Goal: Task Accomplishment & Management: Manage account settings

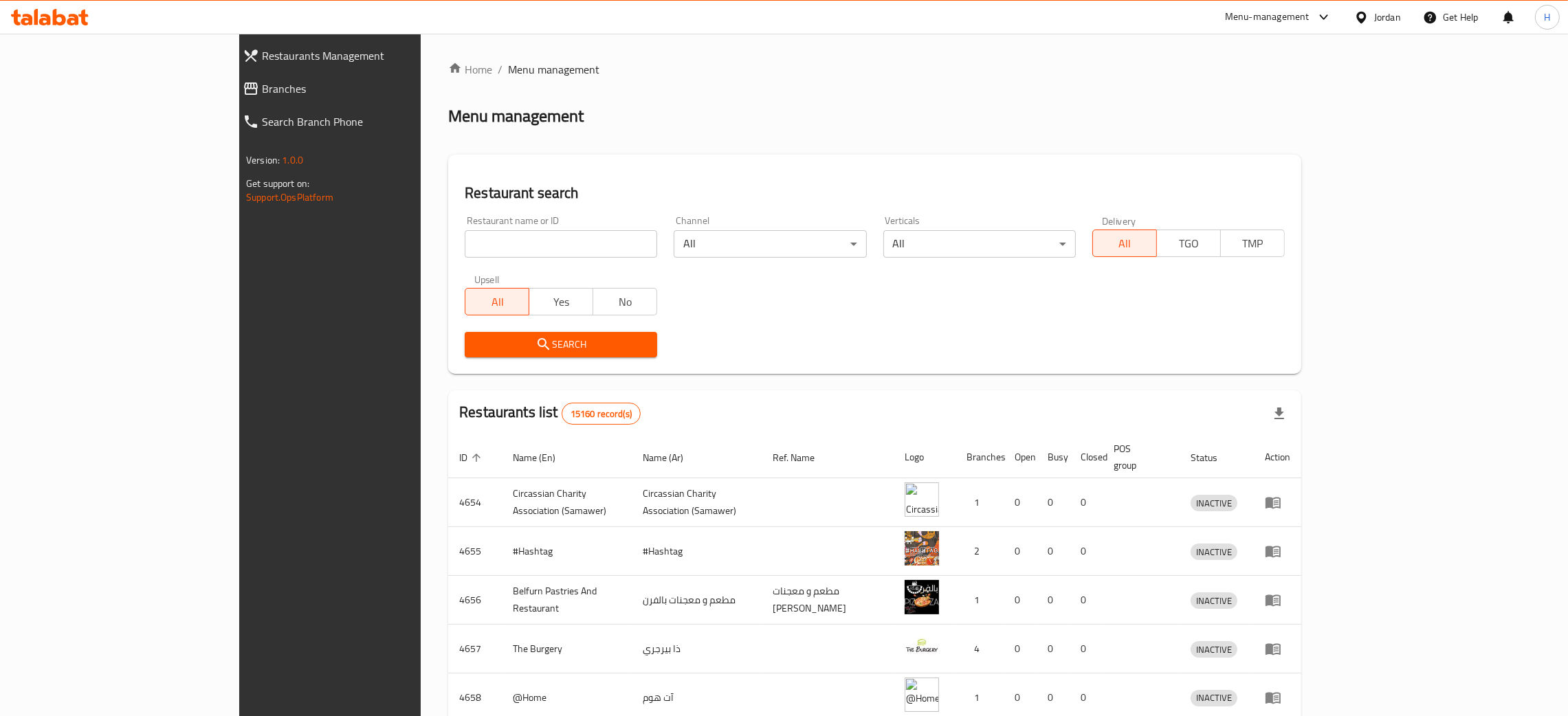
click at [465, 237] on input "search" at bounding box center [560, 244] width 192 height 28
paste input "765593"
type input "765593"
click button "Search" at bounding box center [560, 345] width 192 height 25
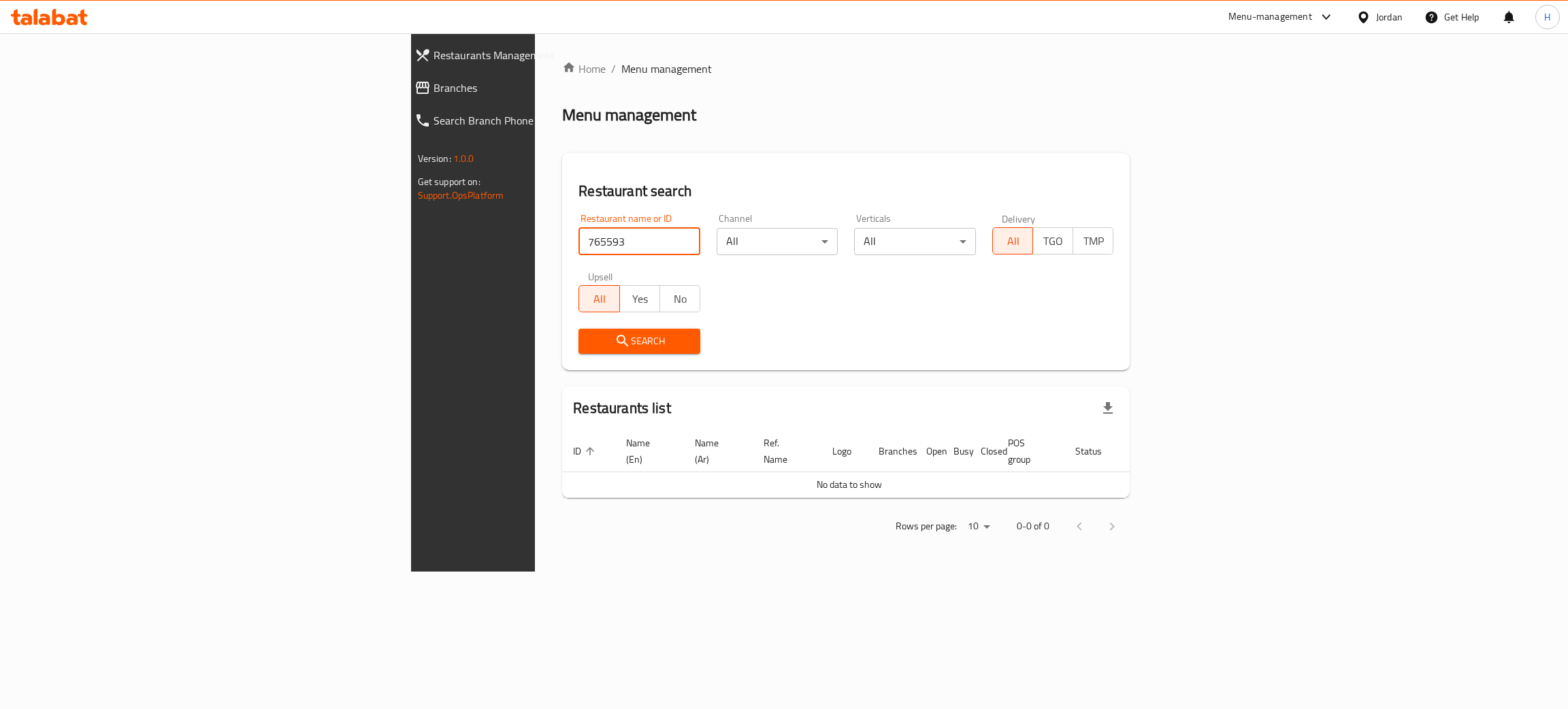
click at [434, 85] on span "Branches" at bounding box center [547, 88] width 228 height 17
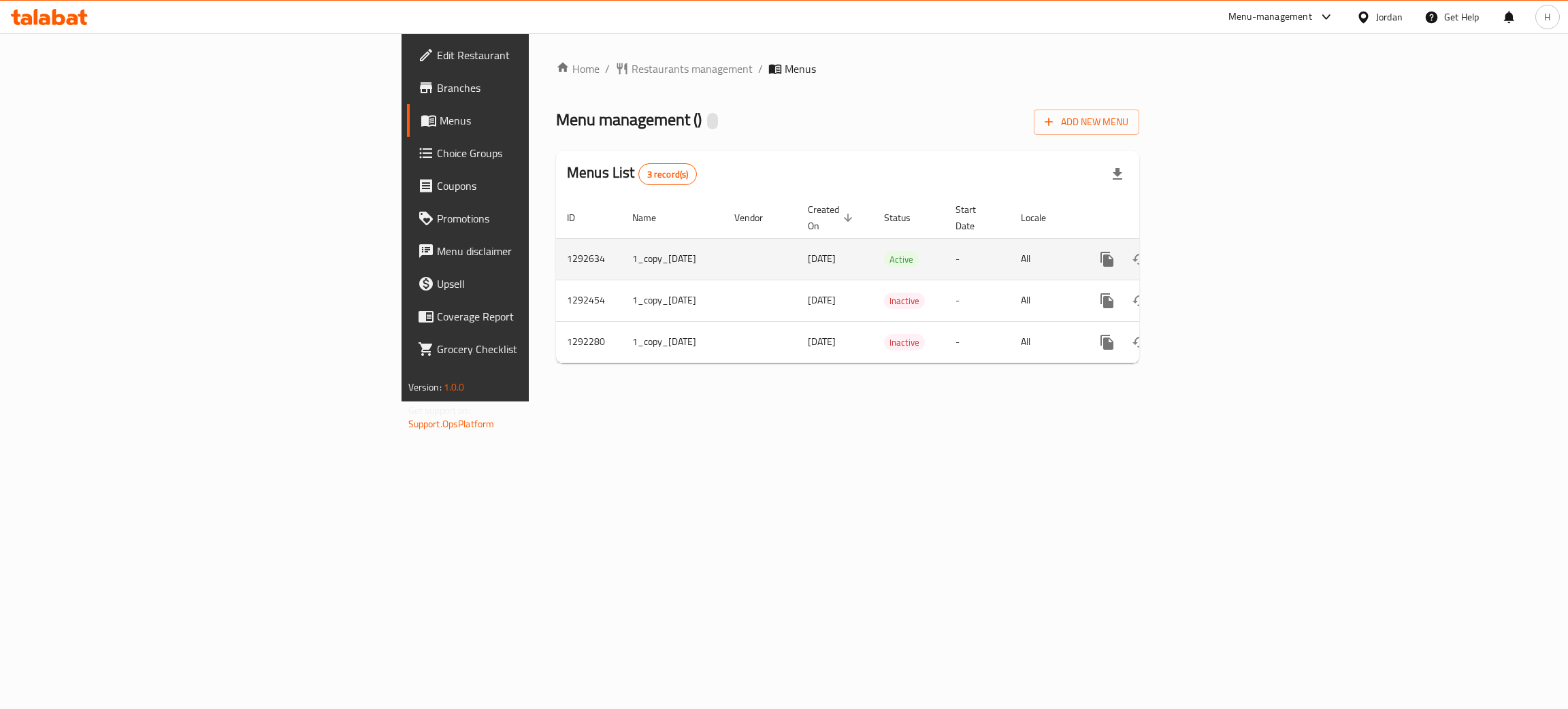
click at [1213, 251] on icon "enhanced table" at bounding box center [1206, 259] width 17 height 17
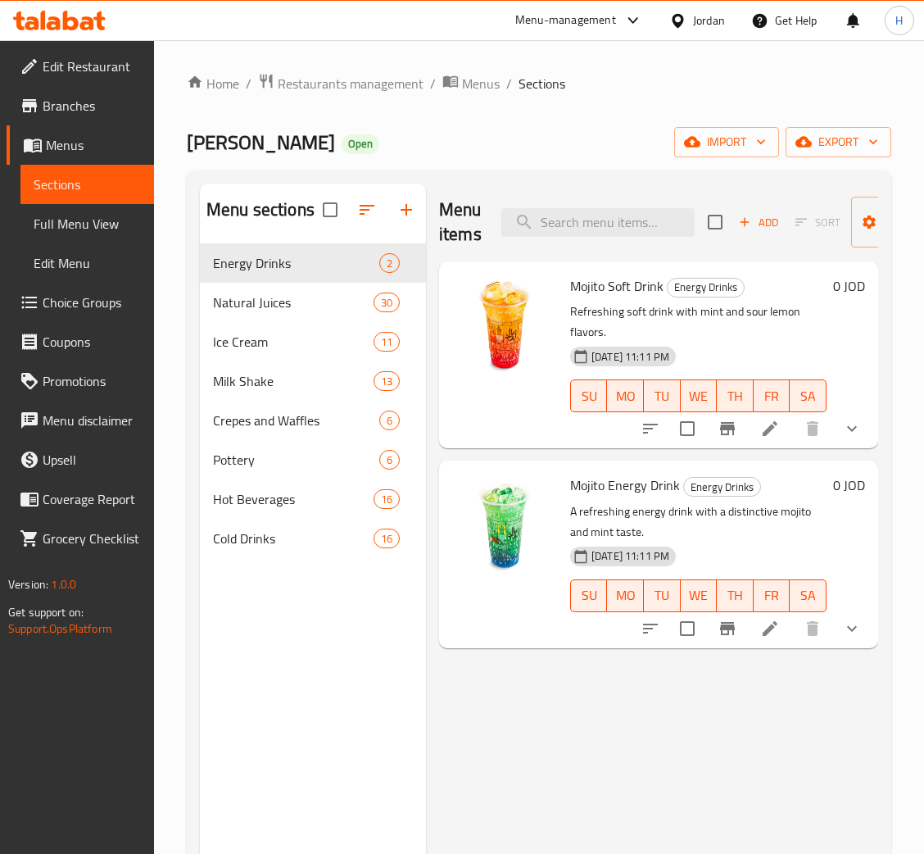
click at [695, 819] on div "Menu items Add Sort Manage items Mojito Soft Drink Energy Drinks Refreshing sof…" at bounding box center [652, 611] width 452 height 854
click at [417, 211] on button "button" at bounding box center [406, 209] width 39 height 39
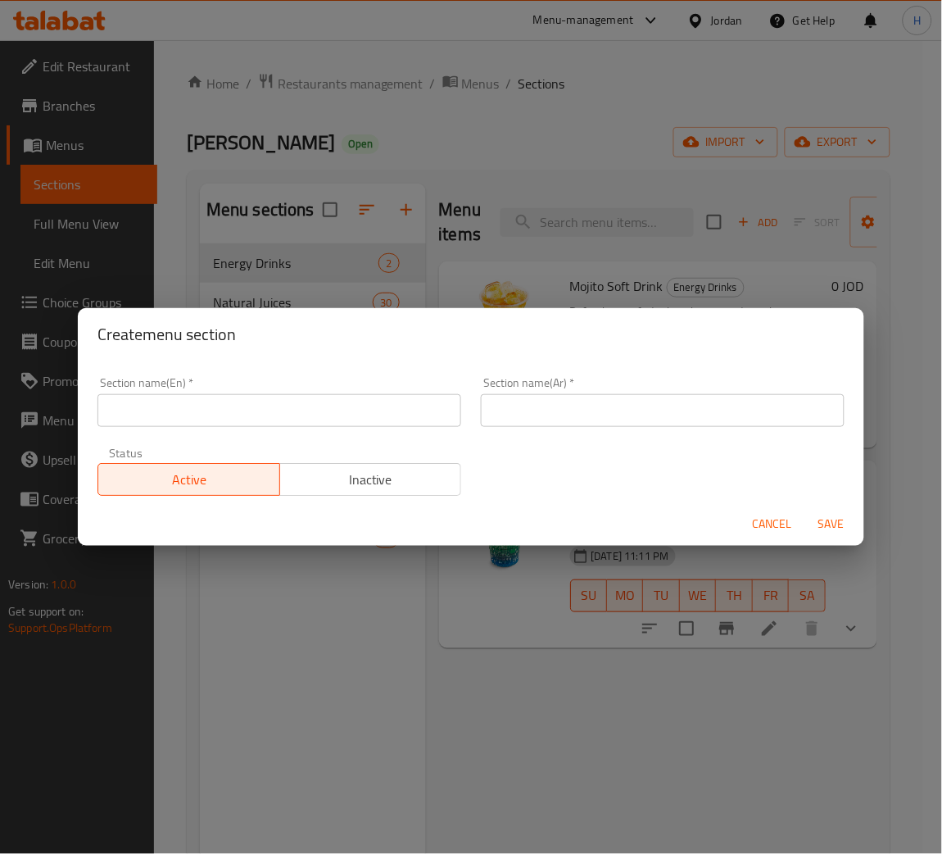
click at [373, 408] on input "text" at bounding box center [280, 410] width 364 height 33
type input "Offers"
type input "العروض"
type button "0"
type button "1"
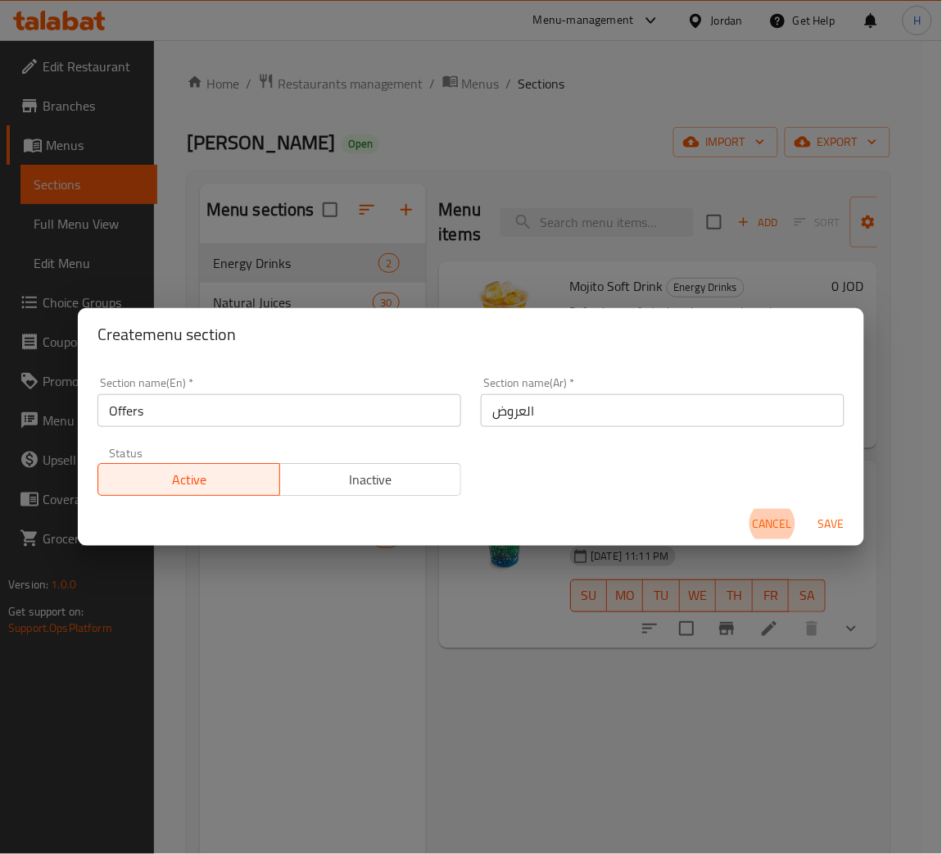
click at [400, 484] on span "Inactive" at bounding box center [371, 480] width 169 height 24
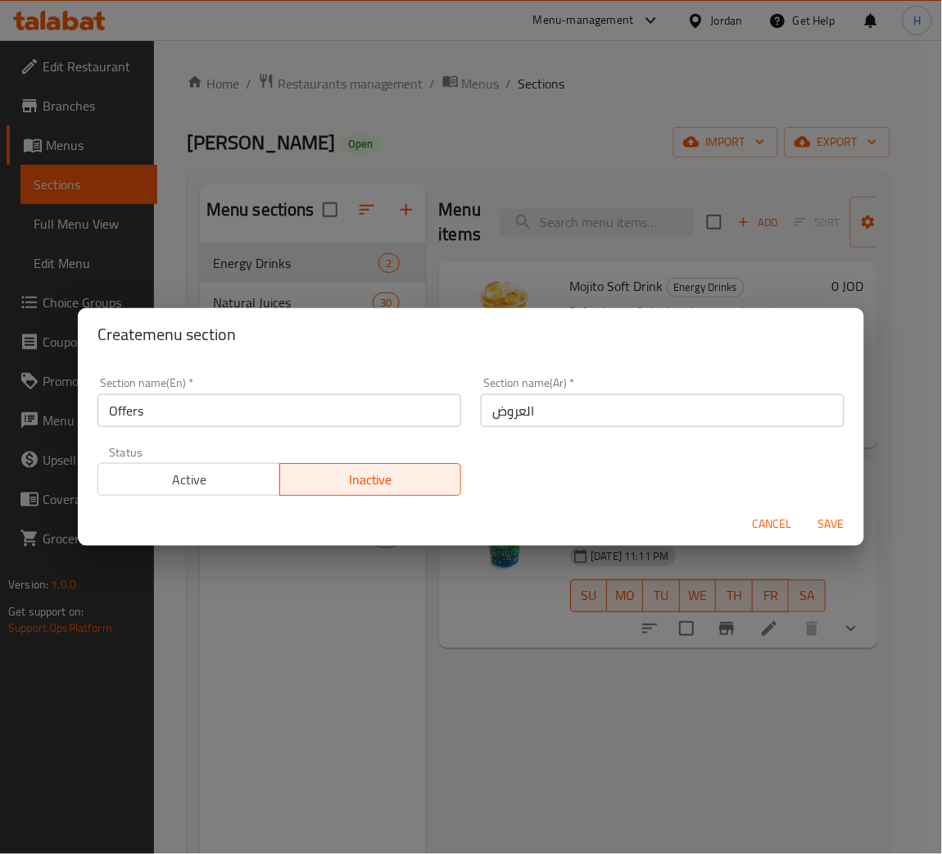
click at [820, 520] on span "Save" at bounding box center [831, 524] width 39 height 20
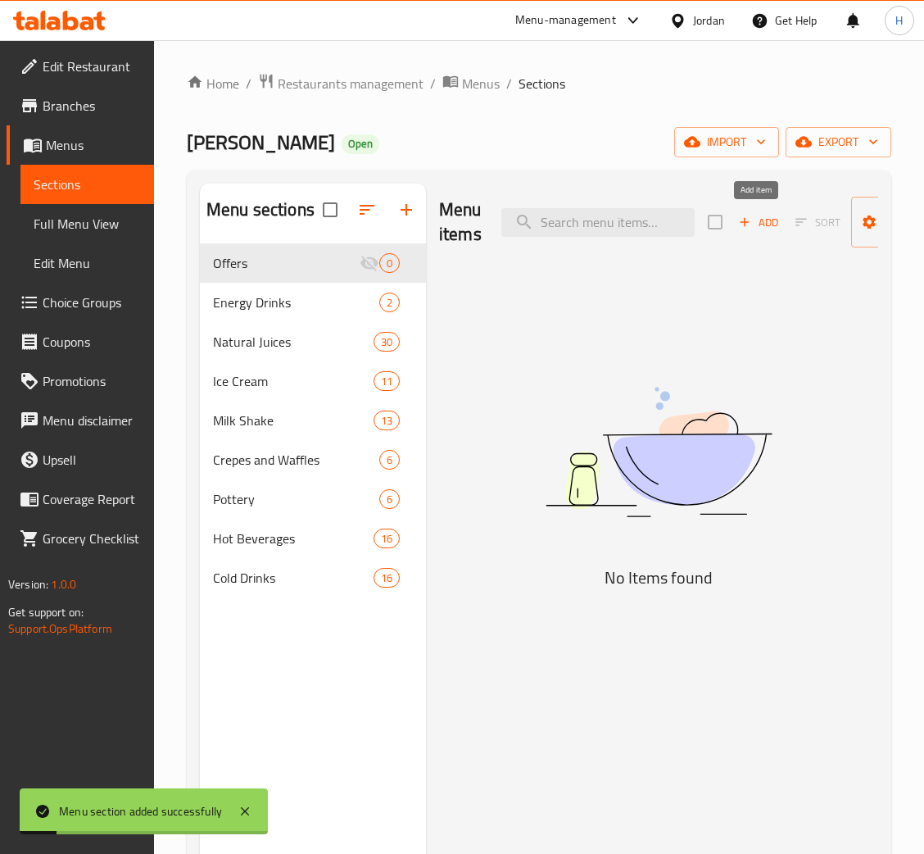
click at [755, 225] on span "Add" at bounding box center [759, 222] width 44 height 19
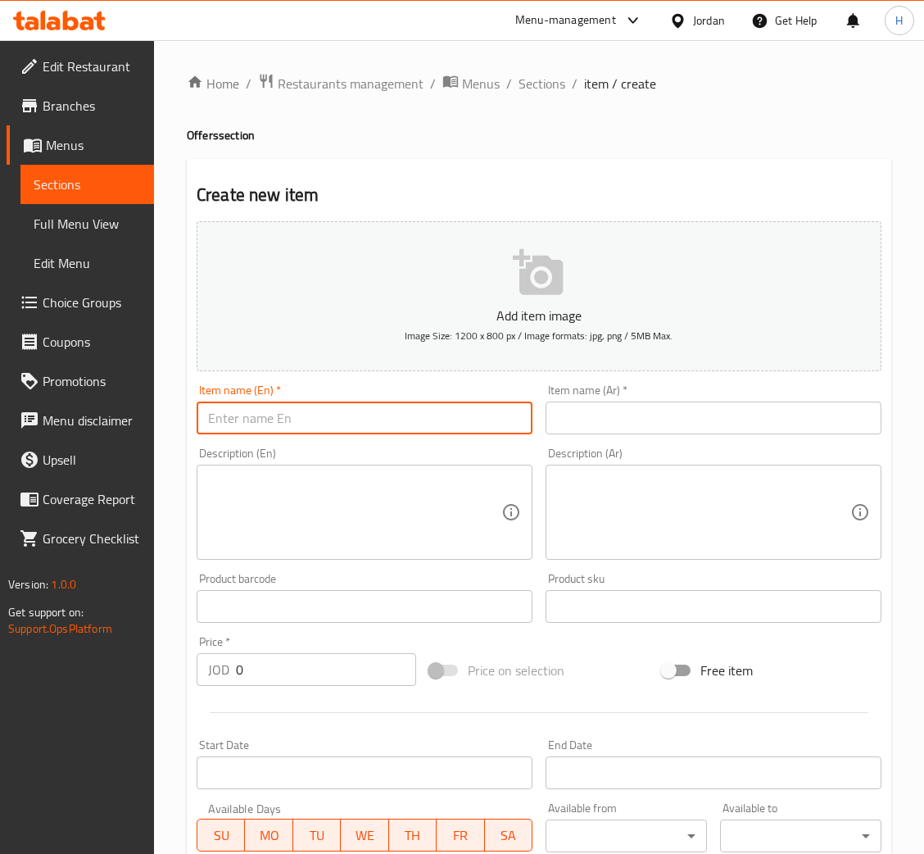
click at [372, 426] on input "text" at bounding box center [365, 418] width 336 height 33
paste input "Kiwi and [PERSON_NAME]"
type input "Kiwi and [PERSON_NAME]"
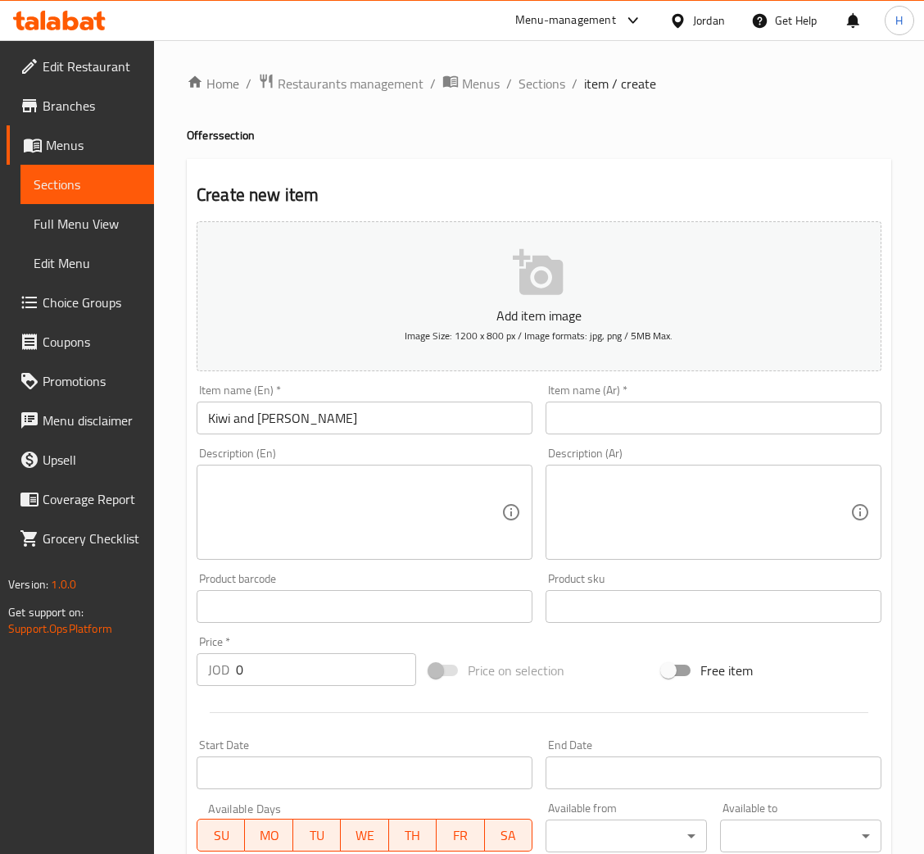
click at [790, 416] on input "text" at bounding box center [714, 418] width 336 height 33
paste input "كيوي و[PERSON_NAME]"
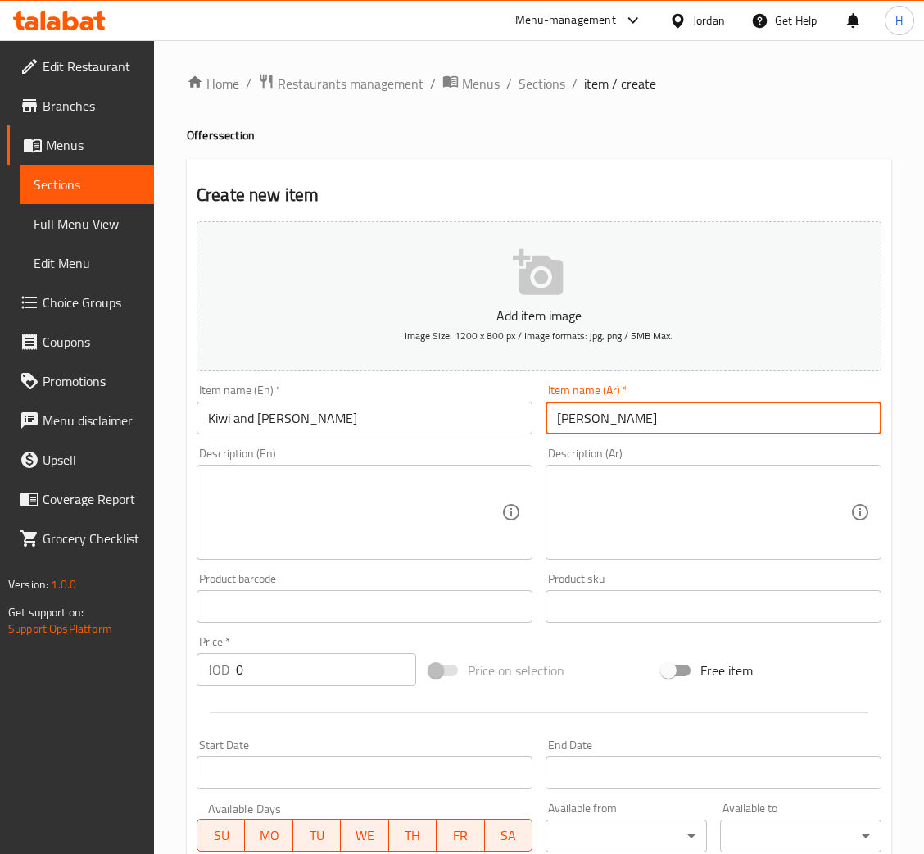
type input "كيوي و[PERSON_NAME]"
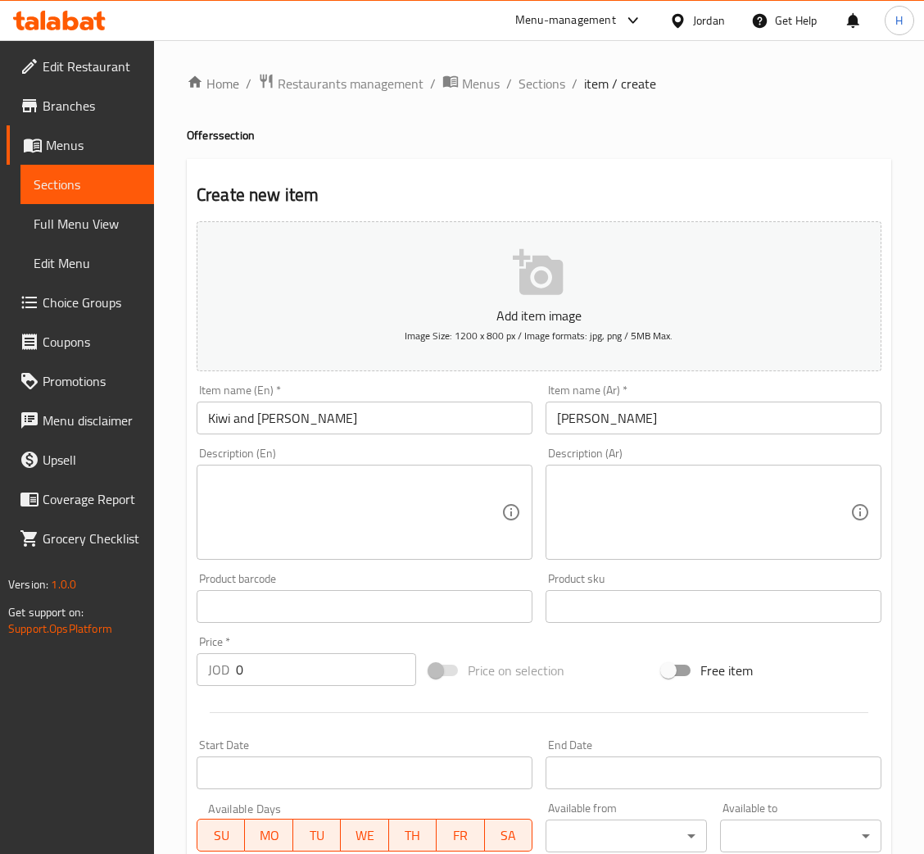
drag, startPoint x: 419, startPoint y: 511, endPoint x: 577, endPoint y: 482, distance: 160.9
click at [419, 511] on textarea at bounding box center [354, 513] width 293 height 78
paste textarea "A sour and refreshing blend of kiwi and lemon."
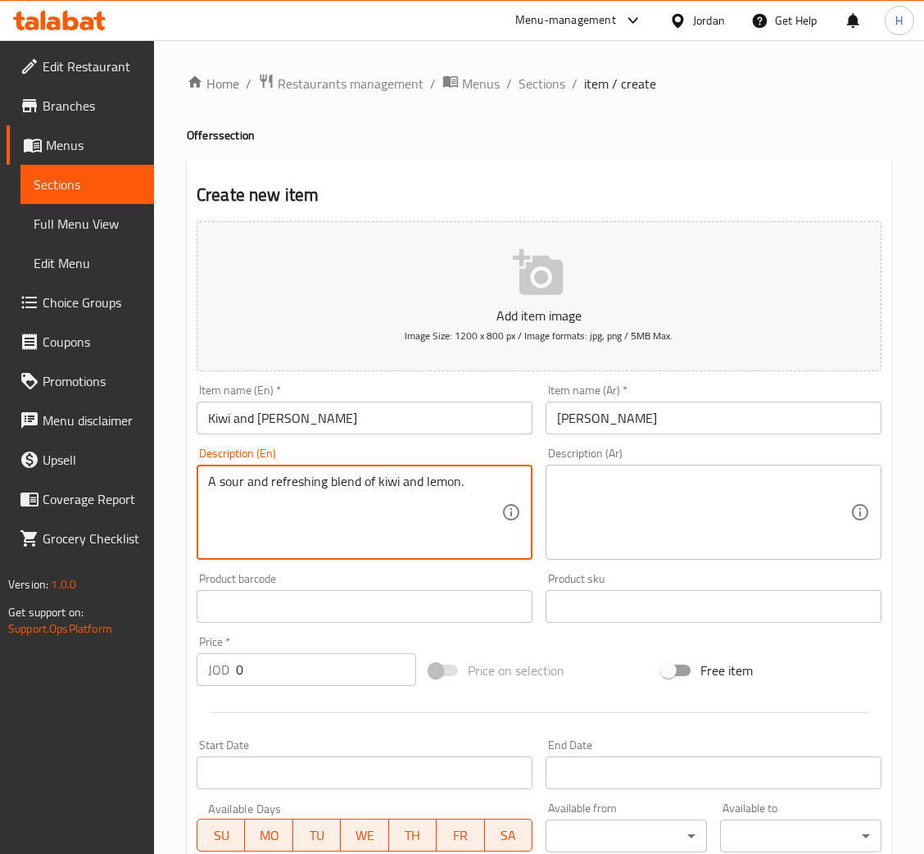
type textarea "A sour and refreshing blend of kiwi and lemon."
click at [665, 488] on textarea at bounding box center [703, 513] width 293 height 78
paste textarea "مزيج حامضي ومنعش من الكيوي والليمون."
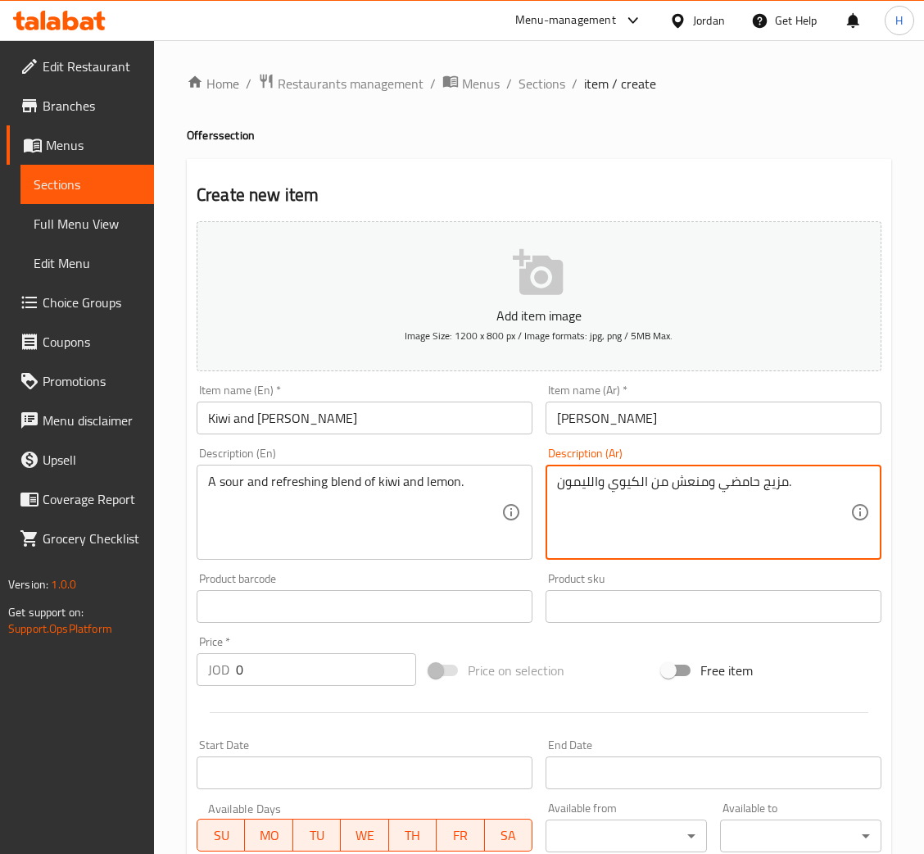
type textarea "مزيج حامضي ومنعش من الكيوي والليمون."
click at [471, 416] on input "Kiwi and [PERSON_NAME]" at bounding box center [365, 418] width 336 height 33
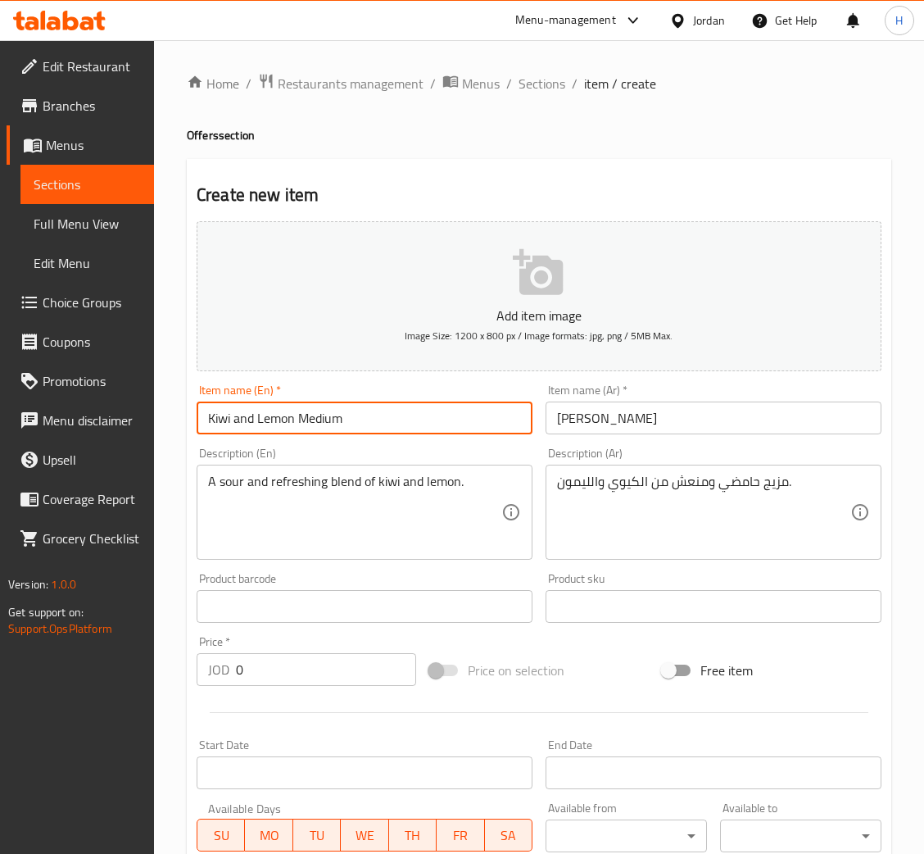
type input "Kiwi and Lemon Medium"
click at [705, 402] on input "كيوي و[PERSON_NAME]" at bounding box center [714, 418] width 336 height 33
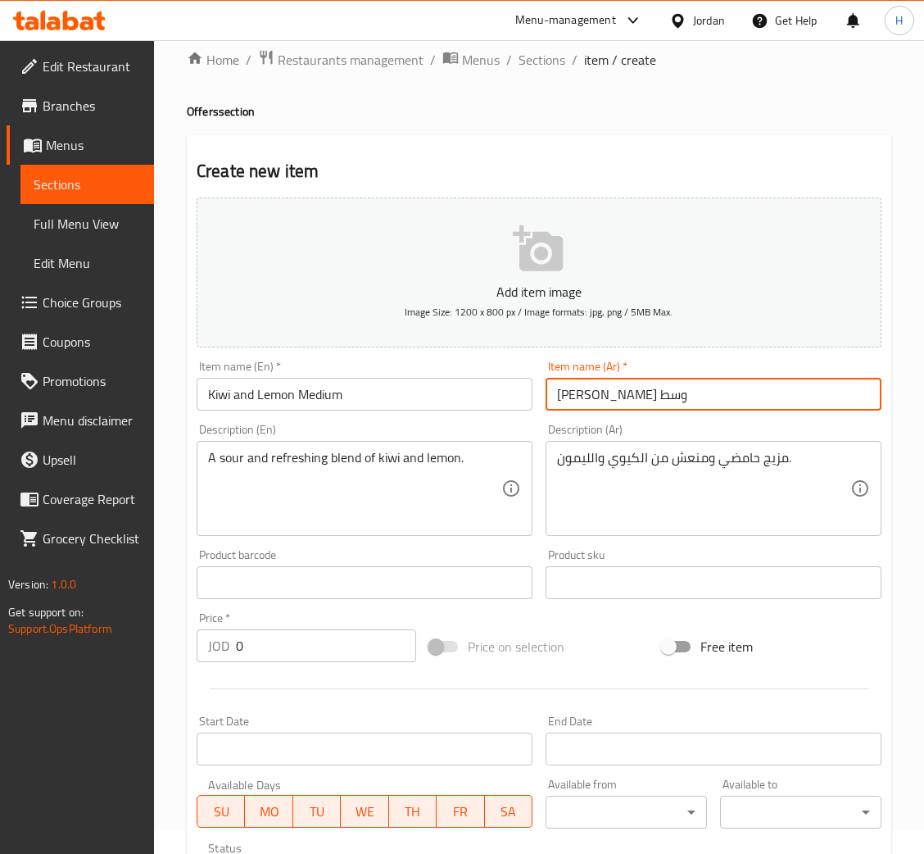
scroll to position [301, 0]
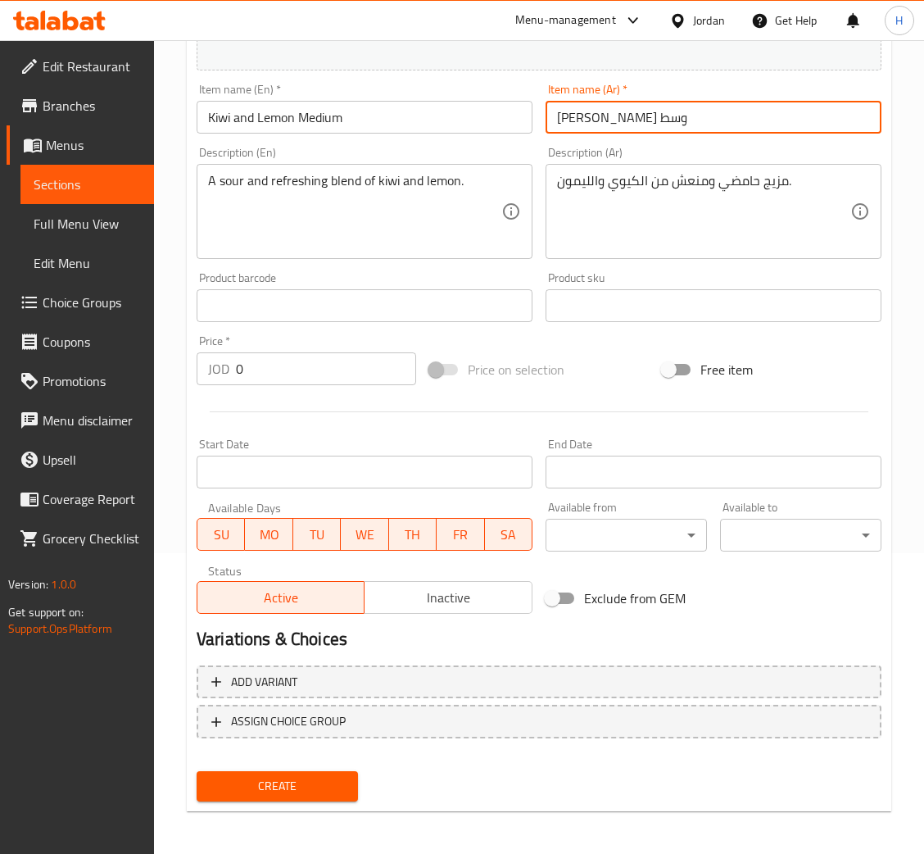
type input "كيوي وليمون وسط"
click at [289, 362] on input "0" at bounding box center [326, 368] width 180 height 33
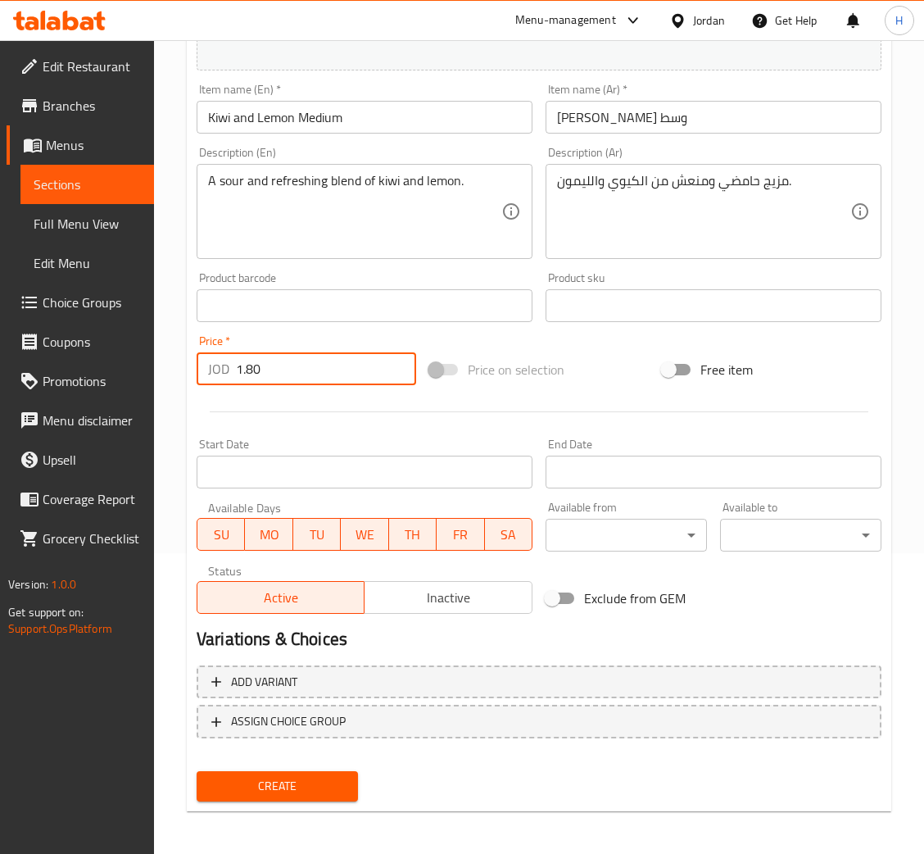
type input "1.80"
click at [197, 771] on button "Create" at bounding box center [277, 786] width 161 height 30
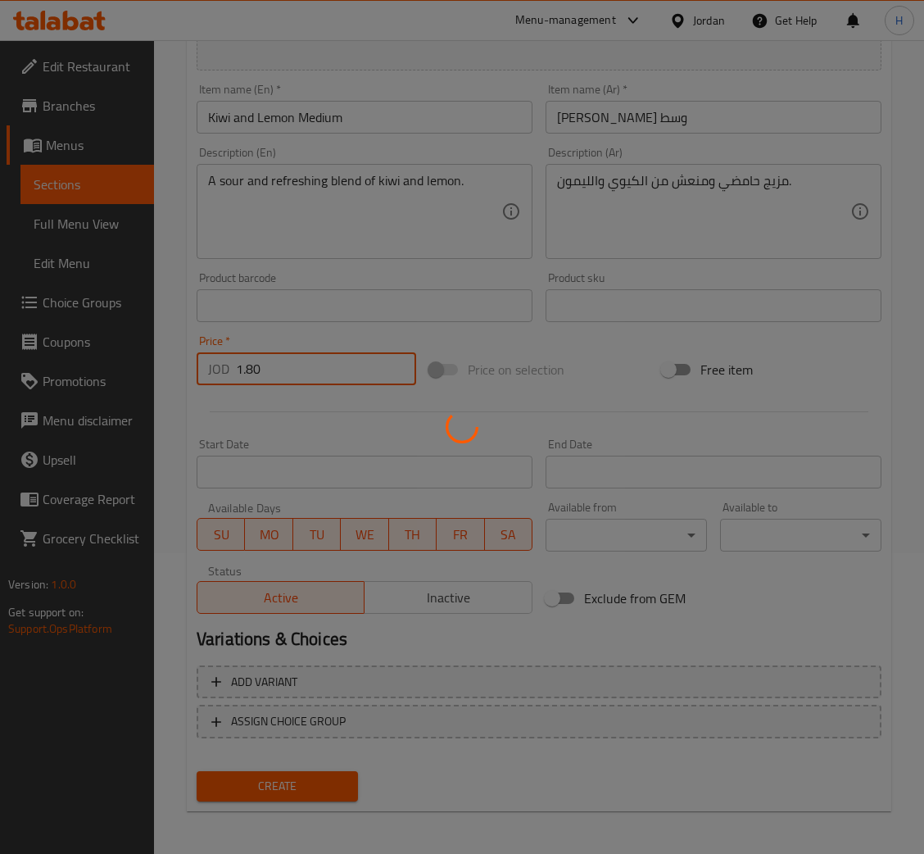
scroll to position [119, 0]
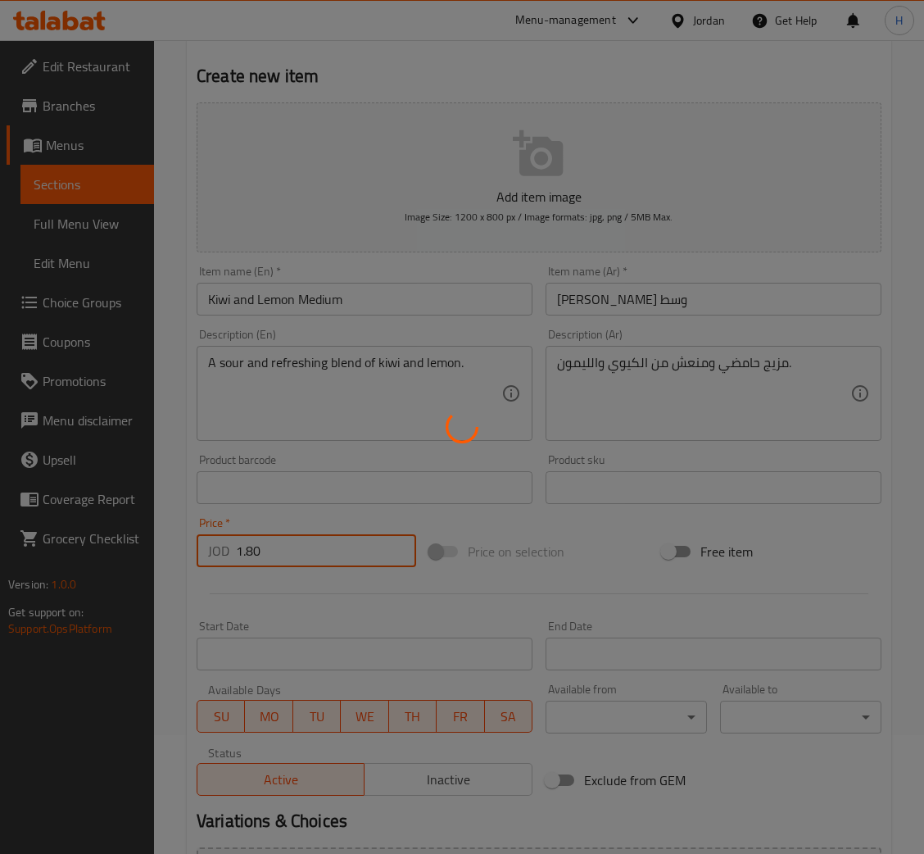
type input "0"
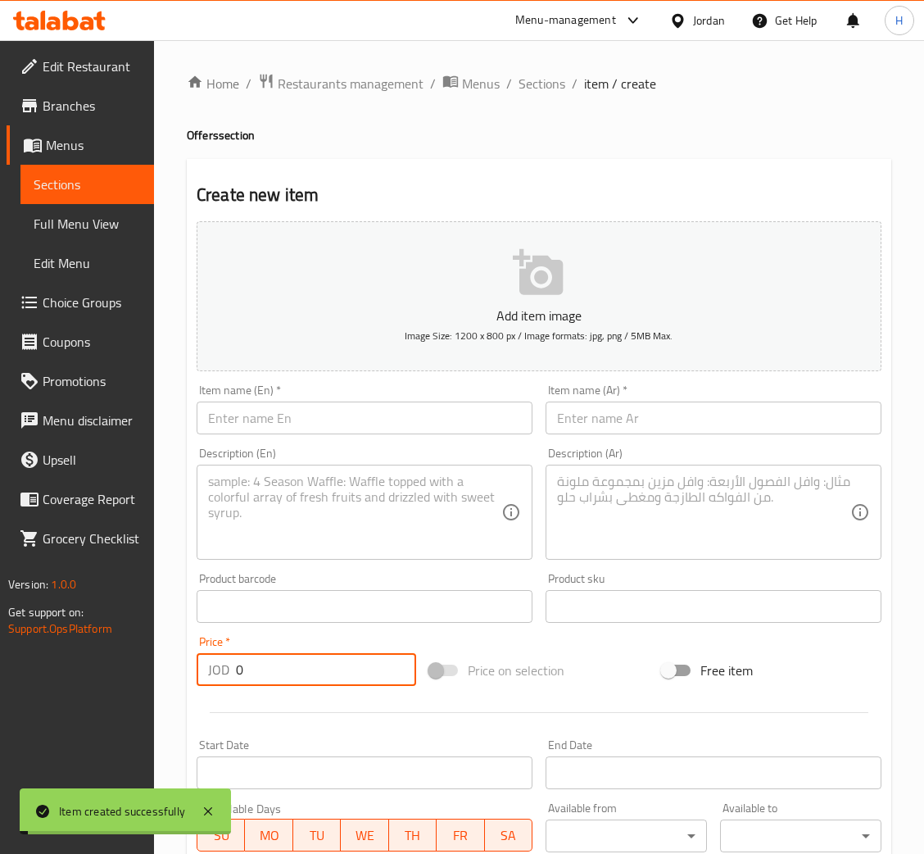
click at [432, 408] on input "text" at bounding box center [365, 418] width 336 height 33
click at [346, 418] on input "text" at bounding box center [365, 418] width 336 height 33
paste input "Kiwi and [PERSON_NAME]"
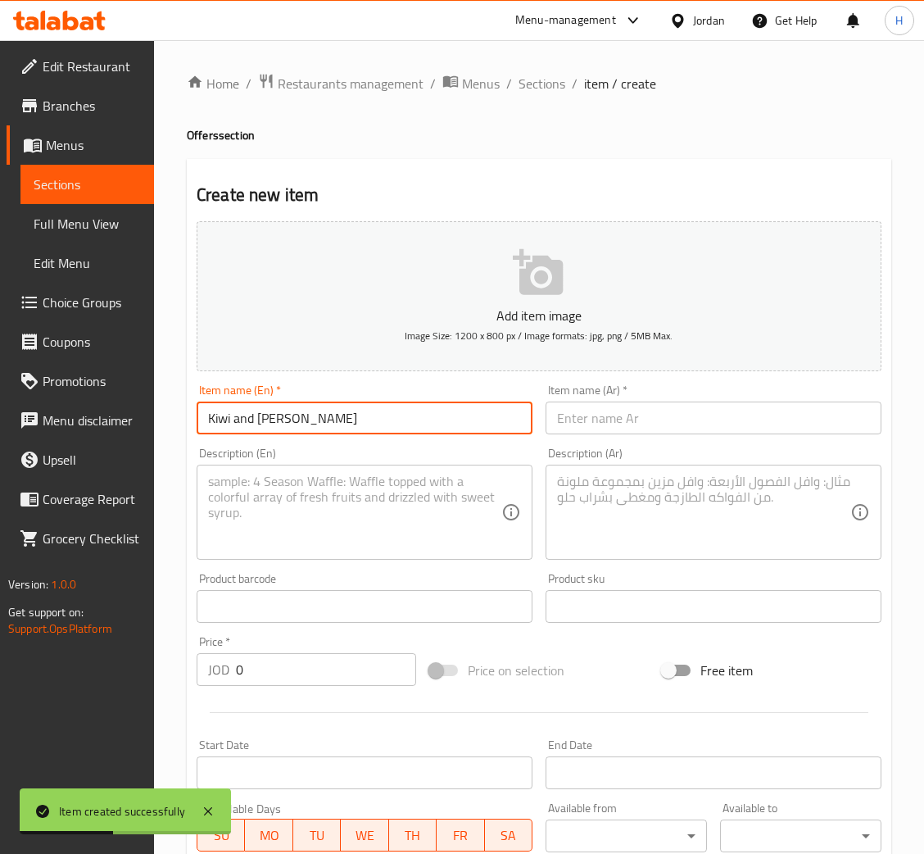
type input "Kiwi and [PERSON_NAME]"
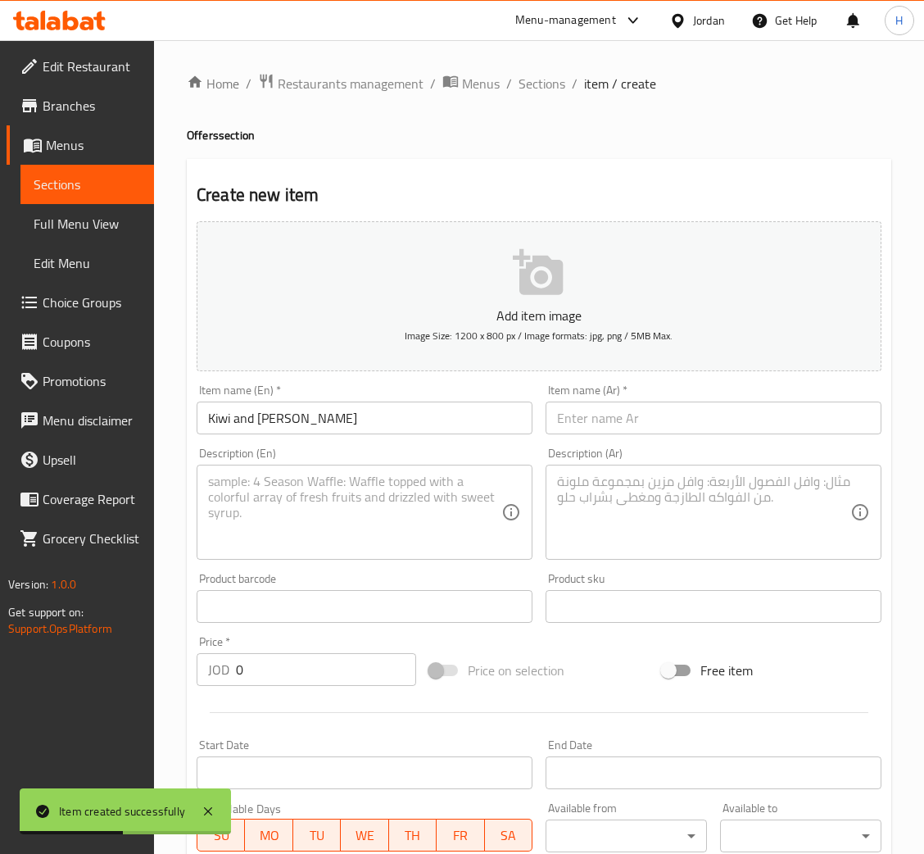
click at [675, 421] on input "text" at bounding box center [714, 418] width 336 height 33
paste input "كيوي و[PERSON_NAME]"
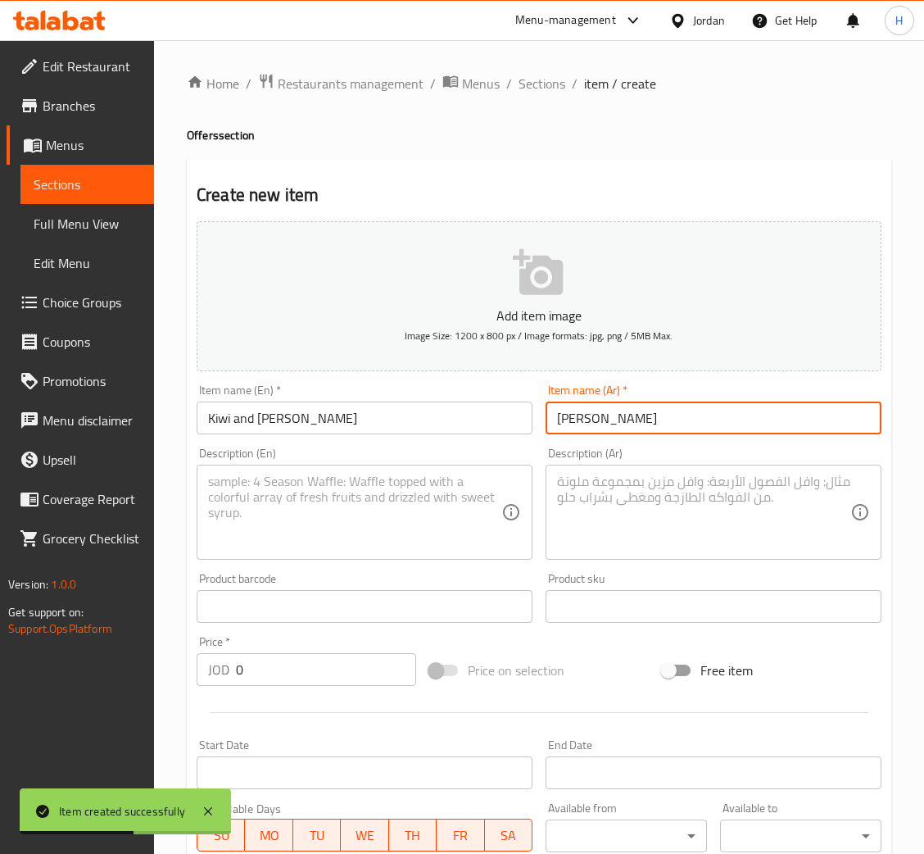
type input "كيوي و[PERSON_NAME]"
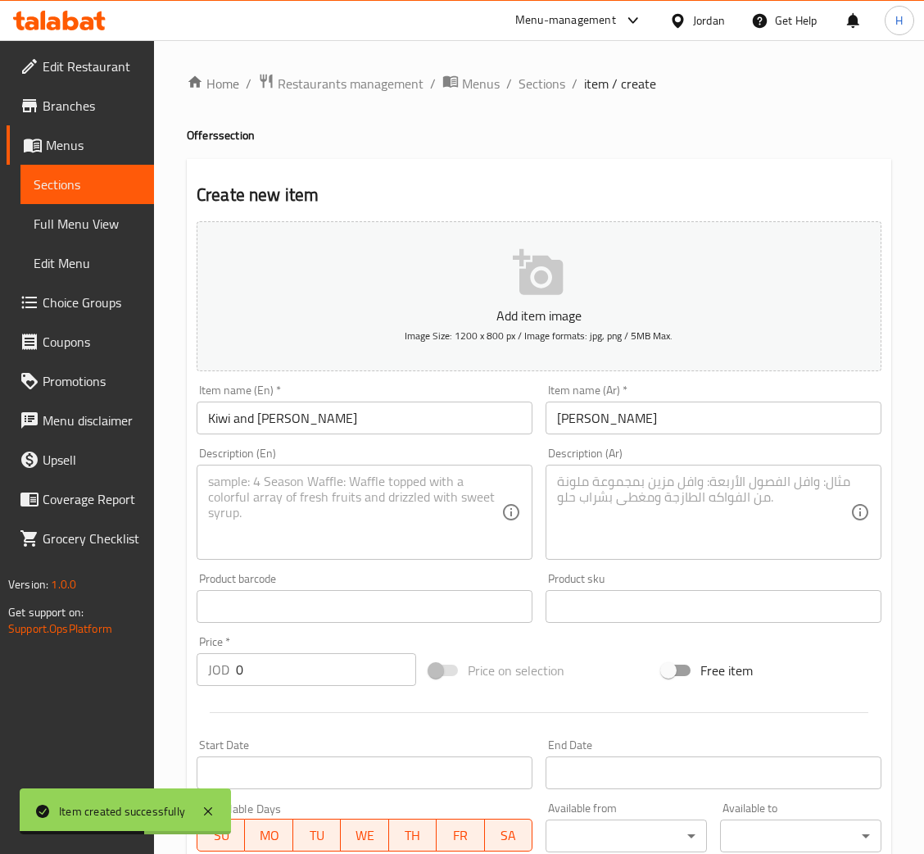
click at [378, 518] on textarea at bounding box center [354, 513] width 293 height 78
paste textarea "A sour and refreshing blend of kiwi and lemon."
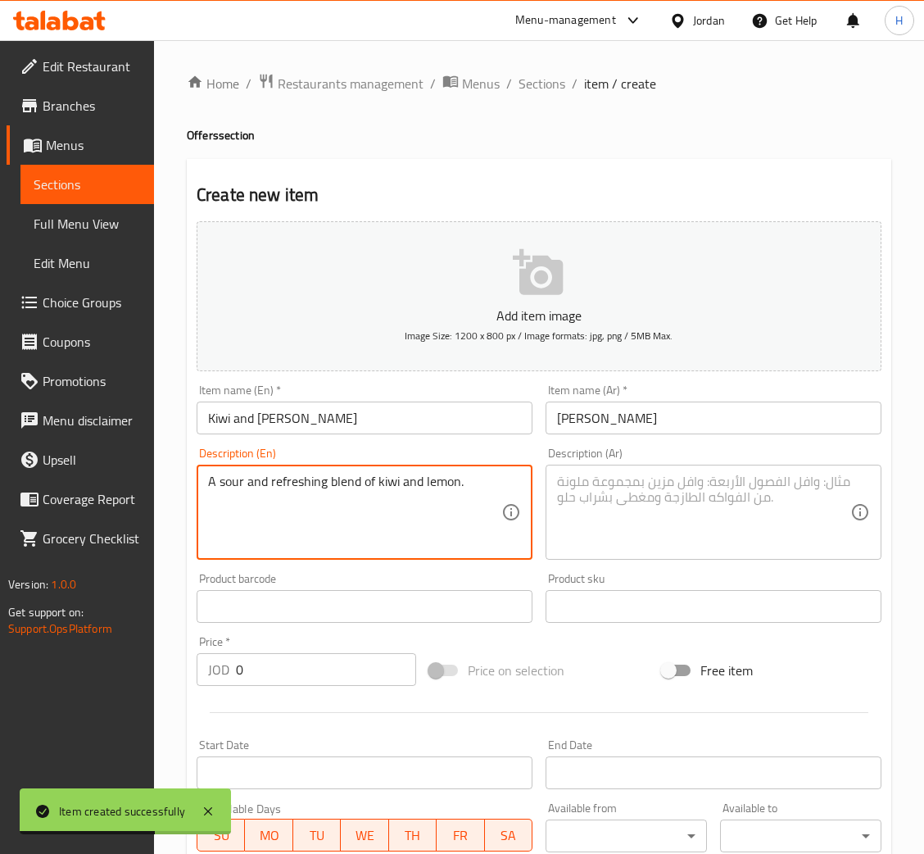
type textarea "A sour and refreshing blend of kiwi and lemon."
click at [582, 479] on textarea at bounding box center [703, 513] width 293 height 78
paste textarea "مزيج حامضي ومنعش من الكيوي والليمون."
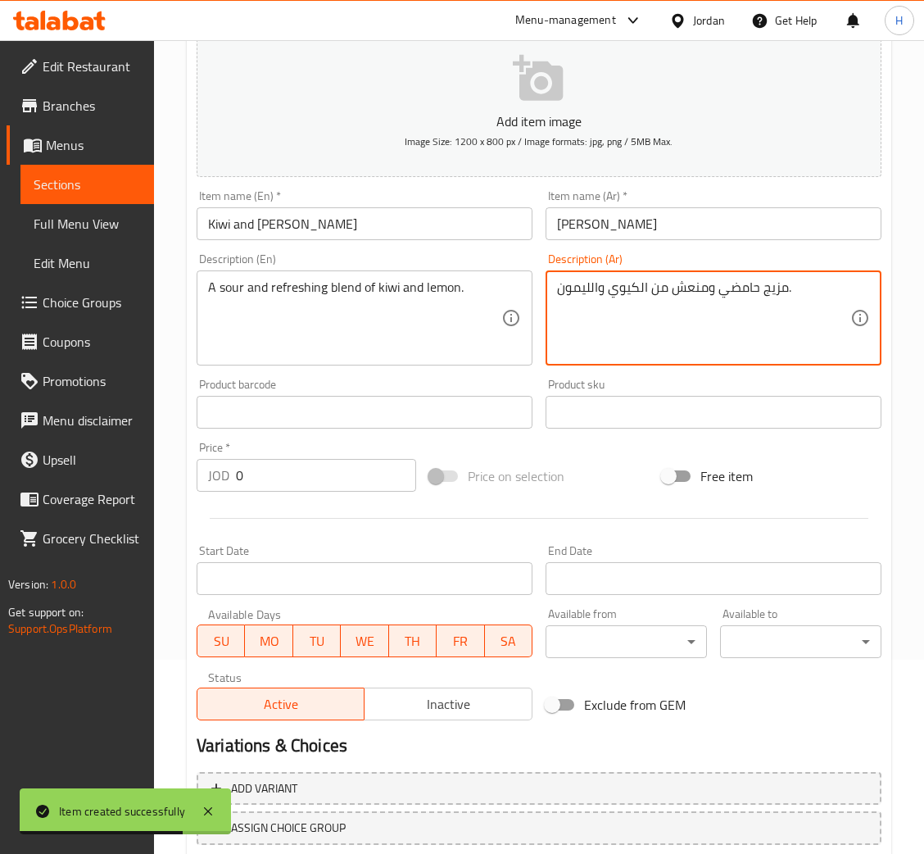
scroll to position [301, 0]
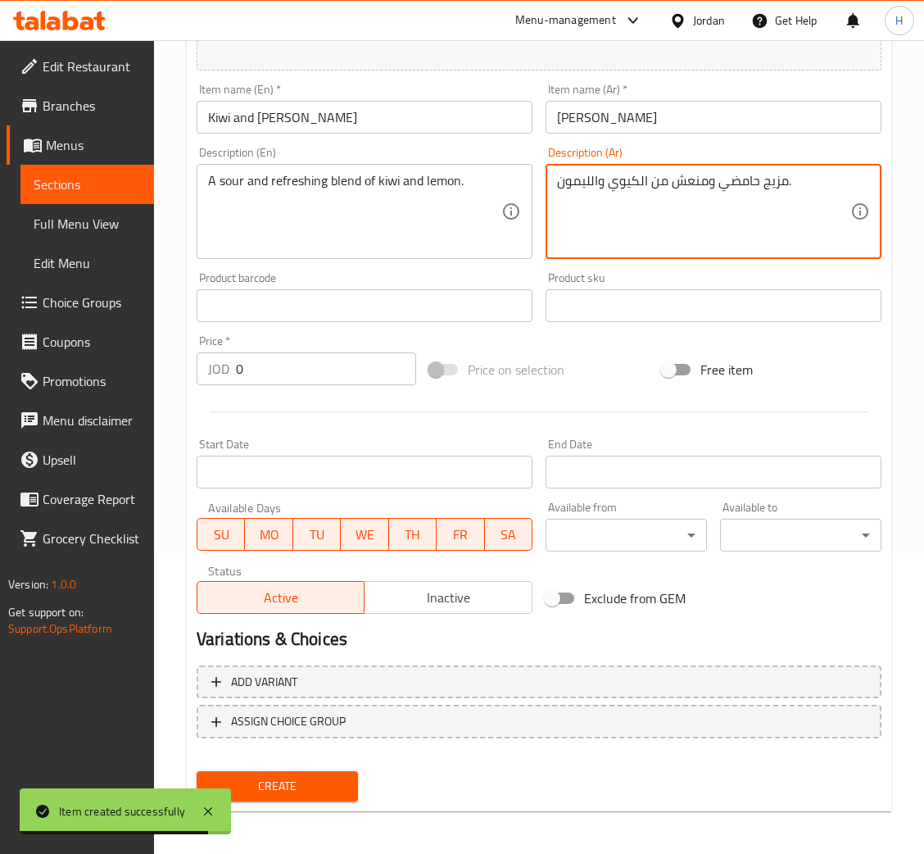
type textarea "مزيج حامضي ومنعش من الكيوي والليمون."
click at [293, 369] on input "0" at bounding box center [326, 368] width 180 height 33
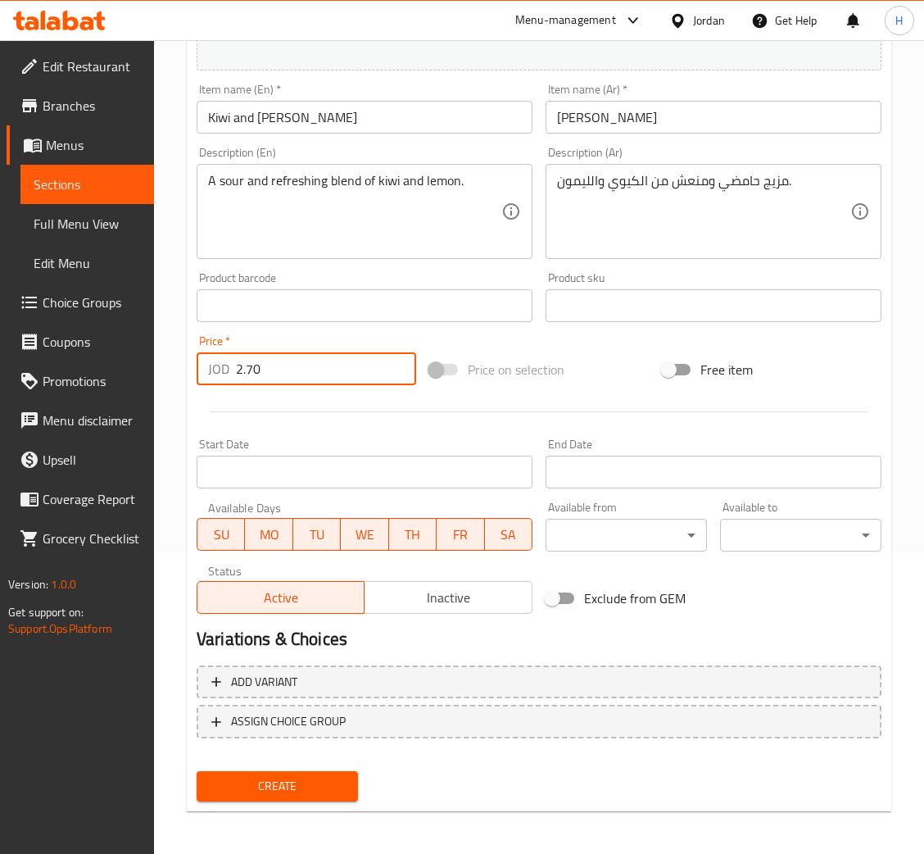
type input "2.70"
click at [361, 129] on input "Kiwi and [PERSON_NAME]" at bounding box center [365, 117] width 336 height 33
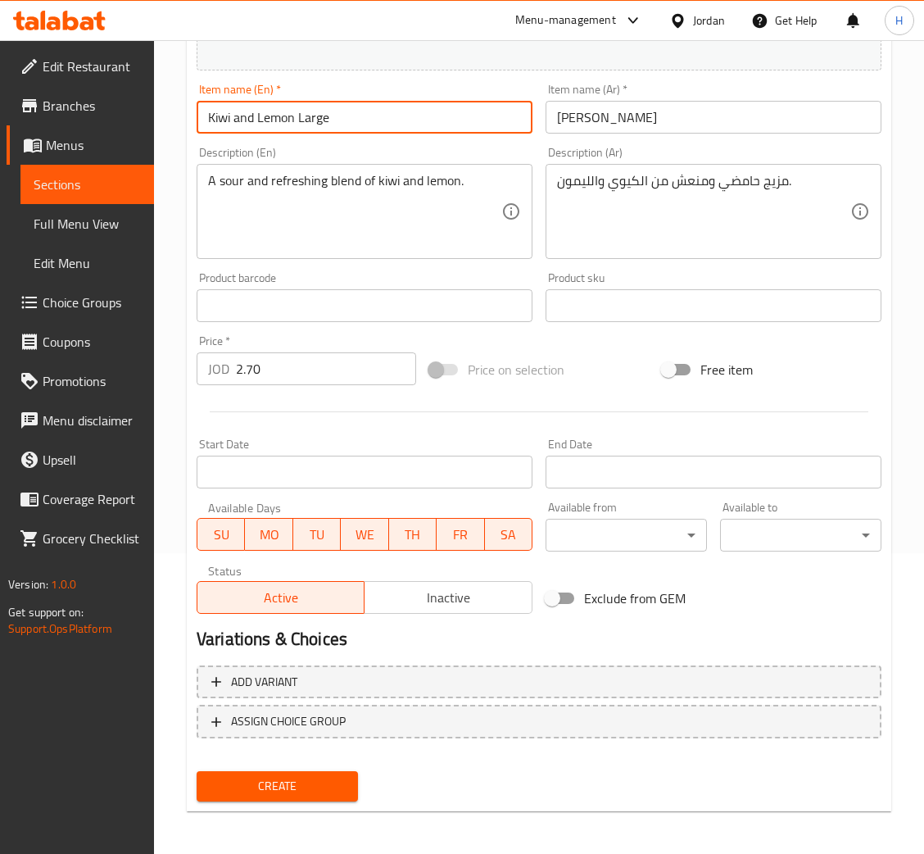
type input "Kiwi and Lemon Large"
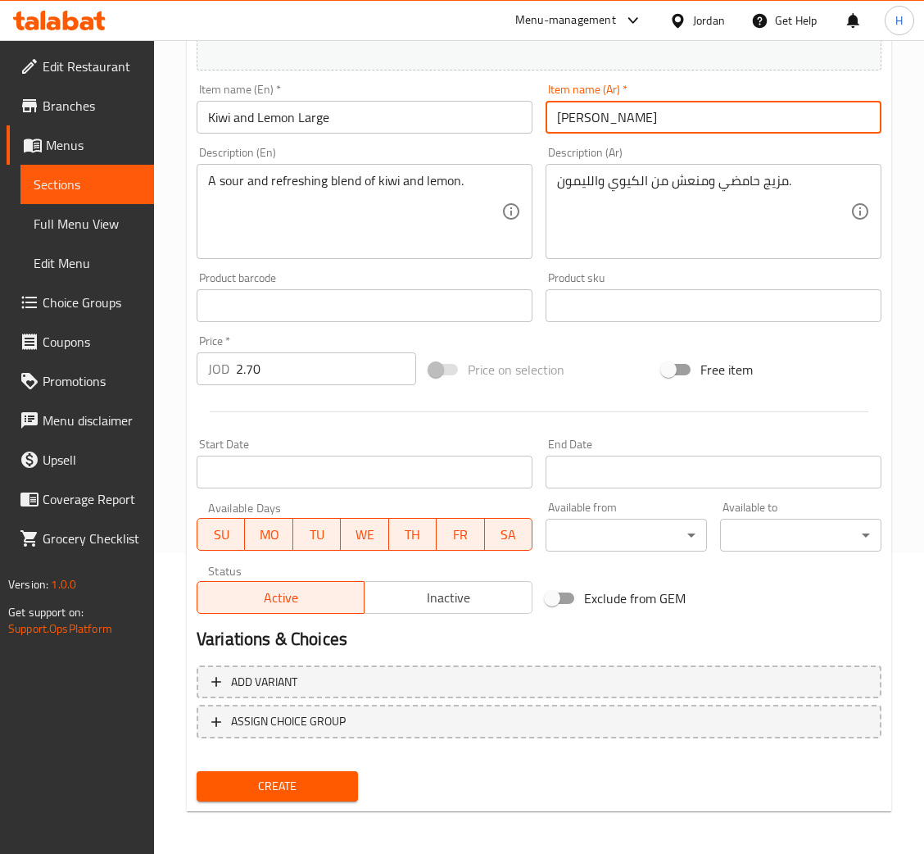
click at [690, 111] on input "كيوي و[PERSON_NAME]" at bounding box center [714, 117] width 336 height 33
type input "كيوي وليمون كبير"
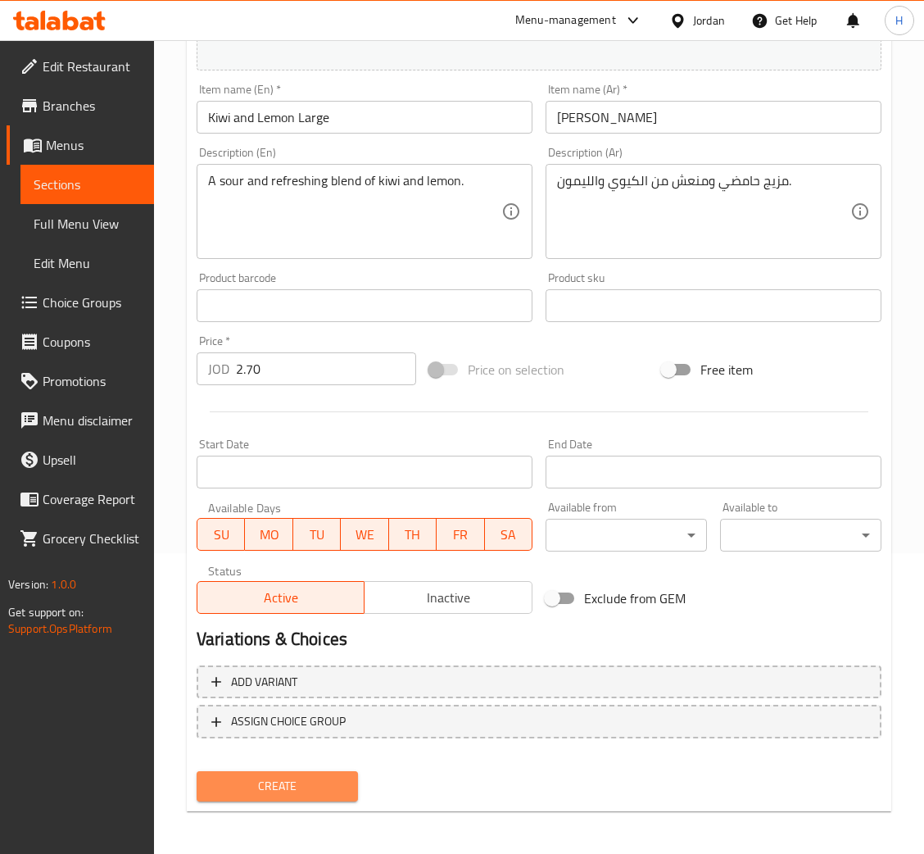
click at [299, 776] on span "Create" at bounding box center [277, 786] width 135 height 20
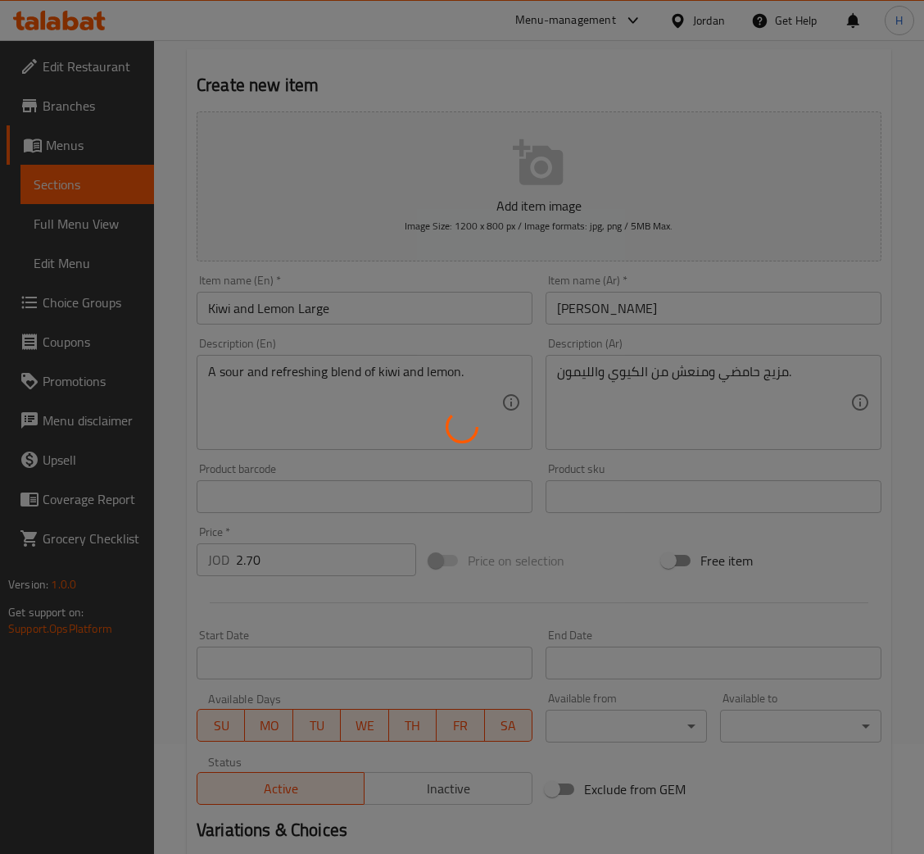
scroll to position [0, 0]
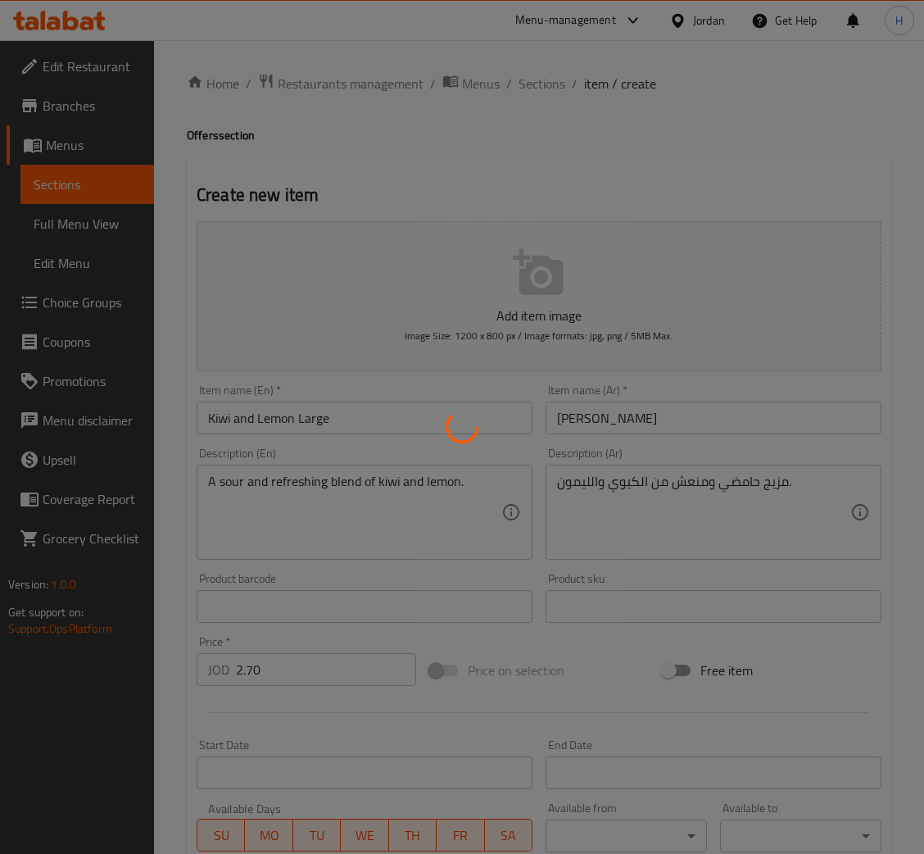
type input "0"
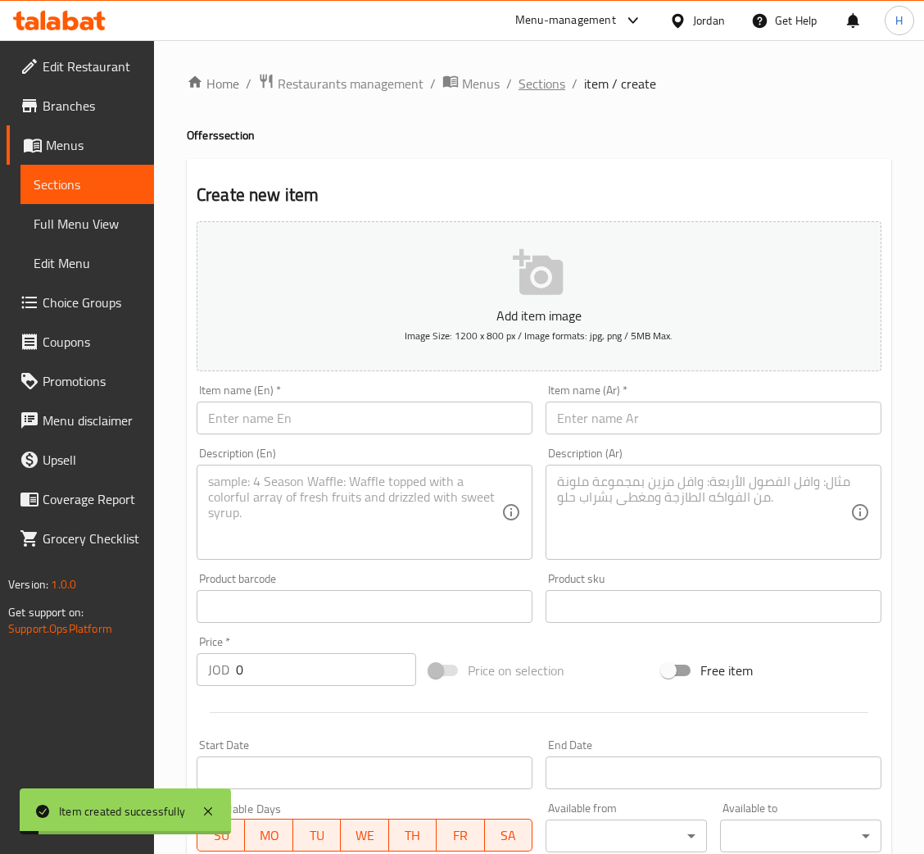
click at [540, 83] on span "Sections" at bounding box center [542, 84] width 47 height 20
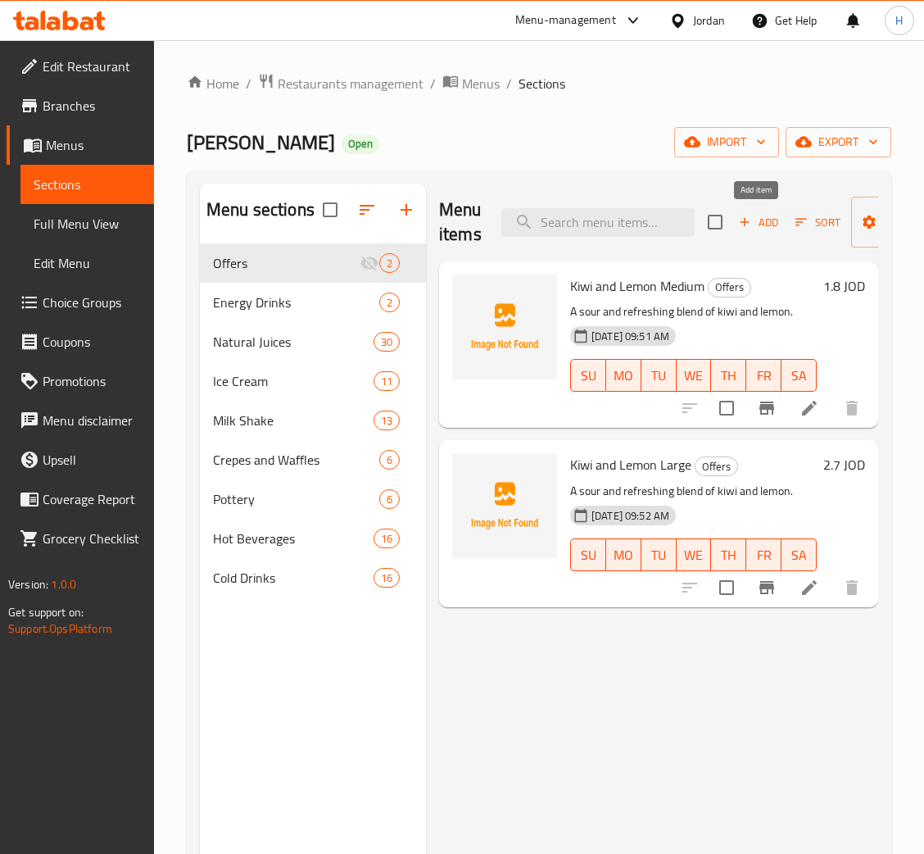
click at [744, 220] on icon "button" at bounding box center [745, 222] width 15 height 15
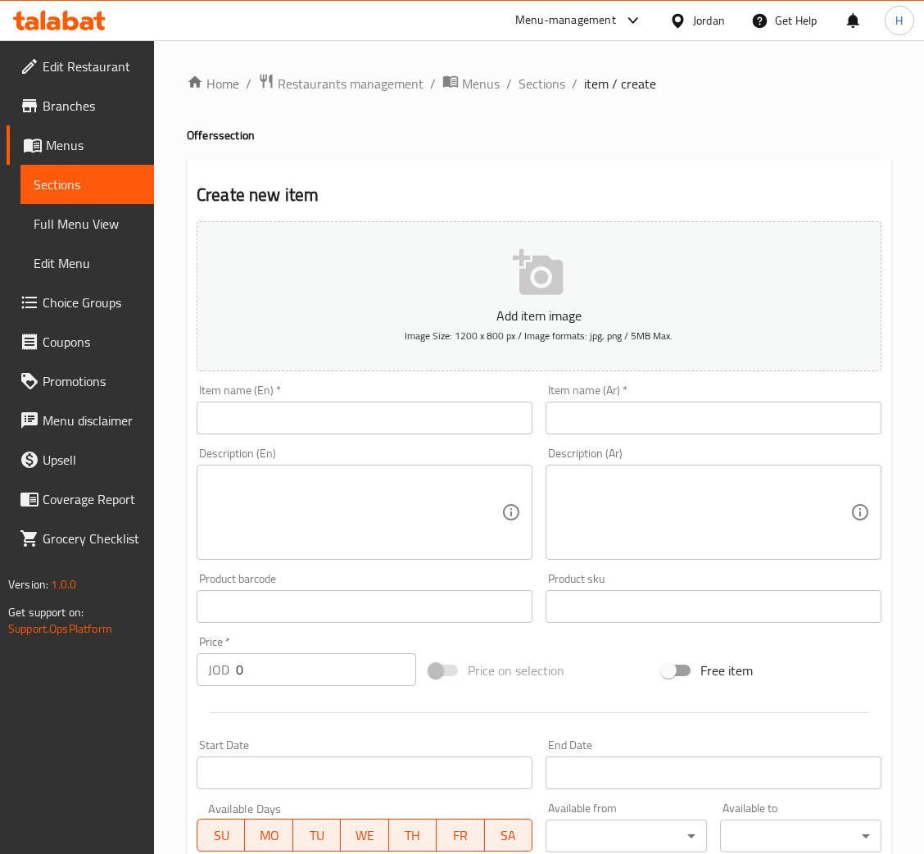
click at [493, 420] on input "text" at bounding box center [365, 418] width 336 height 33
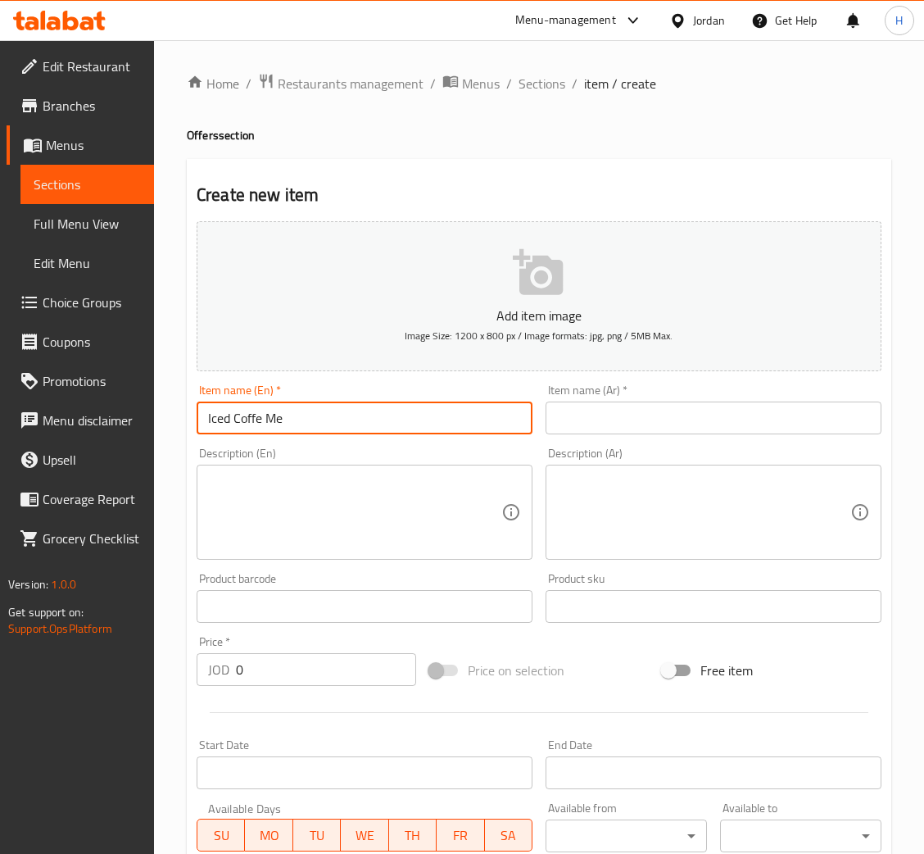
type input "Iced Coffe Med"
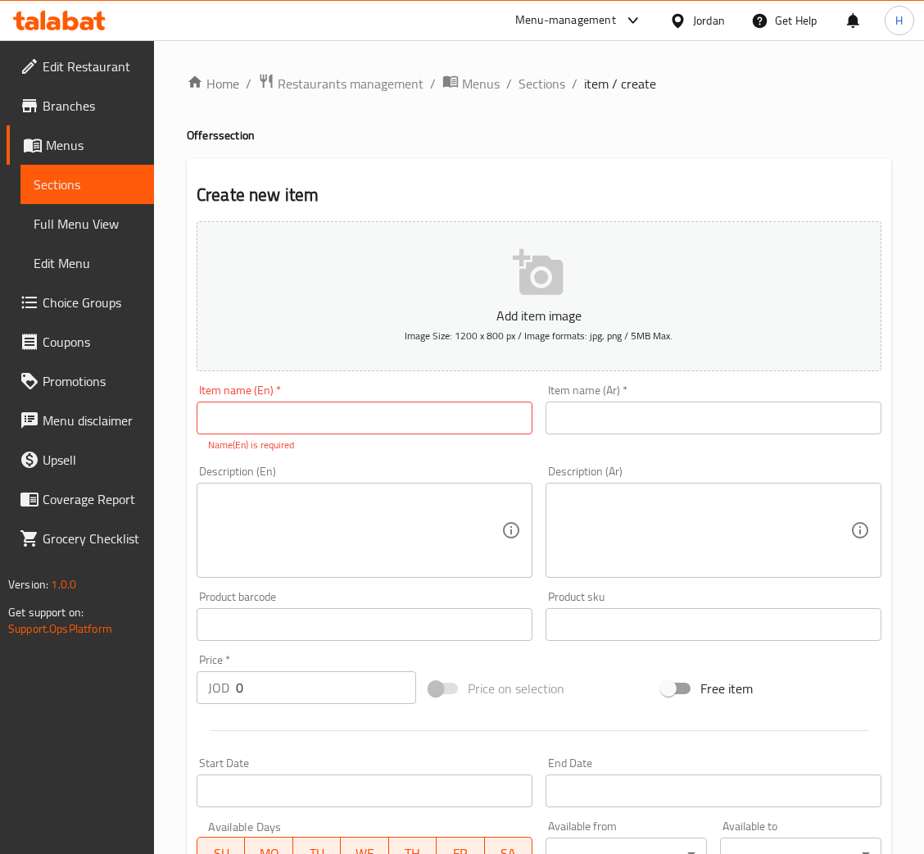
click at [443, 398] on div "Item name (En)   * Item name (En) * Name(En) is required" at bounding box center [365, 418] width 336 height 68
click at [441, 402] on input "text" at bounding box center [365, 418] width 336 height 33
paste input "Iced Coffee"
type input "Iced Coffee Medium"
click at [765, 430] on input "text" at bounding box center [714, 418] width 336 height 33
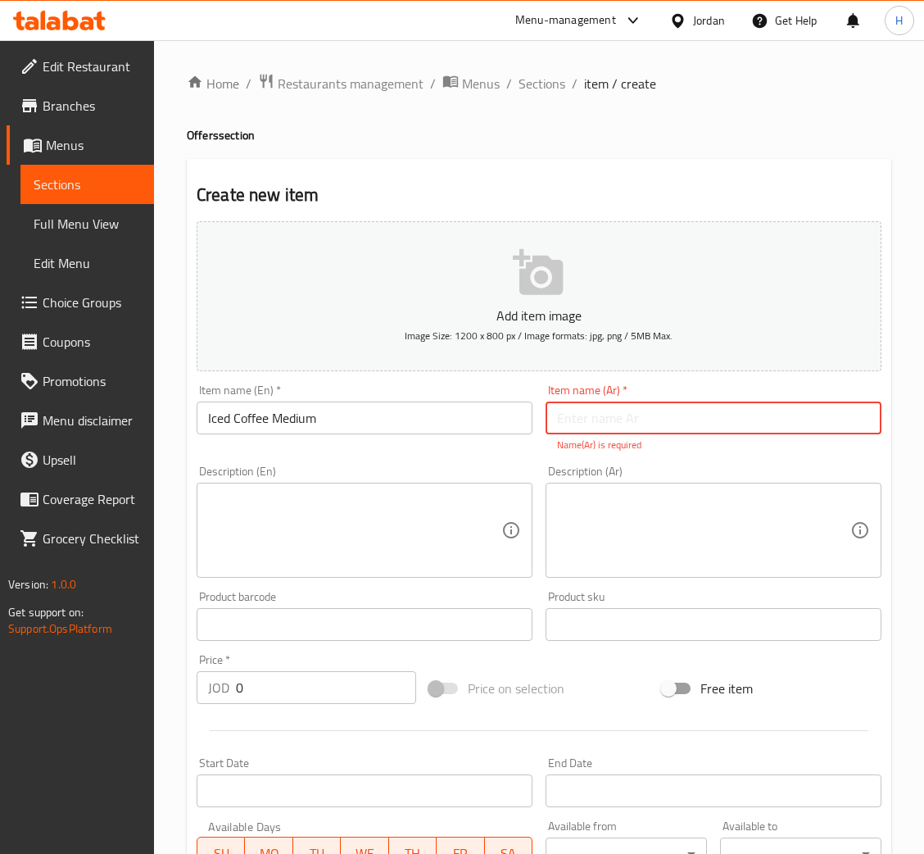
paste input "آيسدكوفي"
type input "آيسدكوفي وسط"
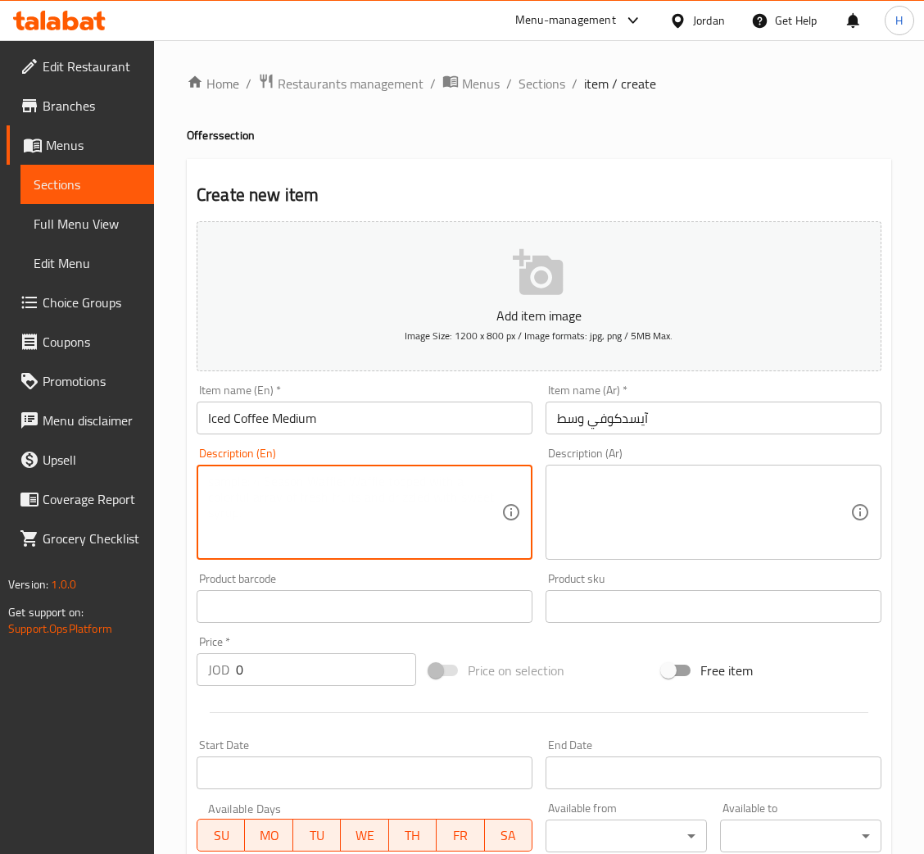
click at [319, 509] on textarea at bounding box center [354, 513] width 293 height 78
paste textarea "Iced coffee served cold and refreshing."
type textarea "Iced coffee served cold and refreshing."
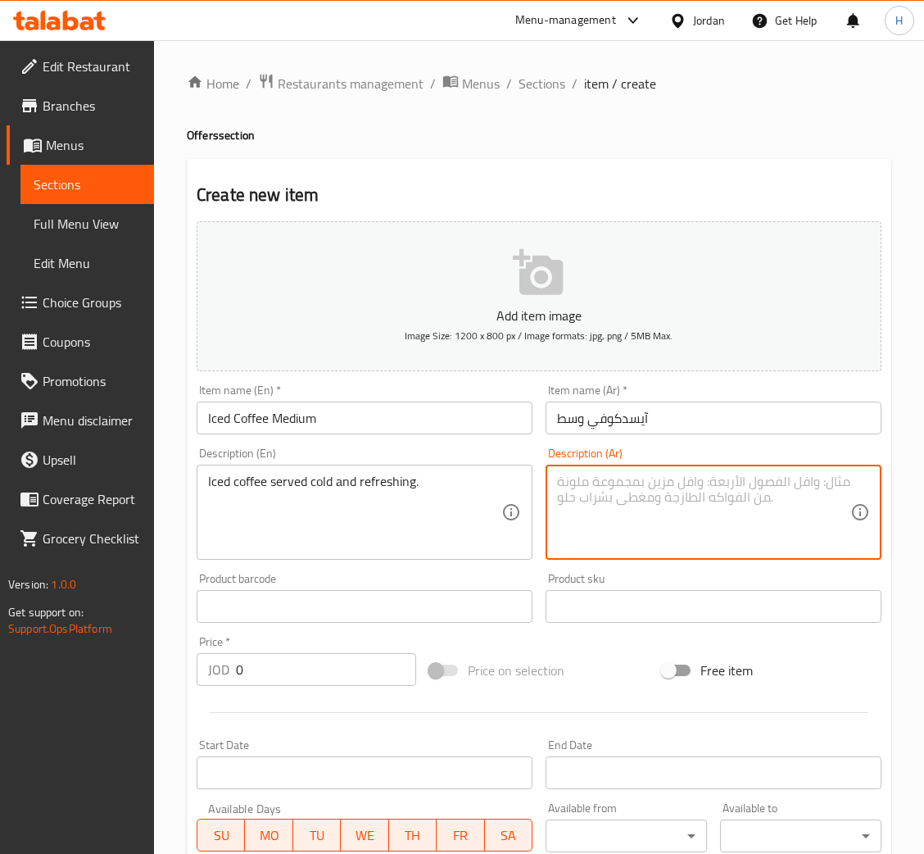
click at [683, 484] on textarea at bounding box center [703, 513] width 293 height 78
paste textarea "قهوة مثلجة تُقدَّم باردة ومنعشة."
type textarea "قهوة مثلجة تُقدَّم باردة ومنعشة."
click at [326, 679] on input "0" at bounding box center [326, 669] width 180 height 33
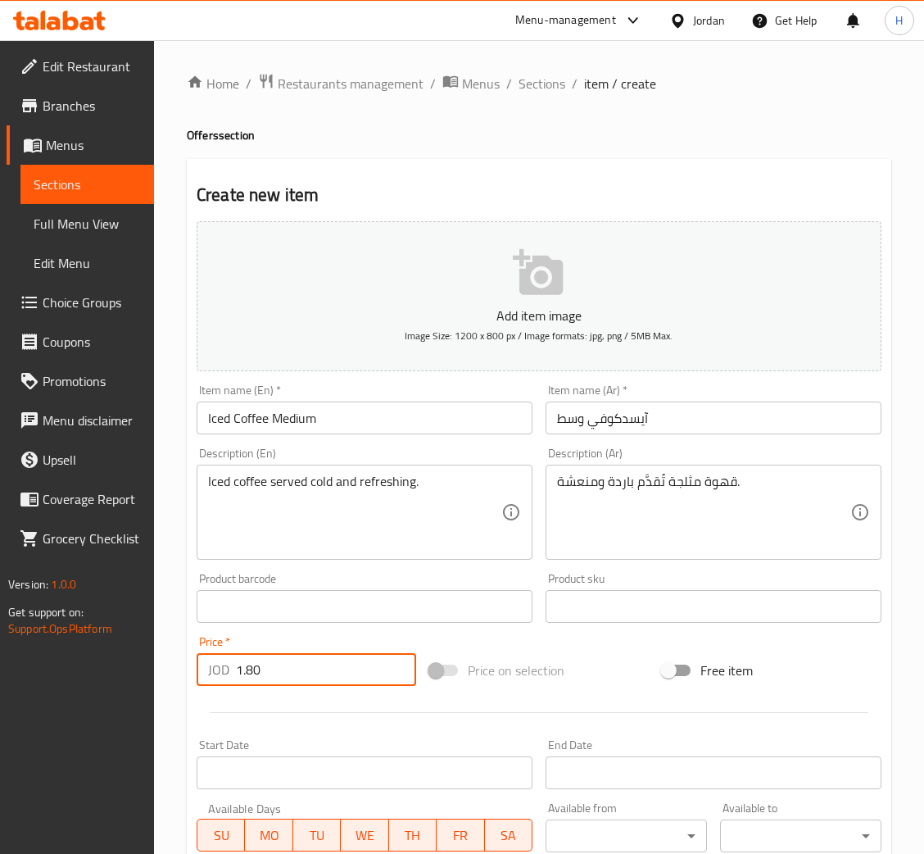
type input "1.80"
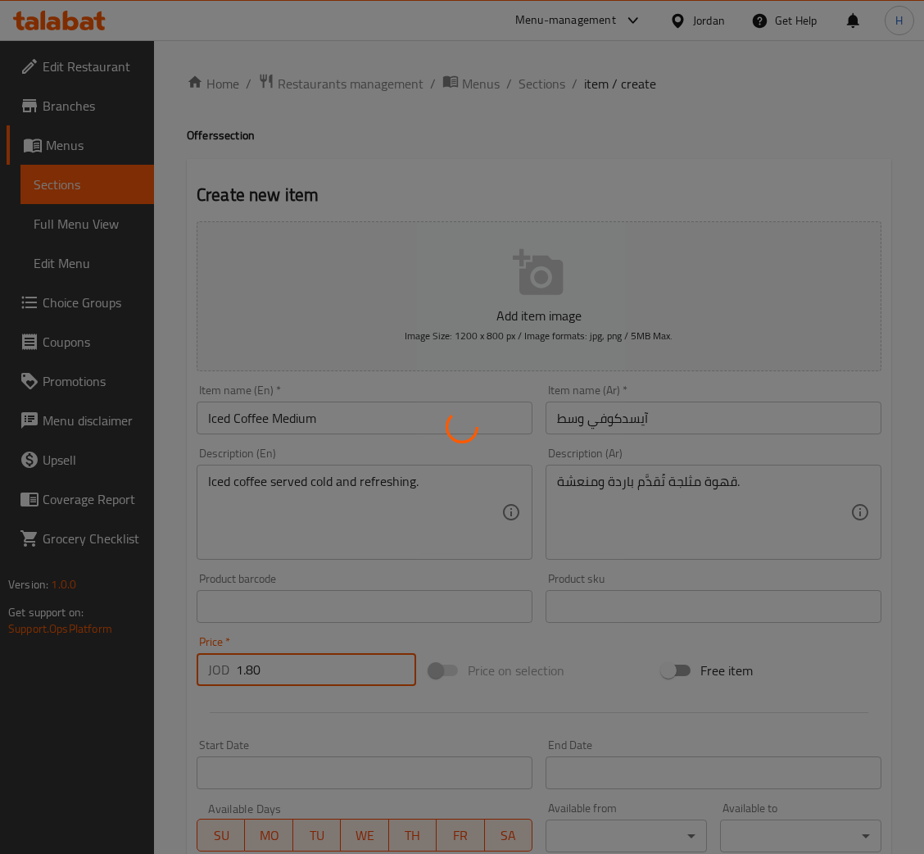
type input "0"
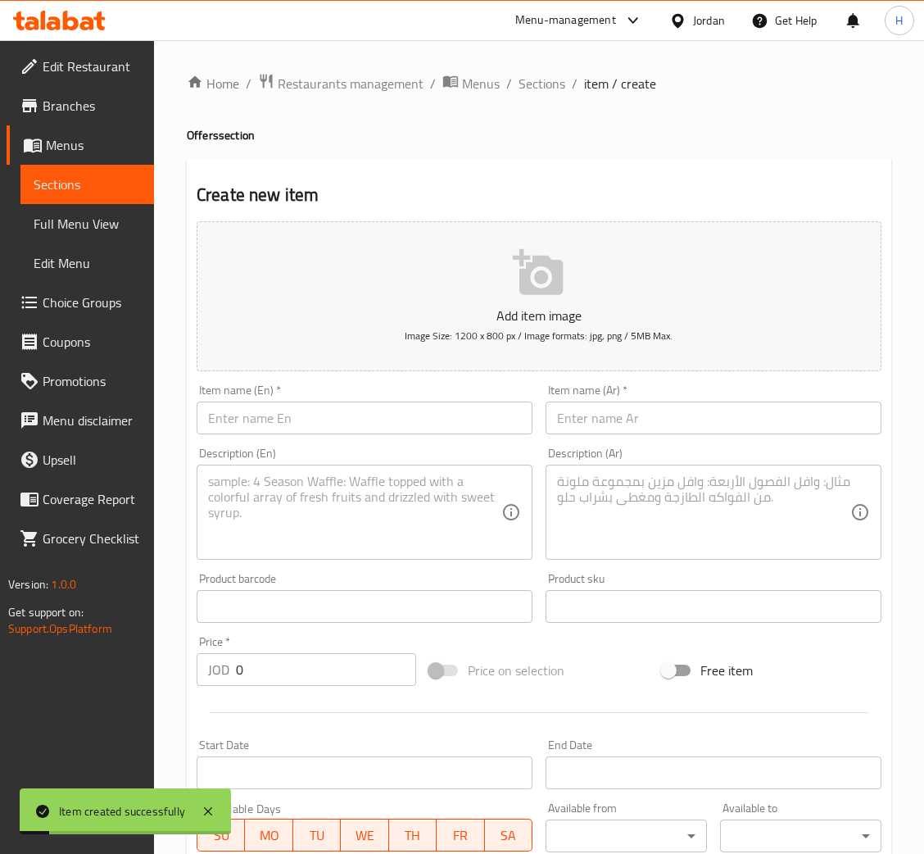
click at [474, 425] on input "text" at bounding box center [365, 418] width 336 height 33
paste input "Iced Coffee"
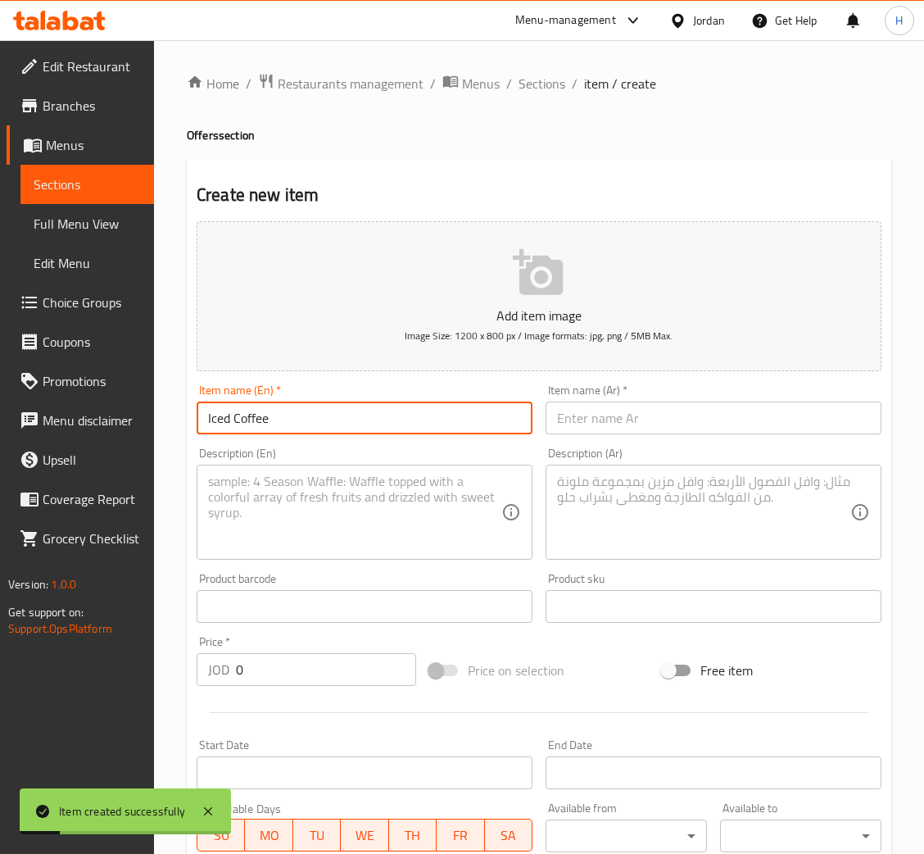
type input "Iced Coffee"
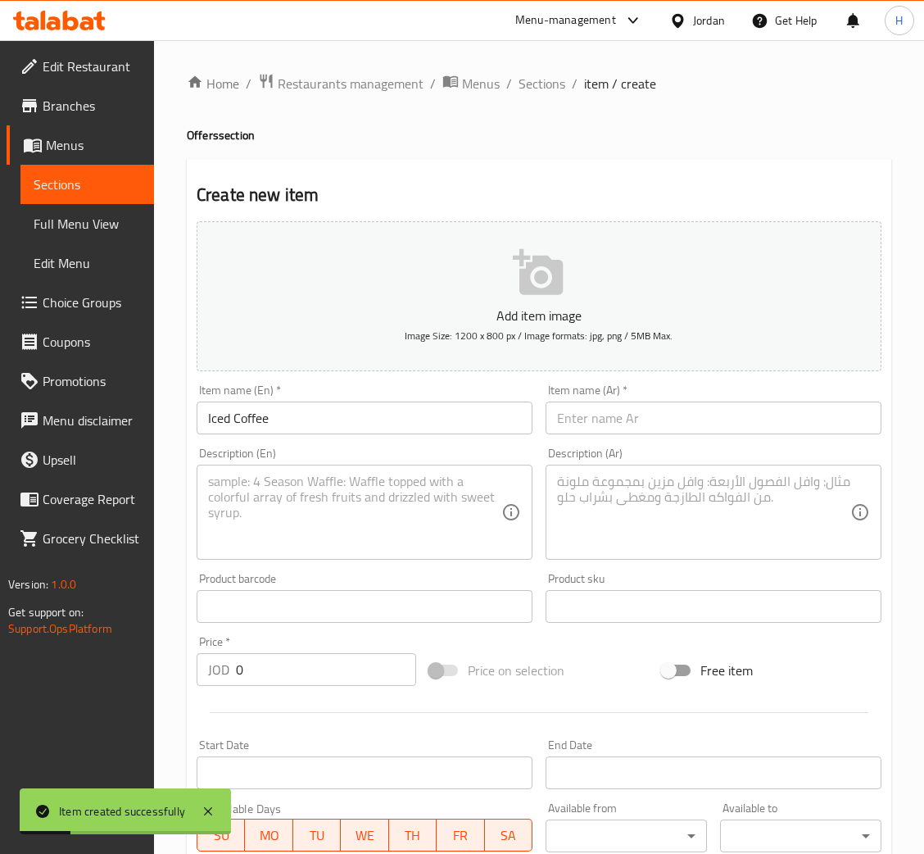
click at [401, 529] on textarea at bounding box center [354, 513] width 293 height 78
paste textarea "Iced coffee served cold and refreshing."
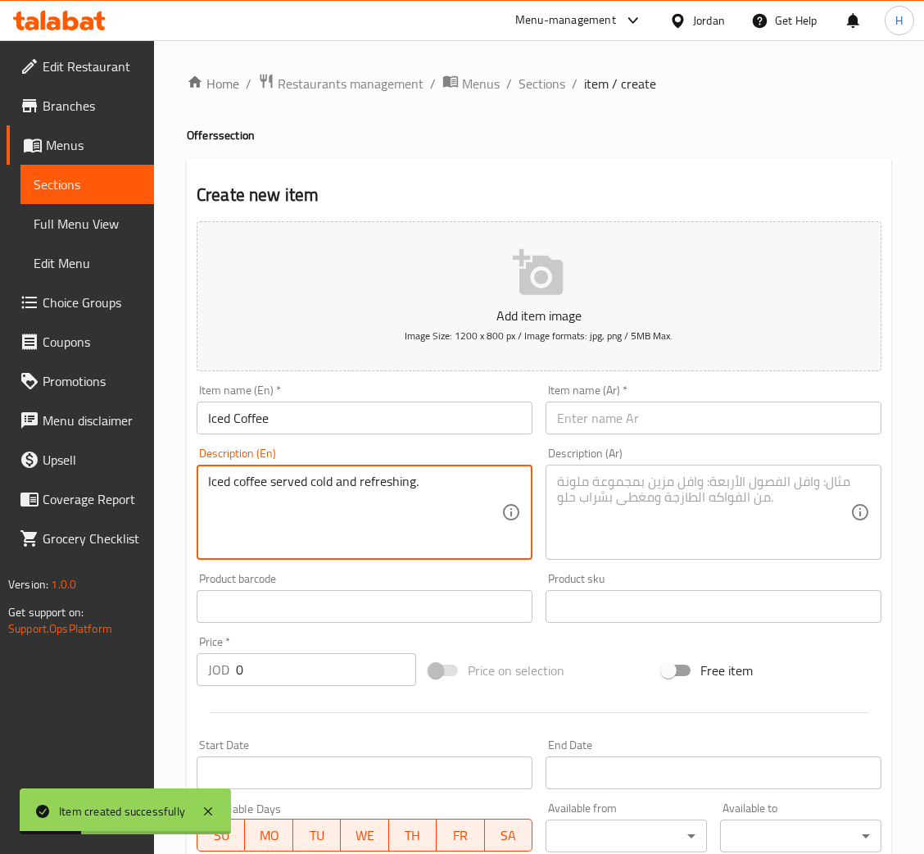
type textarea "Iced coffee served cold and refreshing."
click at [704, 476] on textarea at bounding box center [703, 513] width 293 height 78
paste textarea "قهوة مثلجة تُقدَّم باردة ومنعشة."
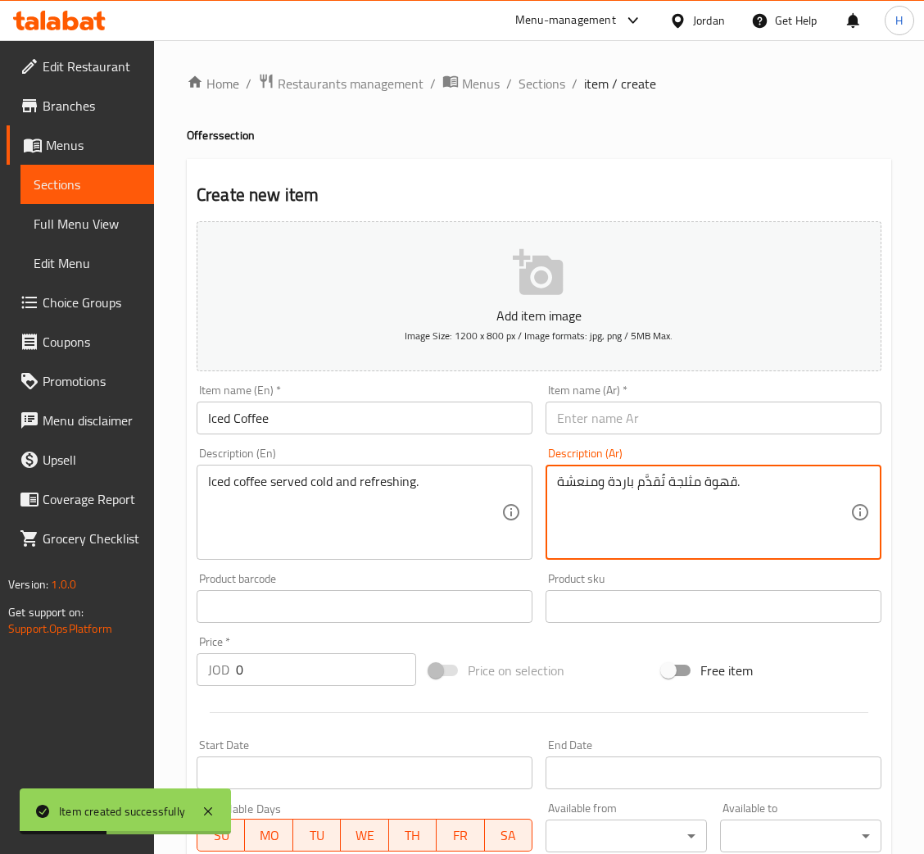
type textarea "قهوة مثلجة تُقدَّم باردة ومنعشة."
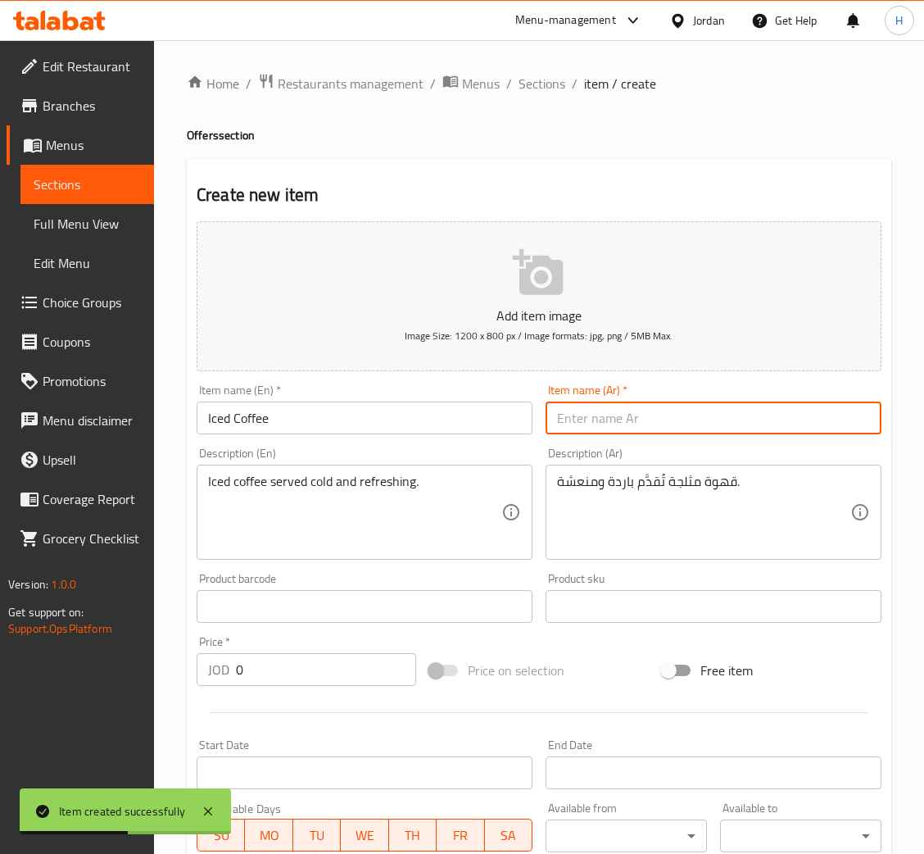
click at [771, 425] on input "text" at bounding box center [714, 418] width 336 height 33
paste input "آيسدكوفي"
type input "آيسدكوفي"
click at [452, 429] on input "Iced Coffee" at bounding box center [365, 418] width 336 height 33
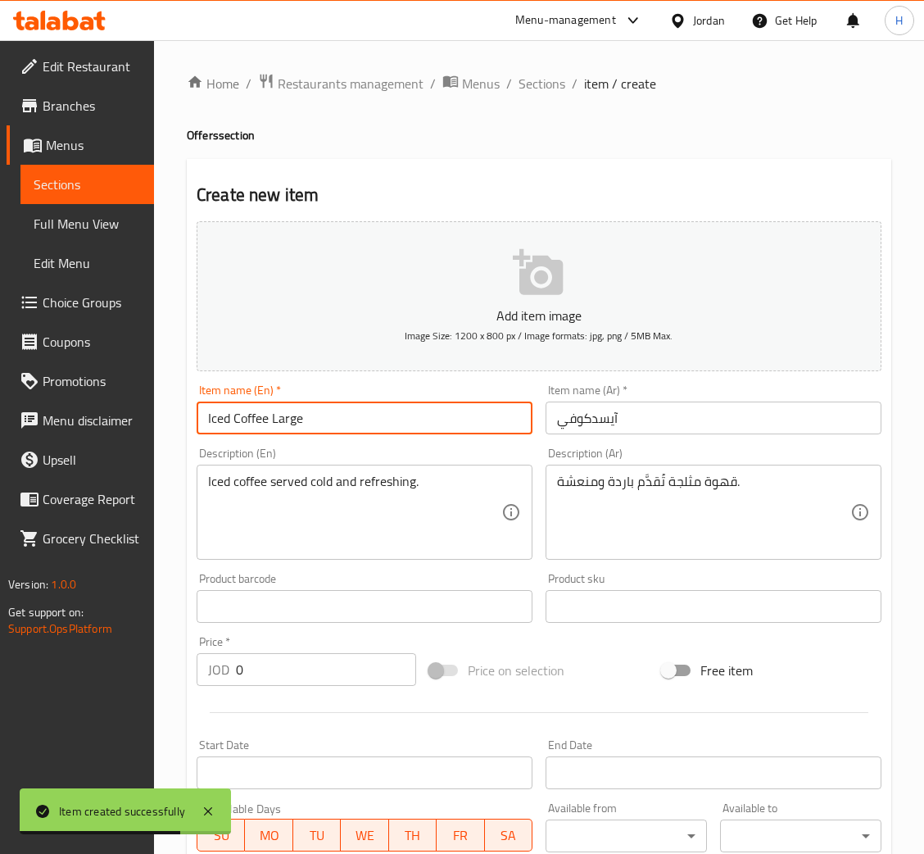
type input "Iced Coffee Large"
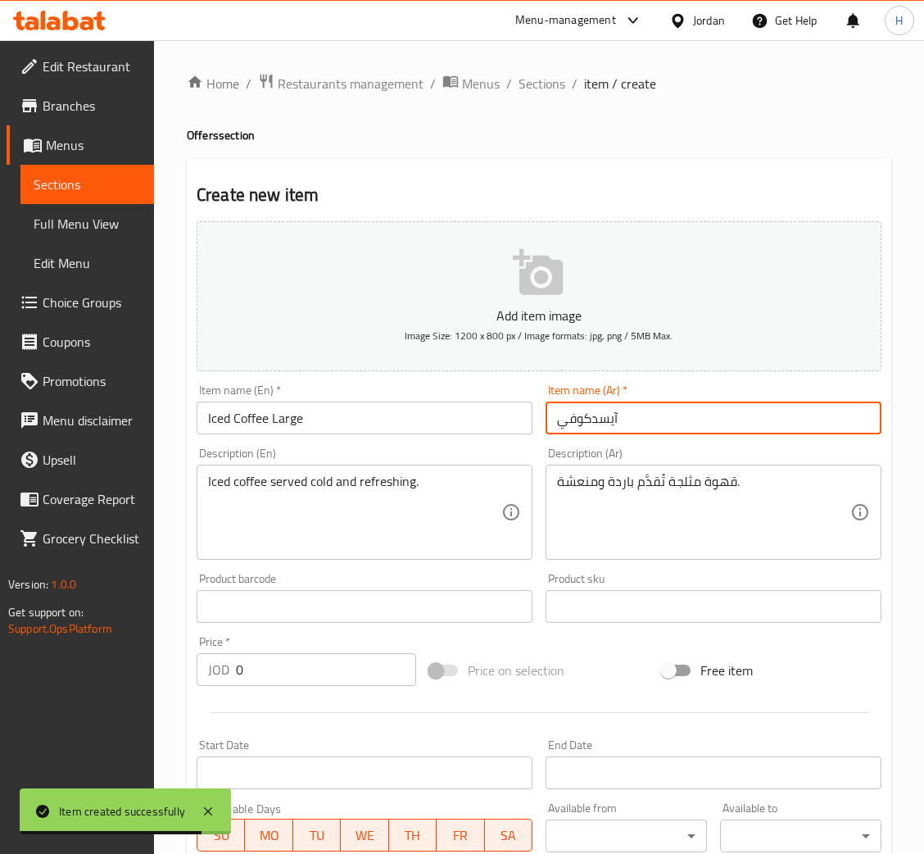
click at [672, 396] on div "Item name (Ar)   * آيسدكوفي Item name (Ar) *" at bounding box center [714, 409] width 336 height 50
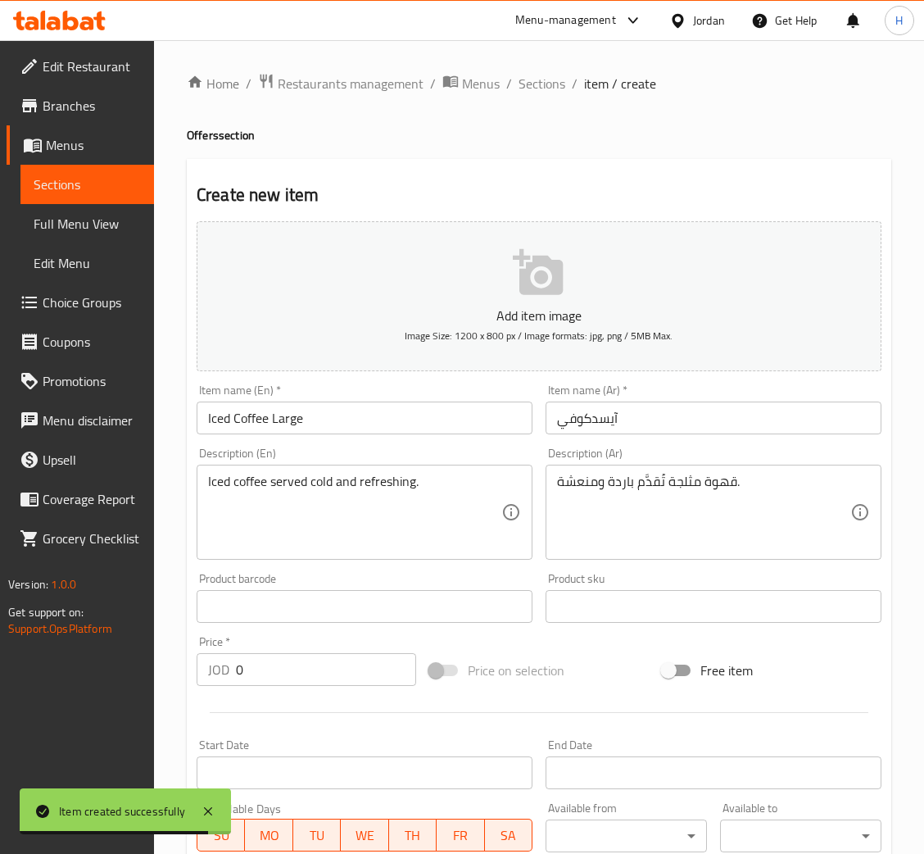
click at [666, 417] on input "آيسدكوفي" at bounding box center [714, 418] width 336 height 33
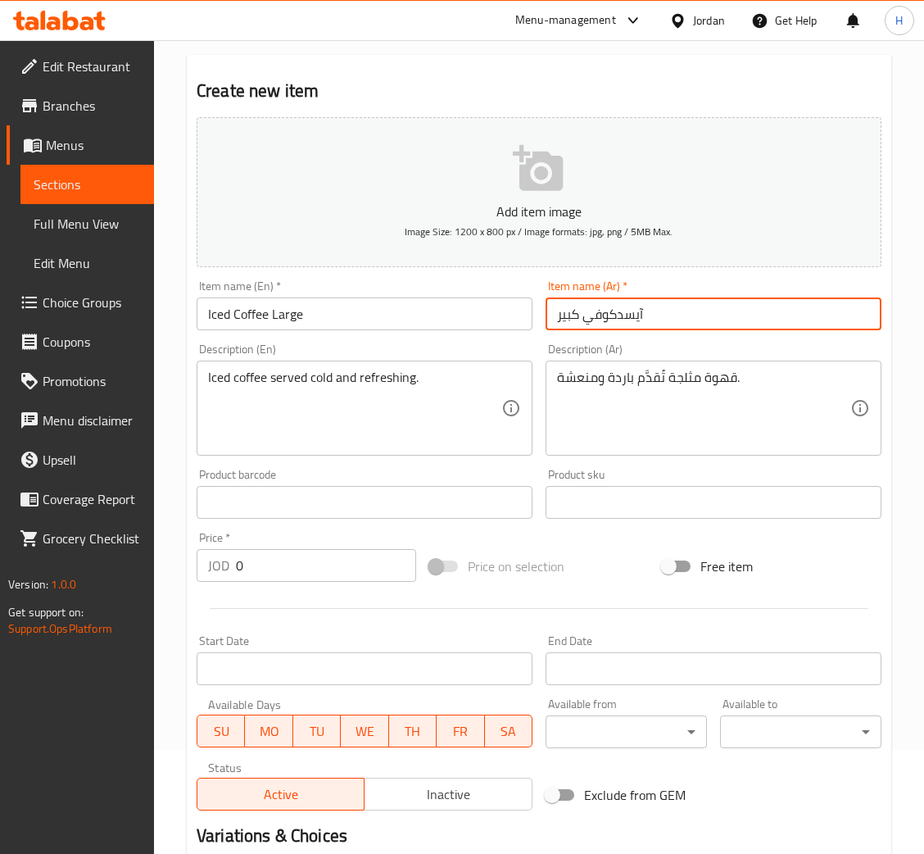
scroll to position [301, 0]
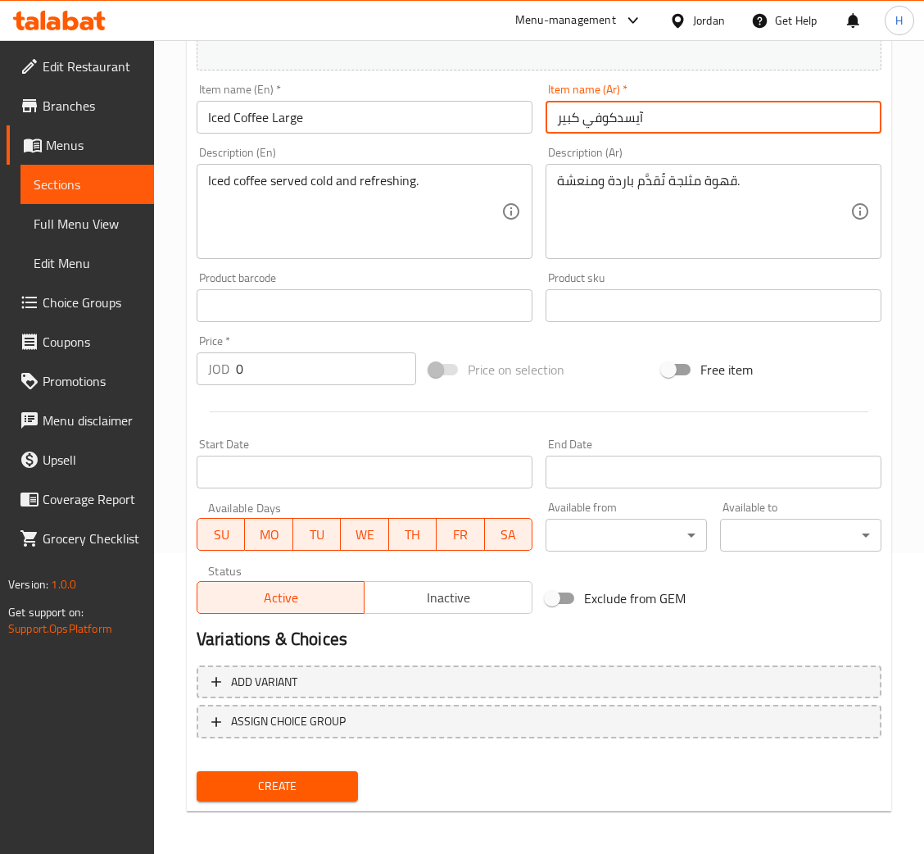
type input "آيسدكوفي كبير"
click at [322, 373] on input "0" at bounding box center [326, 368] width 180 height 33
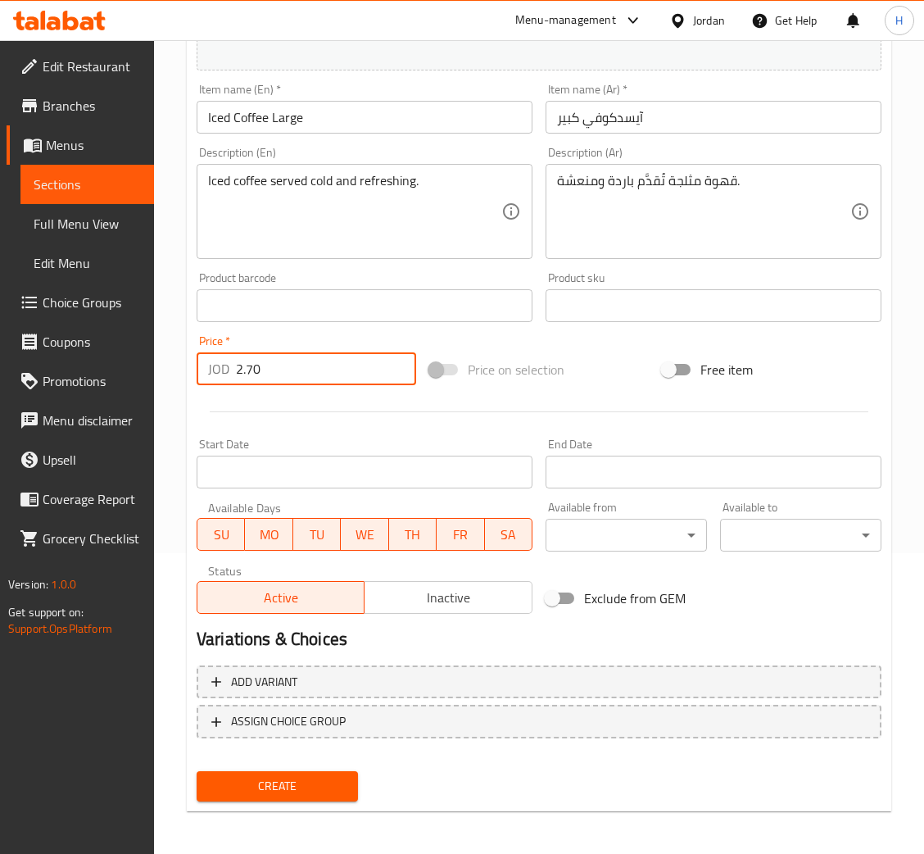
type input "2.70"
click at [197, 771] on button "Create" at bounding box center [277, 786] width 161 height 30
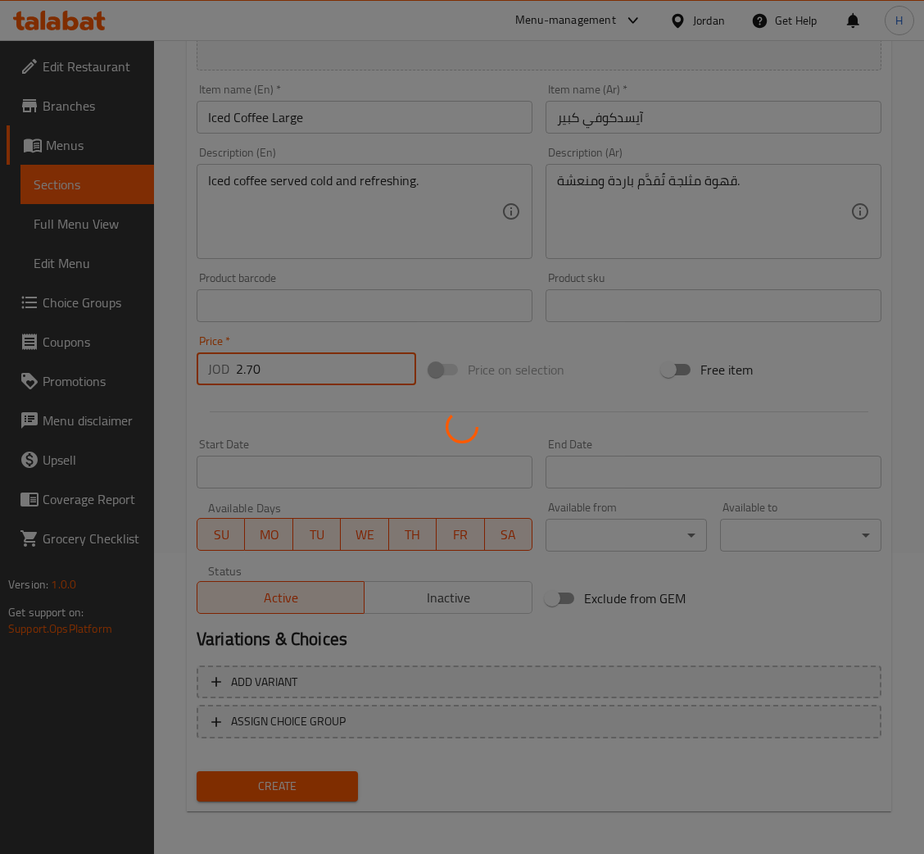
type input "0"
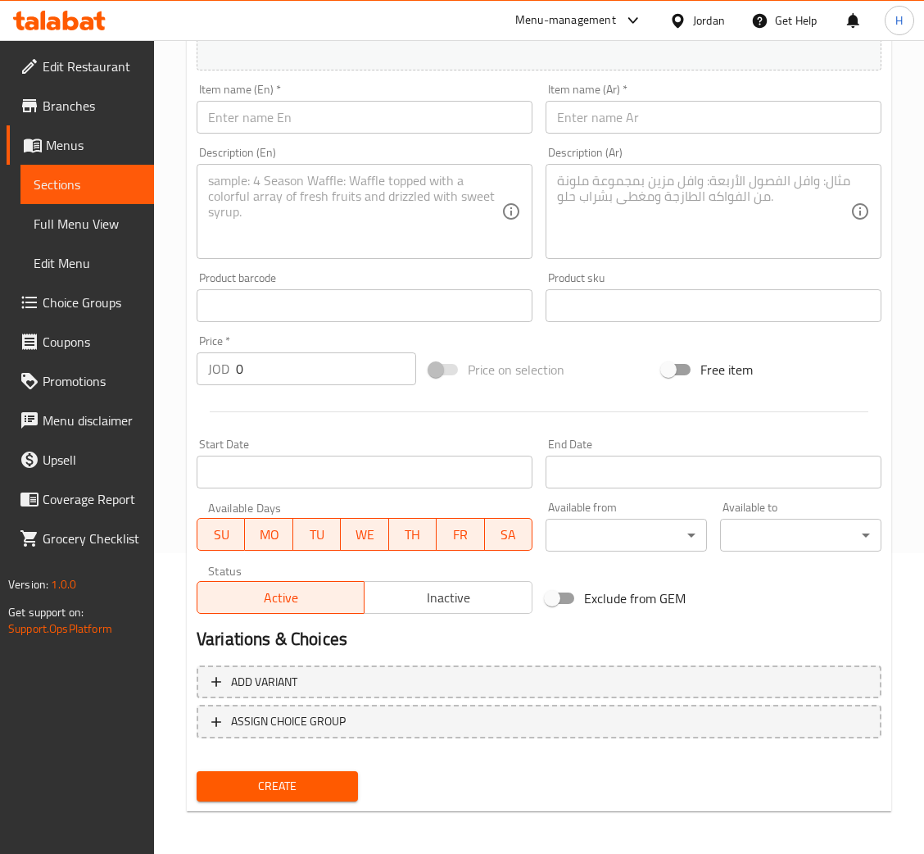
drag, startPoint x: 438, startPoint y: 140, endPoint x: 439, endPoint y: 123, distance: 17.2
click at [438, 133] on div "Add item image Image Size: 1200 x 800 px / Image formats: jpg, png / 5MB Max. I…" at bounding box center [539, 267] width 698 height 706
drag, startPoint x: 439, startPoint y: 120, endPoint x: 543, endPoint y: 206, distance: 134.5
click at [439, 120] on input "text" at bounding box center [365, 117] width 336 height 33
paste input "Iced Tea"
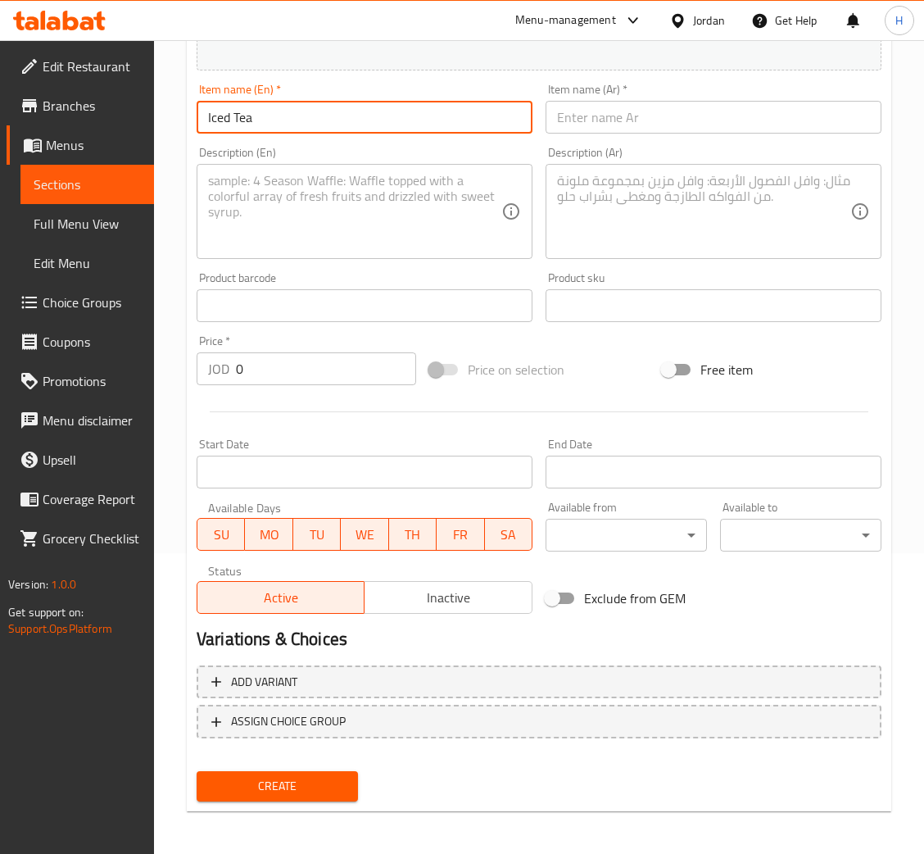
type input "Iced Tea"
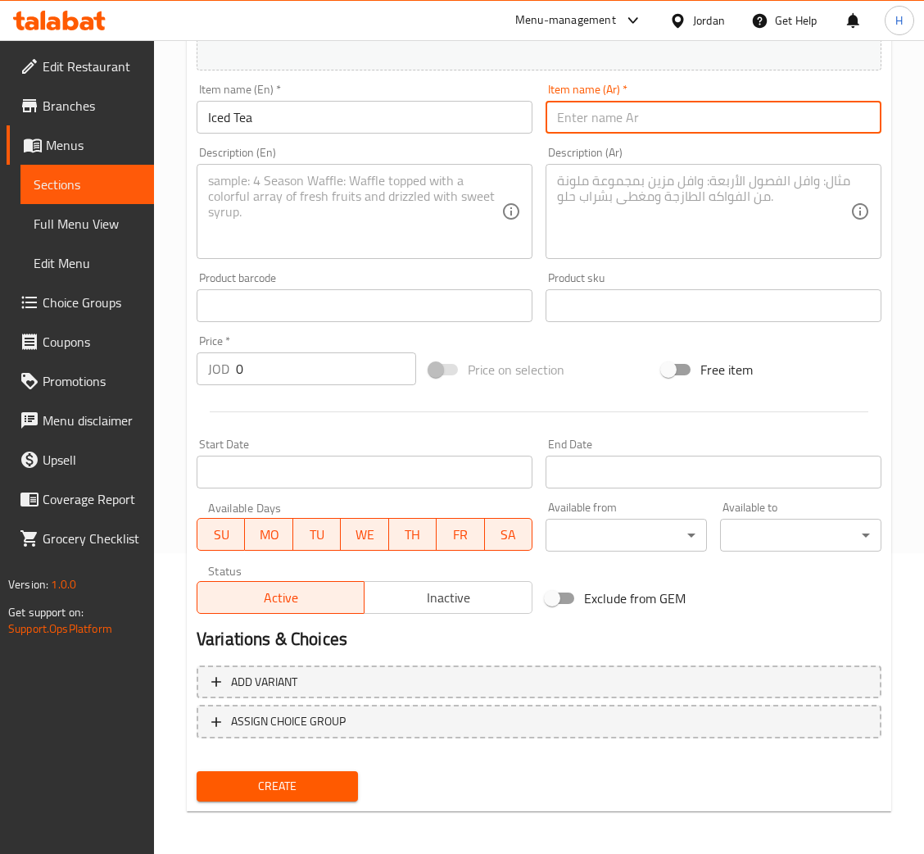
drag, startPoint x: 569, startPoint y: 112, endPoint x: 923, endPoint y: 351, distance: 426.9
click at [569, 112] on input "text" at bounding box center [714, 117] width 336 height 33
paste input "آيس تي"
type input "آيس تي"
click at [363, 228] on textarea at bounding box center [354, 212] width 293 height 78
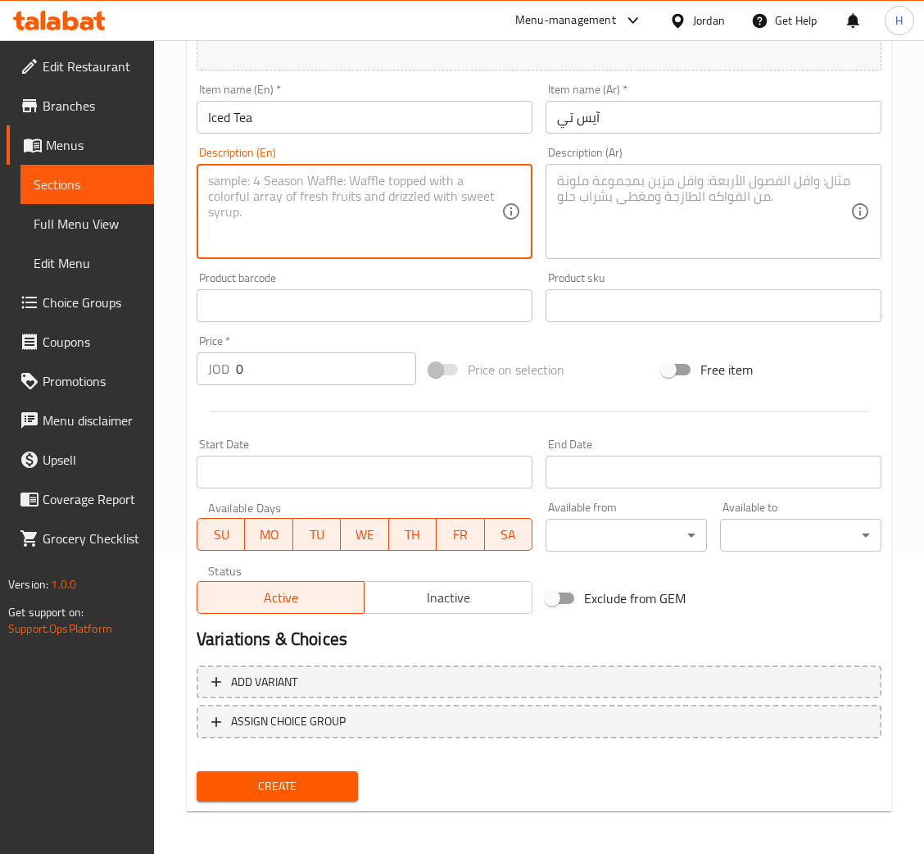
paste textarea "Refreshing cold tea served with natural flavors."
type textarea "Refreshing cold tea served with natural flavors."
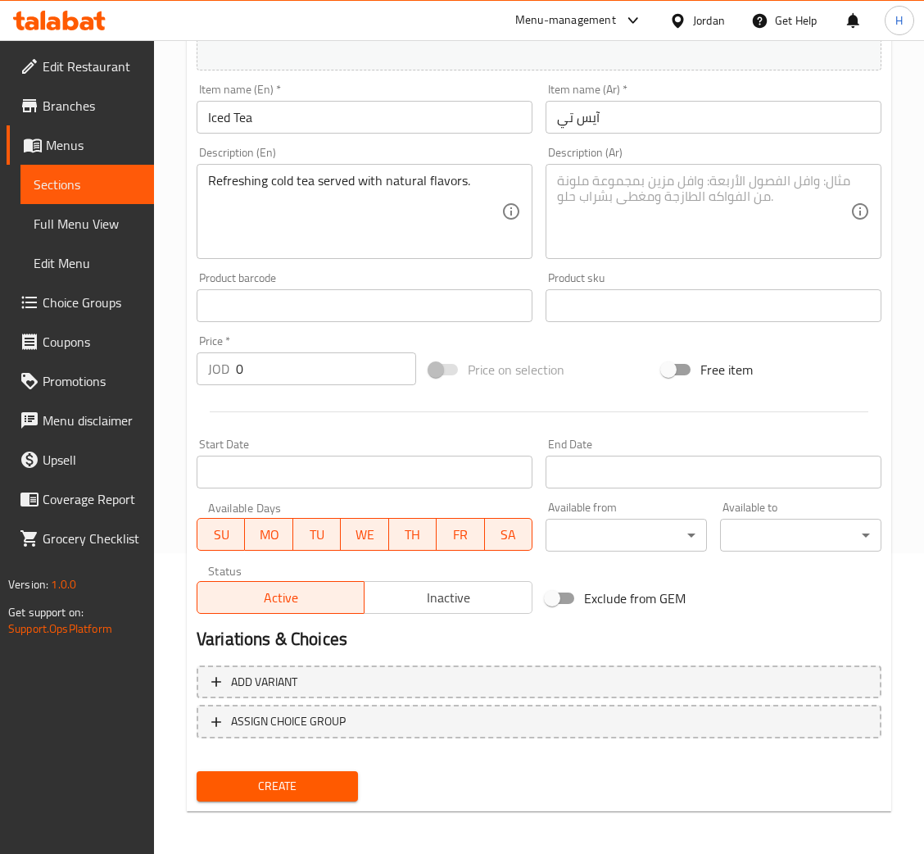
click at [682, 220] on textarea at bounding box center [703, 212] width 293 height 78
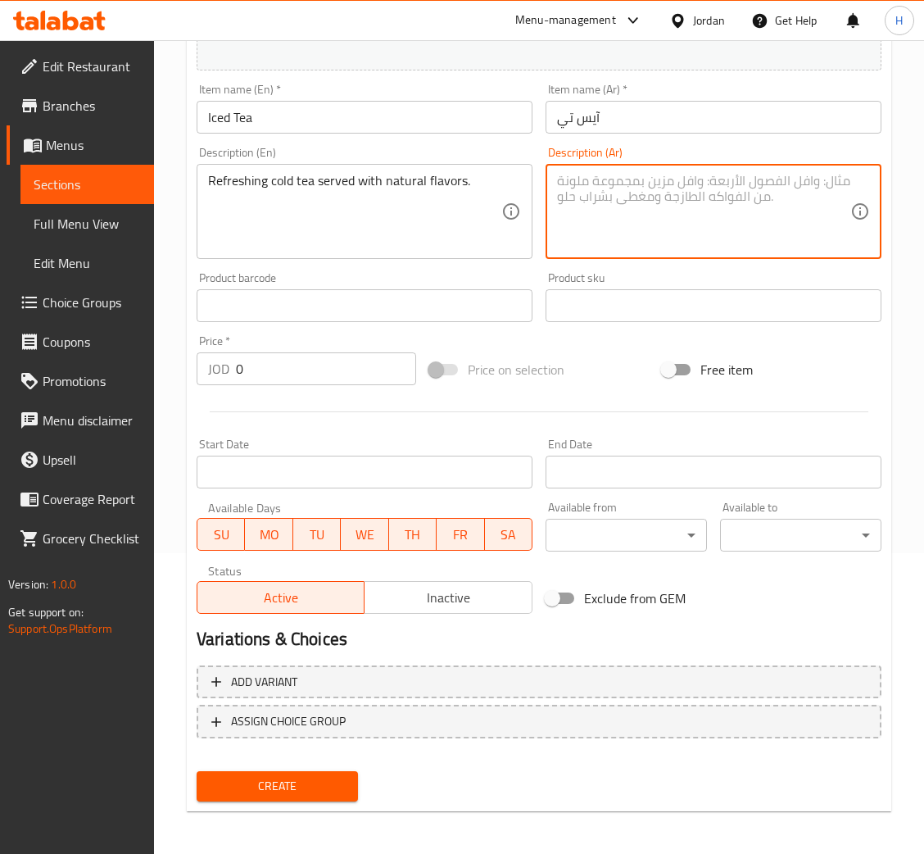
paste textarea "شاي بارد ومنعش يُقدَّم مع نكهات طبيعية"
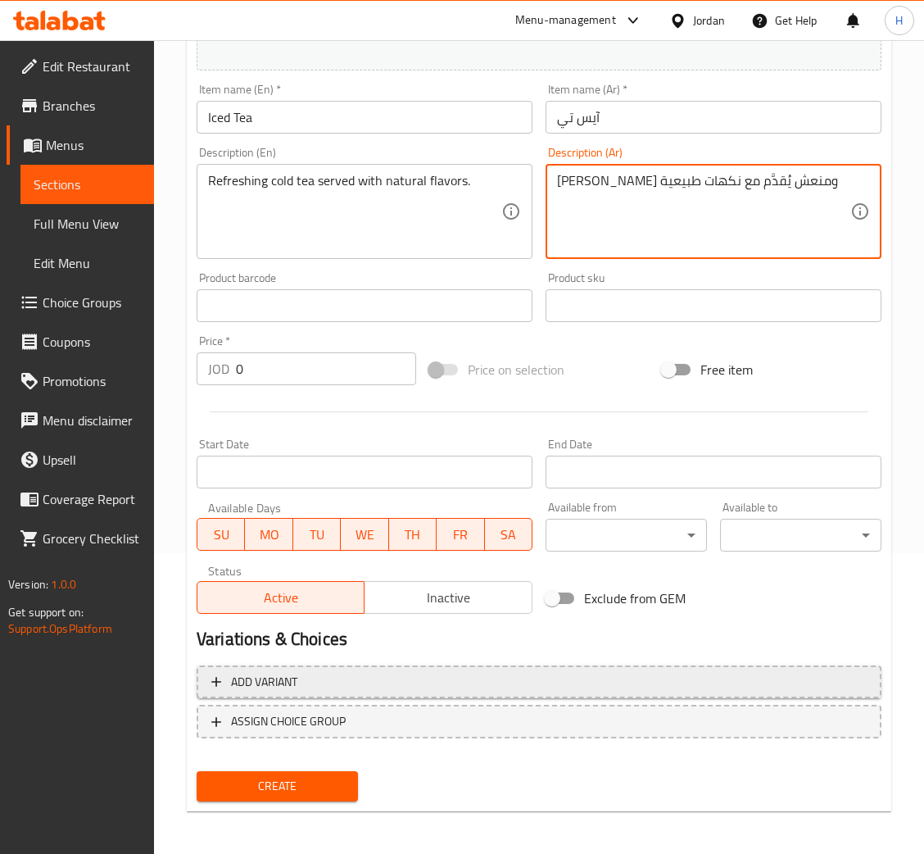
type textarea "شاي بارد ومنعش يُقدَّم مع نكهات طبيعية"
click at [322, 675] on span "Add variant" at bounding box center [539, 682] width 656 height 20
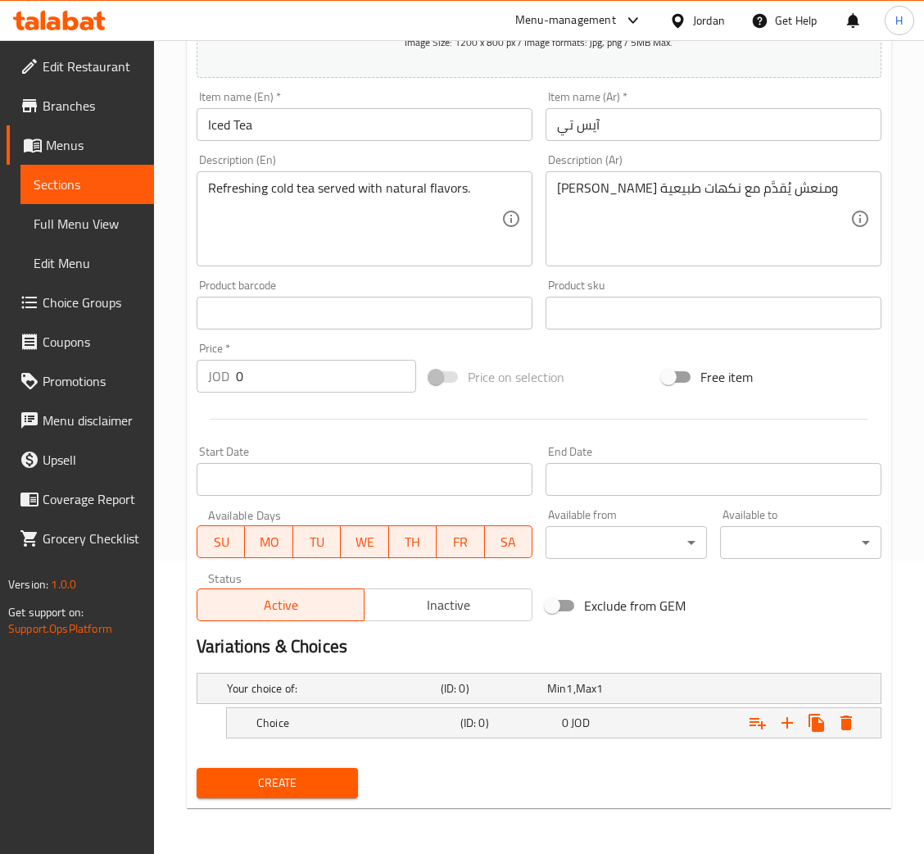
scroll to position [292, 0]
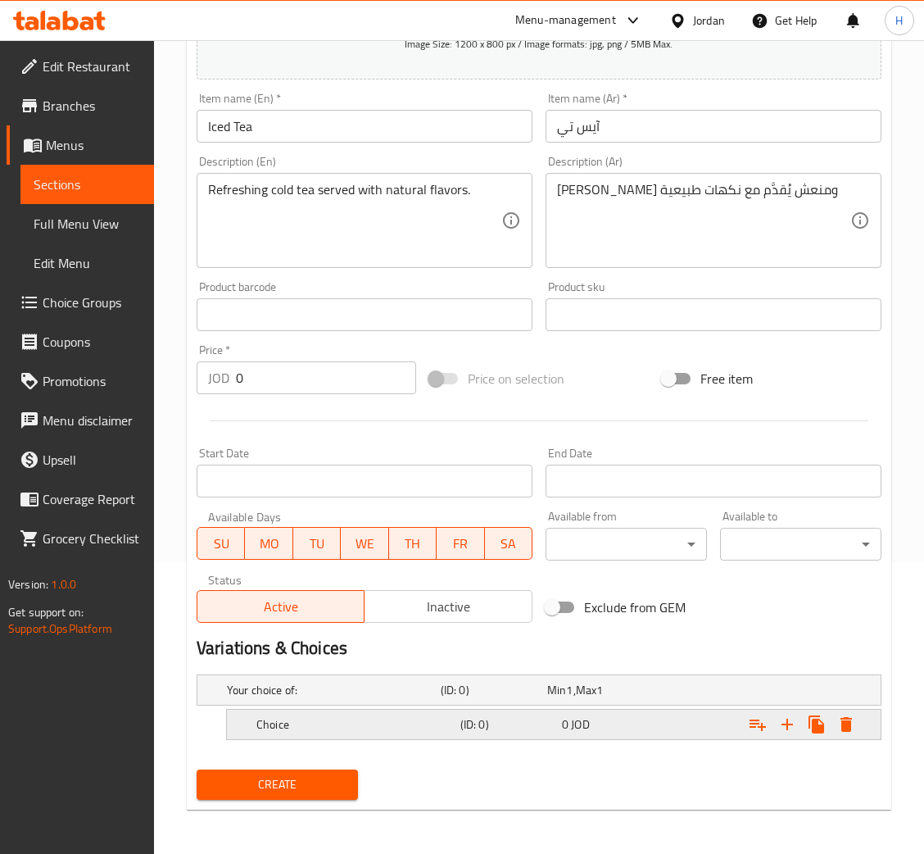
click at [340, 698] on h5 "Choice" at bounding box center [330, 690] width 207 height 16
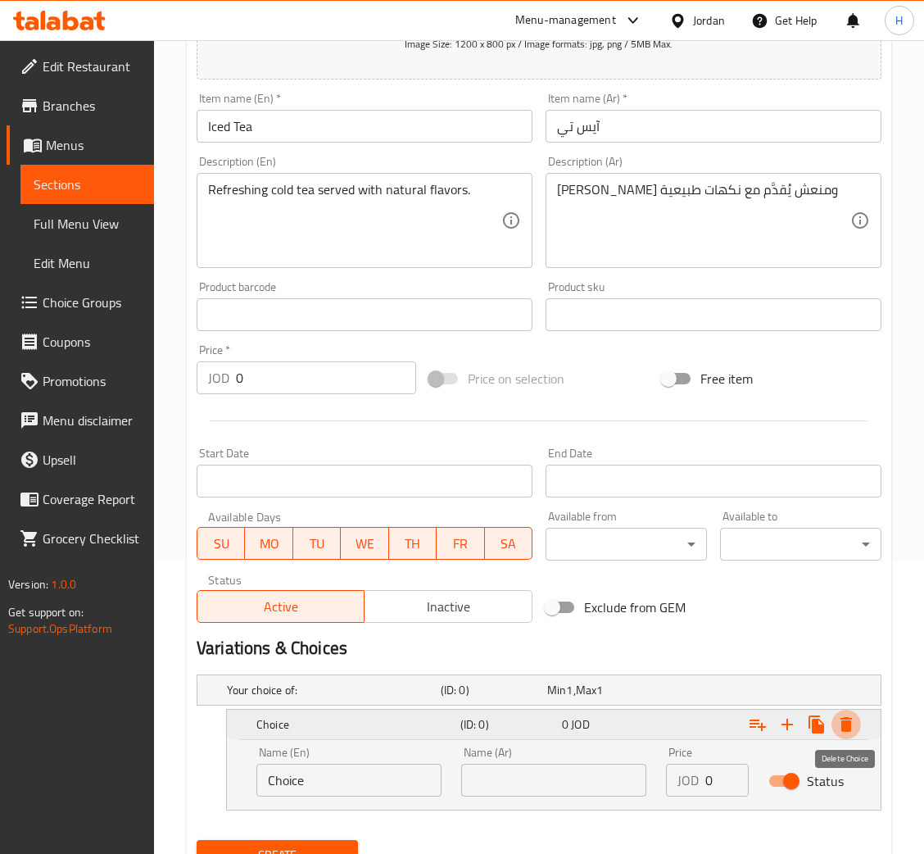
click at [842, 711] on button "Expand" at bounding box center [847, 725] width 30 height 30
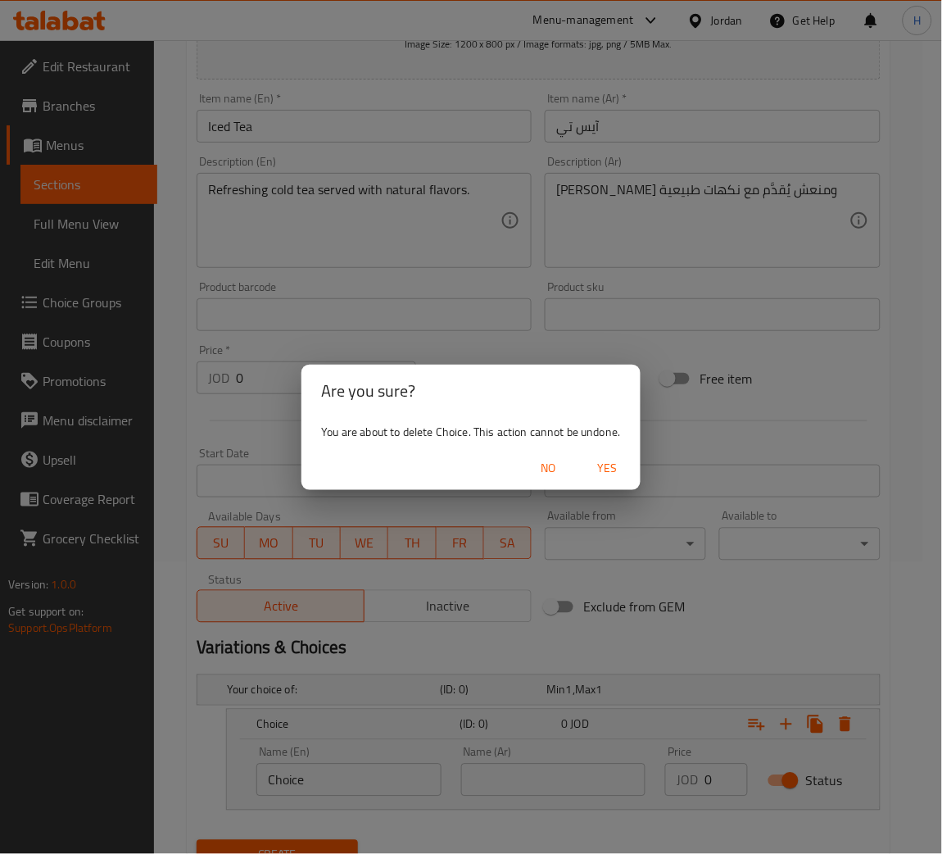
click at [619, 467] on span "Yes" at bounding box center [607, 468] width 39 height 20
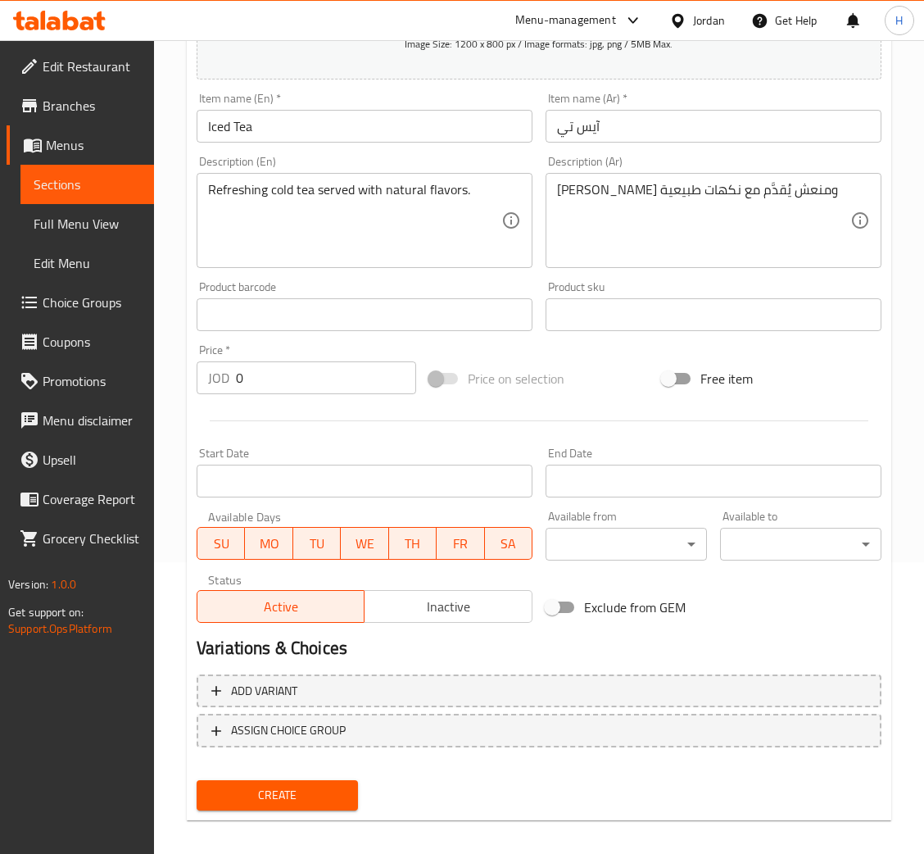
click at [395, 121] on input "Iced Tea" at bounding box center [365, 126] width 336 height 33
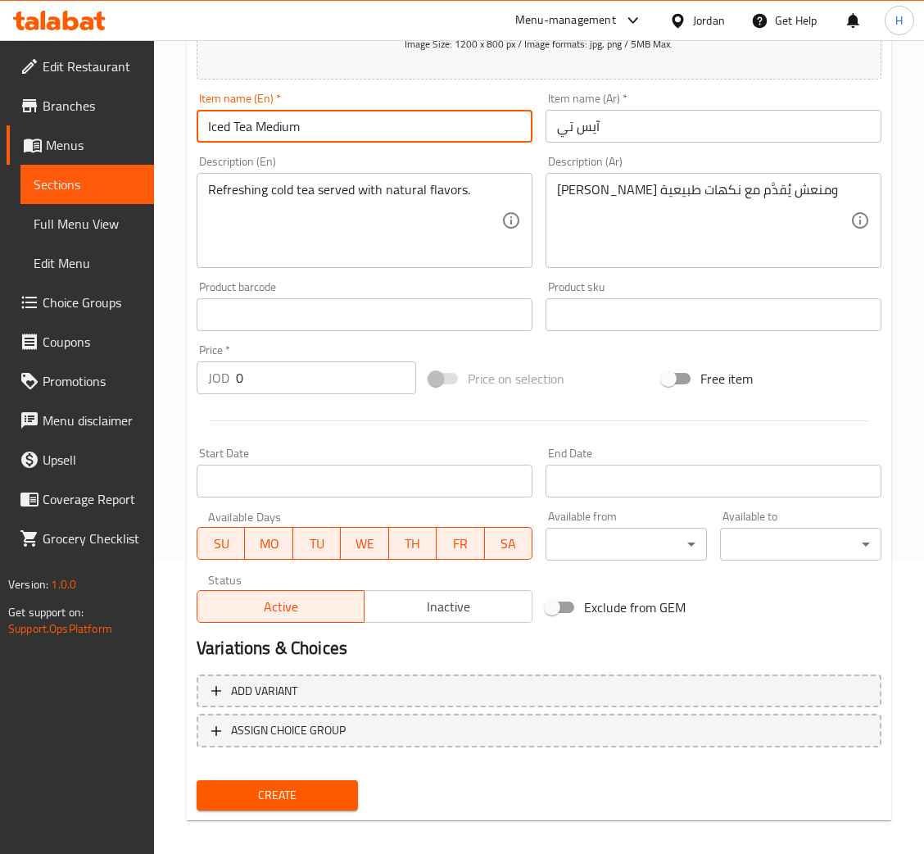
type input "Iced Tea Medium"
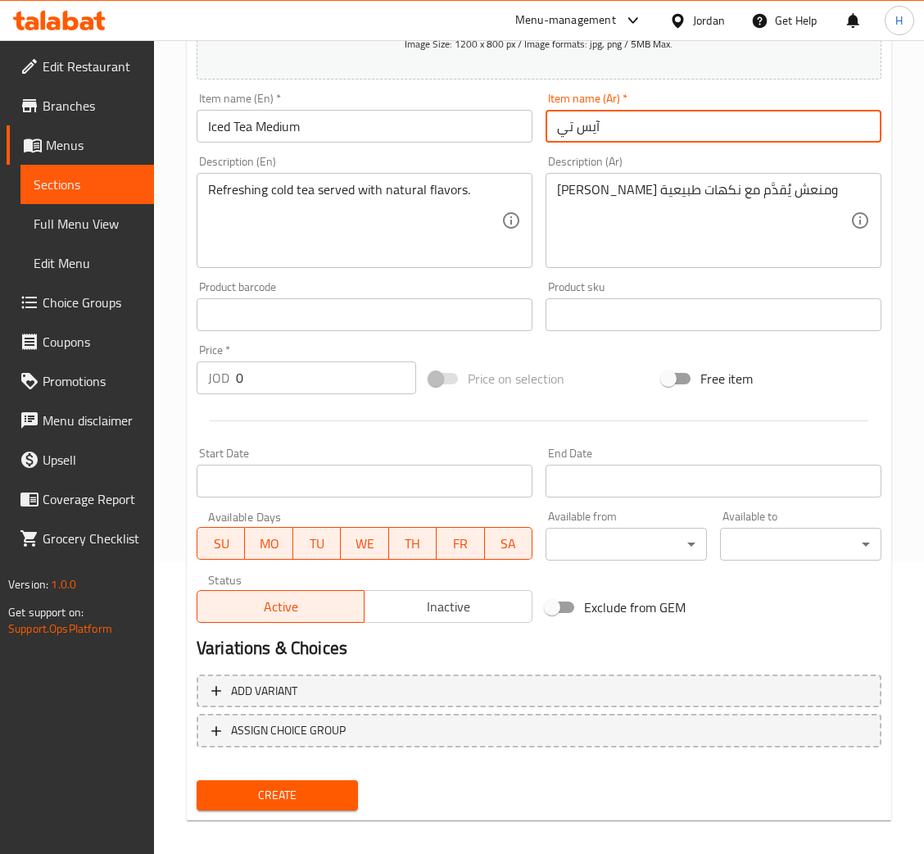
click at [666, 131] on input "آيس تي" at bounding box center [714, 126] width 336 height 33
type input "آيس تي وسط"
click at [332, 373] on input "0" at bounding box center [326, 377] width 180 height 33
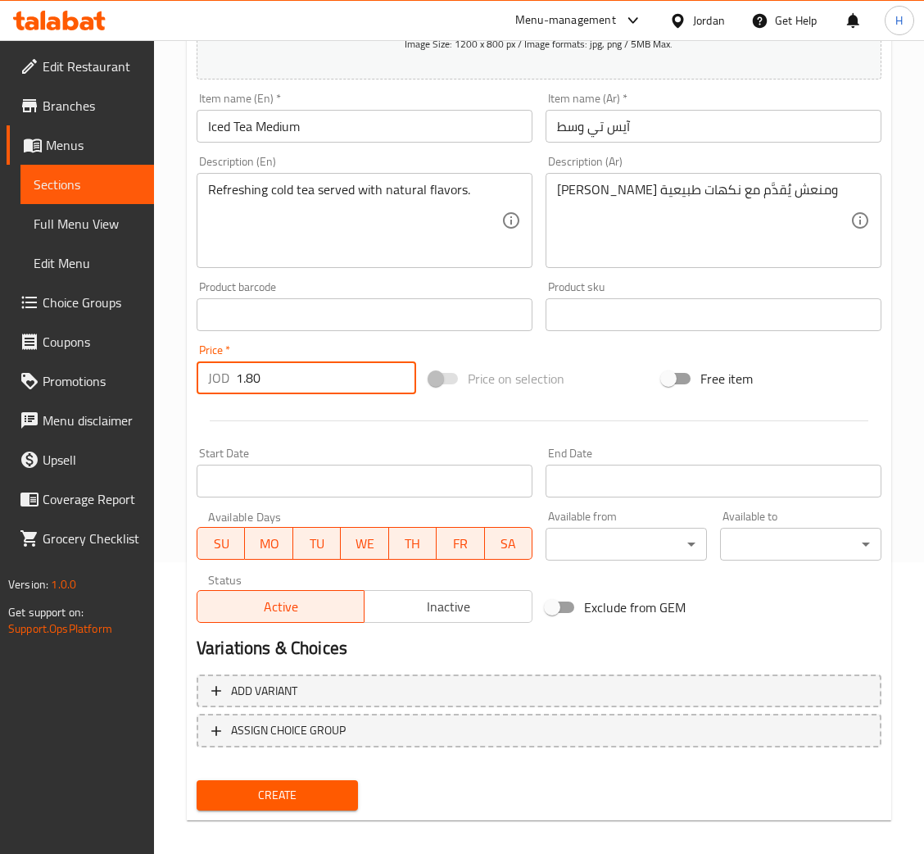
type input "1.80"
click at [197, 780] on button "Create" at bounding box center [277, 795] width 161 height 30
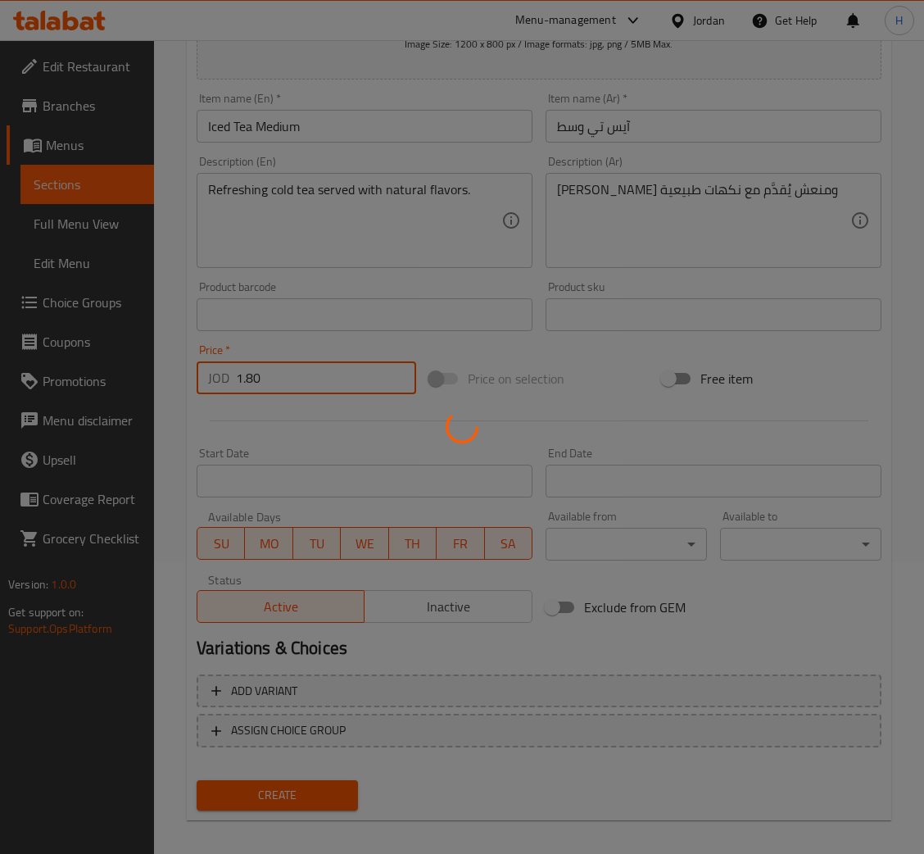
type input "0"
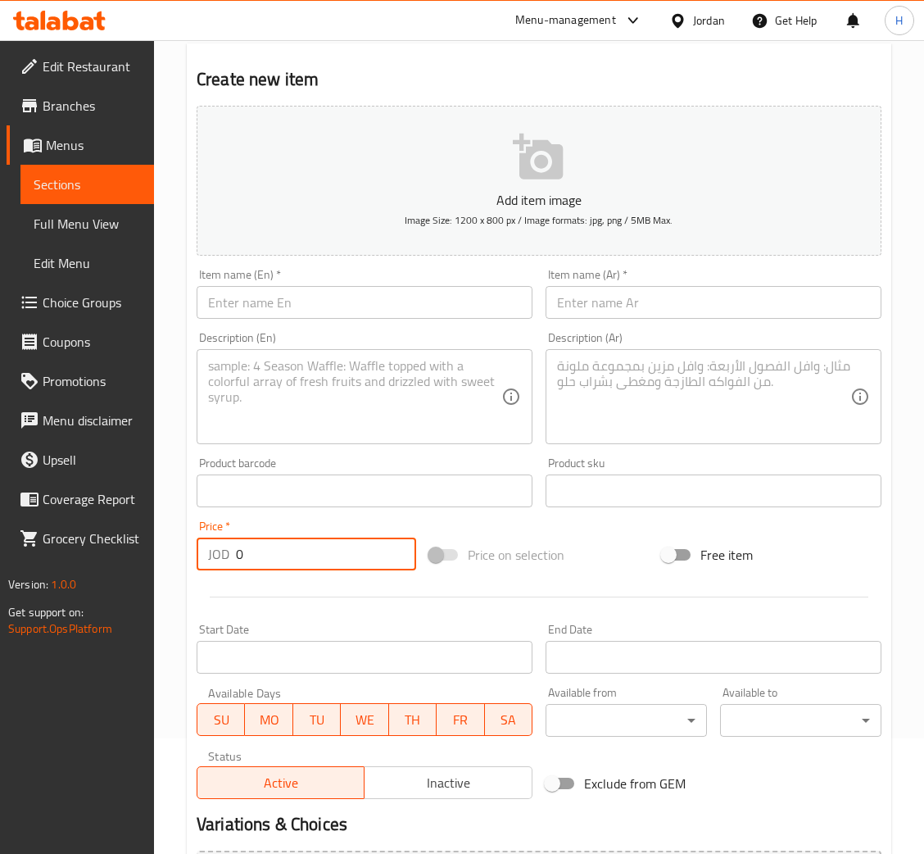
scroll to position [0, 0]
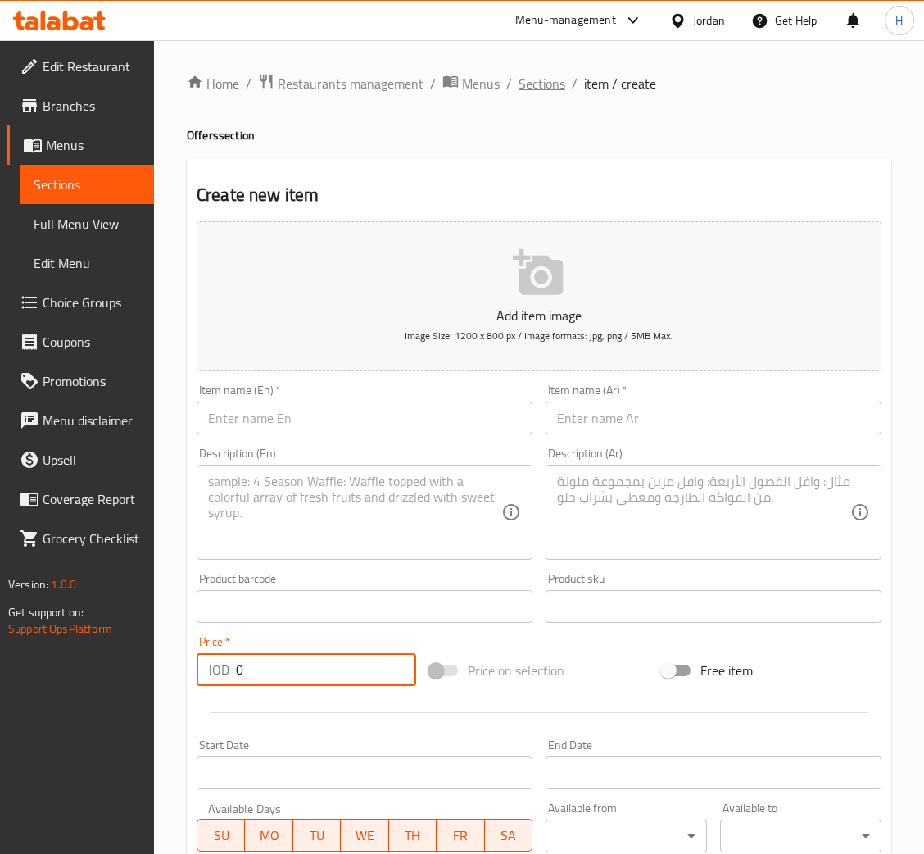
click at [540, 80] on span "Sections" at bounding box center [542, 84] width 47 height 20
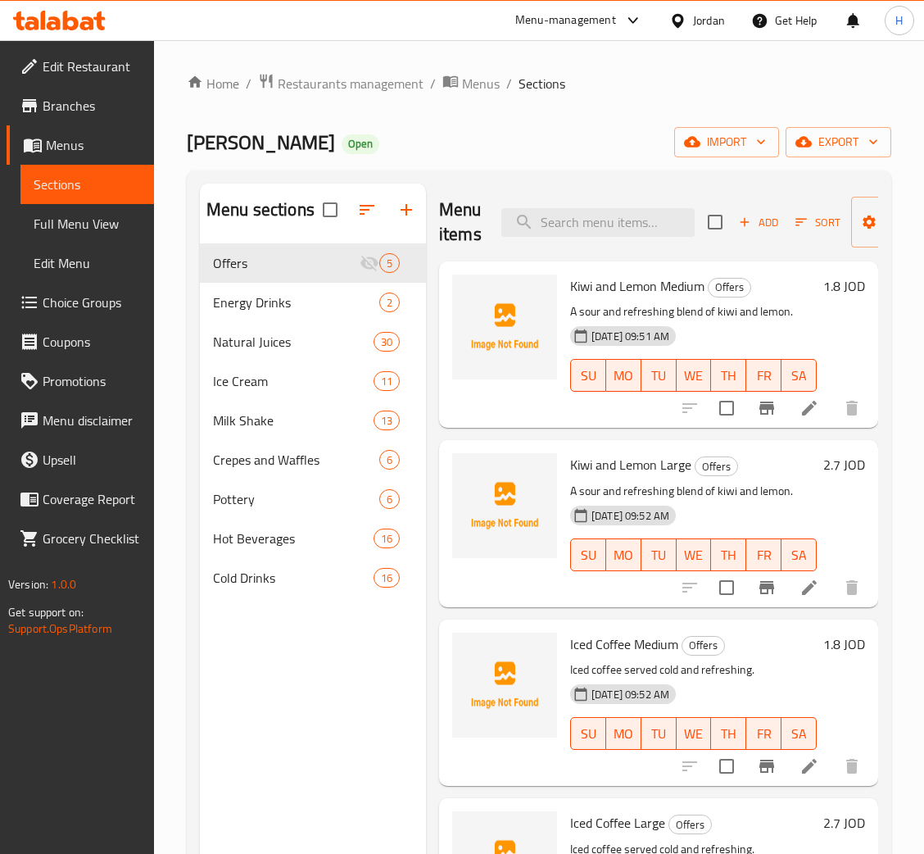
click at [760, 221] on span "Add" at bounding box center [759, 222] width 44 height 19
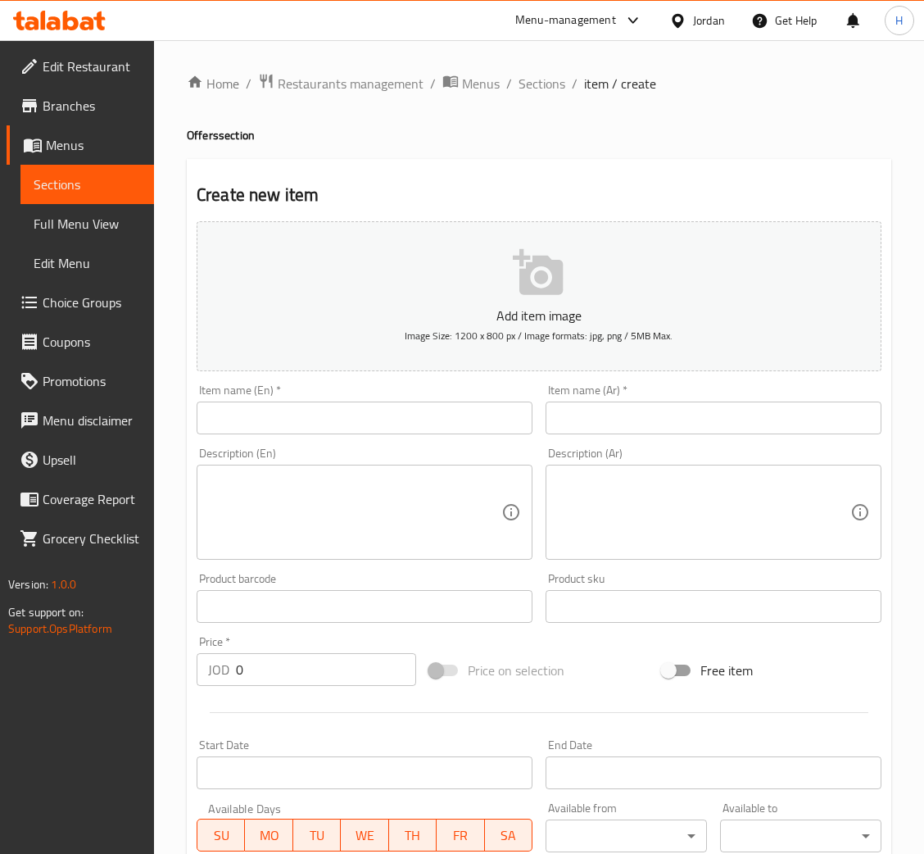
click at [367, 425] on input "text" at bounding box center [365, 418] width 336 height 33
paste input "Iced Tea"
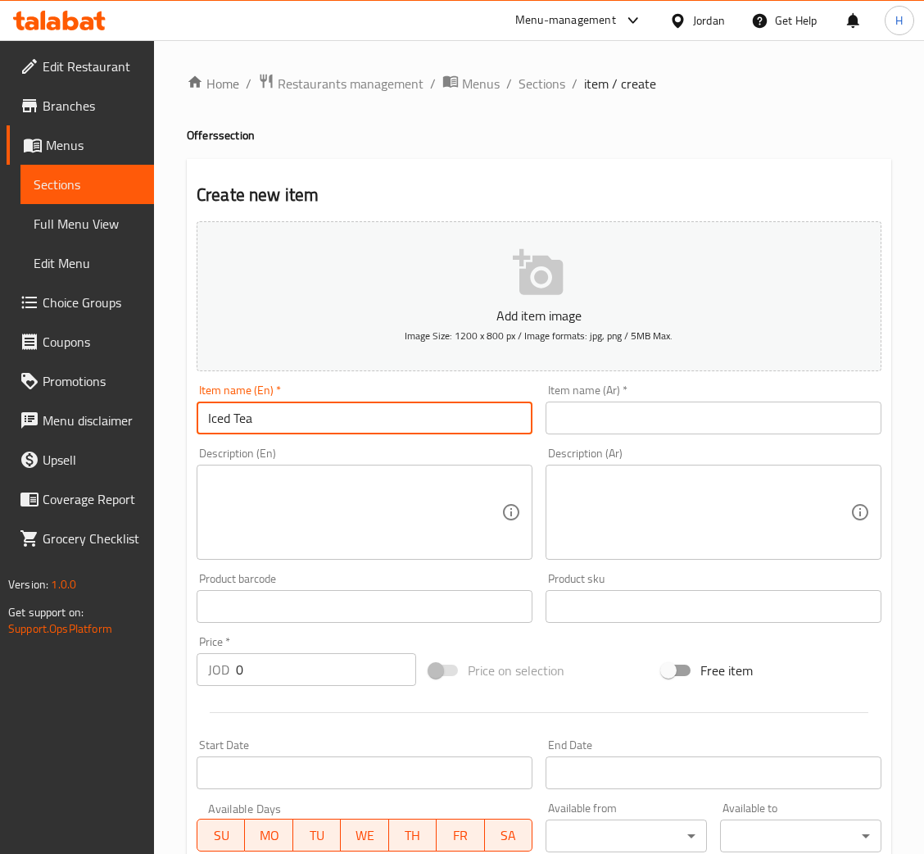
type input "Iced Tea"
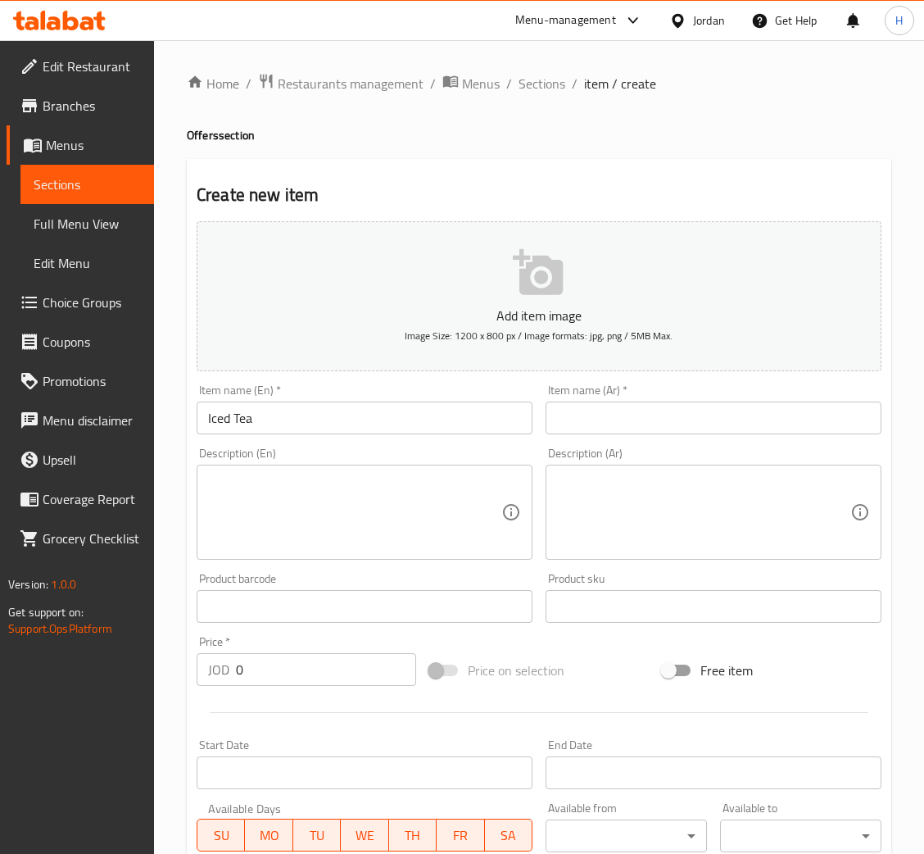
click at [596, 420] on input "text" at bounding box center [714, 418] width 336 height 33
paste input "آيس تي"
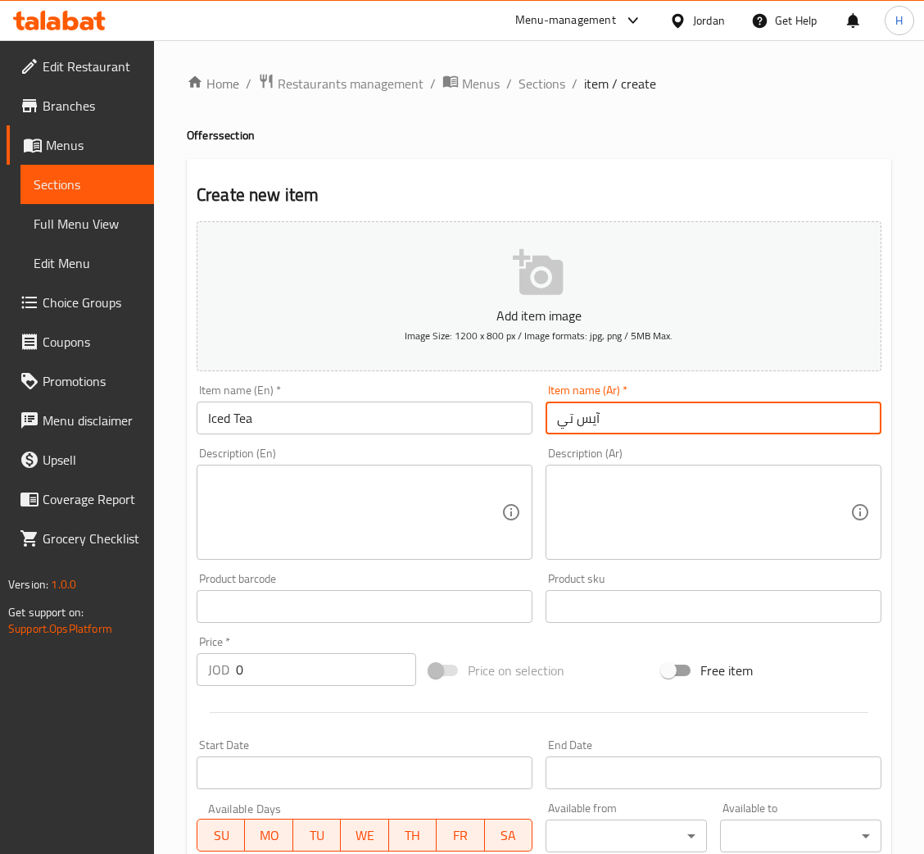
type input "آيس تي"
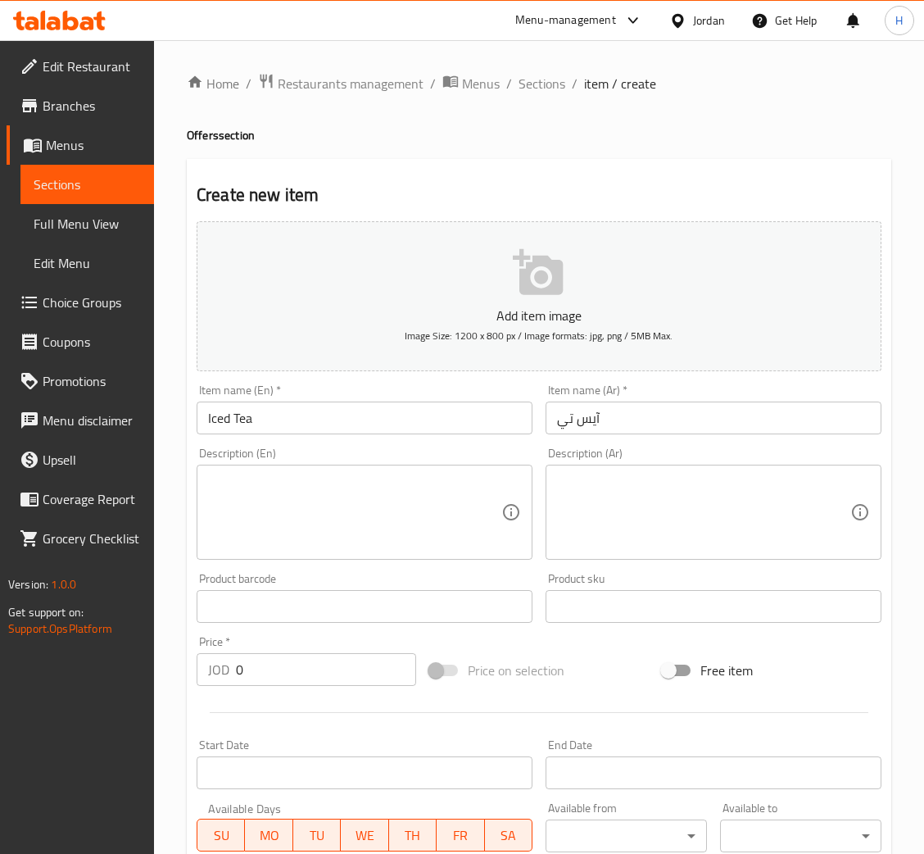
click at [243, 534] on textarea at bounding box center [354, 513] width 293 height 78
paste textarea "Refreshing cold tea served with natural flavors."
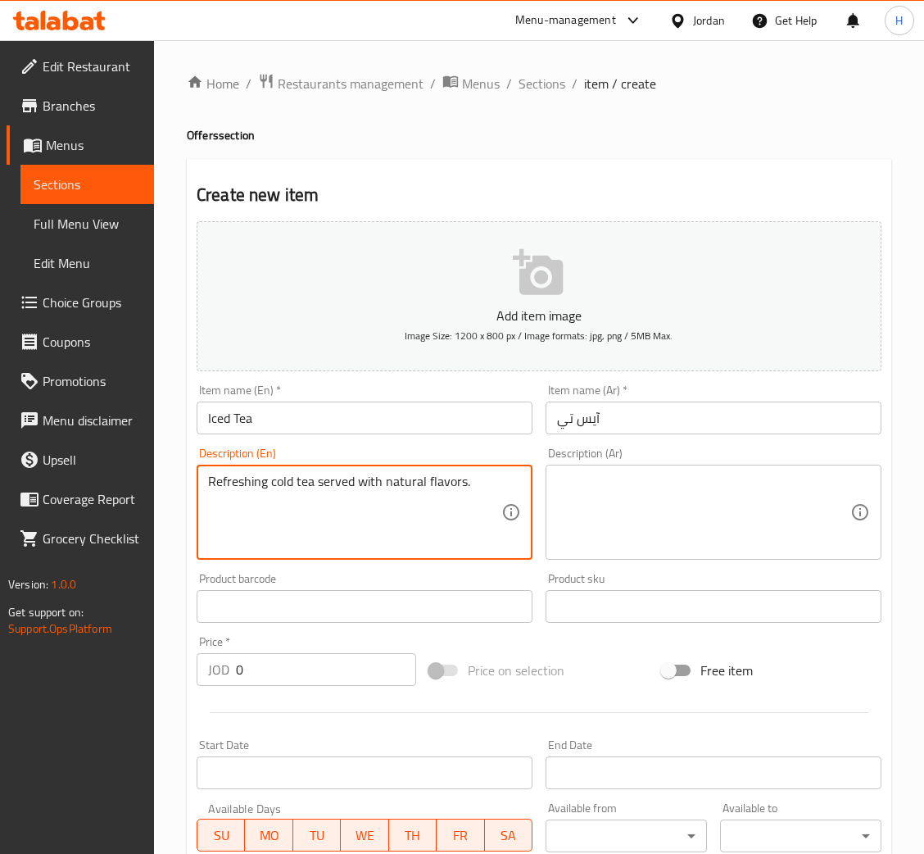
type textarea "Refreshing cold tea served with natural flavors."
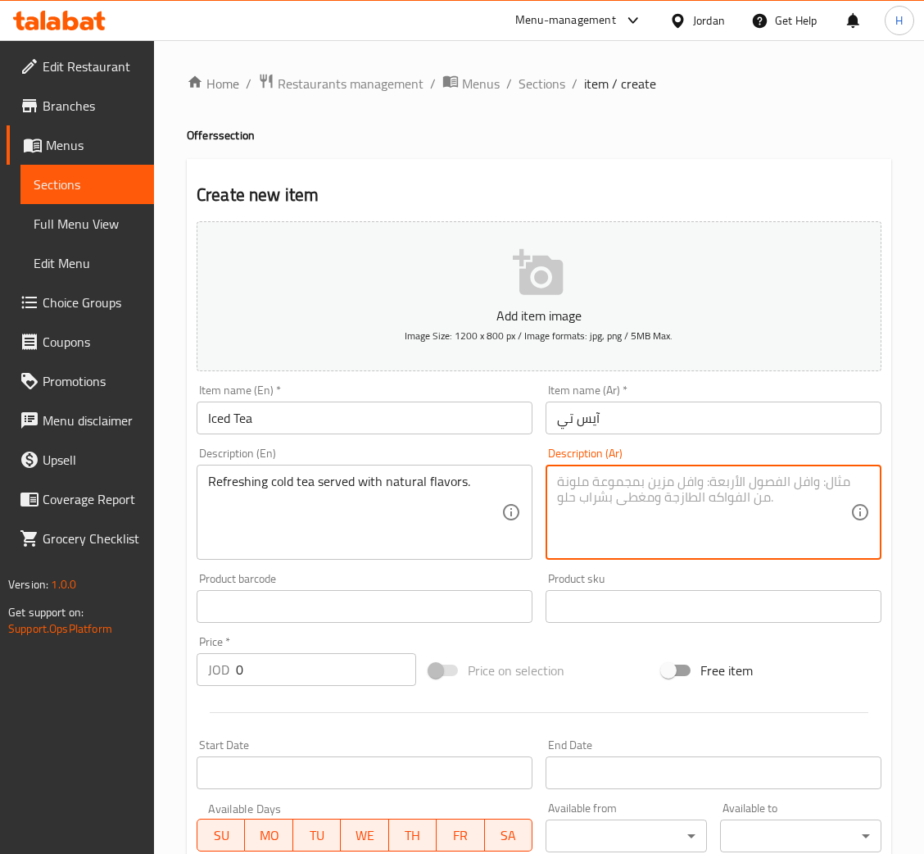
click at [615, 543] on textarea at bounding box center [703, 513] width 293 height 78
paste textarea "شاي بارد ومنعش يُقدَّم مع نكهات طبيعية"
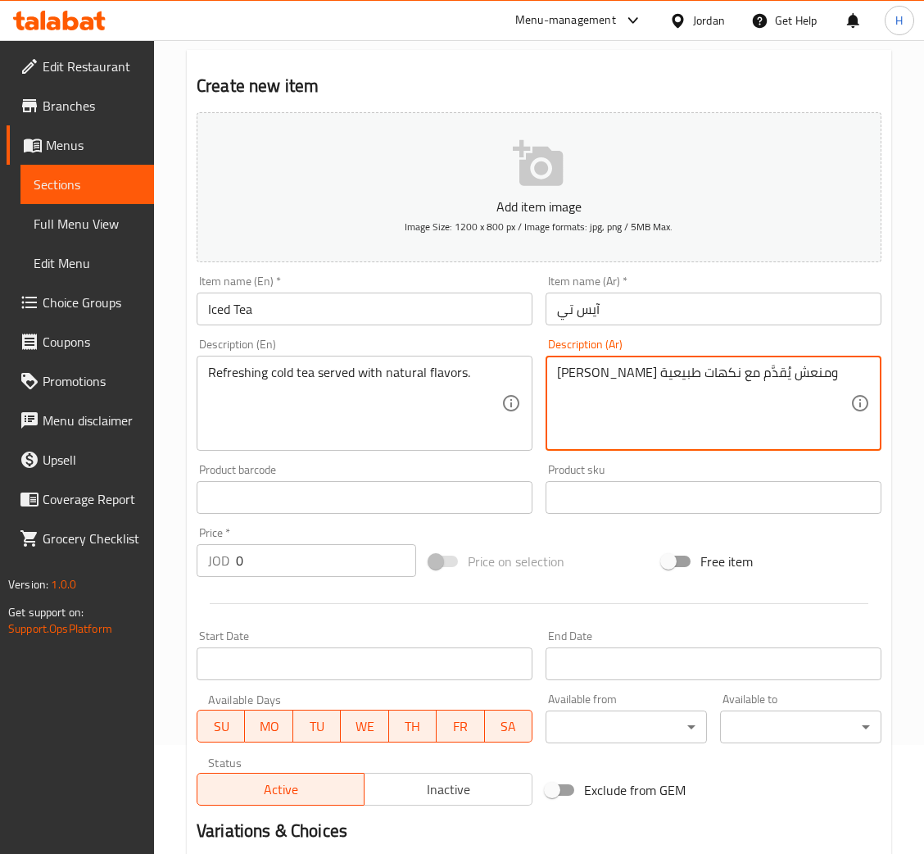
scroll to position [301, 0]
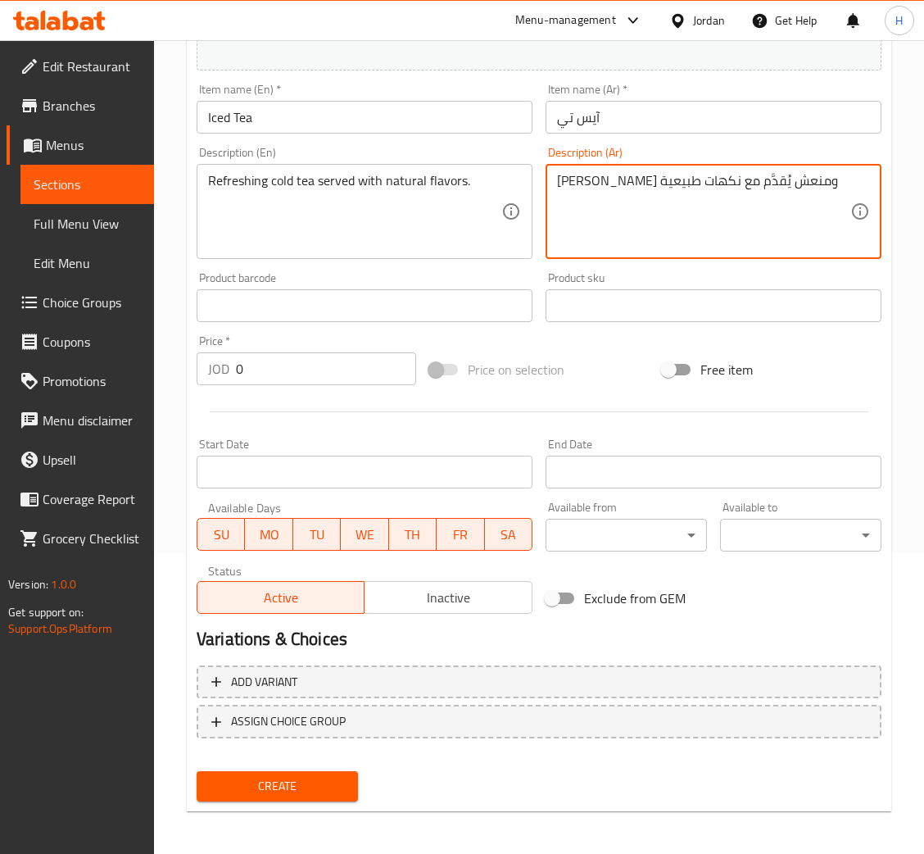
type textarea "شاي بارد ومنعش يُقدَّم مع نكهات طبيعية"
click at [382, 111] on input "Iced Tea" at bounding box center [365, 117] width 336 height 33
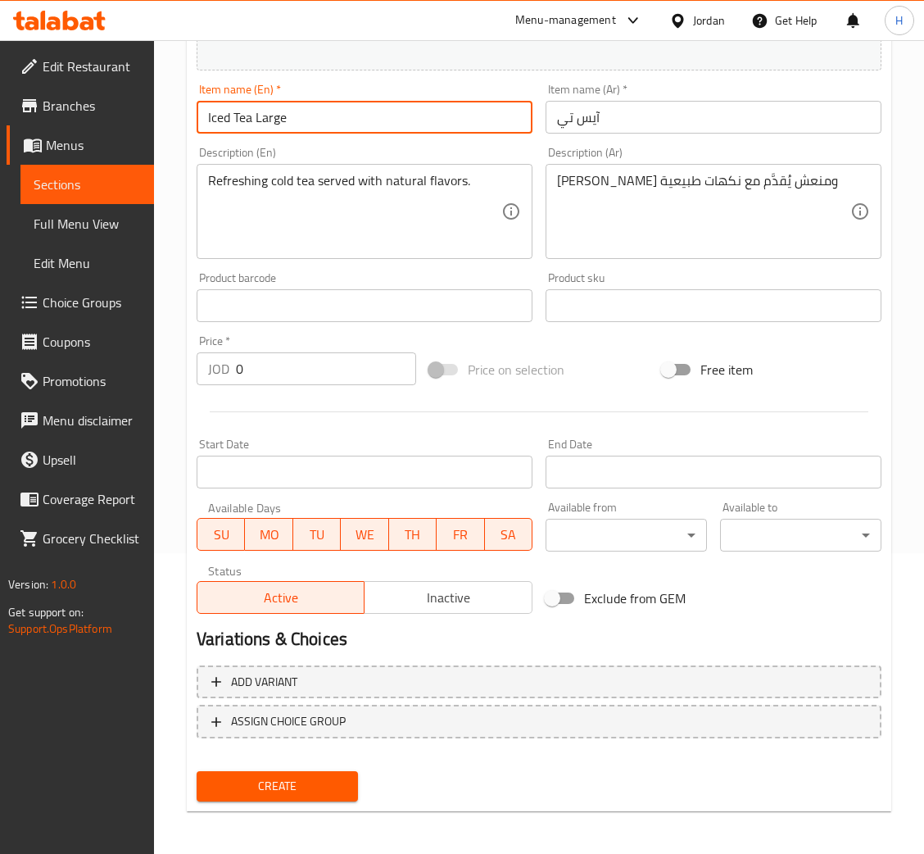
type input "Iced Tea Large"
click at [741, 111] on input "آيس تي" at bounding box center [714, 117] width 336 height 33
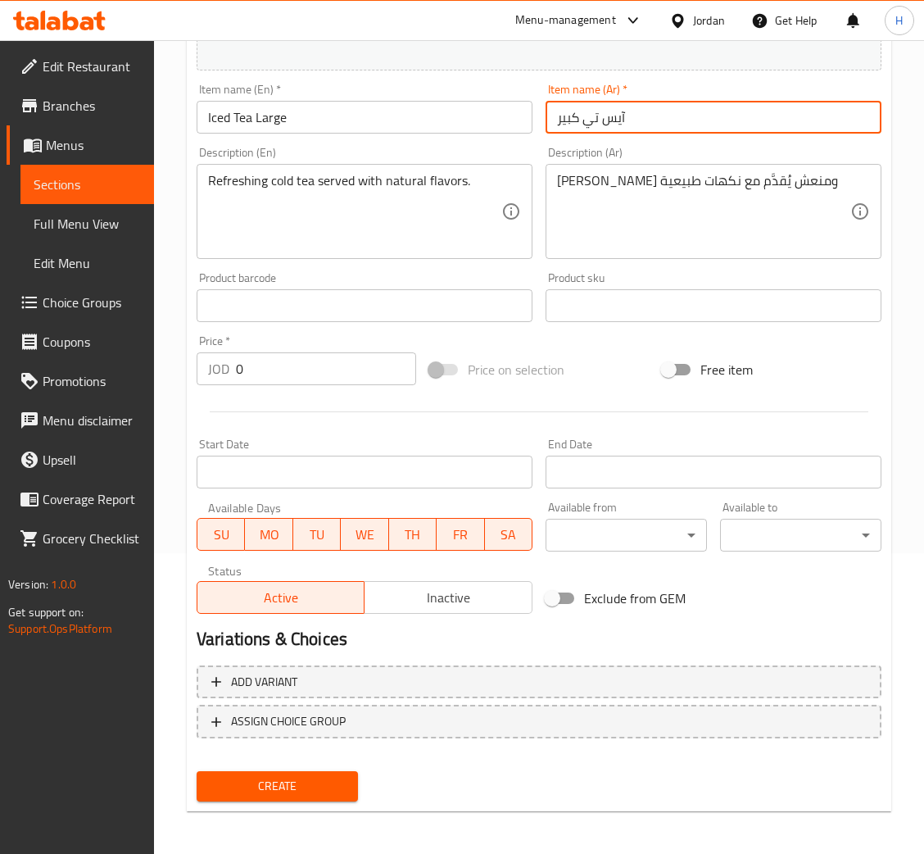
type input "آيس تي كبير"
click at [342, 366] on input "0" at bounding box center [326, 368] width 180 height 33
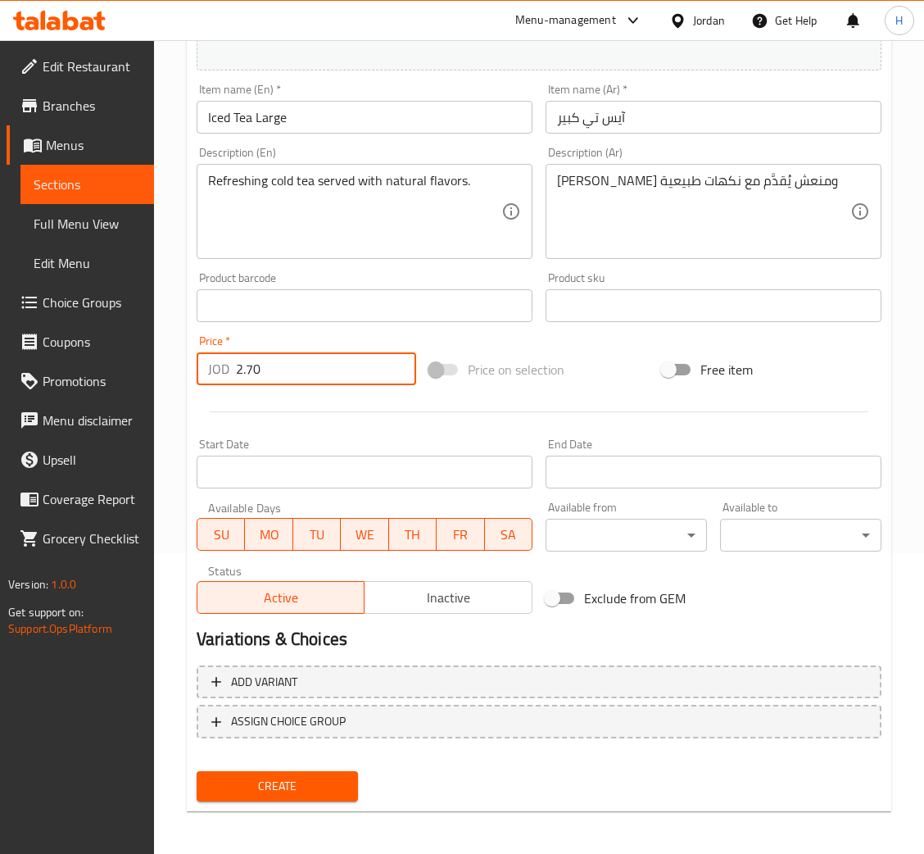
type input "2.70"
click at [197, 771] on button "Create" at bounding box center [277, 786] width 161 height 30
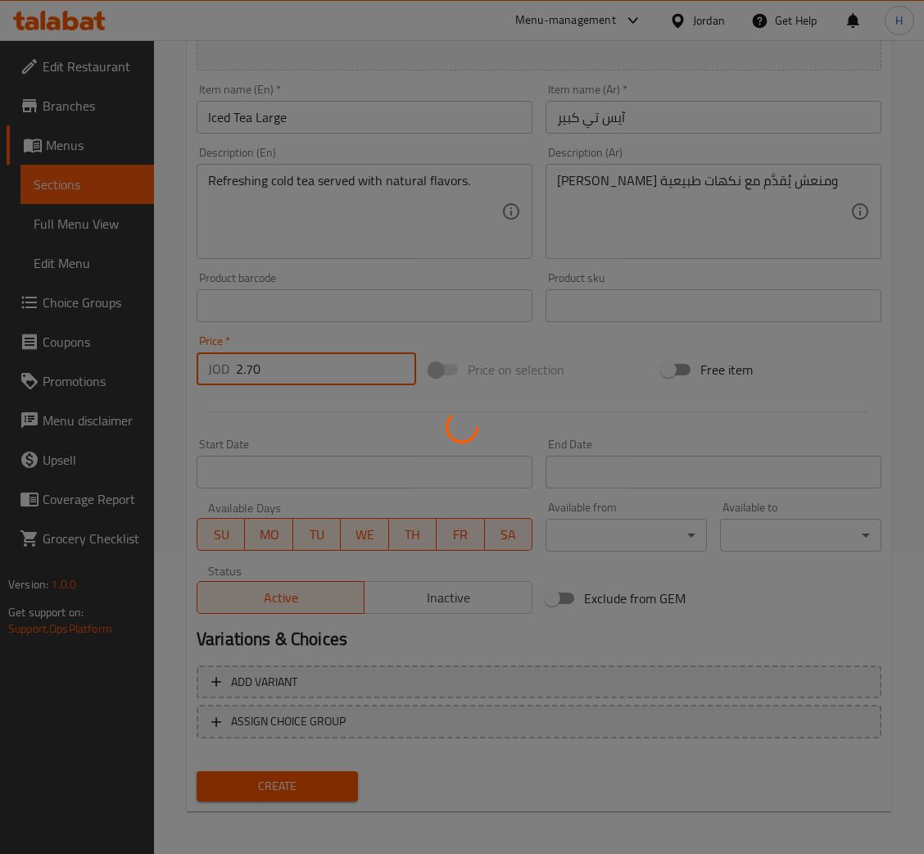
type input "0"
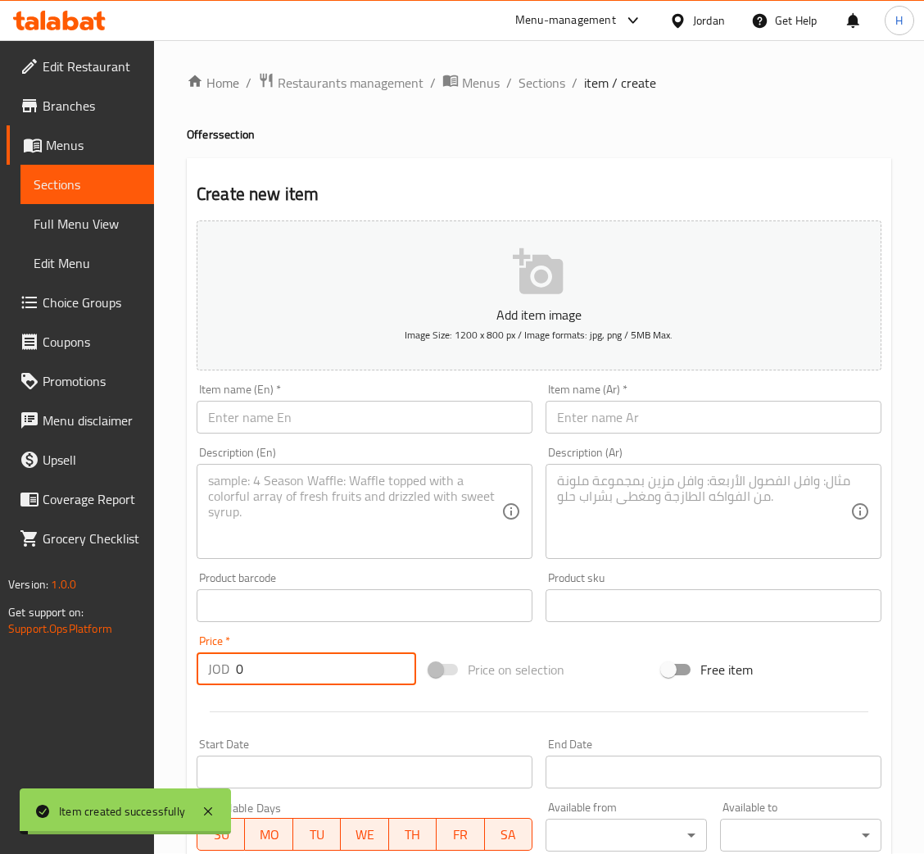
scroll to position [0, 0]
drag, startPoint x: 534, startPoint y: 83, endPoint x: 535, endPoint y: 102, distance: 18.9
click at [534, 83] on span "Sections" at bounding box center [542, 84] width 47 height 20
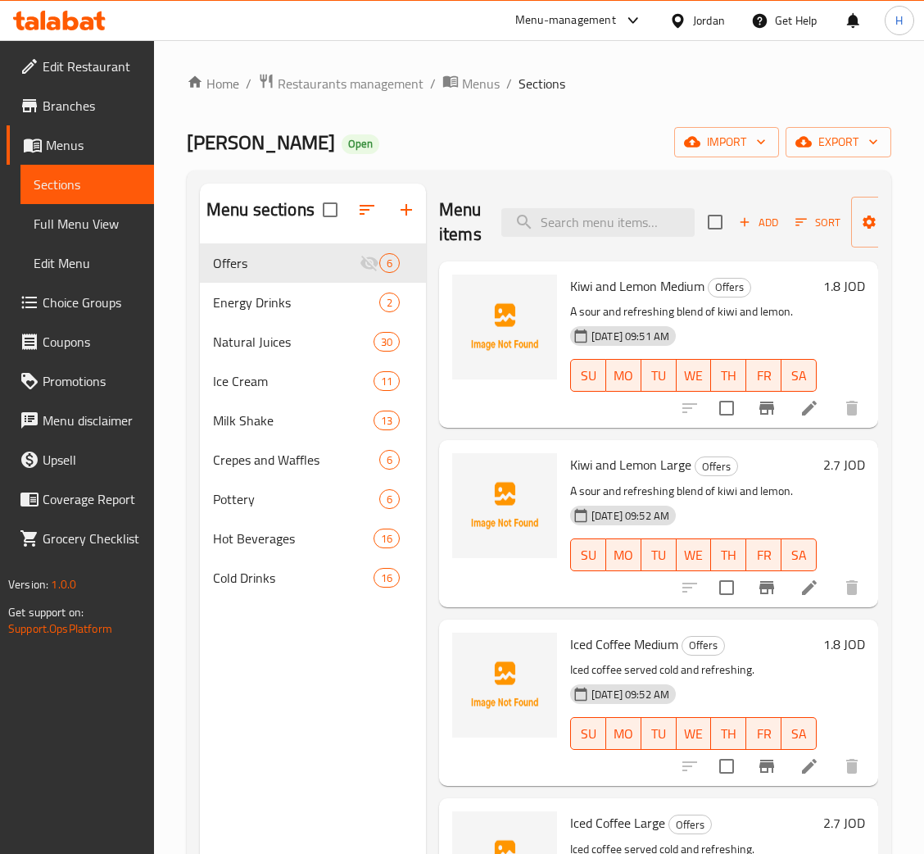
click at [760, 234] on button "Add" at bounding box center [759, 222] width 52 height 25
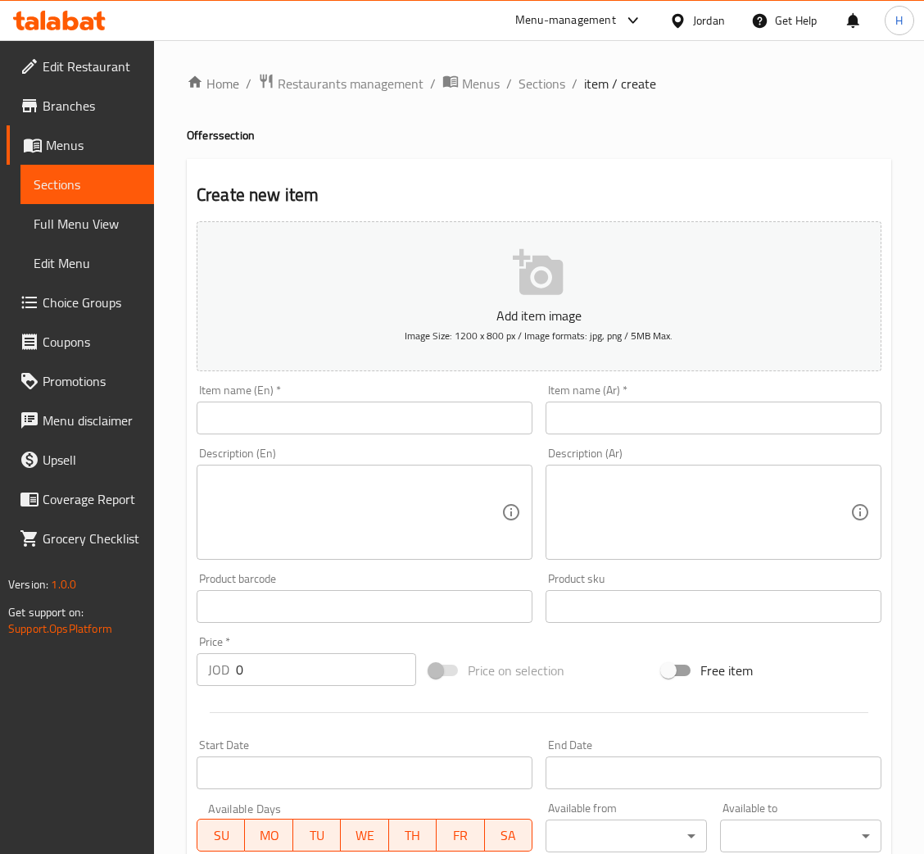
click at [220, 425] on input "text" at bounding box center [365, 418] width 336 height 33
paste input "Ice Mocha"
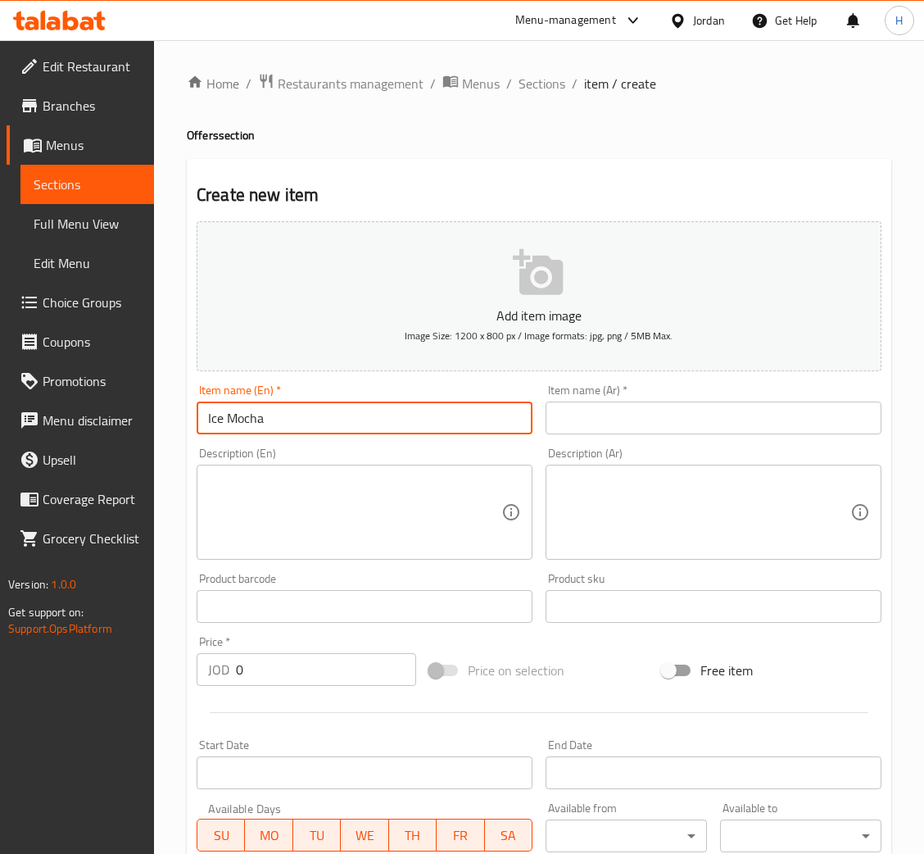
type input "Ice Mocha"
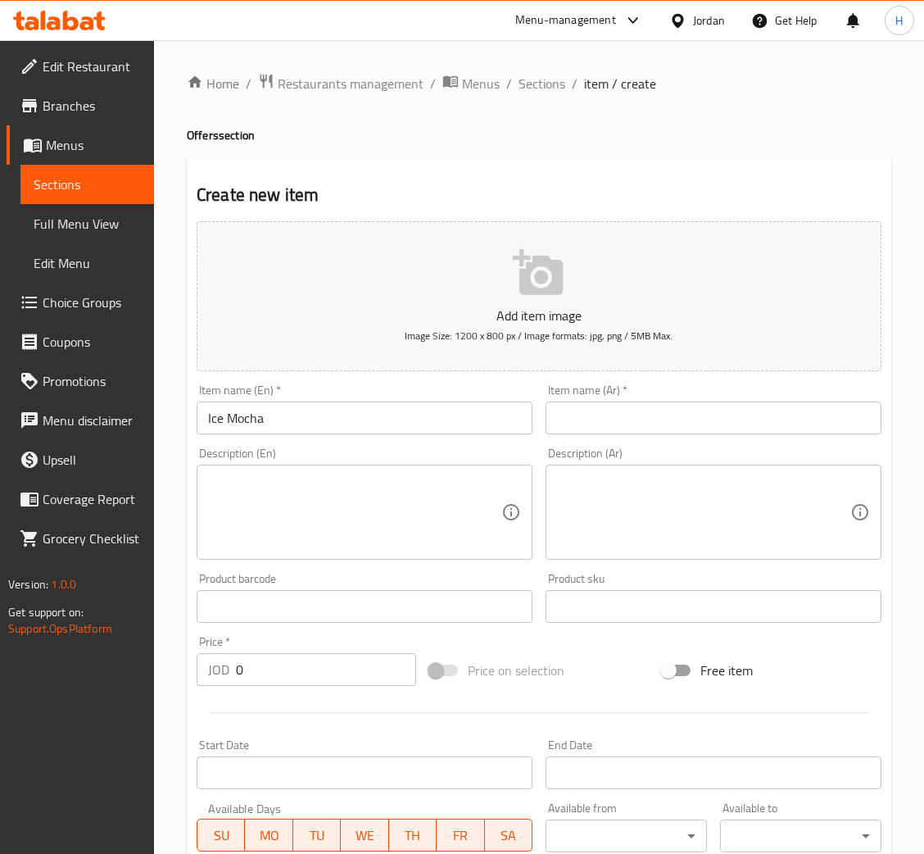
click at [334, 534] on textarea at bounding box center [354, 513] width 293 height 78
paste textarea "A cold drink of espresso and chocolate with iced milk."
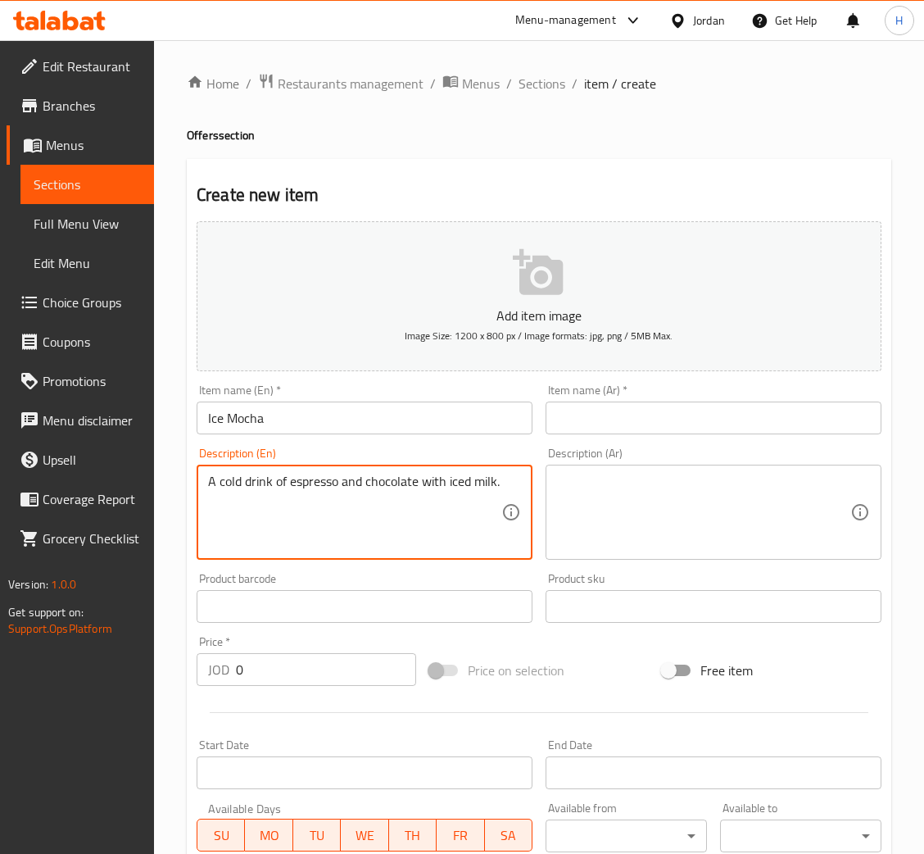
type textarea "A cold drink of espresso and chocolate with iced milk."
click at [823, 427] on input "text" at bounding box center [714, 418] width 336 height 33
paste input "آيس موكا"
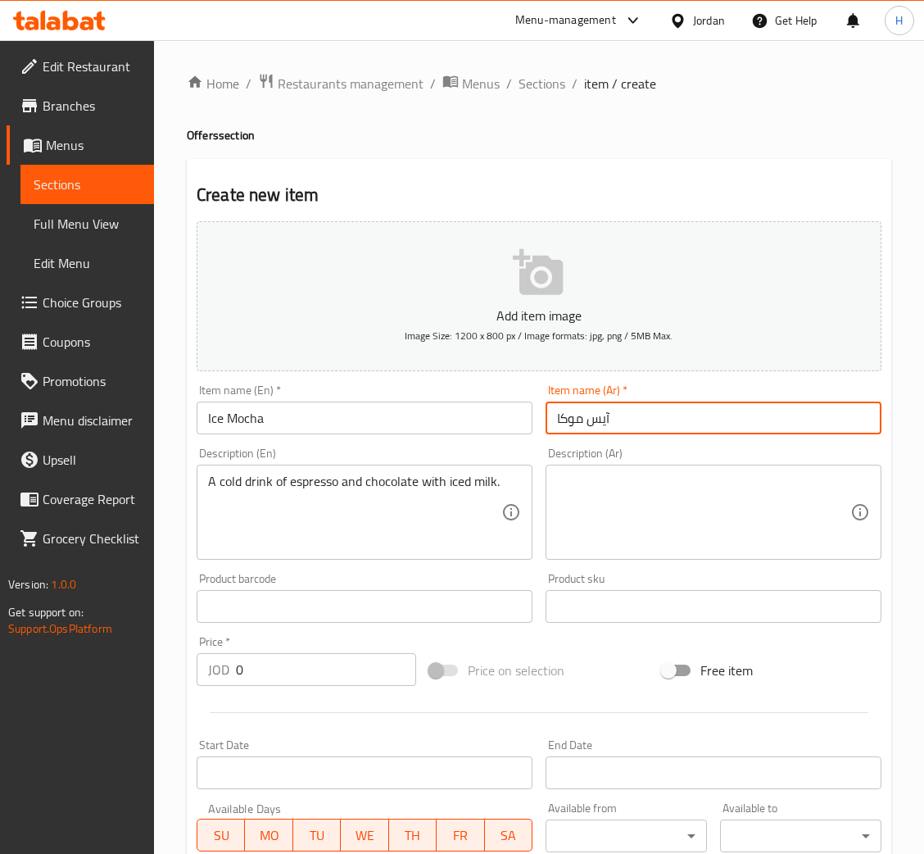
type input "آيس موكا"
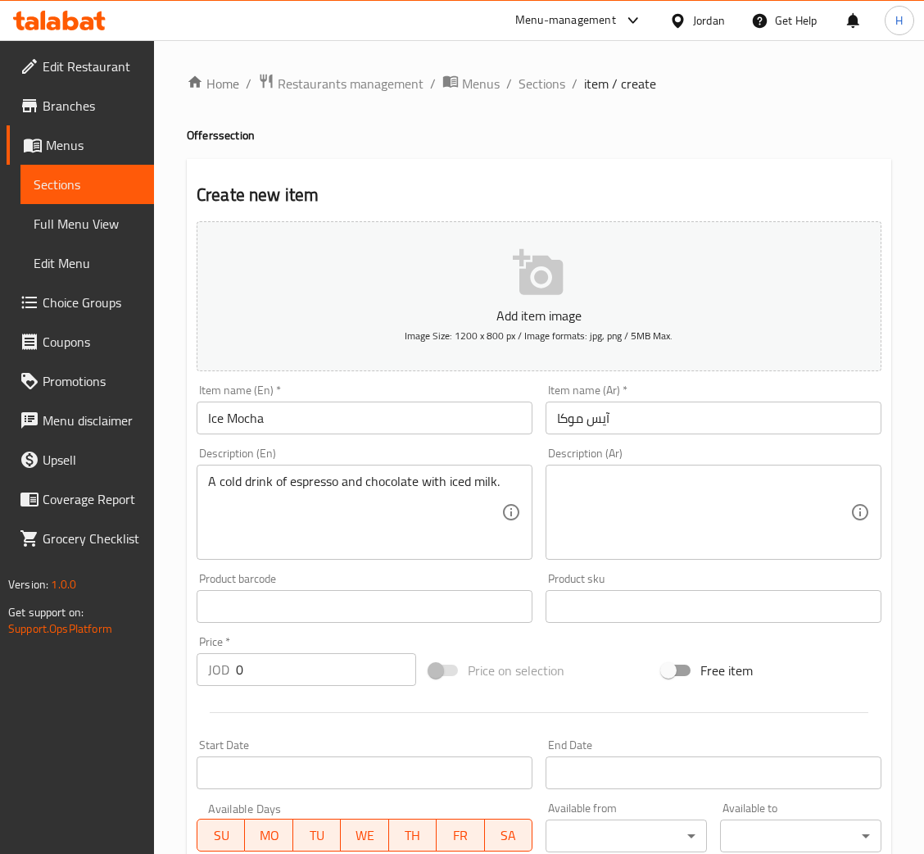
click at [638, 474] on textarea at bounding box center [703, 513] width 293 height 78
paste textarea "مشروب بارد من الإسبريسو والشوكولاتة مع حليب مثلج."
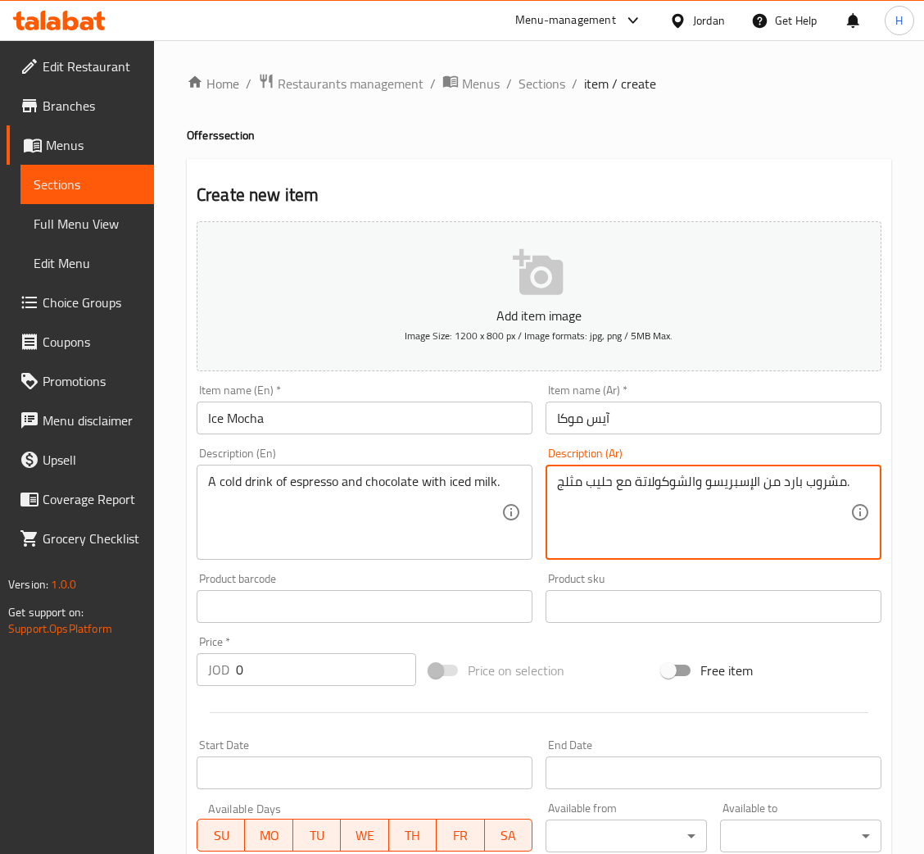
type textarea "مشروب بارد من الإسبريسو والشوكولاتة مع حليب مثلج."
click at [456, 415] on input "Ice Mocha" at bounding box center [365, 418] width 336 height 33
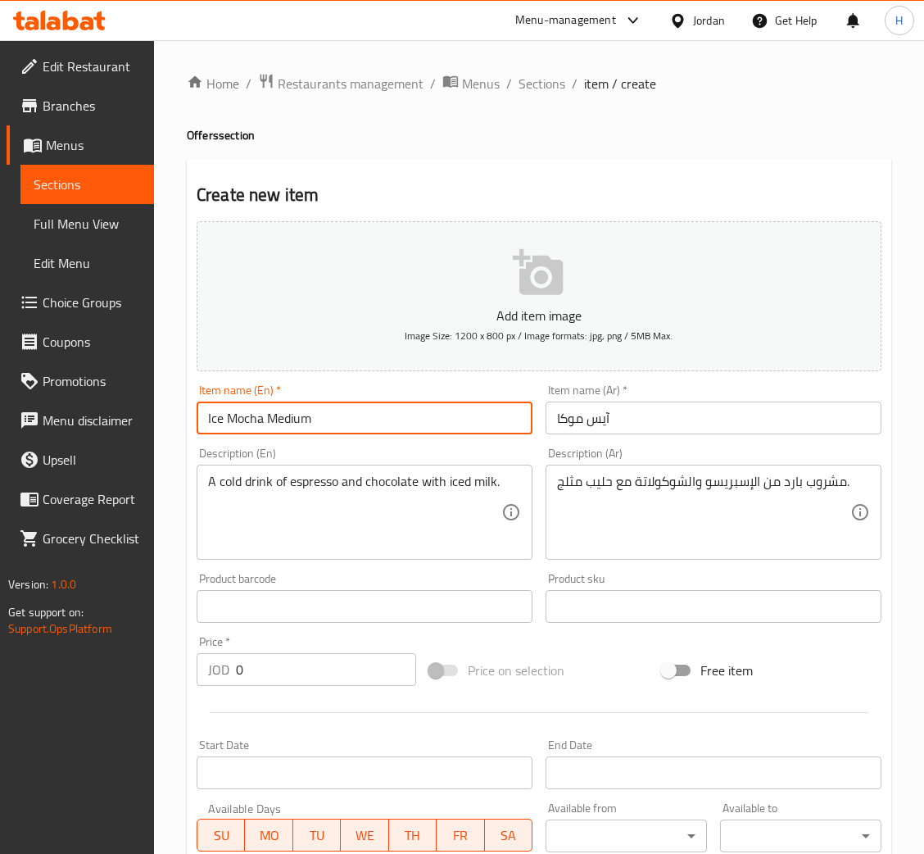
type input "Ice Mocha Medium"
click at [721, 388] on div "Item name (Ar)   * آيس موكا Item name (Ar) *" at bounding box center [714, 409] width 336 height 50
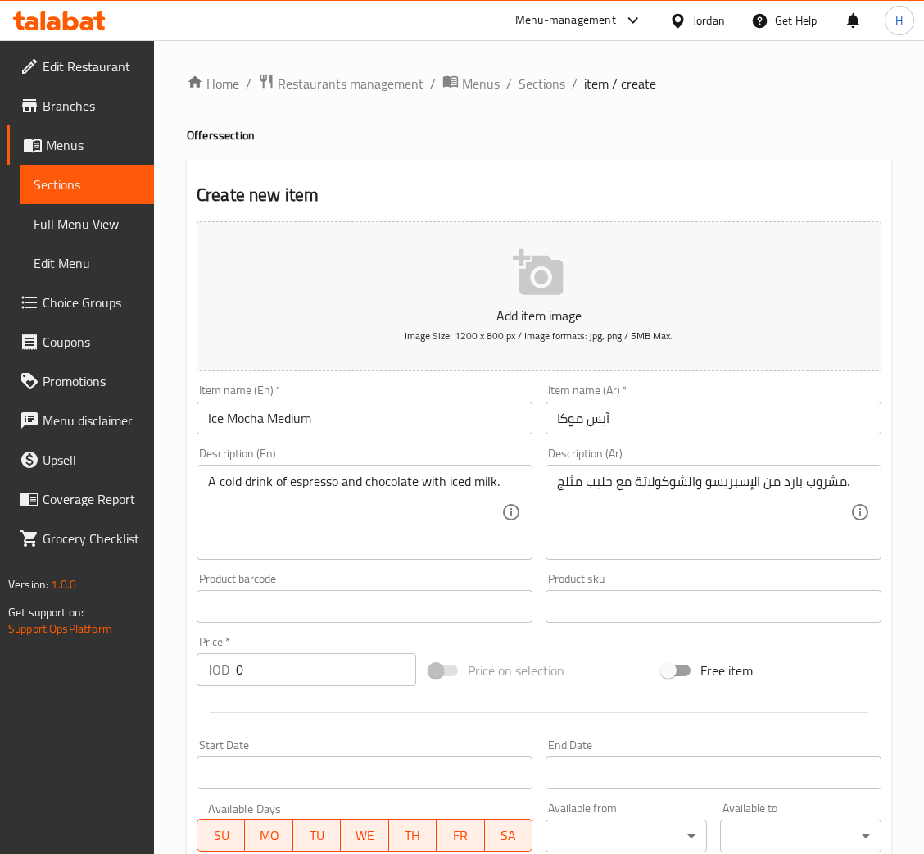
click at [720, 423] on input "آيس موكا" at bounding box center [714, 418] width 336 height 33
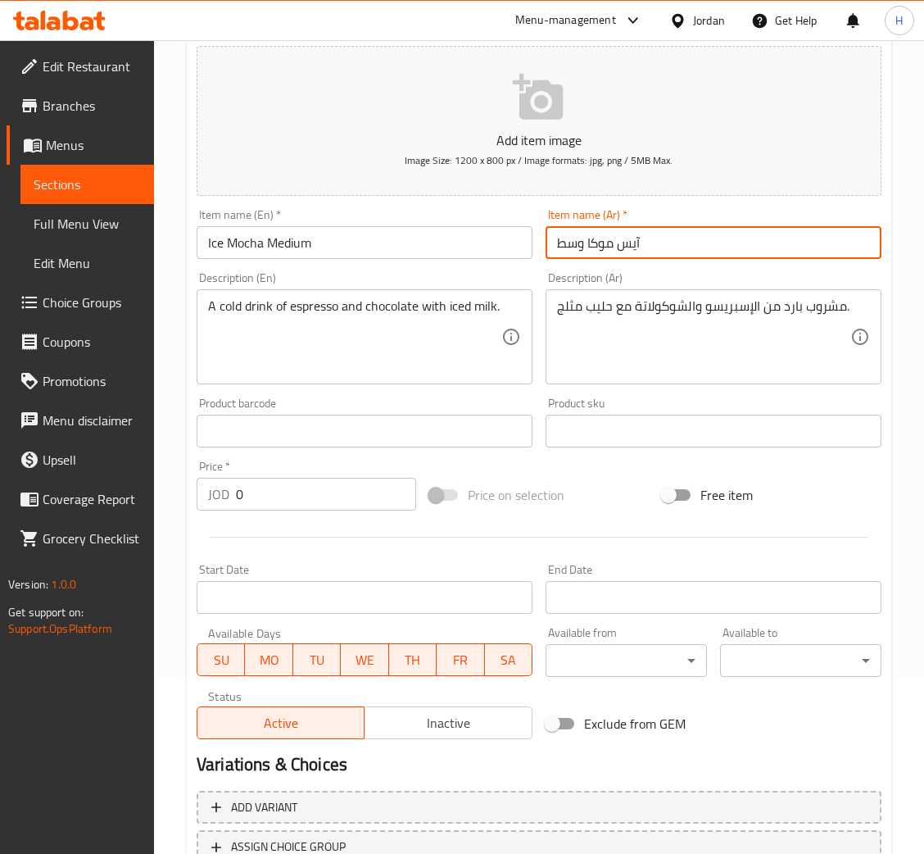
scroll to position [301, 0]
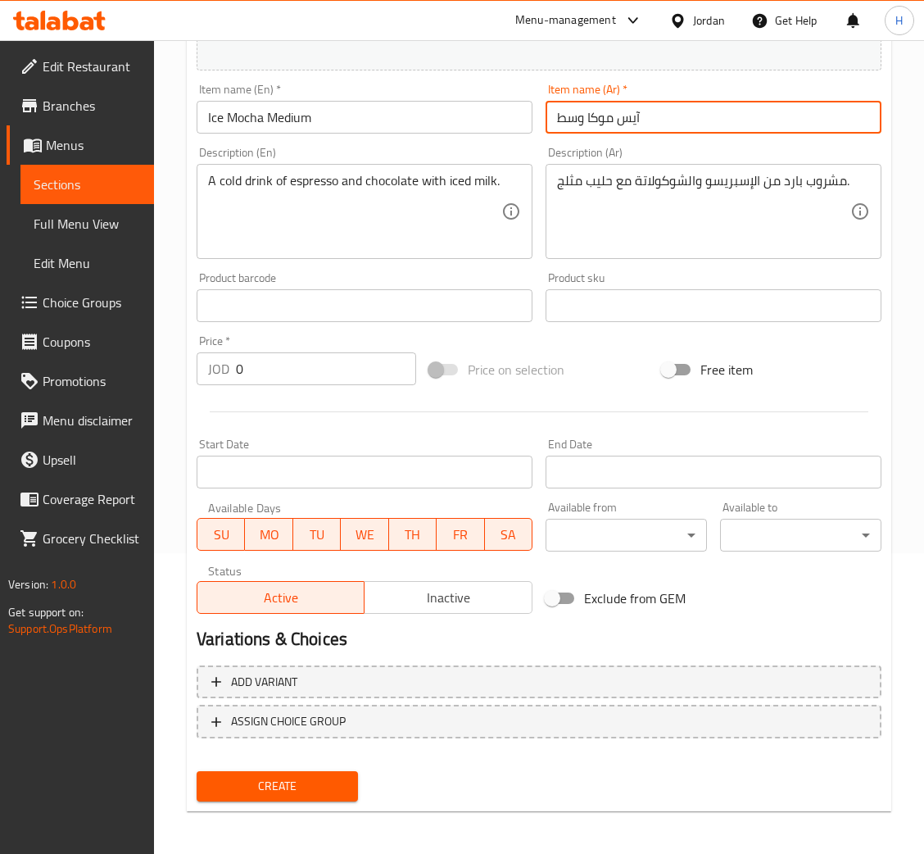
type input "آيس موكا وسط"
click at [330, 364] on input "0" at bounding box center [326, 368] width 180 height 33
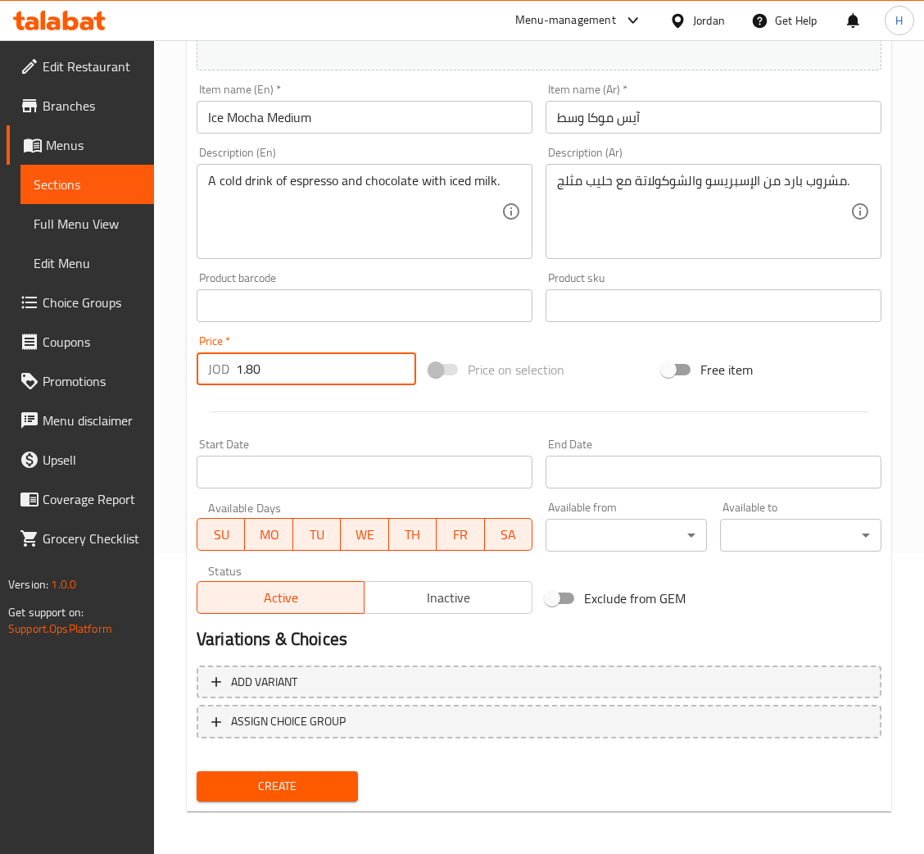
type input "1.80"
click at [197, 771] on button "Create" at bounding box center [277, 786] width 161 height 30
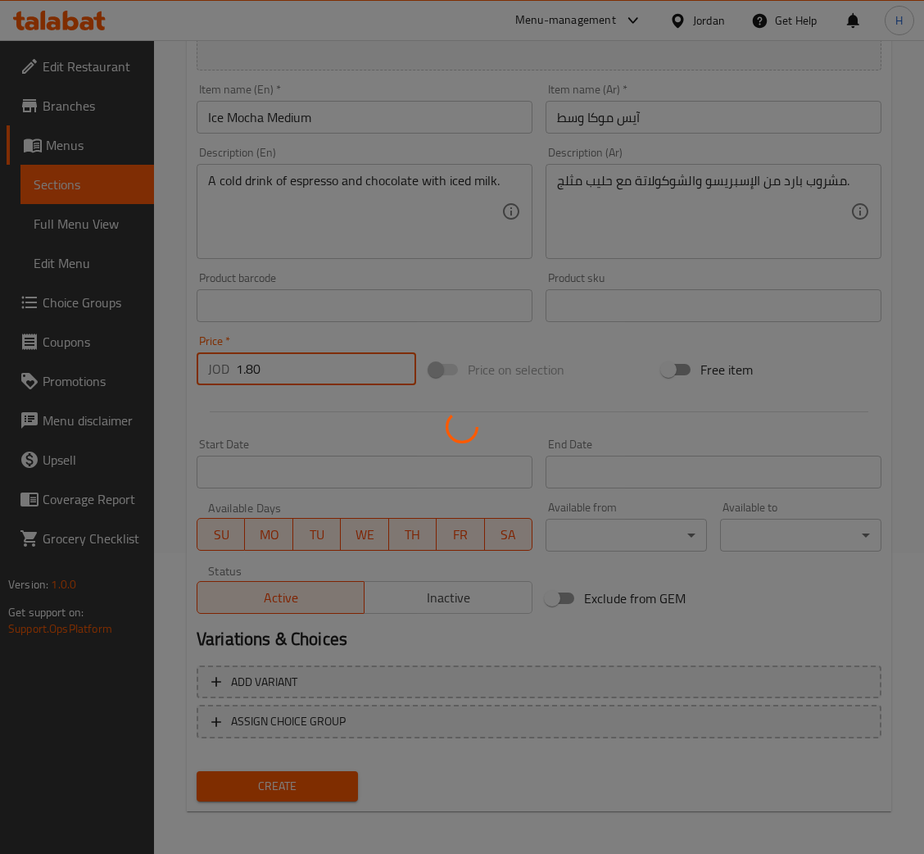
type input "0"
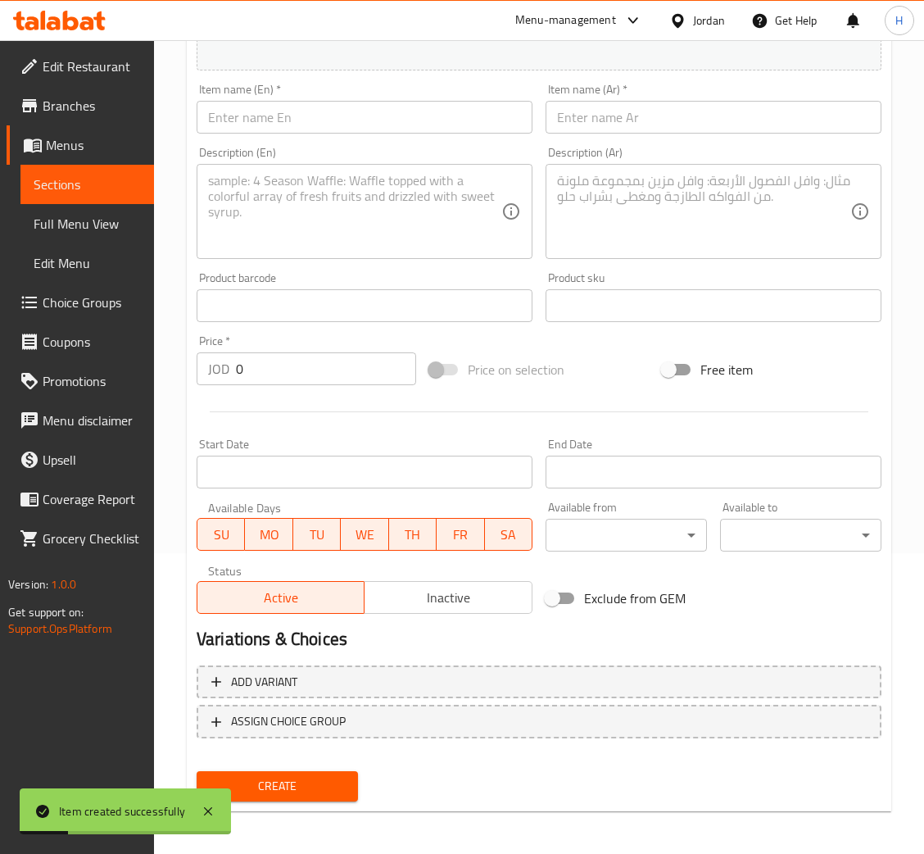
click at [406, 128] on input "text" at bounding box center [365, 117] width 336 height 33
paste input "Ice Mocha"
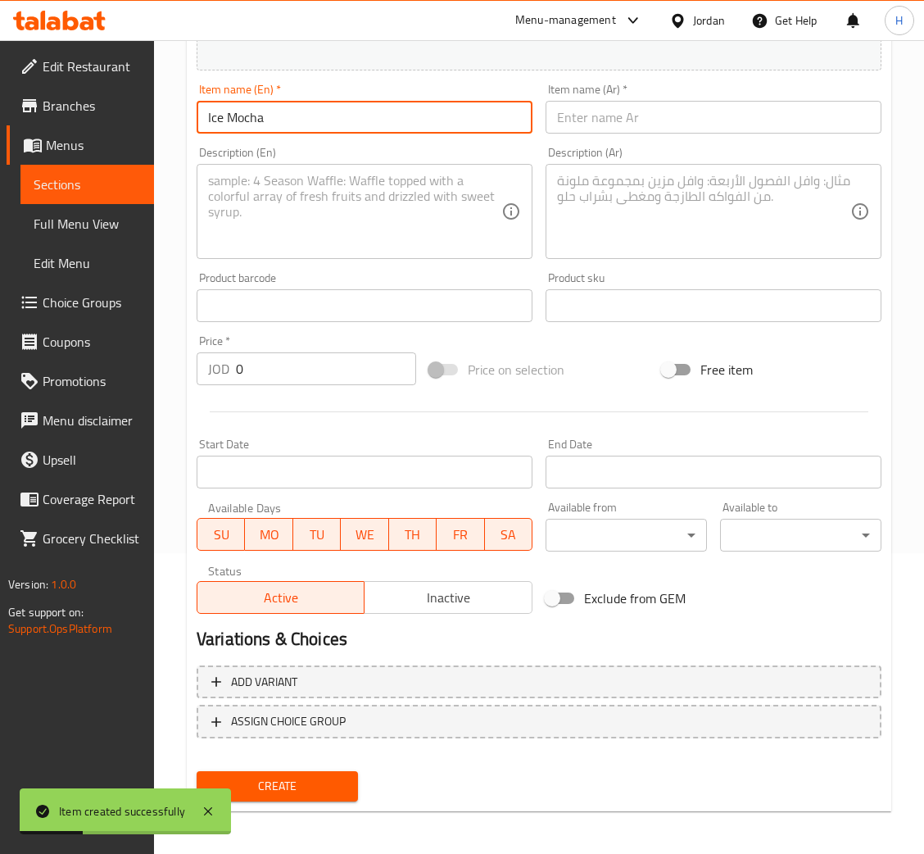
type input "Ice Mocha"
click at [323, 200] on textarea at bounding box center [354, 212] width 293 height 78
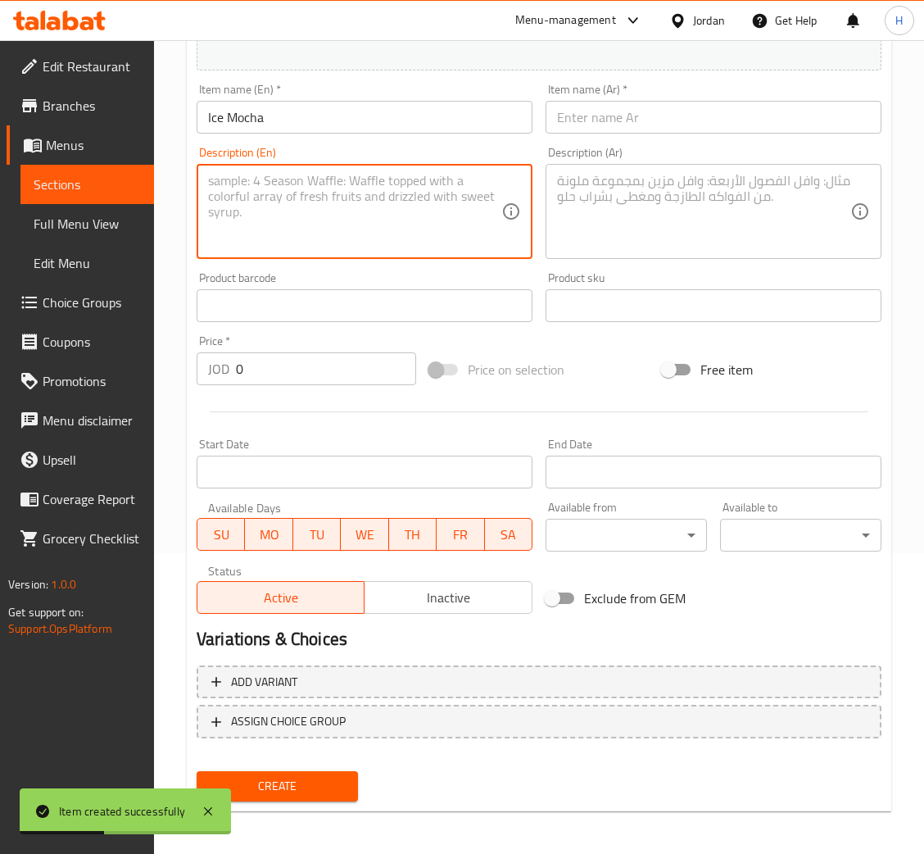
paste textarea "A cold drink of espresso and chocolate with iced milk."
type textarea "A cold drink of espresso and chocolate with iced milk."
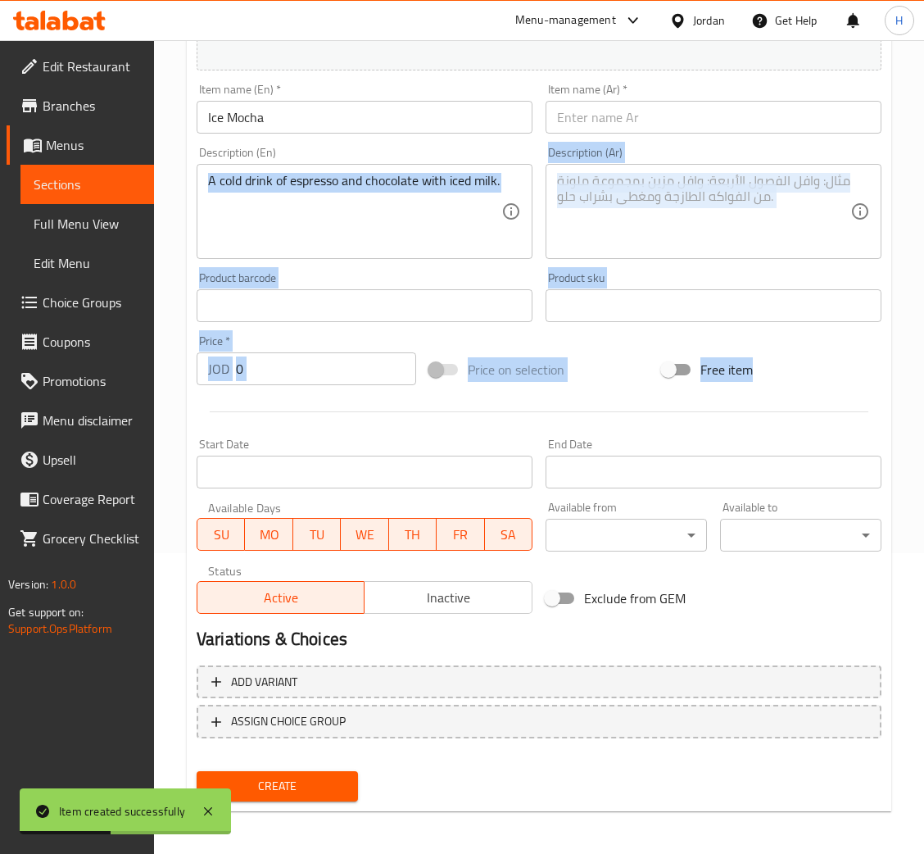
drag, startPoint x: 1011, startPoint y: 239, endPoint x: 1704, endPoint y: 388, distance: 709.0
click at [924, 388] on html "Item created successfully ​ Menu-management Jordan Get Help H Edit Restaurant B…" at bounding box center [462, 126] width 924 height 854
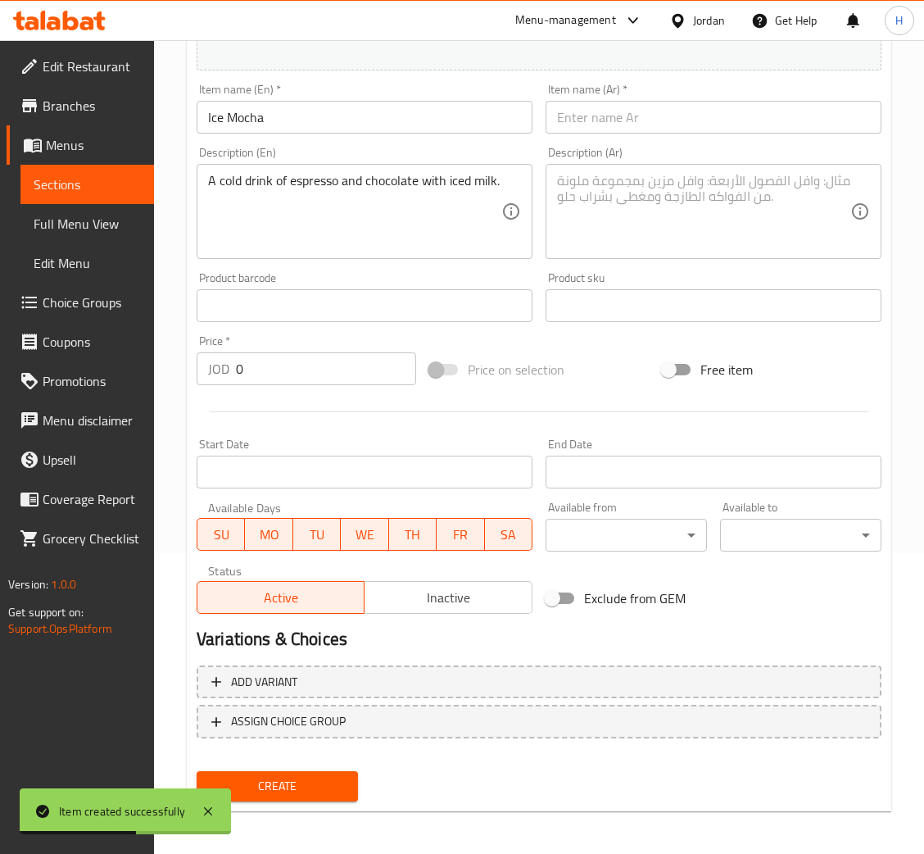
click at [625, 129] on input "text" at bounding box center [714, 117] width 336 height 33
paste input "آيس موكا"
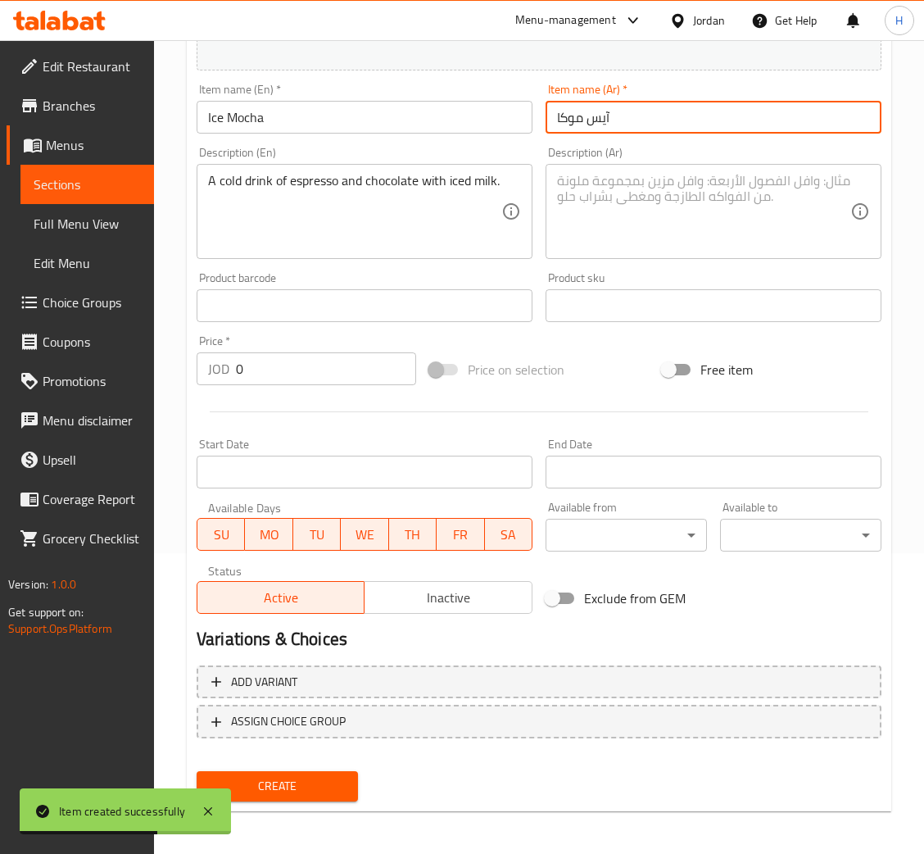
type input "آيس موكا"
click at [668, 194] on textarea at bounding box center [703, 212] width 293 height 78
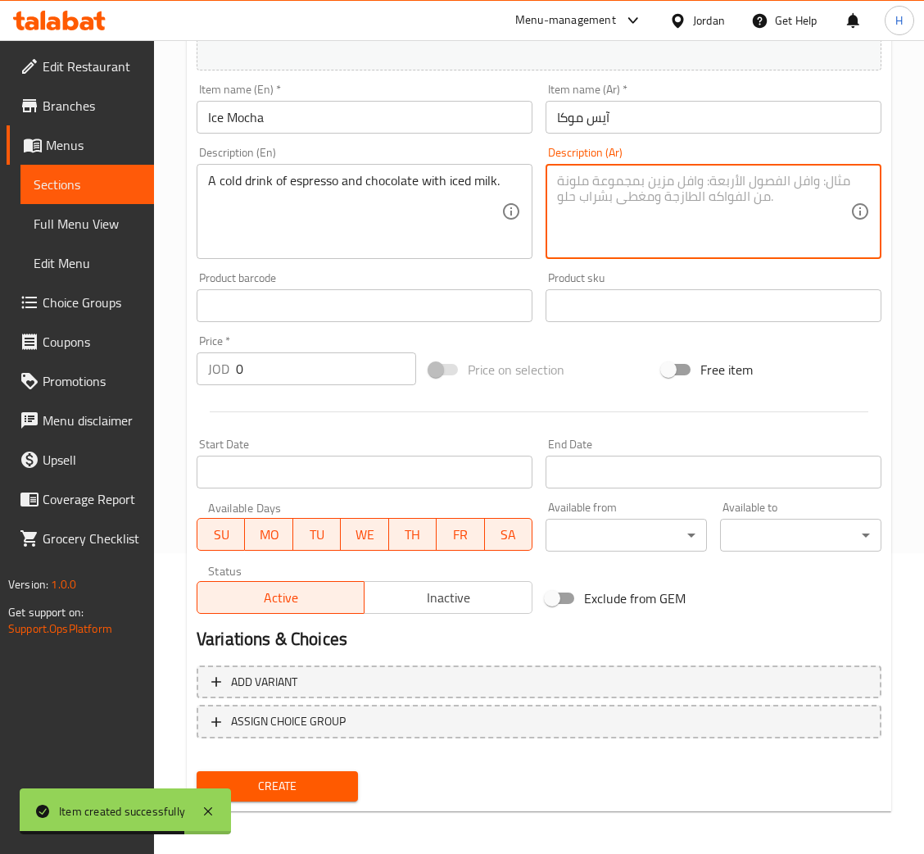
paste textarea "مشروب بارد من الإسبريسو والشوكولاتة مع حليب مثلج."
type textarea "مشروب بارد من الإسبريسو والشوكولاتة مع حليب مثلج."
click at [432, 96] on div "Item name (En)   * Ice Mocha Item name (En) *" at bounding box center [365, 109] width 336 height 50
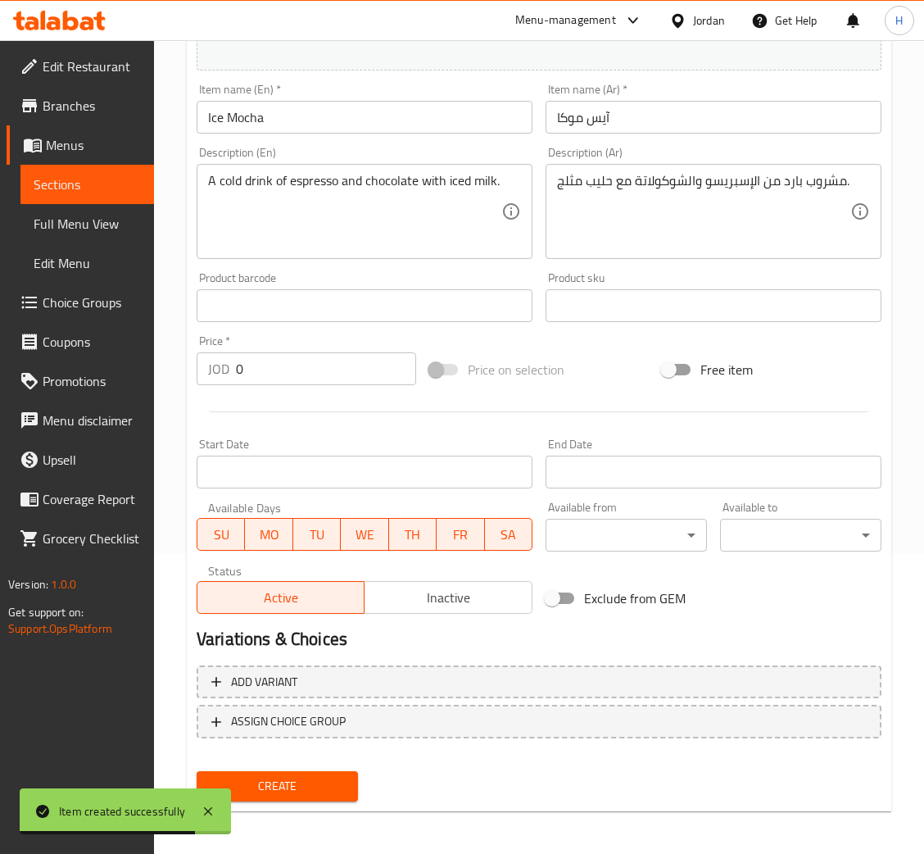
click at [430, 107] on input "Ice Mocha" at bounding box center [365, 117] width 336 height 33
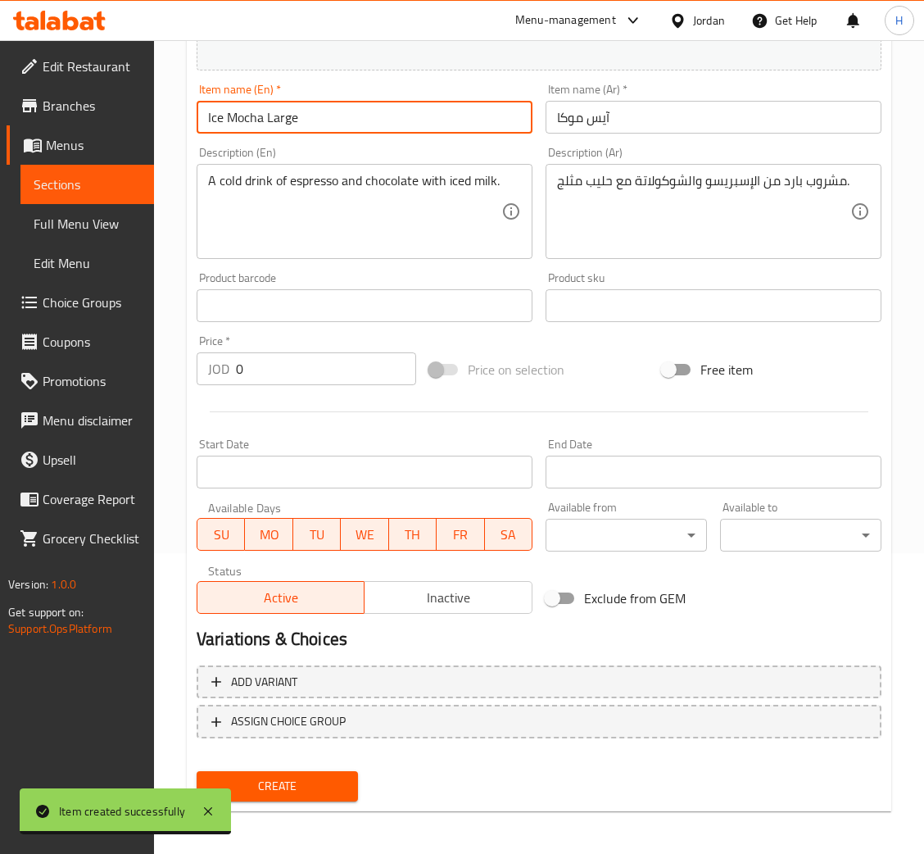
type input "Ice Mocha Large"
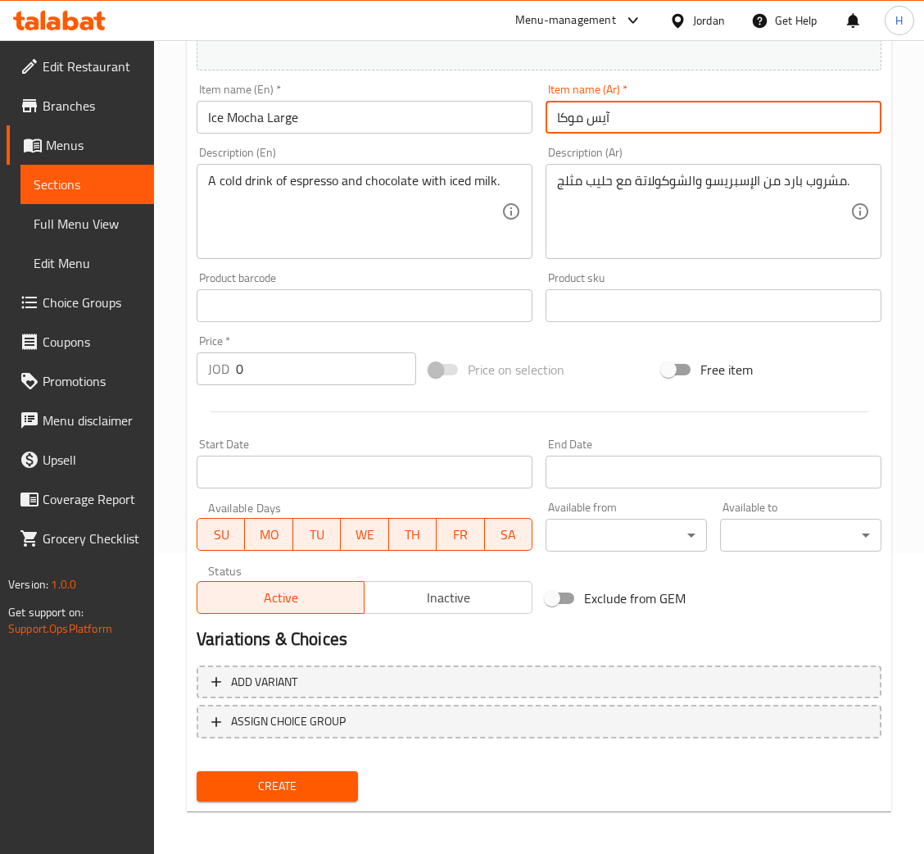
click at [771, 106] on input "آيس موكا" at bounding box center [714, 117] width 336 height 33
type input "آيس موكا كبير"
click at [327, 366] on input "0" at bounding box center [326, 368] width 180 height 33
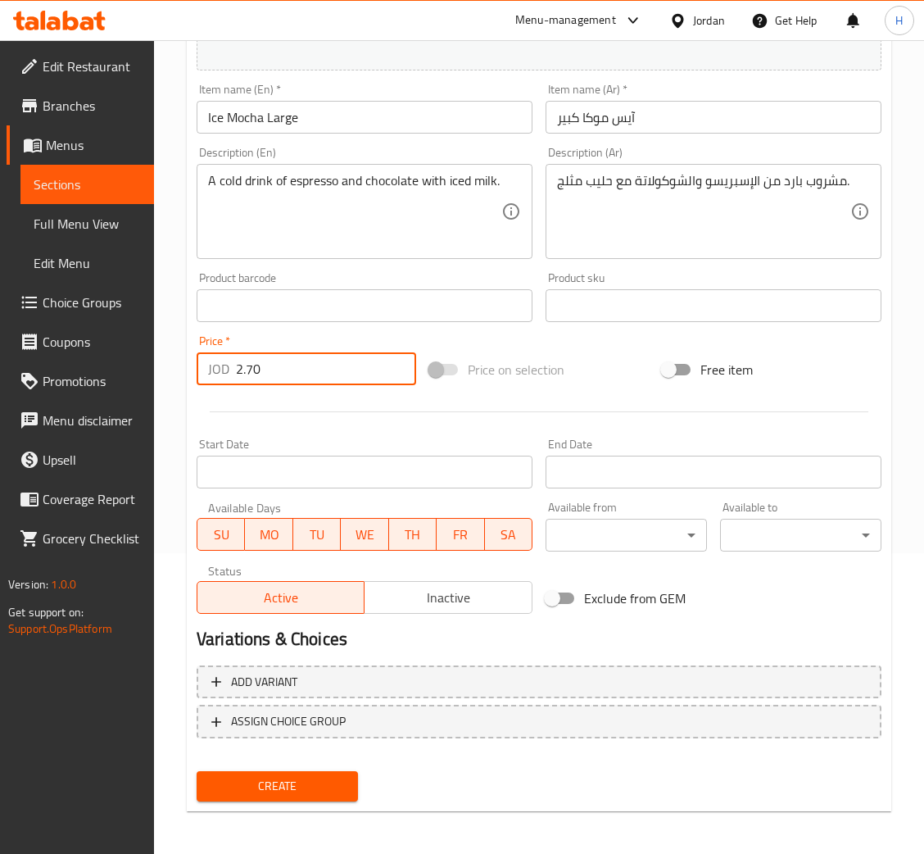
type input "2.70"
click at [197, 771] on button "Create" at bounding box center [277, 786] width 161 height 30
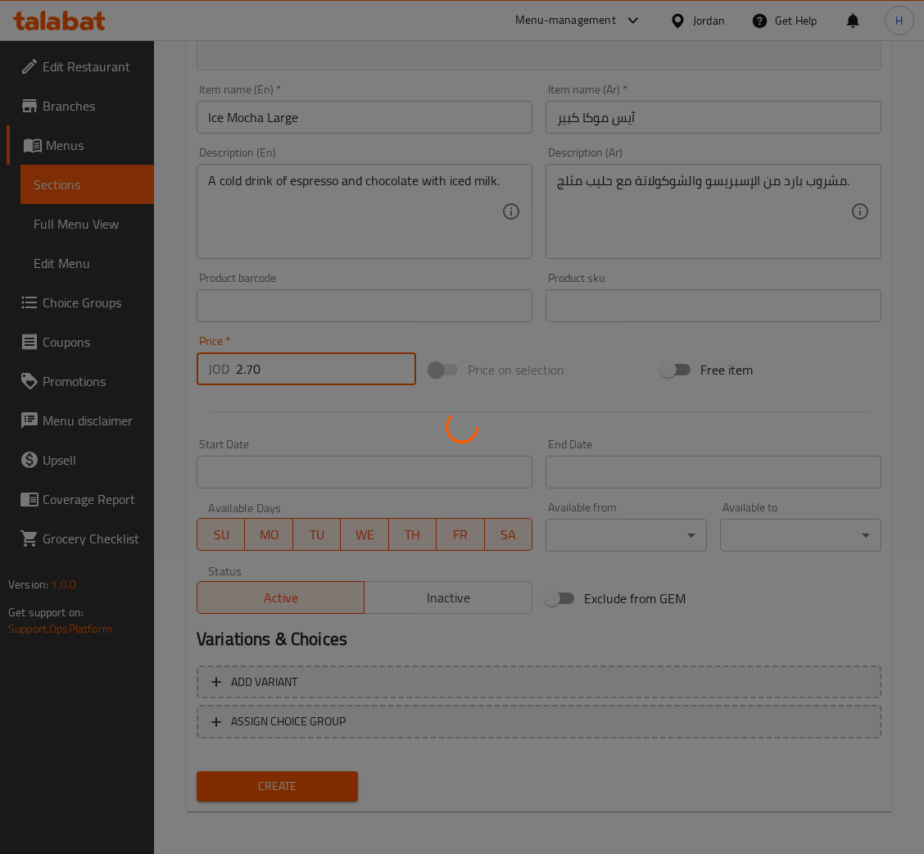
type input "0"
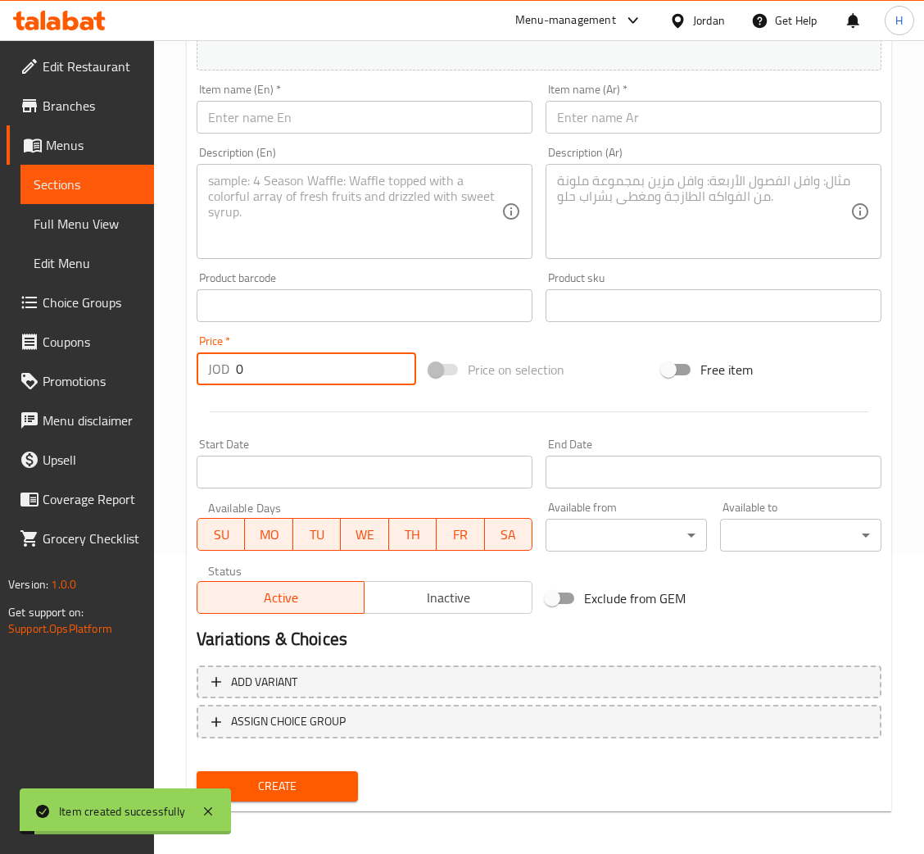
scroll to position [0, 0]
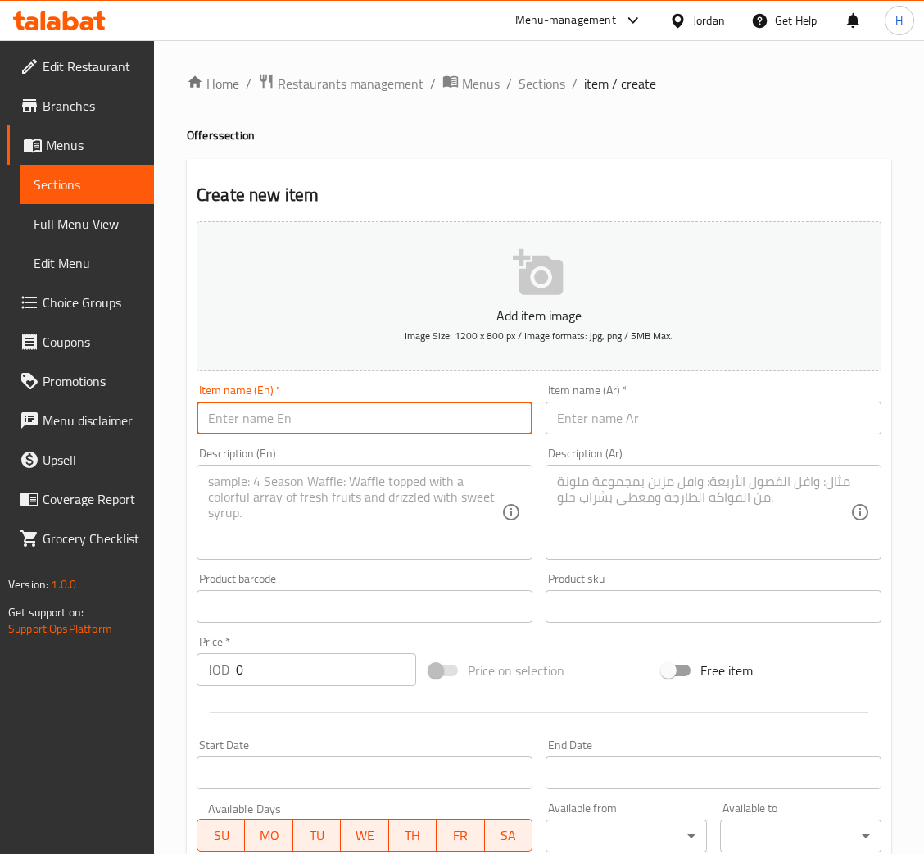
click at [443, 428] on input "text" at bounding box center [365, 418] width 336 height 33
paste input "Ice White Mocha"
type input "Ice White Mocha"
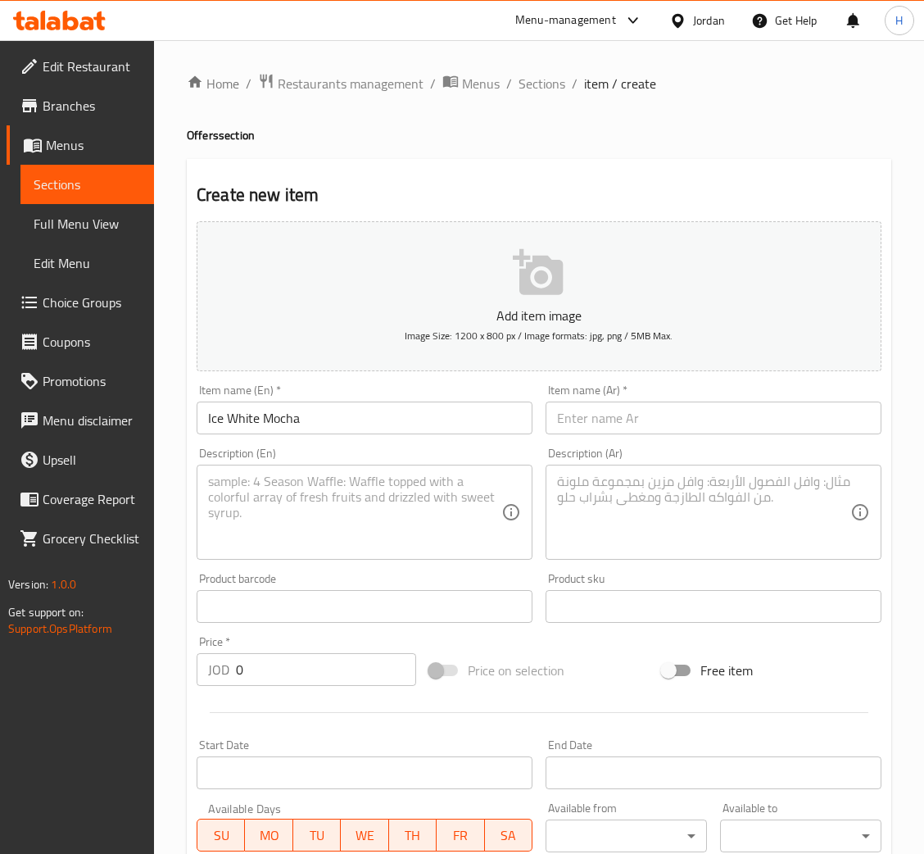
click at [416, 526] on textarea at bounding box center [354, 513] width 293 height 78
paste textarea "Cold white mocha with a smooth white chocolate flavor."
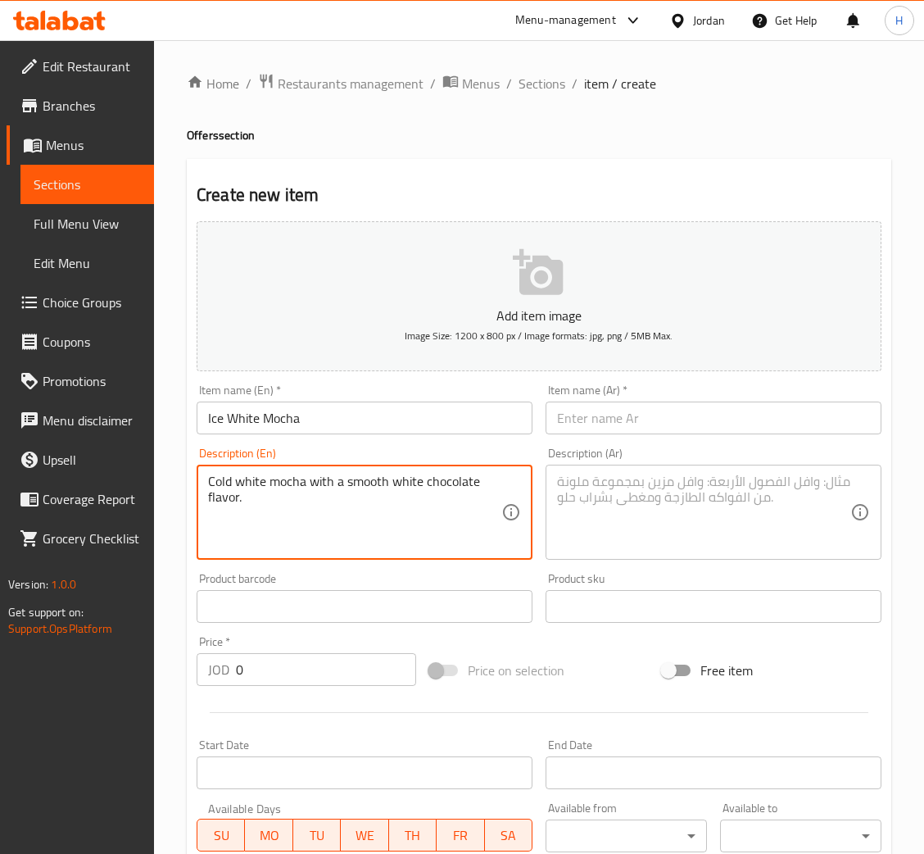
type textarea "Cold white mocha with a smooth white chocolate flavor."
click at [750, 426] on input "text" at bounding box center [714, 418] width 336 height 33
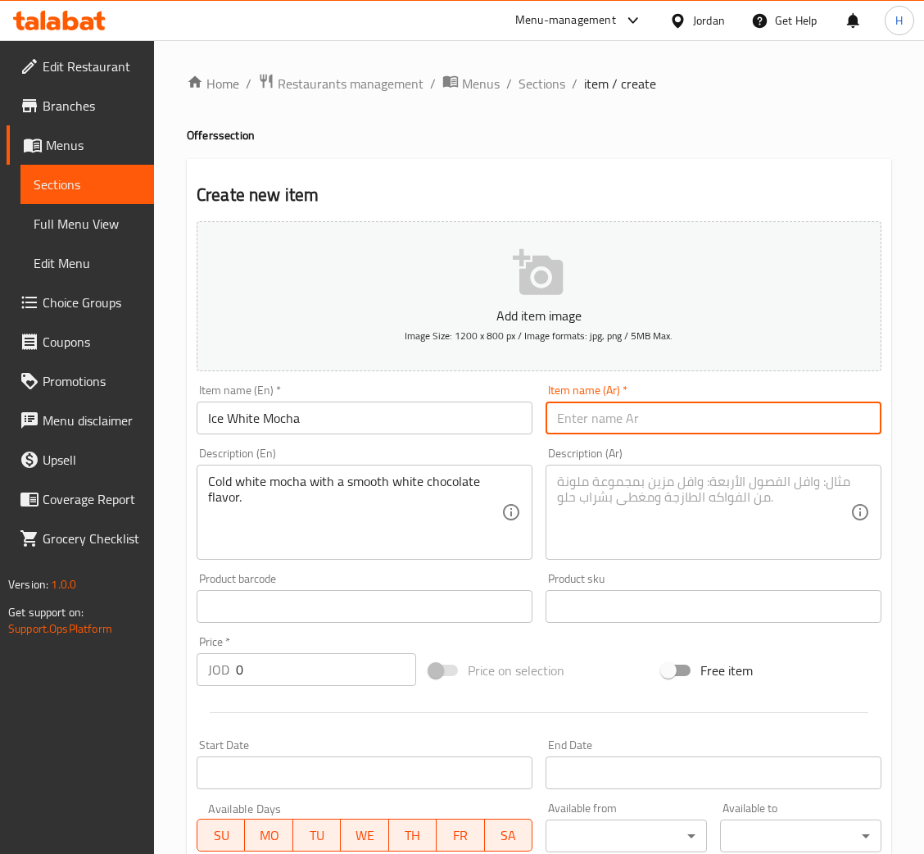
paste input "آيس وايت موكا"
type input "آيس وايت موكا"
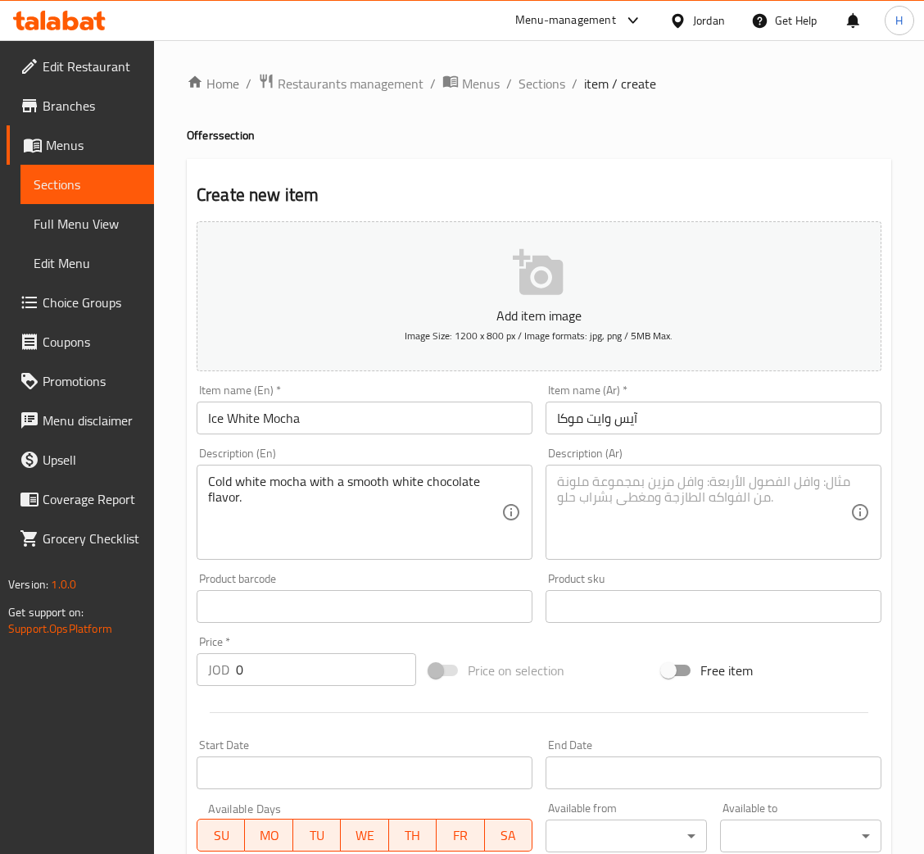
click at [678, 533] on textarea at bounding box center [703, 513] width 293 height 78
paste textarea "موكا بيضاء باردة بطعم ناعم وشوكولاتة بيضاء."
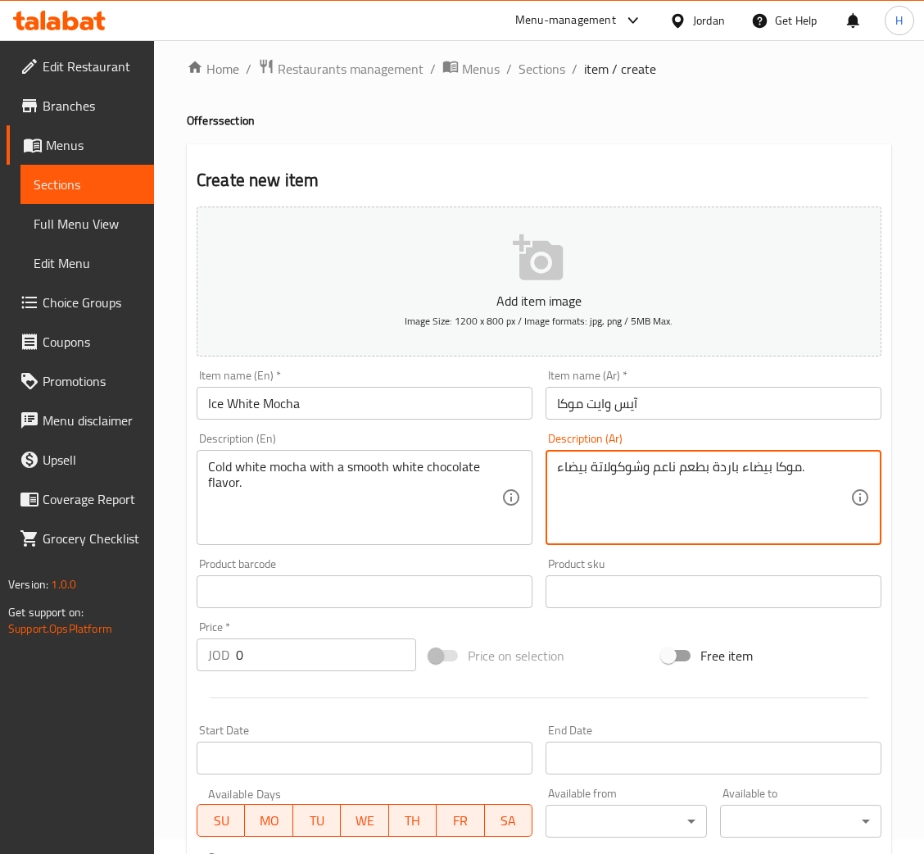
scroll to position [123, 0]
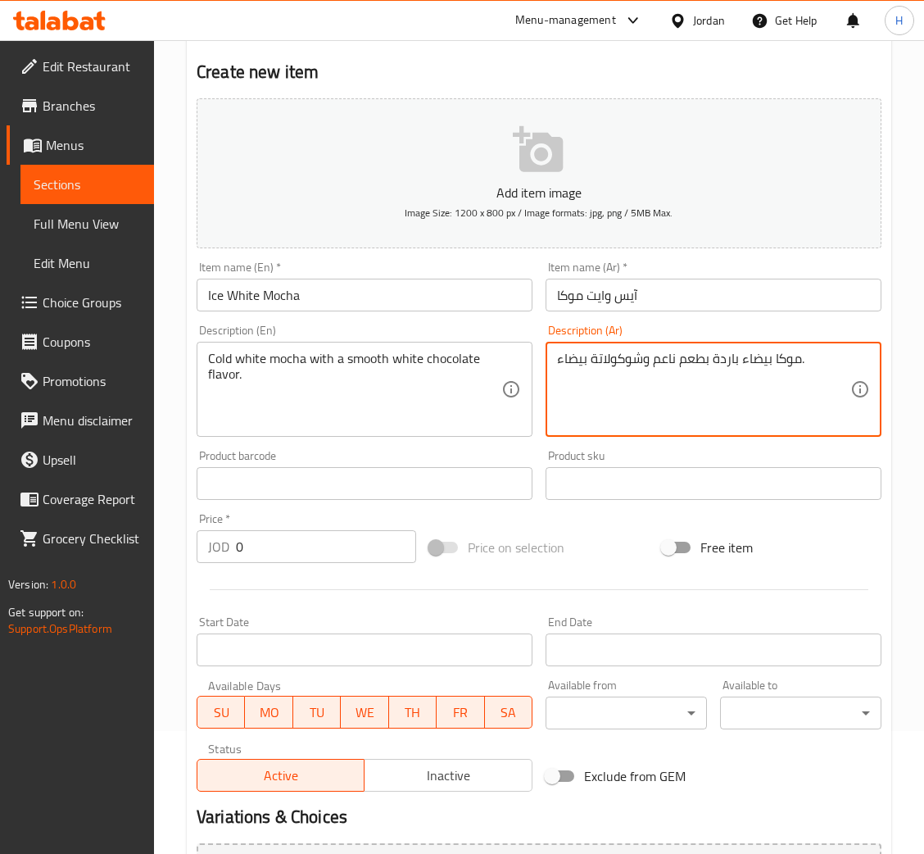
type textarea "موكا بيضاء باردة بطعم ناعم وشوكولاتة بيضاء."
drag, startPoint x: 357, startPoint y: 282, endPoint x: 356, endPoint y: 293, distance: 11.6
click at [357, 285] on input "Ice White Mocha" at bounding box center [365, 295] width 336 height 33
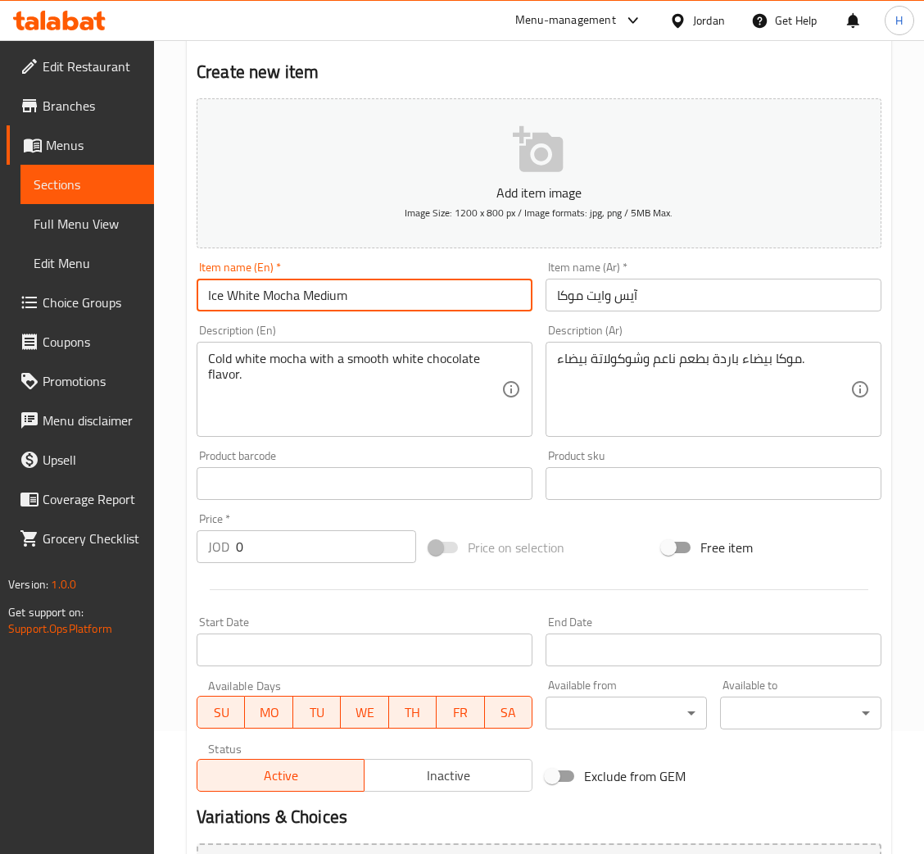
type input "Ice White Mocha Medium"
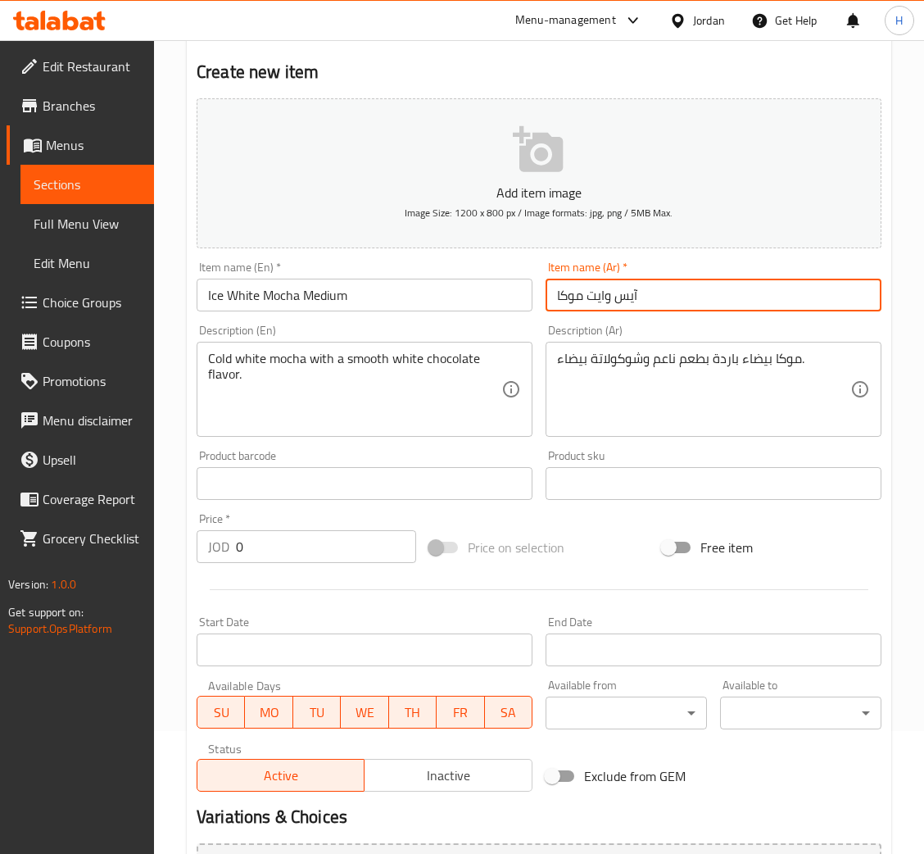
click at [712, 293] on input "آيس وايت موكا" at bounding box center [714, 295] width 336 height 33
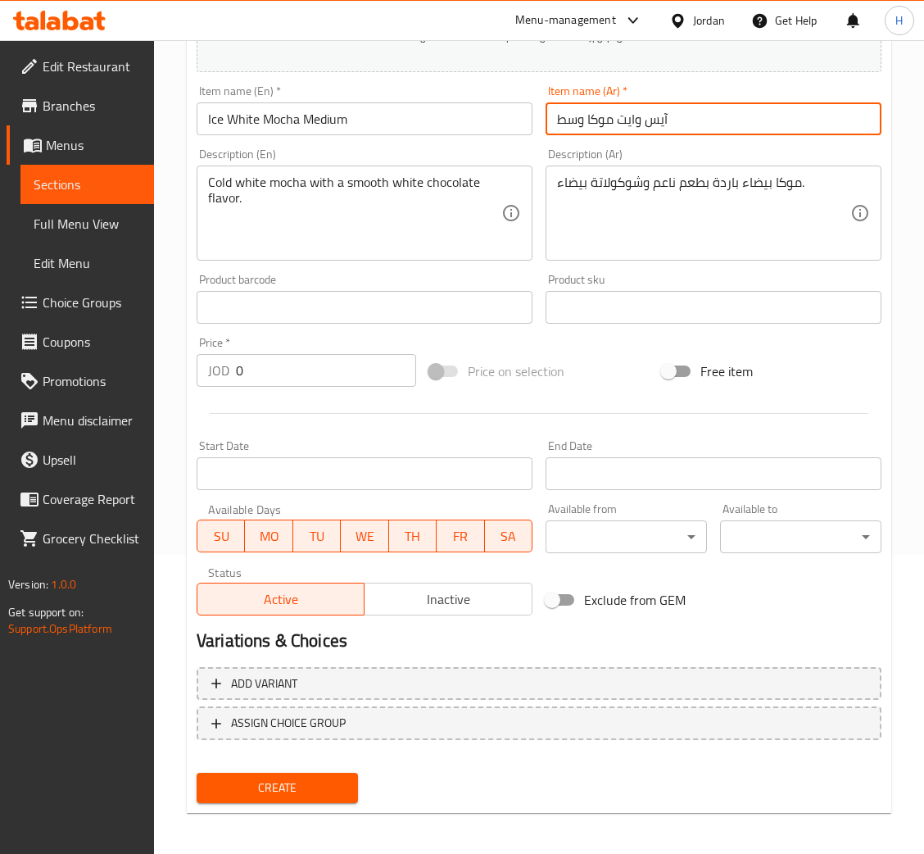
scroll to position [301, 0]
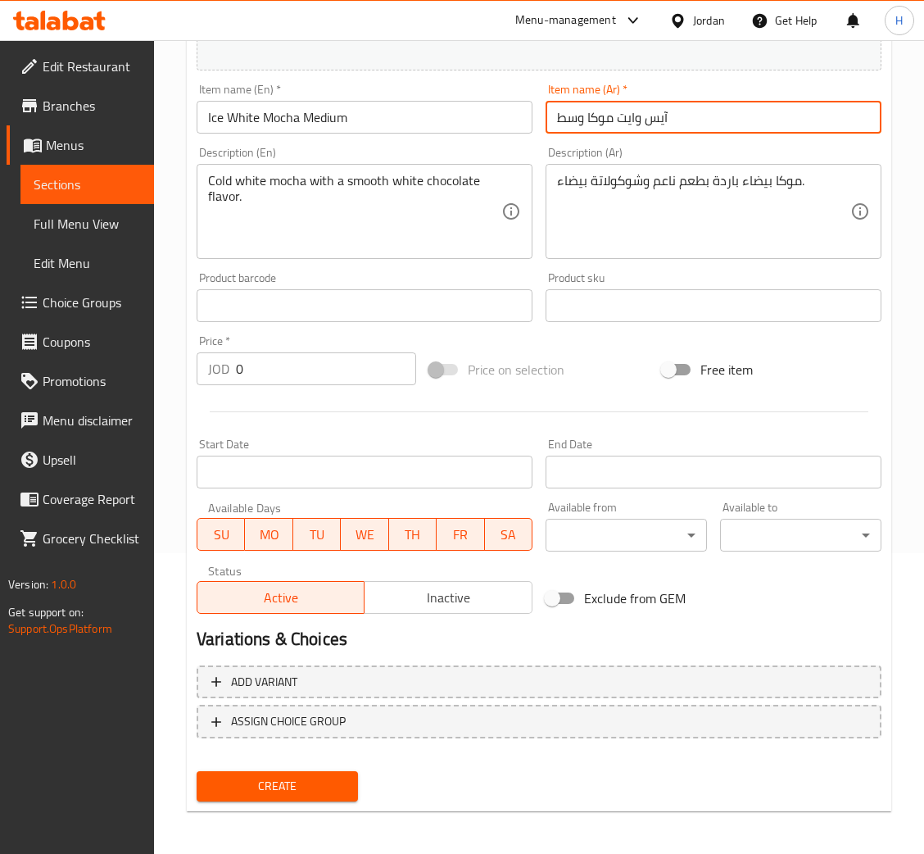
type input "آيس وايت موكا وسط"
click at [283, 375] on input "0" at bounding box center [326, 368] width 180 height 33
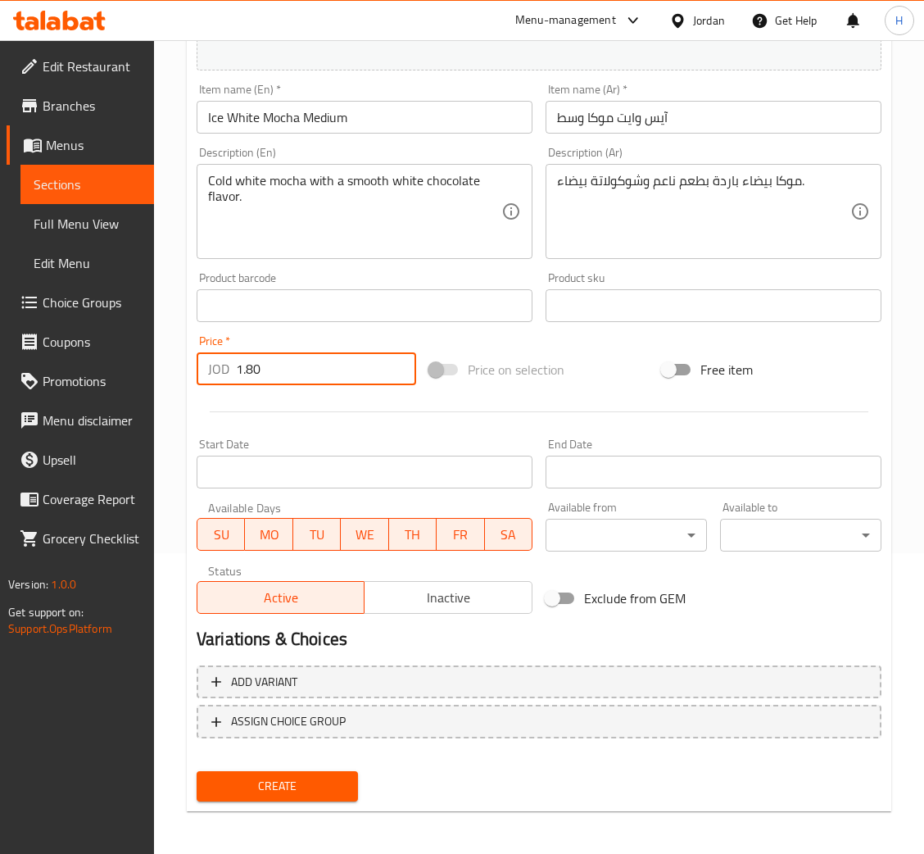
type input "1.80"
click at [197, 771] on button "Create" at bounding box center [277, 786] width 161 height 30
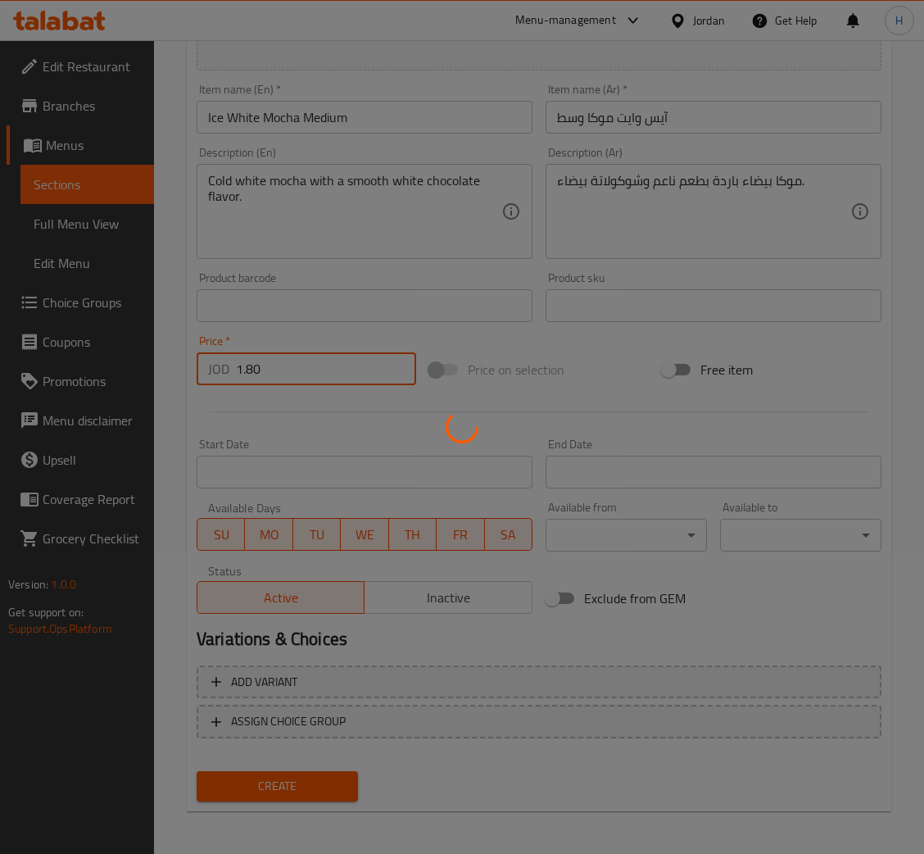
type input "0"
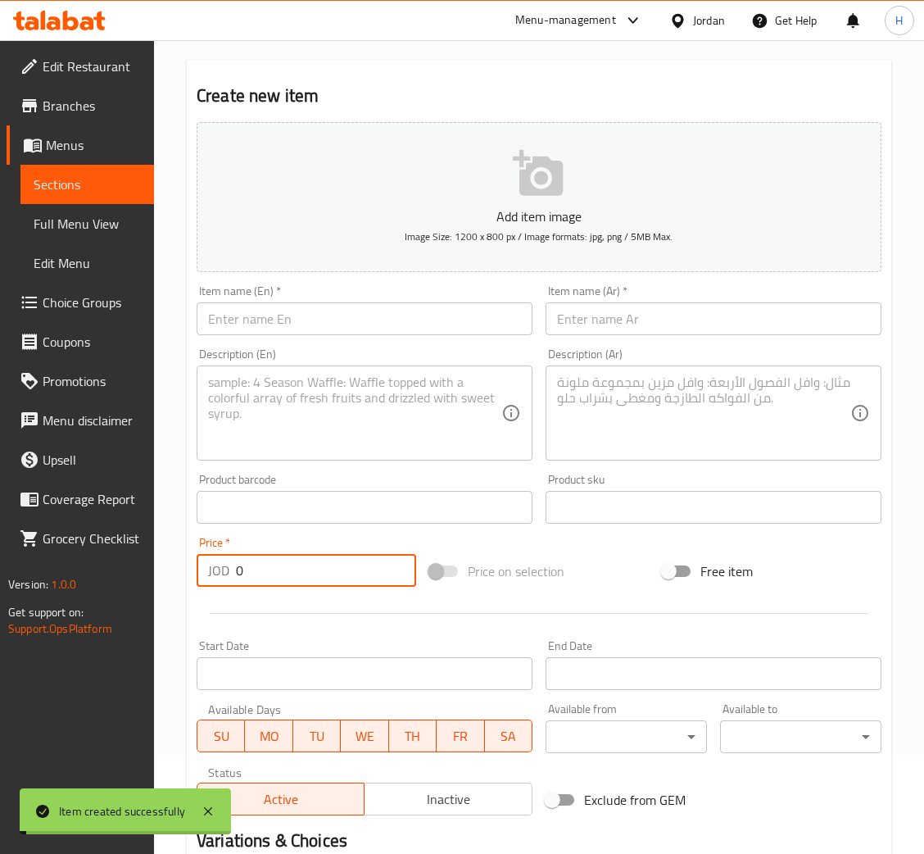
scroll to position [0, 0]
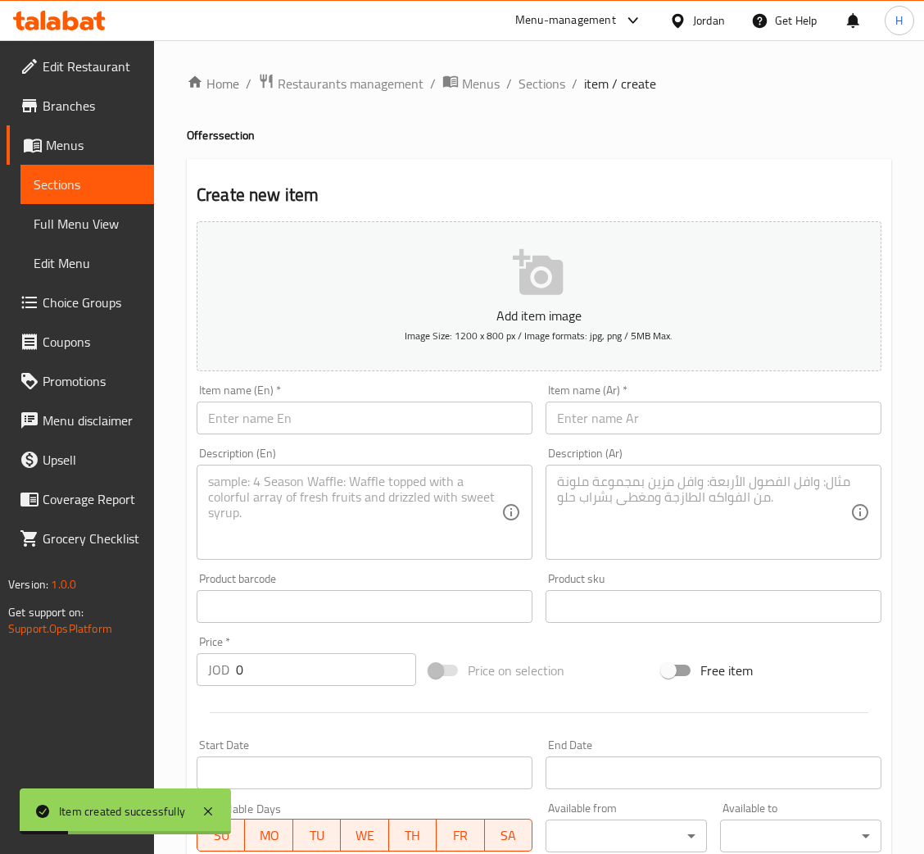
drag, startPoint x: 386, startPoint y: 423, endPoint x: 729, endPoint y: 455, distance: 344.1
click at [386, 422] on input "text" at bounding box center [365, 418] width 336 height 33
paste input "Ice White Mocha"
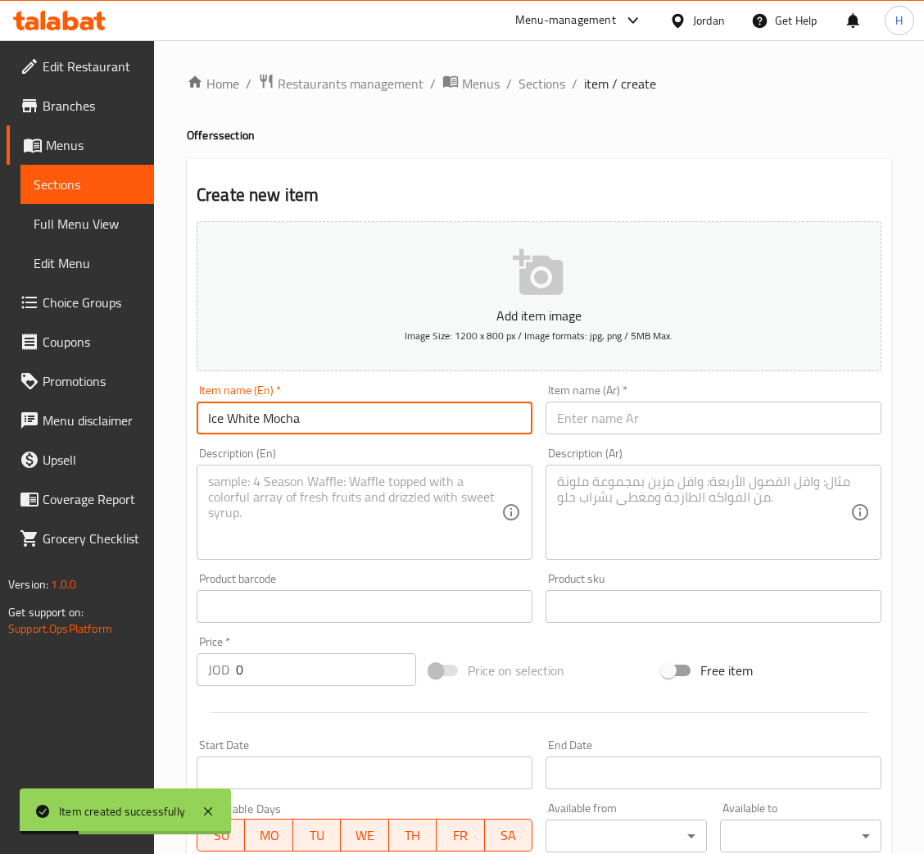
type input "Ice White Mocha"
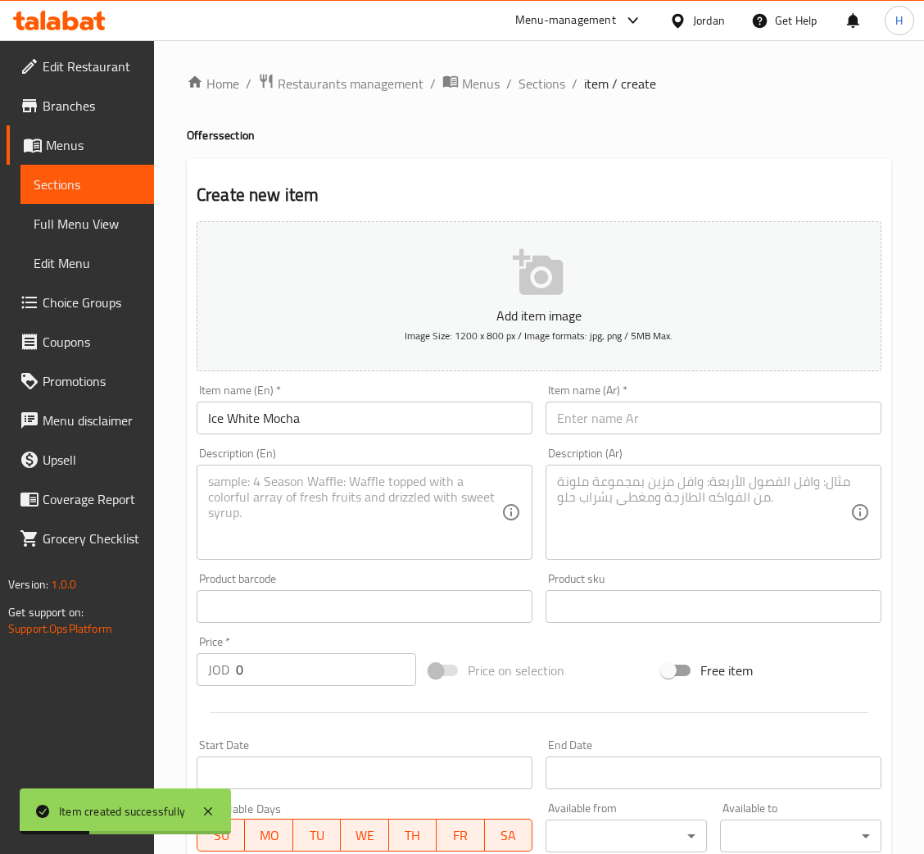
click at [407, 524] on textarea at bounding box center [354, 513] width 293 height 78
paste textarea "Cold white mocha with a smooth white chocolate flavor."
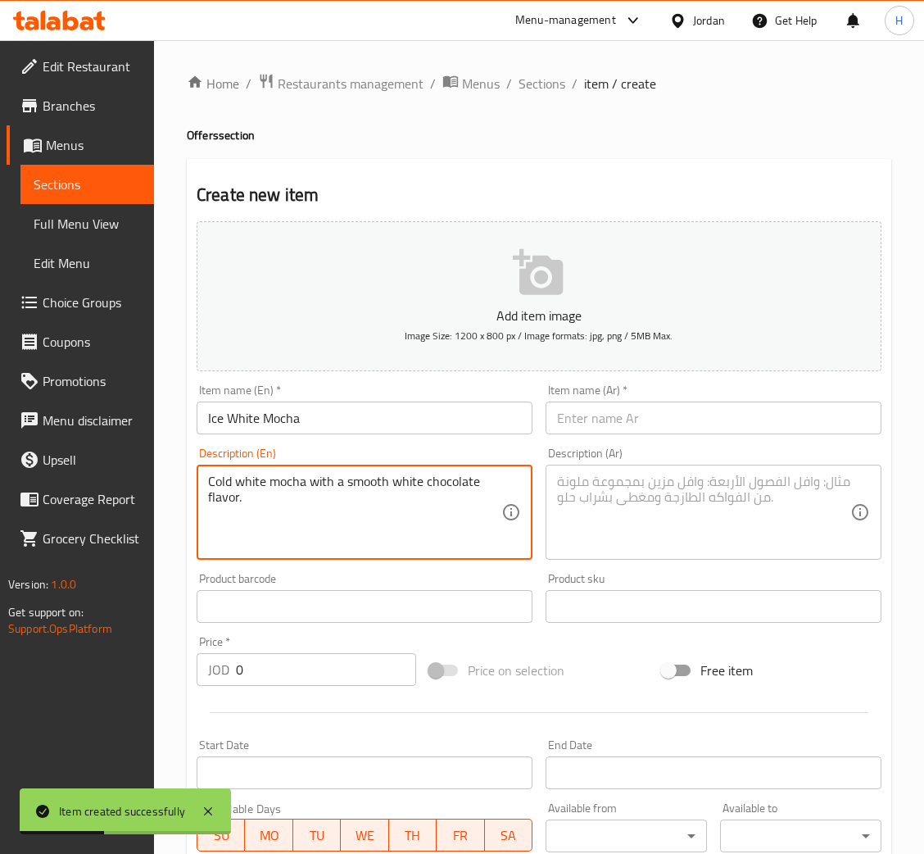
type textarea "Cold white mocha with a smooth white chocolate flavor."
click at [715, 438] on div "Item name (Ar)   * Item name (Ar) *" at bounding box center [713, 409] width 349 height 63
click at [694, 426] on input "text" at bounding box center [714, 418] width 336 height 33
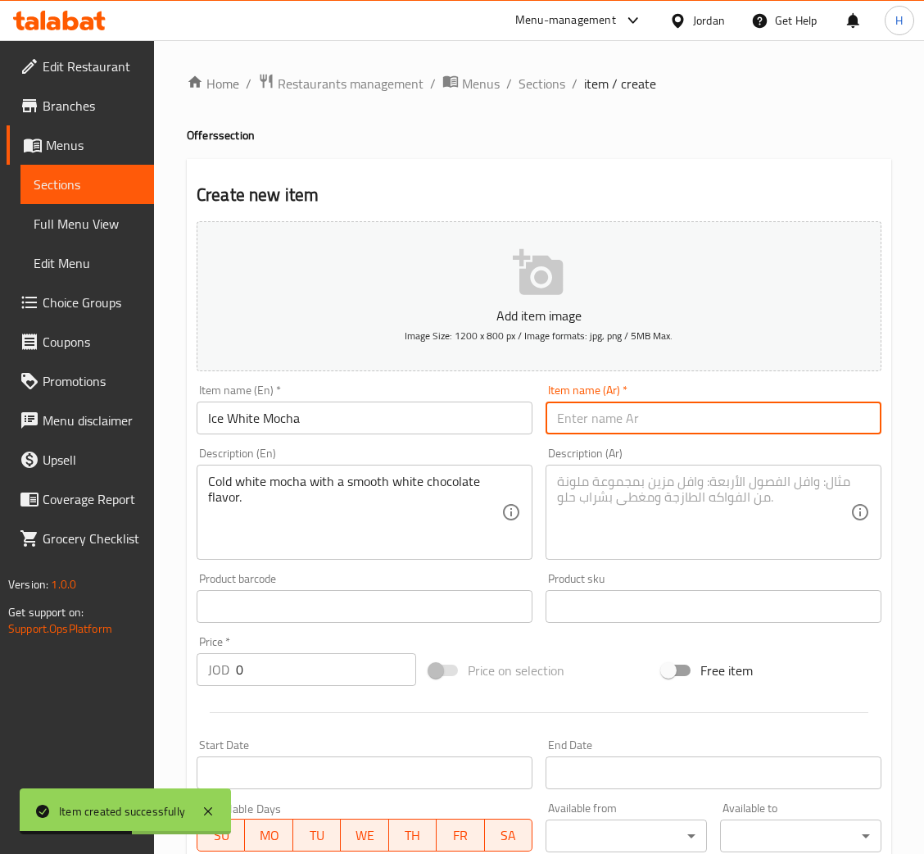
paste input "آيس وايت موكا"
type input "آيس وايت موكا"
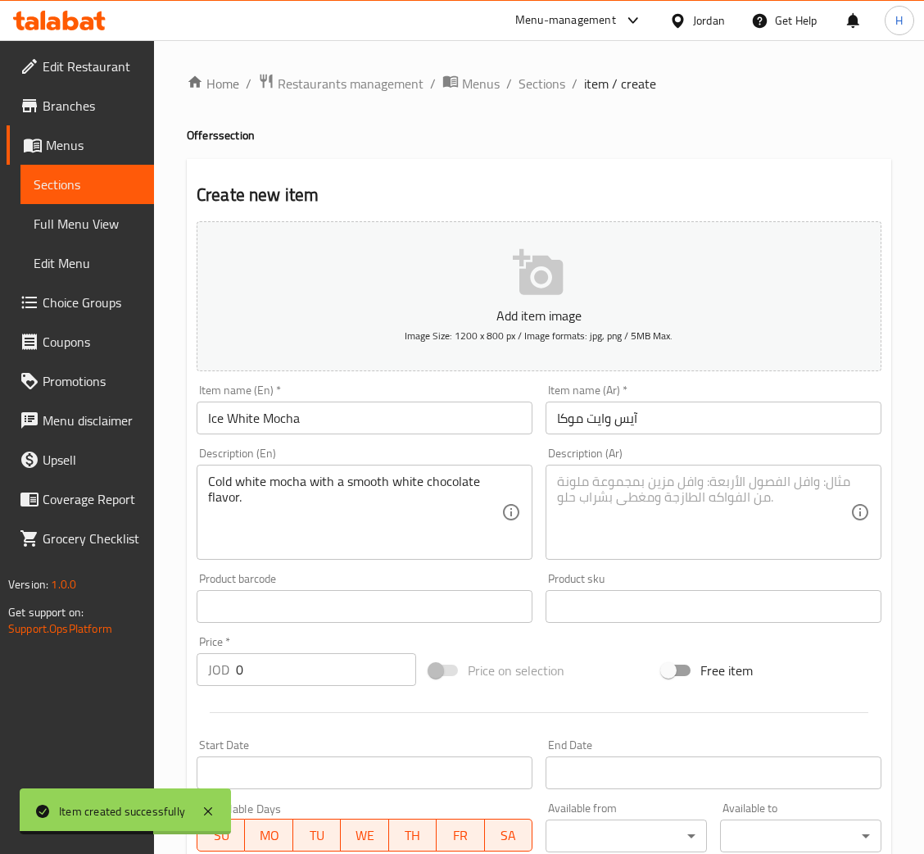
click at [650, 520] on textarea at bounding box center [703, 513] width 293 height 78
paste textarea "موكا بيضاء باردة بطعم ناعم وشوكولاتة بيضاء."
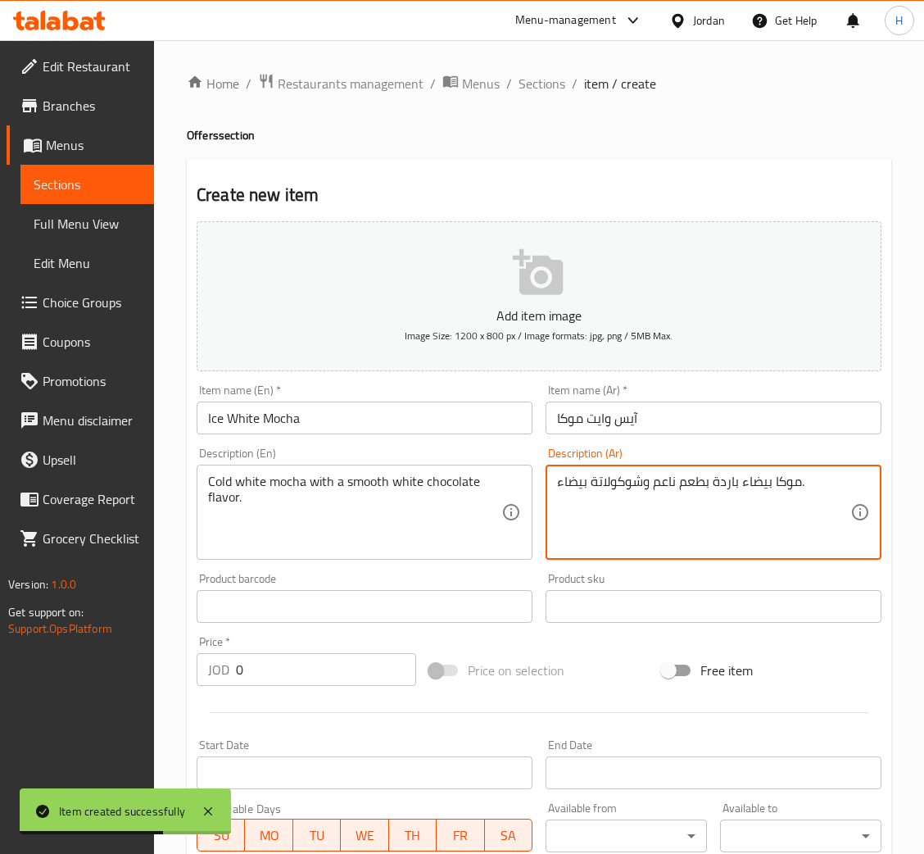
type textarea "موكا بيضاء باردة بطعم ناعم وشوكولاتة بيضاء."
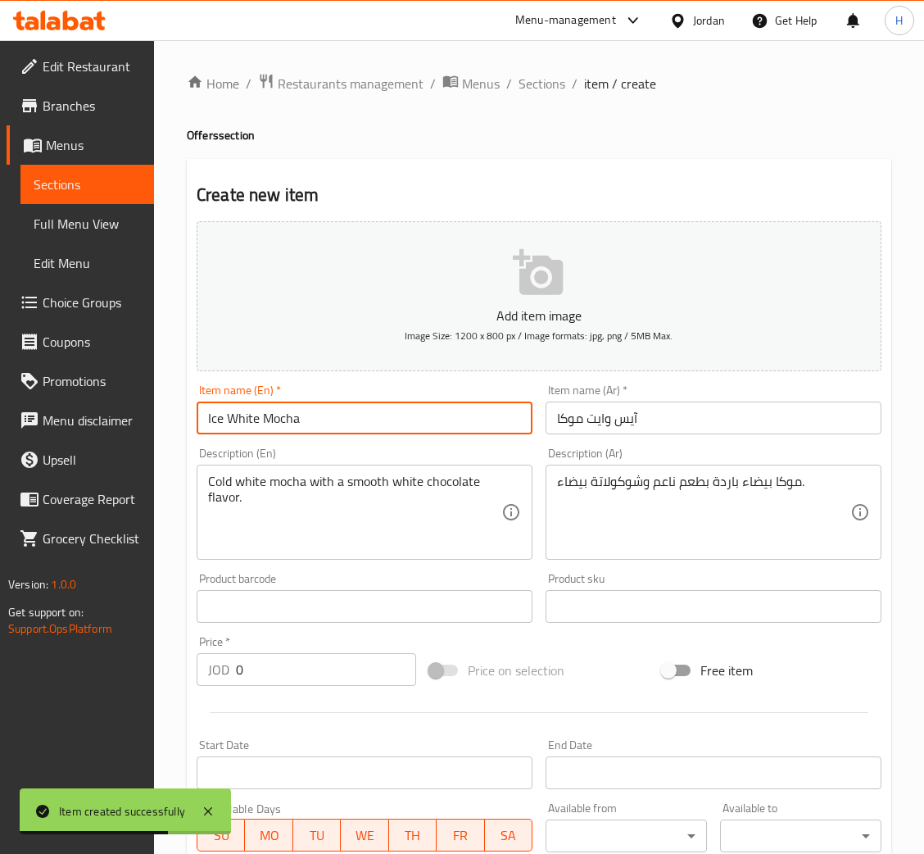
click at [434, 413] on input "Ice White Mocha" at bounding box center [365, 418] width 336 height 33
type input "Ice White Mocha Large"
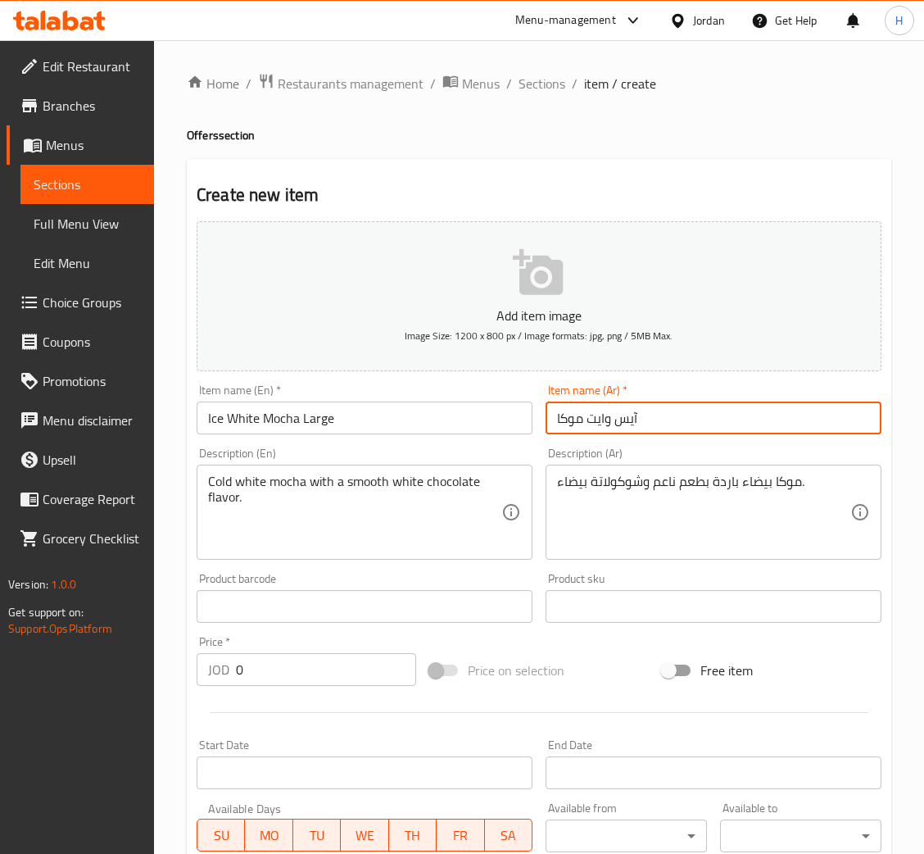
click at [696, 407] on input "آيس وايت موكا" at bounding box center [714, 418] width 336 height 33
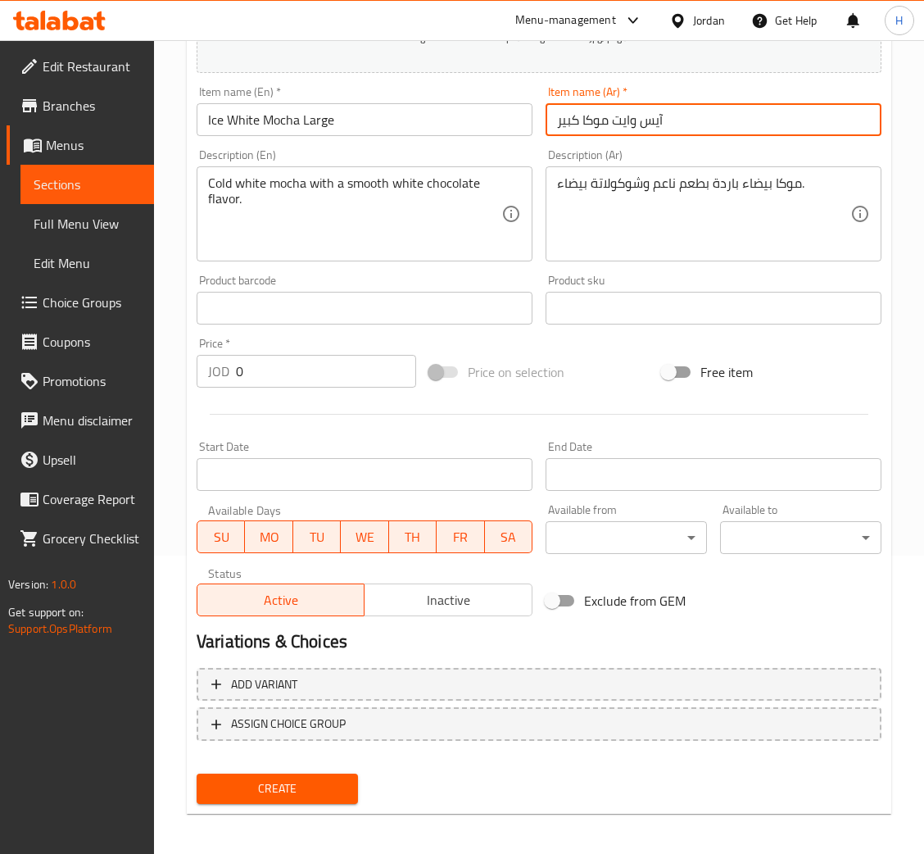
scroll to position [301, 0]
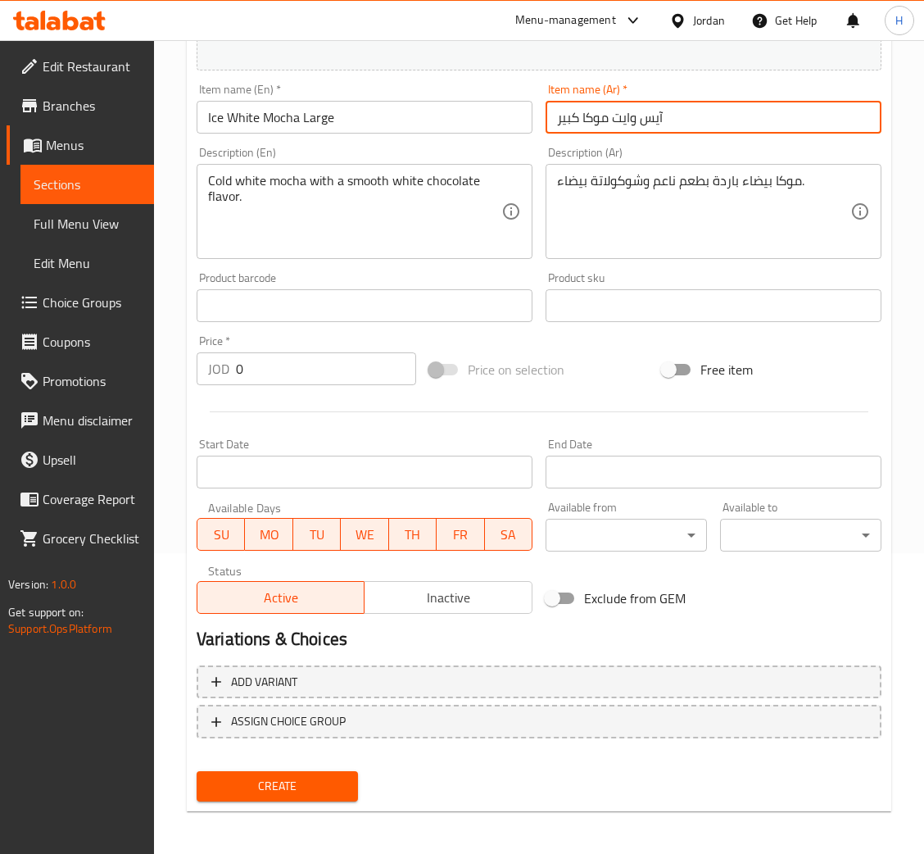
type input "آيس وايت موكا كبير"
click at [324, 361] on input "0" at bounding box center [326, 368] width 180 height 33
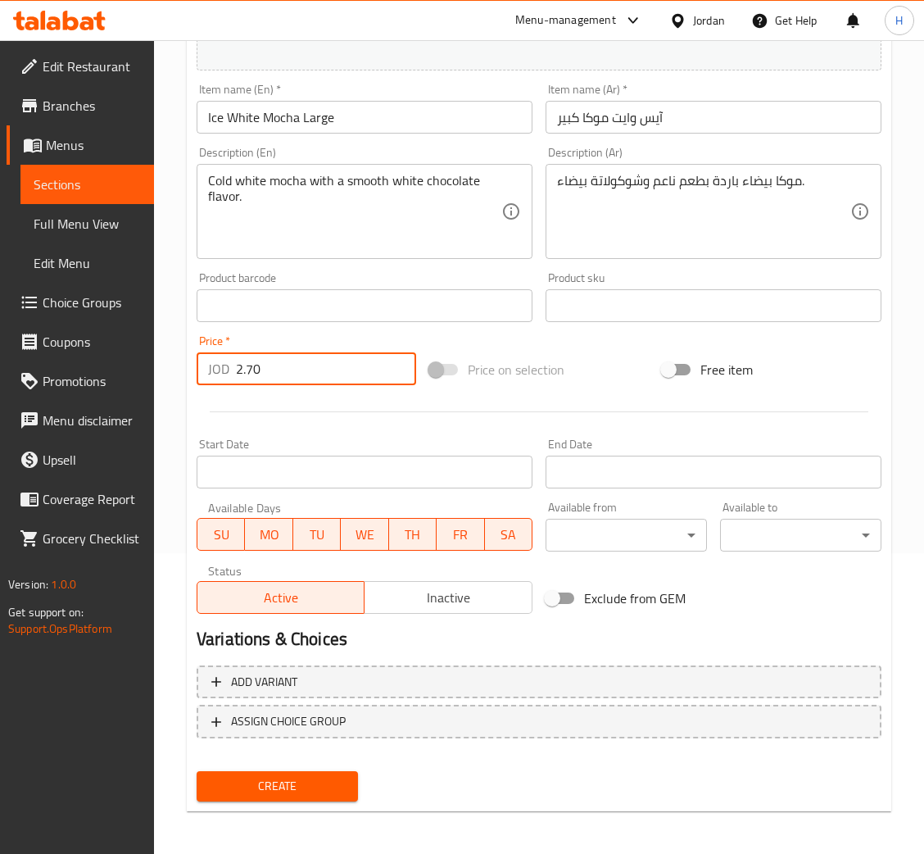
type input "2.70"
click at [197, 771] on button "Create" at bounding box center [277, 786] width 161 height 30
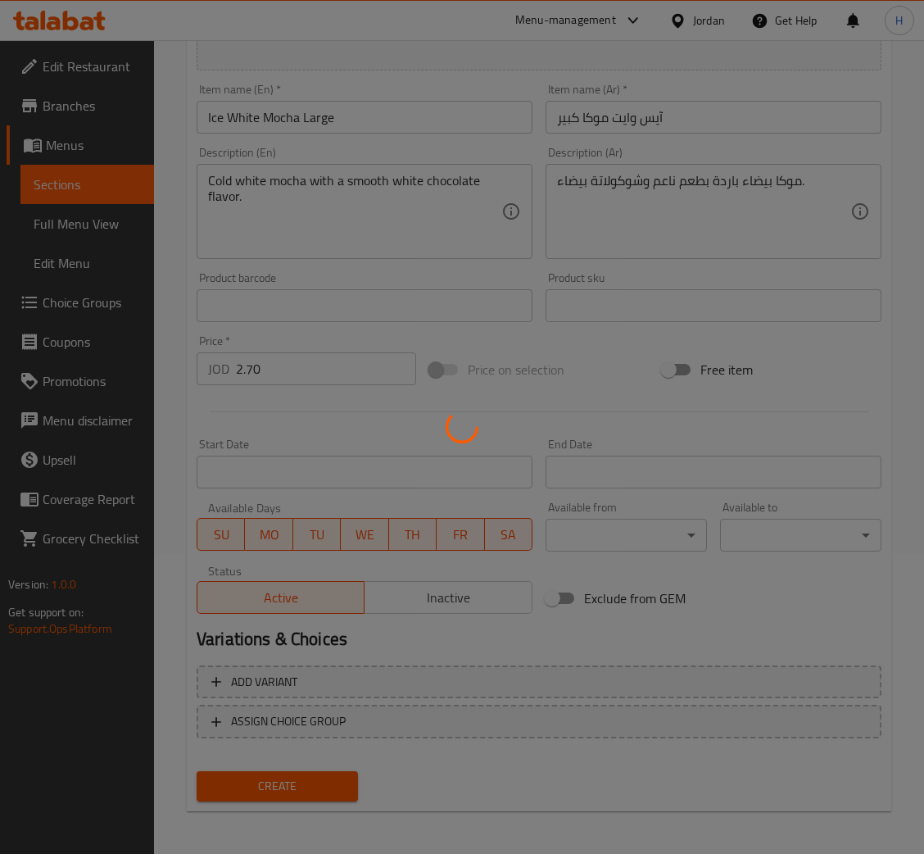
type input "0"
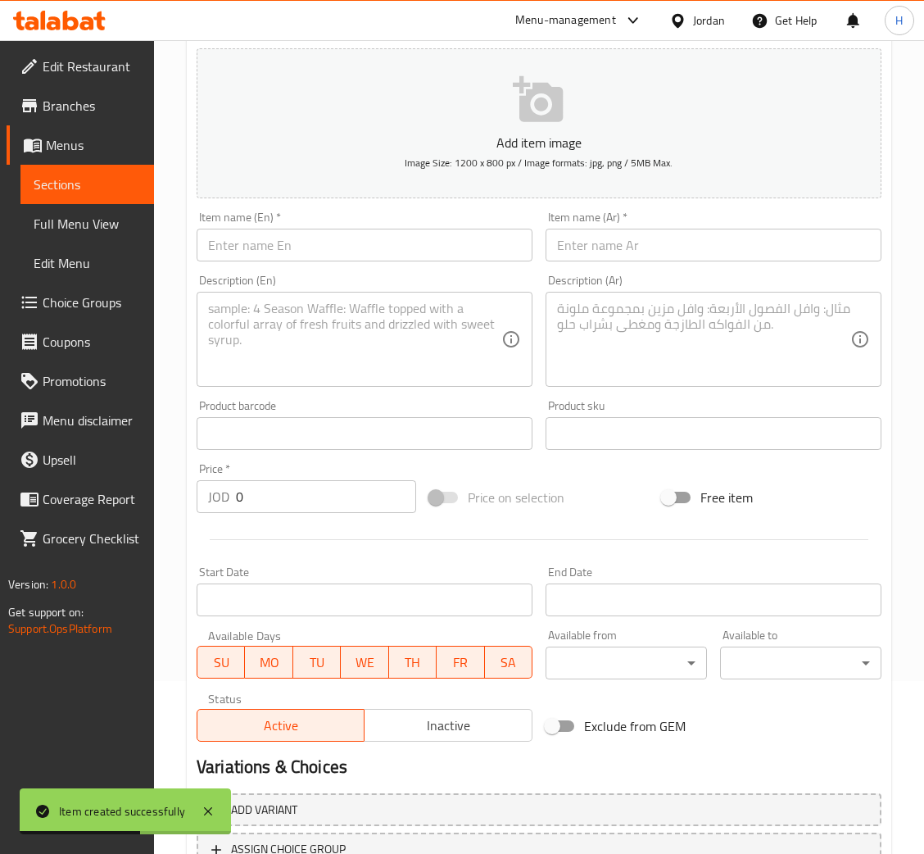
scroll to position [0, 0]
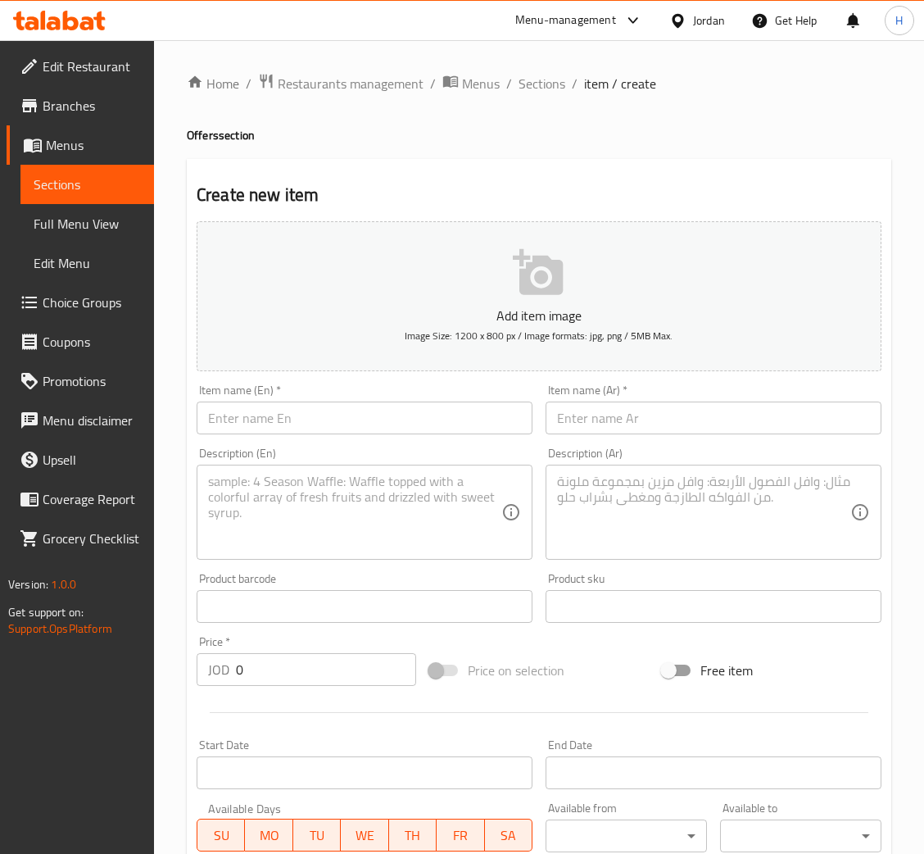
drag, startPoint x: 497, startPoint y: 422, endPoint x: 710, endPoint y: 427, distance: 212.3
click at [497, 420] on input "text" at bounding box center [365, 418] width 336 height 33
click at [429, 403] on input "text" at bounding box center [365, 418] width 336 height 33
paste input "Ice Caramel"
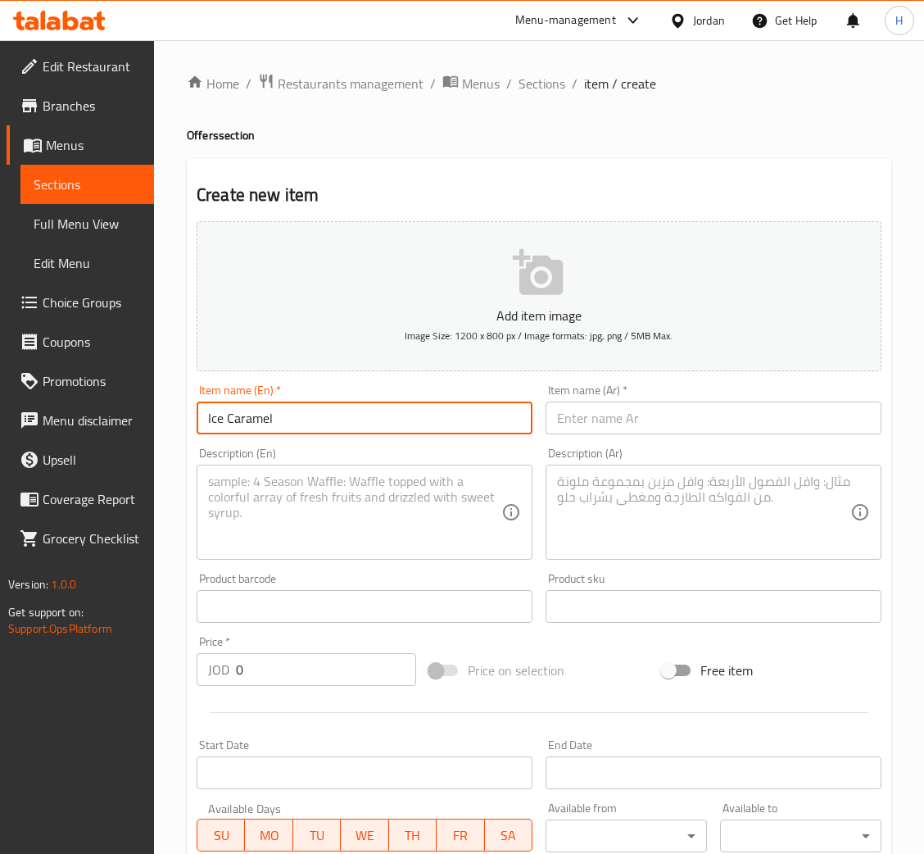
type input "Ice Caramel"
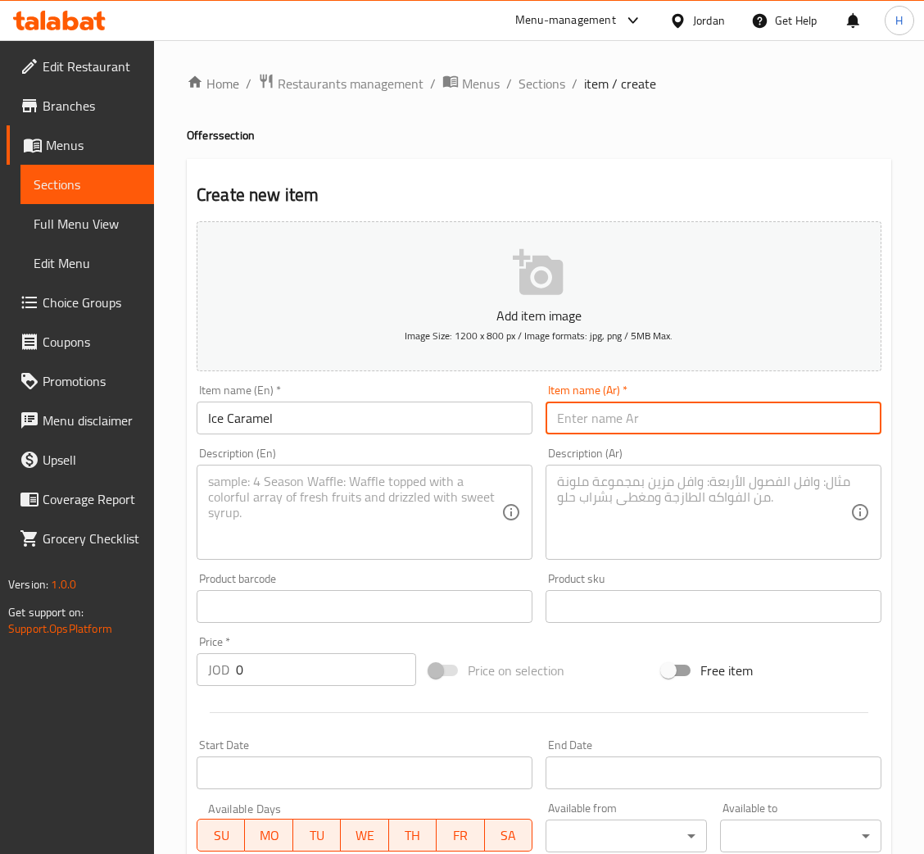
drag, startPoint x: 716, startPoint y: 418, endPoint x: 711, endPoint y: 431, distance: 14.0
click at [716, 418] on input "text" at bounding box center [714, 418] width 336 height 33
paste input "آيس كراميل"
type input "آيس كراميل"
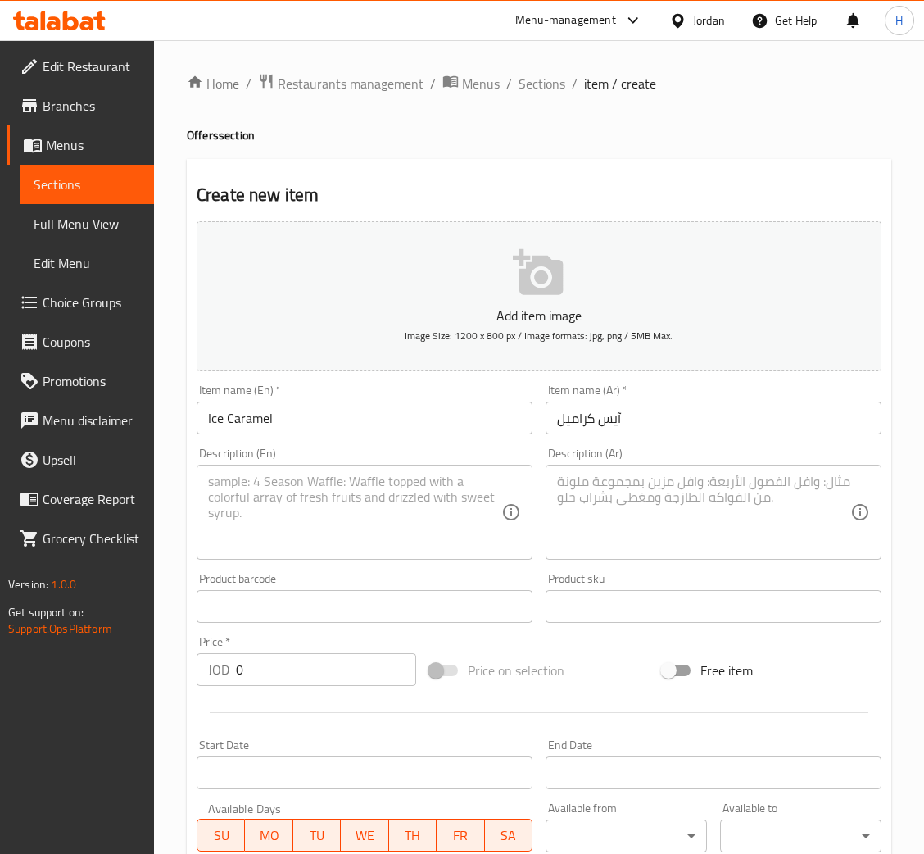
drag, startPoint x: 514, startPoint y: 513, endPoint x: 478, endPoint y: 513, distance: 36.1
click at [510, 510] on icon at bounding box center [512, 512] width 20 height 20
click at [445, 518] on textarea at bounding box center [354, 513] width 293 height 78
paste textarea "Iced coffee with caramel flavor with milk and ice."
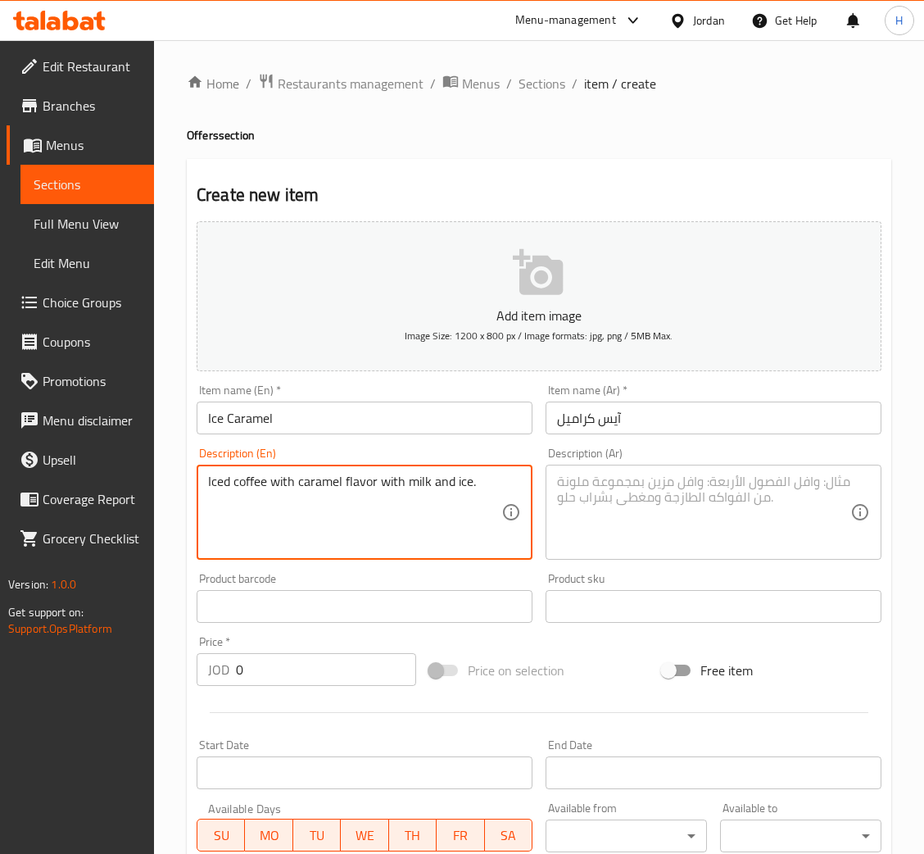
type textarea "Iced coffee with caramel flavor with milk and ice."
click at [710, 544] on textarea at bounding box center [703, 513] width 293 height 78
paste textarea "قهوة باردة بنكهة الكراميل مع حليب وثلج."
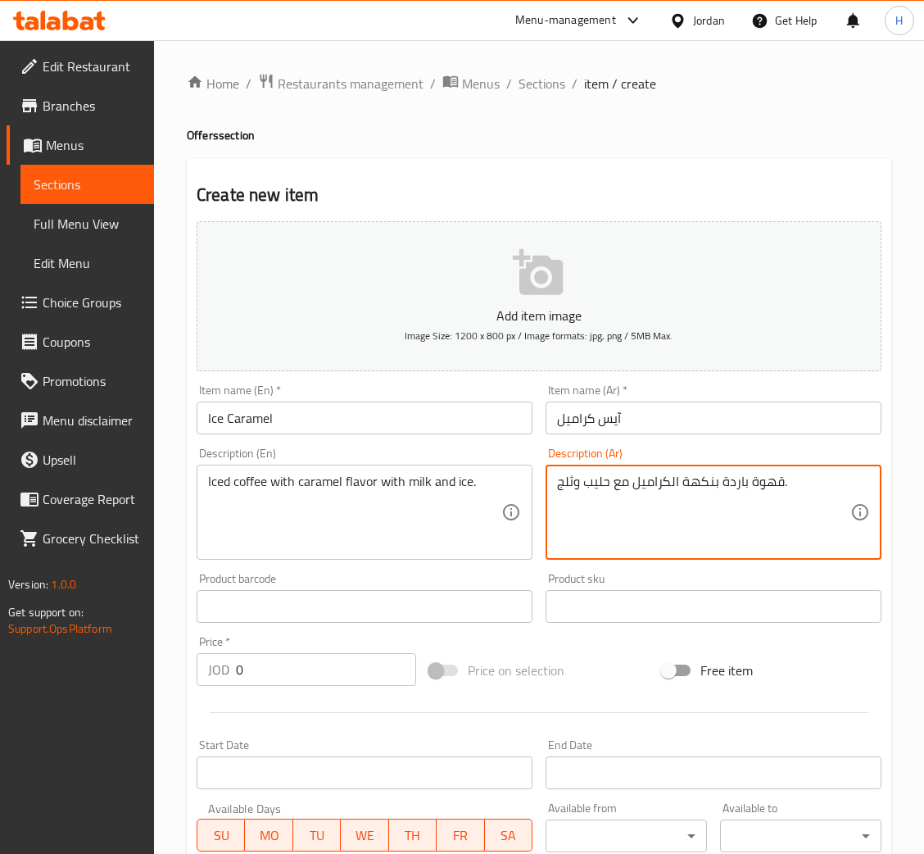
type textarea "قهوة باردة بنكهة الكراميل مع حليب وثلج."
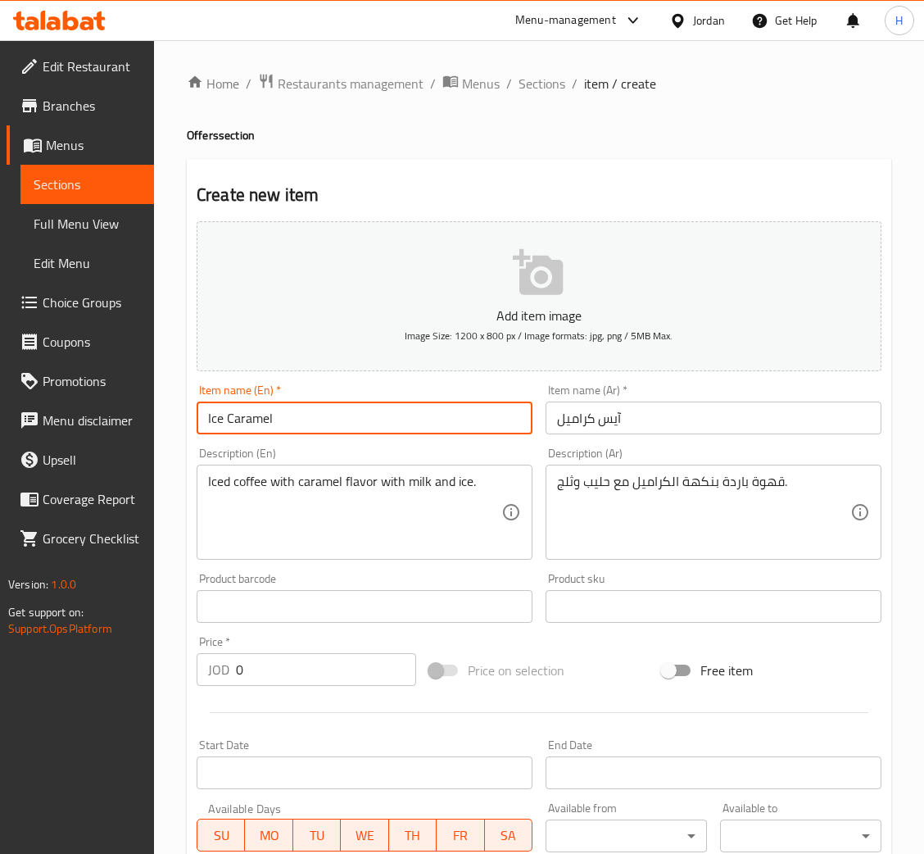
click at [404, 421] on input "Ice Caramel" at bounding box center [365, 418] width 336 height 33
type input "Ice Caramel Medium"
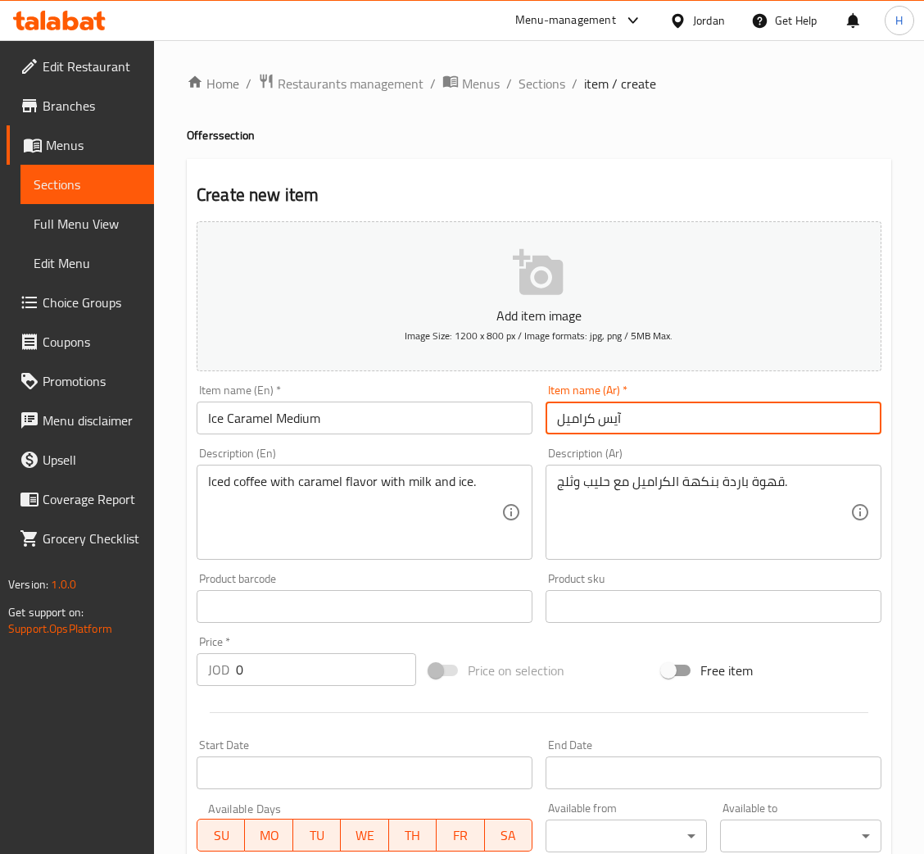
click at [695, 407] on input "آيس كراميل" at bounding box center [714, 418] width 336 height 33
type input "آيس كراميل وسط"
click at [322, 670] on input "0" at bounding box center [326, 669] width 180 height 33
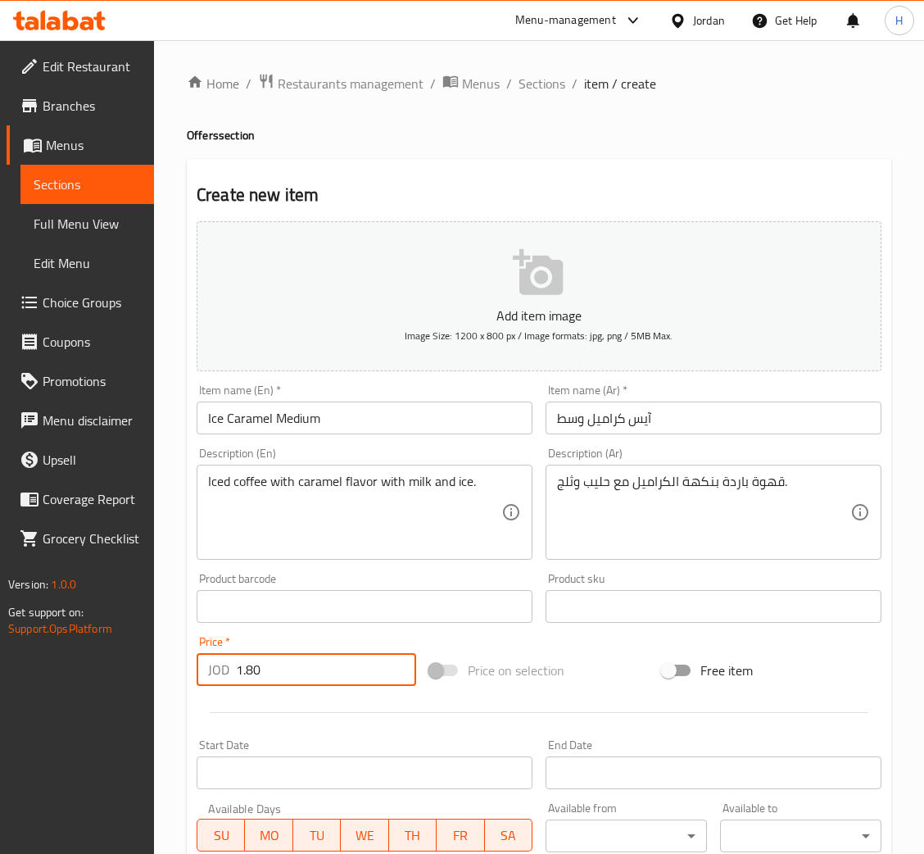
type input "1.80"
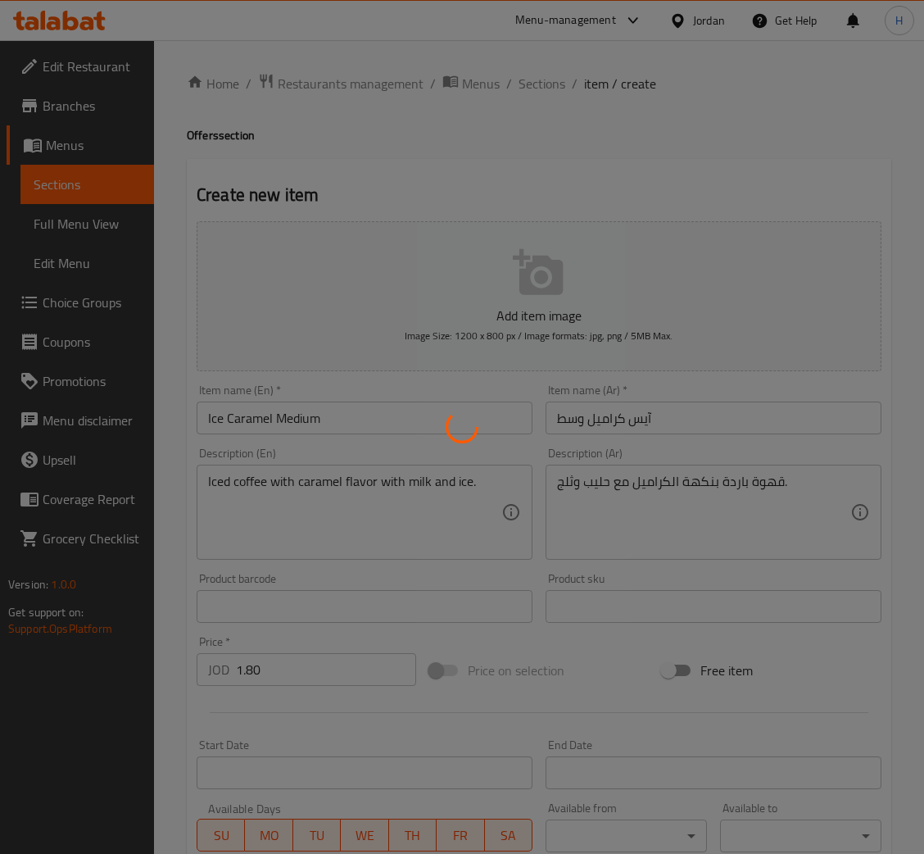
type input "0"
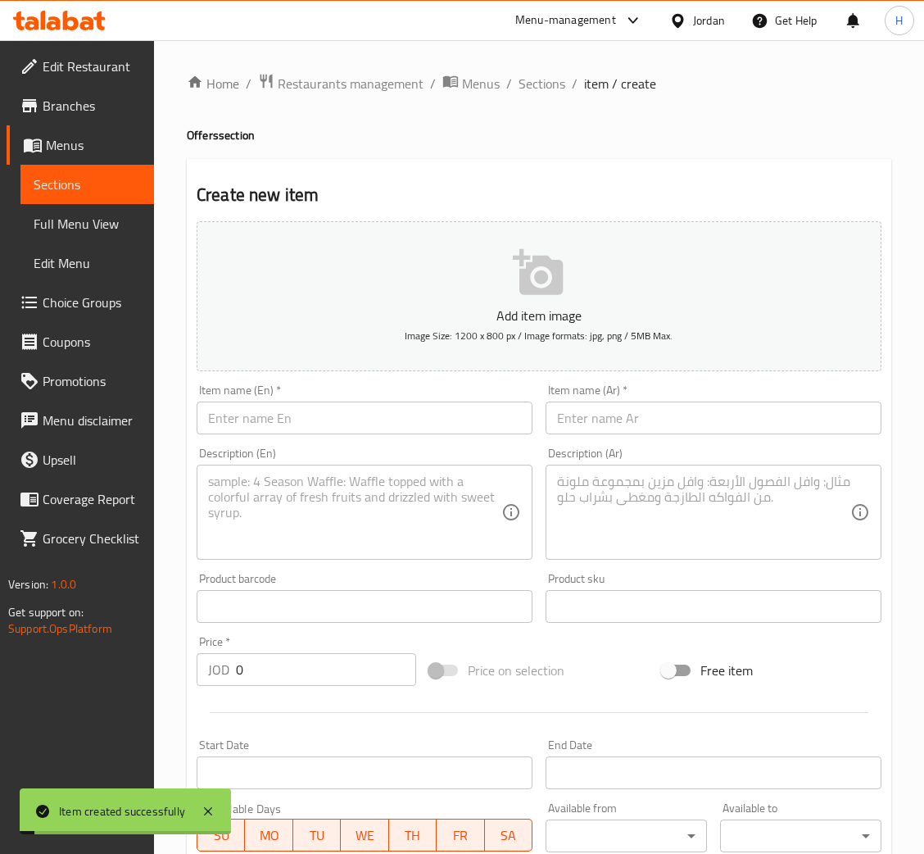
click at [424, 423] on input "text" at bounding box center [365, 418] width 336 height 33
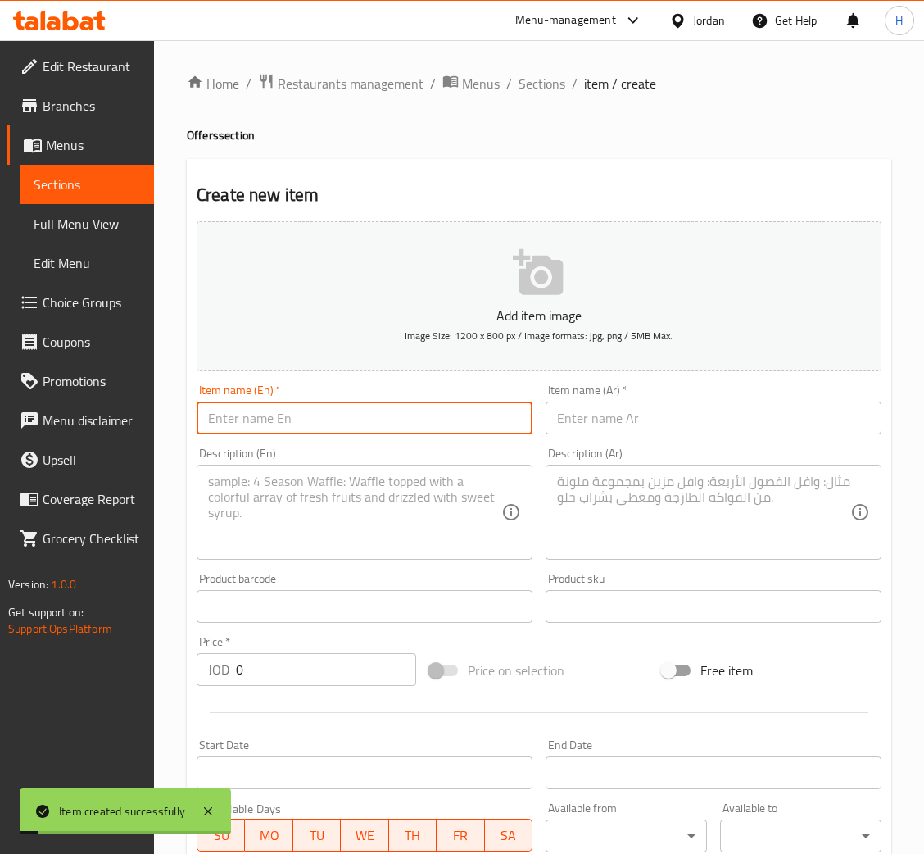
paste input "Ice Caramel"
type input "Ice Caramel"
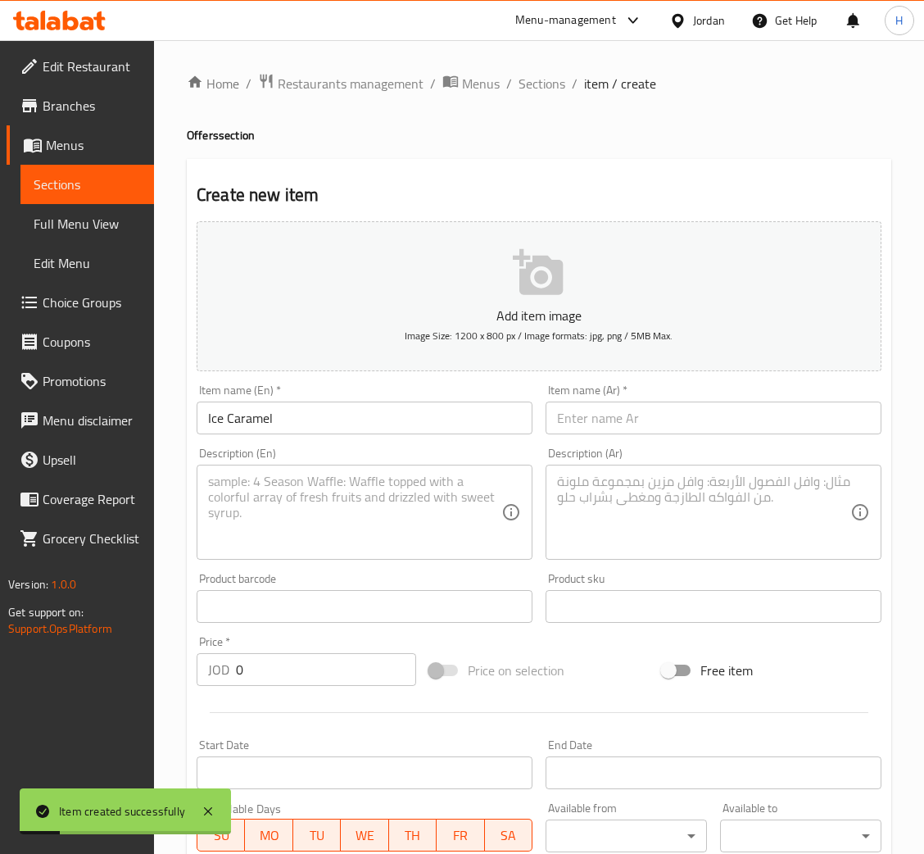
click at [719, 425] on input "text" at bounding box center [714, 418] width 336 height 33
paste input "آيس كراميل"
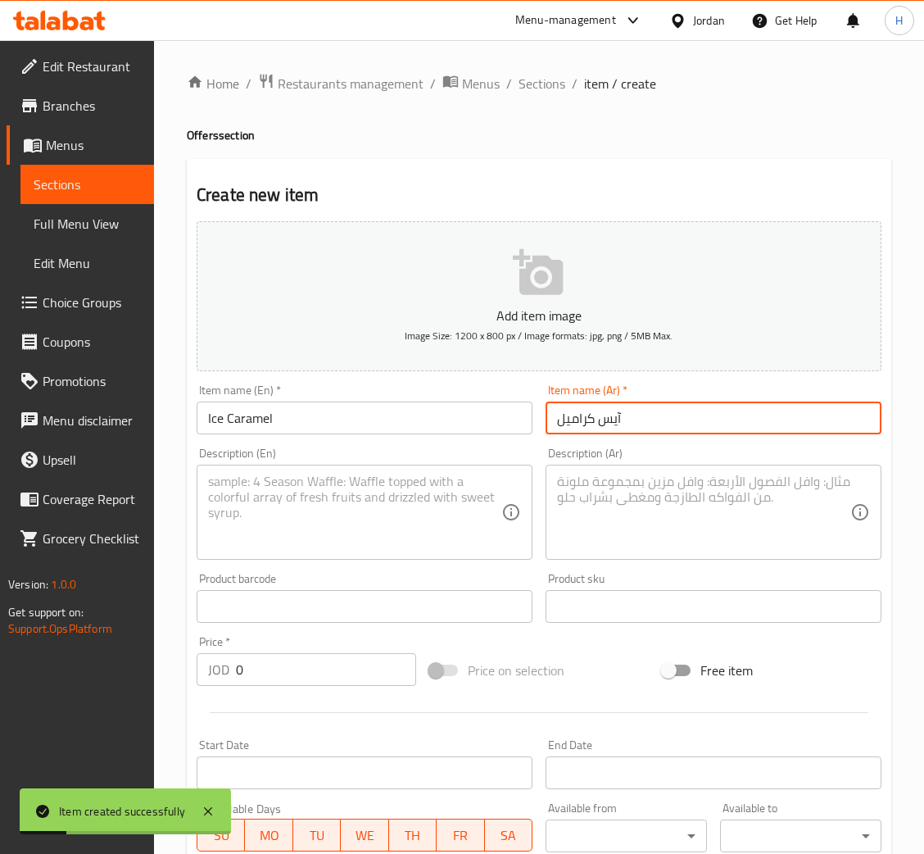
type input "آيس كراميل"
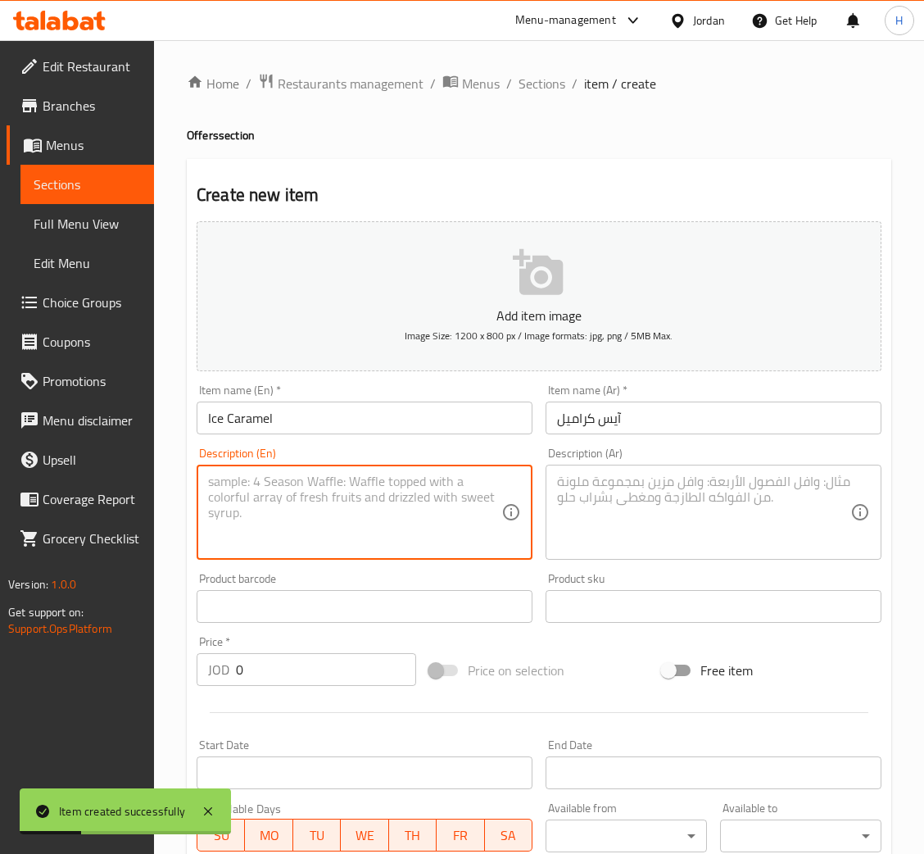
click at [361, 515] on textarea at bounding box center [354, 513] width 293 height 78
paste textarea "Iced coffee with caramel flavor with milk and ice."
type textarea "Iced coffee with caramel flavor with milk and ice."
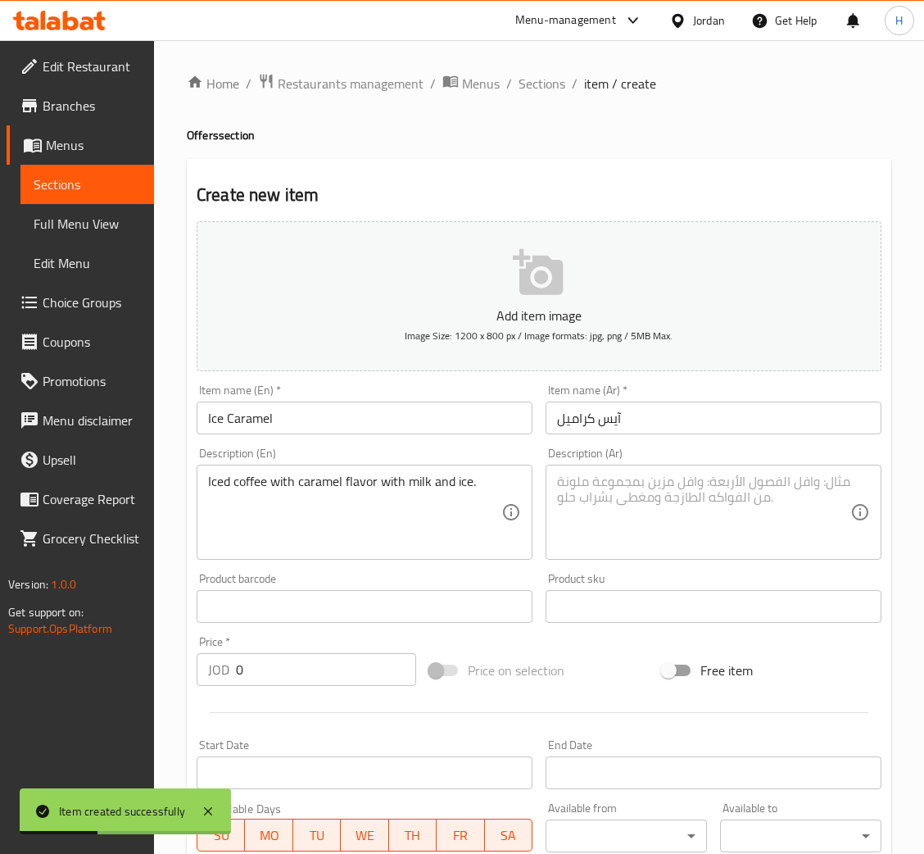
click at [658, 515] on textarea at bounding box center [703, 513] width 293 height 78
paste textarea "قهوة باردة بنكهة الكراميل مع حليب وثلج."
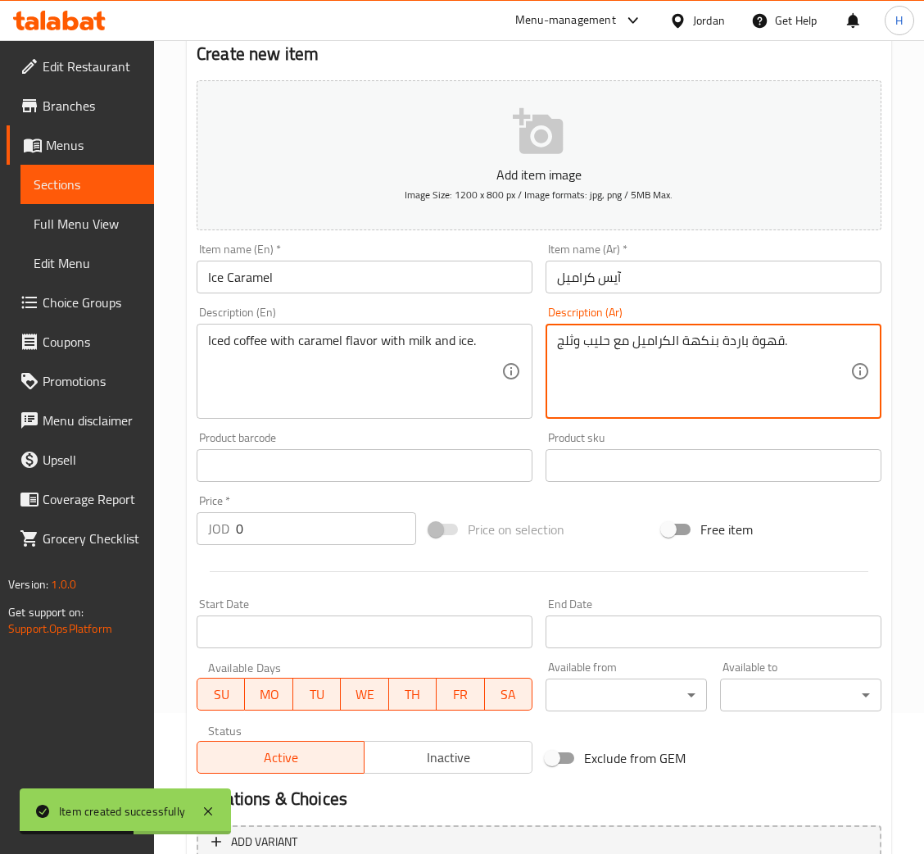
scroll to position [301, 0]
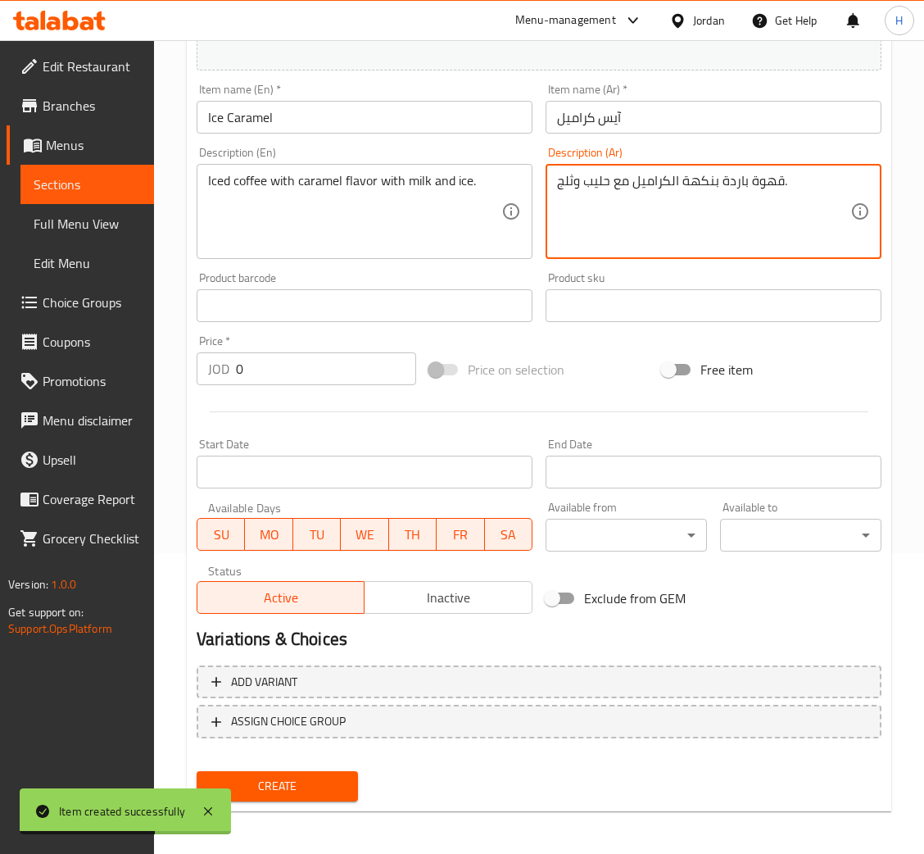
type textarea "قهوة باردة بنكهة الكراميل مع حليب وثلج."
click at [340, 377] on input "0" at bounding box center [326, 368] width 180 height 33
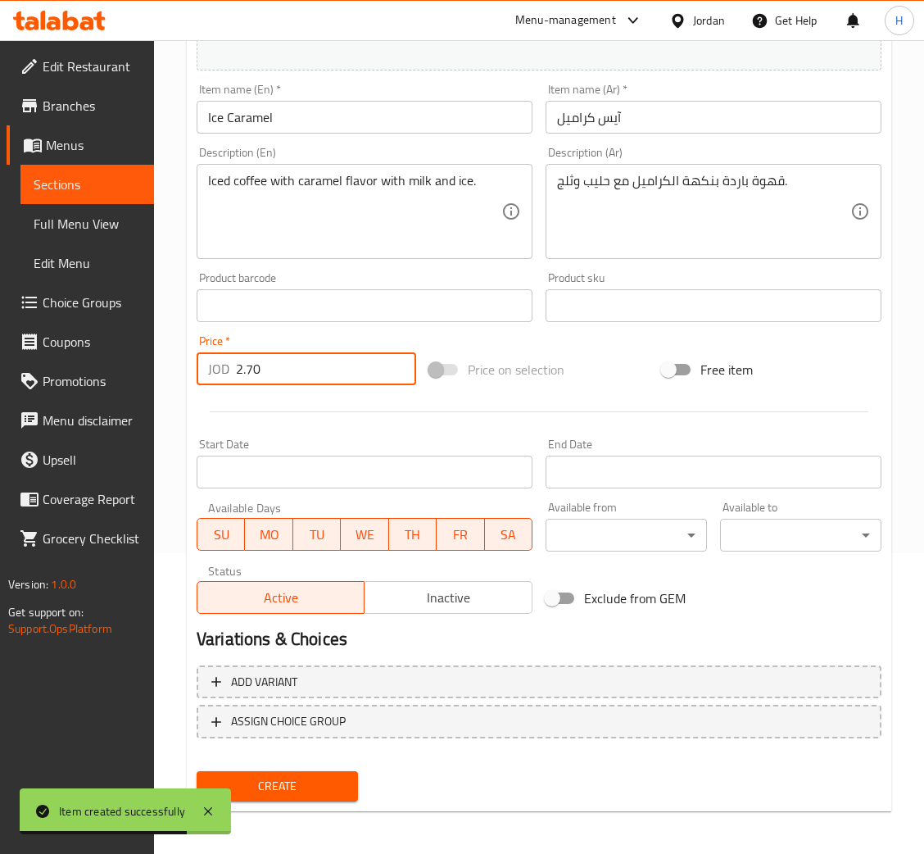
type input "2.70"
click at [197, 771] on button "Create" at bounding box center [277, 786] width 161 height 30
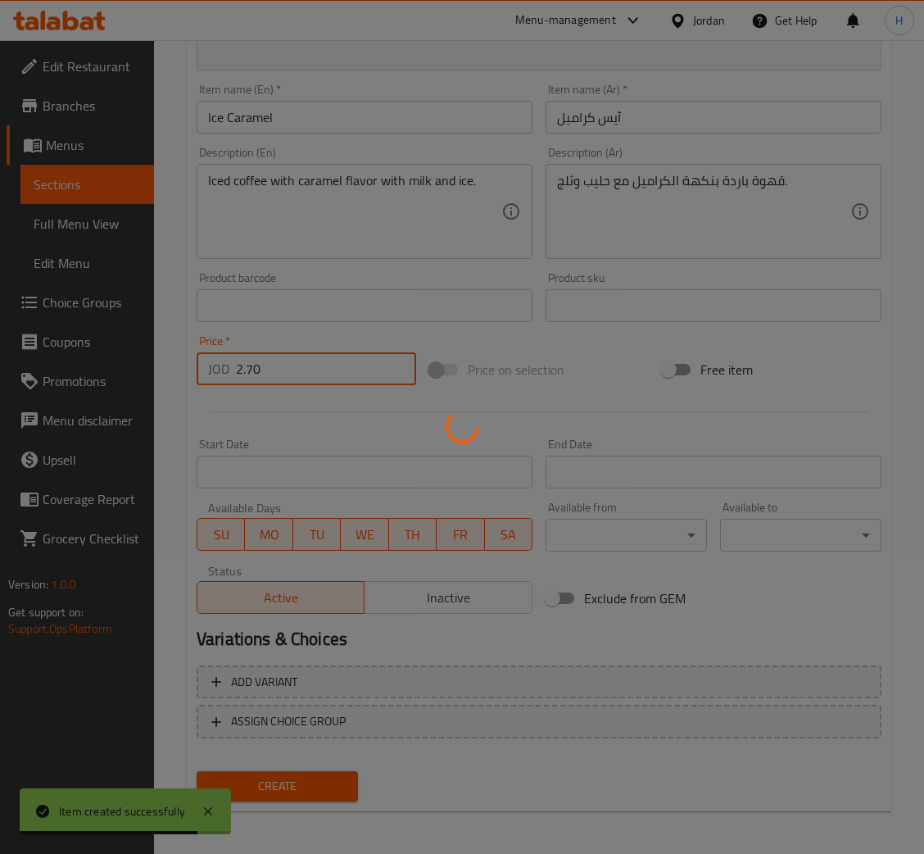
type input "0"
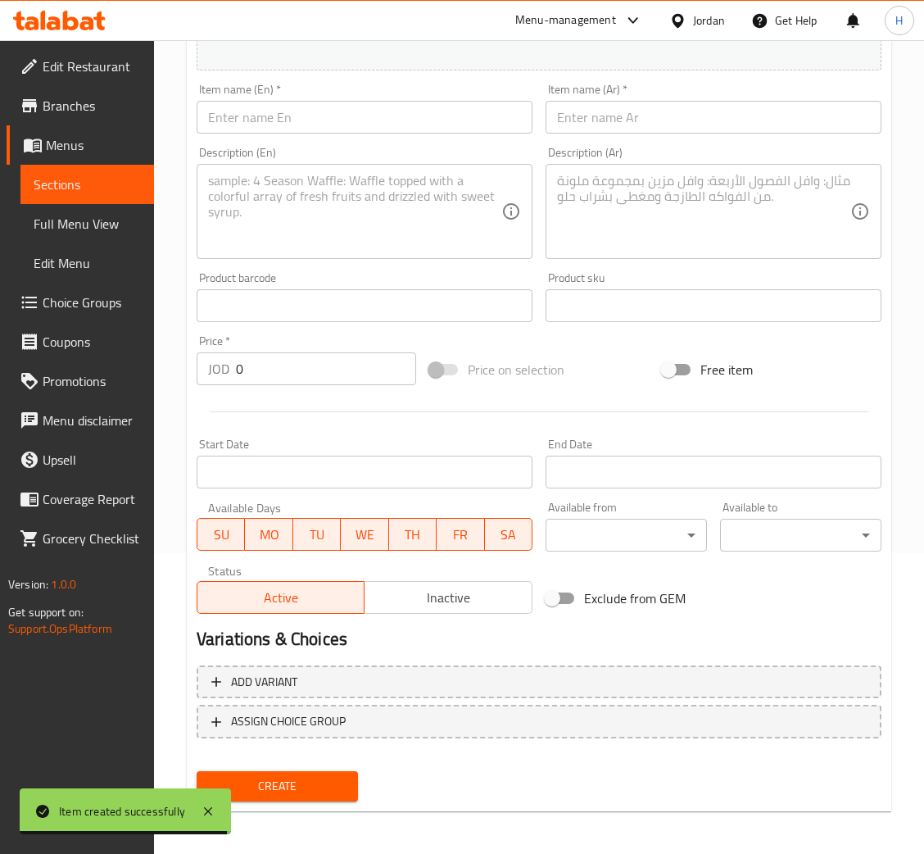
scroll to position [178, 0]
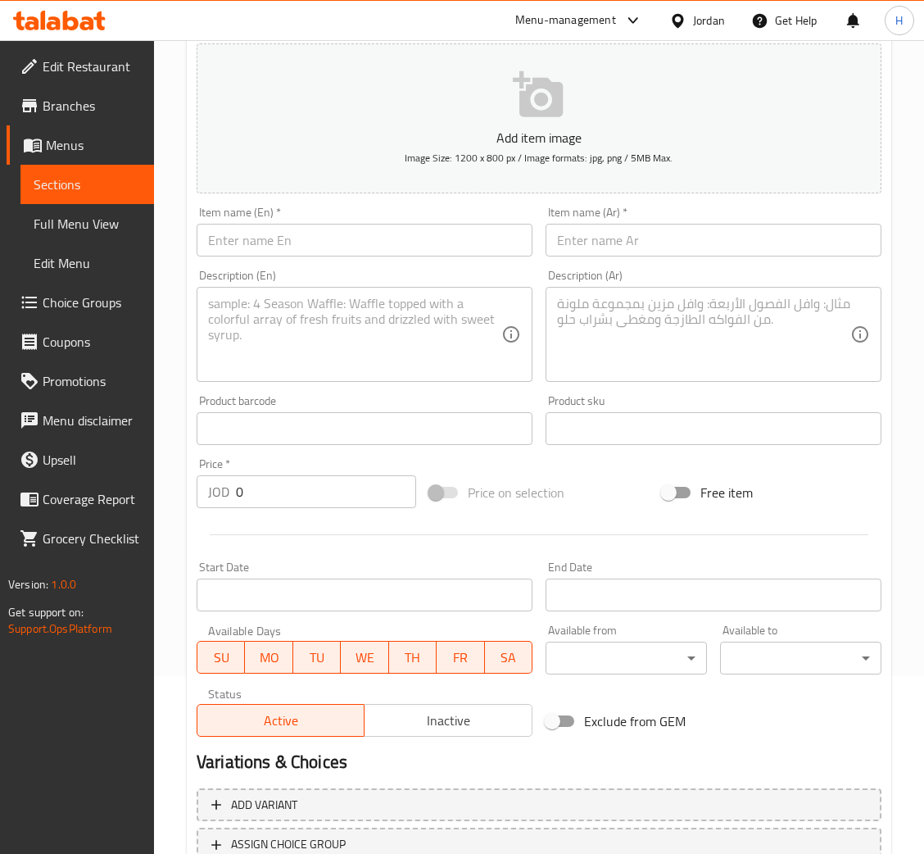
click at [357, 238] on input "text" at bounding box center [365, 240] width 336 height 33
paste input "Iced Americano"
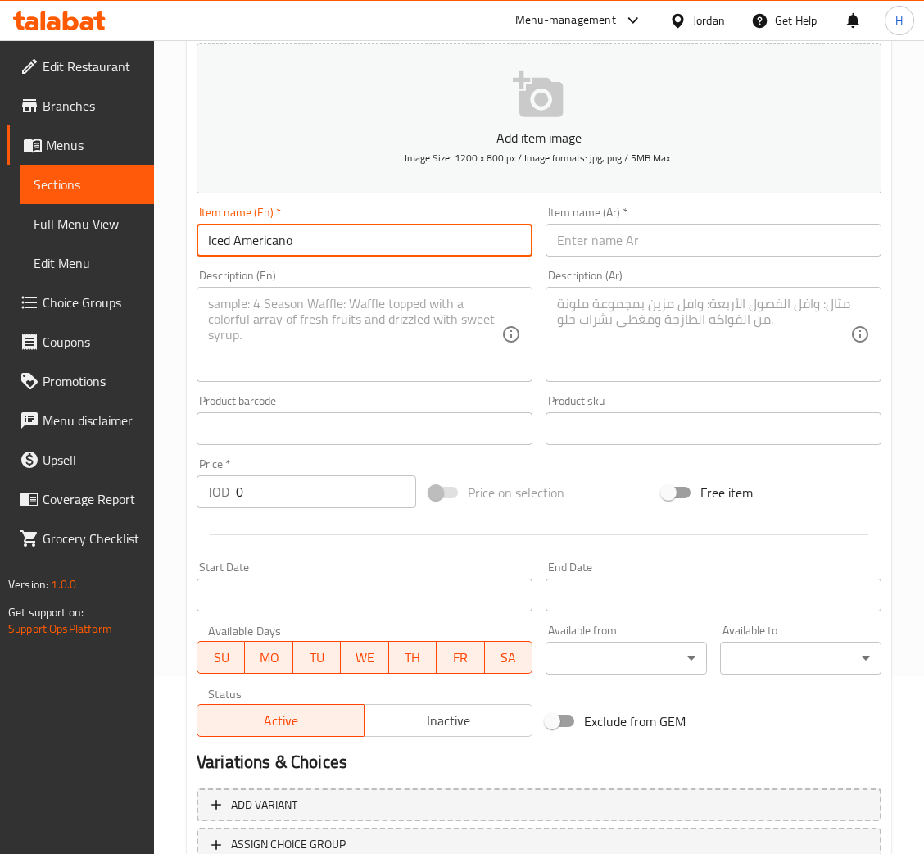
type input "Iced Americano"
click at [706, 238] on input "text" at bounding box center [714, 240] width 336 height 33
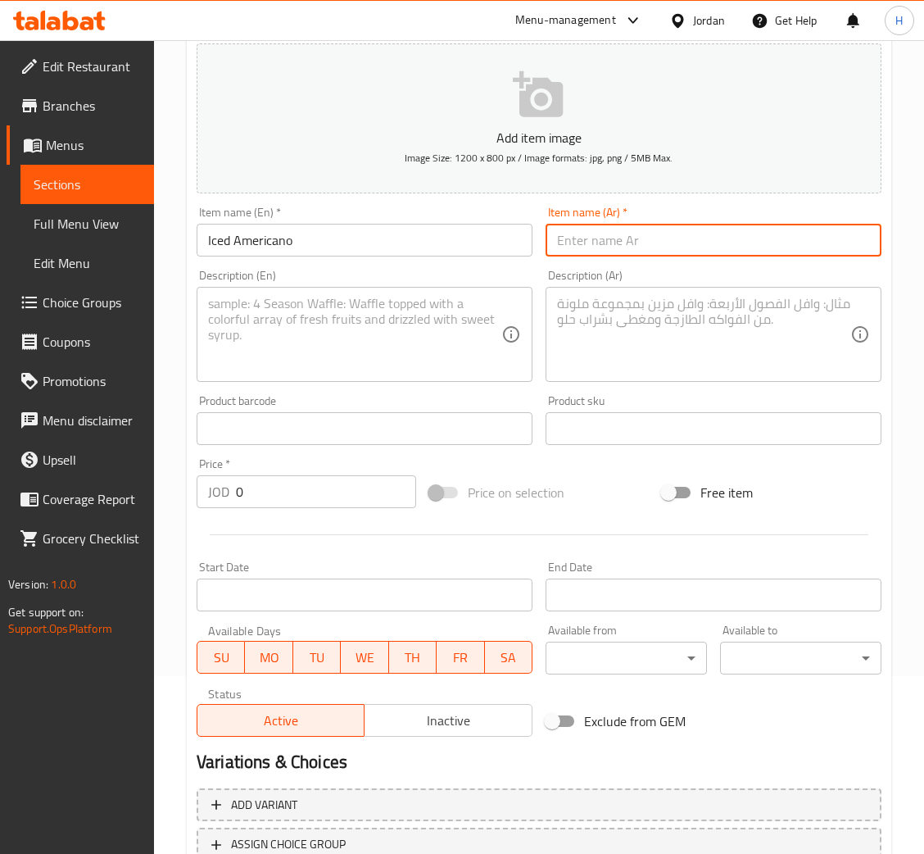
paste input "آيس أمريكانو"
type input "آيس أمريكانو"
drag, startPoint x: 400, startPoint y: 324, endPoint x: 599, endPoint y: 382, distance: 207.5
click at [400, 323] on textarea at bounding box center [354, 335] width 293 height 78
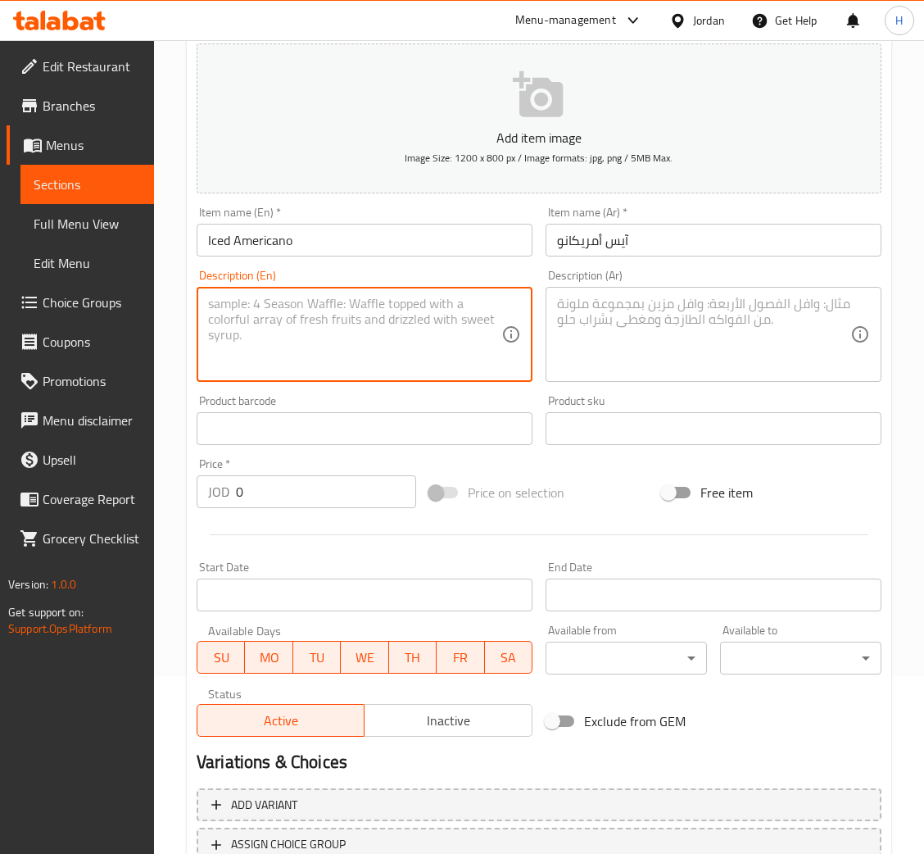
paste textarea "Light-bodied cold coffee with a strong and refreshing flavor."
type textarea "Light-bodied cold coffee with a strong and refreshing flavor."
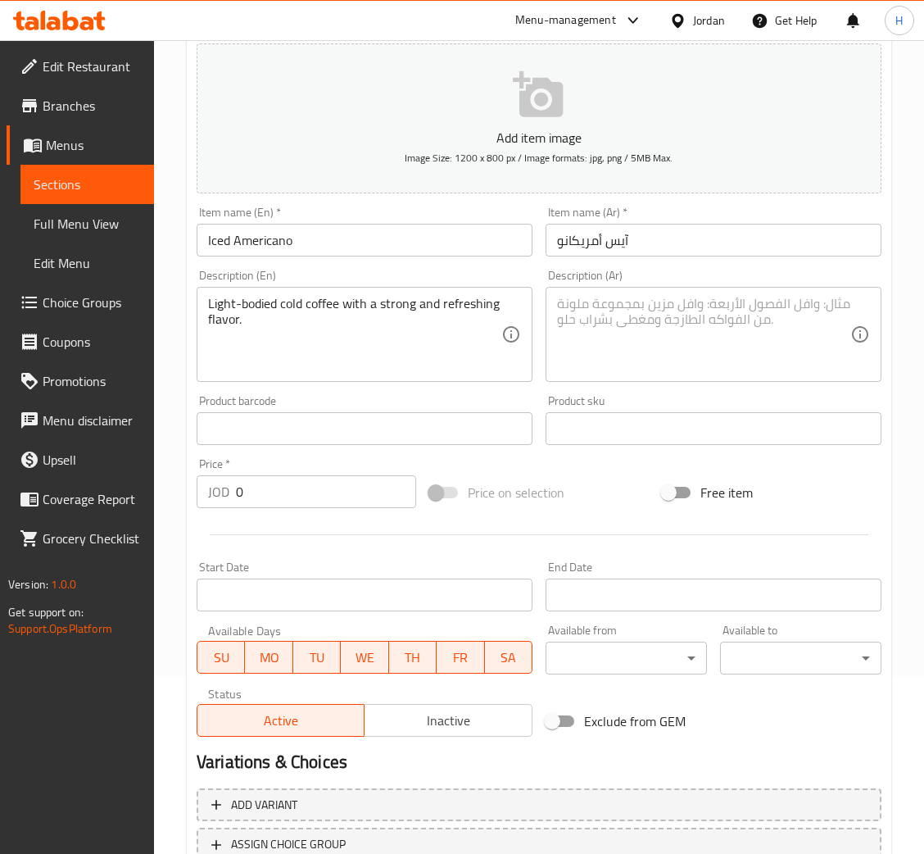
click at [676, 328] on textarea at bounding box center [703, 335] width 293 height 78
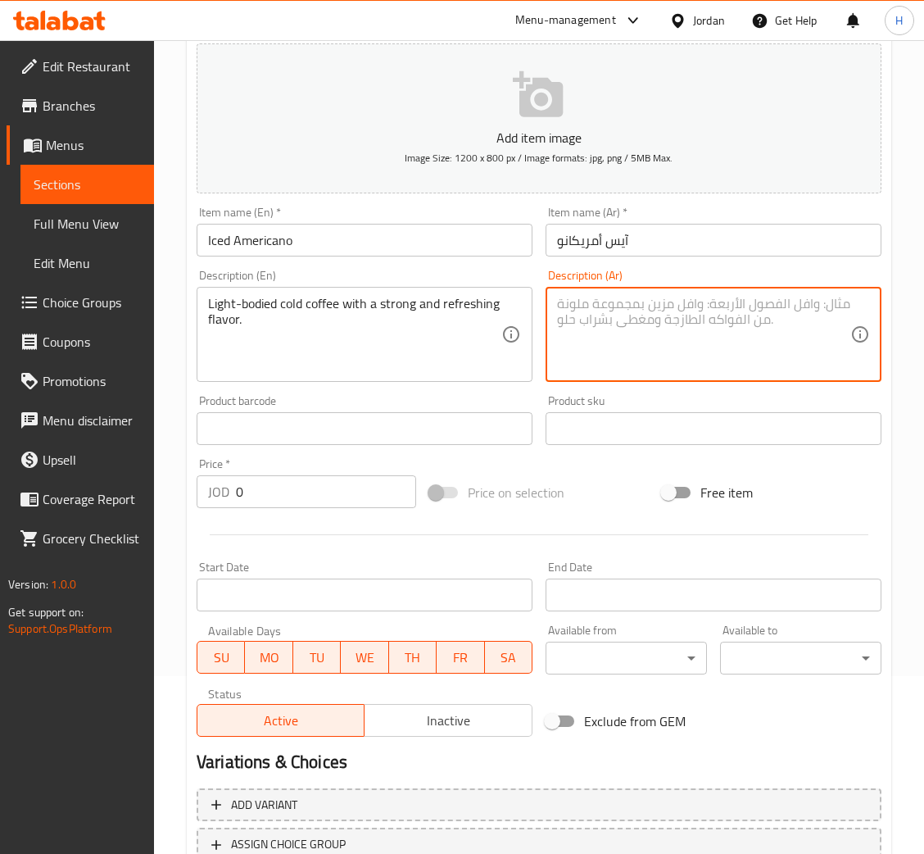
paste textarea "قهوة باردة خفيفة القوام بنكهة قوية ومنعشة."
type textarea "قهوة باردة خفيفة القوام بنكهة قوية ومنعشة."
click at [320, 487] on input "0" at bounding box center [326, 491] width 180 height 33
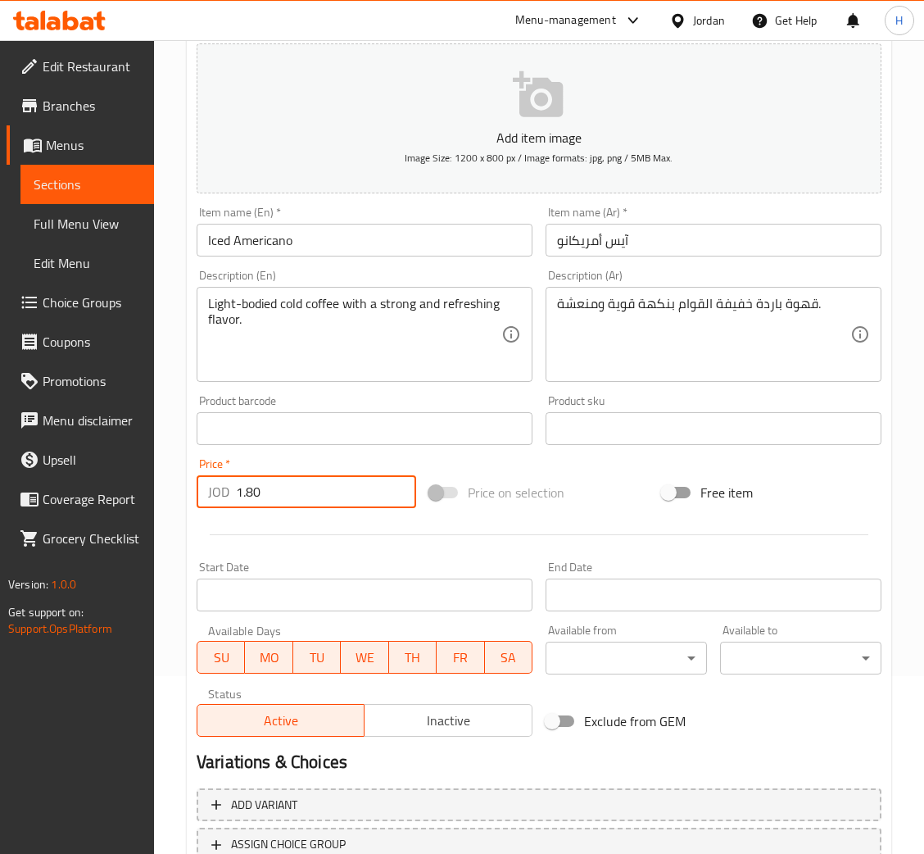
type input "1.80"
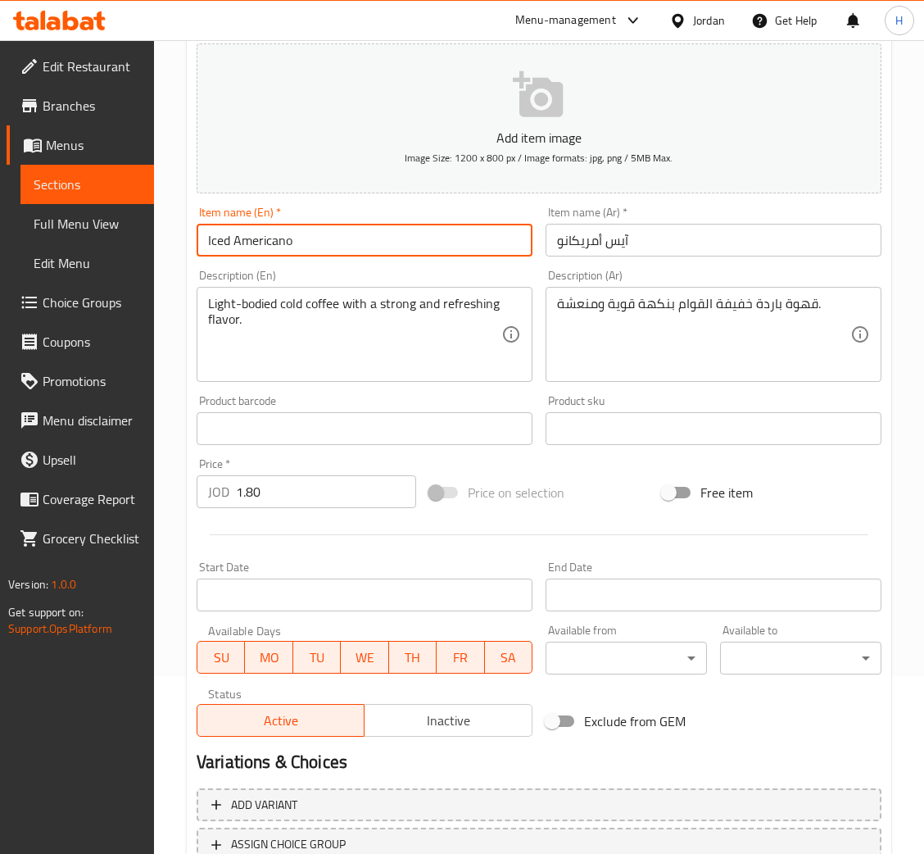
click at [384, 236] on input "Iced Americano" at bounding box center [365, 240] width 336 height 33
type input "Iced Americano Medium"
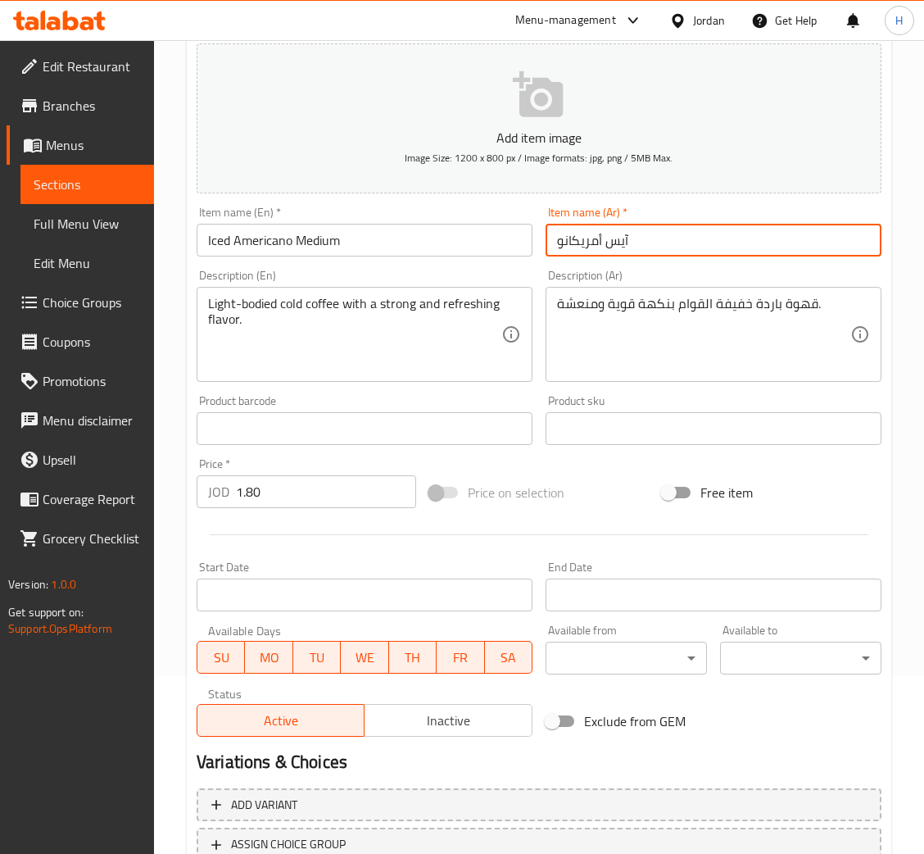
click at [764, 229] on input "آيس أمريكانو" at bounding box center [714, 240] width 336 height 33
type input "آيس أمريكانو وسط"
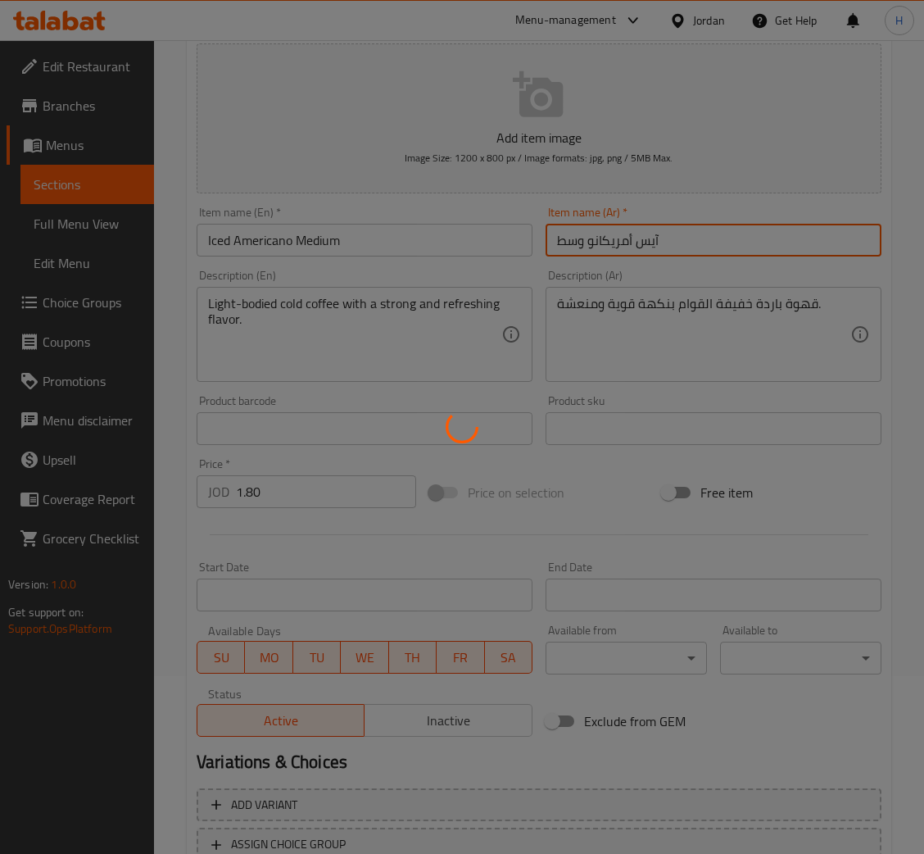
type input "0"
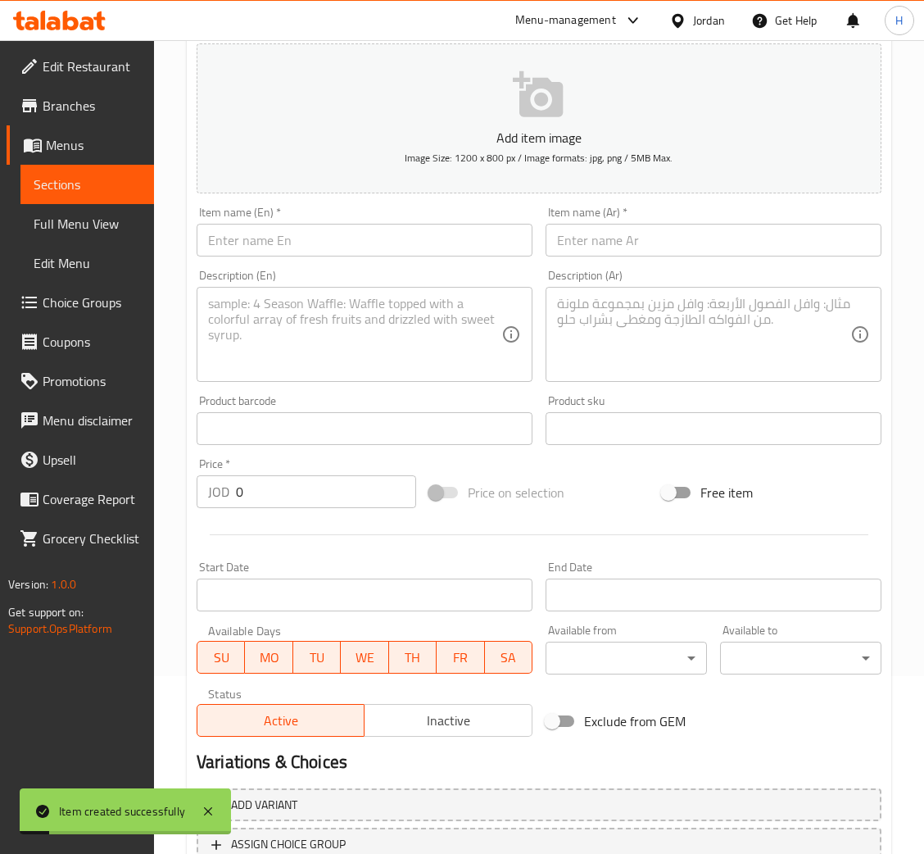
click at [377, 231] on input "text" at bounding box center [365, 240] width 336 height 33
paste input "Iced Americano"
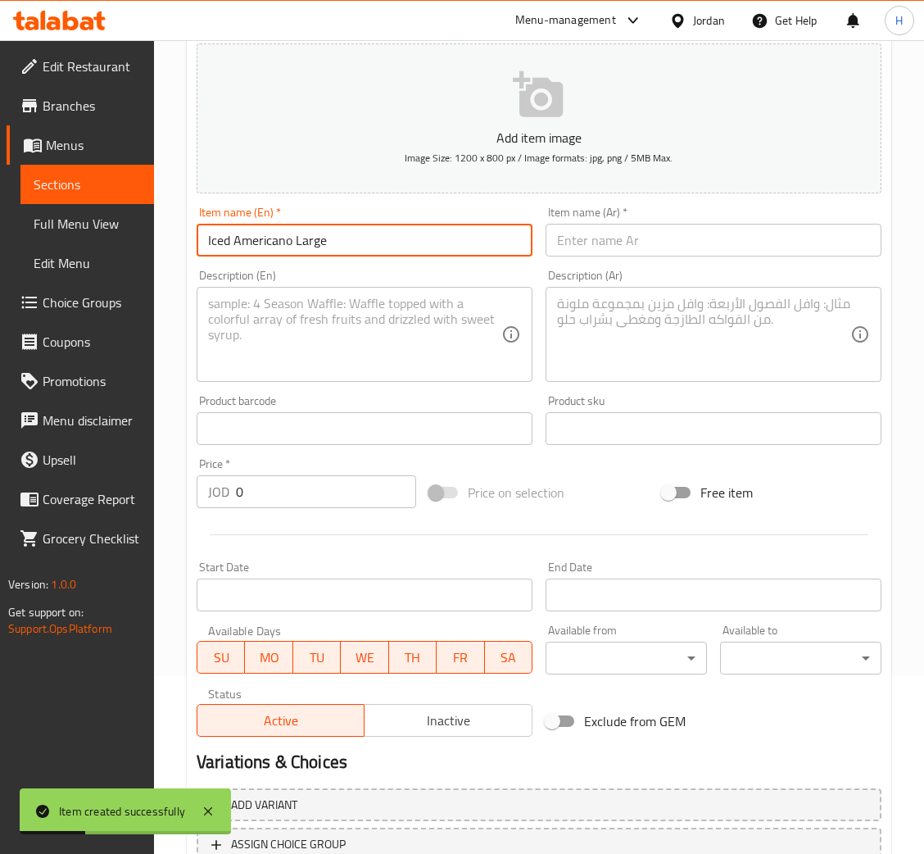
type input "Iced Americano Large"
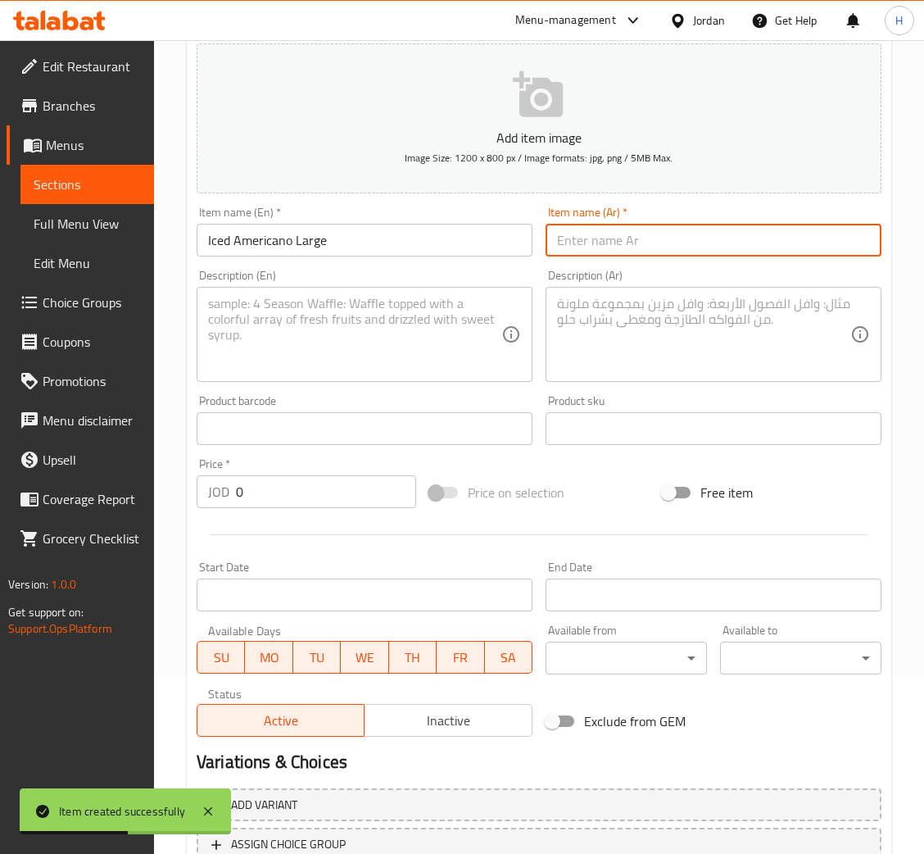
click at [701, 238] on input "text" at bounding box center [714, 240] width 336 height 33
paste input "آيس أمريكانو"
type input "آيس أمريكانو كبير"
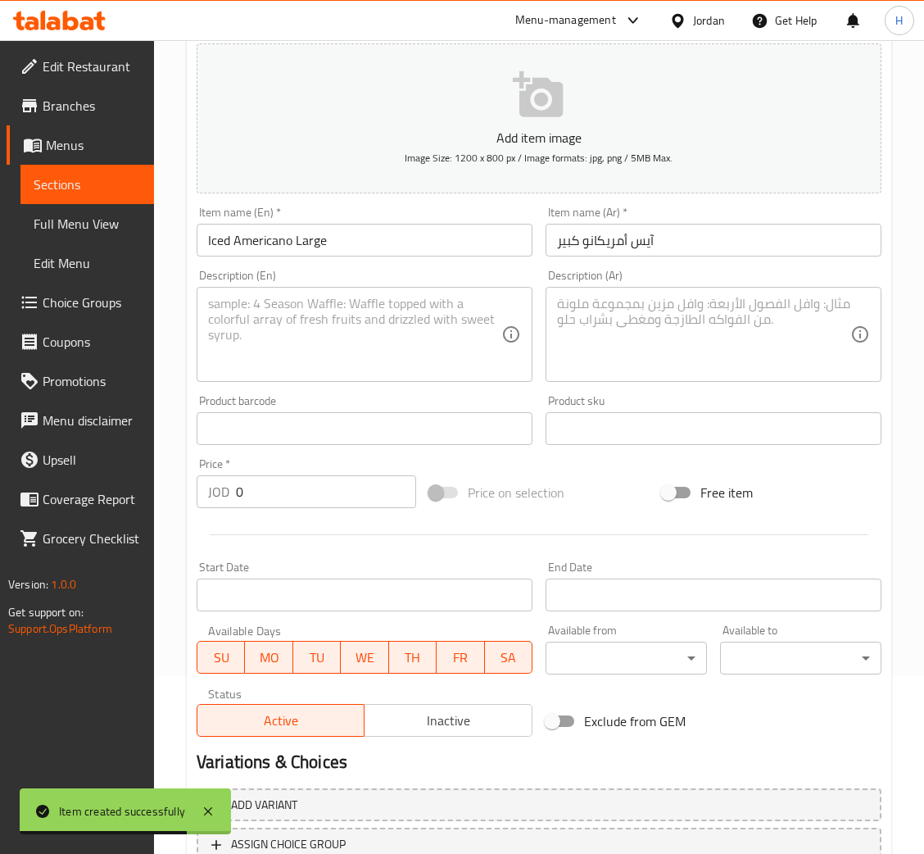
click at [332, 334] on textarea at bounding box center [354, 335] width 293 height 78
paste textarea "Light-bodied cold coffee with a strong and refreshing flavor."
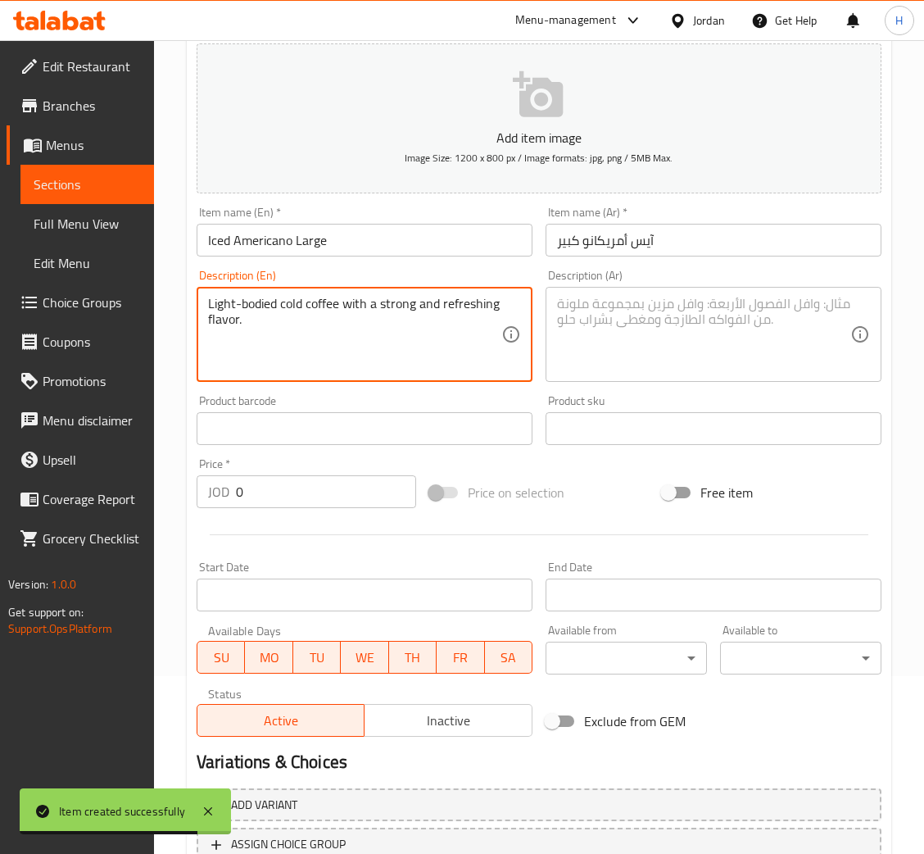
type textarea "Light-bodied cold coffee with a strong and refreshing flavor."
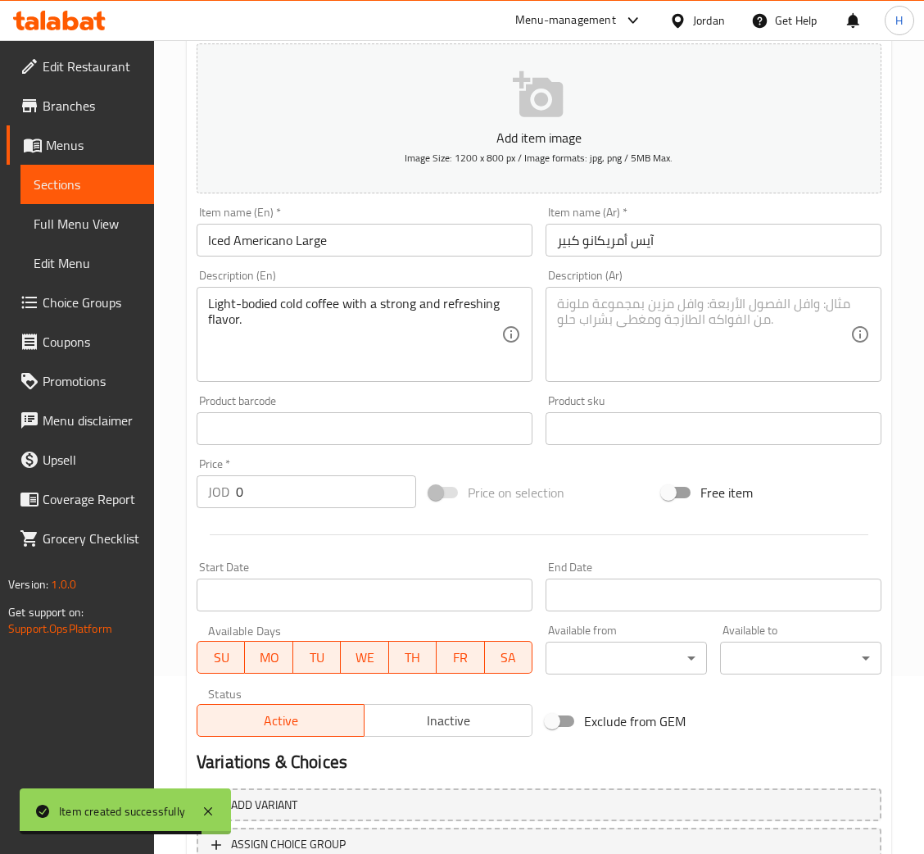
click at [614, 314] on textarea at bounding box center [703, 335] width 293 height 78
paste textarea "قهوة باردة خفيفة القوام بنكهة قوية ومنعشة."
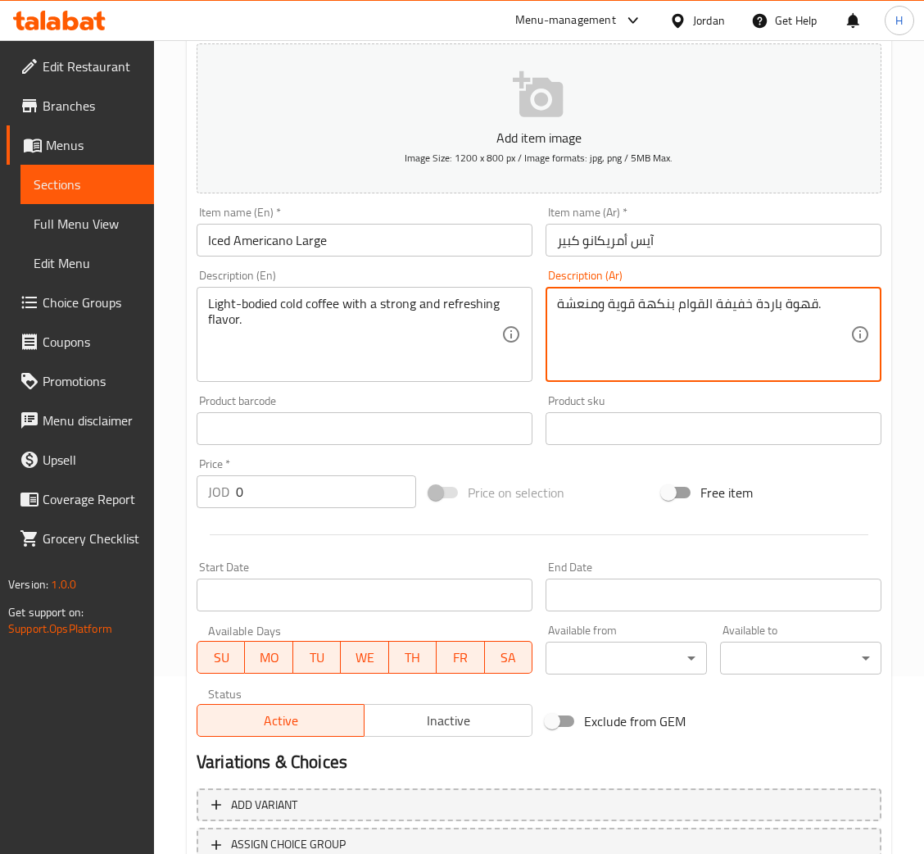
type textarea "قهوة باردة خفيفة القوام بنكهة قوية ومنعشة."
click at [293, 466] on div "Price   * JOD 0 Price *" at bounding box center [307, 483] width 220 height 50
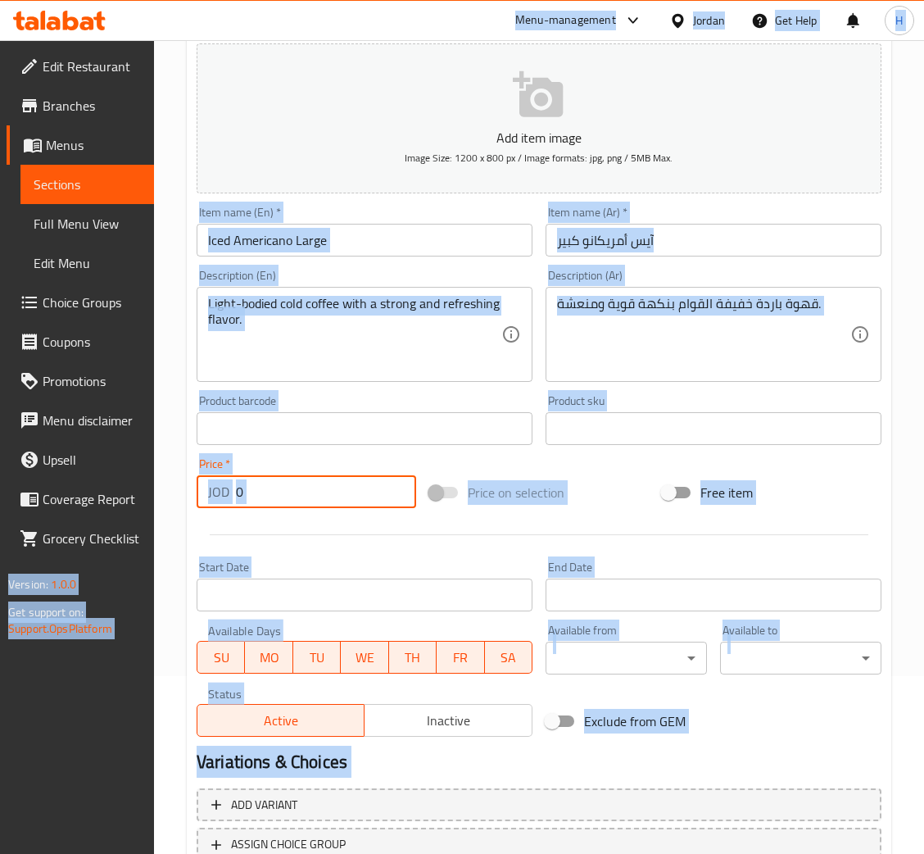
click at [348, 502] on input "0" at bounding box center [326, 491] width 180 height 33
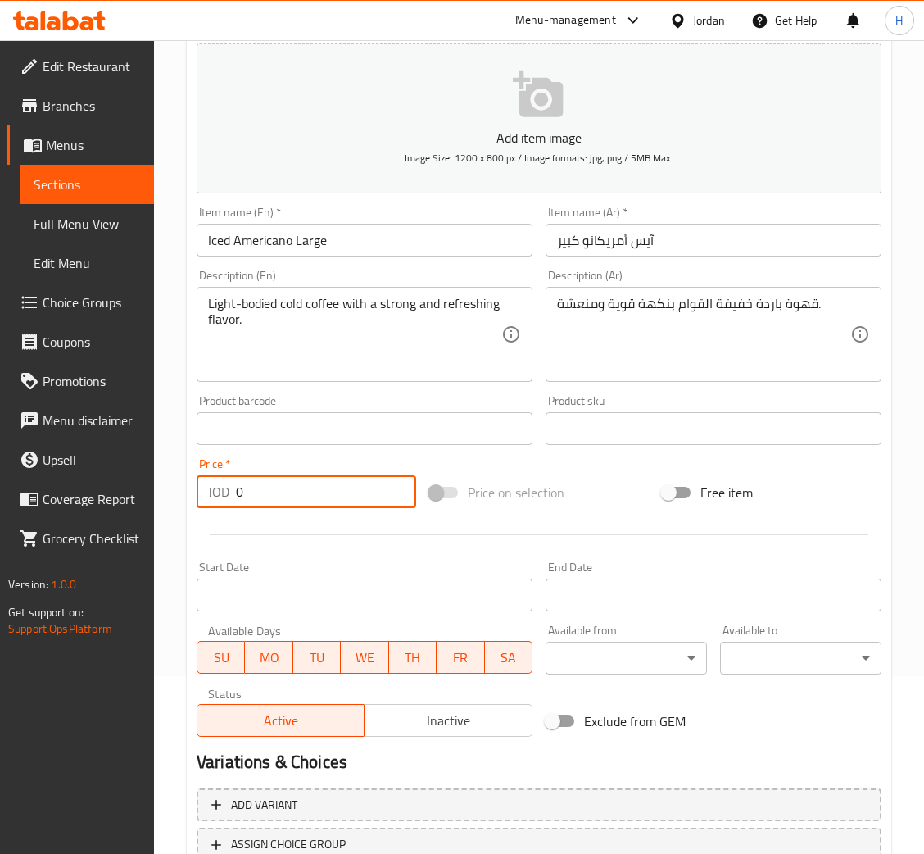
click at [320, 499] on input "0" at bounding box center [326, 491] width 180 height 33
type input "2.70"
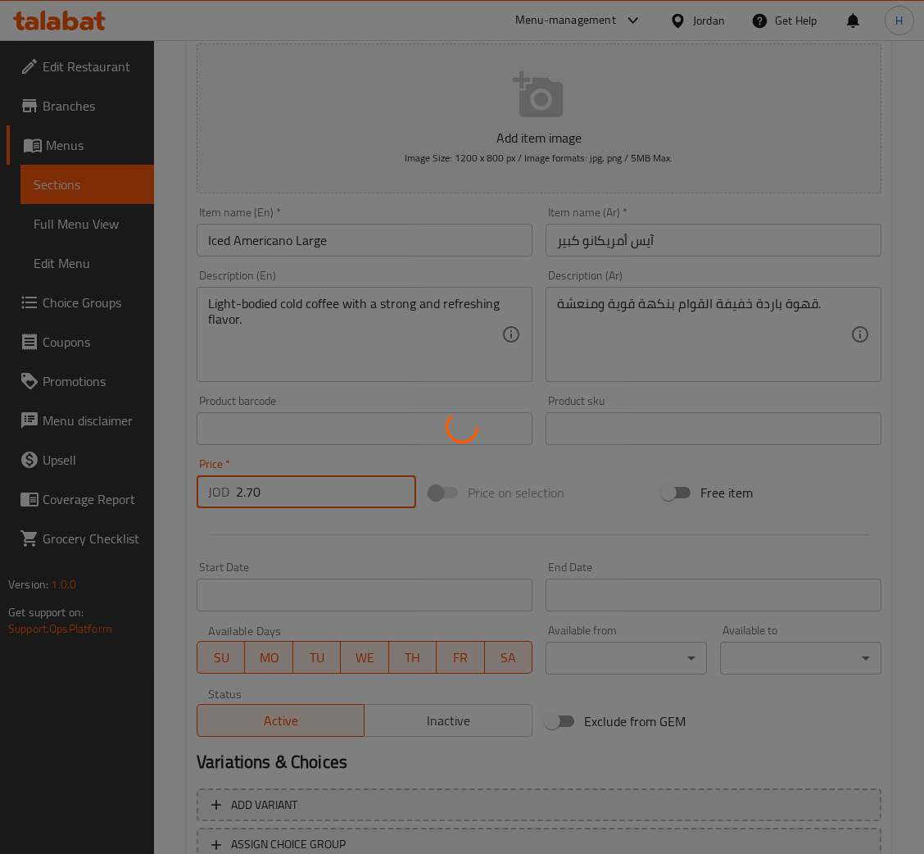
type input "0"
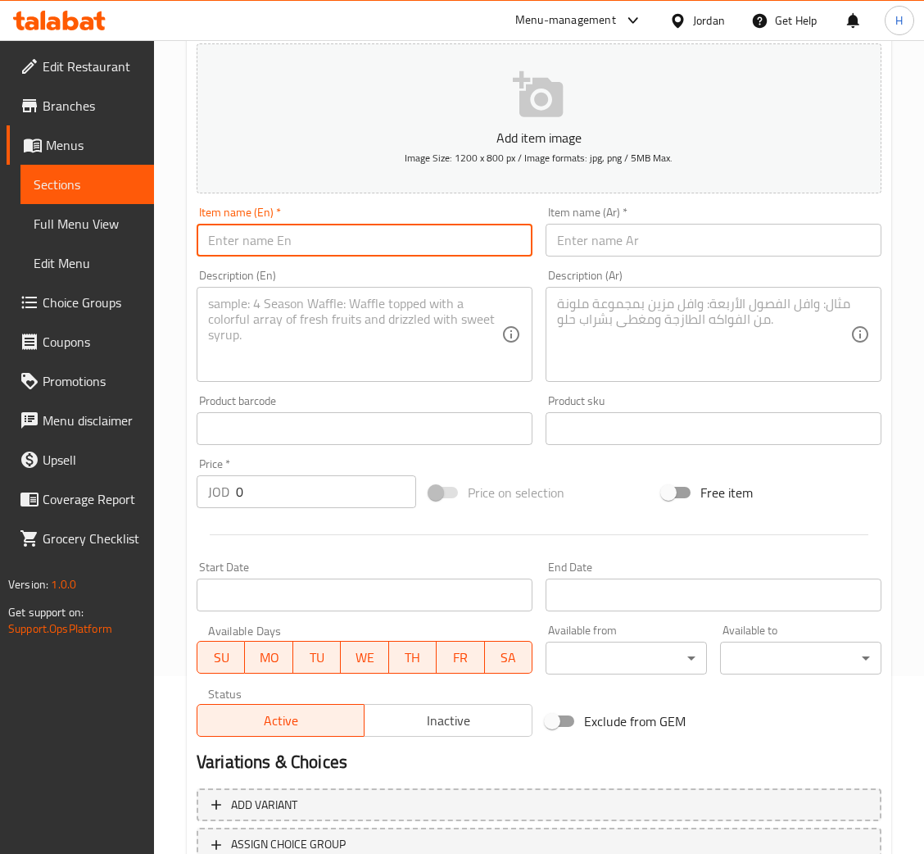
click at [365, 226] on input "text" at bounding box center [365, 240] width 336 height 33
paste input "Iced Latte"
type input "Iced Latte"
click at [365, 361] on textarea at bounding box center [354, 335] width 293 height 78
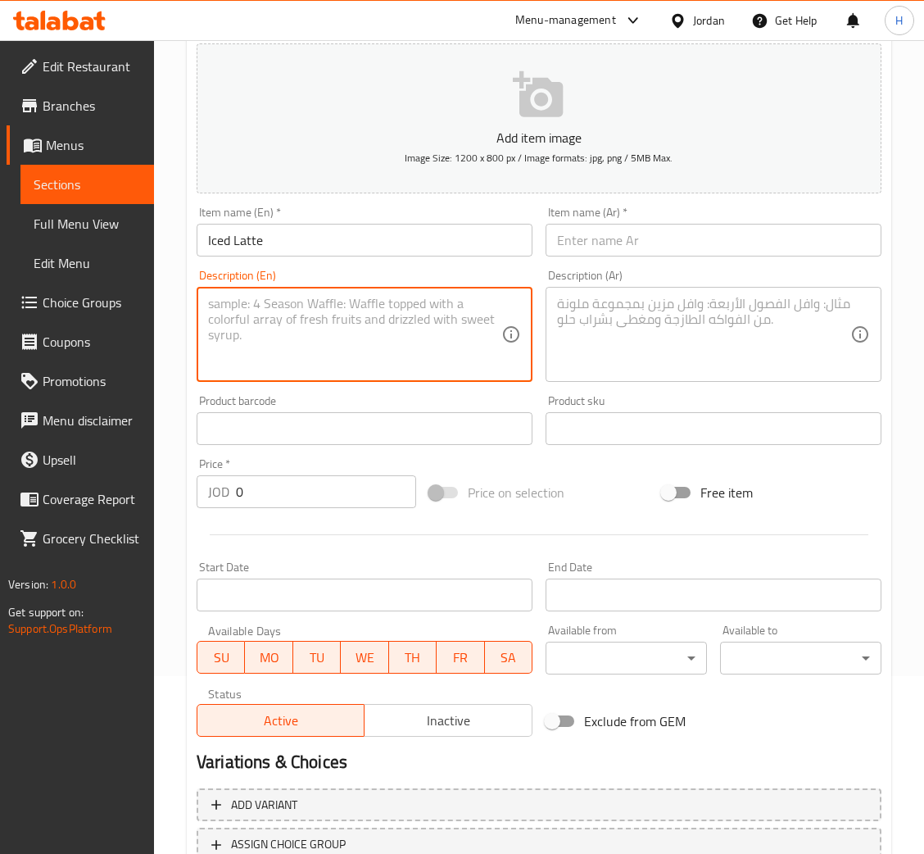
paste textarea "Cold coffee with milk blended to a smooth balance."
type textarea "Cold coffee with milk blended to a smooth balance."
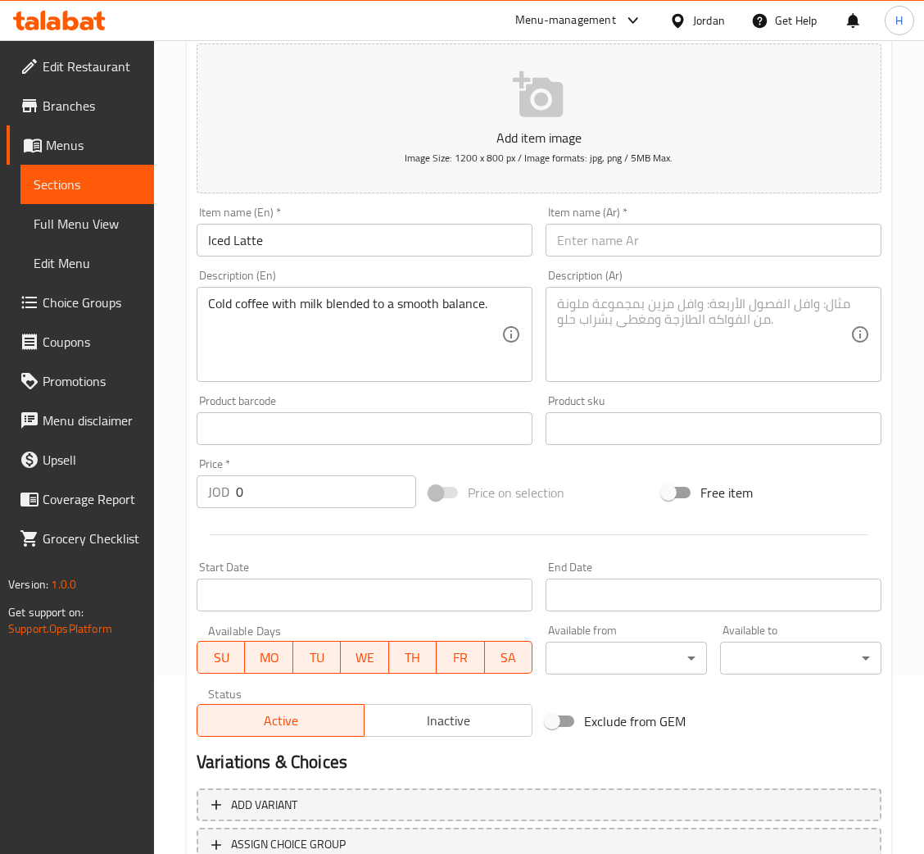
drag, startPoint x: 634, startPoint y: 234, endPoint x: 657, endPoint y: 248, distance: 28.0
click at [634, 234] on input "text" at bounding box center [714, 240] width 336 height 33
paste input "آيس لاتيه"
type input "آيس لاتيه"
click at [670, 338] on textarea at bounding box center [703, 335] width 293 height 78
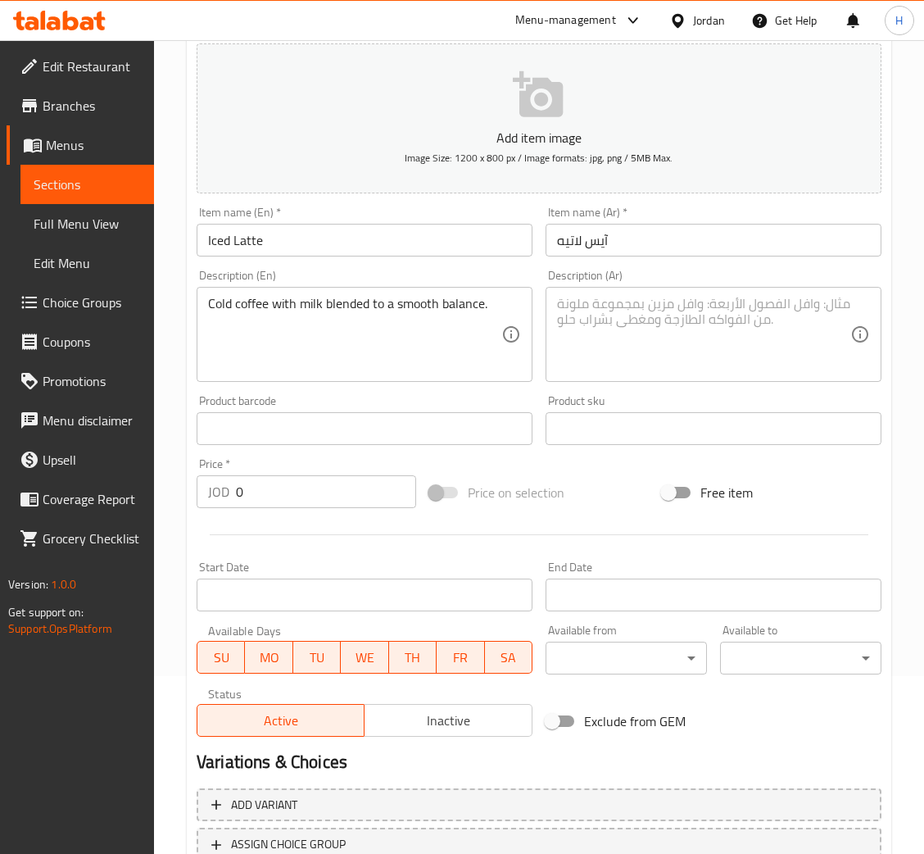
paste textarea "قهوة بالحليب باردة ومخلوطة بتوازن ناعم."
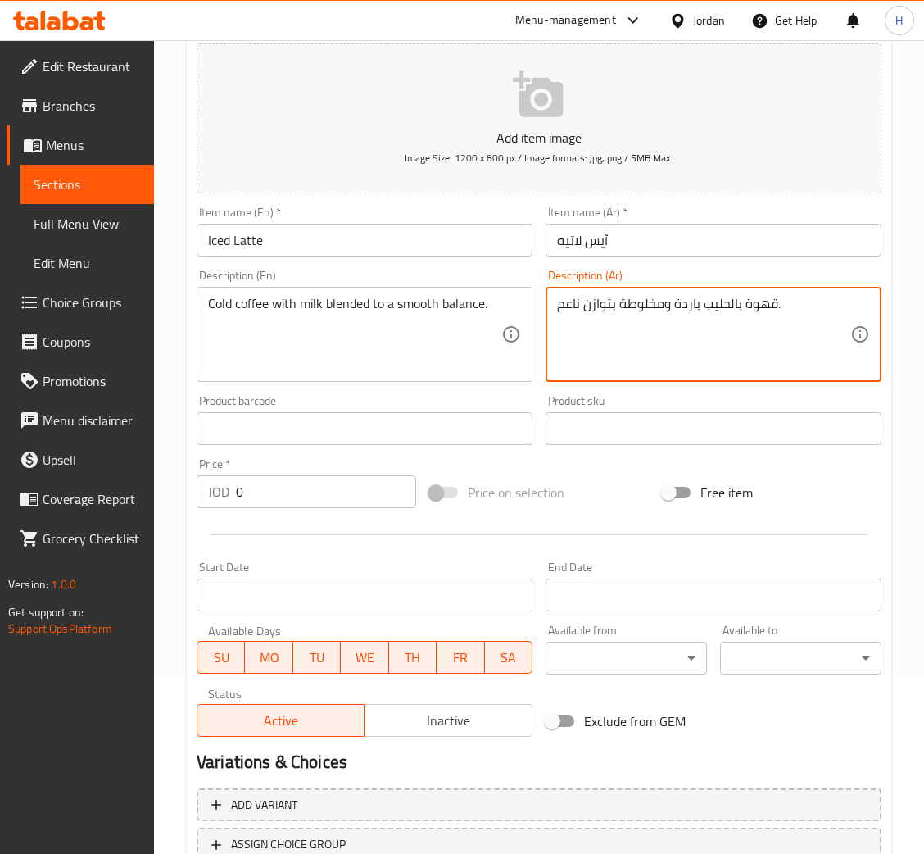
type textarea "قهوة بالحليب باردة ومخلوطة بتوازن ناعم."
click at [469, 233] on input "Iced Latte" at bounding box center [365, 240] width 336 height 33
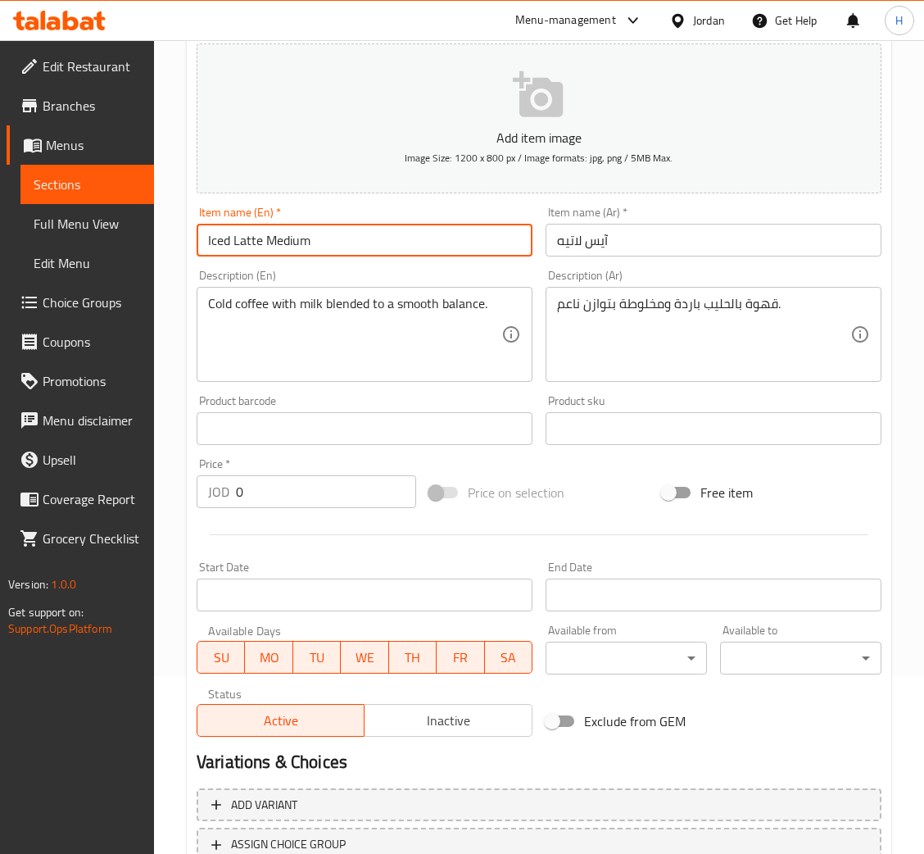
type input "Iced Latte Medium"
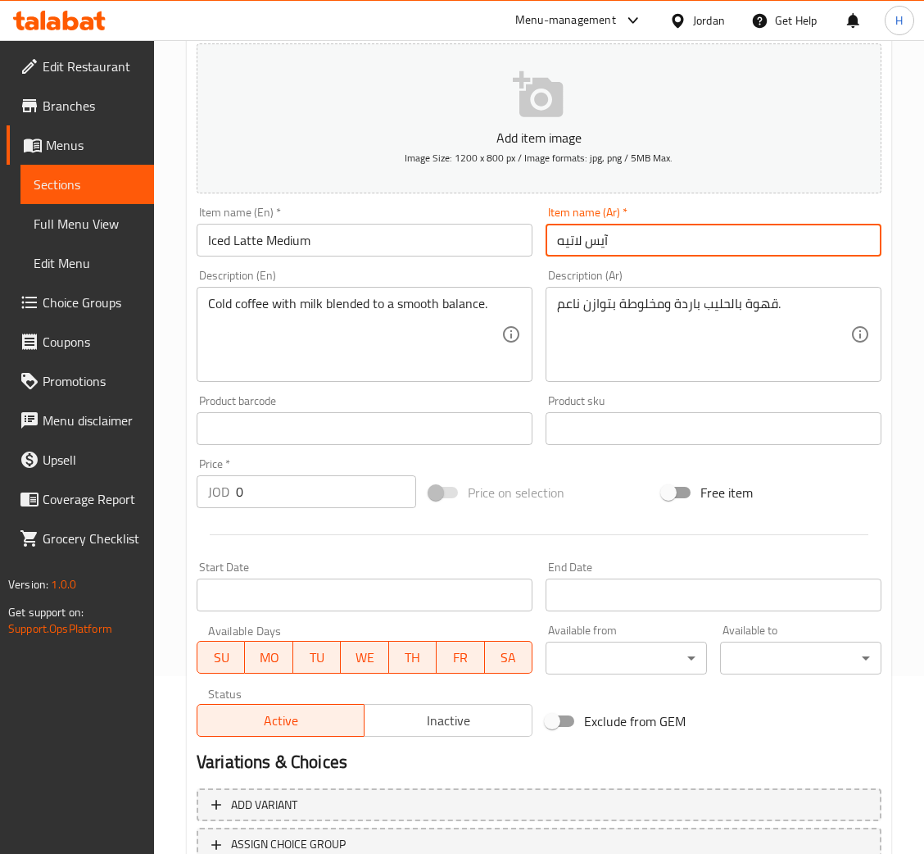
click at [689, 248] on input "آيس لاتيه" at bounding box center [714, 240] width 336 height 33
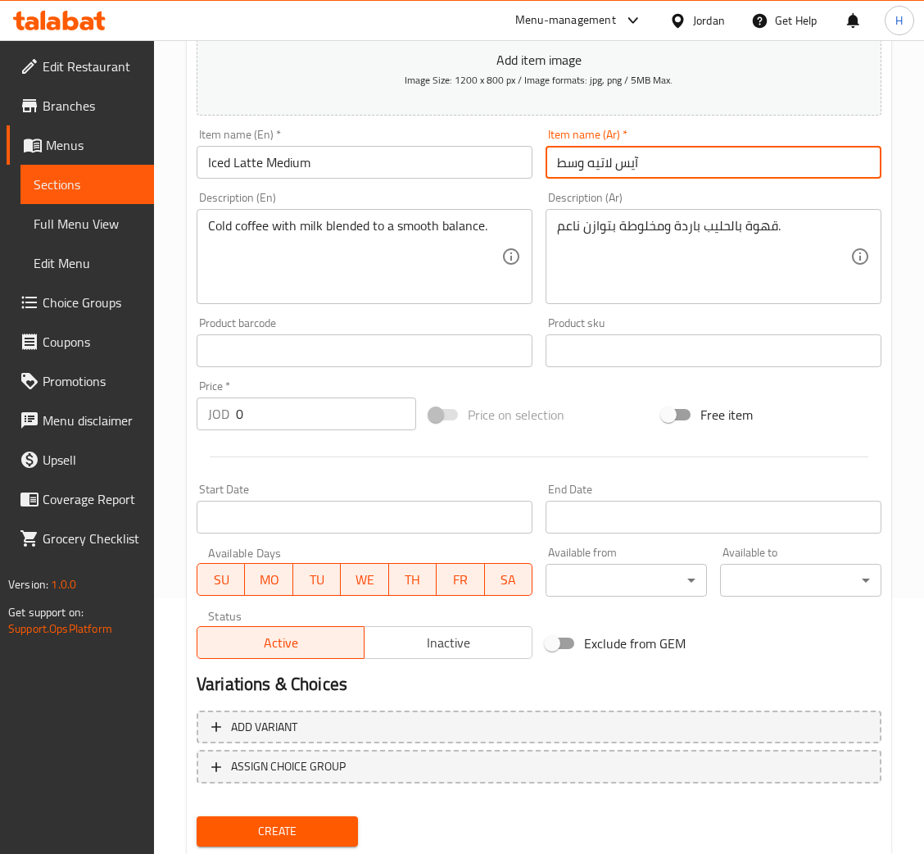
scroll to position [301, 0]
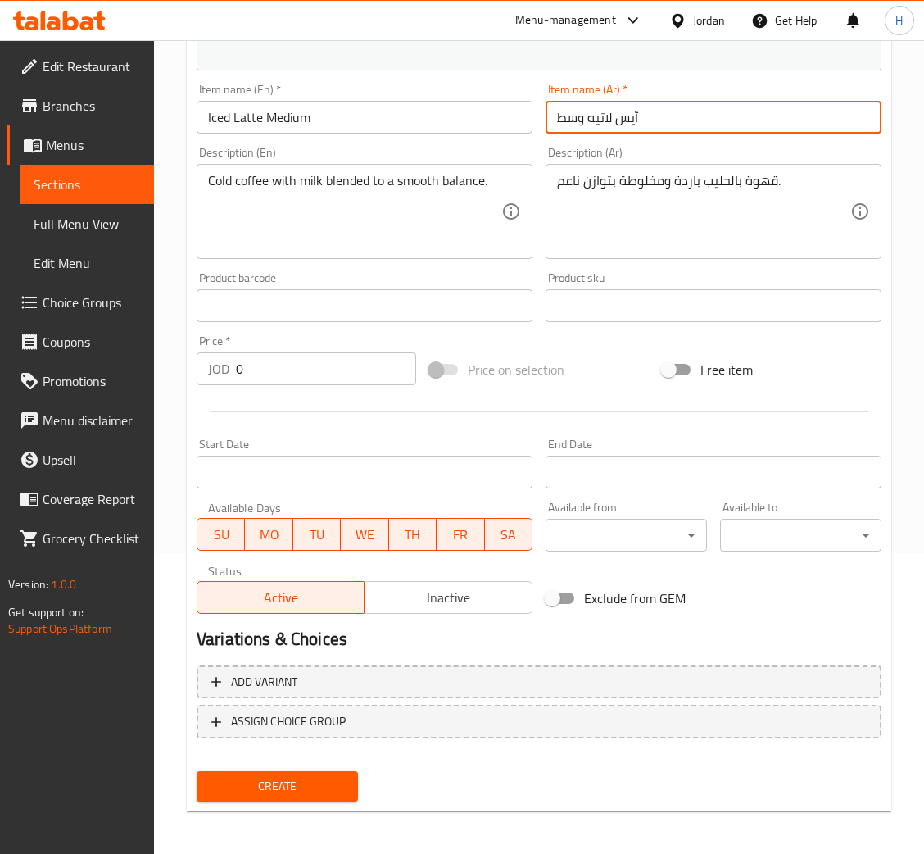
type input "آيس لاتيه وسط"
drag, startPoint x: 338, startPoint y: 388, endPoint x: 338, endPoint y: 379, distance: 9.8
click at [338, 383] on div "Price   * JOD 0 Price *" at bounding box center [306, 360] width 233 height 63
click at [340, 375] on input "0" at bounding box center [326, 368] width 180 height 33
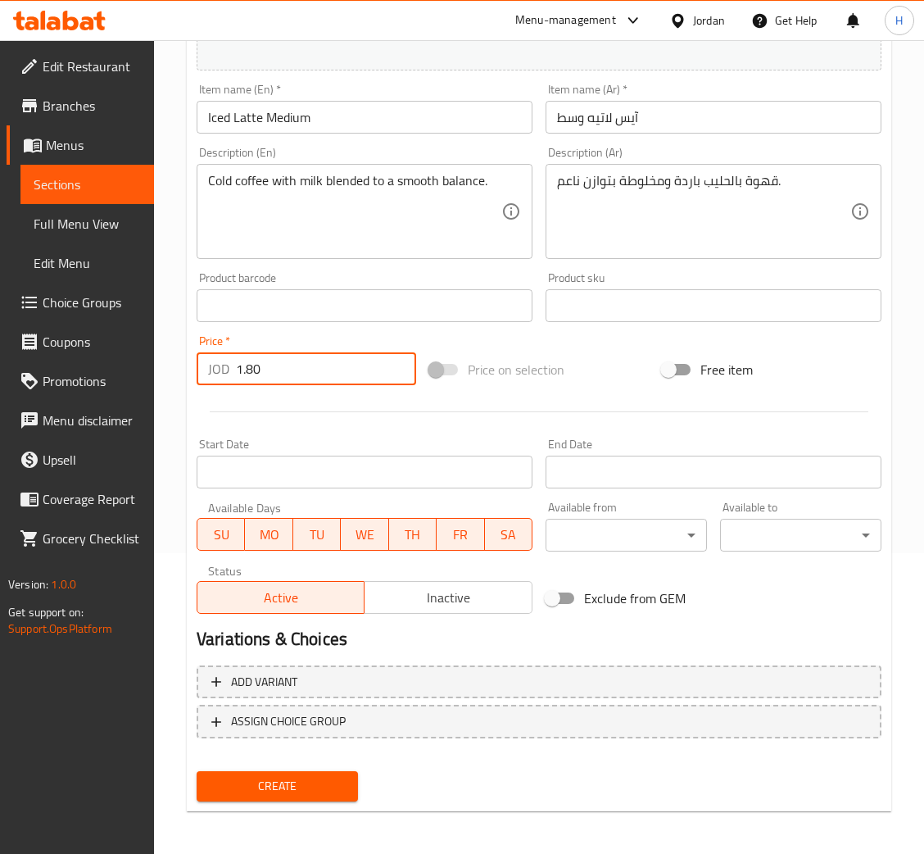
type input "1.80"
click at [197, 771] on button "Create" at bounding box center [277, 786] width 161 height 30
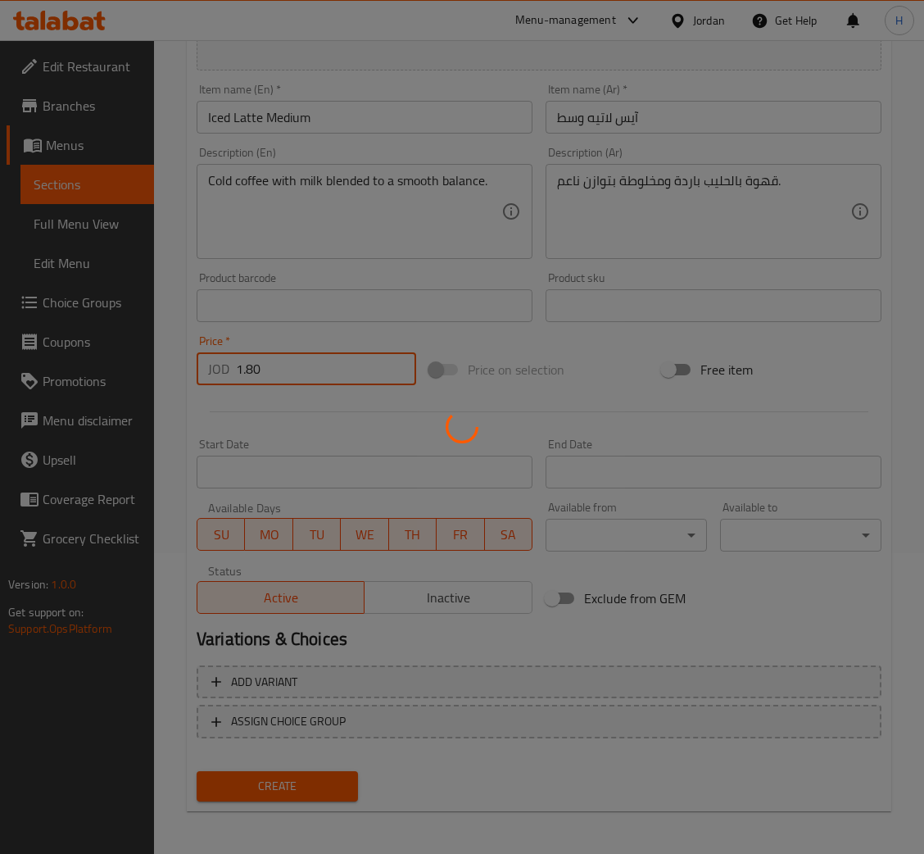
type input "0"
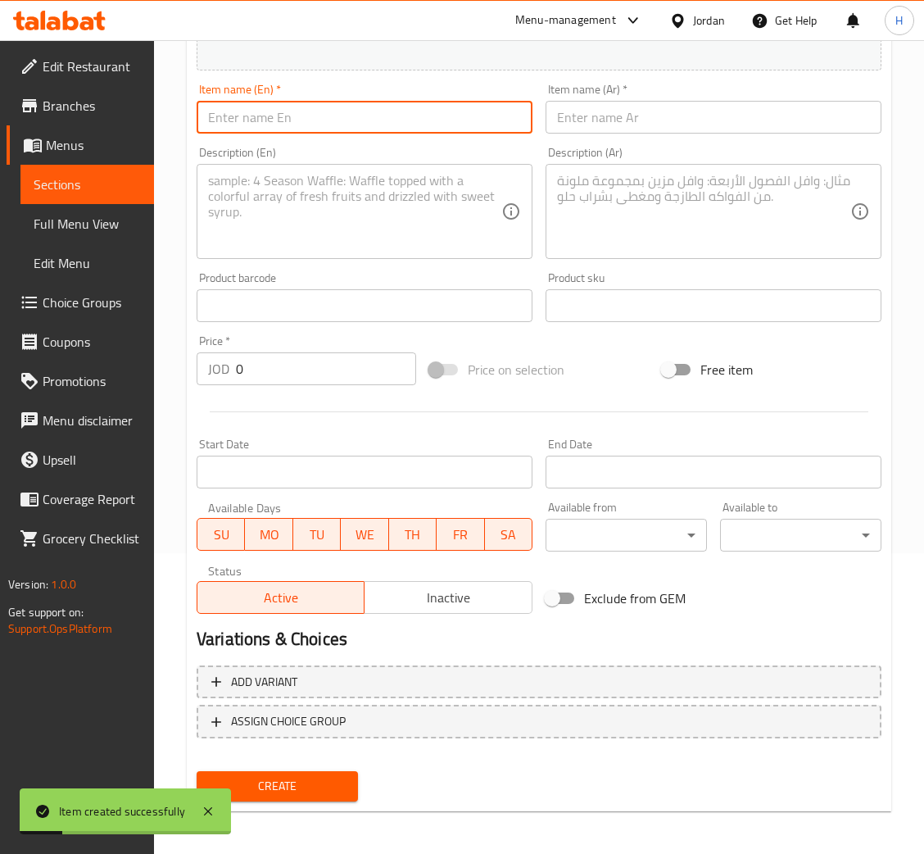
click at [367, 113] on input "text" at bounding box center [365, 117] width 336 height 33
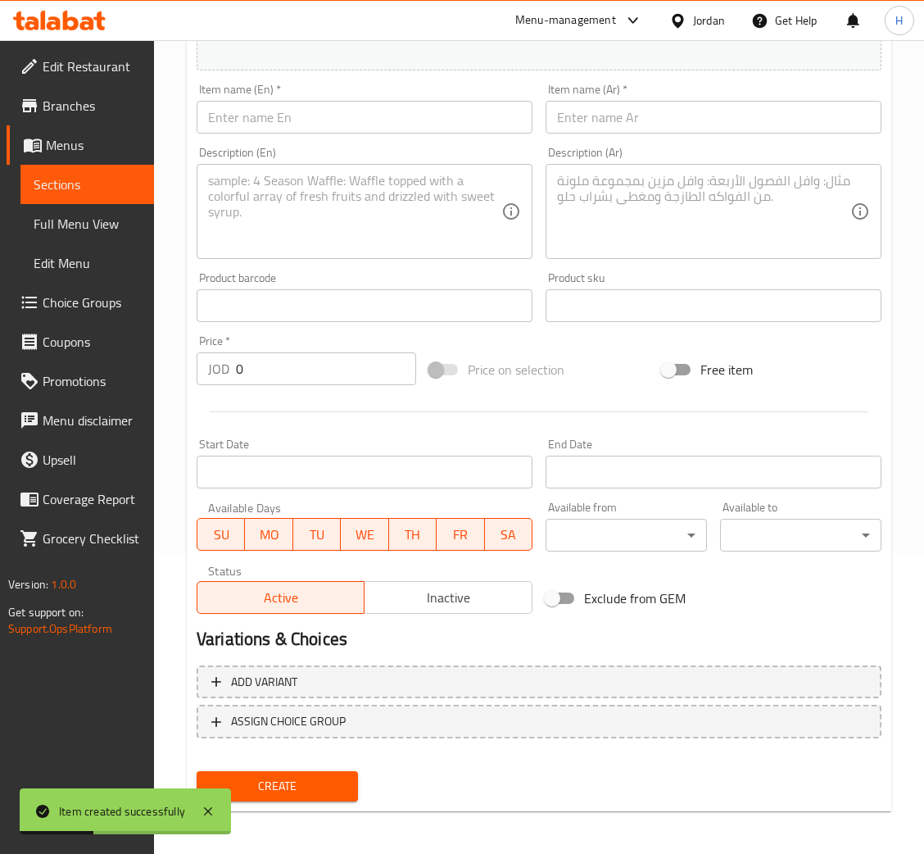
click at [479, 113] on input "text" at bounding box center [365, 117] width 336 height 33
paste input "Iced Latte"
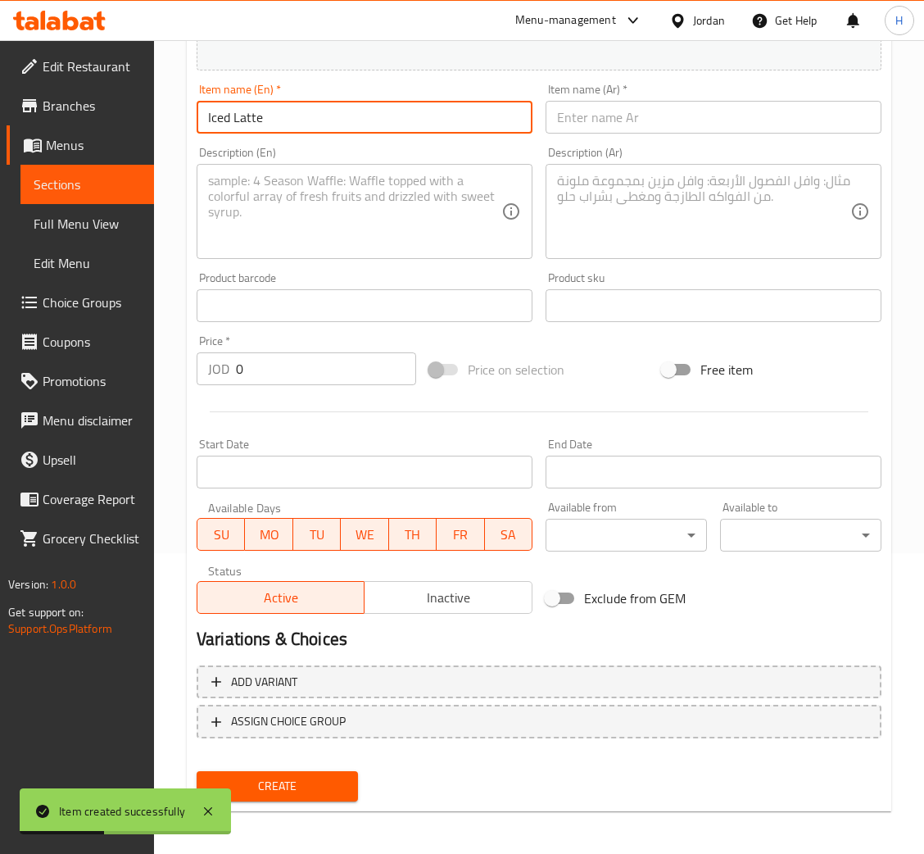
type input "Iced Latte"
drag, startPoint x: 355, startPoint y: 230, endPoint x: 869, endPoint y: 244, distance: 514.1
click at [353, 229] on textarea at bounding box center [354, 212] width 293 height 78
paste textarea "Cold coffee with milk blended to a smooth balance."
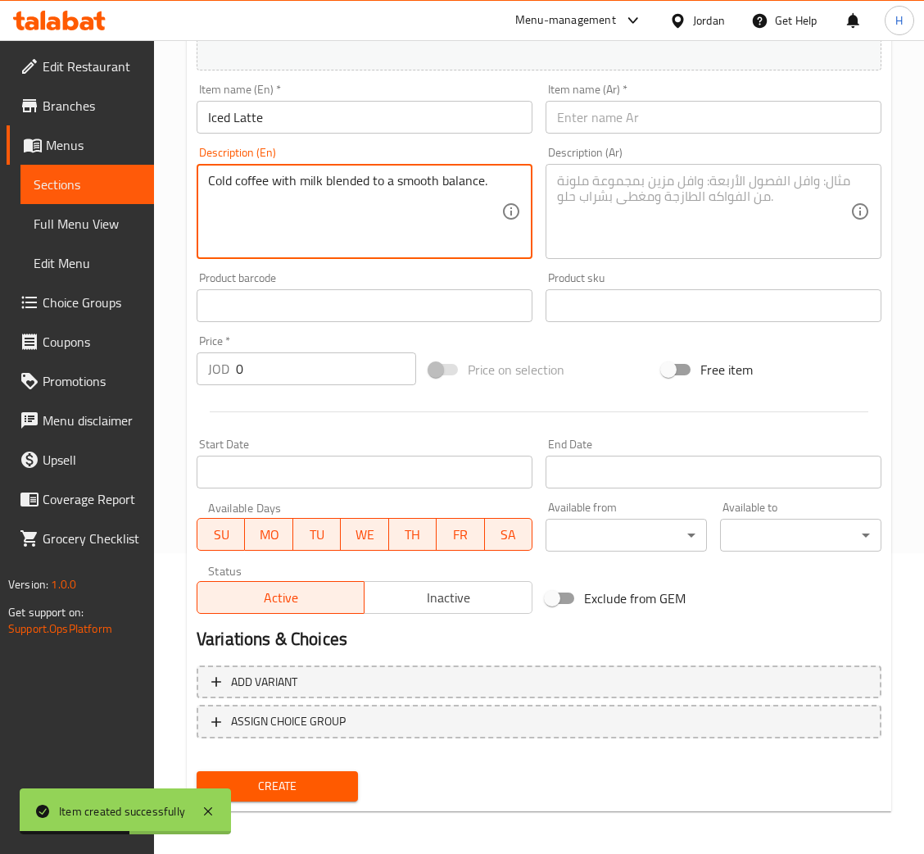
type textarea "Cold coffee with milk blended to a smooth balance."
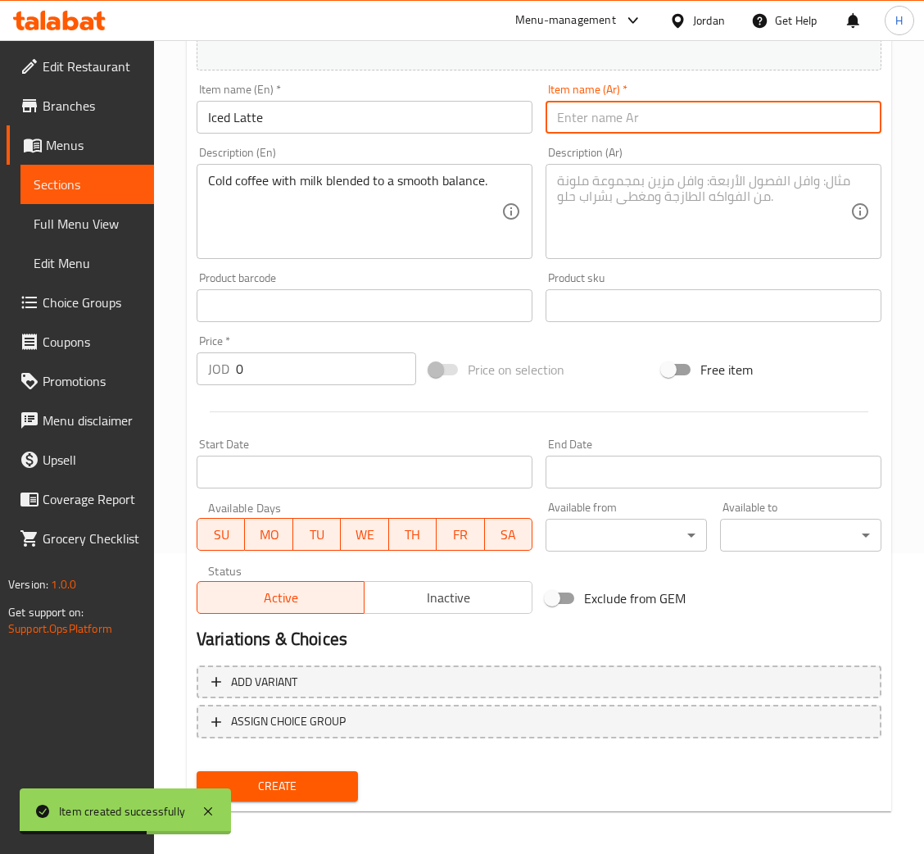
drag, startPoint x: 692, startPoint y: 126, endPoint x: 903, endPoint y: 192, distance: 221.4
click at [692, 126] on input "text" at bounding box center [714, 117] width 336 height 33
paste input "آيس لاتيه"
type input "آيس لاتيه"
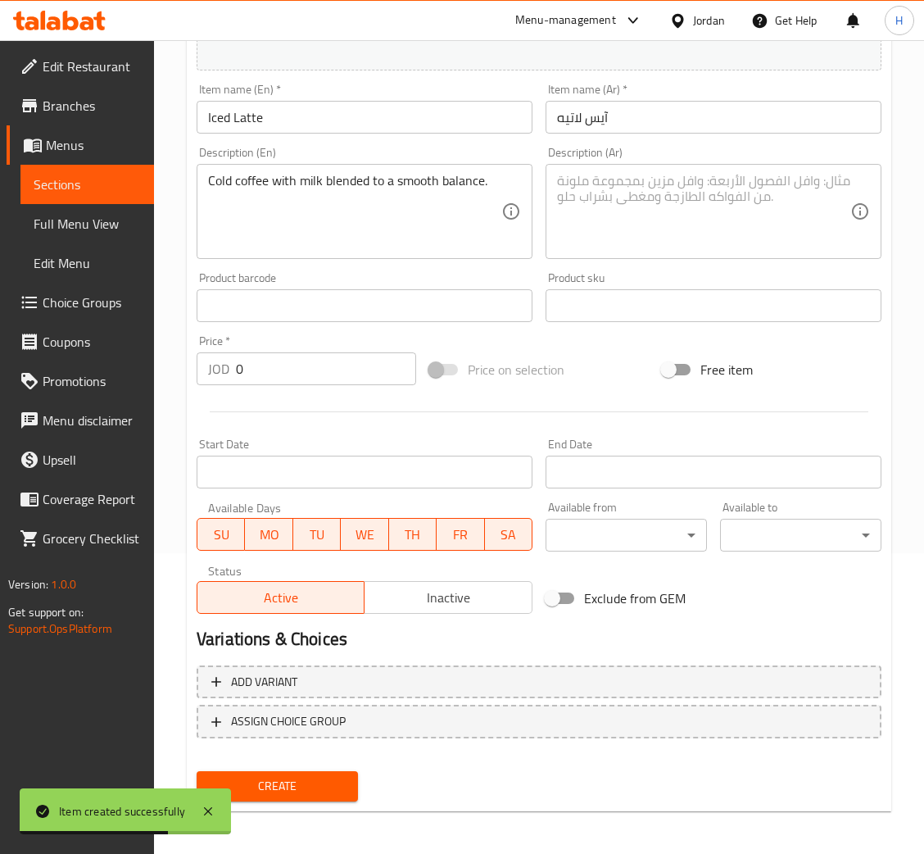
drag, startPoint x: 766, startPoint y: 228, endPoint x: 776, endPoint y: 299, distance: 72.0
click at [766, 225] on textarea at bounding box center [703, 212] width 293 height 78
paste textarea "قهوة بالحليب باردة ومخلوطة بتوازن ناعم."
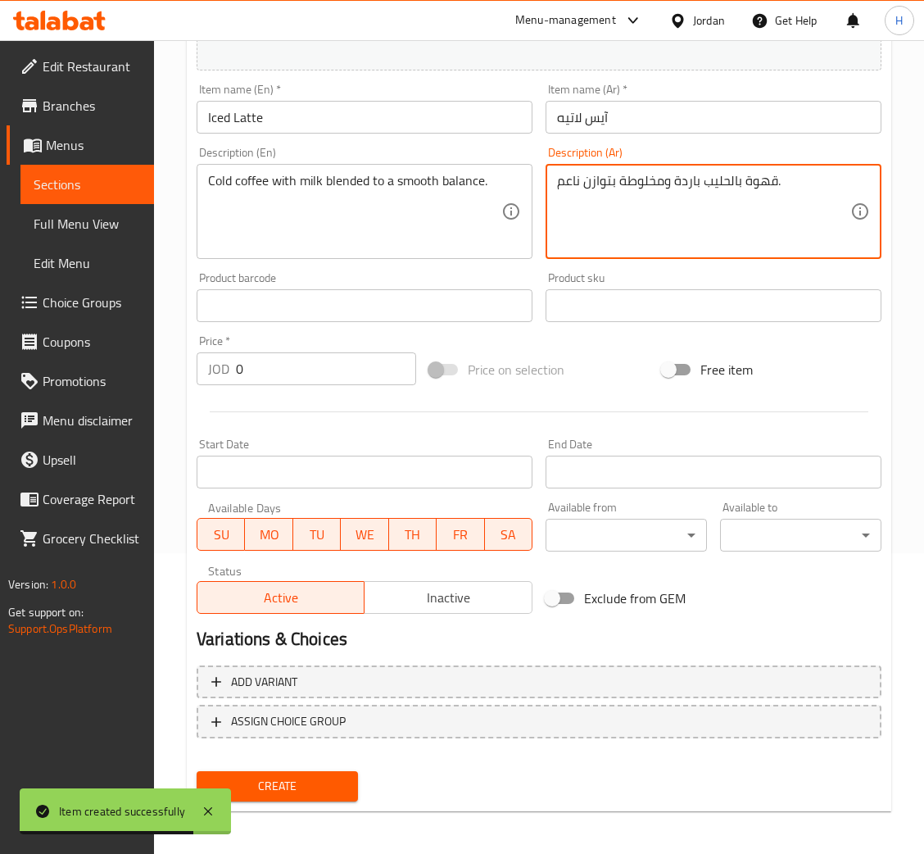
type textarea "قهوة بالحليب باردة ومخلوطة بتوازن ناعم."
click at [460, 98] on div "Item name (En)   * Iced Latte Item name (En) *" at bounding box center [365, 109] width 336 height 50
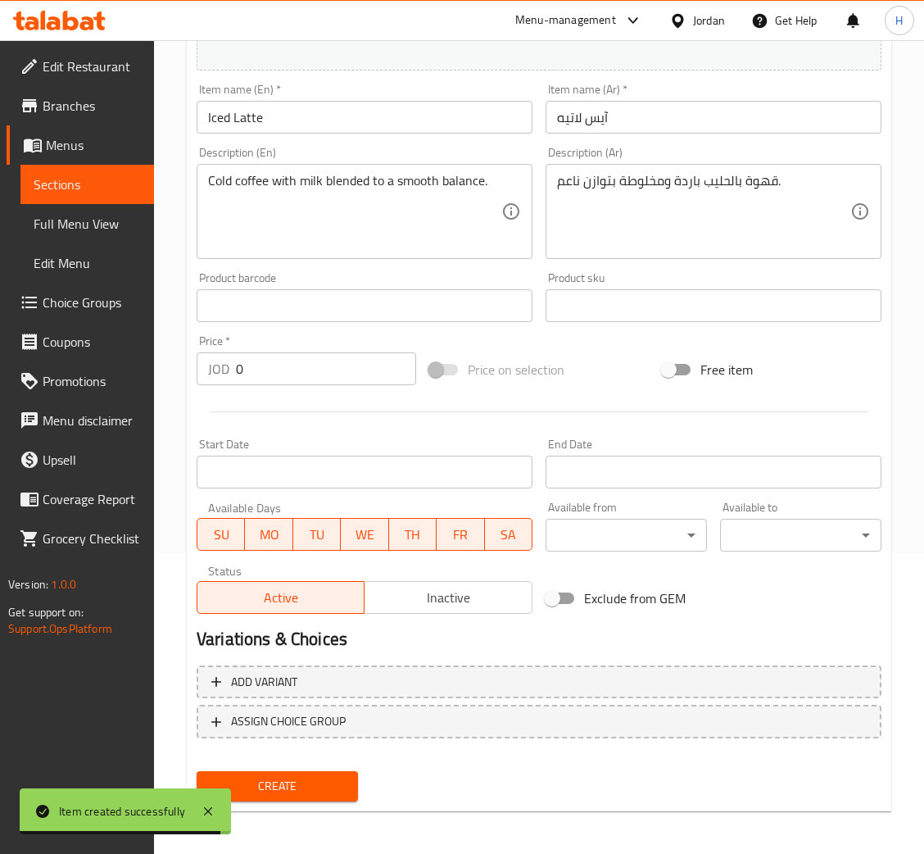
click at [451, 116] on input "Iced Latte" at bounding box center [365, 117] width 336 height 33
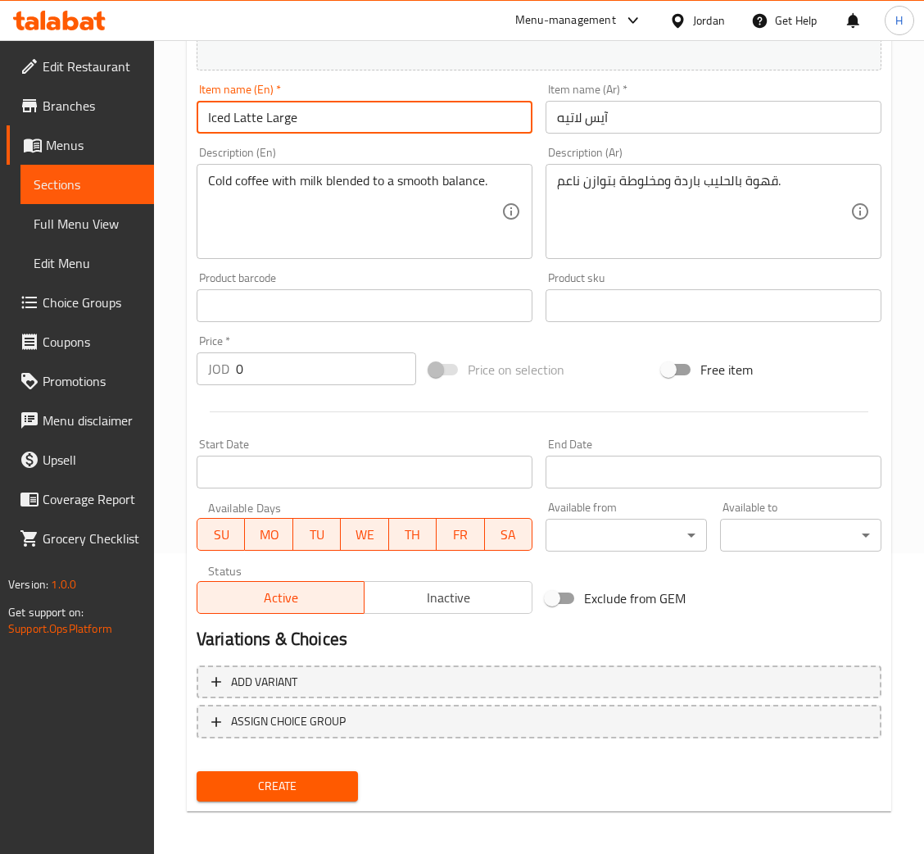
type input "Iced Latte Large"
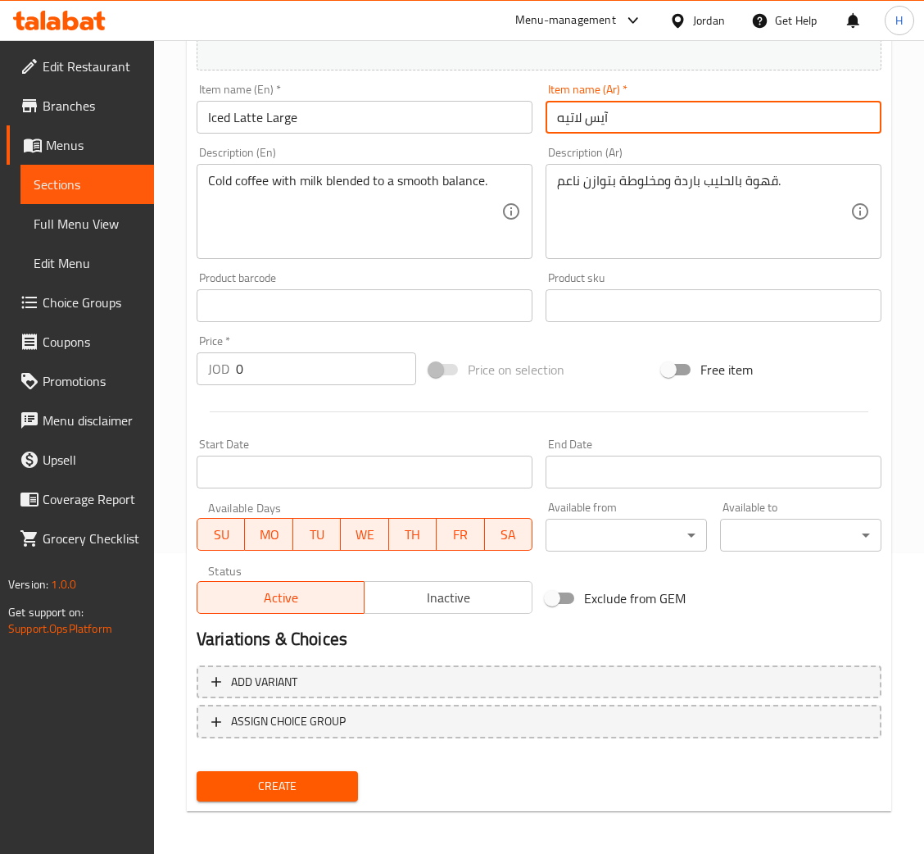
click at [732, 116] on input "آيس لاتيه" at bounding box center [714, 117] width 336 height 33
type input "آيس لاتيه كبير"
click at [304, 379] on input "0" at bounding box center [326, 368] width 180 height 33
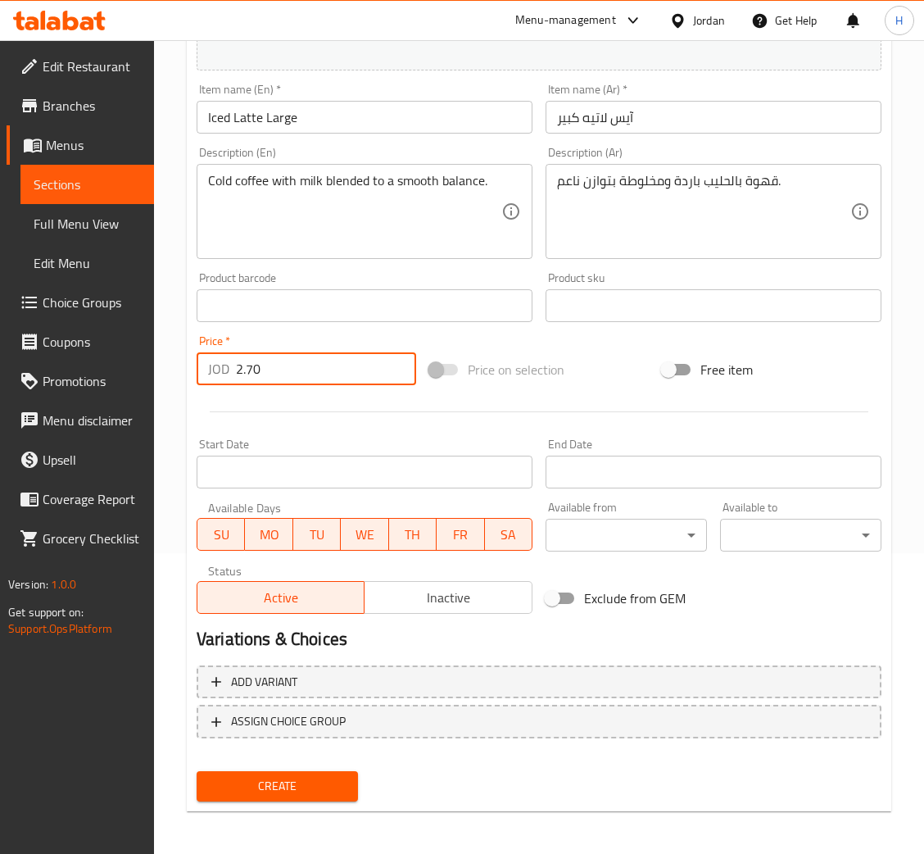
type input "2.70"
click at [197, 771] on button "Create" at bounding box center [277, 786] width 161 height 30
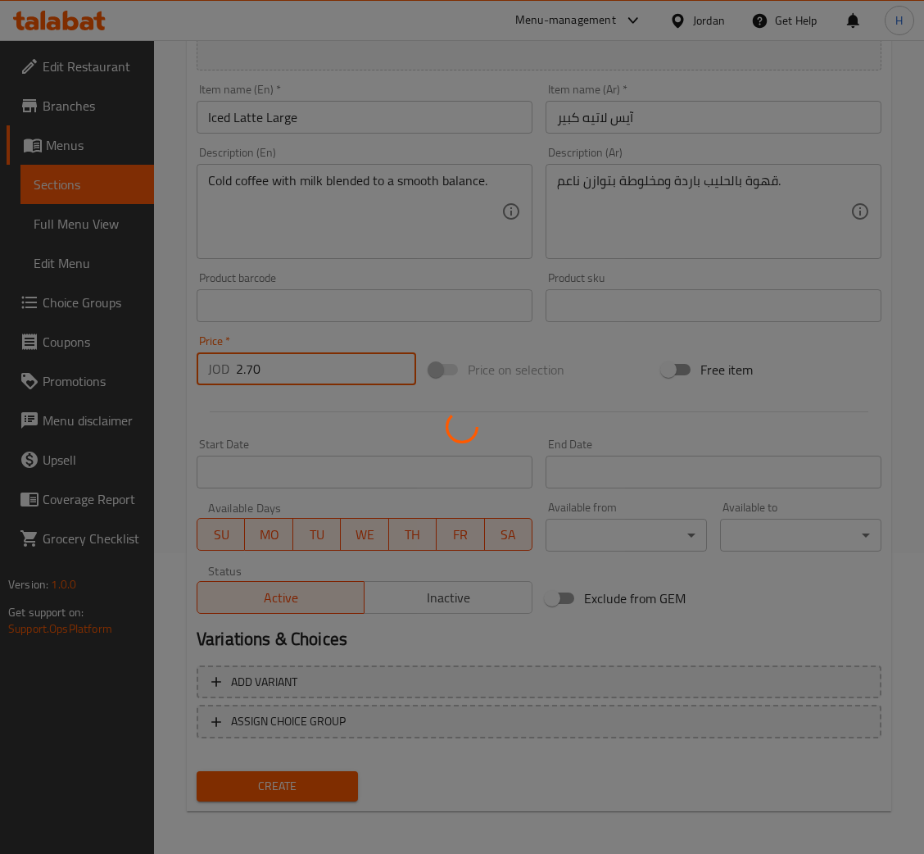
type input "0"
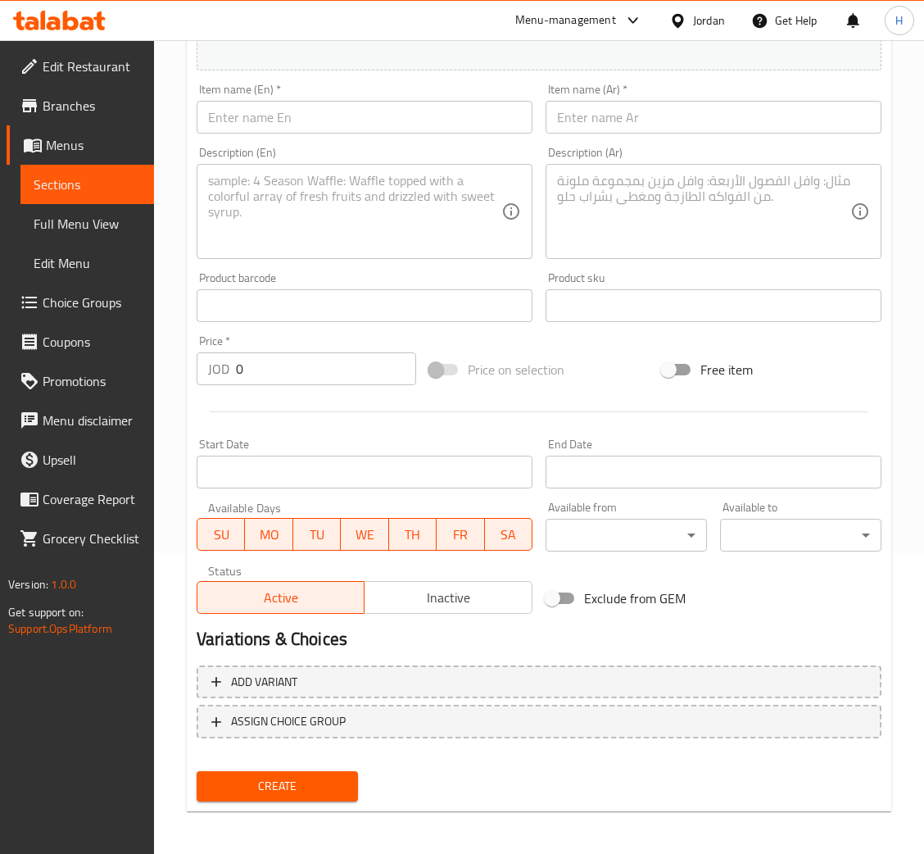
click at [456, 126] on input "text" at bounding box center [365, 117] width 336 height 33
paste input "Iced Spanish Latte"
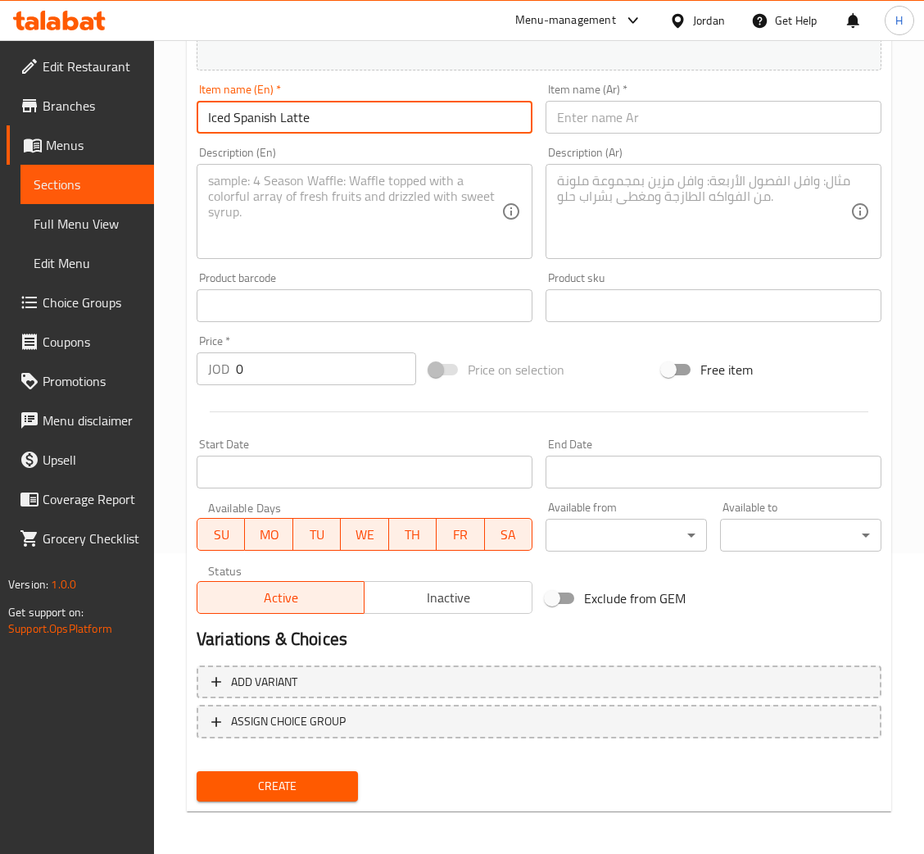
type input "Iced Spanish Latte"
click at [652, 136] on div "Item name (Ar)   * Item name (Ar) *" at bounding box center [713, 108] width 349 height 63
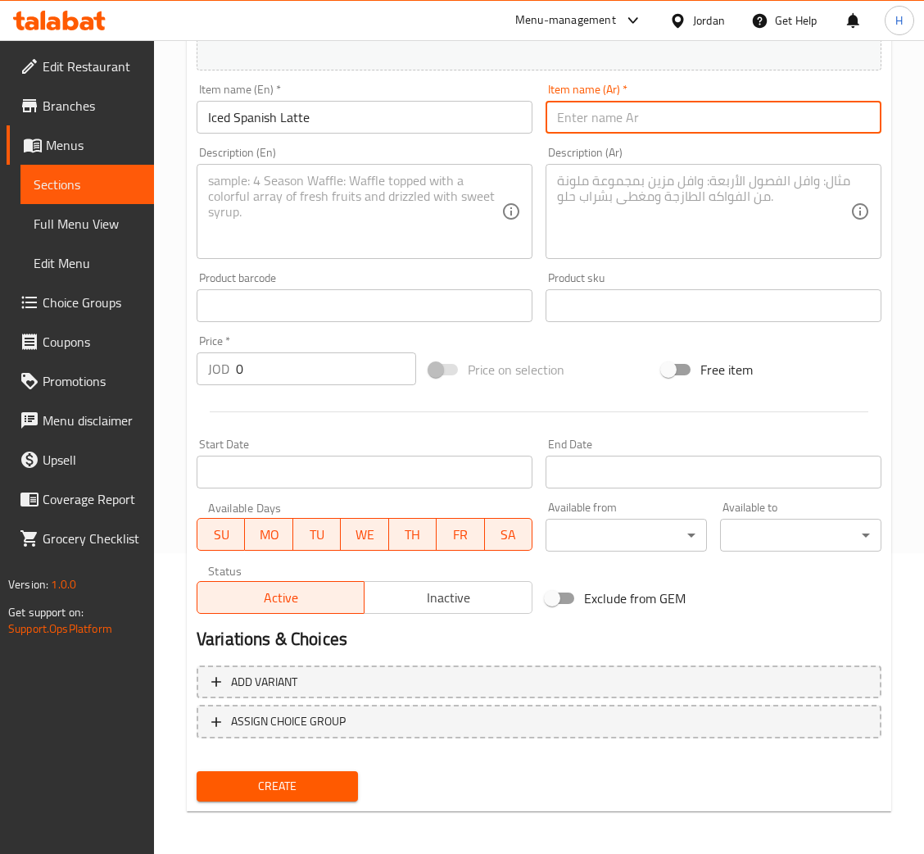
click at [655, 123] on input "text" at bounding box center [714, 117] width 336 height 33
paste input "آيس سبانيش لاتيه"
type input "آيس سبانيش لاتيه"
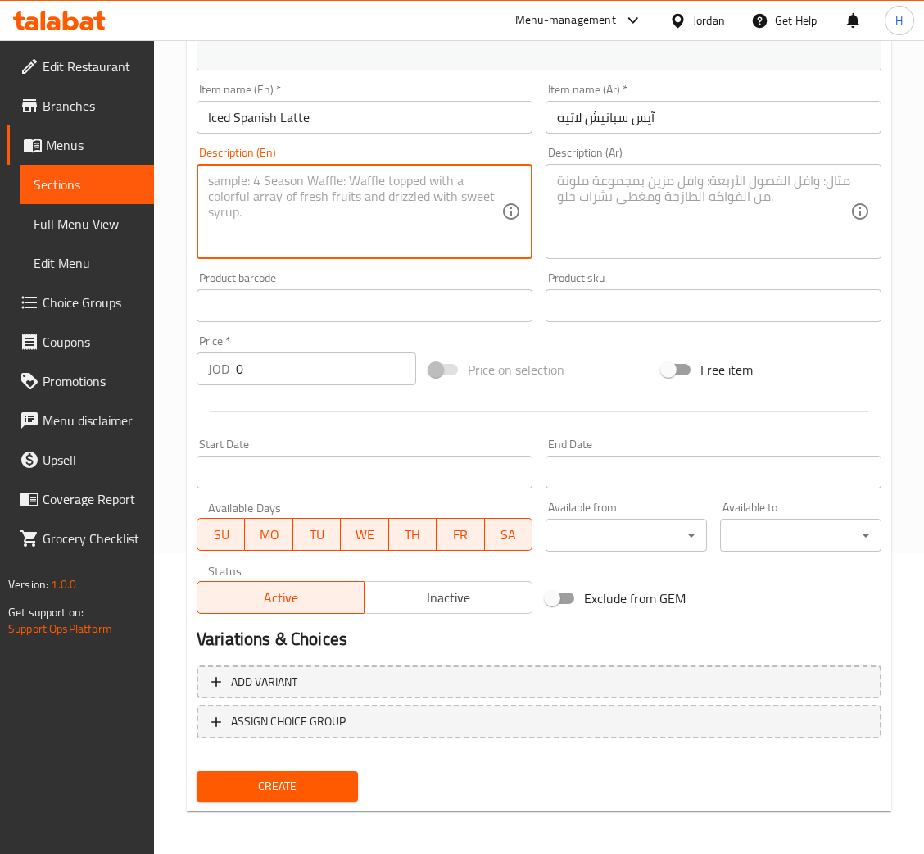
drag, startPoint x: 431, startPoint y: 248, endPoint x: 872, endPoint y: 312, distance: 445.7
click at [431, 246] on textarea at bounding box center [354, 212] width 293 height 78
paste textarea "Iced latte with condensed milk, sweet and creamy."
type textarea "Iced latte with condensed milk, sweet and creamy."
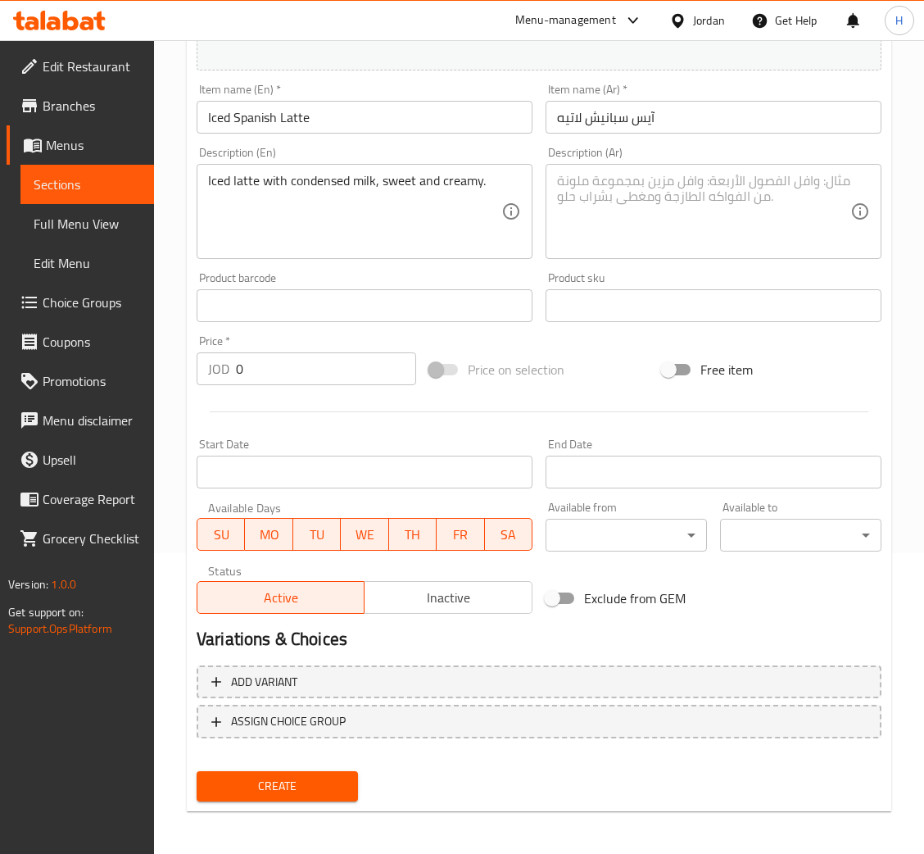
click at [637, 241] on textarea at bounding box center [703, 212] width 293 height 78
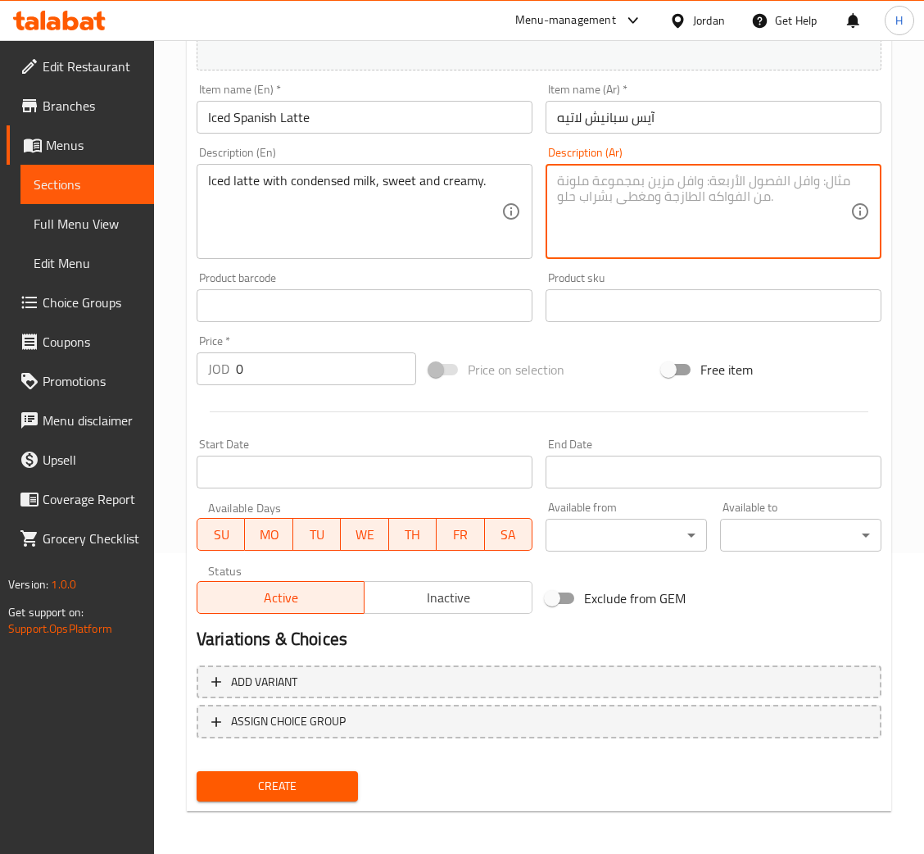
paste textarea "لاتيه مثلج بالحليب المكثف بنكهة حلوة وكريمية."
type textarea "لاتيه مثلج بالحليب المكثف بنكهة حلوة وكريمية."
click at [463, 120] on input "Iced Spanish Latte" at bounding box center [365, 117] width 336 height 33
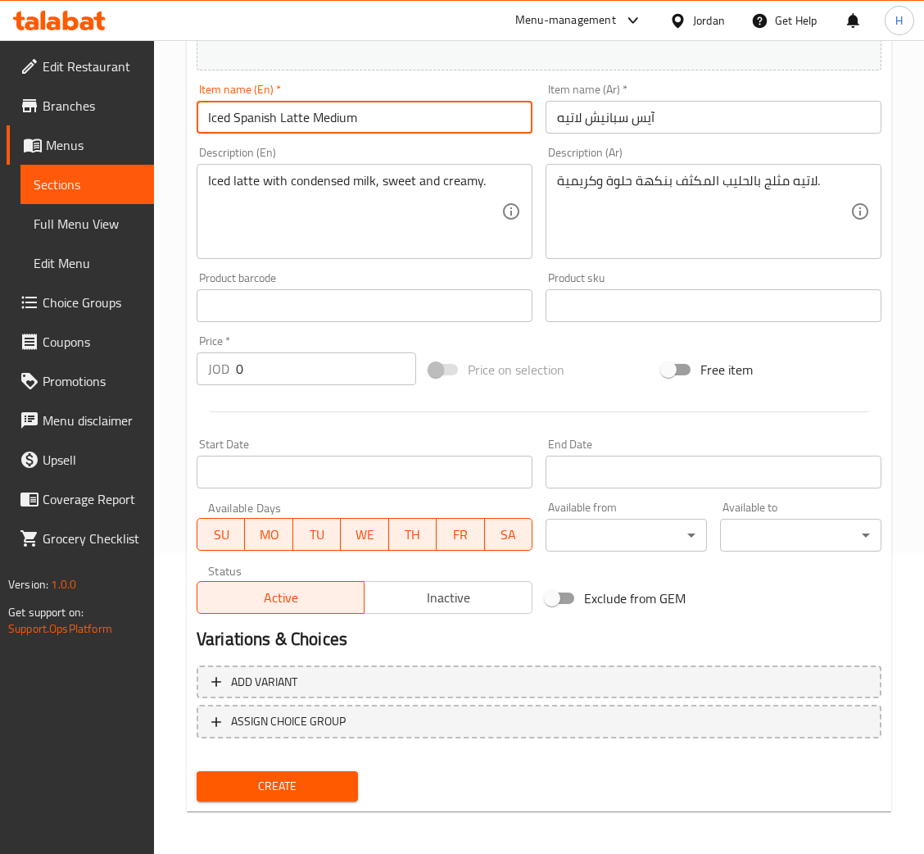
type input "Iced Spanish Latte Medium"
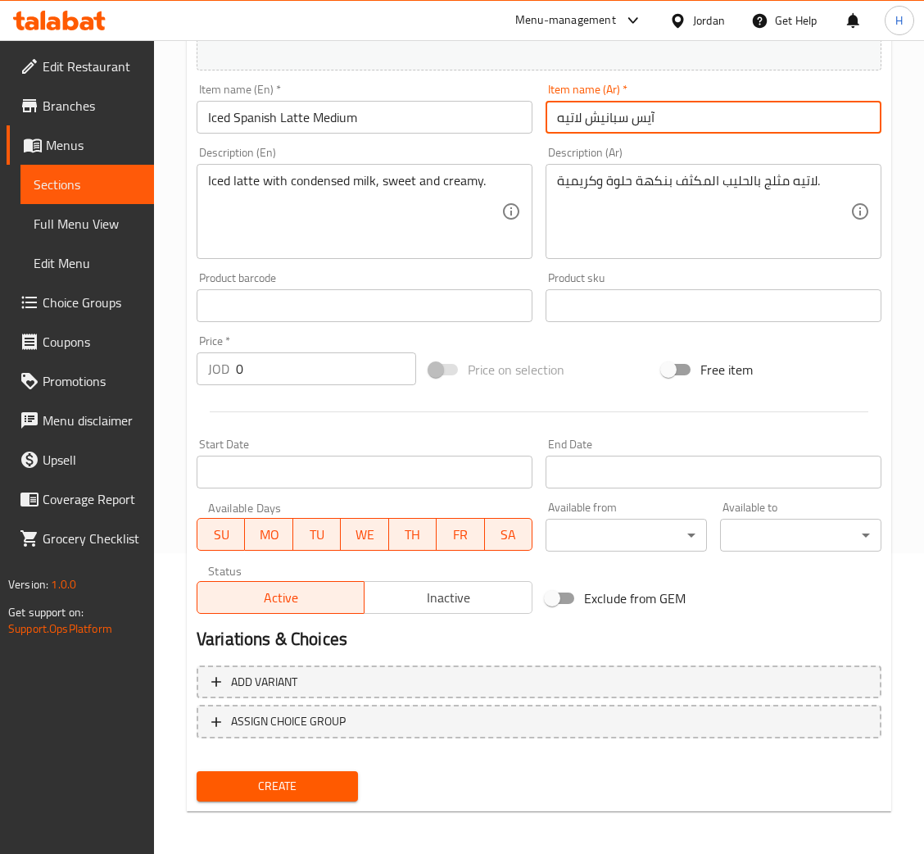
click at [727, 115] on input "آيس سبانيش لاتيه" at bounding box center [714, 117] width 336 height 33
type input "آيس سبانيش لاتيه وسط"
click at [314, 377] on input "0" at bounding box center [326, 368] width 180 height 33
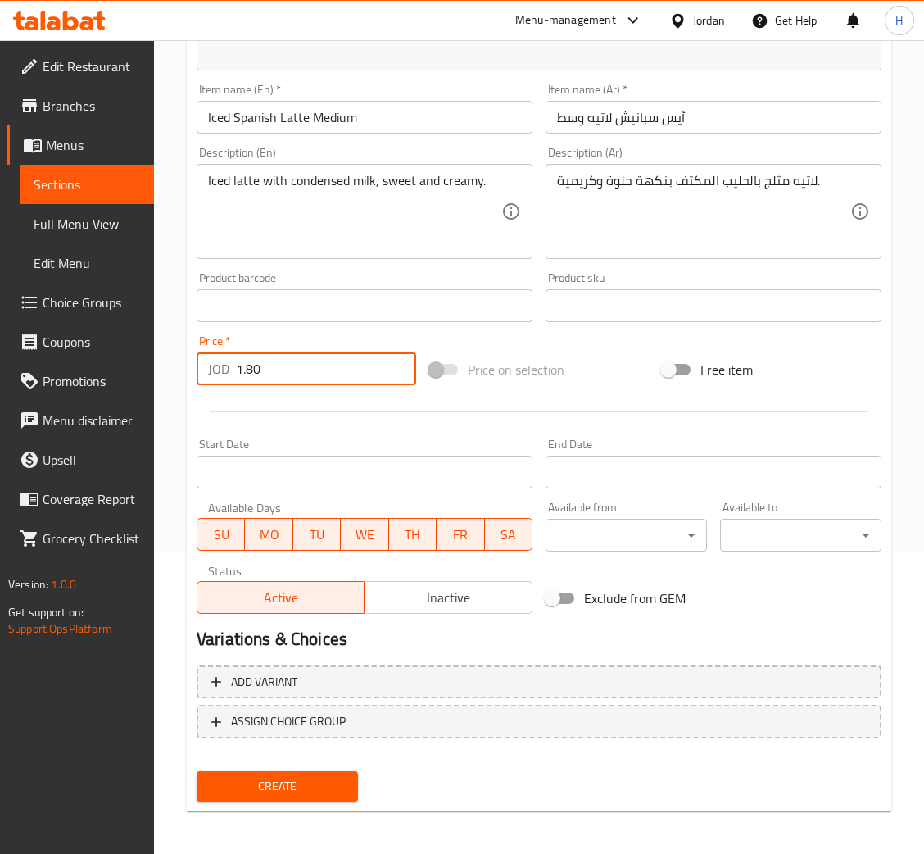
type input "1.80"
click at [197, 771] on button "Create" at bounding box center [277, 786] width 161 height 30
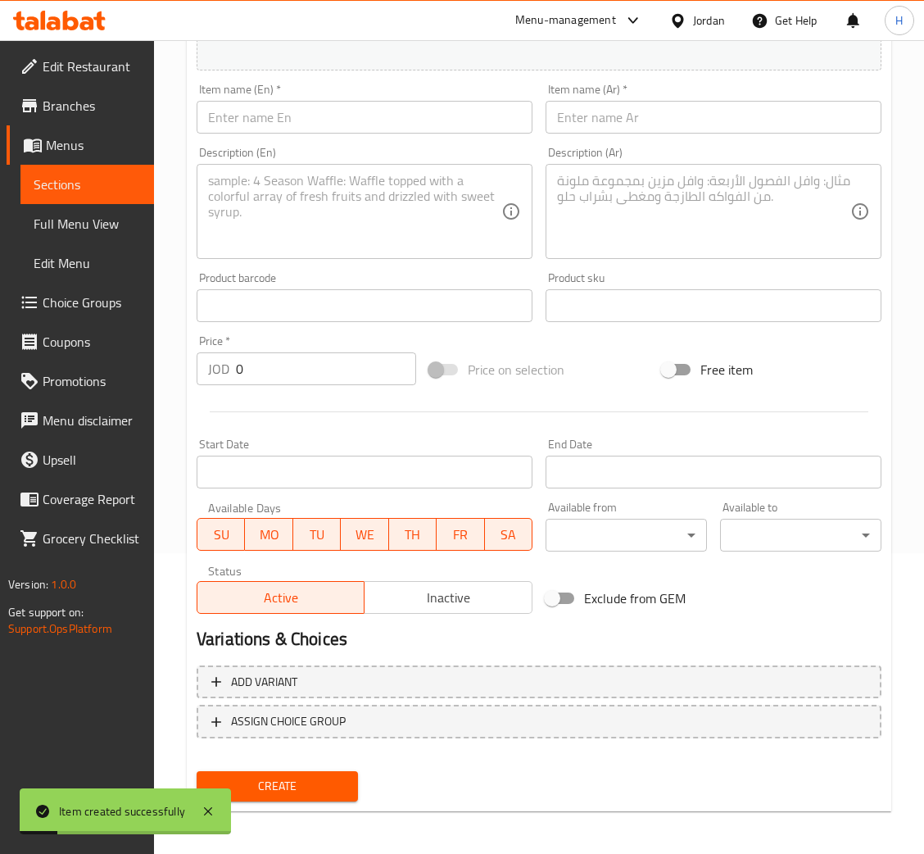
click at [429, 135] on div "Item name (En)   * Item name (En) *" at bounding box center [364, 108] width 349 height 63
click at [437, 97] on div "Item name (En)   * Item name (En) *" at bounding box center [365, 109] width 336 height 50
click at [430, 127] on input "text" at bounding box center [365, 117] width 336 height 33
paste input "Iced Spanish Latte"
click at [731, 127] on input "text" at bounding box center [714, 117] width 336 height 33
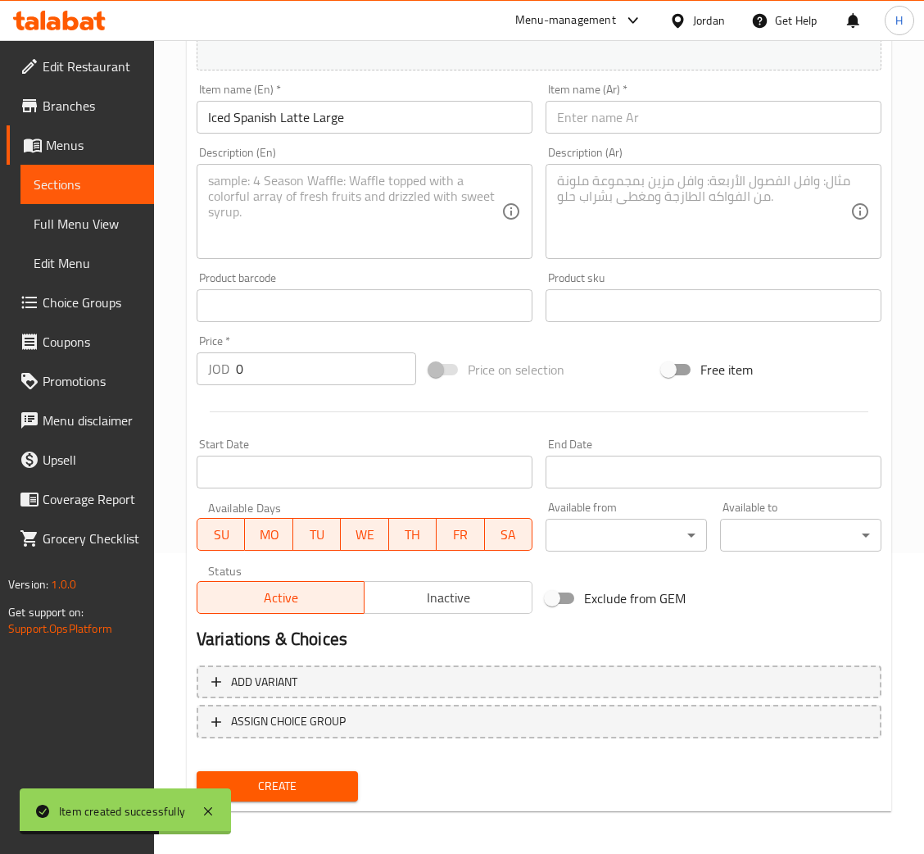
paste input "آيس سبانيش لاتيه"
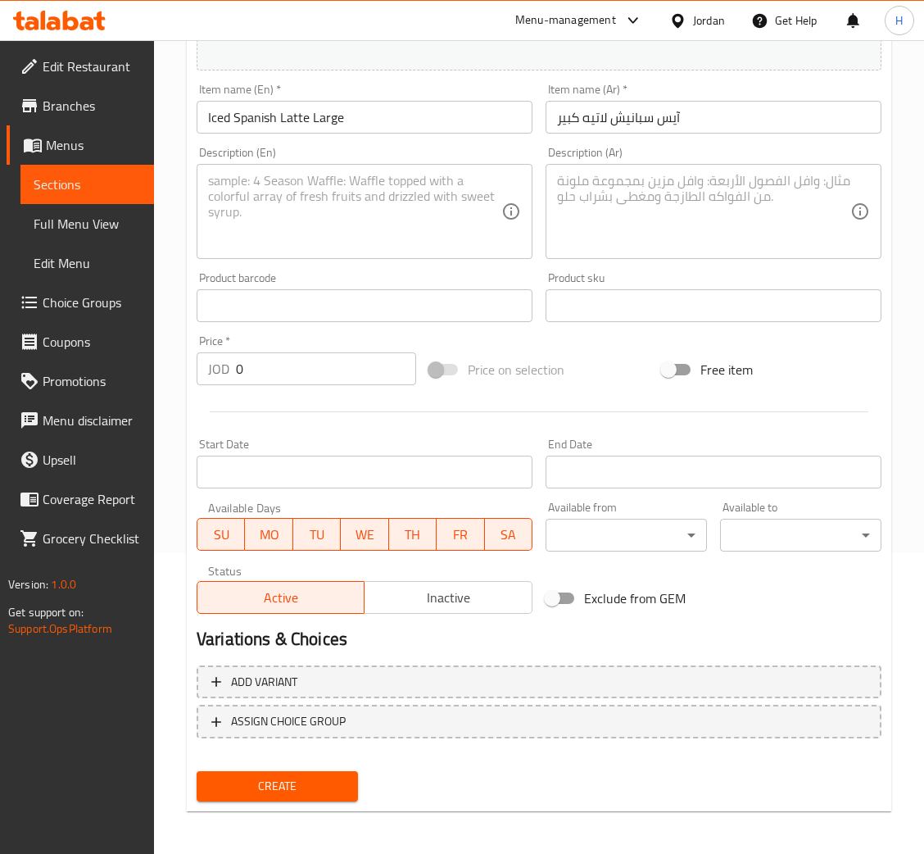
click at [412, 234] on textarea at bounding box center [354, 212] width 293 height 78
paste textarea "Iced latte with condensed milk, sweet and creamy."
click at [650, 225] on textarea at bounding box center [703, 212] width 293 height 78
paste textarea "لاتيه مثلج بالحليب المكثف بنكهة حلوة وكريمية."
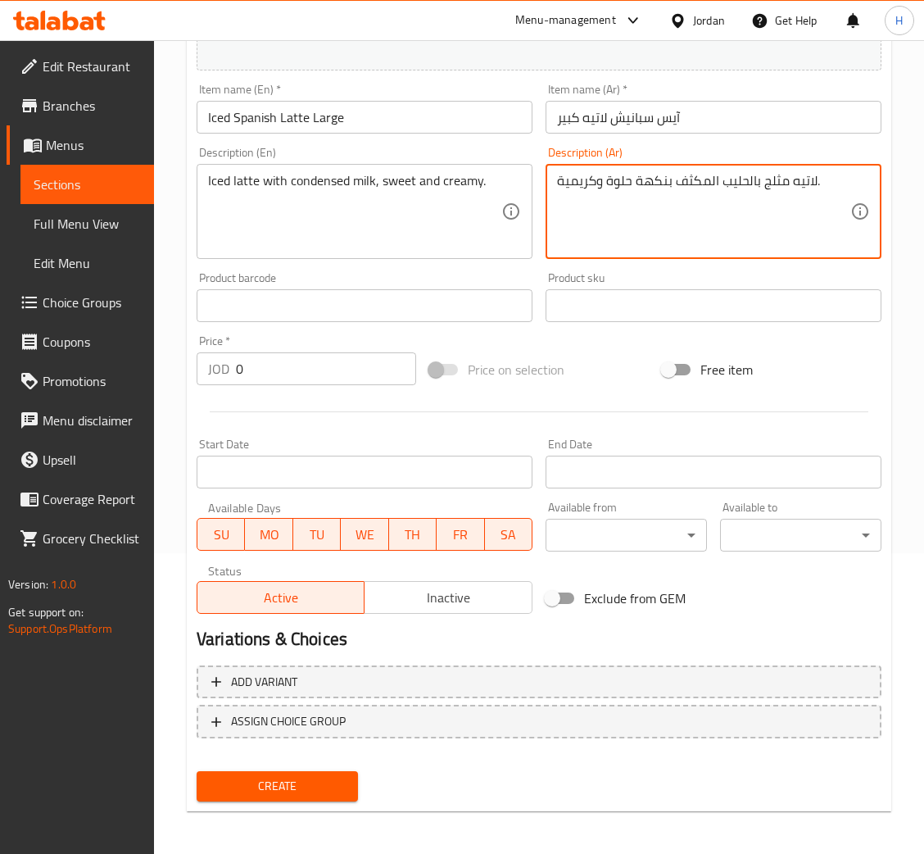
click at [284, 378] on input "0" at bounding box center [326, 368] width 180 height 33
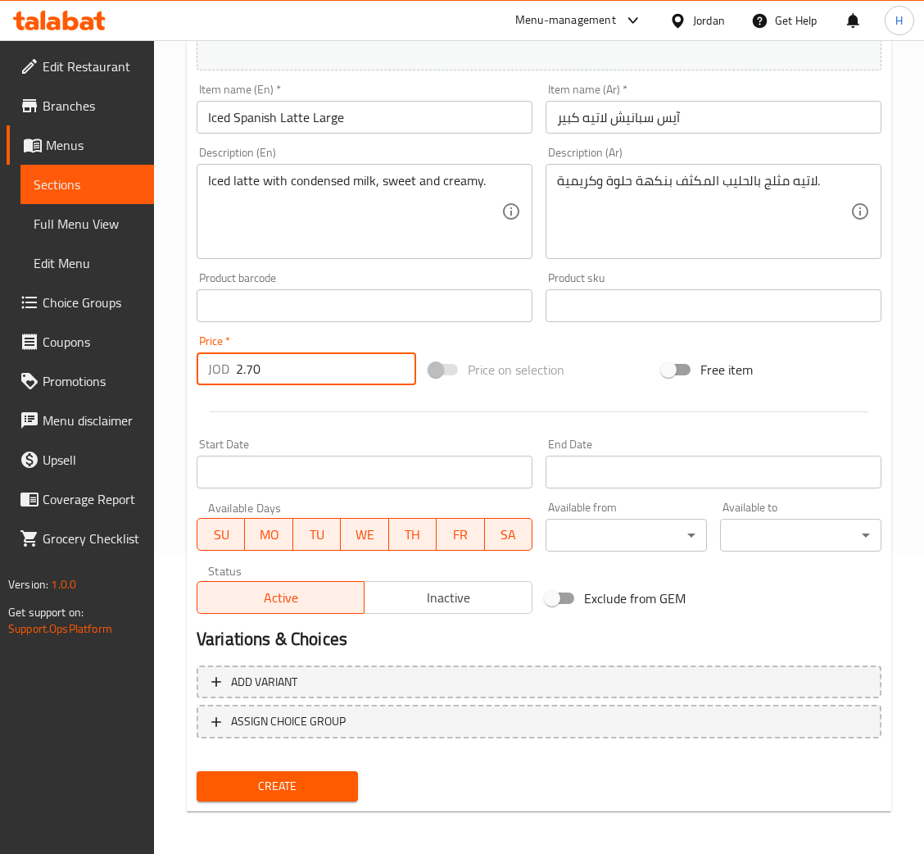
click at [197, 771] on button "Create" at bounding box center [277, 786] width 161 height 30
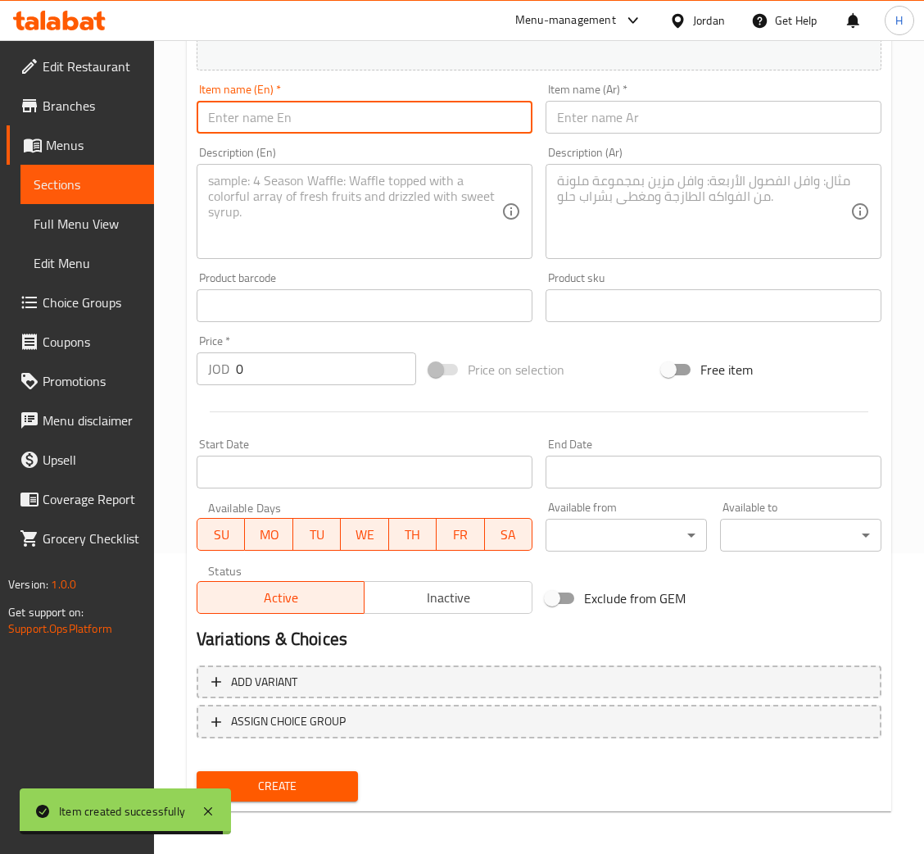
click at [454, 125] on input "text" at bounding box center [365, 117] width 336 height 33
paste input "Iced Pistachio Latte"
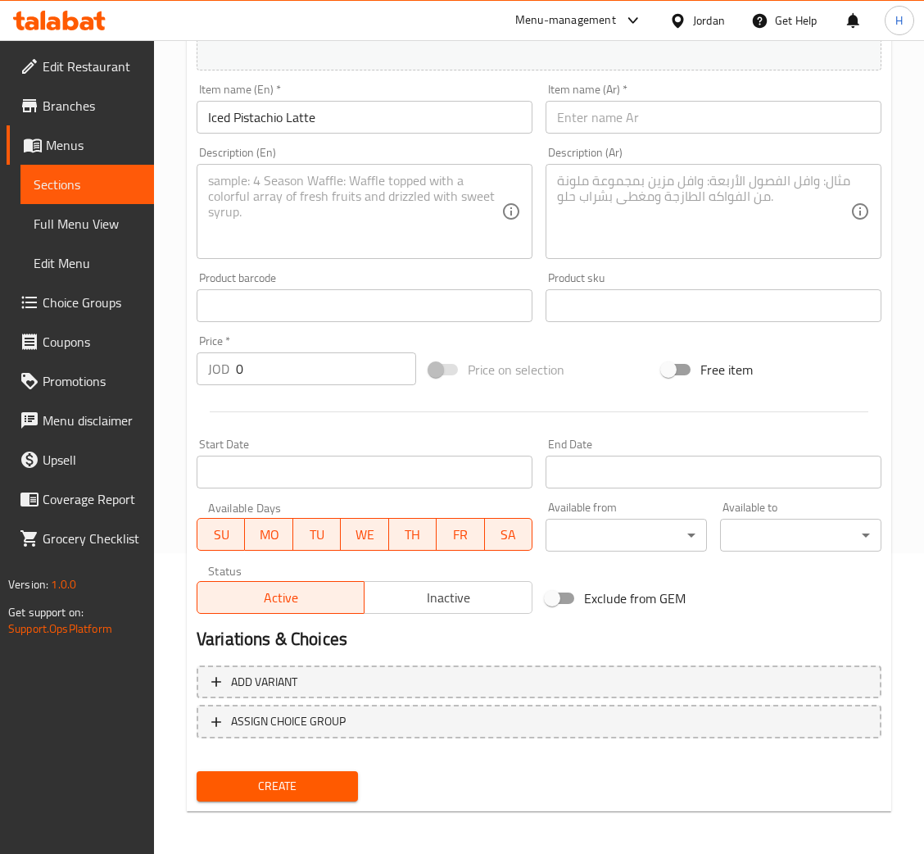
click at [353, 255] on div "Description (En)" at bounding box center [365, 211] width 336 height 95
paste textarea "Iced latte with pistachio flavor and a fermented milk blend."
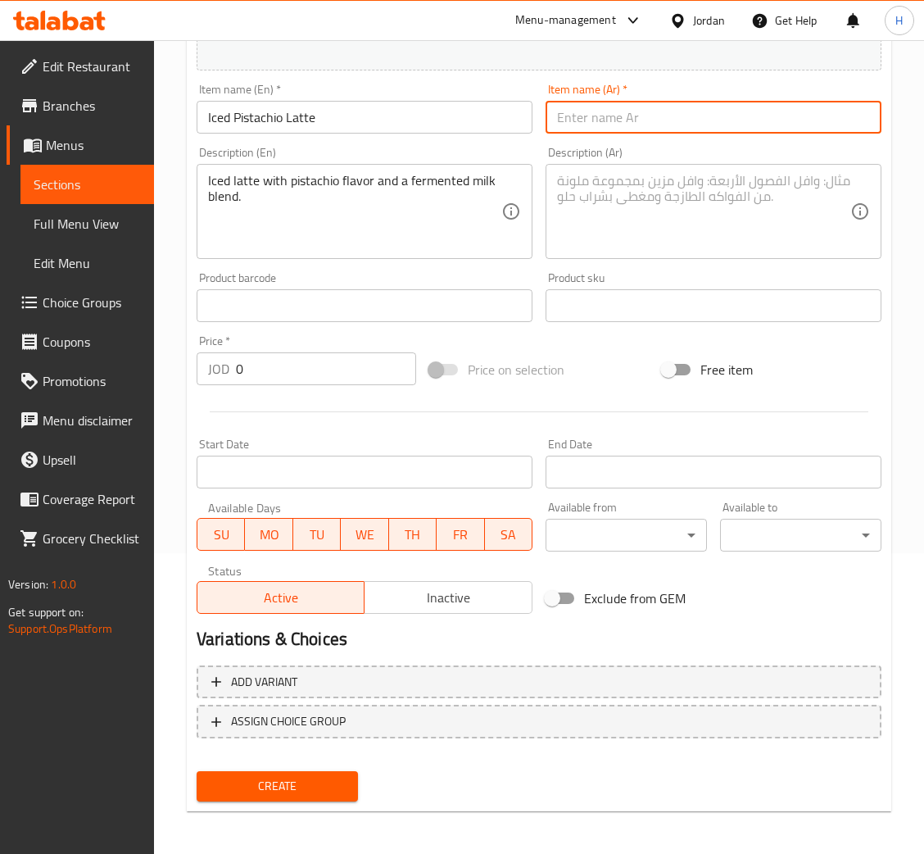
drag, startPoint x: 675, startPoint y: 133, endPoint x: 689, endPoint y: 131, distance: 14.0
click at [675, 132] on input "text" at bounding box center [714, 117] width 336 height 33
paste input "آيس بيستاشيو لاتيه"
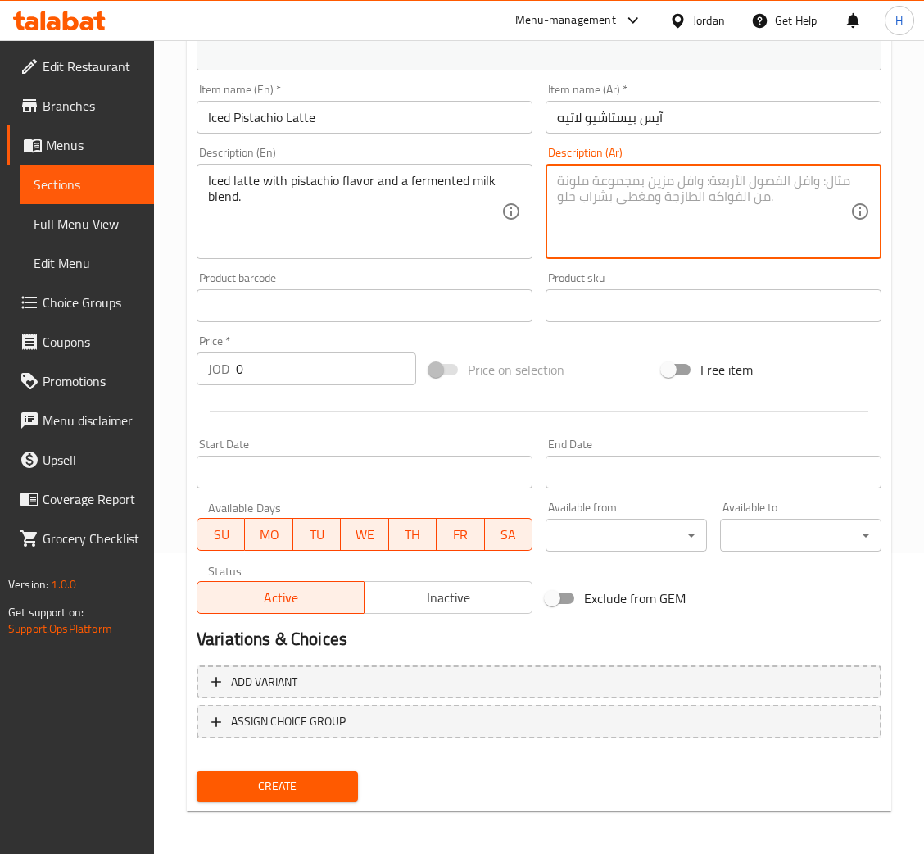
click at [686, 211] on textarea at bounding box center [703, 212] width 293 height 78
paste textarea "لاتيه بارد بنكهة الفستق ومزيج حليب مخمّر."
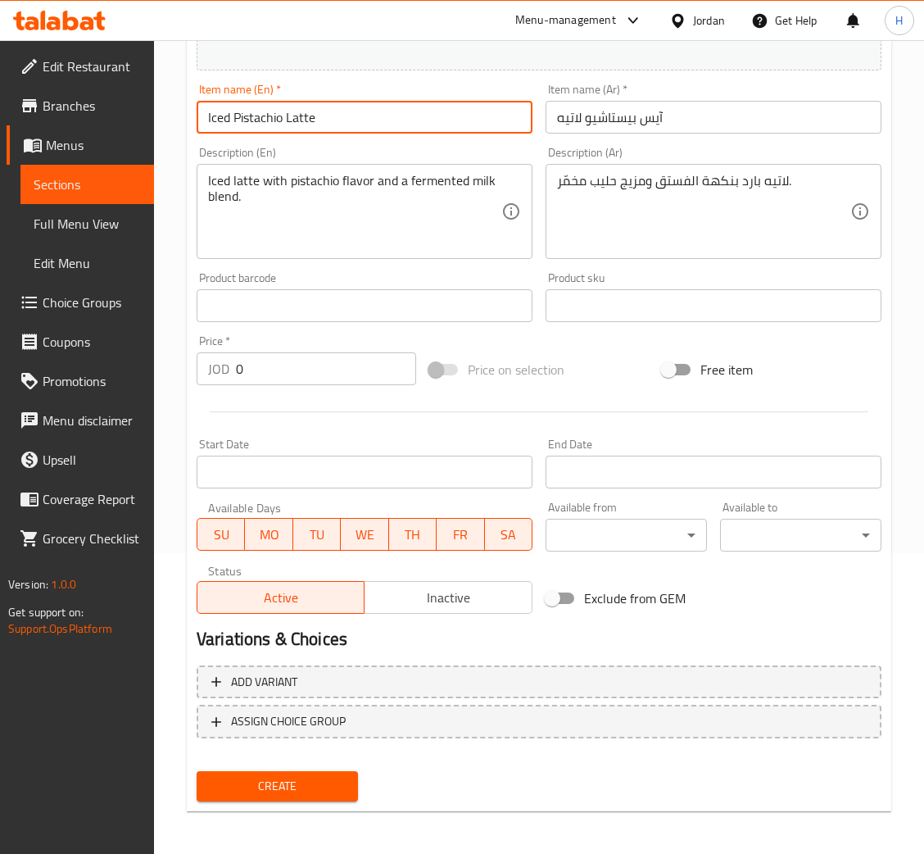
drag, startPoint x: 427, startPoint y: 111, endPoint x: 450, endPoint y: 116, distance: 23.7
click at [429, 111] on input "Iced Pistachio Latte" at bounding box center [365, 117] width 336 height 33
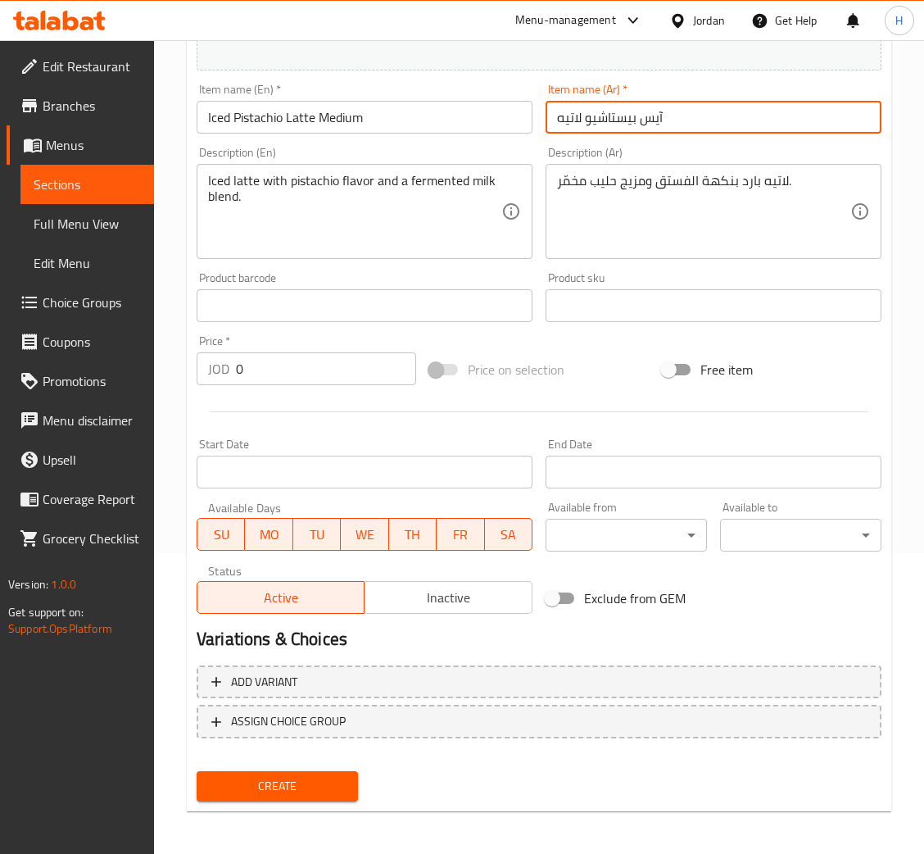
click at [732, 121] on input "آيس بيستاشيو لاتيه" at bounding box center [714, 117] width 336 height 33
click at [277, 373] on input "0" at bounding box center [326, 368] width 180 height 33
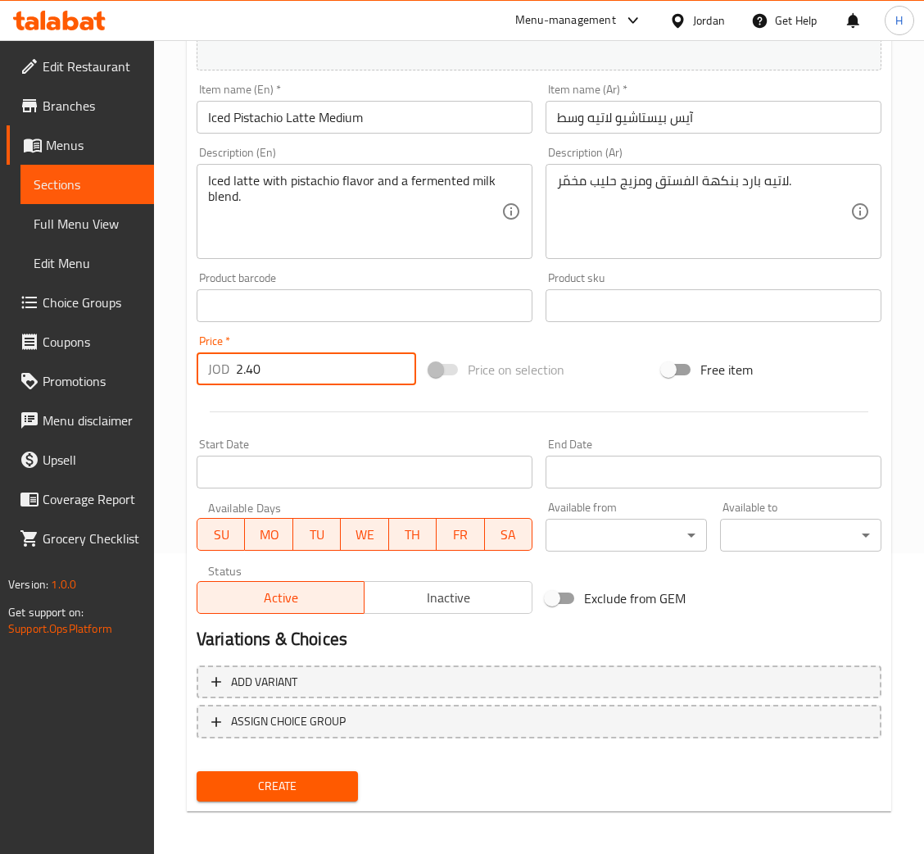
click at [197, 771] on button "Create" at bounding box center [277, 786] width 161 height 30
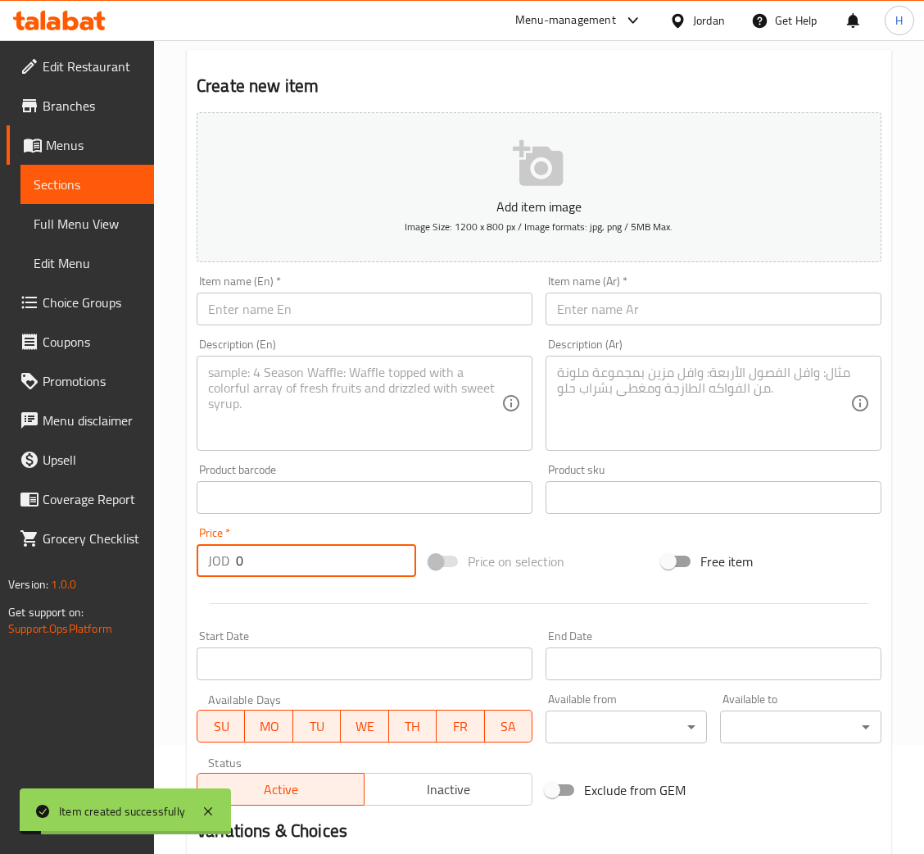
scroll to position [0, 0]
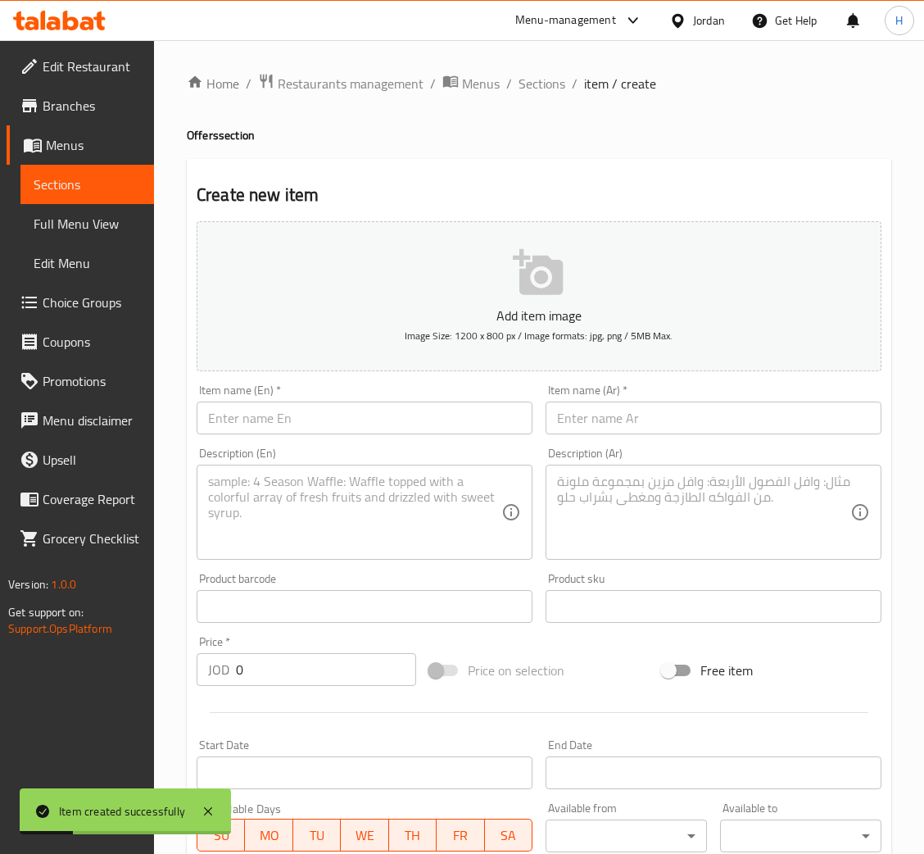
click at [379, 407] on input "text" at bounding box center [365, 418] width 336 height 33
paste input "Iced Pistachio Latte"
click at [223, 501] on textarea at bounding box center [354, 513] width 293 height 78
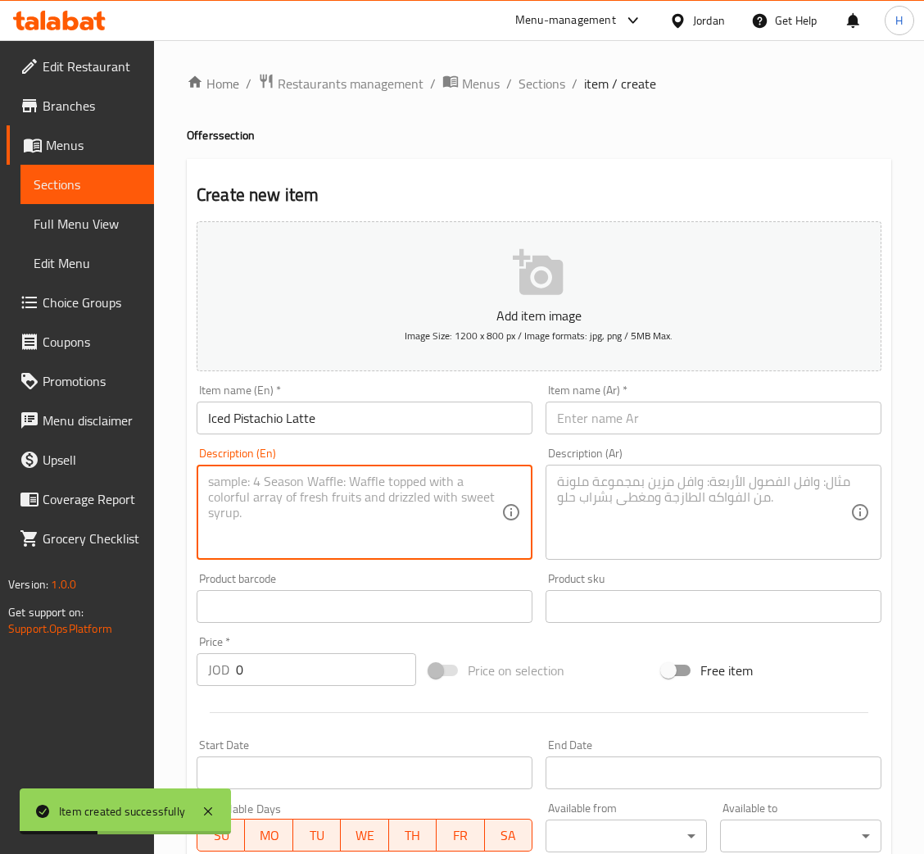
paste textarea "Iced latte with pistachio flavor and a fermented milk blend."
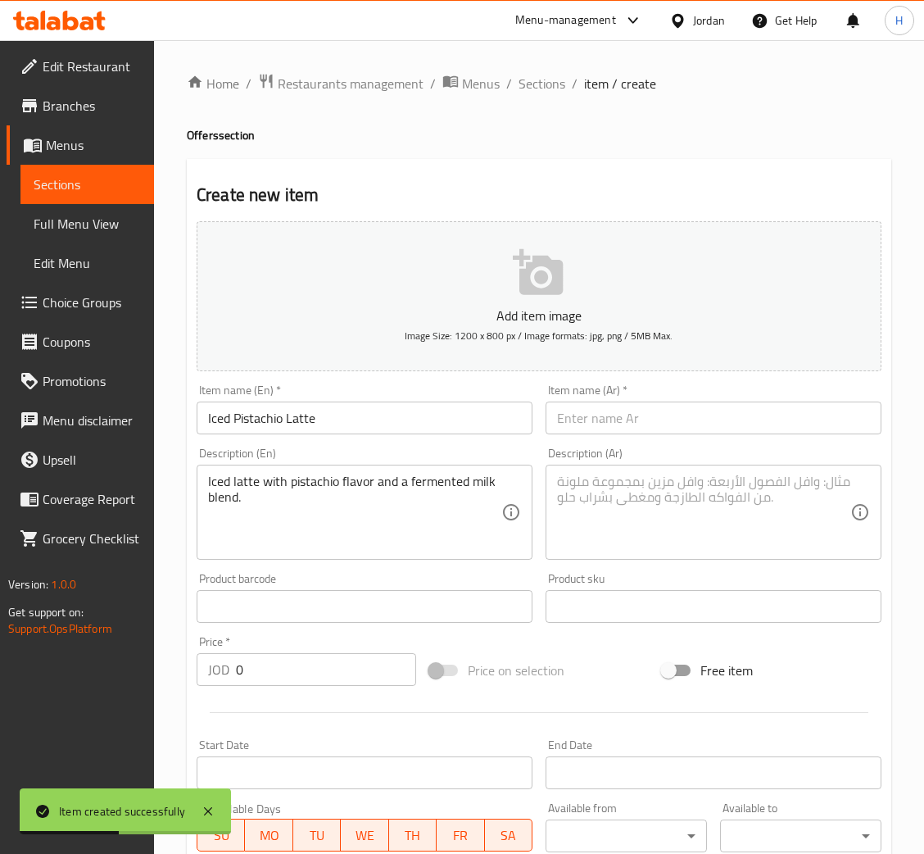
click at [663, 430] on input "text" at bounding box center [714, 418] width 336 height 33
paste input "آيس بيستاشيو لاتيه"
click at [603, 519] on textarea at bounding box center [703, 513] width 293 height 78
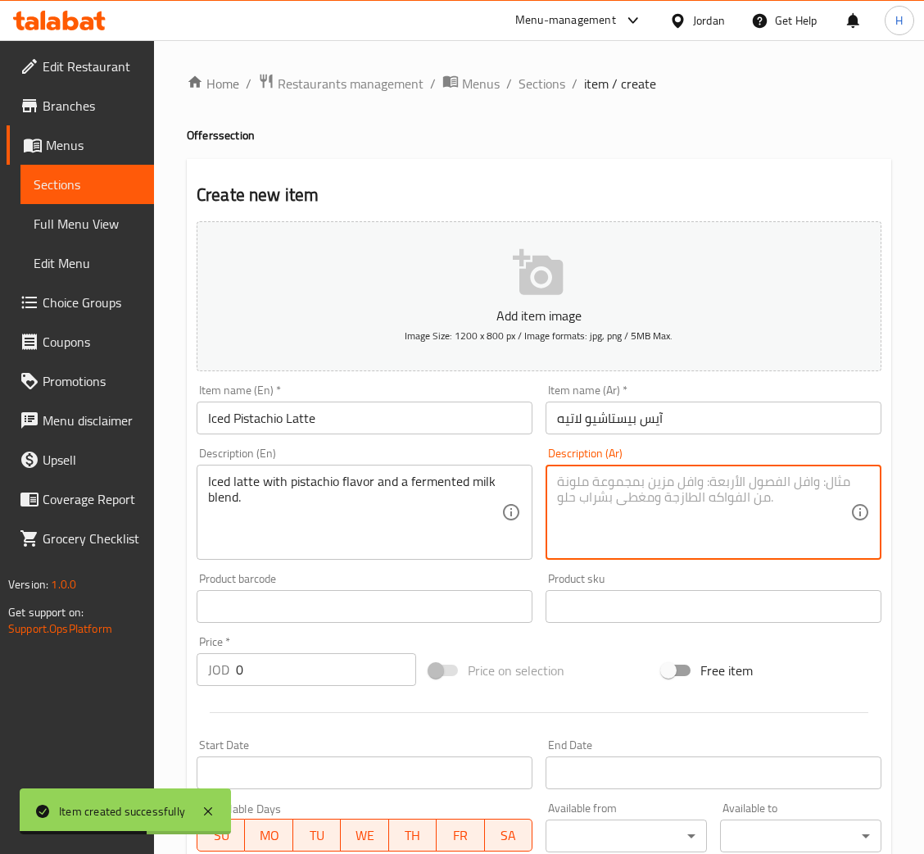
paste textarea "لاتيه بارد بنكهة الفستق ومزيج حليب مخمّر."
click at [434, 411] on input "Iced Pistachio Latte" at bounding box center [365, 418] width 336 height 33
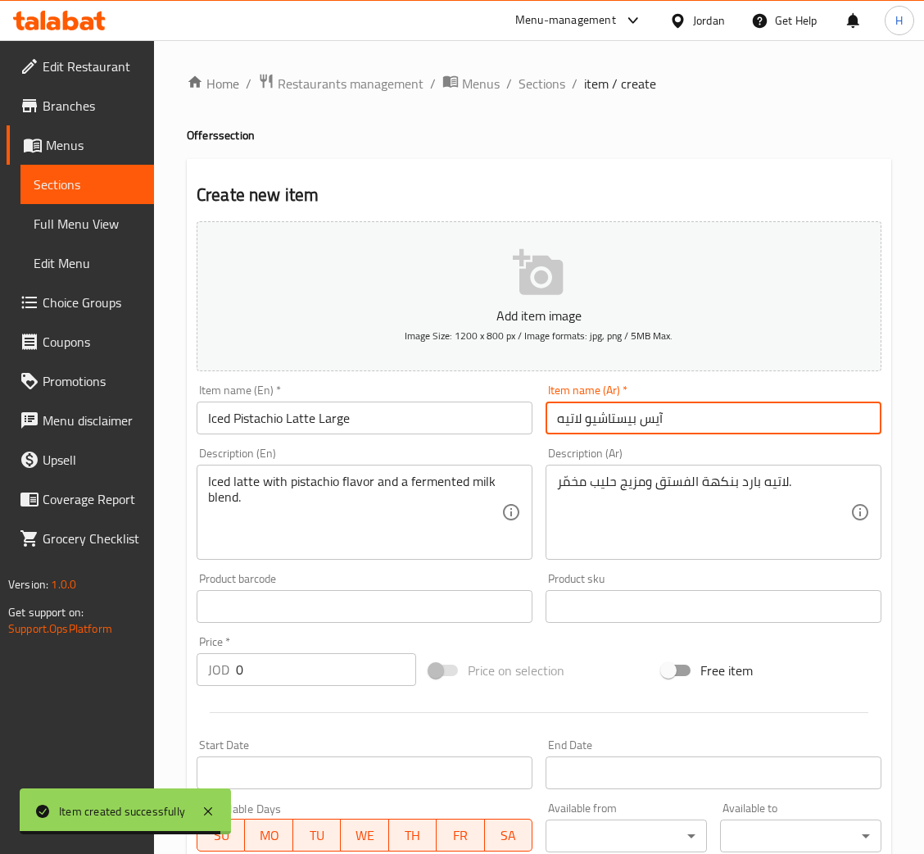
click at [717, 430] on input "آيس بيستاشيو لاتيه" at bounding box center [714, 418] width 336 height 33
click at [711, 425] on input "آيس بيستاشيو لاتيه" at bounding box center [714, 418] width 336 height 33
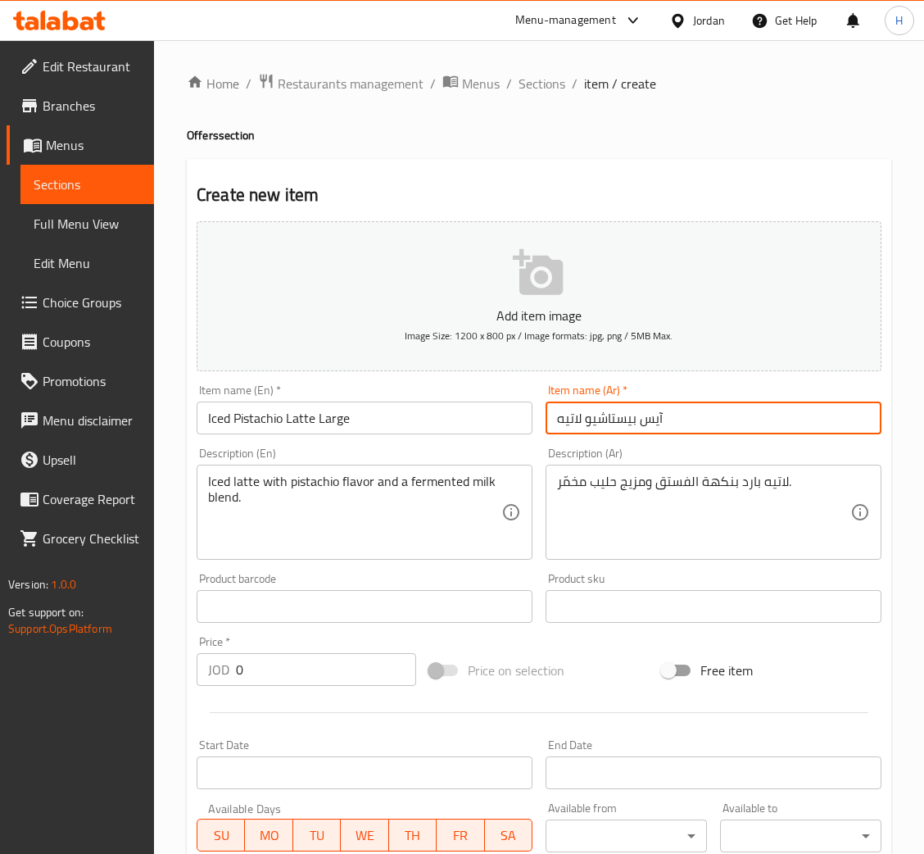
click at [729, 416] on input "آيس بيستاشيو لاتيه" at bounding box center [714, 418] width 336 height 33
click at [705, 408] on input "آيس بيستاشيو لاتيه" at bounding box center [714, 418] width 336 height 33
click at [638, 418] on input "آيس بيستاشيو لاتيه" at bounding box center [714, 418] width 336 height 33
click at [689, 420] on input "آيس بيستاشيو لاتيه" at bounding box center [714, 418] width 336 height 33
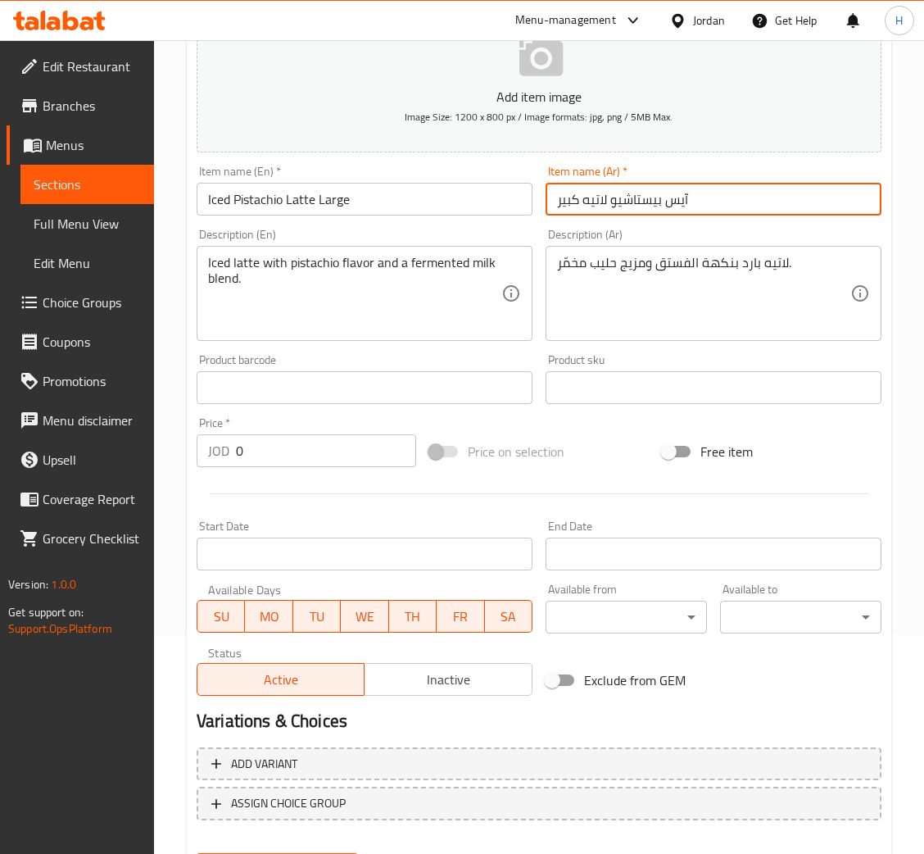
scroll to position [246, 0]
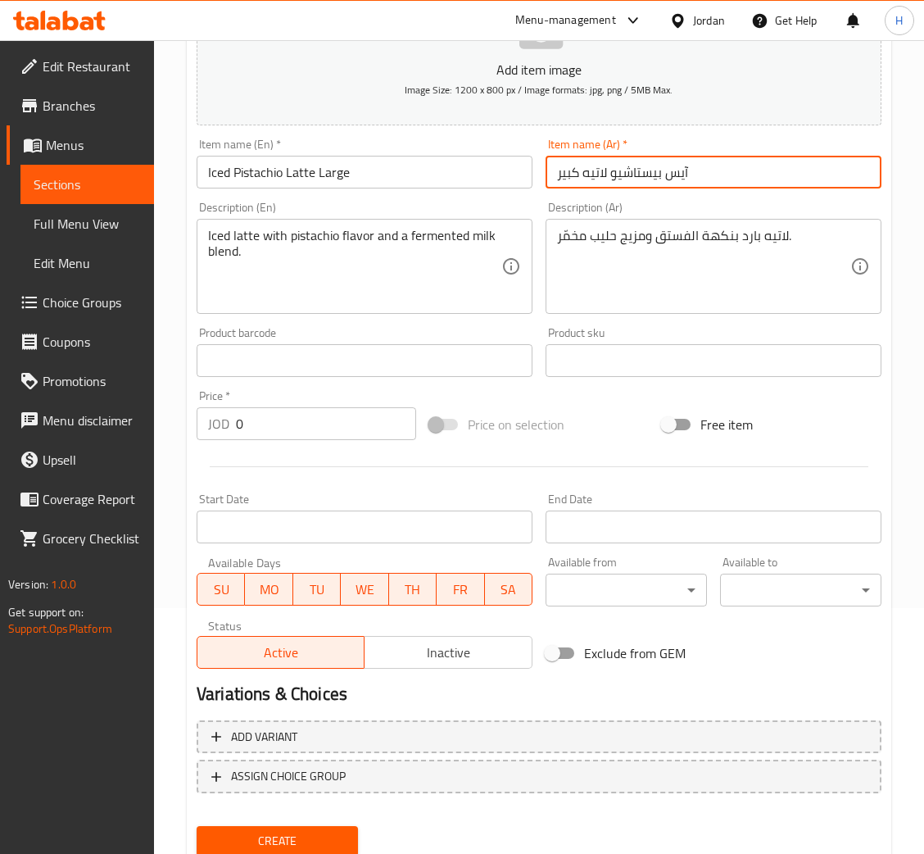
click at [323, 431] on input "0" at bounding box center [326, 423] width 180 height 33
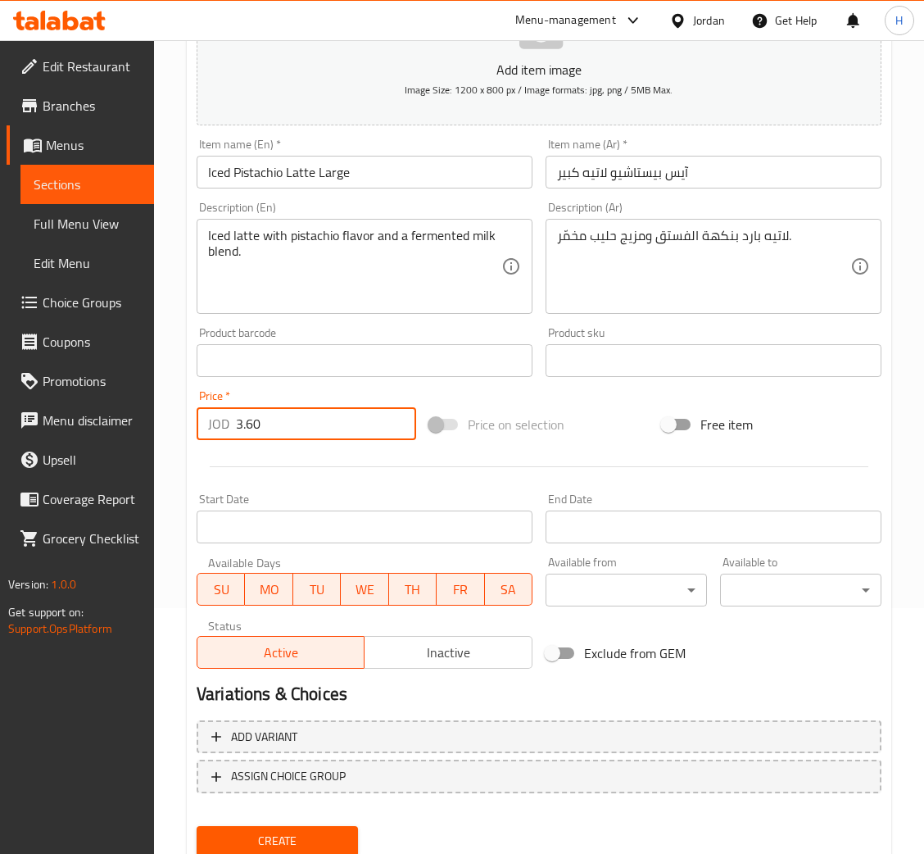
click at [197, 826] on button "Create" at bounding box center [277, 841] width 161 height 30
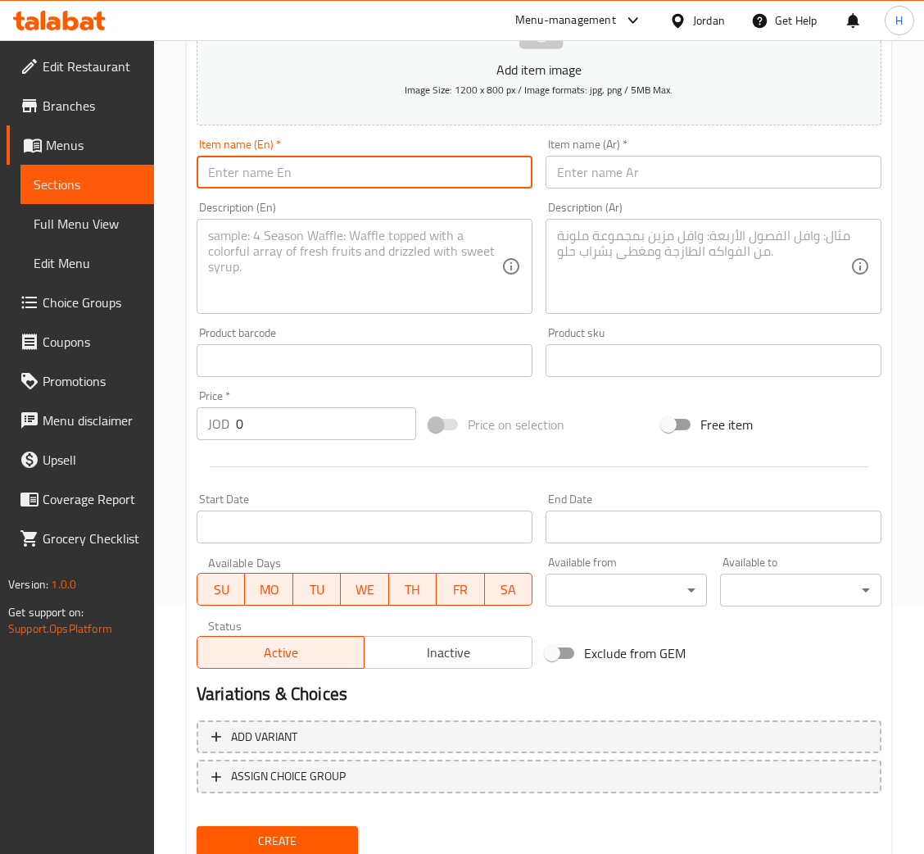
drag, startPoint x: 370, startPoint y: 157, endPoint x: 847, endPoint y: 328, distance: 507.3
click at [370, 157] on input "text" at bounding box center [365, 172] width 336 height 33
paste input "Mojito Soft Drink"
drag, startPoint x: 688, startPoint y: 172, endPoint x: 911, endPoint y: 299, distance: 256.6
click at [688, 172] on input "text" at bounding box center [714, 172] width 336 height 33
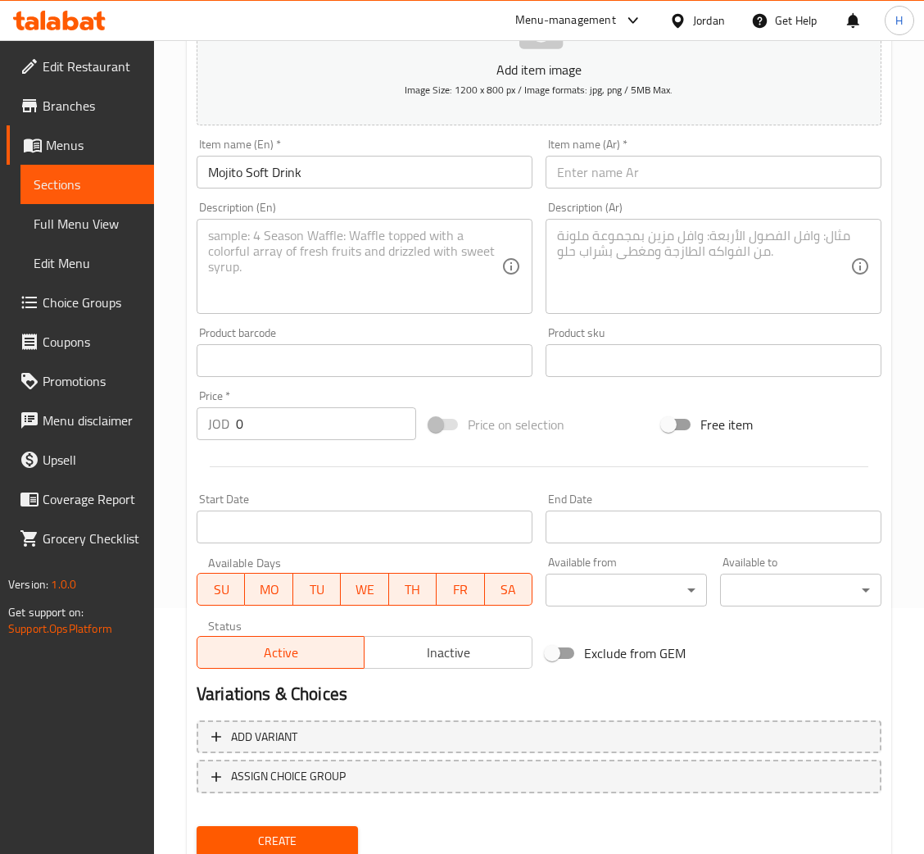
paste input "مشروب [PERSON_NAME]"
click at [319, 256] on textarea at bounding box center [354, 267] width 293 height 78
paste textarea "Refreshing soft drink with mint and sour lemon flavors."
click at [751, 285] on textarea at bounding box center [703, 267] width 293 height 78
paste textarea "مشروب غازي منعش بنكهات النعناع والليمون الحامض."
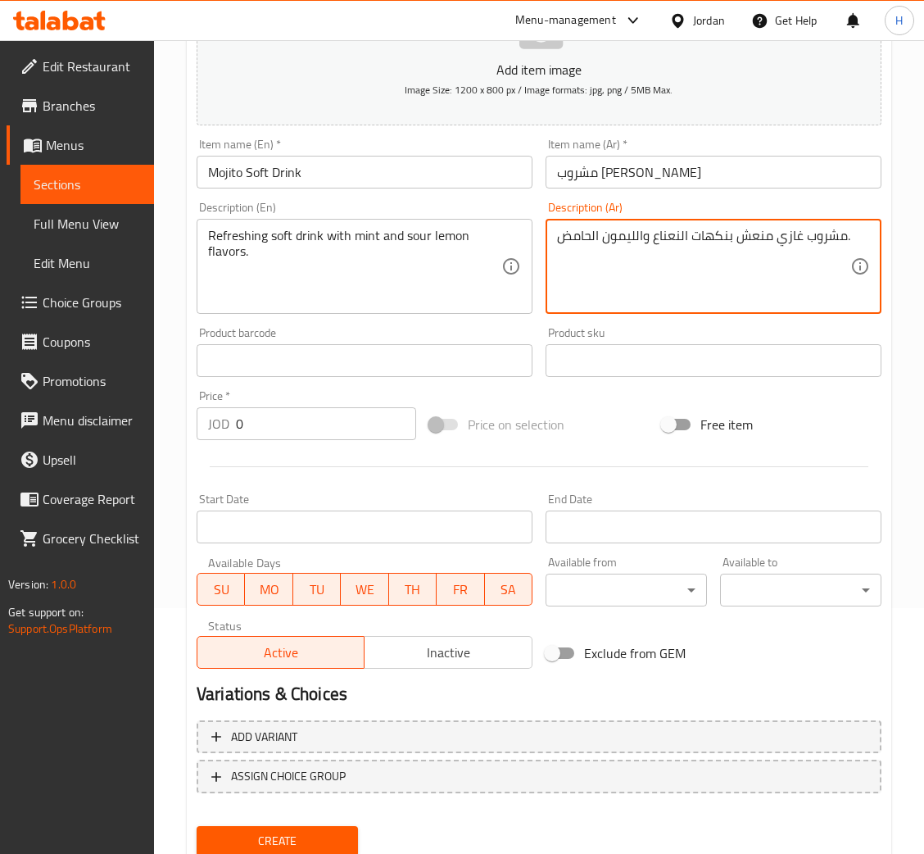
click at [402, 166] on input "Mojito Soft Drink" at bounding box center [365, 172] width 336 height 33
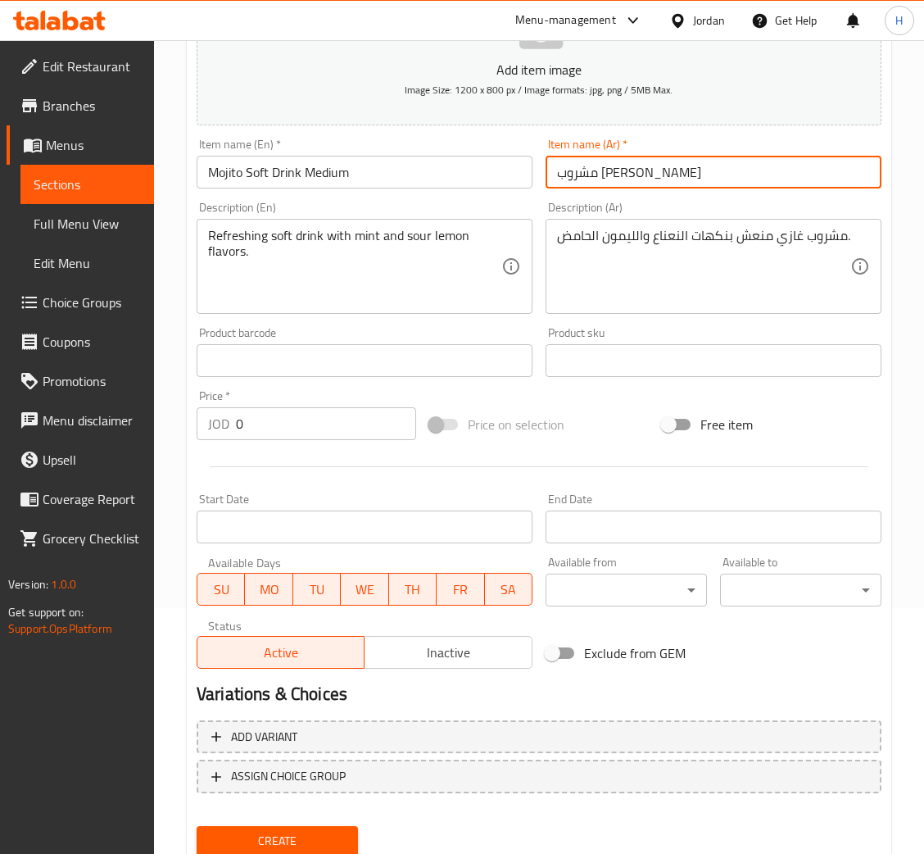
click at [622, 157] on input "مشروب [PERSON_NAME]" at bounding box center [714, 172] width 336 height 33
click at [720, 162] on input "مشروب [PERSON_NAME]" at bounding box center [714, 172] width 336 height 33
click at [334, 443] on div "Price   * JOD 0 Price *" at bounding box center [306, 415] width 233 height 63
click at [326, 436] on input "0" at bounding box center [326, 423] width 180 height 33
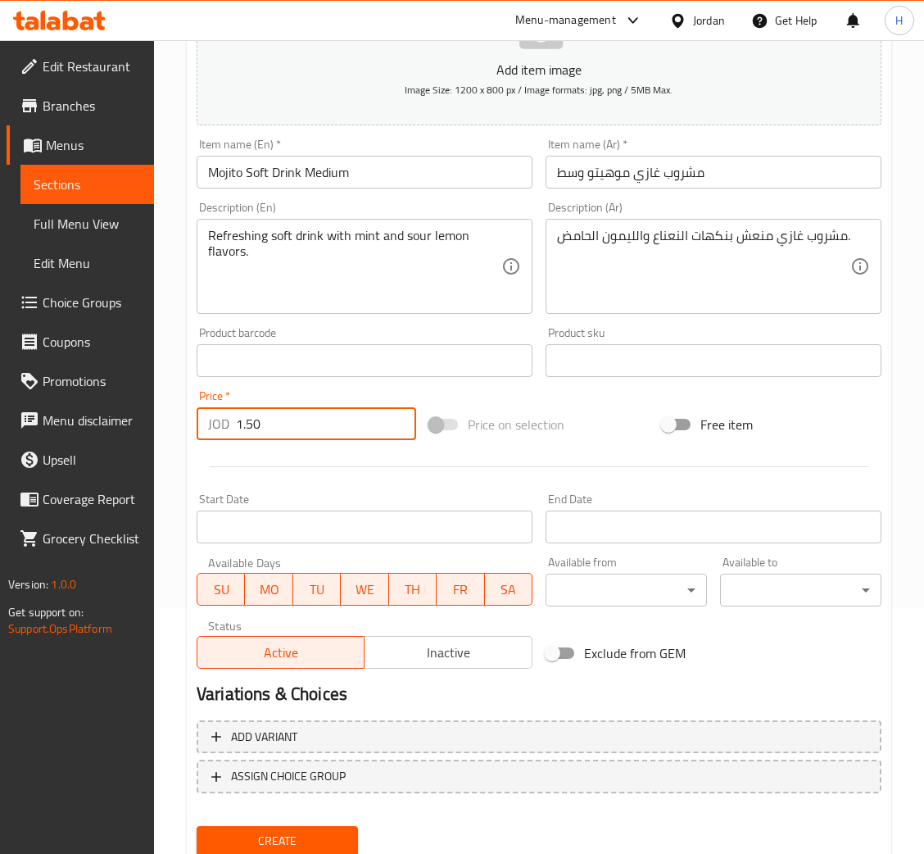
click at [197, 826] on button "Create" at bounding box center [277, 841] width 161 height 30
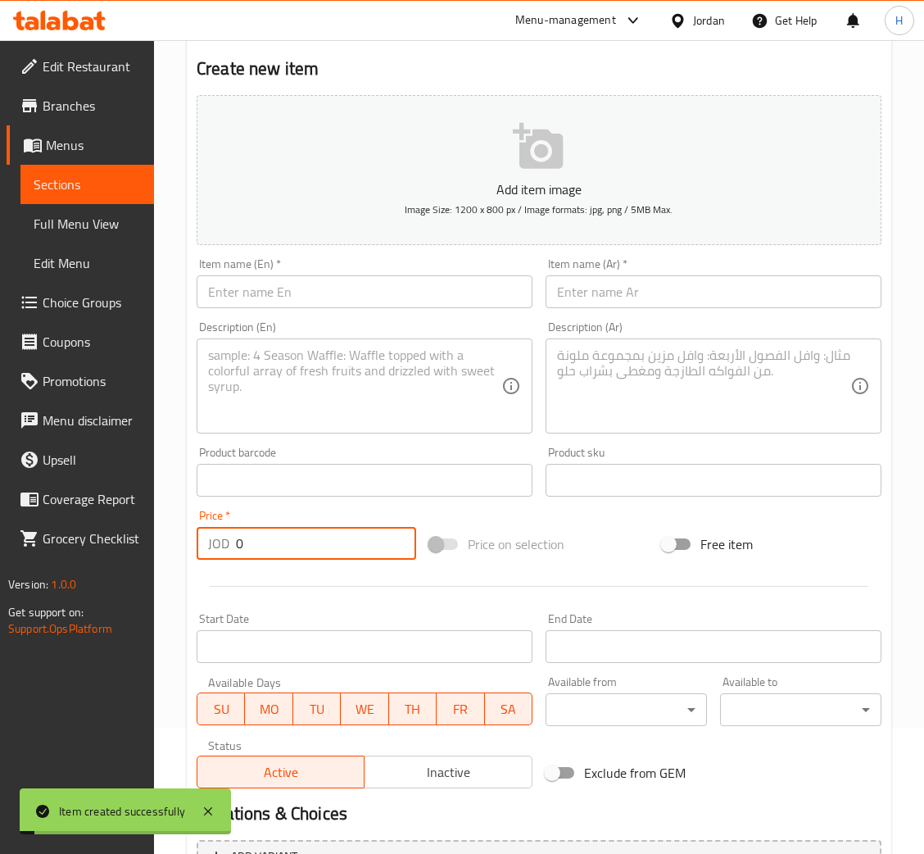
scroll to position [0, 0]
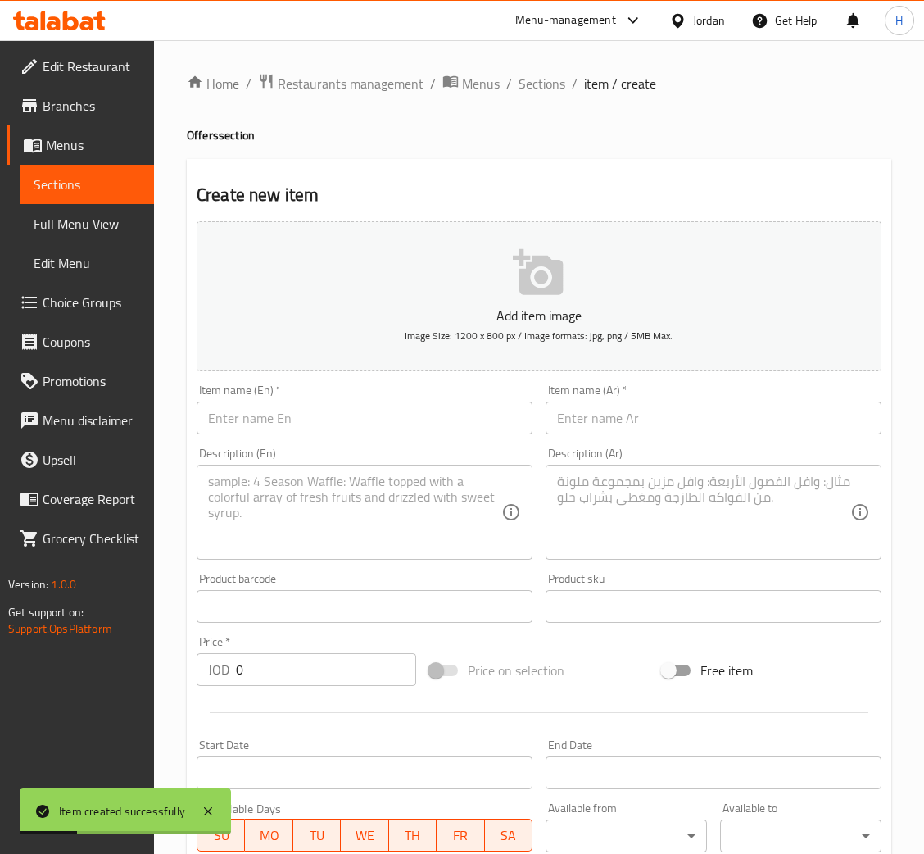
click at [411, 406] on input "text" at bounding box center [365, 418] width 336 height 33
paste input "Mojito Soft Drink"
click at [313, 505] on textarea at bounding box center [354, 513] width 293 height 78
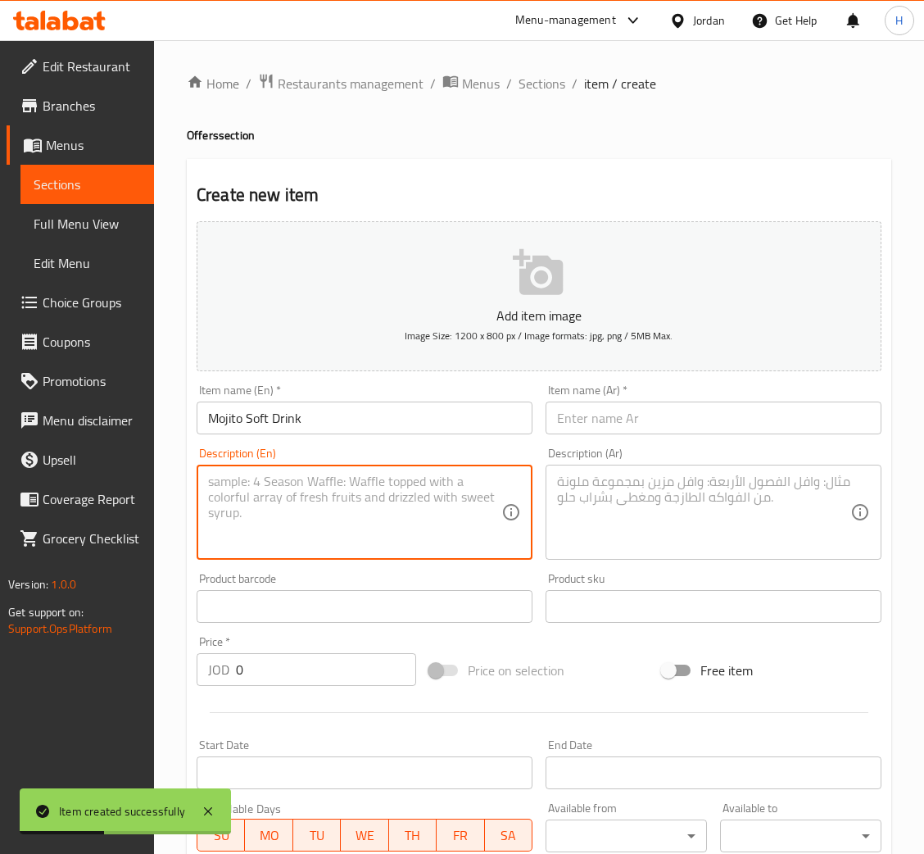
paste textarea "Refreshing soft drink with mint and sour lemon flavors."
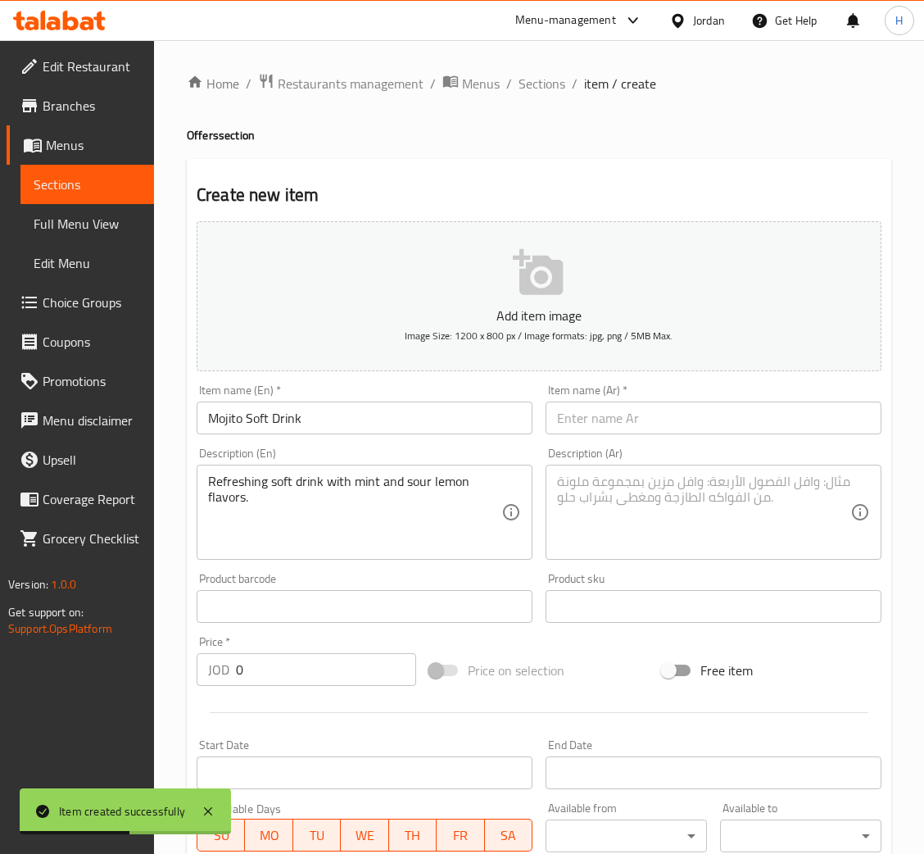
drag, startPoint x: 705, startPoint y: 422, endPoint x: 702, endPoint y: 430, distance: 8.8
click at [705, 422] on input "text" at bounding box center [714, 418] width 336 height 33
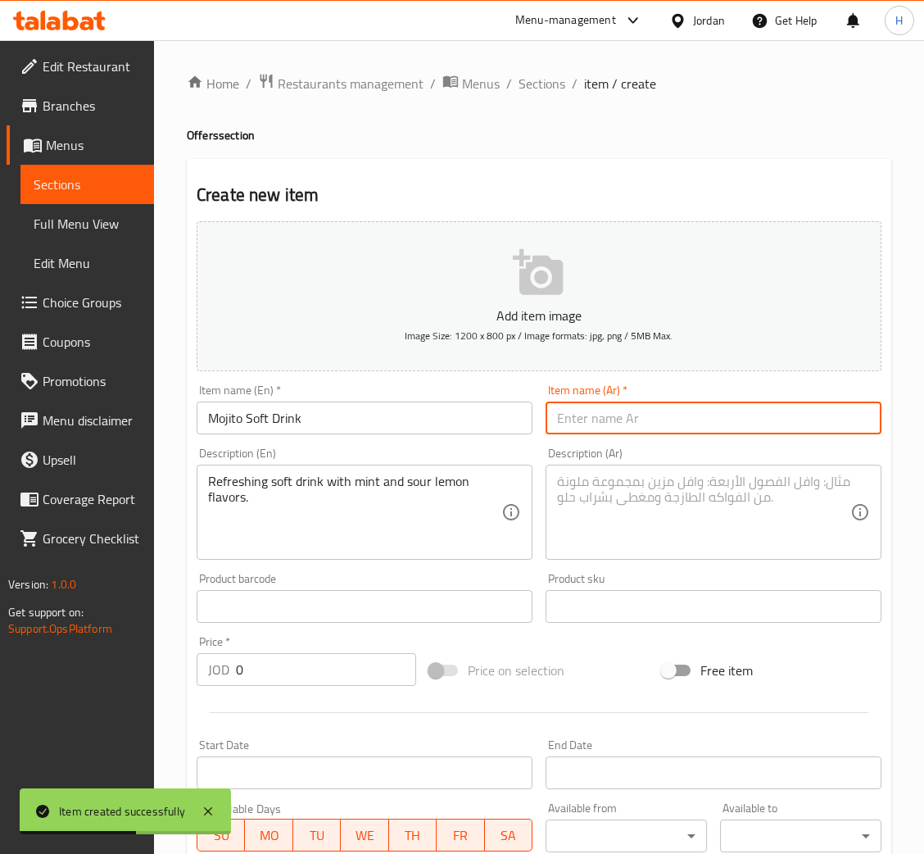
paste input "مشروب [PERSON_NAME]"
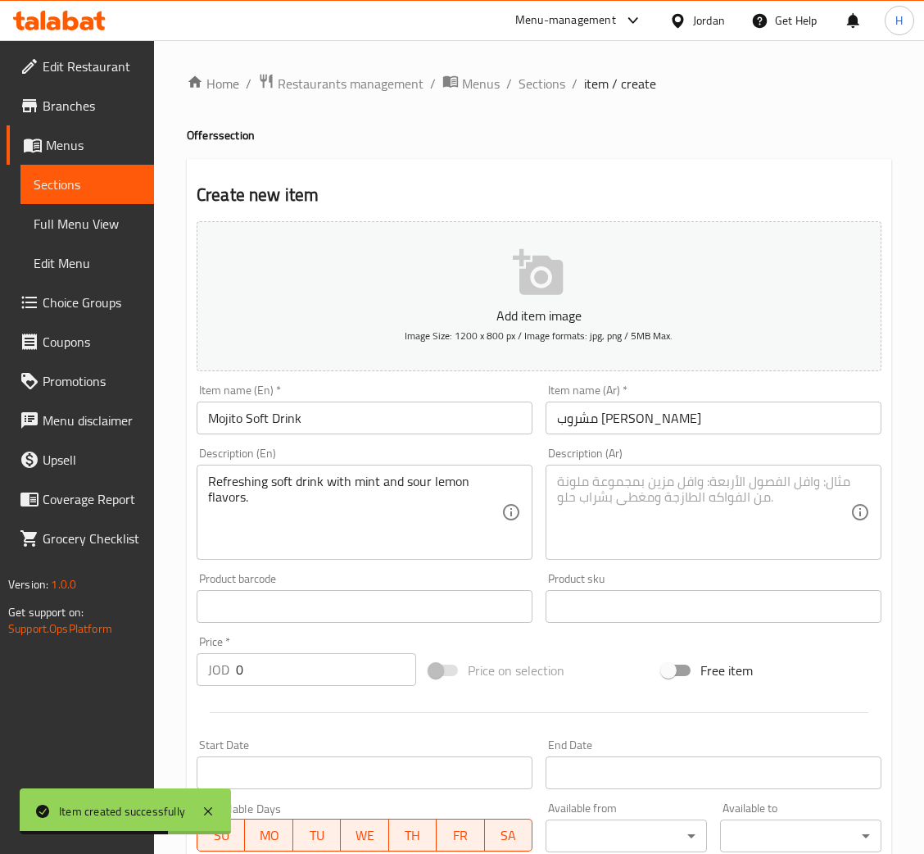
click at [719, 535] on textarea at bounding box center [703, 513] width 293 height 78
paste textarea "مشروب غازي منعش بنكهات النعناع والليمون الحامض."
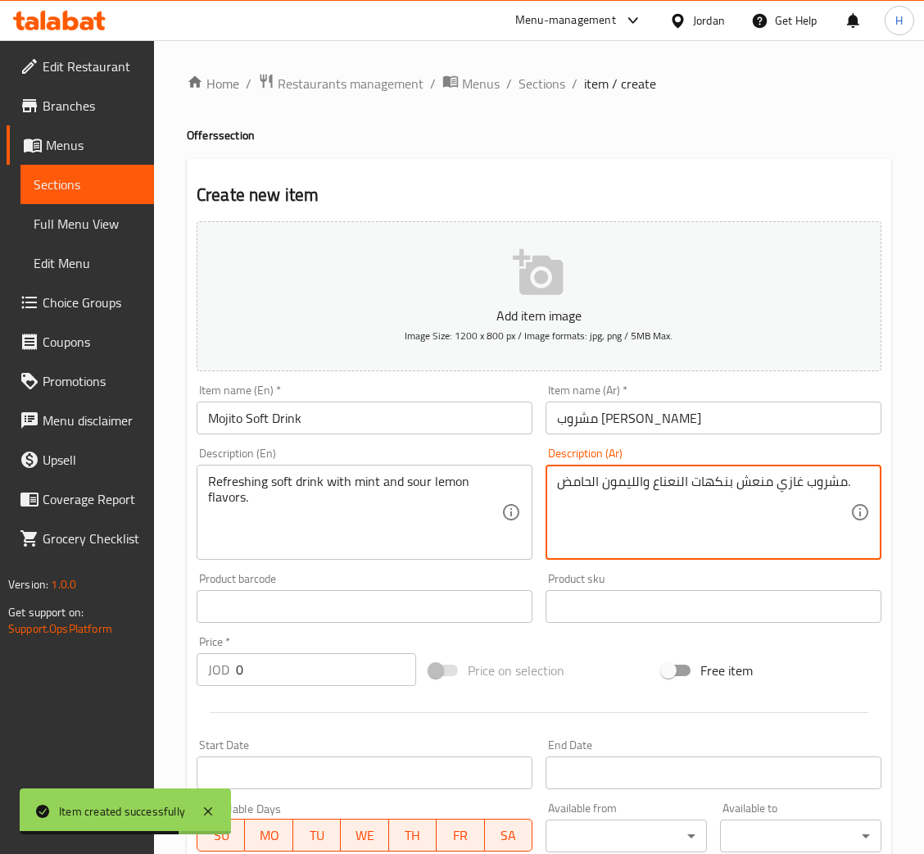
click at [469, 425] on input "Mojito Soft Drink" at bounding box center [365, 418] width 336 height 33
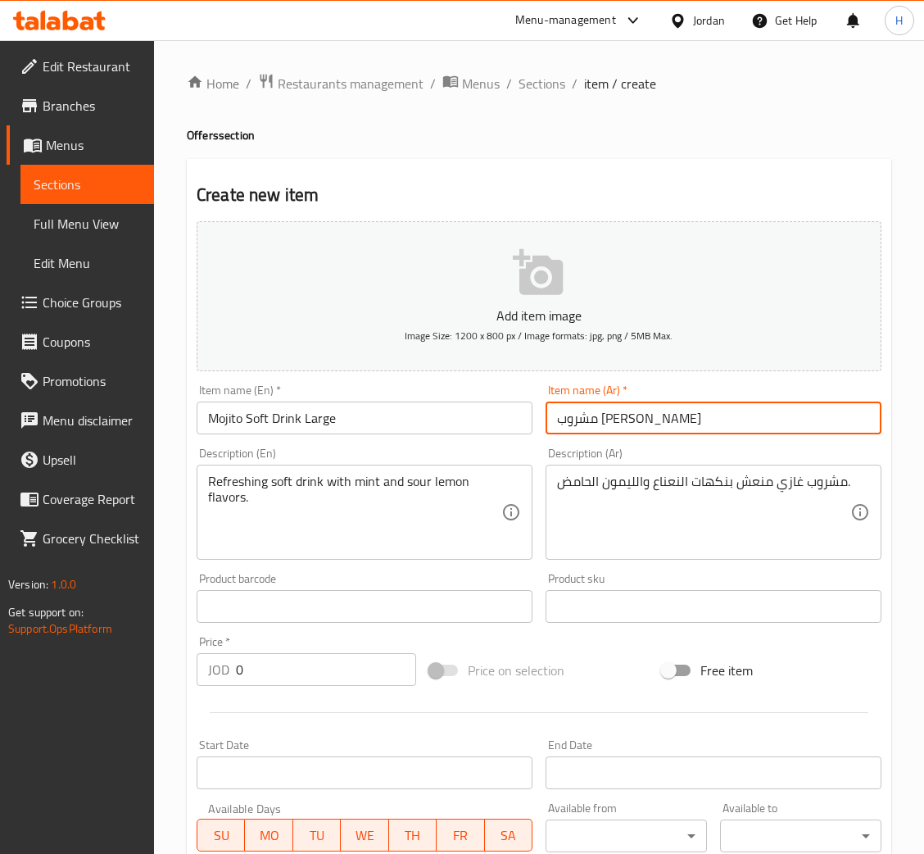
click at [662, 395] on div "Item name (Ar)   * مشروب غازي موهيتو Item name (Ar) *" at bounding box center [714, 409] width 336 height 50
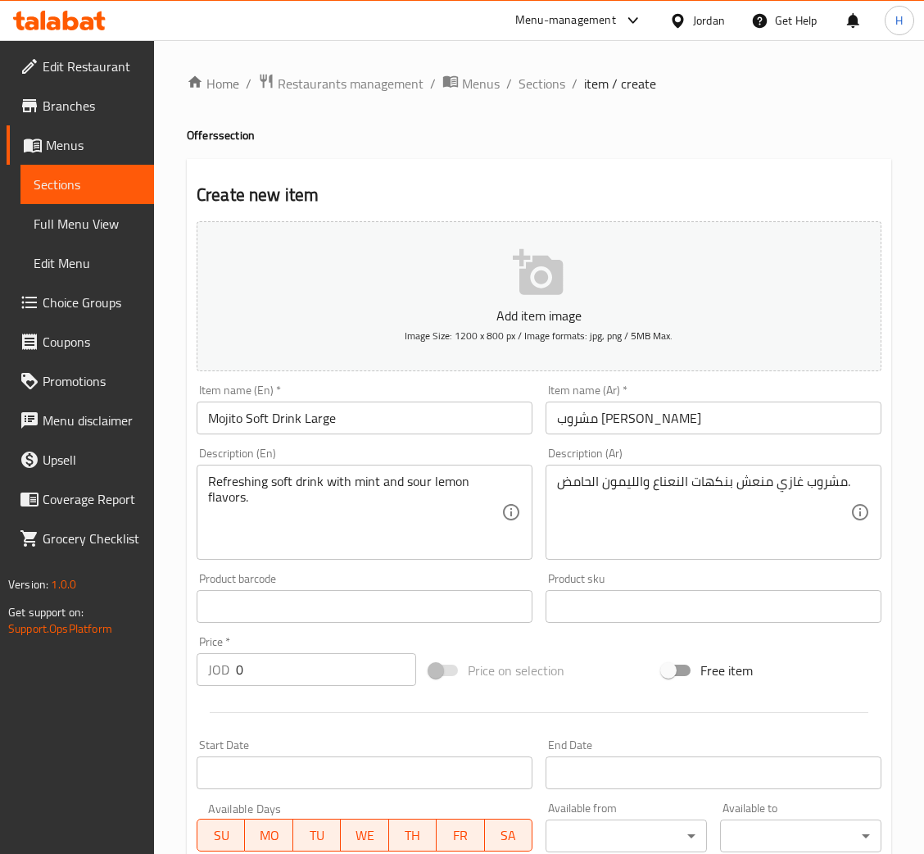
click at [650, 418] on input "مشروب [PERSON_NAME]" at bounding box center [714, 418] width 336 height 33
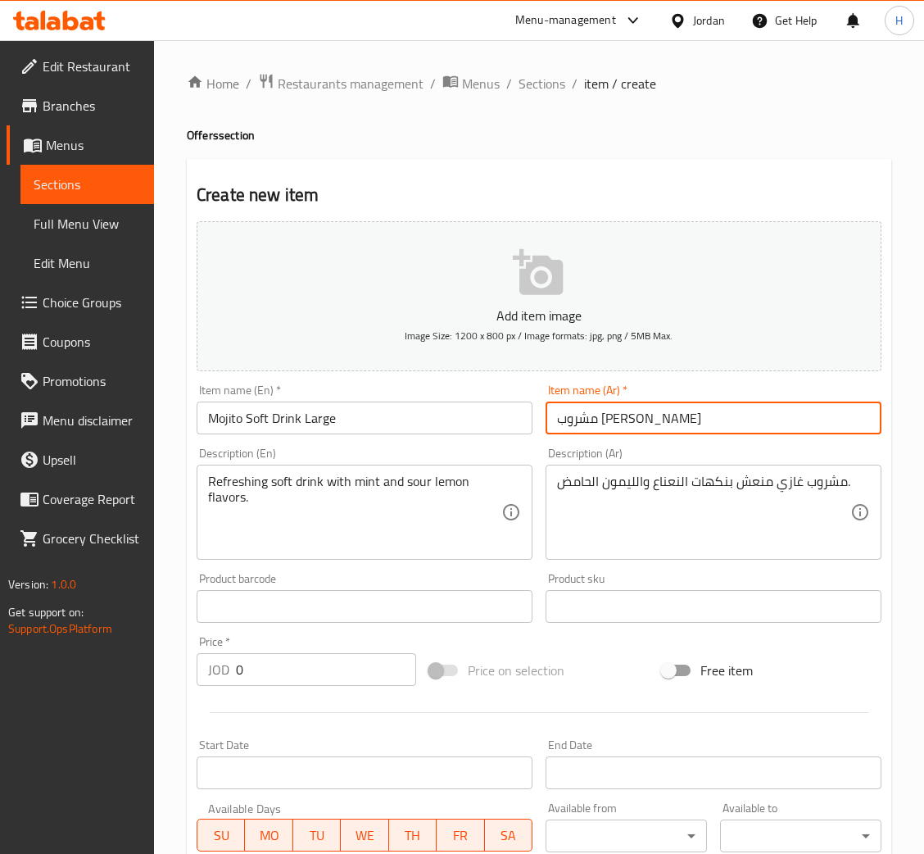
click at [730, 410] on input "مشروب [PERSON_NAME]" at bounding box center [714, 418] width 336 height 33
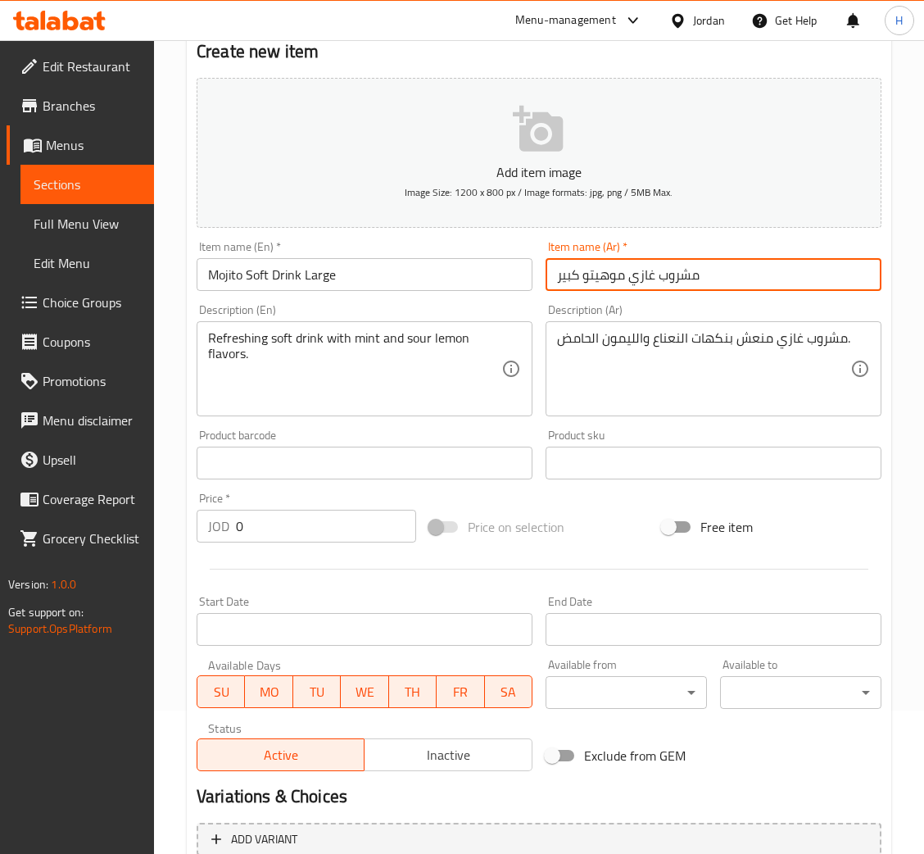
scroll to position [301, 0]
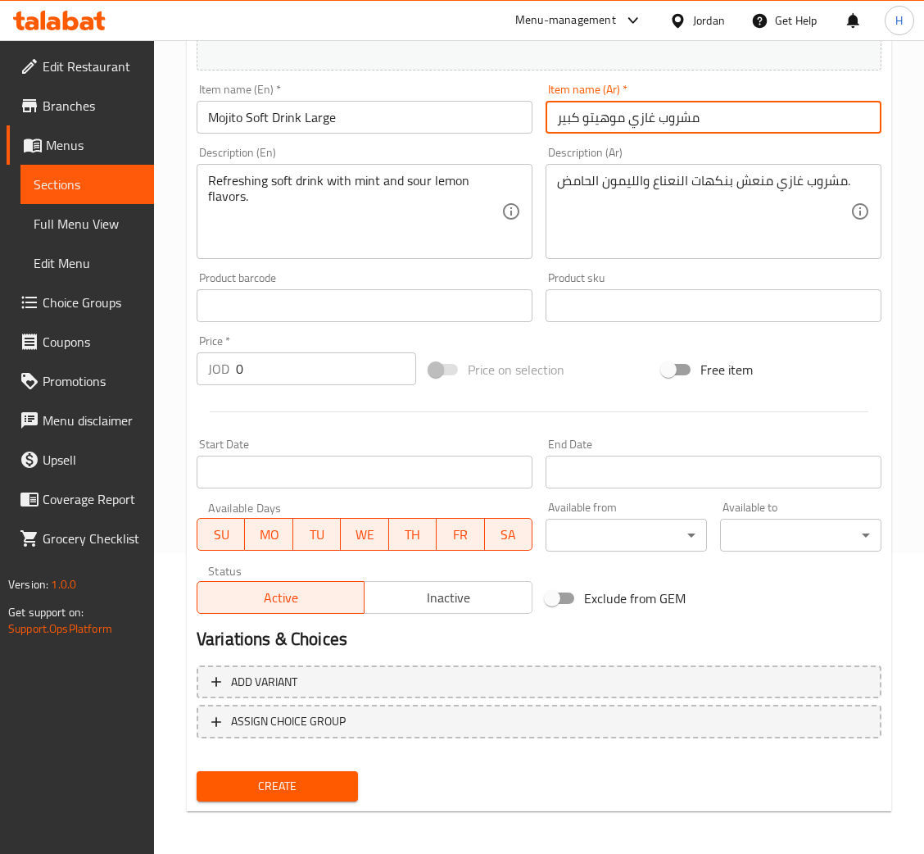
click at [288, 366] on input "0" at bounding box center [326, 368] width 180 height 33
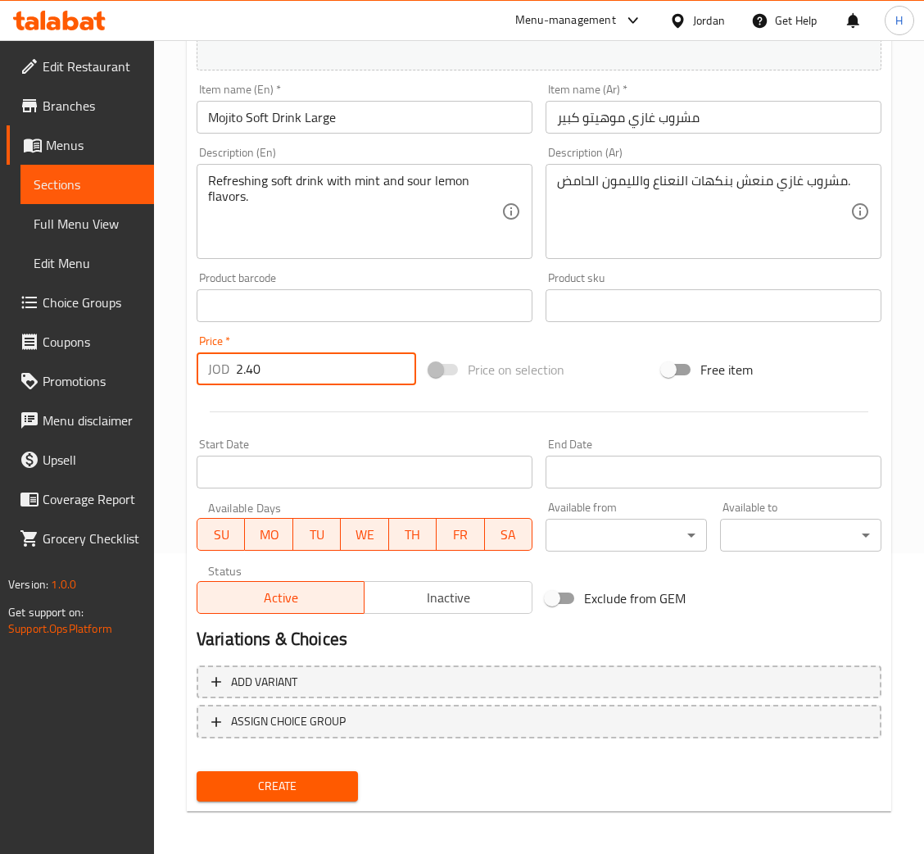
click at [197, 771] on button "Create" at bounding box center [277, 786] width 161 height 30
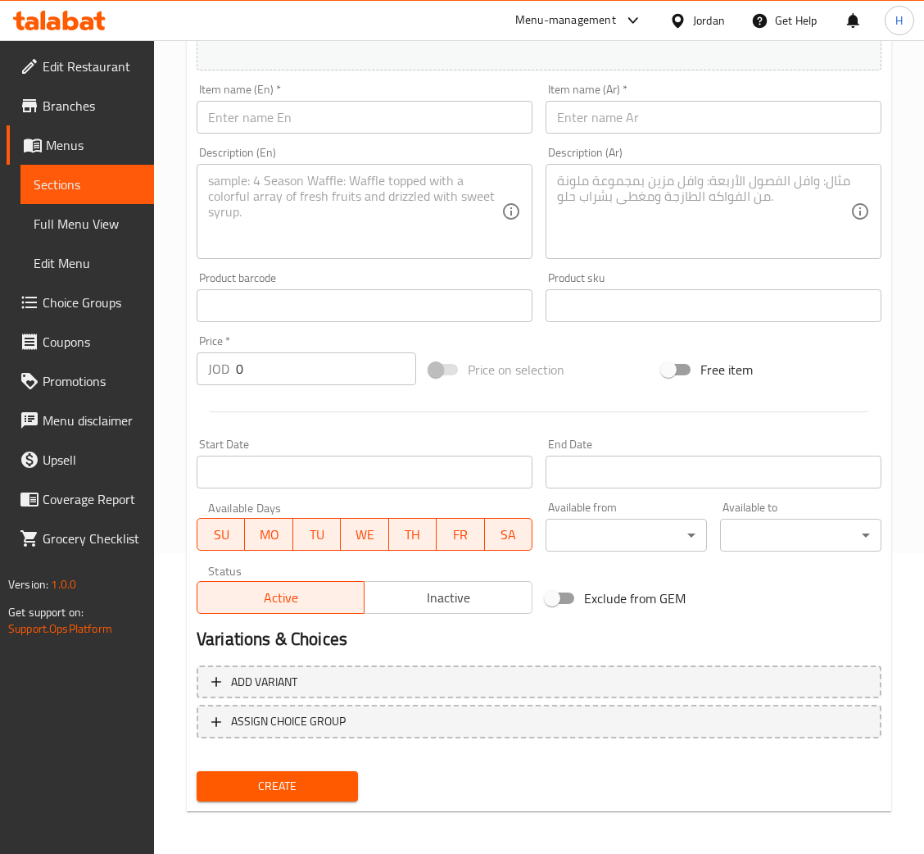
drag, startPoint x: 495, startPoint y: 108, endPoint x: 502, endPoint y: 112, distance: 8.4
click at [495, 108] on input "text" at bounding box center [365, 117] width 336 height 33
paste input "Mojito Energy Drink"
click at [373, 211] on textarea at bounding box center [354, 212] width 293 height 78
paste textarea "A refreshing energy drink with a distinctive mojito and mint taste."
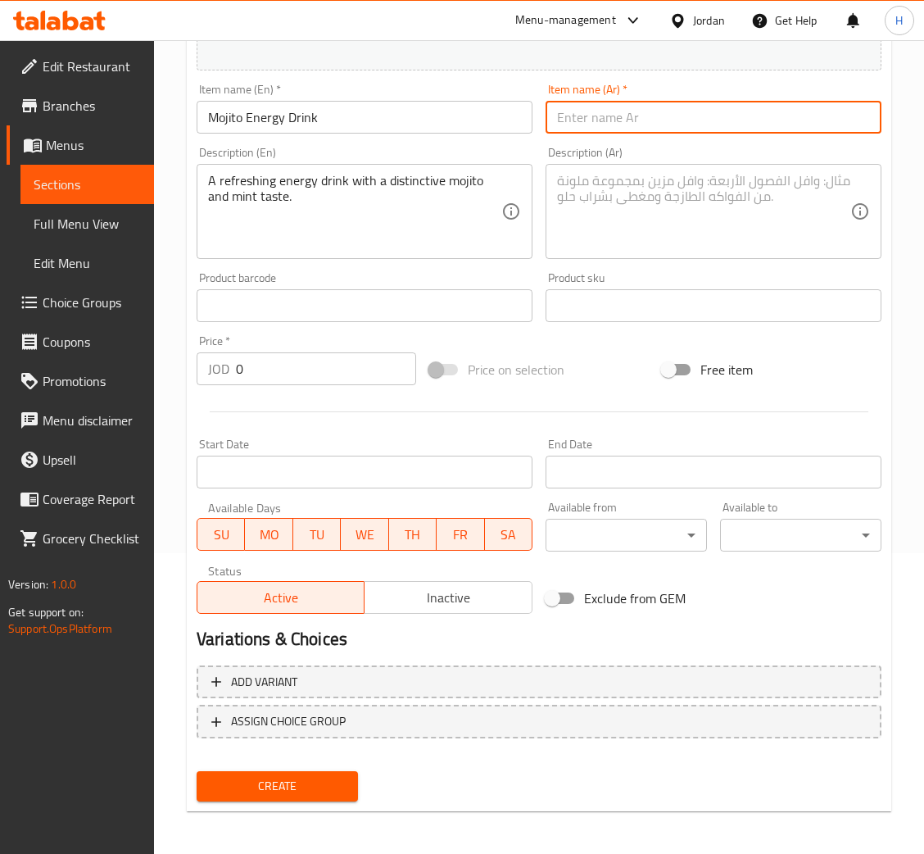
click at [693, 121] on input "text" at bounding box center [714, 117] width 336 height 33
paste input "مشروب طاقة موهيتو"
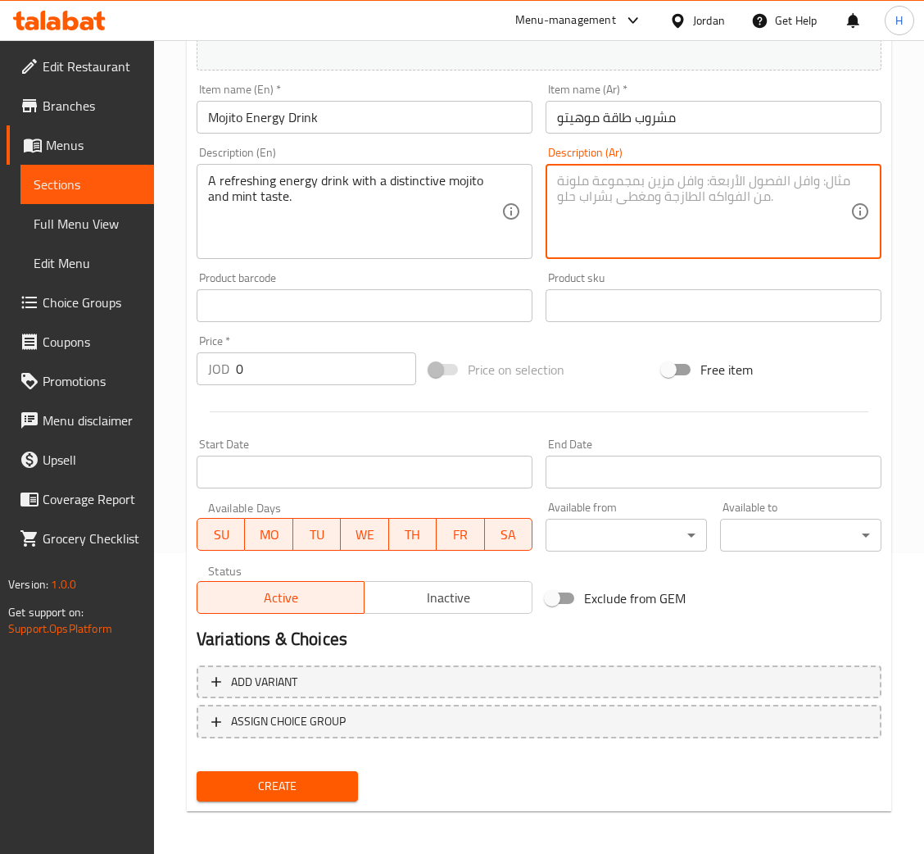
paste textarea "مشروب طاقة مُنعش بطعم موهيتو المميز والنعناع."
click at [419, 90] on div "Item name (En)   * Mojito Energy Drink Item name (En) *" at bounding box center [365, 109] width 336 height 50
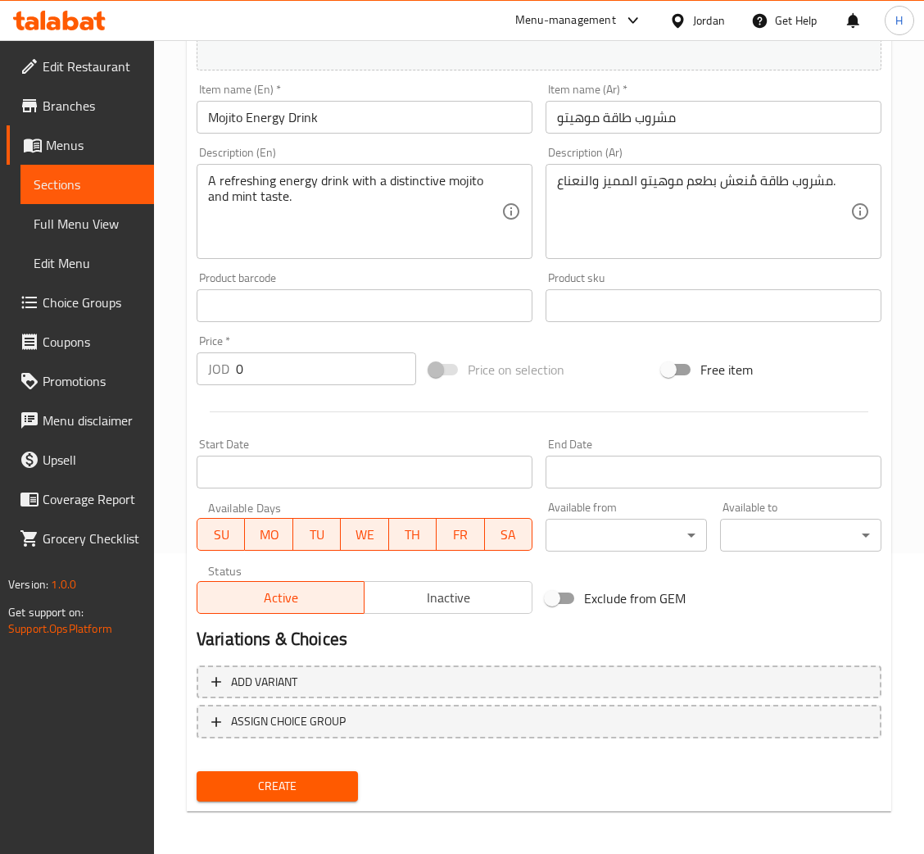
click at [412, 110] on input "Mojito Energy Drink" at bounding box center [365, 117] width 336 height 33
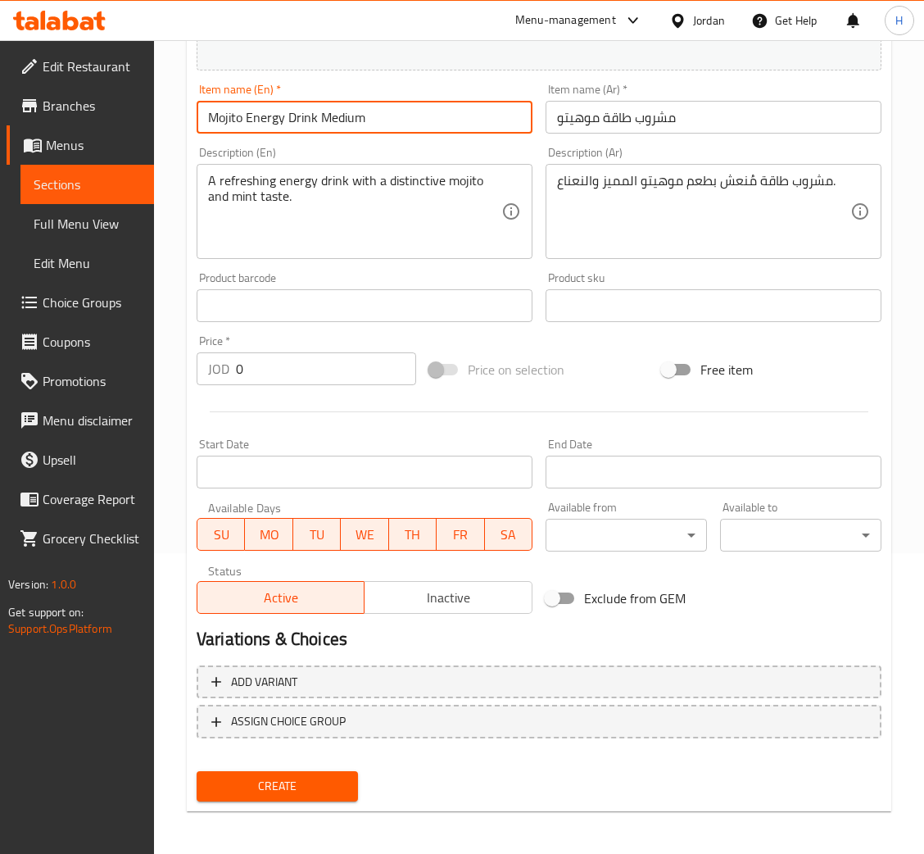
click at [761, 120] on input "مشروب طاقة موهيتو" at bounding box center [714, 117] width 336 height 33
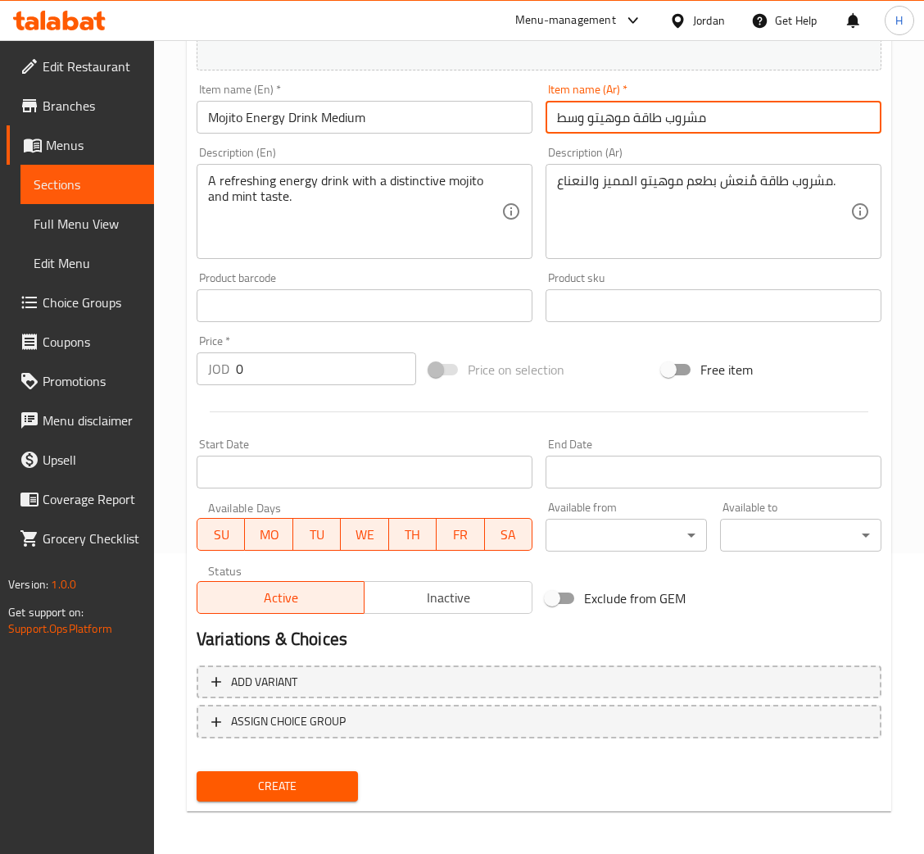
click at [345, 374] on input "0" at bounding box center [326, 368] width 180 height 33
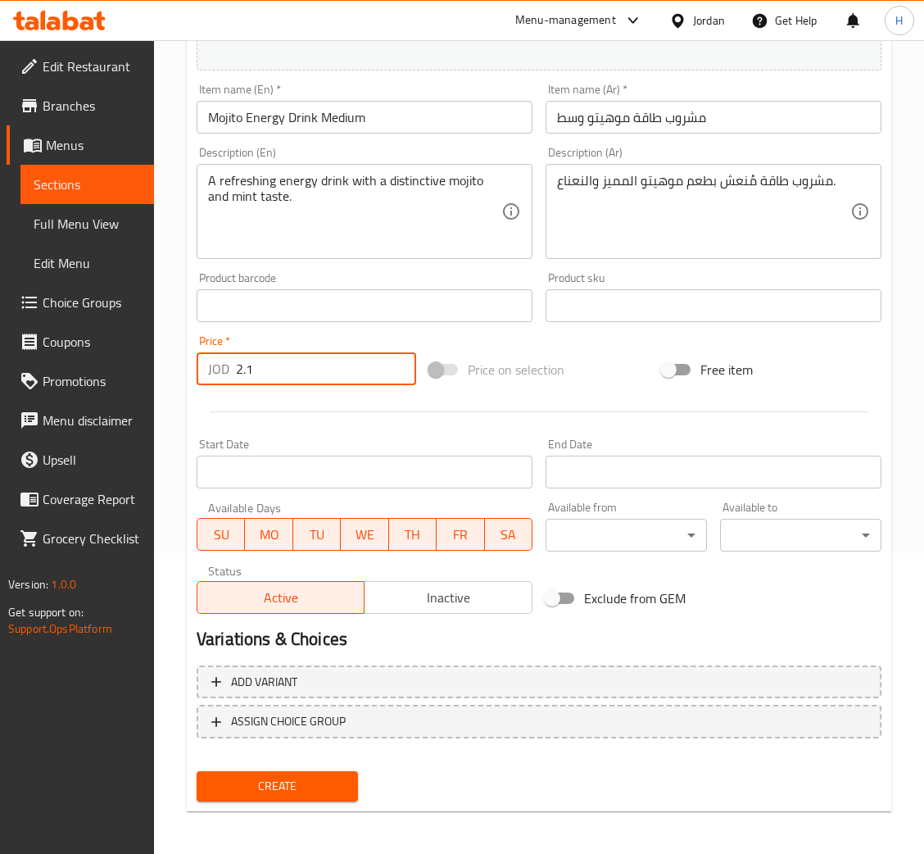
click at [197, 771] on button "Create" at bounding box center [277, 786] width 161 height 30
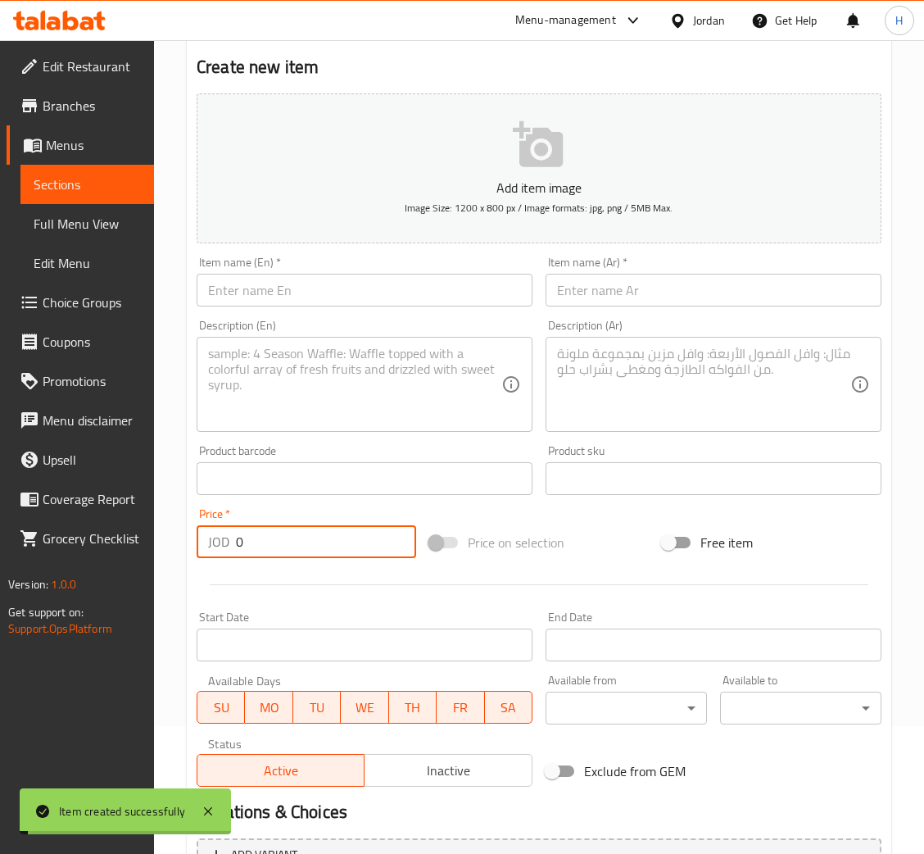
scroll to position [0, 0]
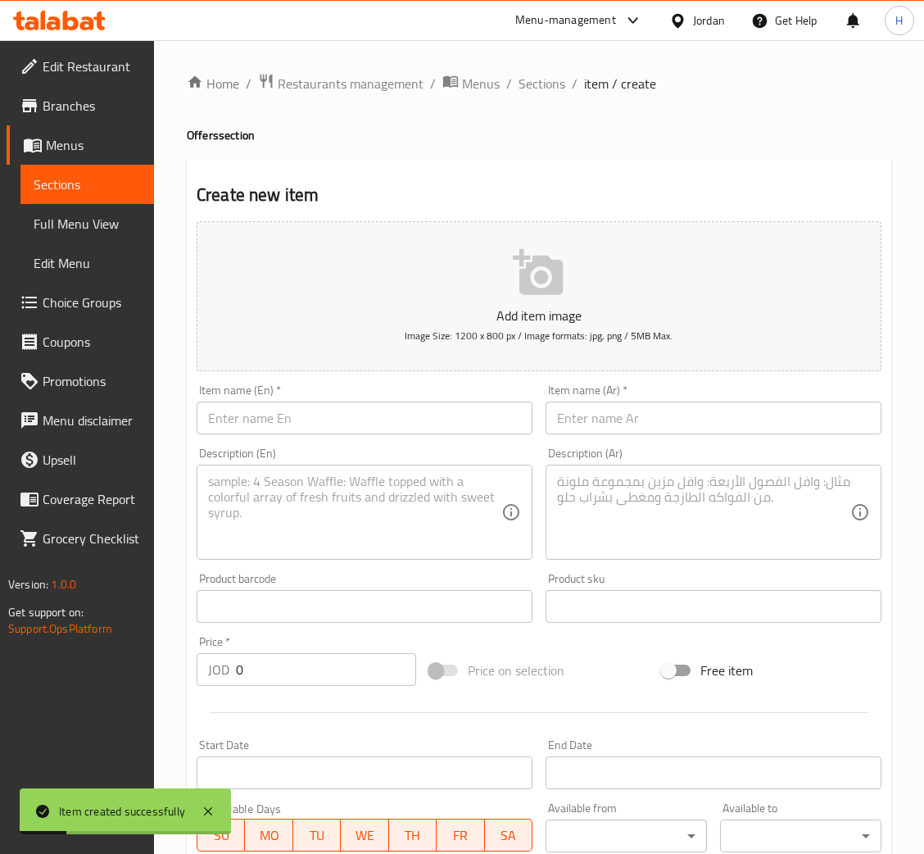
click at [450, 431] on input "text" at bounding box center [365, 418] width 336 height 33
paste input "Mojito Energy Drink"
drag, startPoint x: 714, startPoint y: 429, endPoint x: 734, endPoint y: 432, distance: 20.6
click at [714, 429] on input "text" at bounding box center [714, 418] width 336 height 33
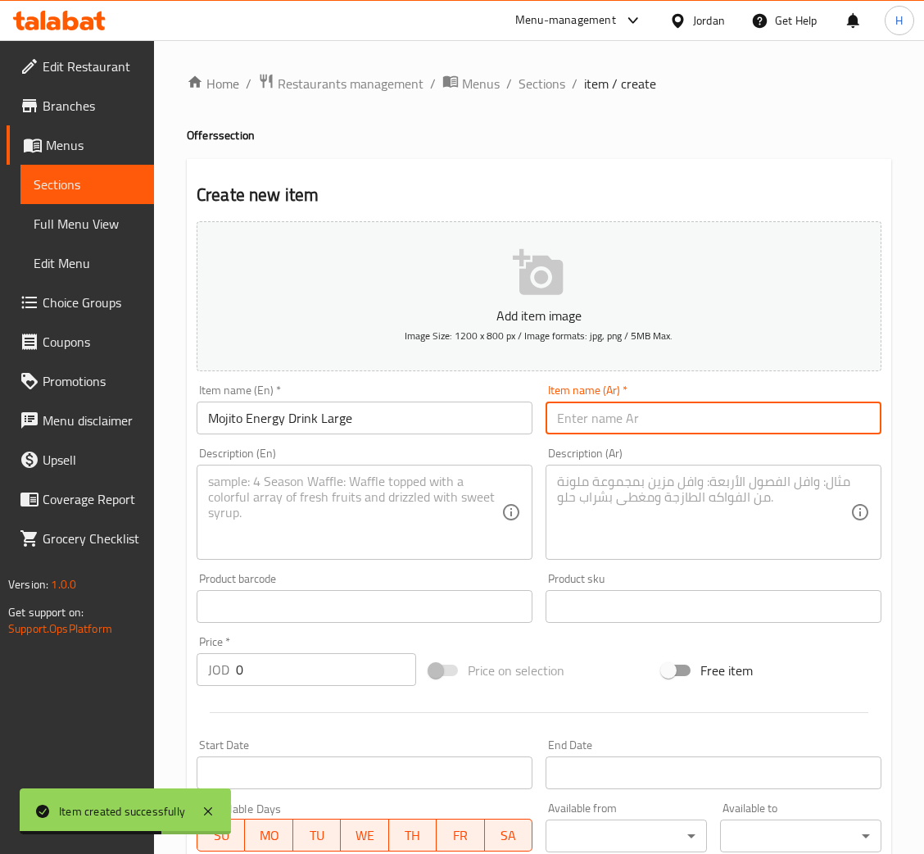
paste input "مشروب طاقة موهيتو"
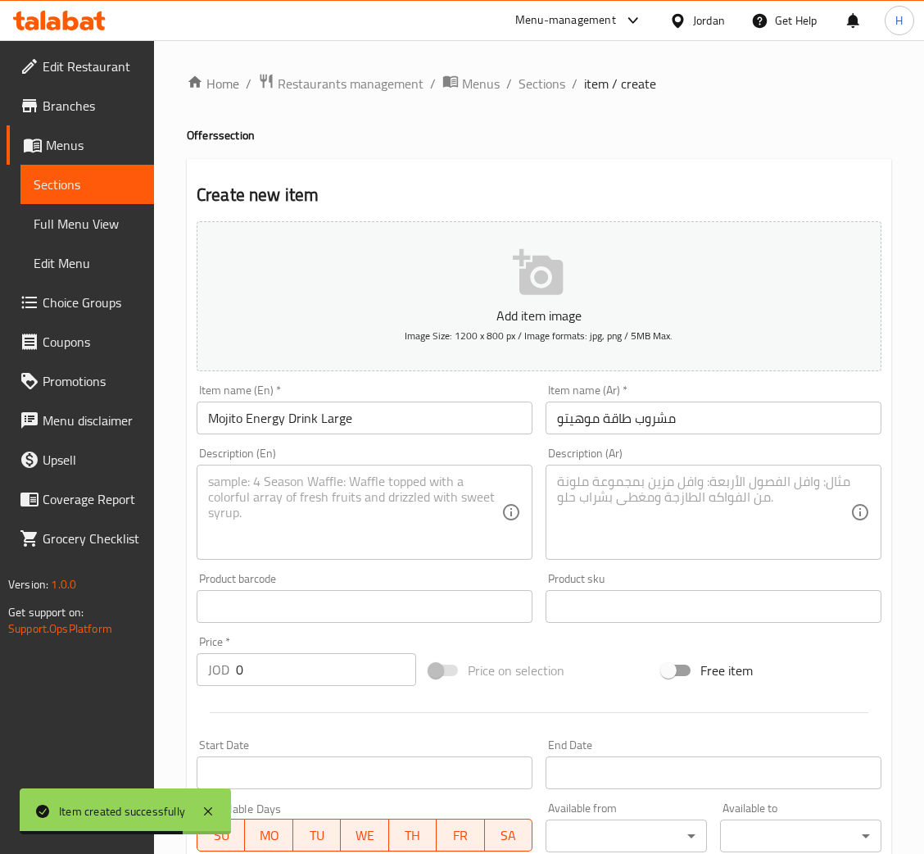
click at [327, 464] on div "Description (En) Description (En)" at bounding box center [365, 503] width 336 height 112
click at [442, 530] on textarea at bounding box center [354, 513] width 293 height 78
paste textarea "A refreshing energy drink with a distinctive mojito and mint taste."
click at [597, 525] on textarea at bounding box center [703, 513] width 293 height 78
paste textarea "مشروب طاقة مُنعش بطعم موهيتو المميز والنعناع."
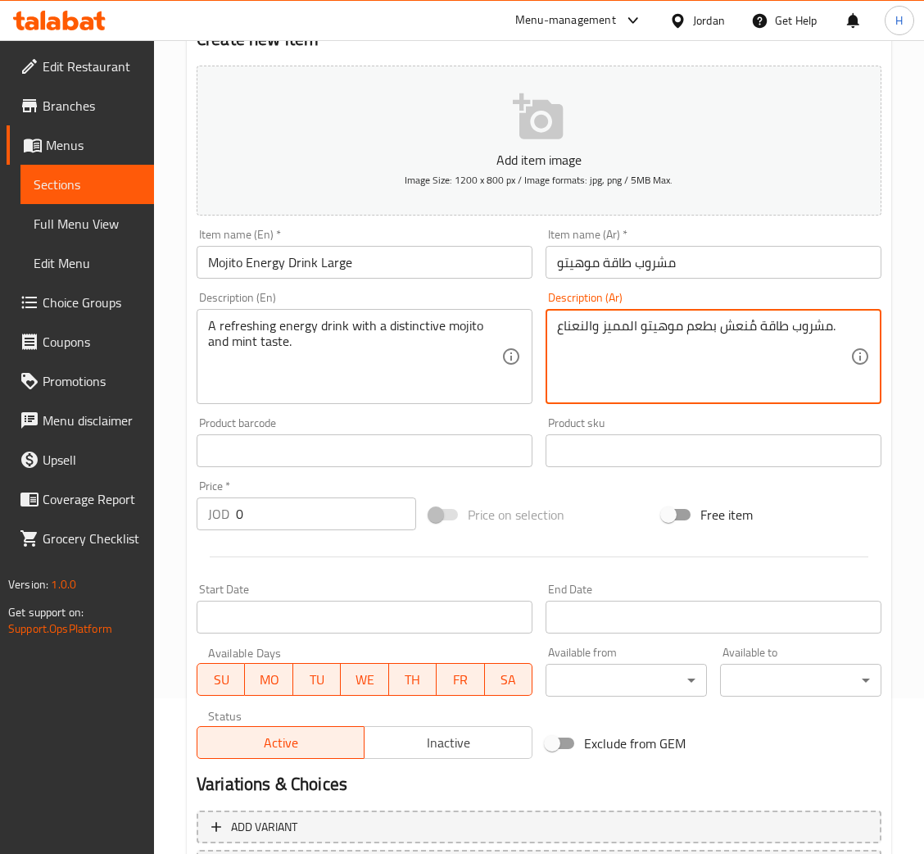
scroll to position [301, 0]
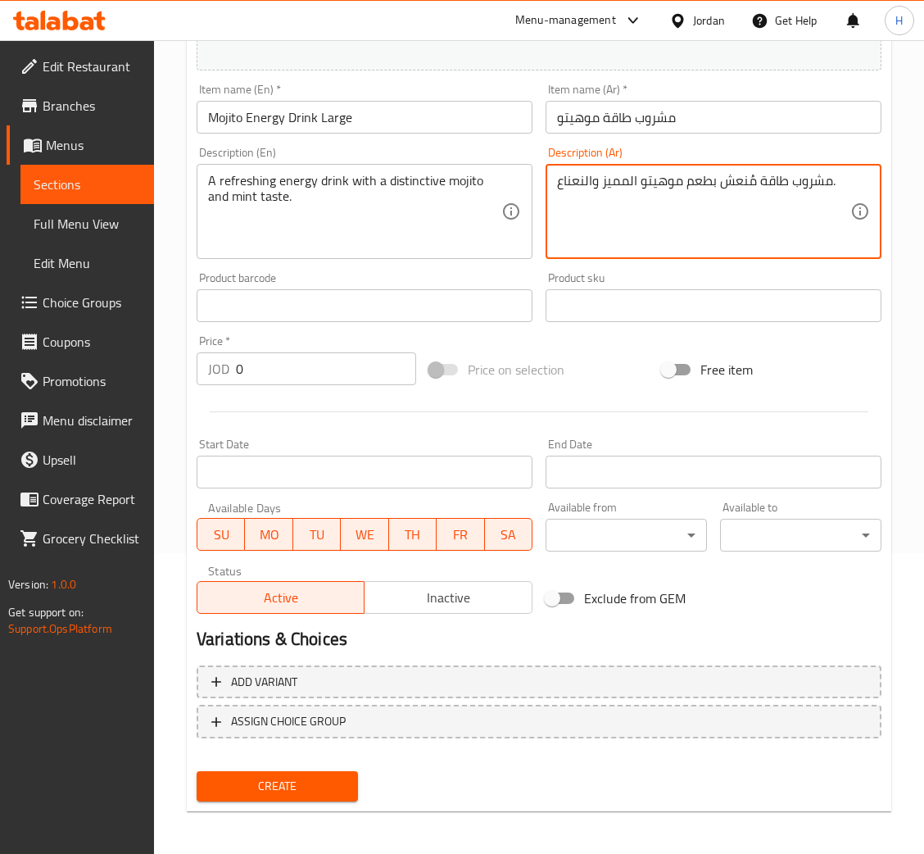
click at [456, 142] on div "Description (En) A refreshing energy drink with a distinctive mojito and mint t…" at bounding box center [364, 202] width 349 height 125
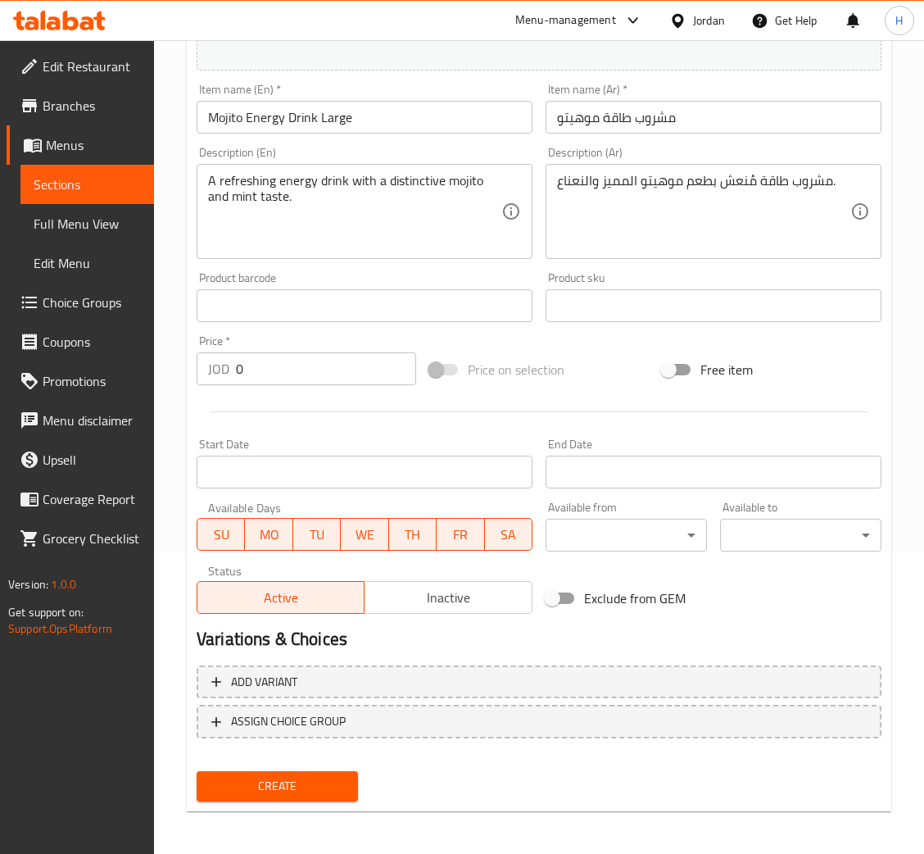
click at [454, 131] on input "Mojito Energy Drink Large" at bounding box center [365, 117] width 336 height 33
click at [736, 125] on input "مشروب طاقة موهيتو" at bounding box center [714, 117] width 336 height 33
click at [319, 373] on input "0" at bounding box center [326, 368] width 180 height 33
click at [197, 771] on button "Create" at bounding box center [277, 786] width 161 height 30
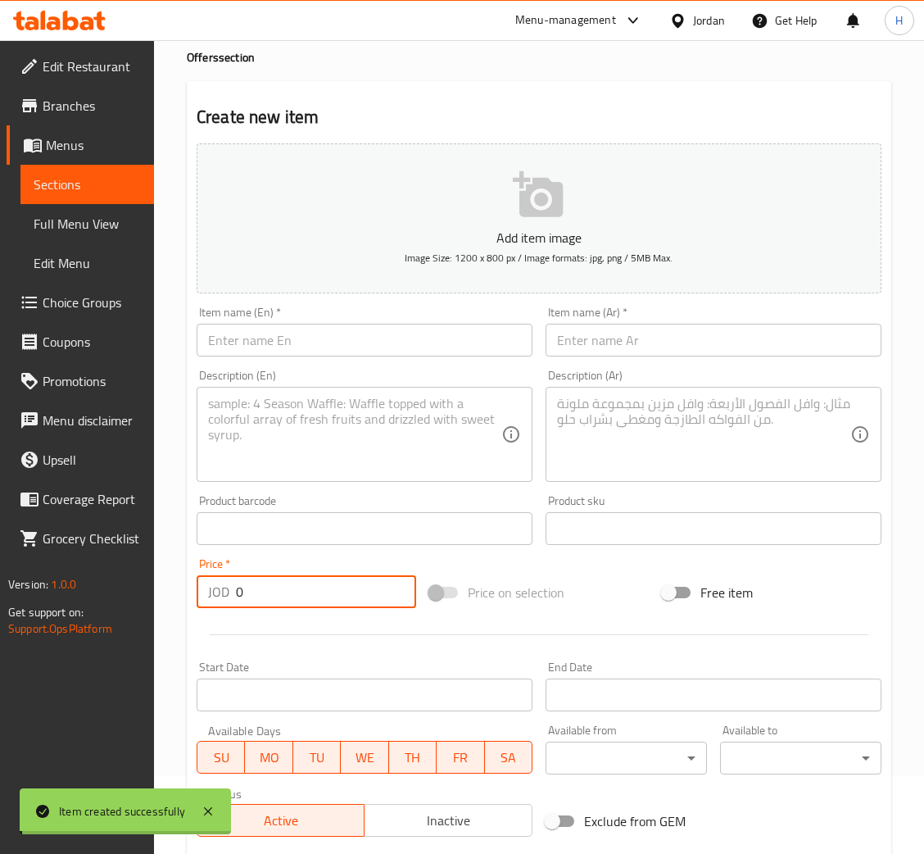
scroll to position [0, 0]
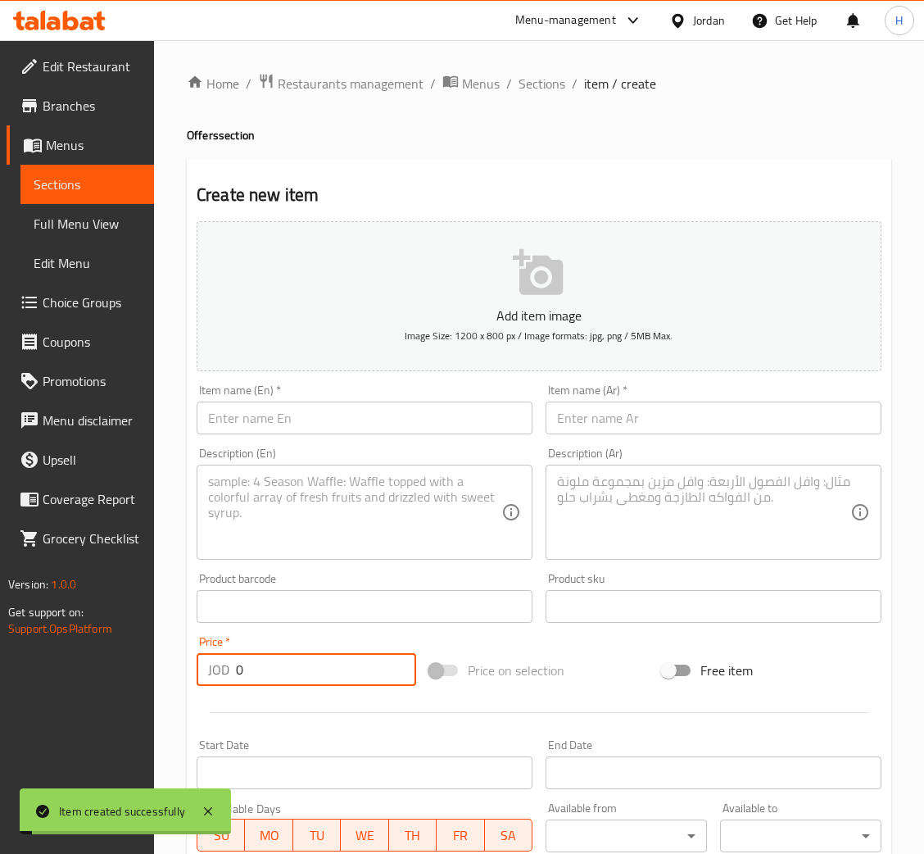
click at [543, 97] on div "Home / Restaurants management / Menus / Sections / item / create Offers section…" at bounding box center [539, 599] width 705 height 1052
click at [538, 76] on span "Sections" at bounding box center [542, 84] width 47 height 20
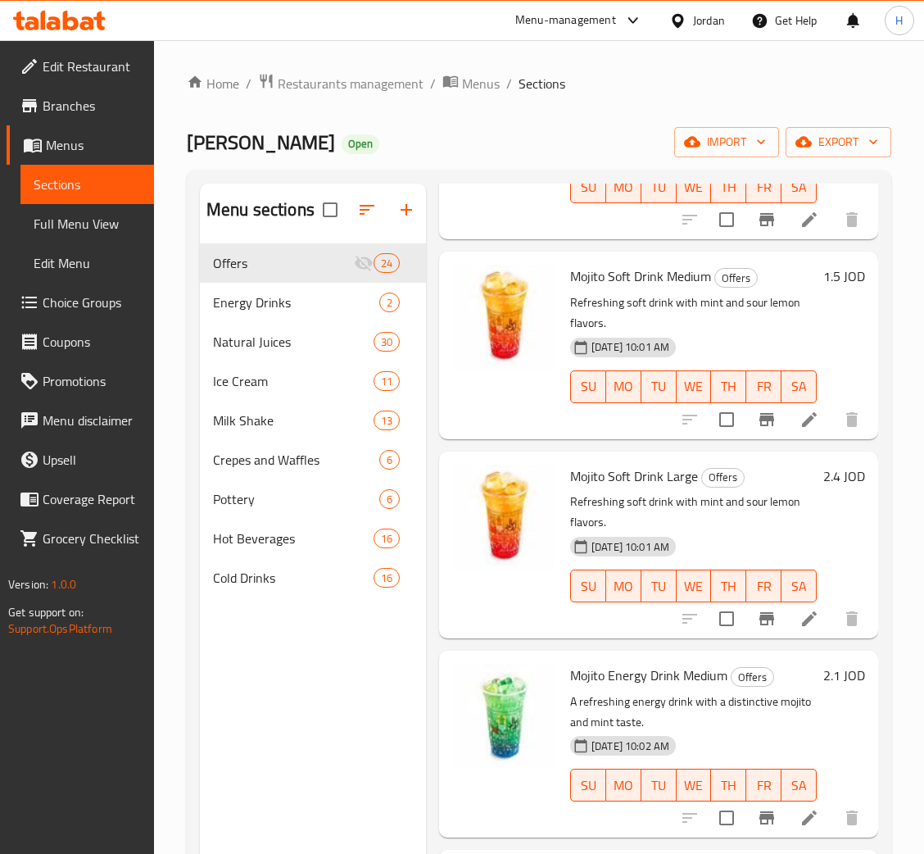
click at [336, 696] on div "Menu sections Offers 24 Energy Drinks 2 Natural Juices 30 Ice Cream 11 Milk Sha…" at bounding box center [313, 611] width 226 height 854
click at [488, 131] on div "Abu Saleh Open import export" at bounding box center [539, 142] width 705 height 30
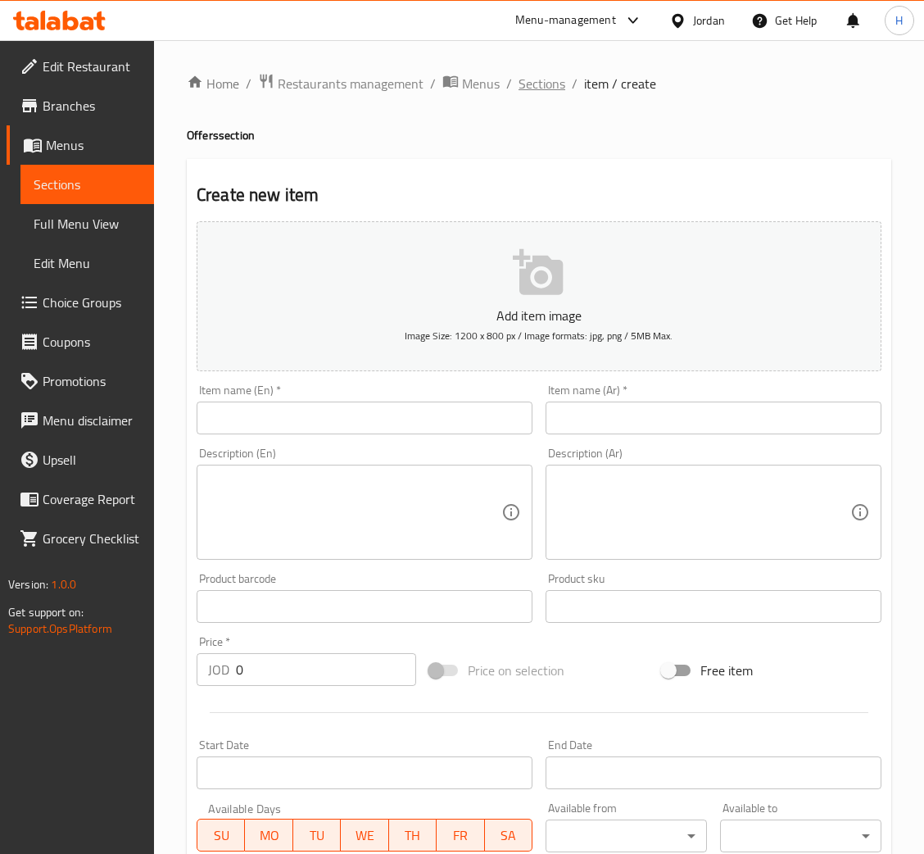
click at [540, 77] on span "Sections" at bounding box center [542, 84] width 47 height 20
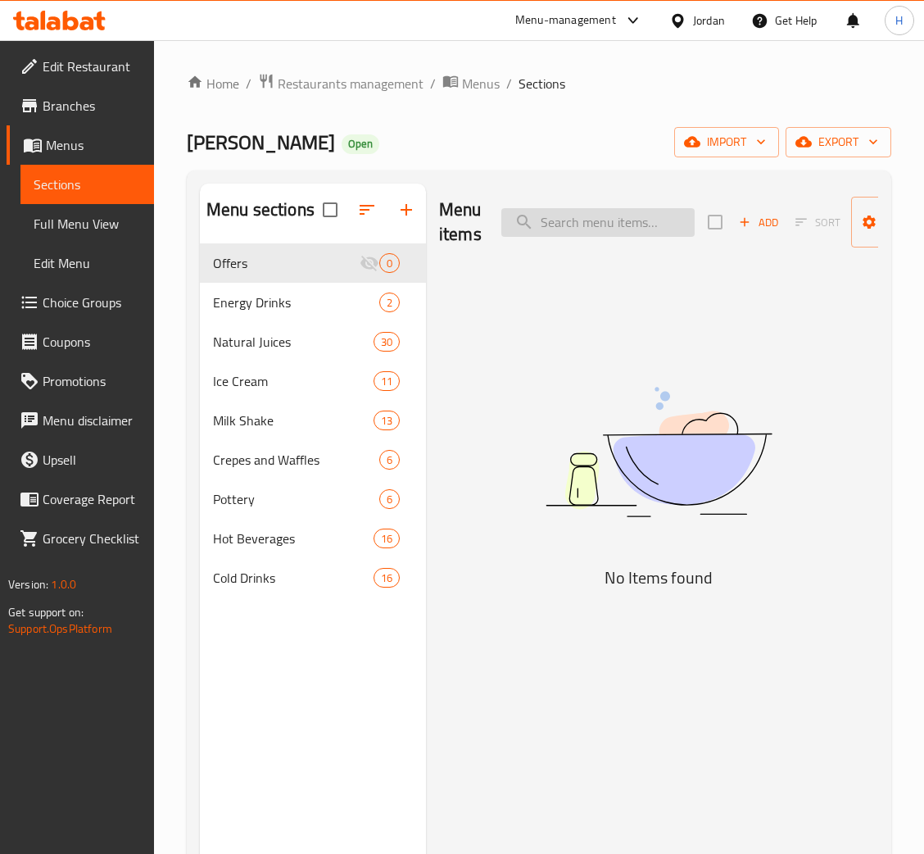
click at [586, 216] on input "search" at bounding box center [598, 222] width 193 height 29
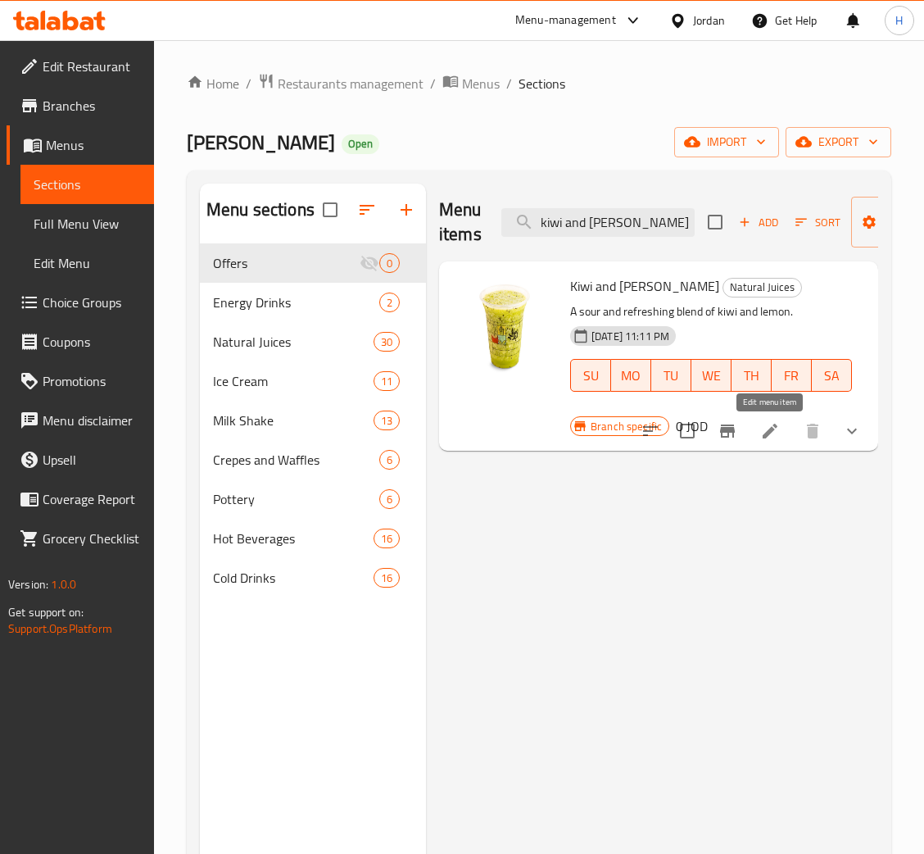
type input "kiwi and [PERSON_NAME]"
click at [773, 432] on icon at bounding box center [770, 431] width 15 height 15
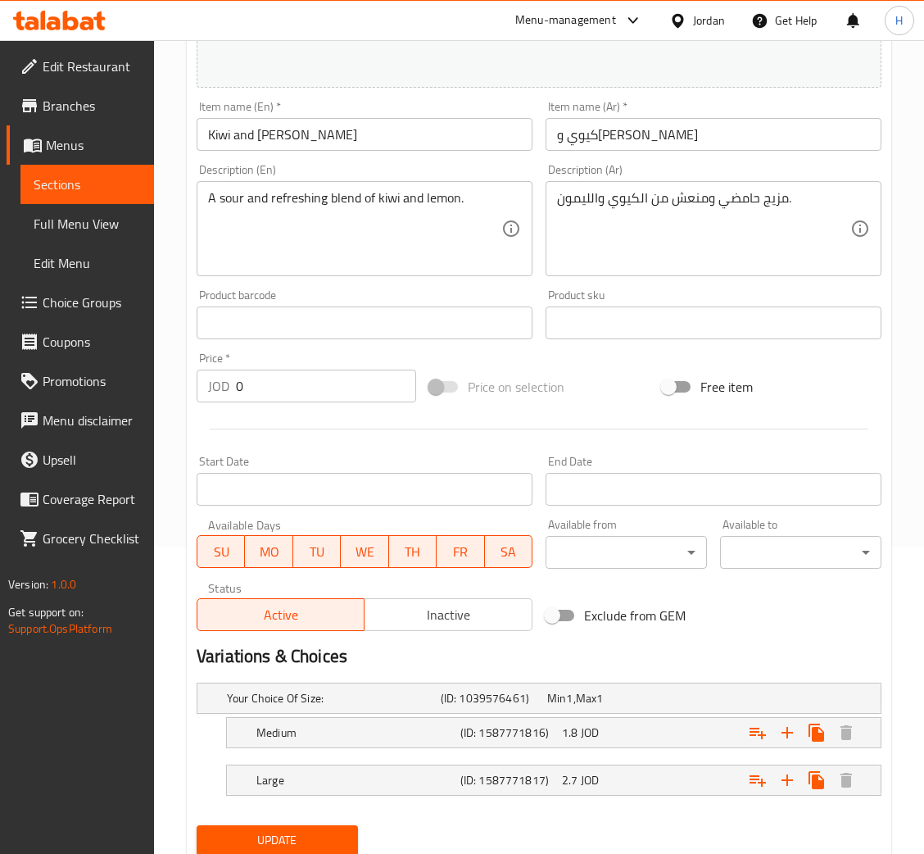
scroll to position [243, 0]
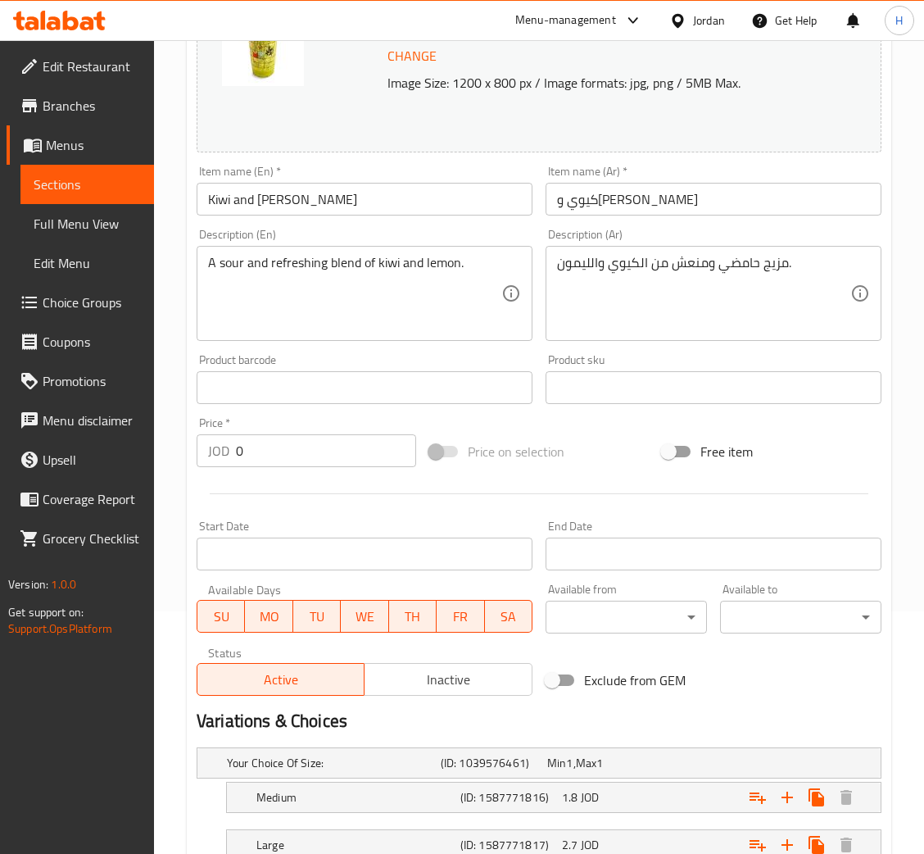
drag, startPoint x: 309, startPoint y: 203, endPoint x: 41, endPoint y: 338, distance: 300.2
click at [311, 203] on input "Kiwi and [PERSON_NAME]" at bounding box center [365, 199] width 336 height 33
click at [646, 193] on input "كيوي و[PERSON_NAME]" at bounding box center [714, 199] width 336 height 33
drag, startPoint x: 747, startPoint y: 261, endPoint x: 693, endPoint y: 289, distance: 61.2
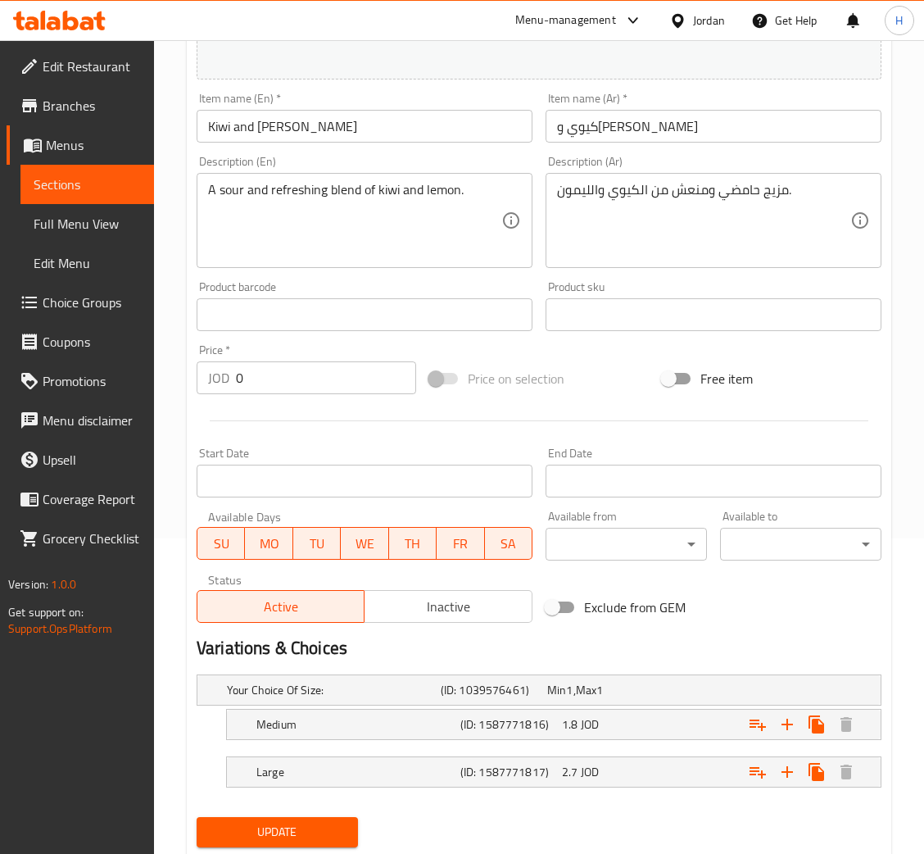
scroll to position [366, 0]
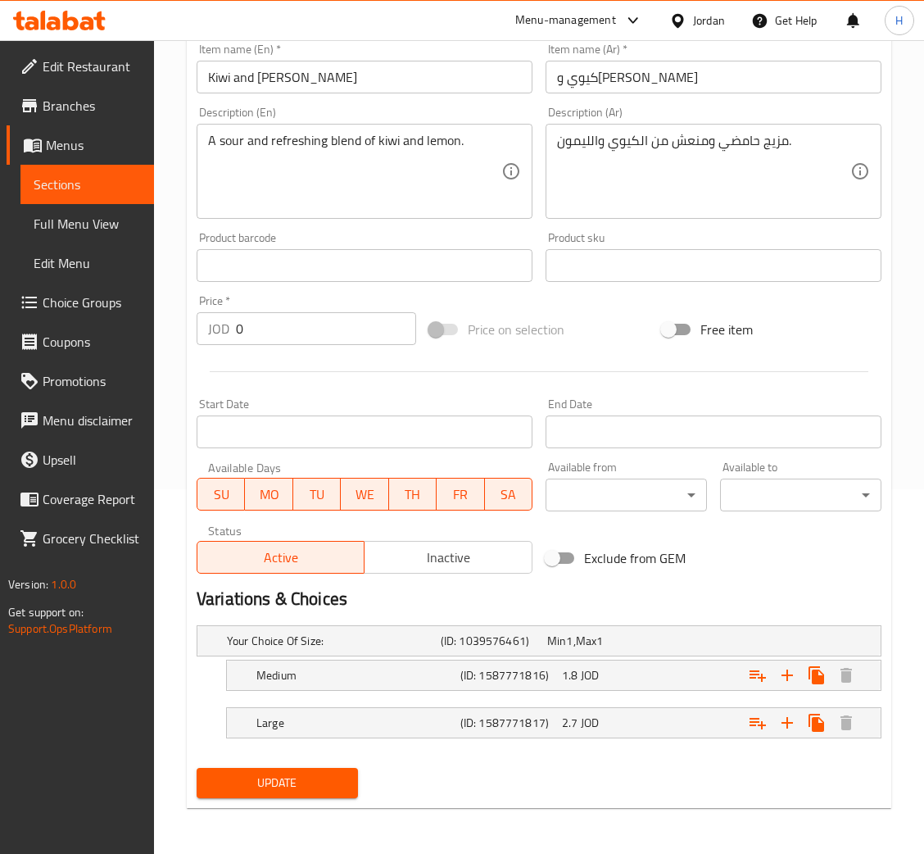
click at [368, 95] on div "Change Image Size: 1200 x 800 px / Image formats: jpg, png / 5MB Max. Item name…" at bounding box center [539, 215] width 698 height 730
click at [368, 91] on input "Kiwi and [PERSON_NAME]" at bounding box center [365, 77] width 336 height 33
click at [691, 80] on input "كيوي و[PERSON_NAME]" at bounding box center [714, 77] width 336 height 33
drag, startPoint x: 720, startPoint y: 150, endPoint x: 705, endPoint y: 161, distance: 18.2
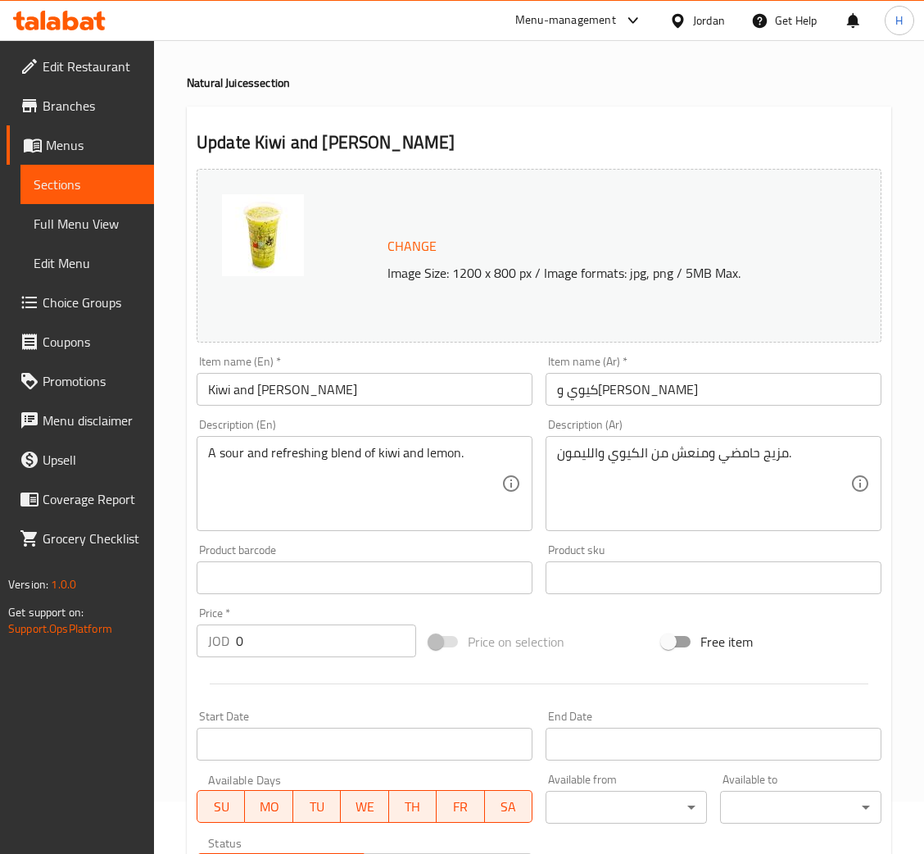
scroll to position [0, 0]
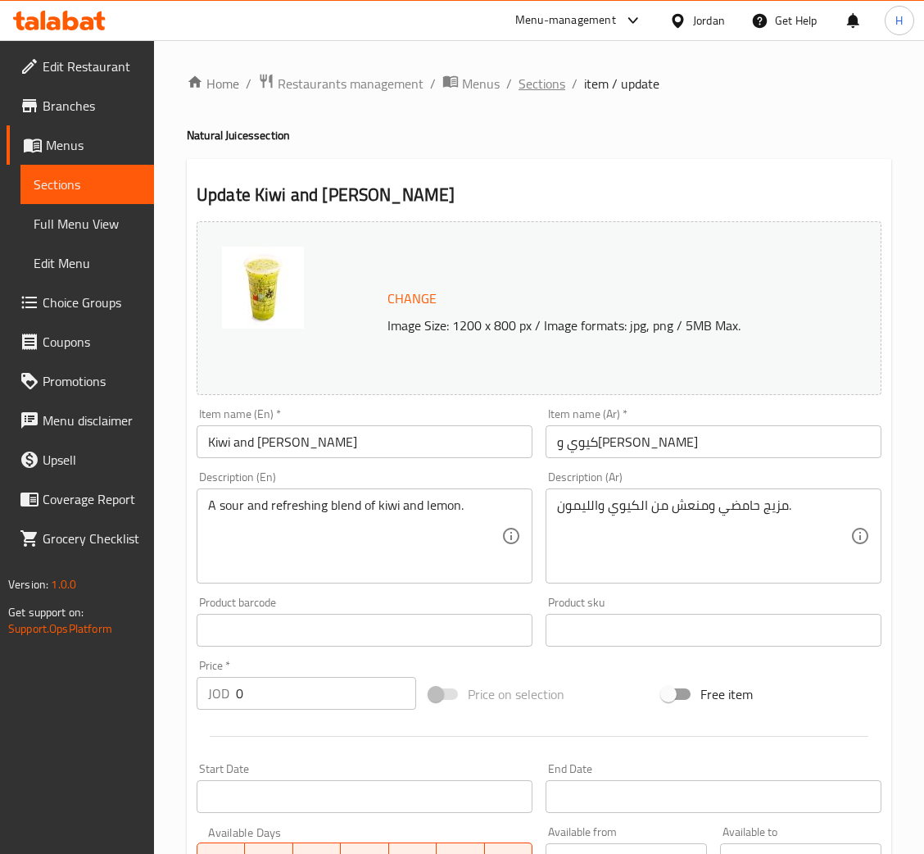
click at [542, 89] on span "Sections" at bounding box center [542, 84] width 47 height 20
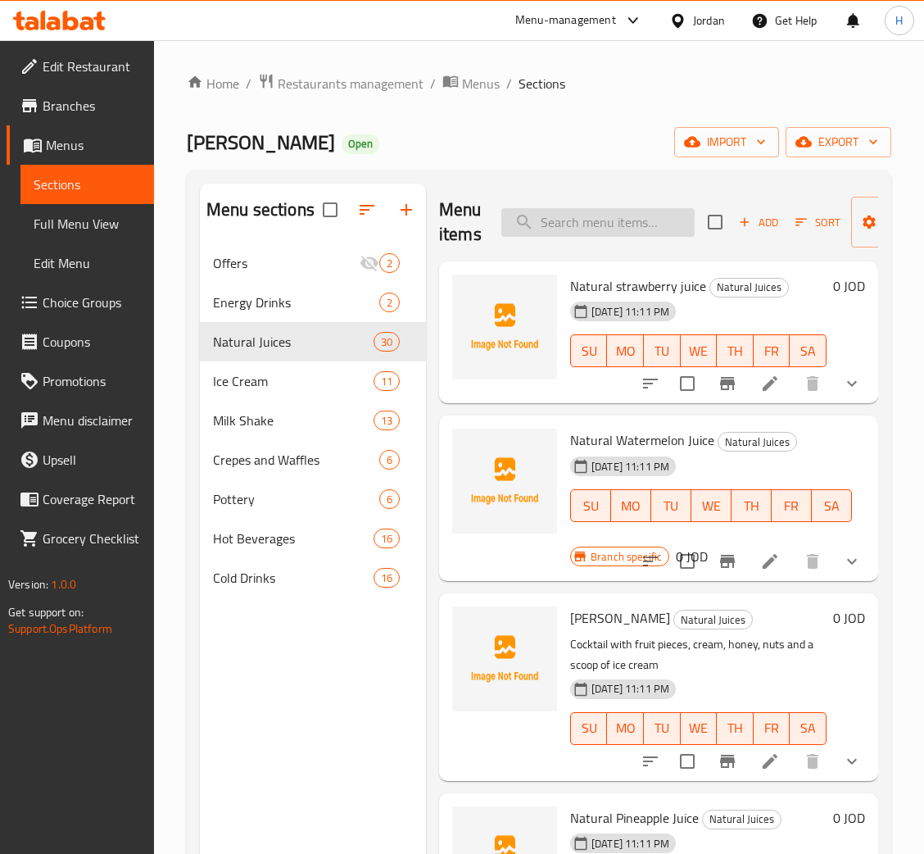
drag, startPoint x: 593, startPoint y: 224, endPoint x: 581, endPoint y: 223, distance: 12.3
click at [593, 224] on input "search" at bounding box center [598, 222] width 193 height 29
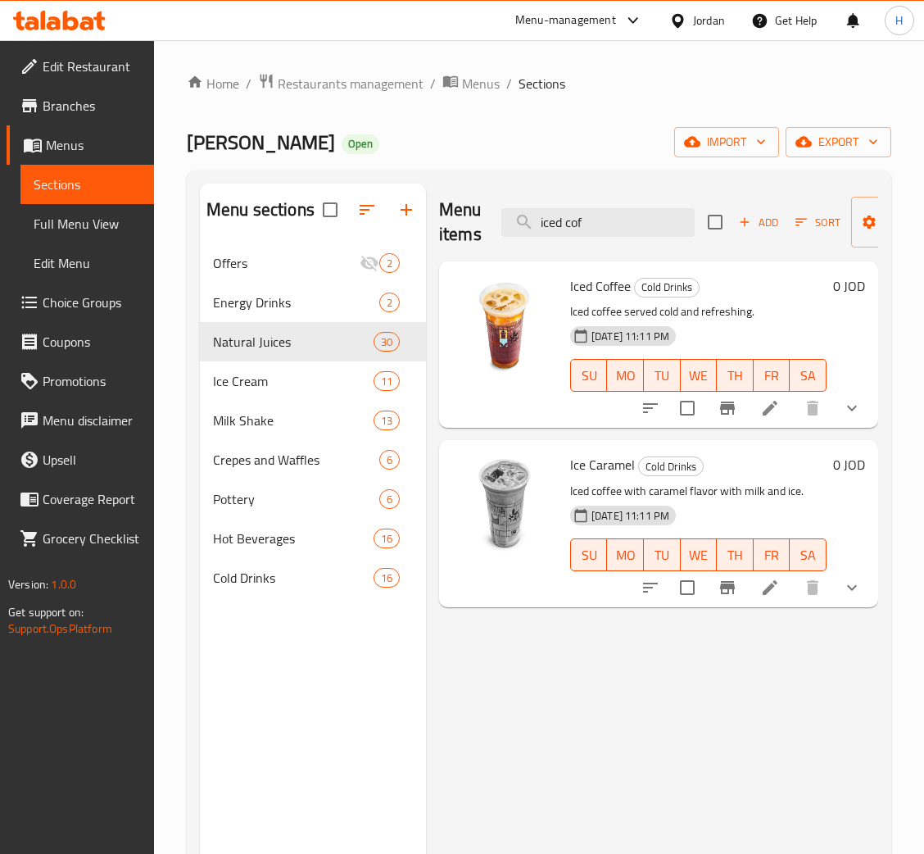
type input "iced cof"
click at [778, 410] on icon at bounding box center [771, 408] width 20 height 20
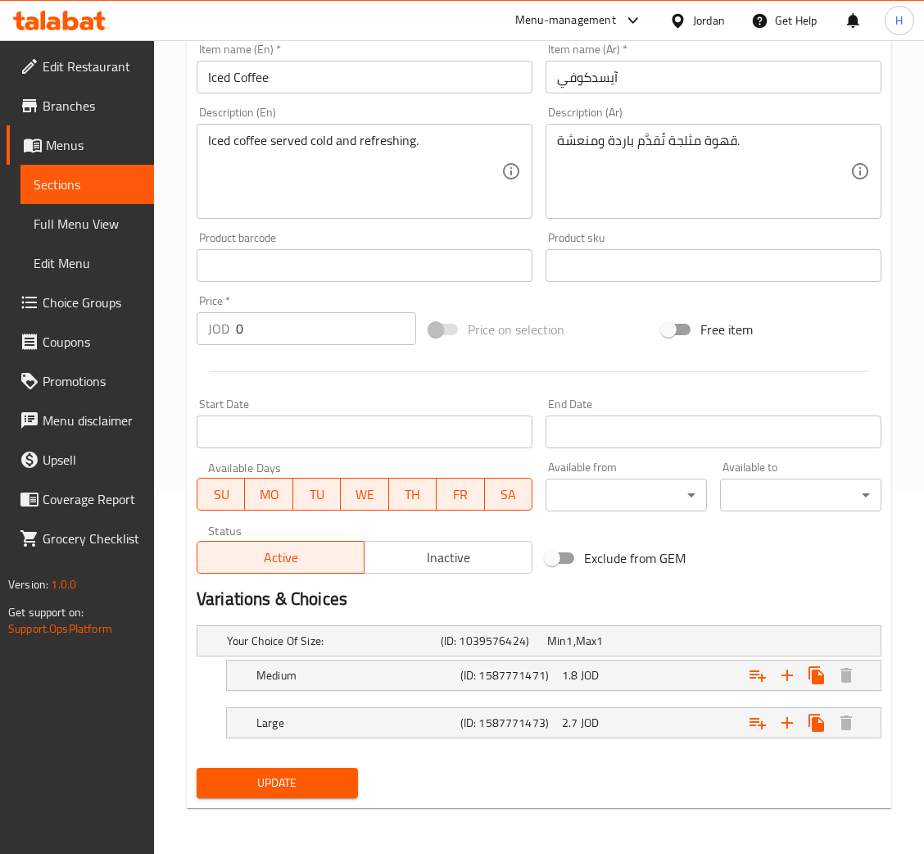
scroll to position [366, 0]
click at [301, 66] on input "Iced Coffee" at bounding box center [365, 77] width 336 height 33
click at [562, 73] on input "آيسدكوفي" at bounding box center [714, 77] width 336 height 33
click at [293, 211] on div "Iced coffee served cold and refreshing. Description (En)" at bounding box center [365, 171] width 336 height 95
drag, startPoint x: 352, startPoint y: 93, endPoint x: 52, endPoint y: 194, distance: 317.5
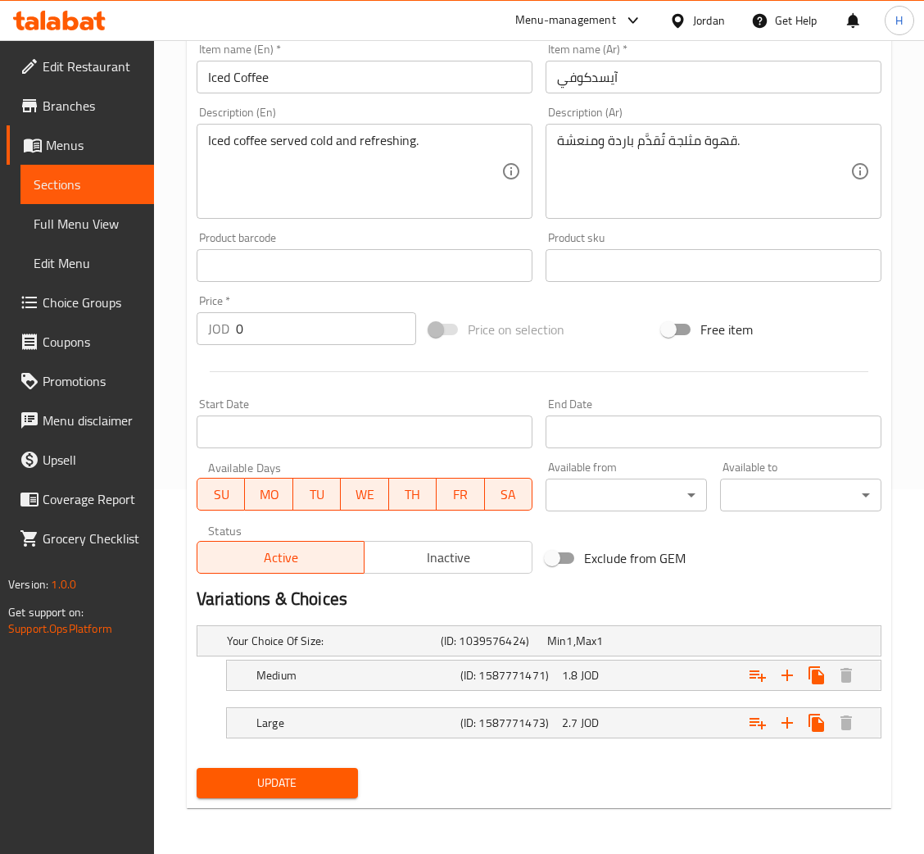
click at [352, 92] on input "Iced Coffee" at bounding box center [365, 77] width 336 height 33
drag, startPoint x: 372, startPoint y: 181, endPoint x: 204, endPoint y: 248, distance: 180.6
drag, startPoint x: 635, startPoint y: 84, endPoint x: 584, endPoint y: 136, distance: 73.6
click at [634, 84] on input "آيسدكوفي" at bounding box center [714, 77] width 336 height 33
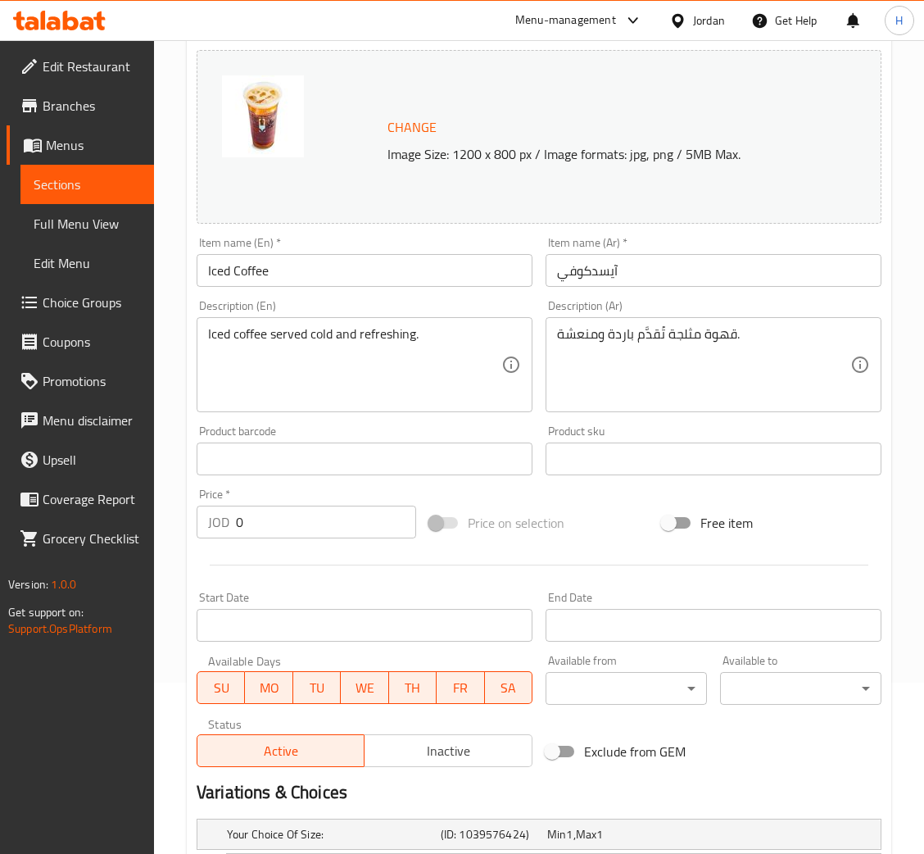
scroll to position [0, 0]
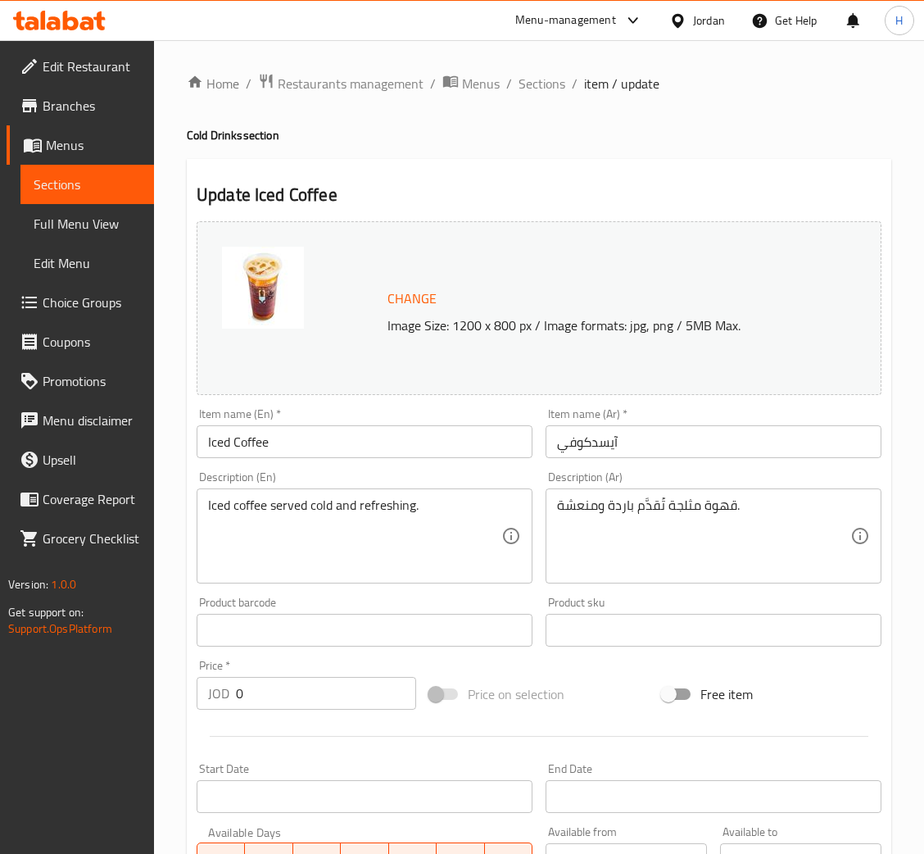
drag, startPoint x: 537, startPoint y: 77, endPoint x: 534, endPoint y: 169, distance: 91.8
click at [537, 77] on span "Sections" at bounding box center [542, 84] width 47 height 20
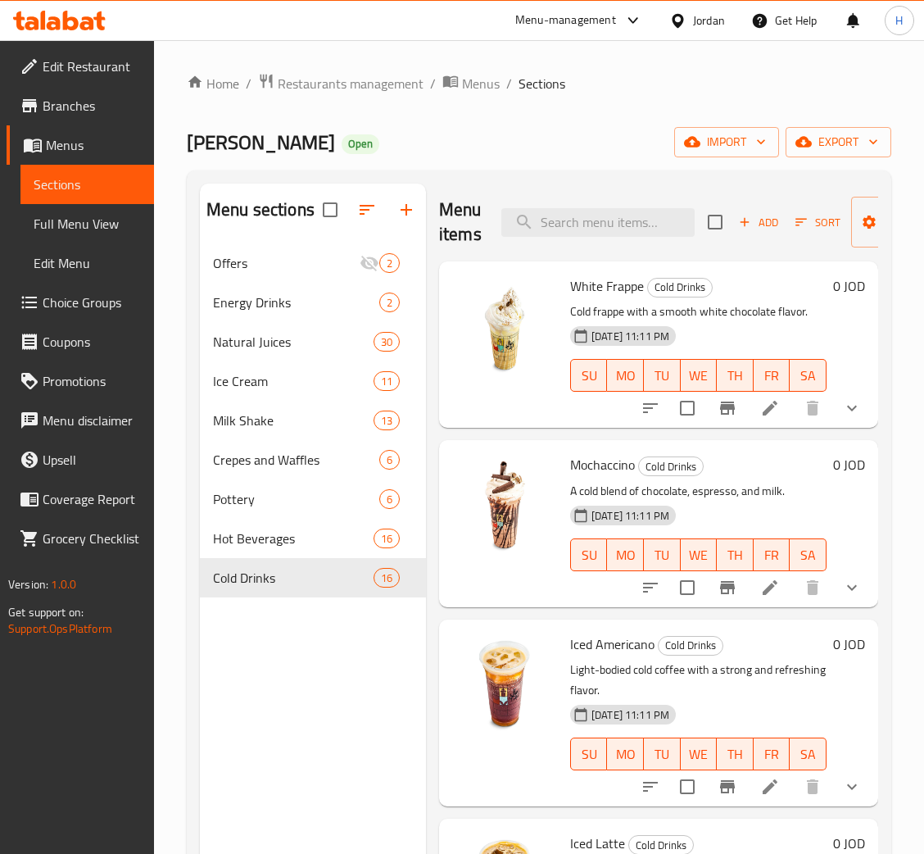
click at [568, 204] on div "Menu items Add Sort Manage items" at bounding box center [658, 223] width 439 height 78
click at [568, 229] on input "search" at bounding box center [598, 222] width 193 height 29
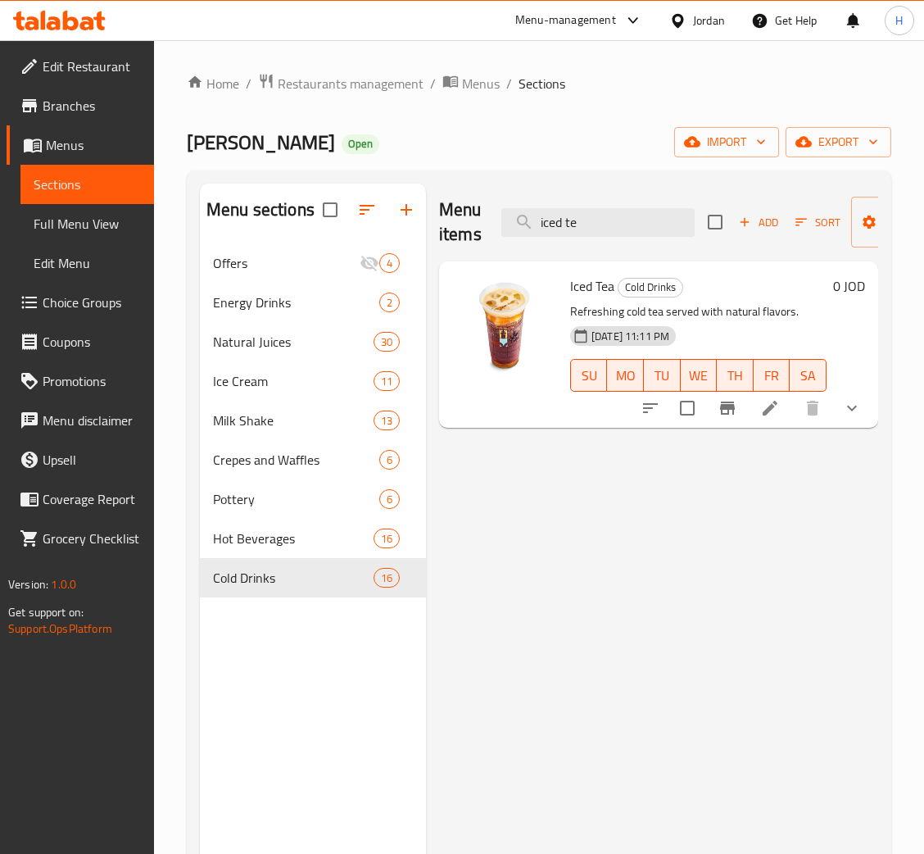
type input "iced te"
click at [774, 410] on icon at bounding box center [771, 408] width 20 height 20
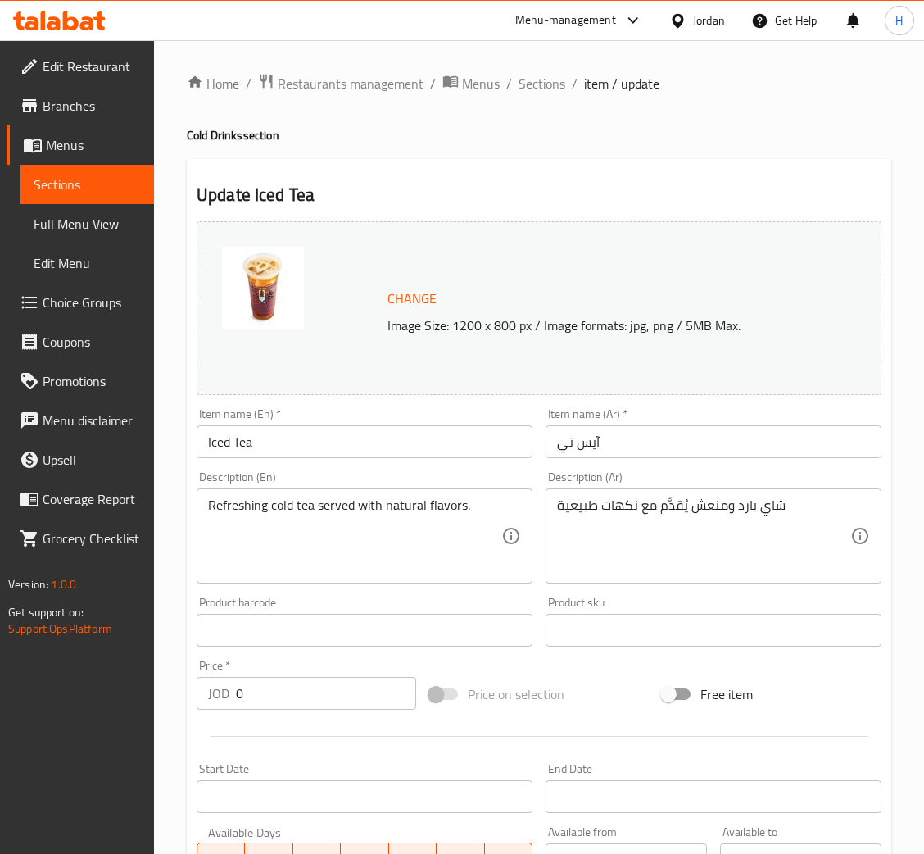
drag, startPoint x: 377, startPoint y: 428, endPoint x: 358, endPoint y: 440, distance: 22.5
click at [377, 428] on input "Iced Tea" at bounding box center [365, 441] width 336 height 33
click at [592, 442] on input "آيس تي" at bounding box center [714, 441] width 336 height 33
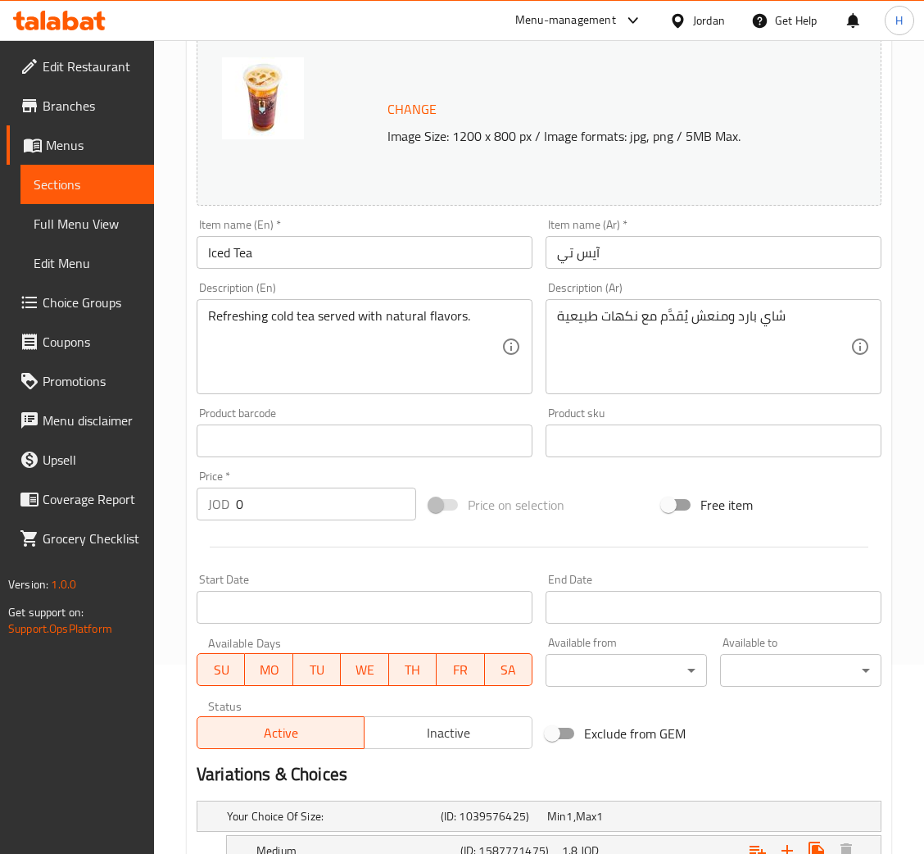
scroll to position [8, 0]
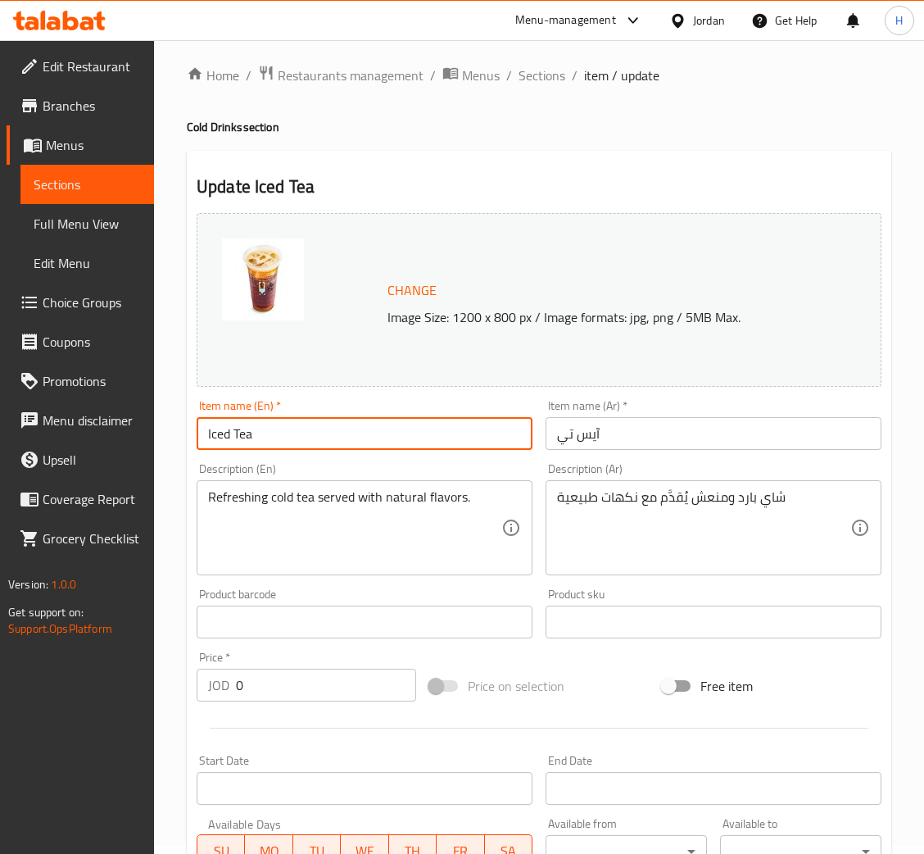
drag, startPoint x: 361, startPoint y: 420, endPoint x: 47, endPoint y: 503, distance: 324.8
click at [361, 420] on input "Iced Tea" at bounding box center [365, 433] width 336 height 33
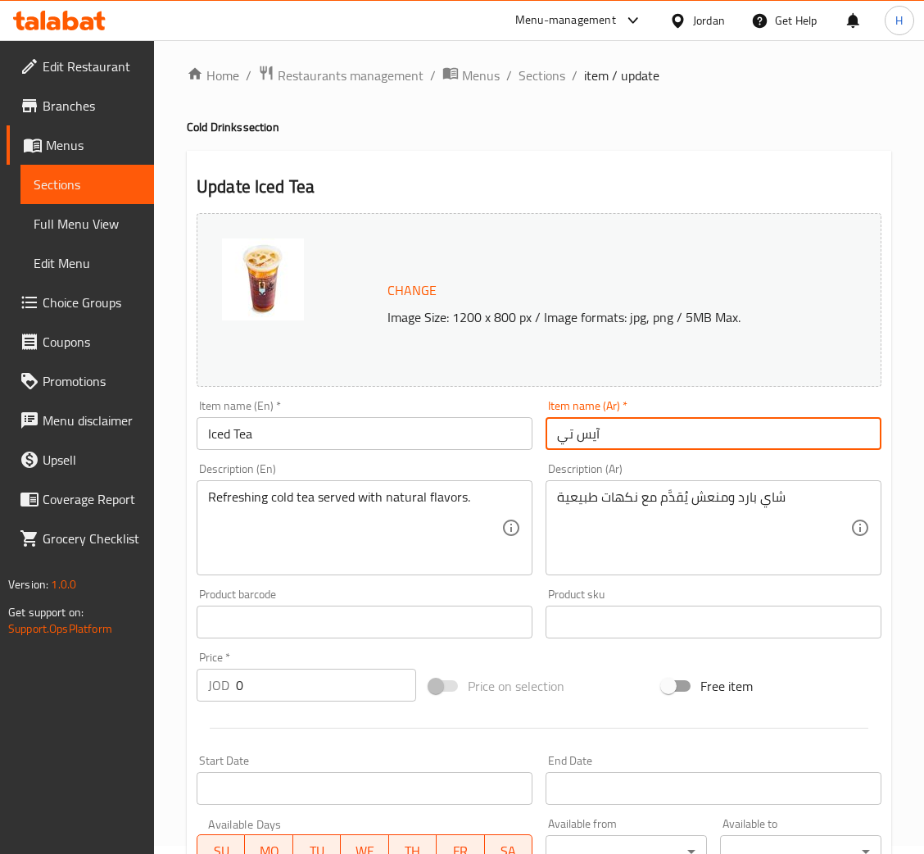
click at [674, 438] on input "آيس تي" at bounding box center [714, 433] width 336 height 33
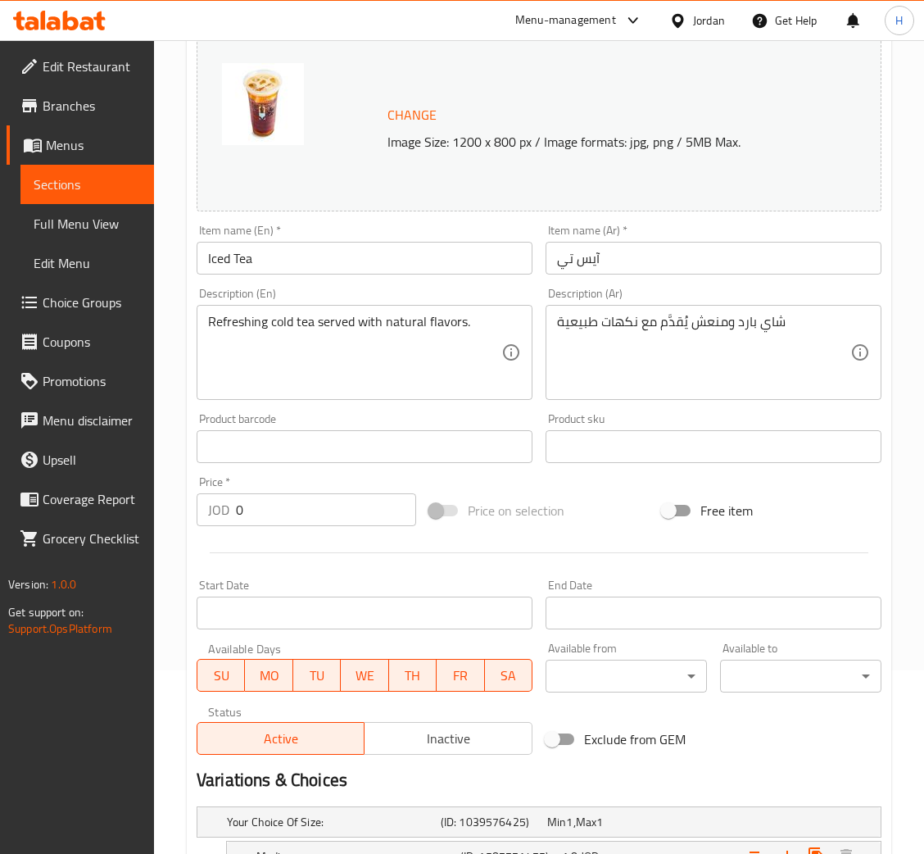
scroll to position [0, 0]
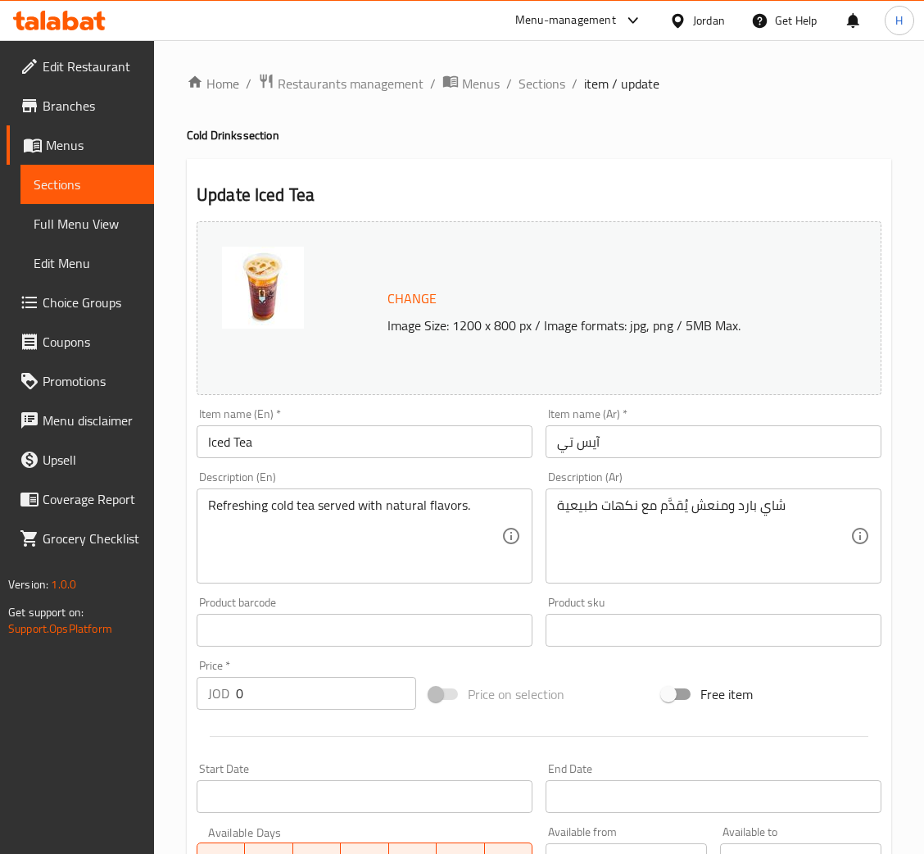
click at [542, 68] on div "Home / Restaurants management / Menus / Sections / item / update Cold Drinks se…" at bounding box center [539, 716] width 770 height 1353
click at [547, 93] on span "Sections" at bounding box center [542, 84] width 47 height 20
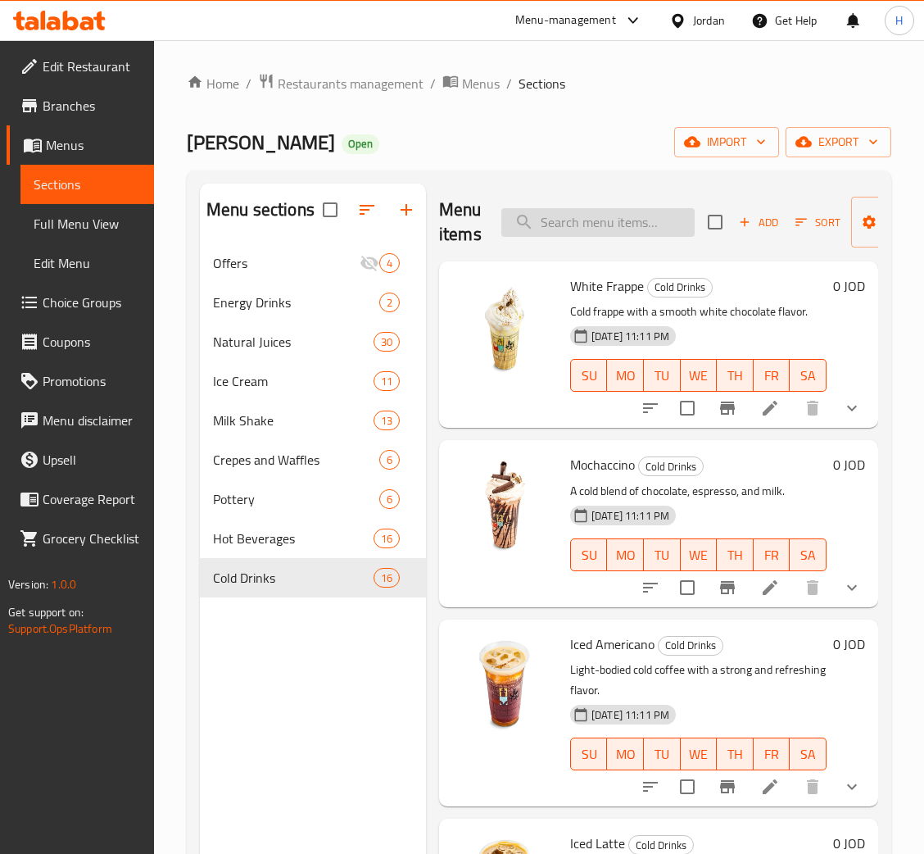
click at [560, 219] on input "search" at bounding box center [598, 222] width 193 height 29
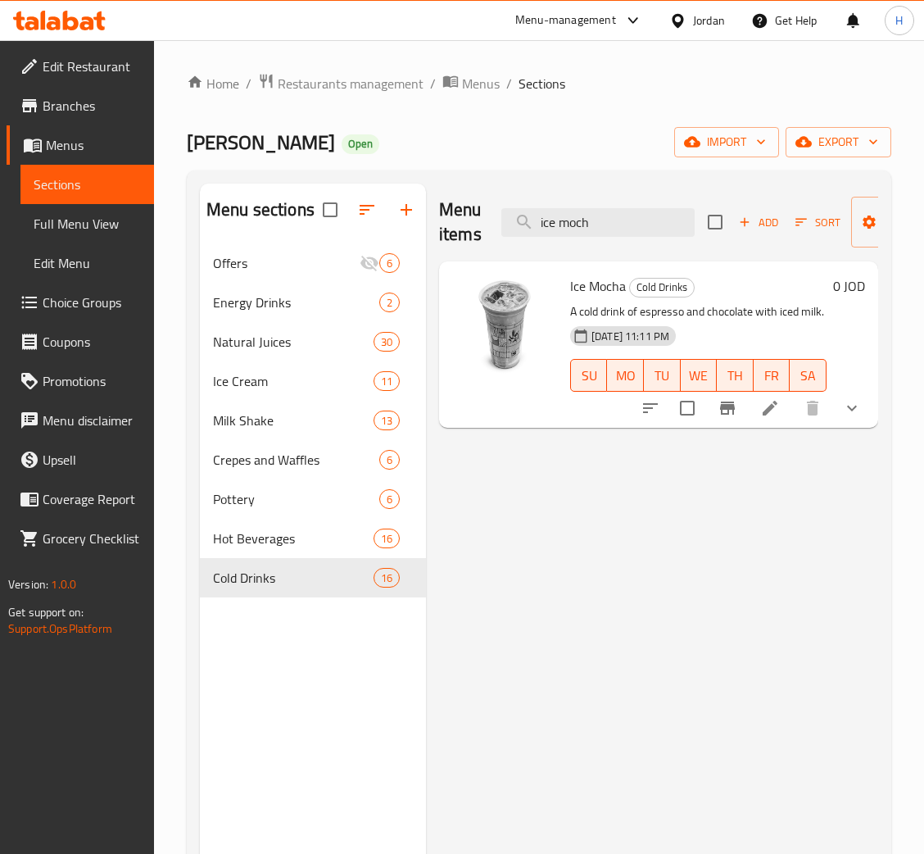
type input "ice moch"
click at [774, 407] on icon at bounding box center [770, 408] width 15 height 15
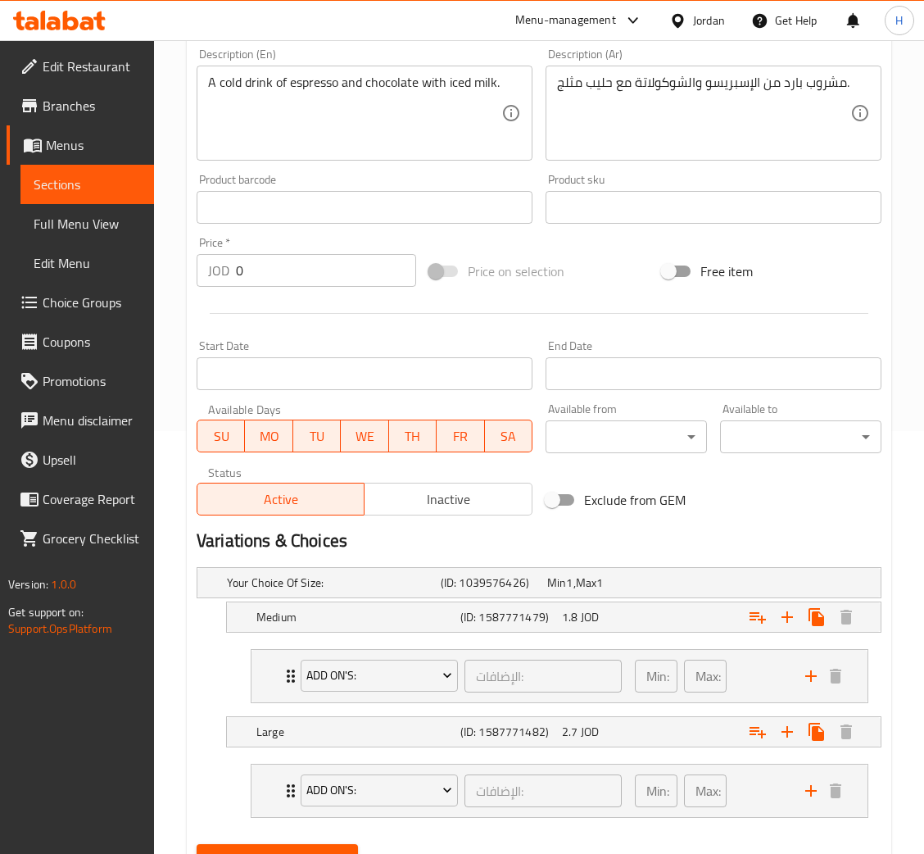
scroll to position [254, 0]
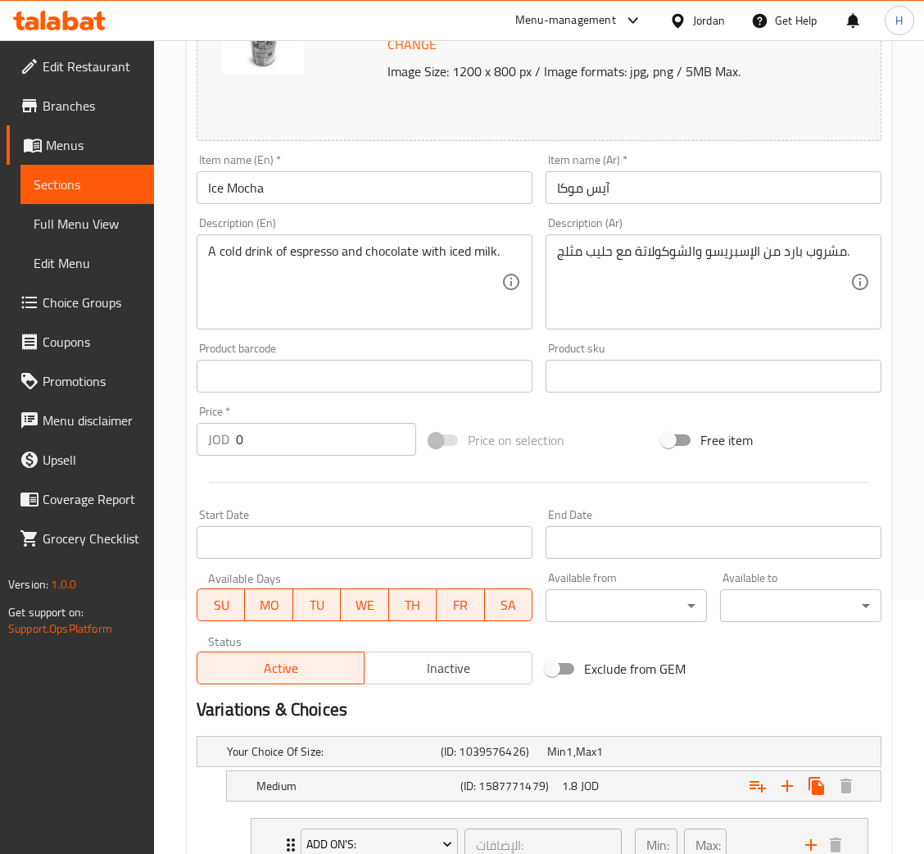
click at [306, 177] on input "Ice Mocha" at bounding box center [365, 187] width 336 height 33
click at [641, 179] on input "آيس موكا" at bounding box center [714, 187] width 336 height 33
drag, startPoint x: 702, startPoint y: 265, endPoint x: 643, endPoint y: 293, distance: 65.6
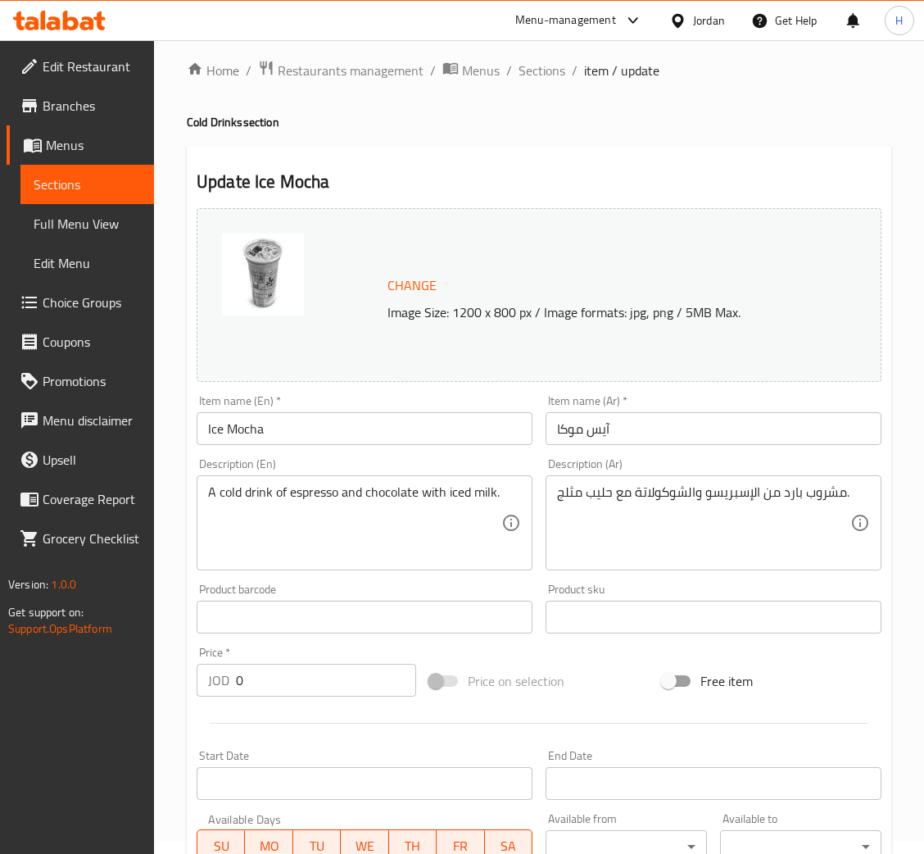
scroll to position [0, 0]
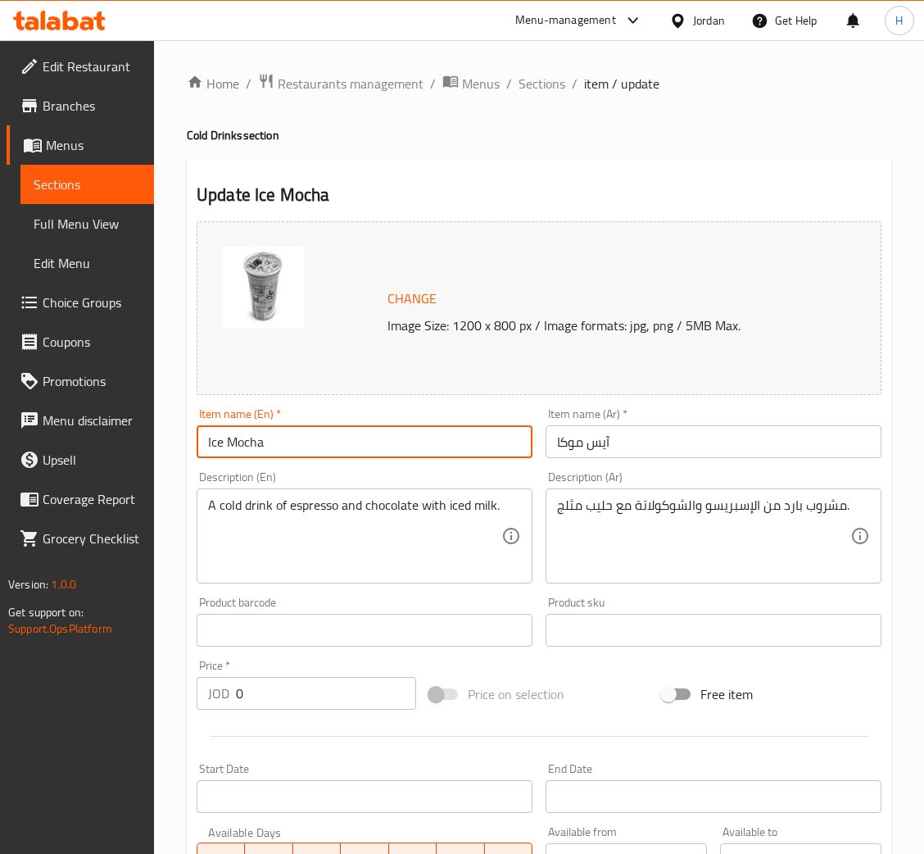
drag, startPoint x: 312, startPoint y: 440, endPoint x: 330, endPoint y: 444, distance: 18.5
click at [312, 440] on input "Ice Mocha" at bounding box center [365, 441] width 336 height 33
click at [660, 447] on input "آيس موكا" at bounding box center [714, 441] width 336 height 33
click at [627, 496] on div "مشروب بارد من الإسبريسو والشوكولاتة مع حليب مثلج. Description (Ar)" at bounding box center [714, 535] width 336 height 95
drag, startPoint x: 532, startPoint y: 69, endPoint x: 533, endPoint y: 79, distance: 9.9
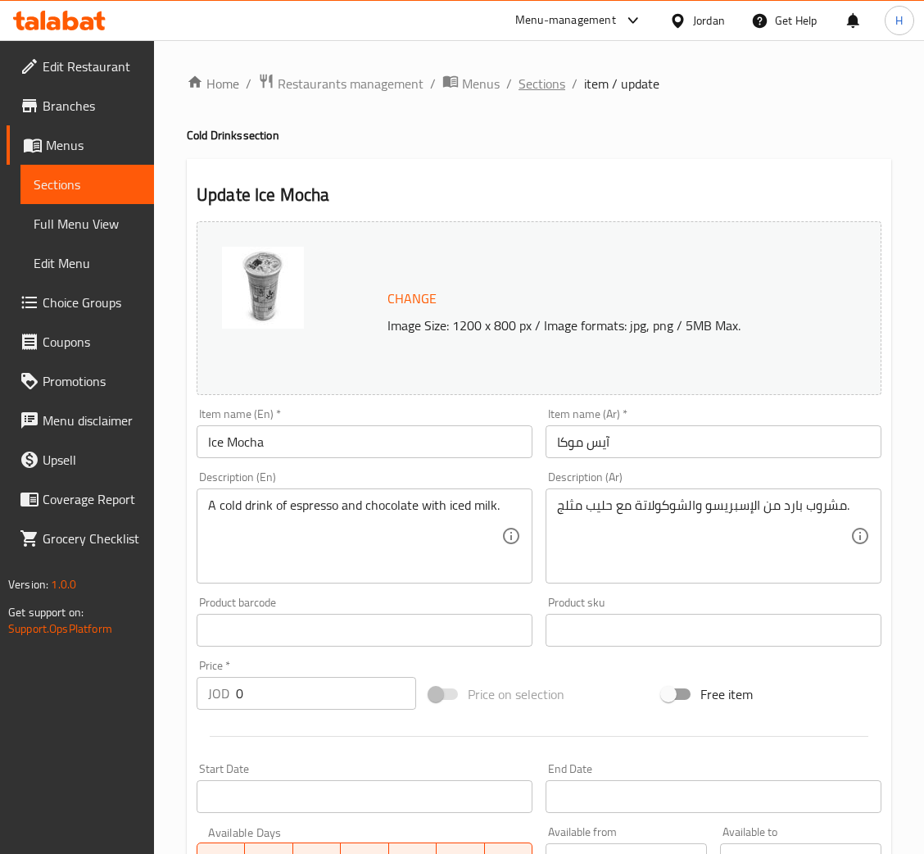
click at [532, 69] on div "Home / Restaurants management / Menus / Sections / item / update Cold Drinks se…" at bounding box center [539, 696] width 770 height 1313
click at [533, 79] on span "Sections" at bounding box center [542, 84] width 47 height 20
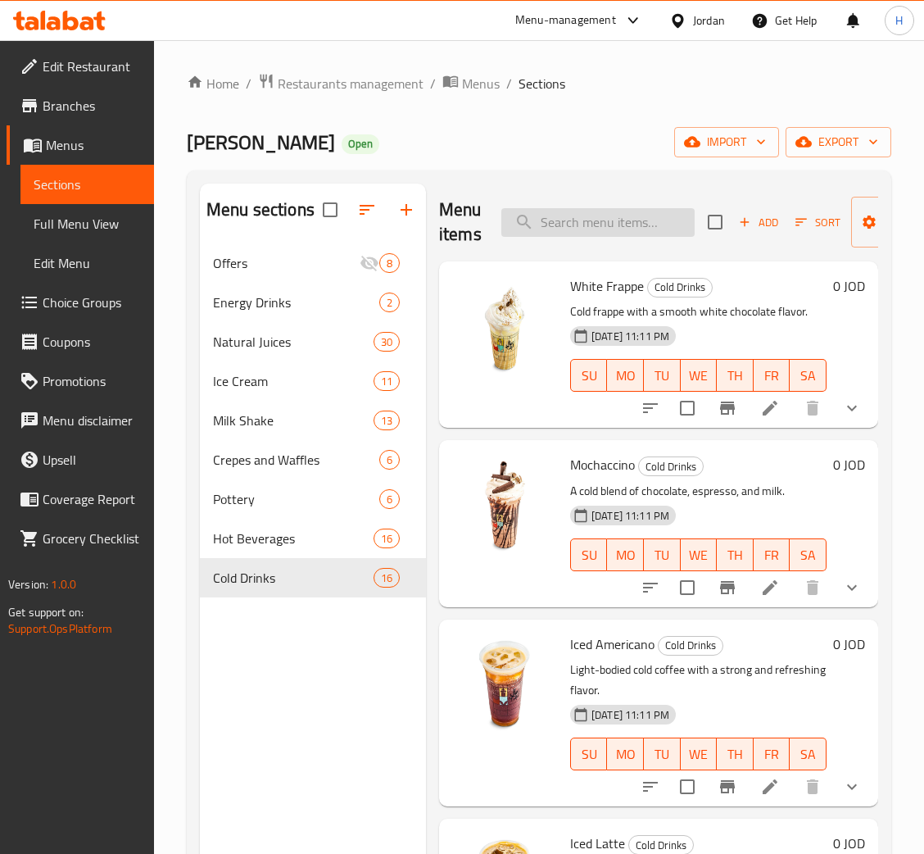
click at [599, 228] on input "search" at bounding box center [598, 222] width 193 height 29
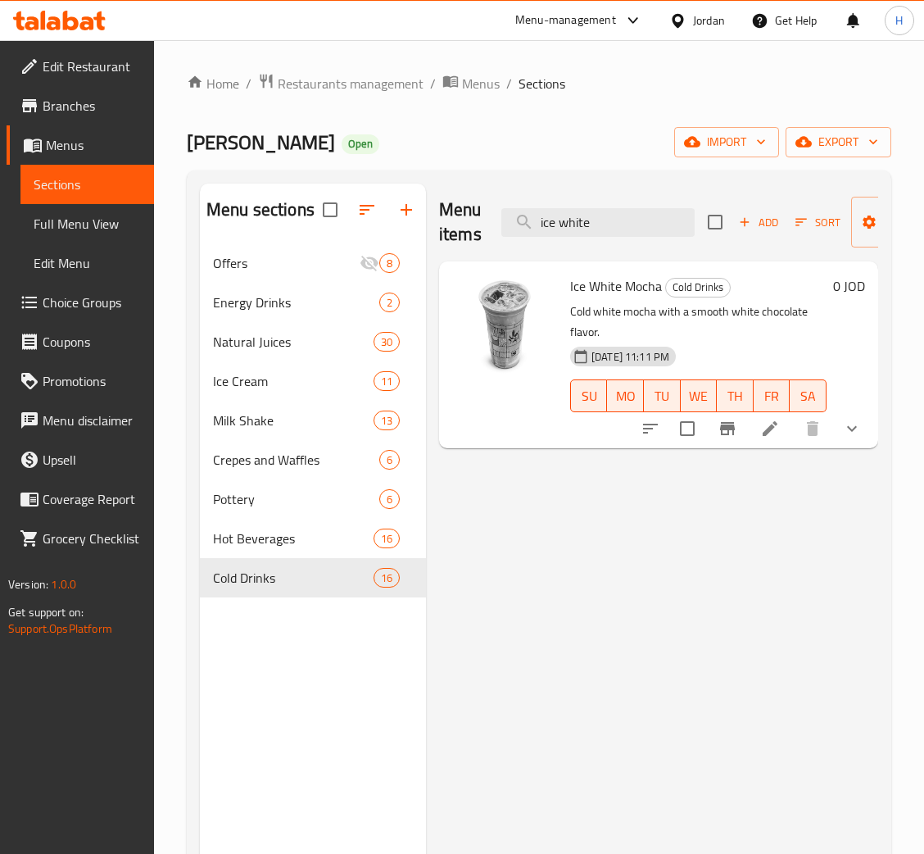
type input "ice white"
click at [761, 431] on icon at bounding box center [771, 429] width 20 height 20
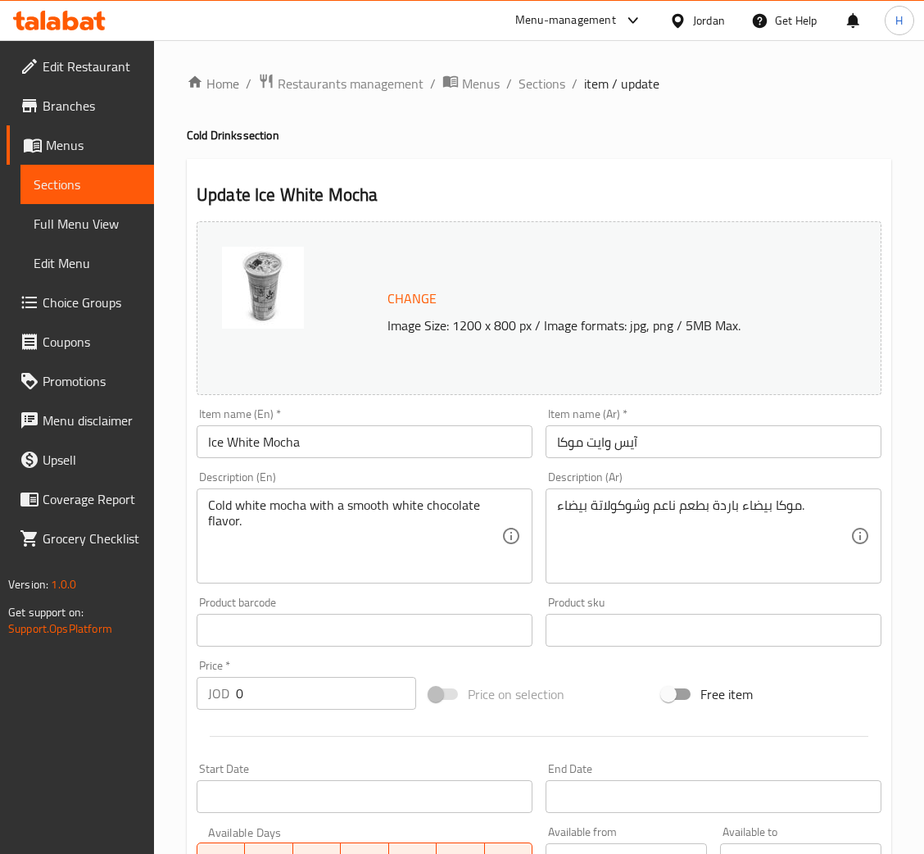
click at [267, 444] on input "Ice White Mocha" at bounding box center [365, 441] width 336 height 33
drag, startPoint x: 705, startPoint y: 452, endPoint x: 680, endPoint y: 467, distance: 28.7
click at [704, 452] on input "آيس وايت موكا" at bounding box center [714, 441] width 336 height 33
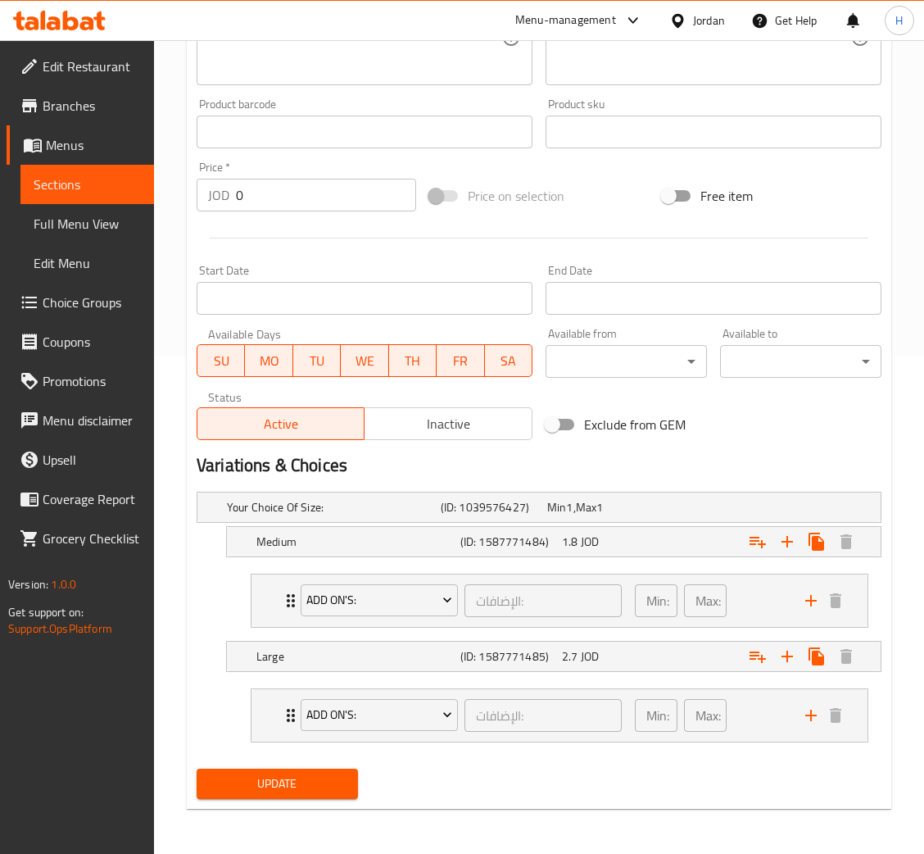
scroll to position [8, 0]
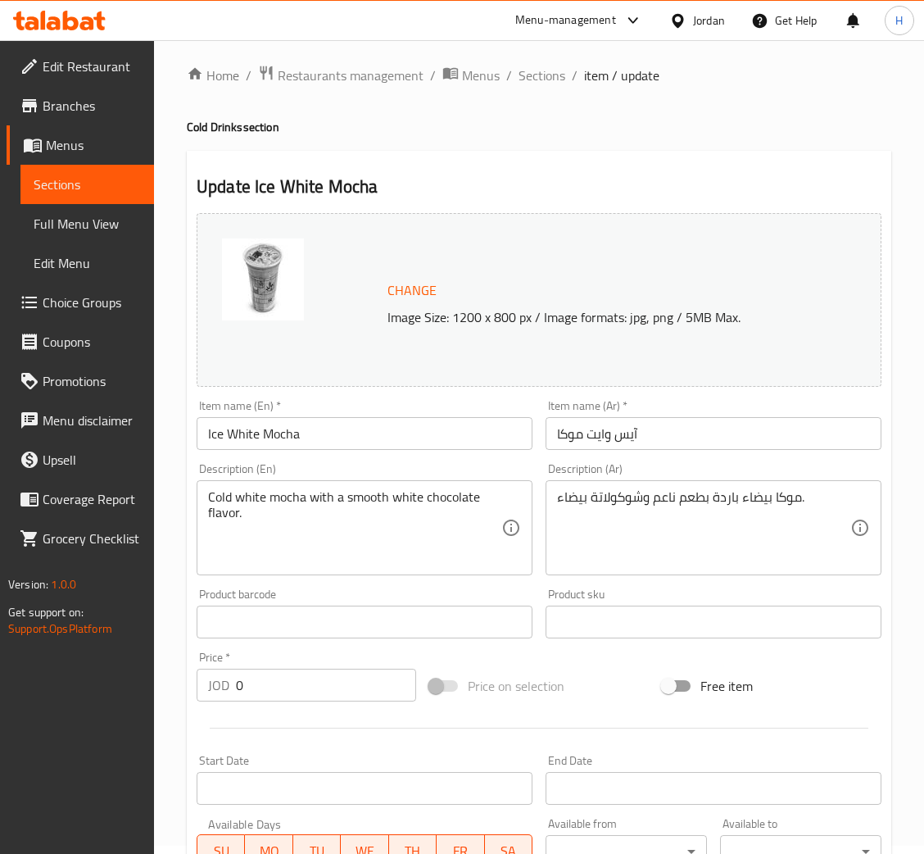
drag, startPoint x: 299, startPoint y: 441, endPoint x: 31, endPoint y: 497, distance: 273.7
click at [299, 441] on input "Ice White Mocha" at bounding box center [365, 433] width 336 height 33
drag, startPoint x: 240, startPoint y: 485, endPoint x: 245, endPoint y: 509, distance: 24.3
click at [243, 487] on div "Cold white mocha with a smooth white chocolate flavor. Description (En)" at bounding box center [365, 527] width 336 height 95
click at [685, 425] on input "آيس وايت موكا" at bounding box center [714, 433] width 336 height 33
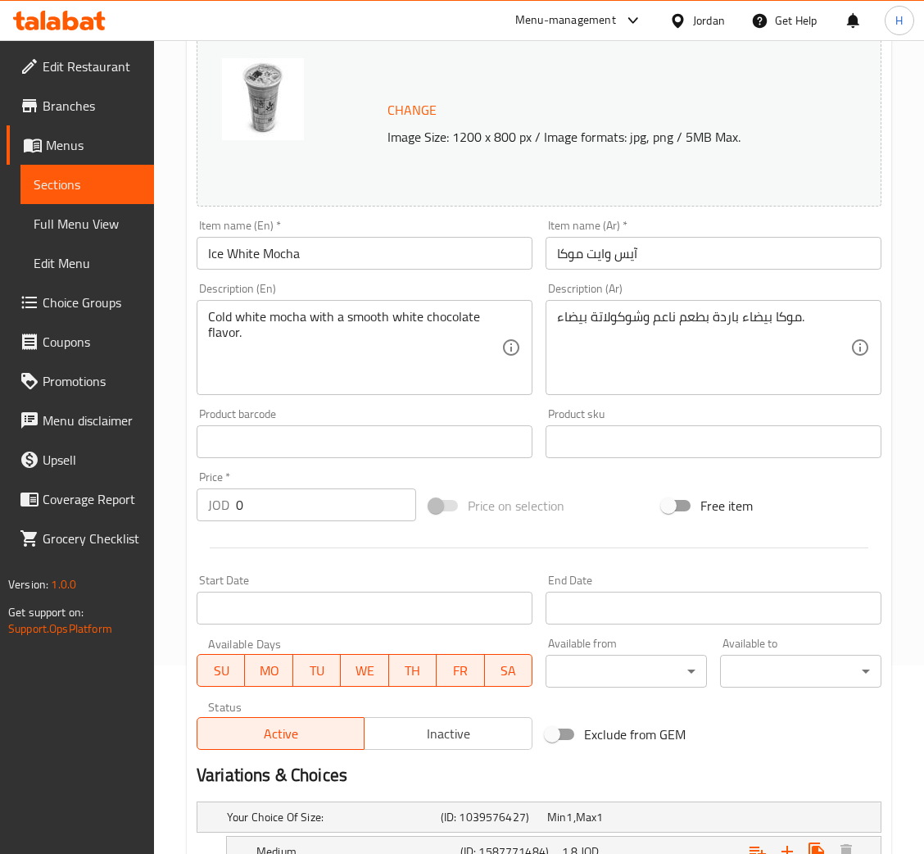
scroll to position [0, 0]
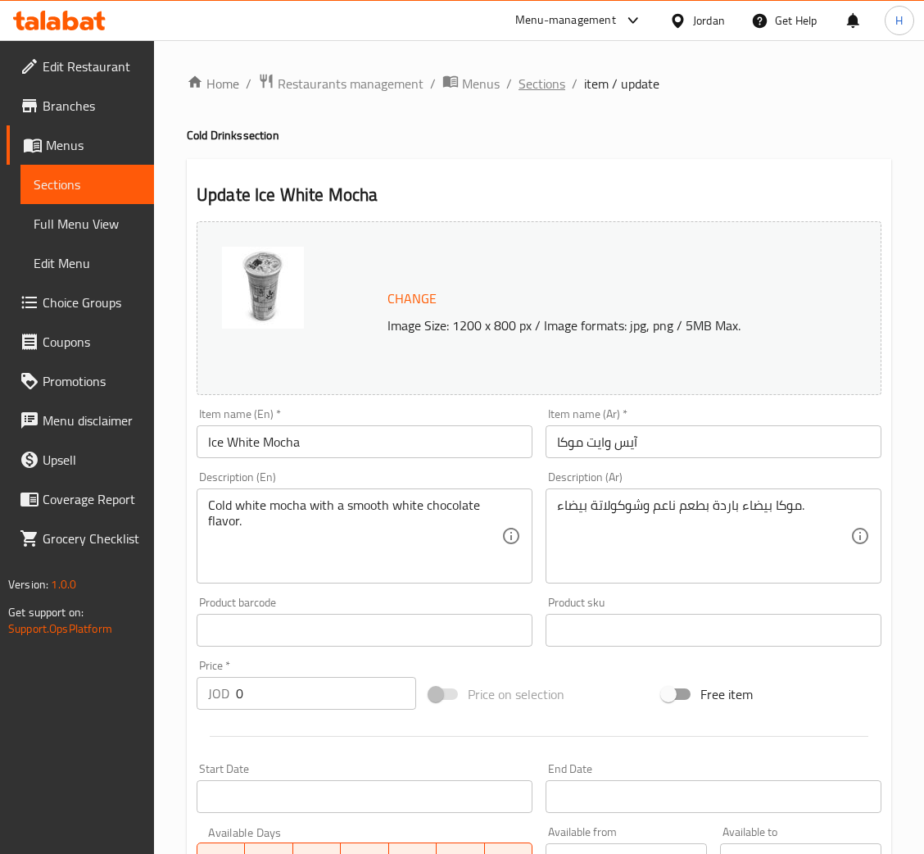
click at [552, 88] on span "Sections" at bounding box center [542, 84] width 47 height 20
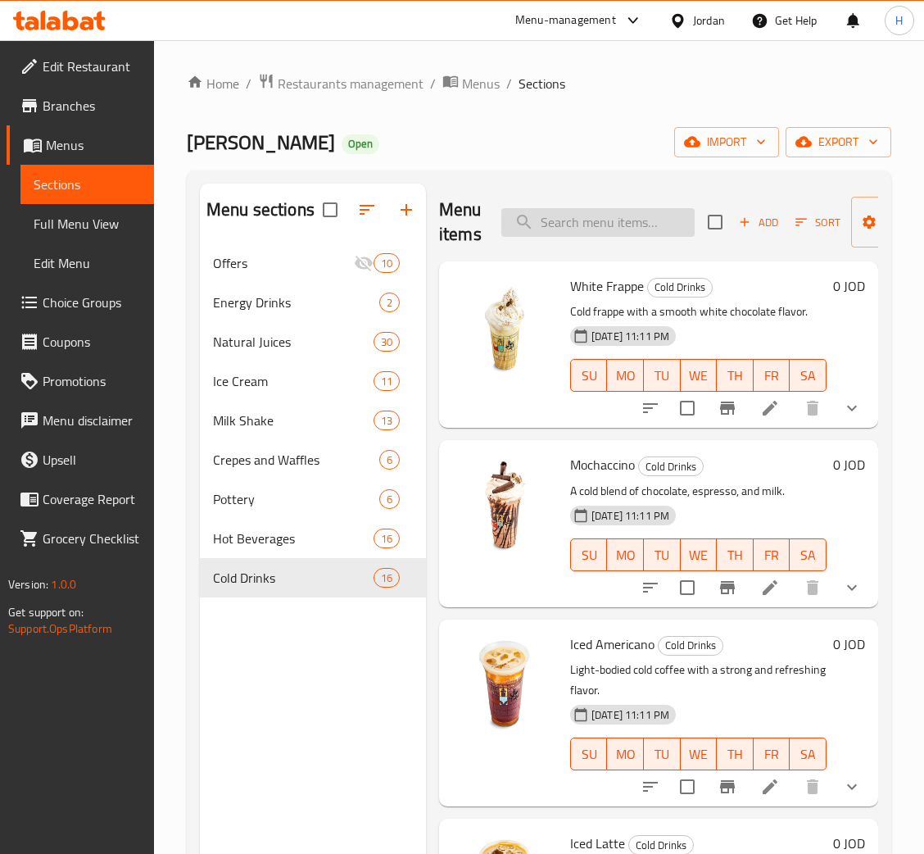
click at [599, 229] on input "search" at bounding box center [598, 222] width 193 height 29
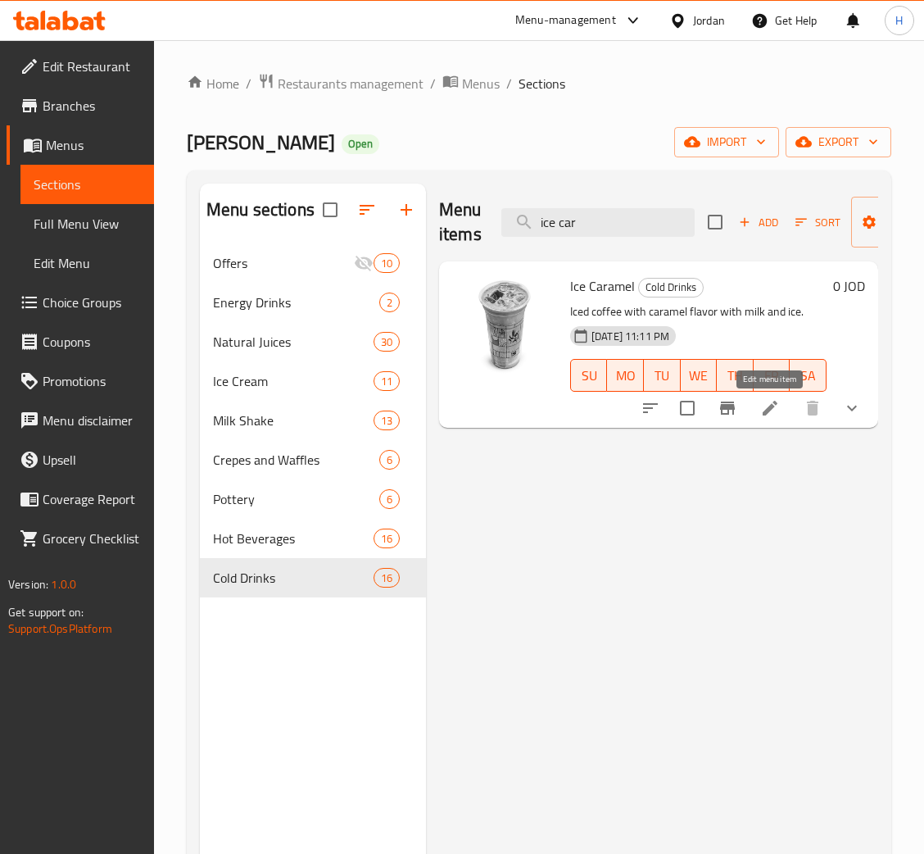
type input "ice car"
click at [778, 411] on icon at bounding box center [771, 408] width 20 height 20
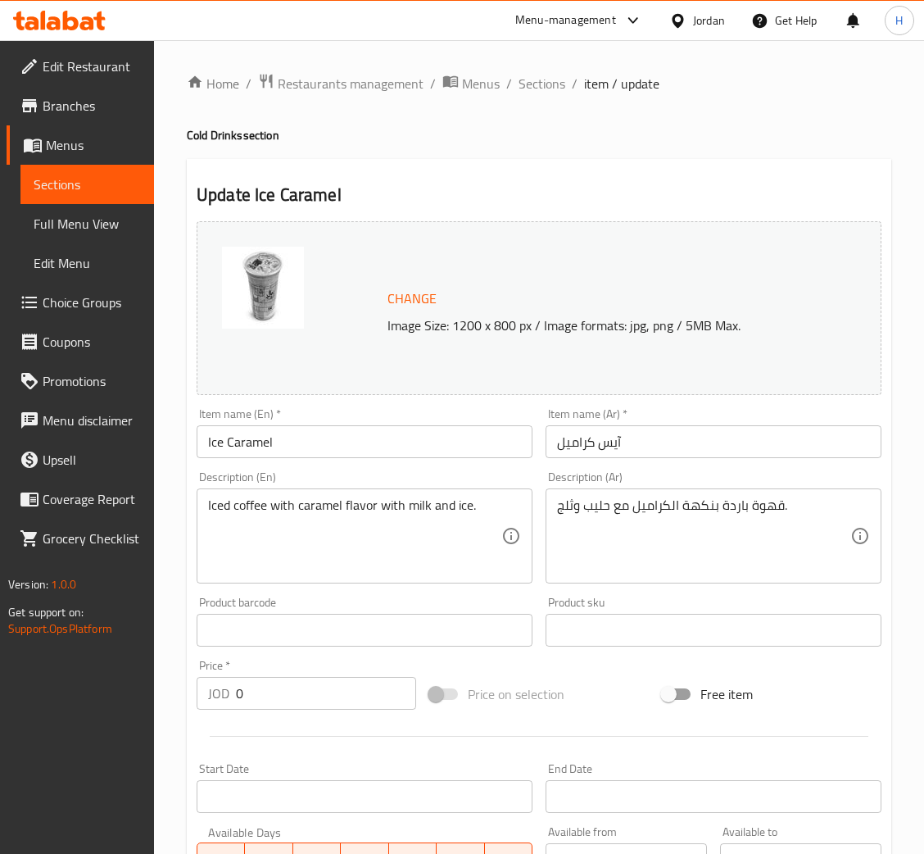
click at [230, 433] on input "Ice Caramel" at bounding box center [365, 441] width 336 height 33
click at [608, 442] on input "آيس كراميل" at bounding box center [714, 441] width 336 height 33
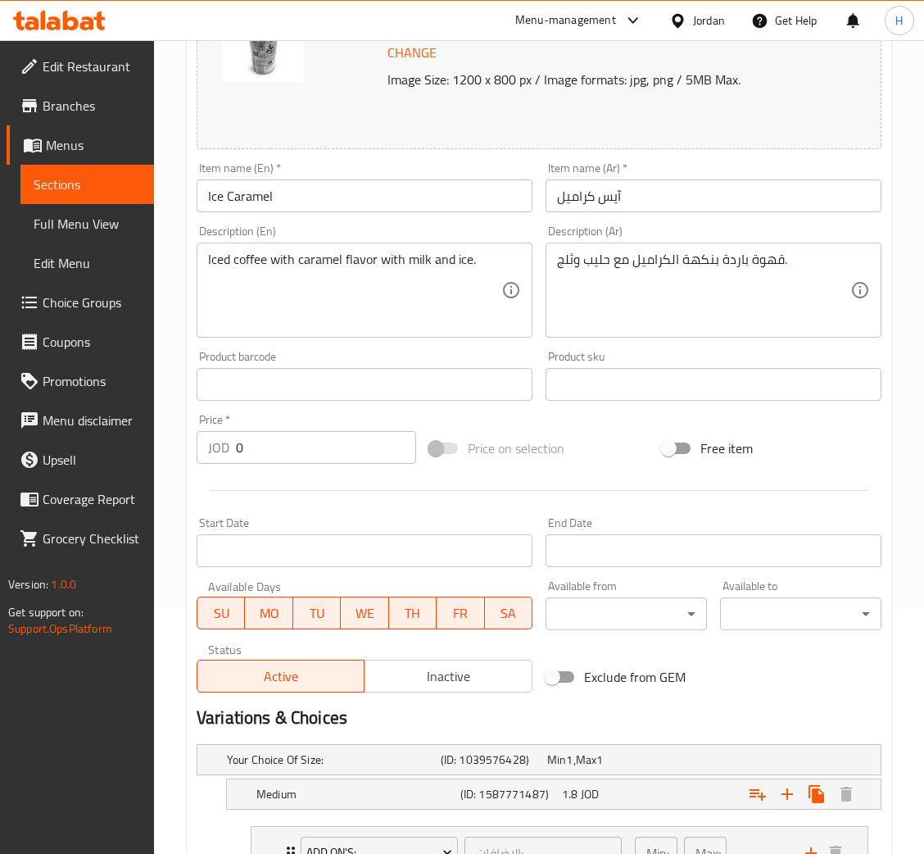
scroll to position [131, 0]
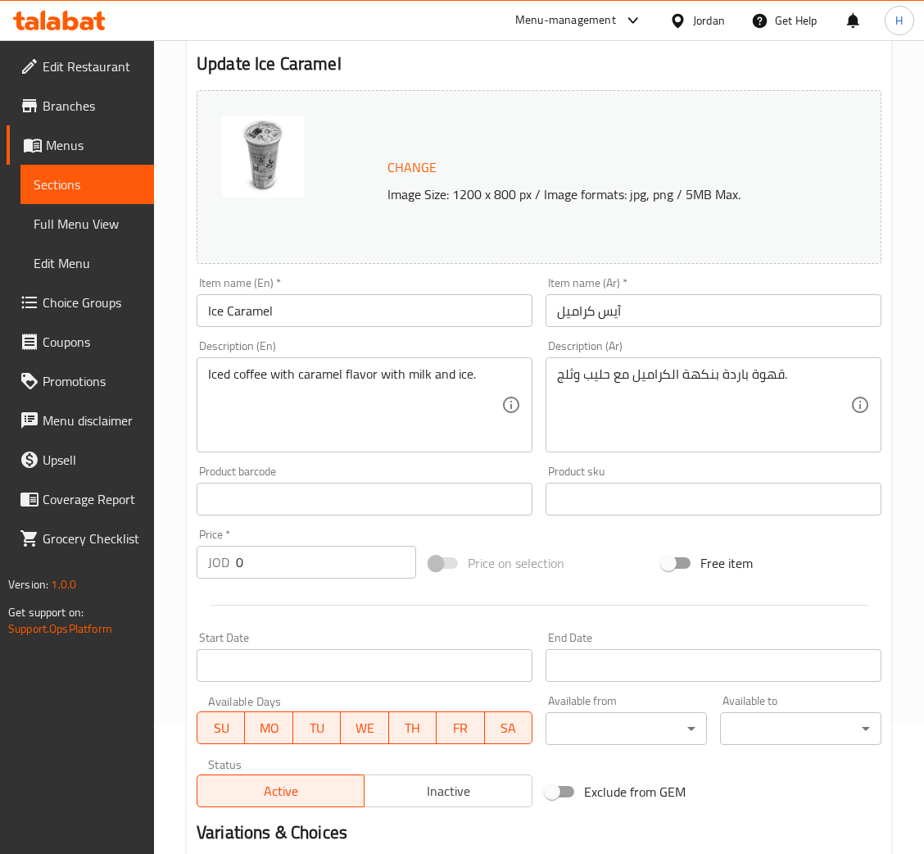
click at [345, 310] on input "Ice Caramel" at bounding box center [365, 310] width 336 height 33
drag, startPoint x: 685, startPoint y: 308, endPoint x: 665, endPoint y: 326, distance: 27.3
click at [685, 309] on input "آيس كراميل" at bounding box center [714, 310] width 336 height 33
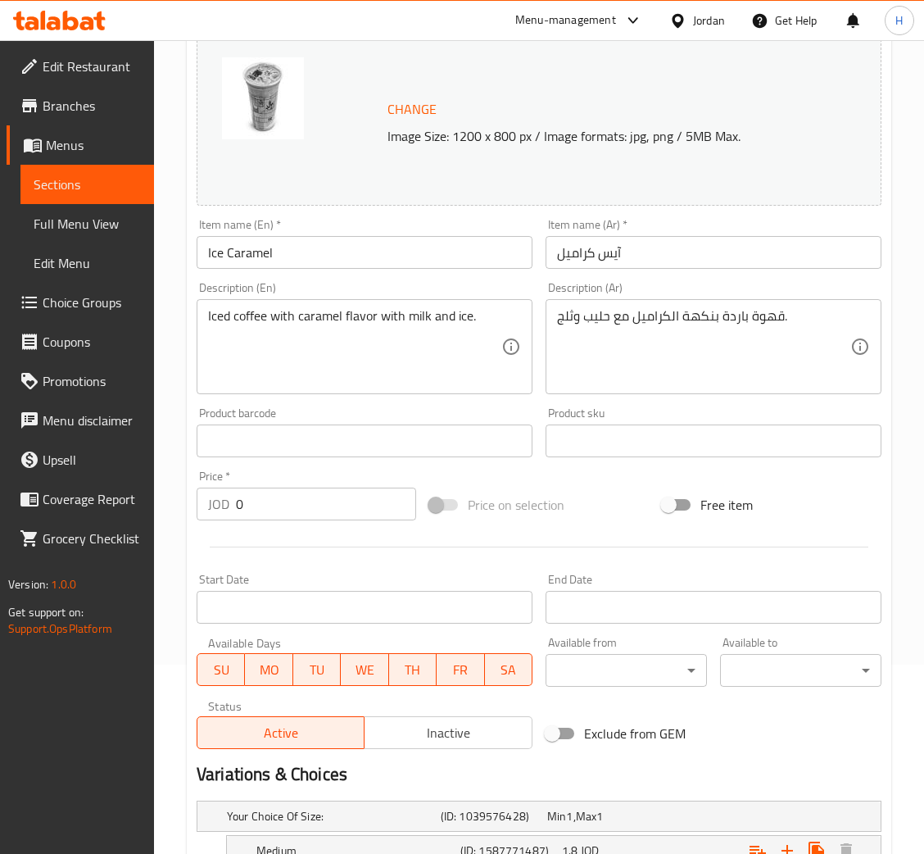
scroll to position [0, 0]
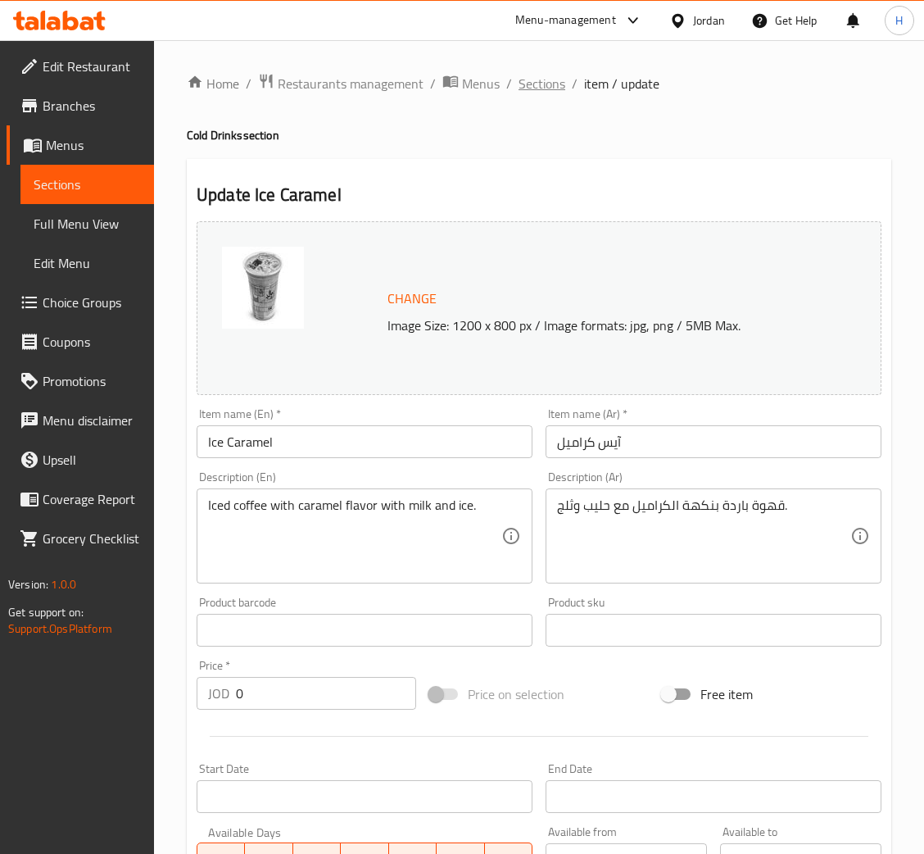
click at [542, 81] on span "Sections" at bounding box center [542, 84] width 47 height 20
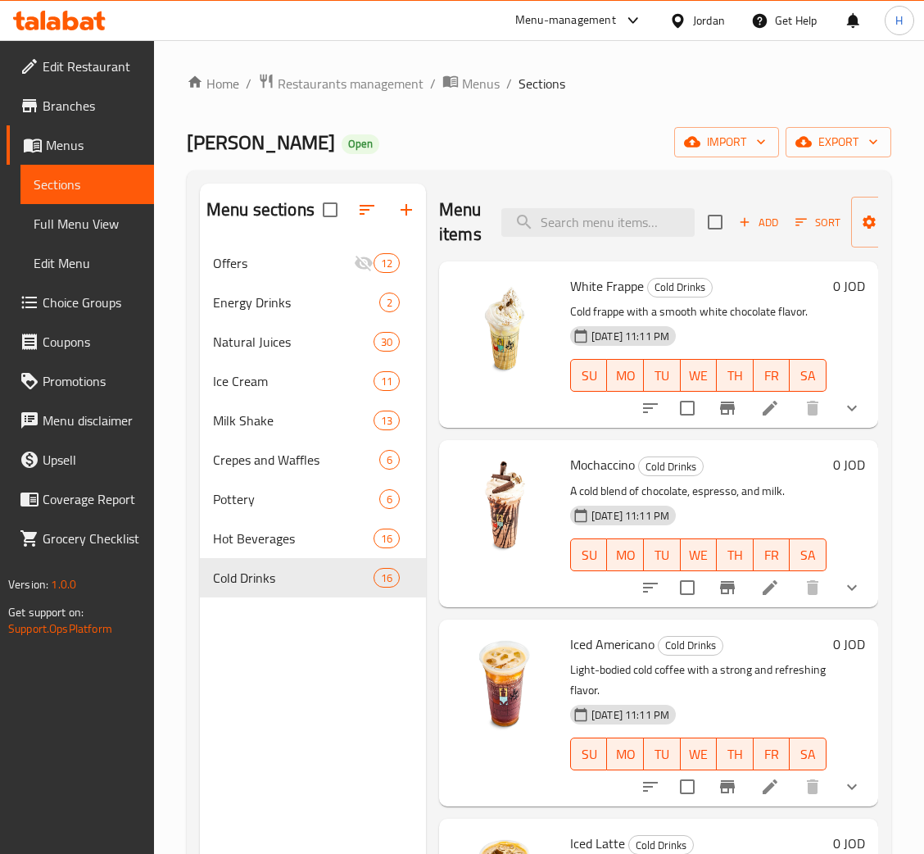
click at [567, 264] on div "White Frappe Cold Drinks Cold frappe with a smooth white chocolate flavor. [DAT…" at bounding box center [658, 344] width 439 height 166
click at [571, 245] on div "Menu items Add Sort Manage items" at bounding box center [658, 223] width 439 height 78
click at [584, 224] on input "search" at bounding box center [598, 222] width 193 height 29
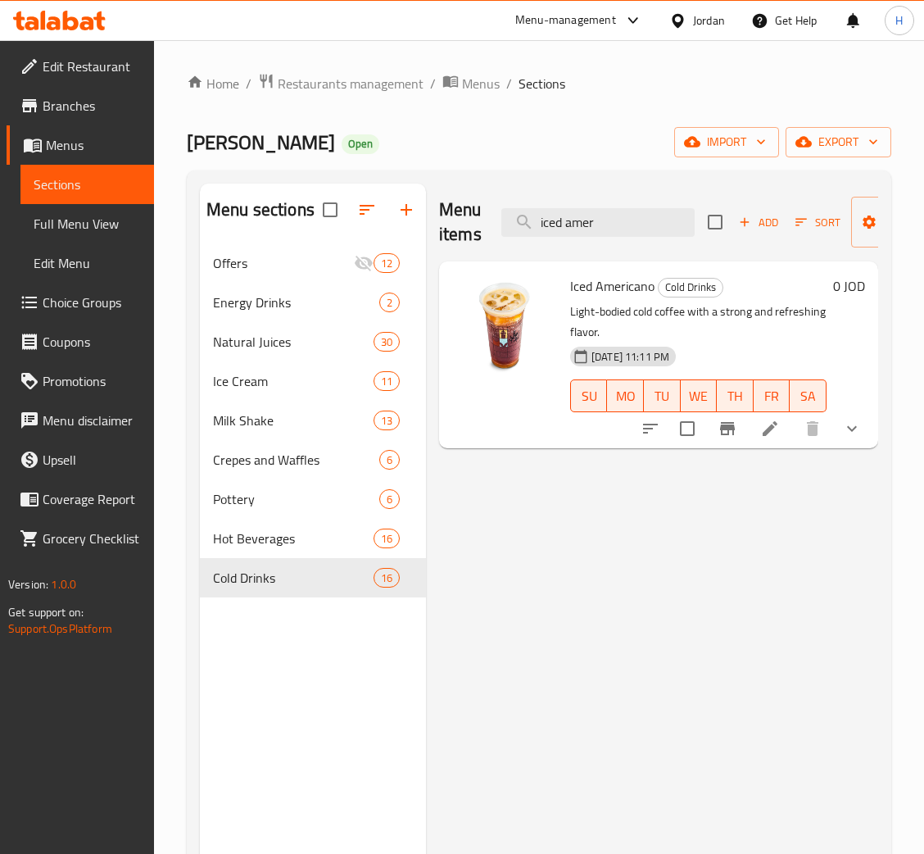
type input "iced amer"
click at [778, 437] on icon at bounding box center [771, 429] width 20 height 20
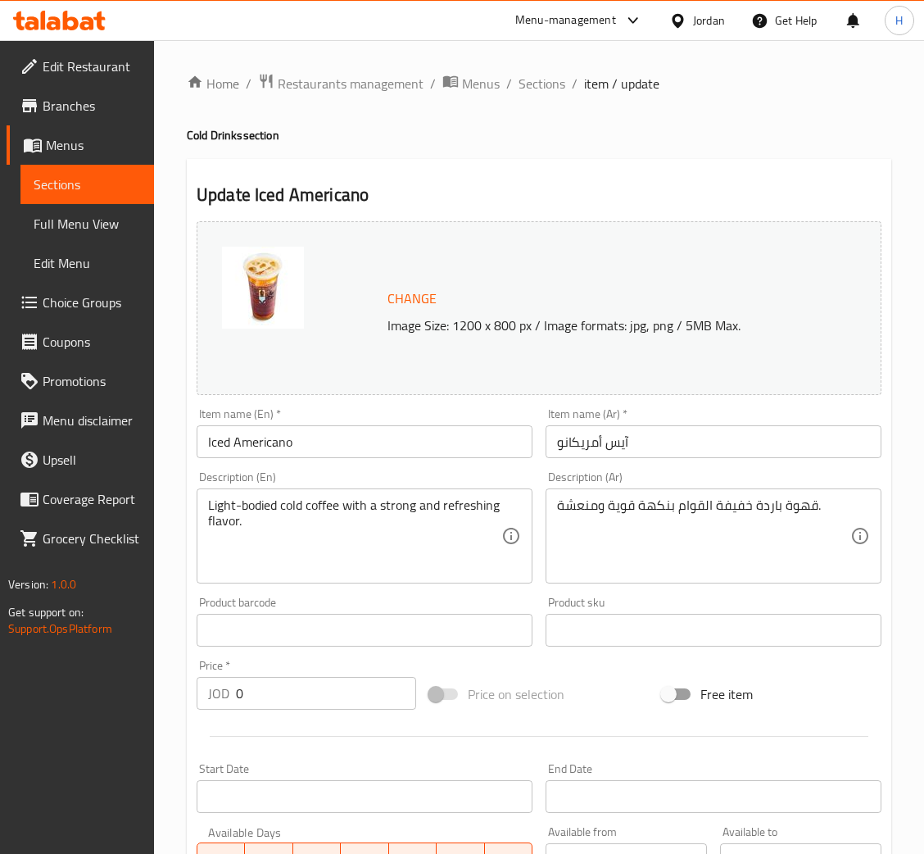
click at [232, 437] on input "Iced Americano" at bounding box center [365, 441] width 336 height 33
click at [611, 438] on input "آيس أمريكانو" at bounding box center [714, 441] width 336 height 33
drag, startPoint x: 637, startPoint y: 530, endPoint x: 584, endPoint y: 540, distance: 53.4
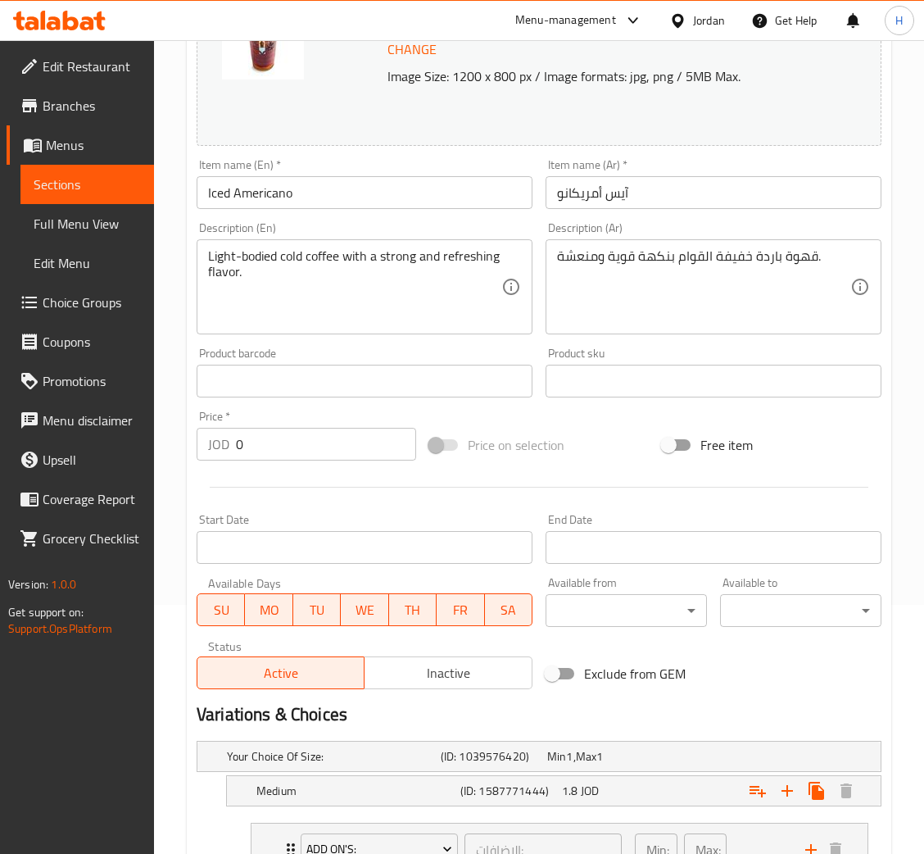
scroll to position [246, 0]
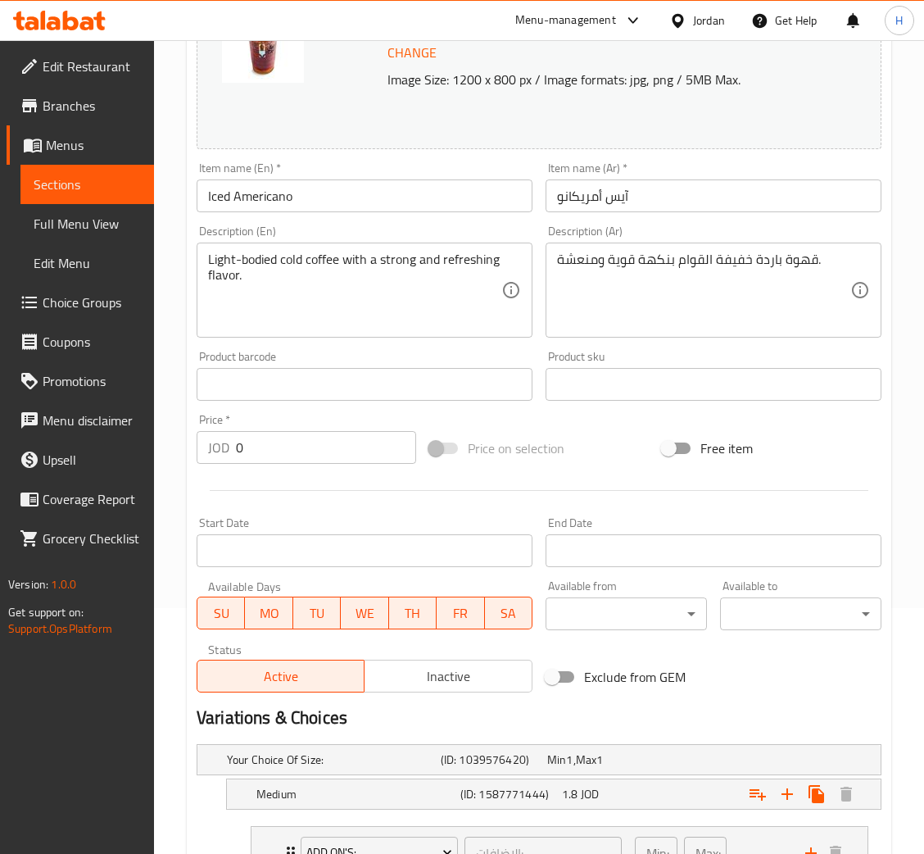
drag, startPoint x: 316, startPoint y: 194, endPoint x: 286, endPoint y: 210, distance: 33.4
click at [316, 194] on input "Iced Americano" at bounding box center [365, 195] width 336 height 33
click at [621, 184] on input "آيس أمريكانو" at bounding box center [714, 195] width 336 height 33
drag, startPoint x: 279, startPoint y: 314, endPoint x: 60, endPoint y: 383, distance: 230.2
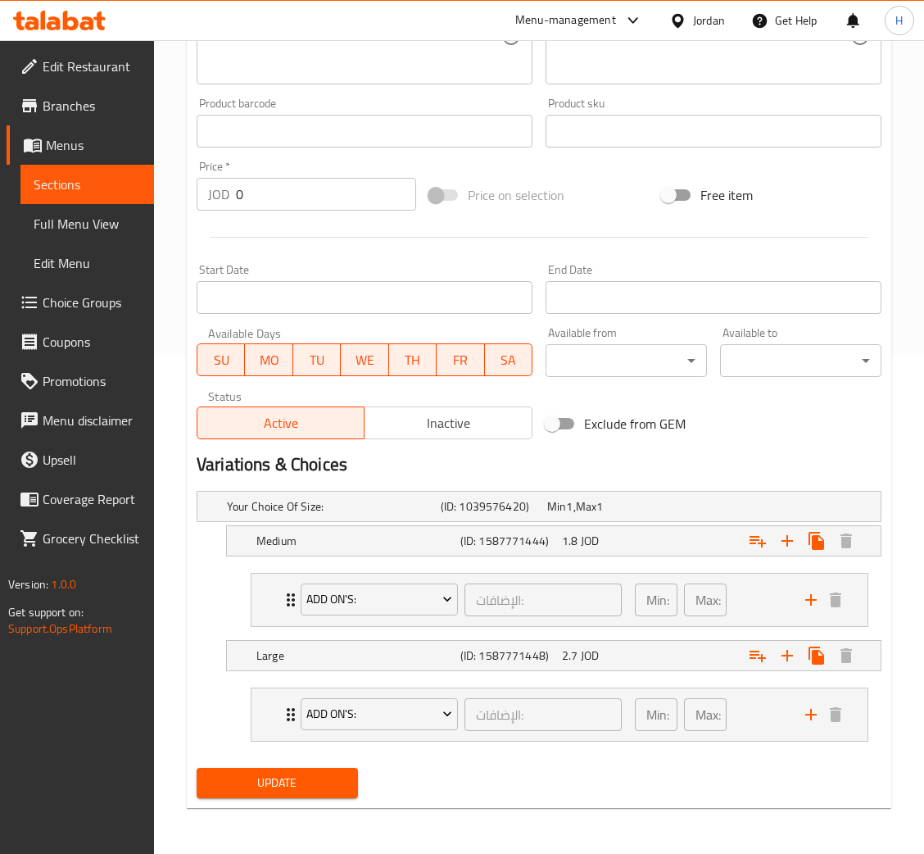
scroll to position [0, 0]
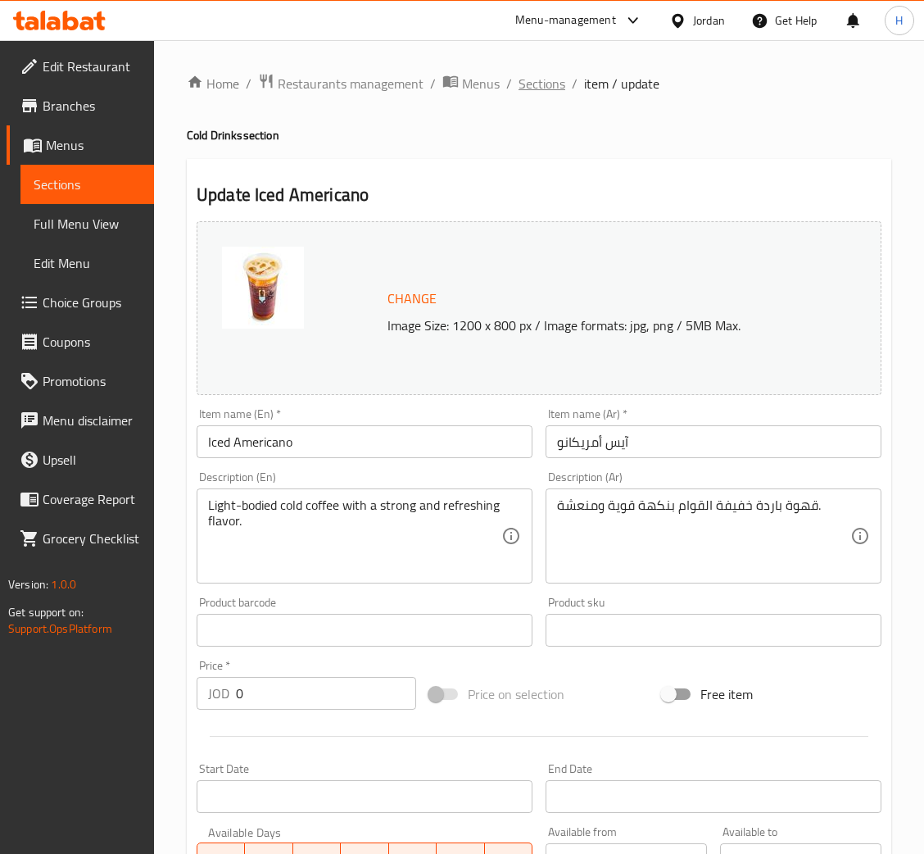
click at [550, 76] on span "Sections" at bounding box center [542, 84] width 47 height 20
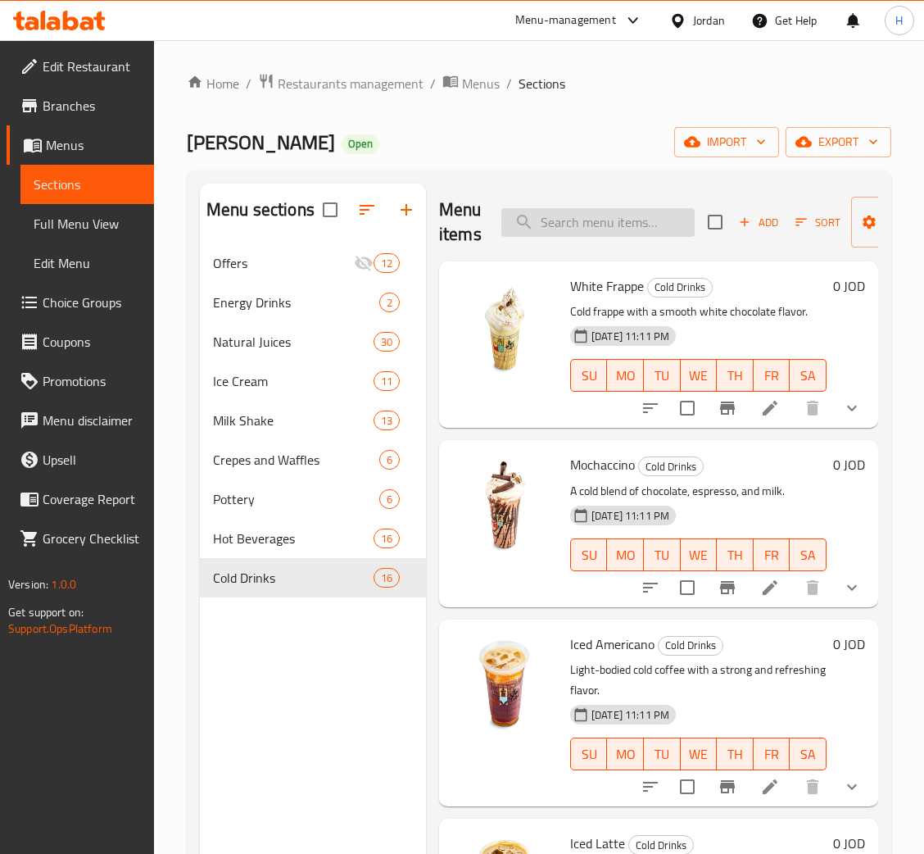
click at [549, 214] on input "search" at bounding box center [598, 222] width 193 height 29
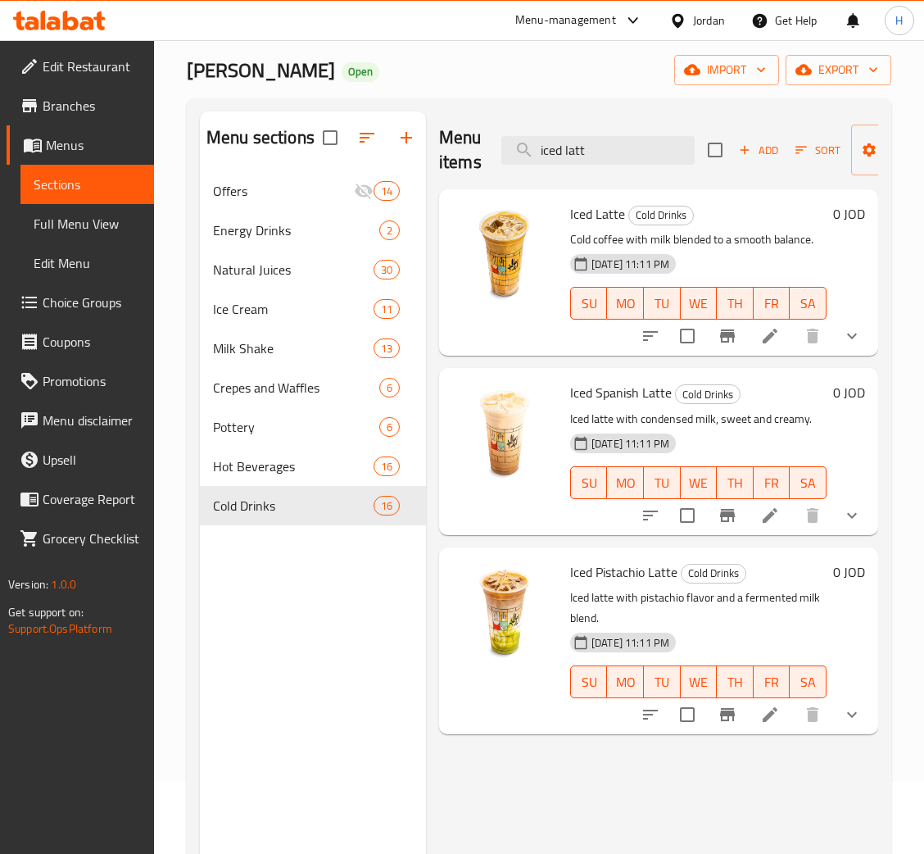
scroll to position [123, 0]
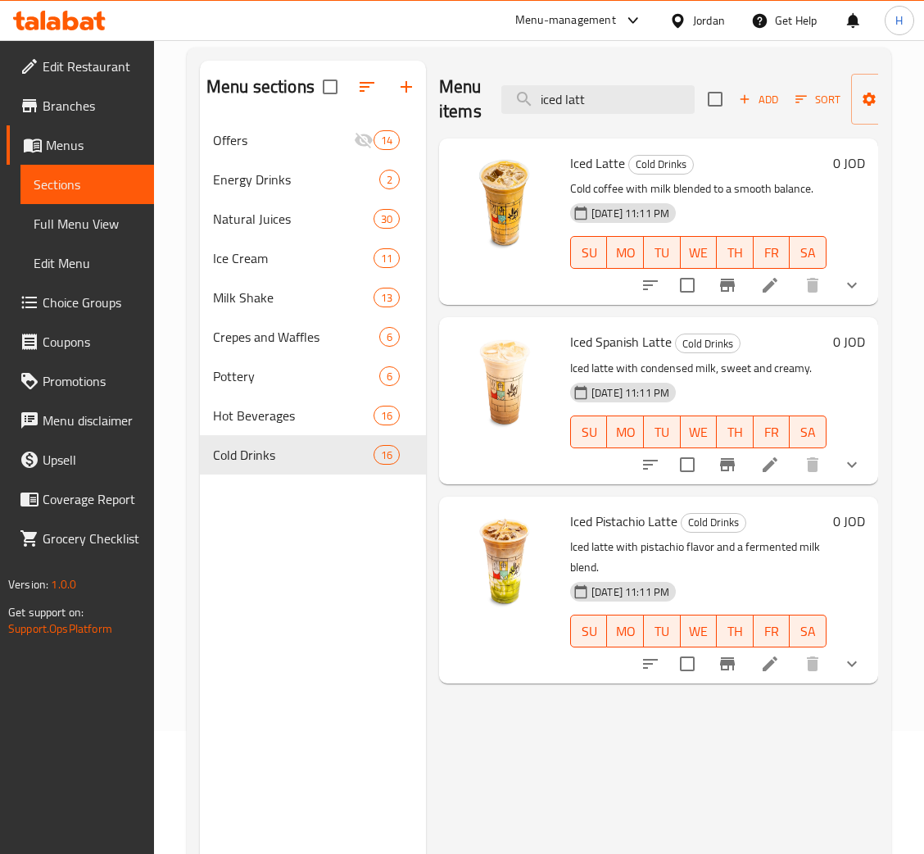
type input "iced latt"
click at [778, 290] on icon at bounding box center [771, 285] width 20 height 20
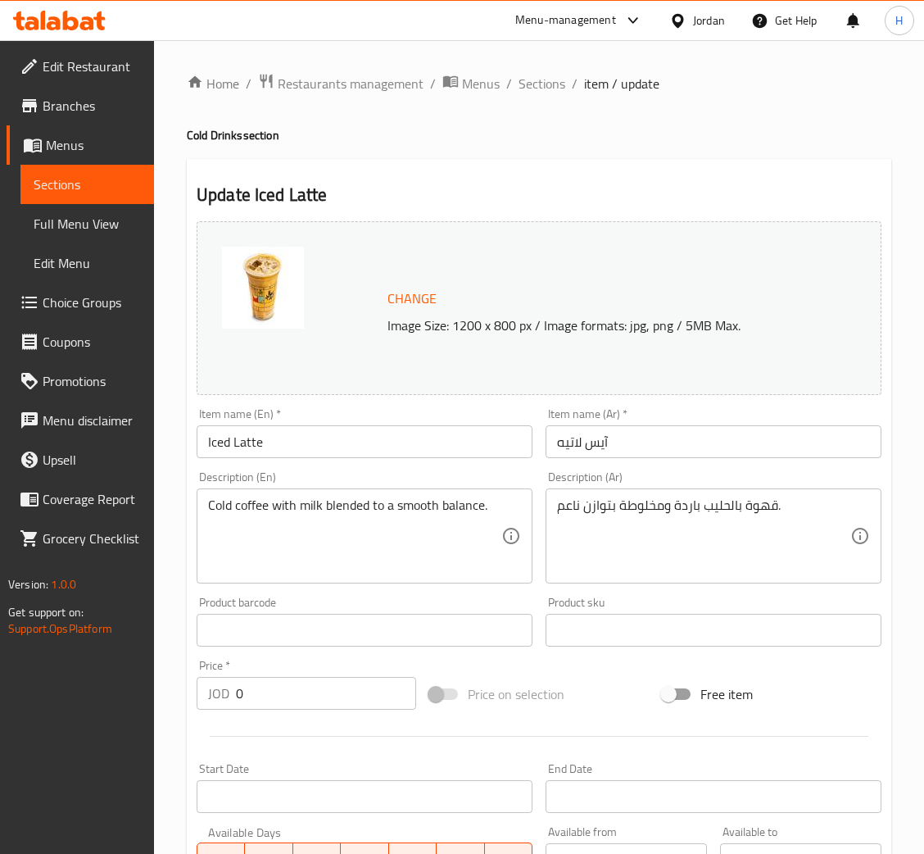
drag, startPoint x: 296, startPoint y: 436, endPoint x: 196, endPoint y: 443, distance: 100.2
click at [297, 437] on input "Iced Latte" at bounding box center [365, 441] width 336 height 33
click at [643, 445] on input "آيس لاتيه" at bounding box center [714, 441] width 336 height 33
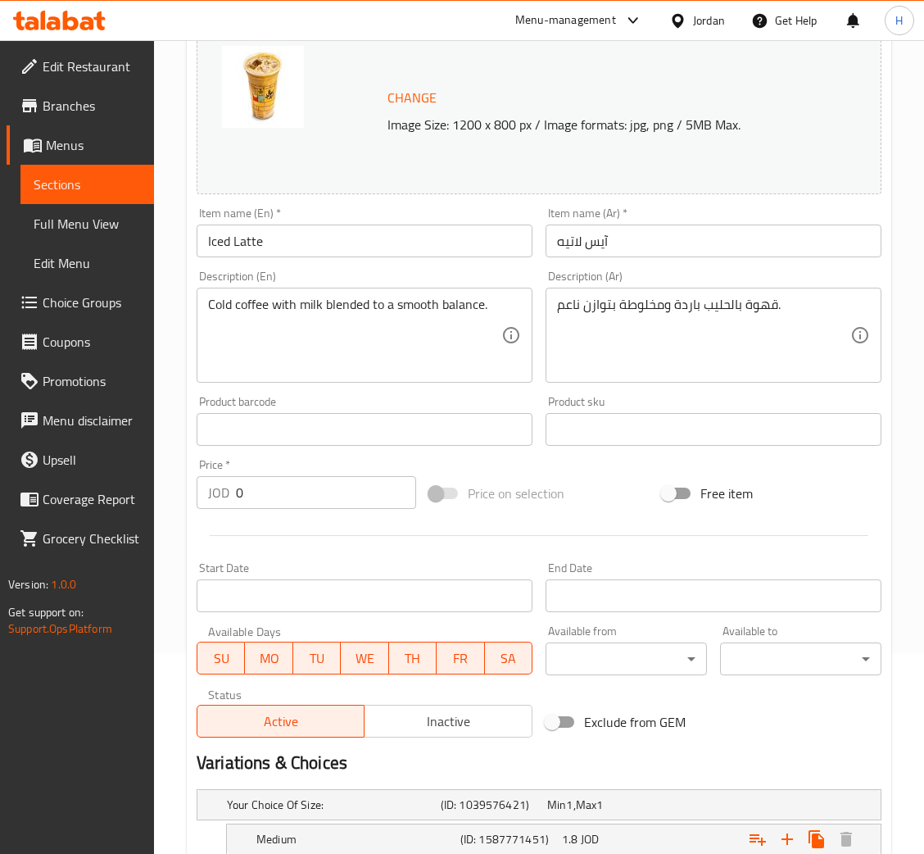
scroll to position [246, 0]
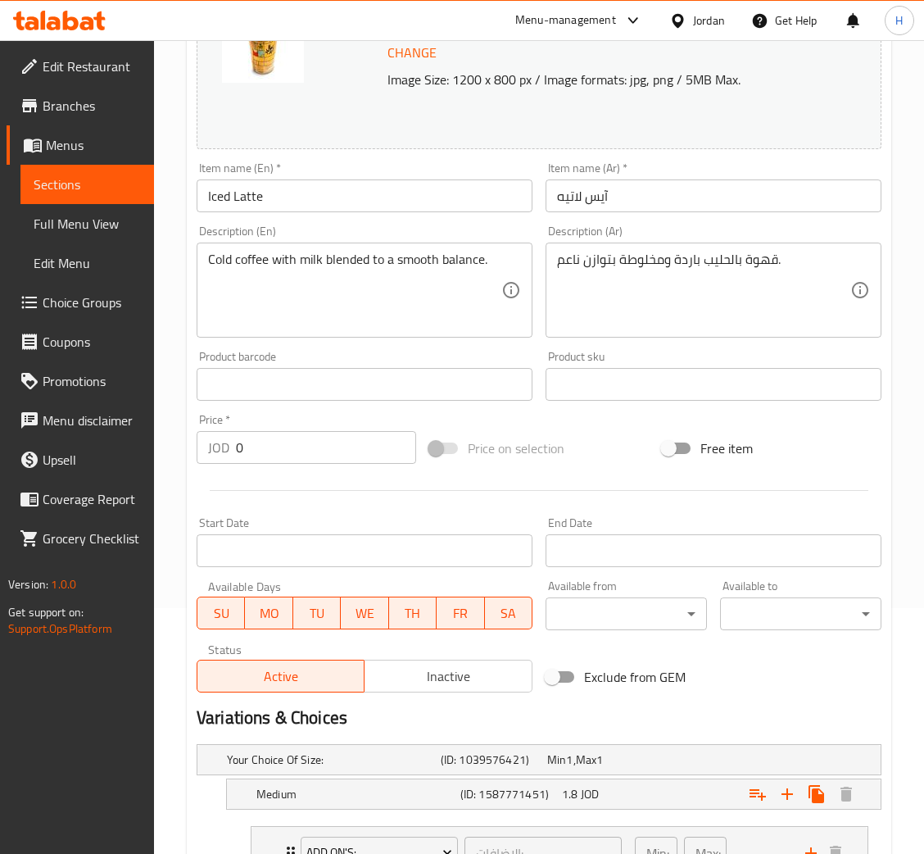
click at [270, 181] on input "Iced Latte" at bounding box center [365, 195] width 336 height 33
drag, startPoint x: 322, startPoint y: 288, endPoint x: 8, endPoint y: 315, distance: 315.0
click at [606, 208] on input "آيس لاتيه" at bounding box center [714, 195] width 336 height 33
drag, startPoint x: 581, startPoint y: 256, endPoint x: 618, endPoint y: 285, distance: 47.2
click at [618, 285] on div "Change Image Size: 1200 x 800 px / Image formats: jpg, png / 5MB Max. Item name…" at bounding box center [539, 334] width 698 height 730
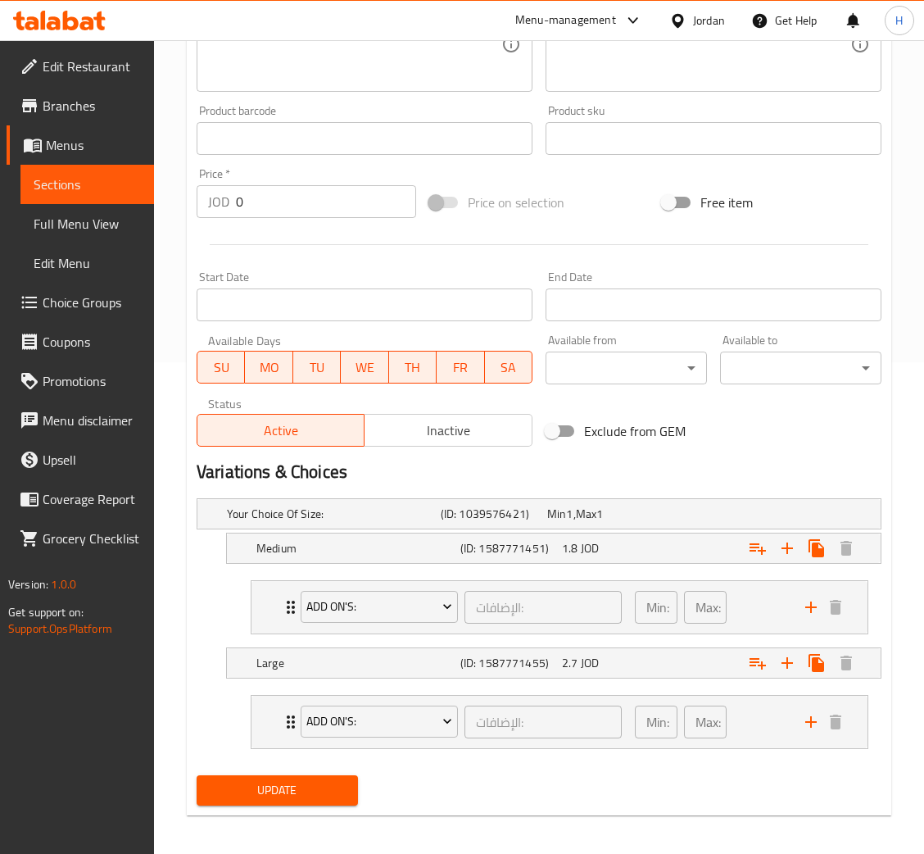
scroll to position [0, 0]
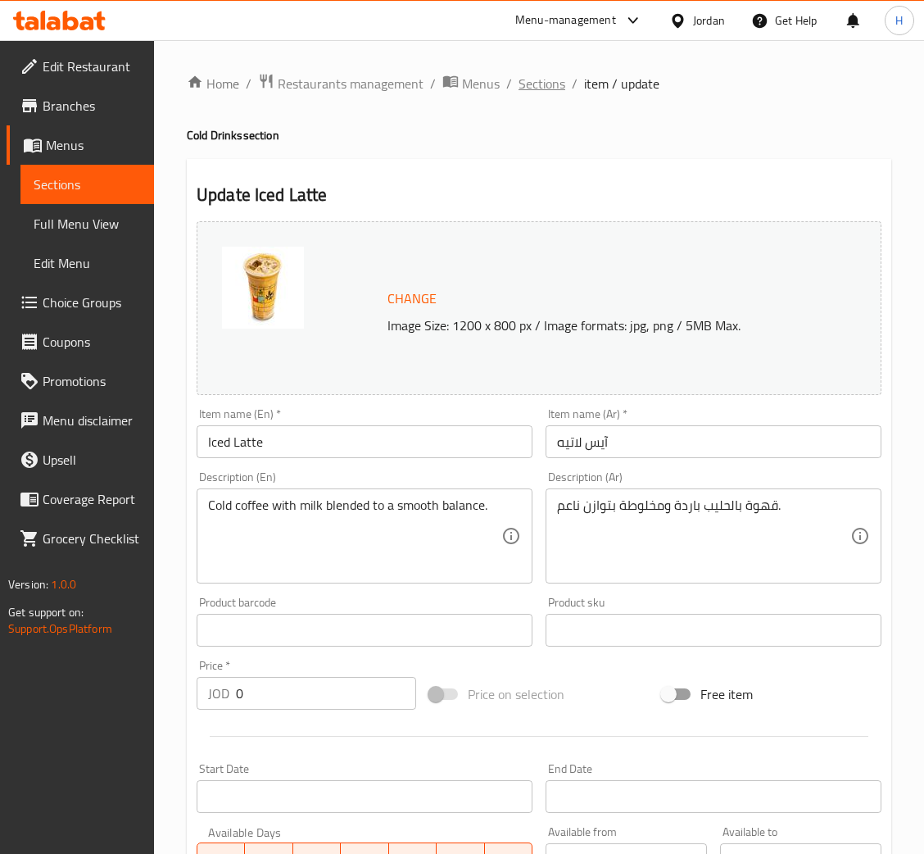
click at [538, 84] on span "Sections" at bounding box center [542, 84] width 47 height 20
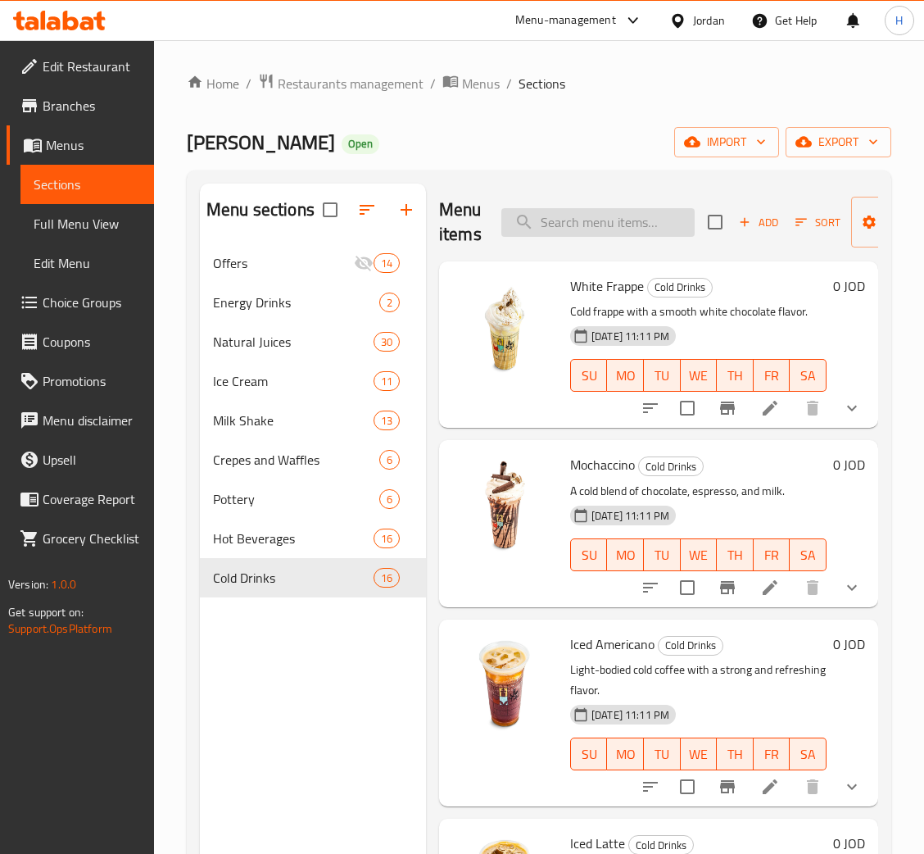
click at [602, 211] on input "search" at bounding box center [598, 222] width 193 height 29
type input "iced sp"
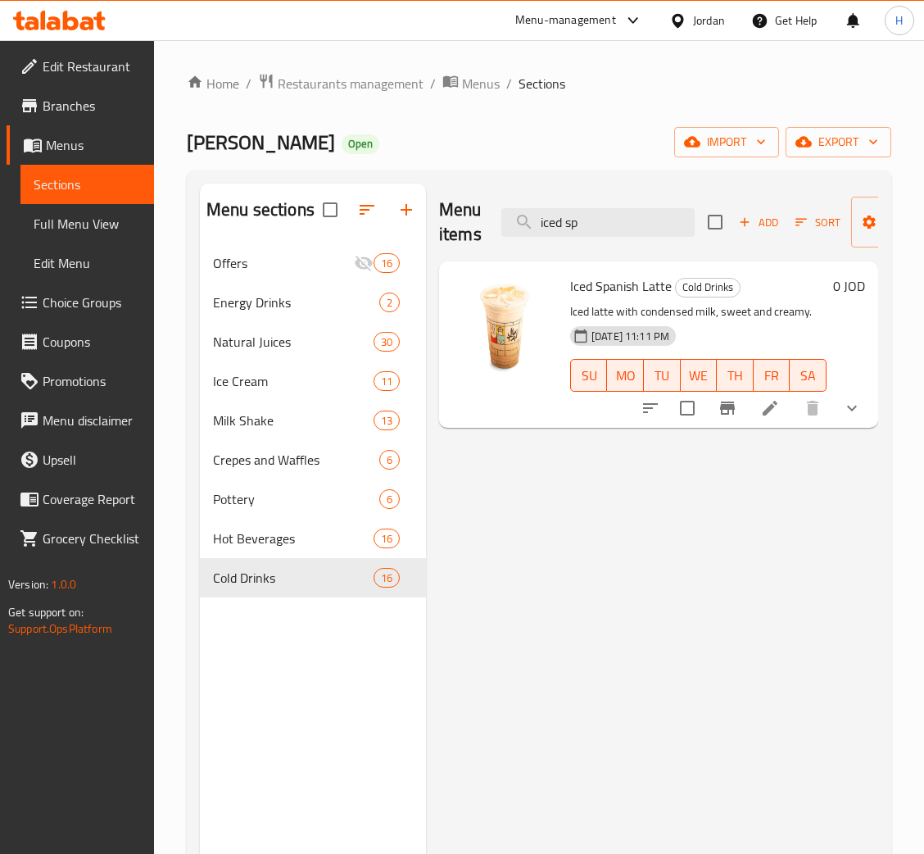
click at [771, 410] on icon at bounding box center [770, 408] width 15 height 15
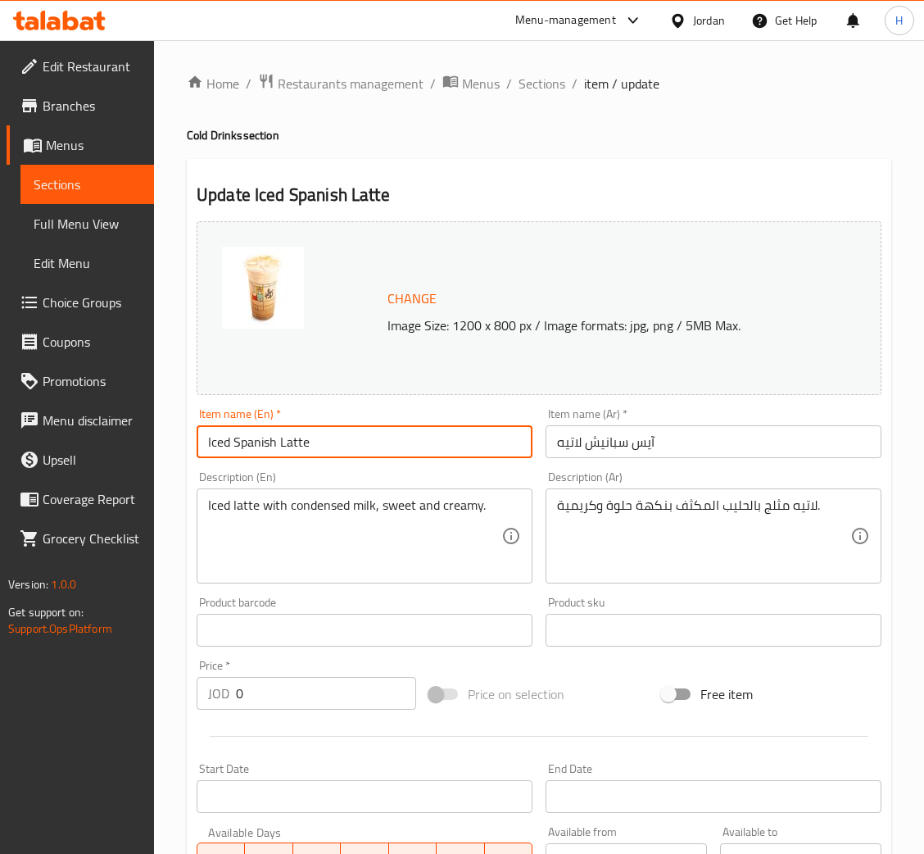
click at [394, 441] on input "Iced Spanish Latte" at bounding box center [365, 441] width 336 height 33
click at [613, 430] on input "آيس سبانيش لاتيه" at bounding box center [714, 441] width 336 height 33
click at [345, 452] on input "Iced Spanish Latte" at bounding box center [365, 441] width 336 height 33
drag, startPoint x: 765, startPoint y: 447, endPoint x: 749, endPoint y: 446, distance: 15.6
click at [765, 447] on input "آيس سبانيش لاتيه" at bounding box center [714, 441] width 336 height 33
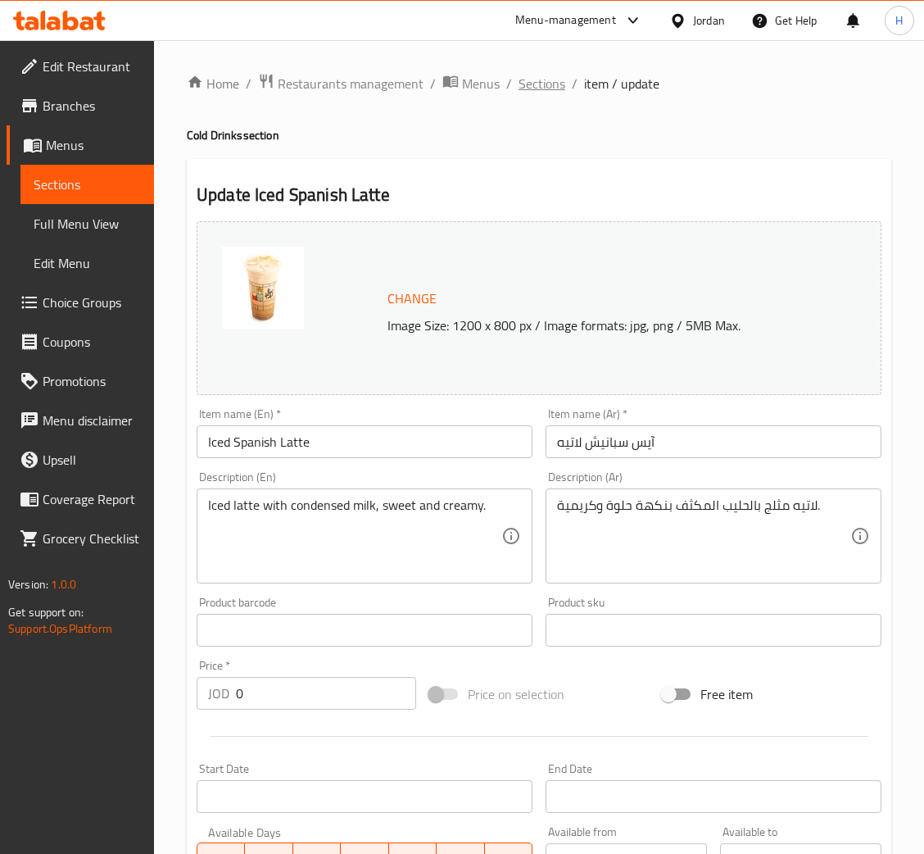
click at [549, 83] on span "Sections" at bounding box center [542, 84] width 47 height 20
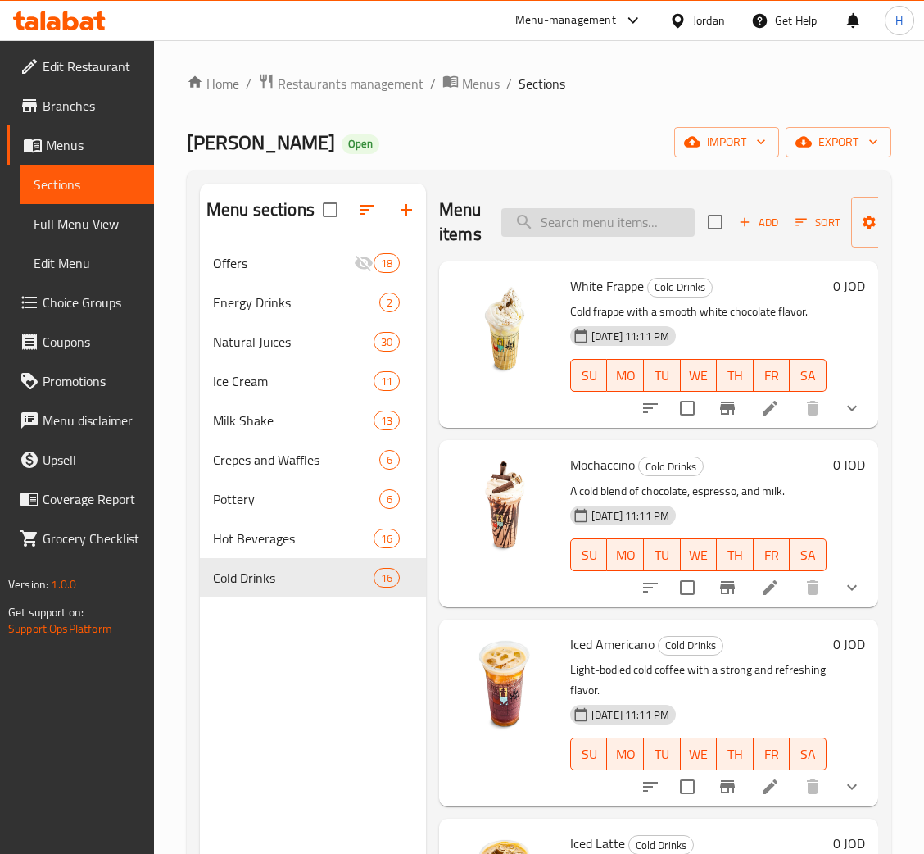
click at [560, 225] on input "search" at bounding box center [598, 222] width 193 height 29
type input "iced pist"
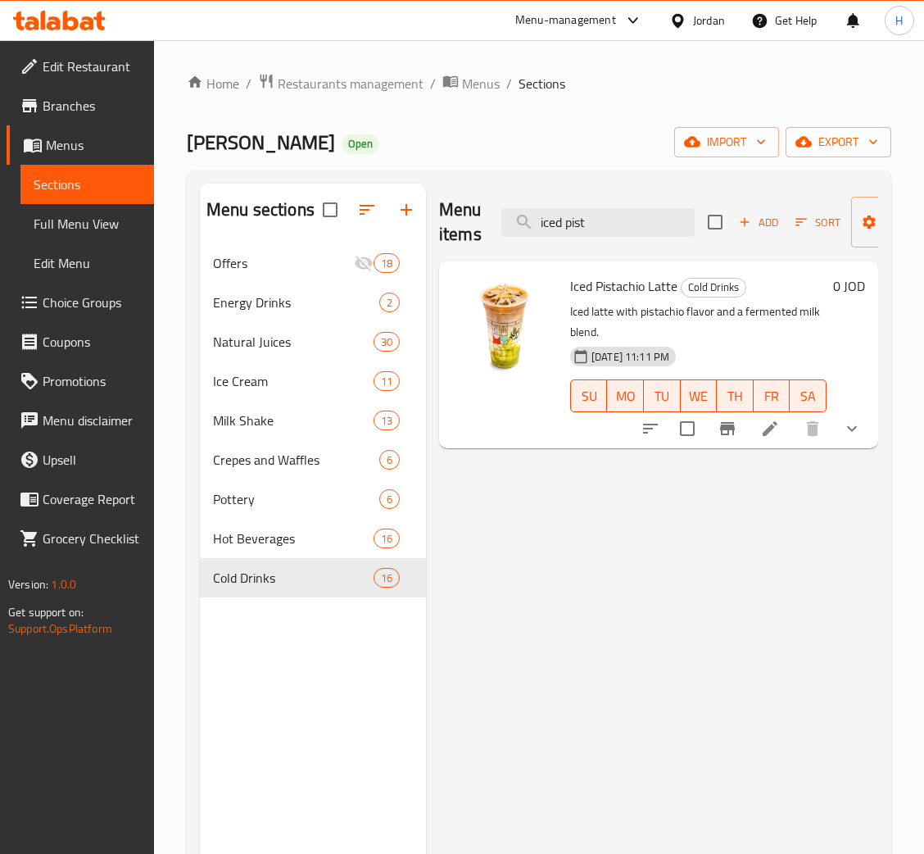
click at [774, 441] on li at bounding box center [770, 429] width 46 height 30
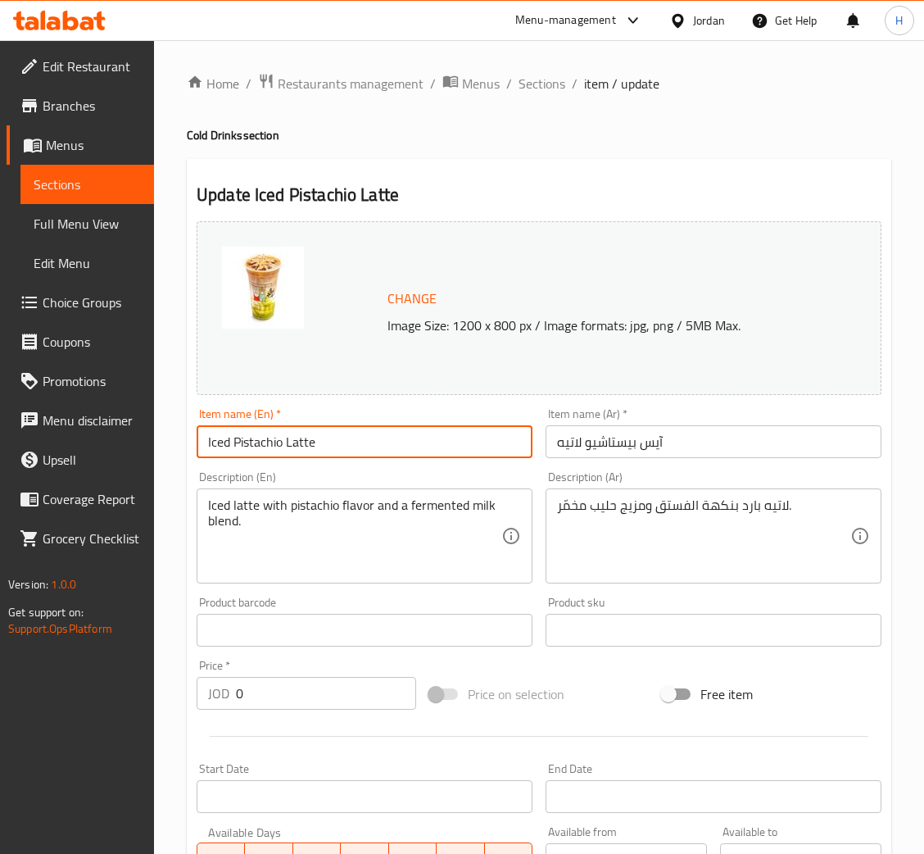
drag, startPoint x: 367, startPoint y: 433, endPoint x: 358, endPoint y: 431, distance: 9.2
click at [367, 431] on input "Iced Pistachio Latte" at bounding box center [365, 441] width 336 height 33
drag, startPoint x: 579, startPoint y: 439, endPoint x: 244, endPoint y: 375, distance: 340.4
click at [579, 439] on input "آيس بيستاشيو لاتيه" at bounding box center [714, 441] width 336 height 33
click at [307, 438] on input "Iced Pistachio Latte" at bounding box center [365, 441] width 336 height 33
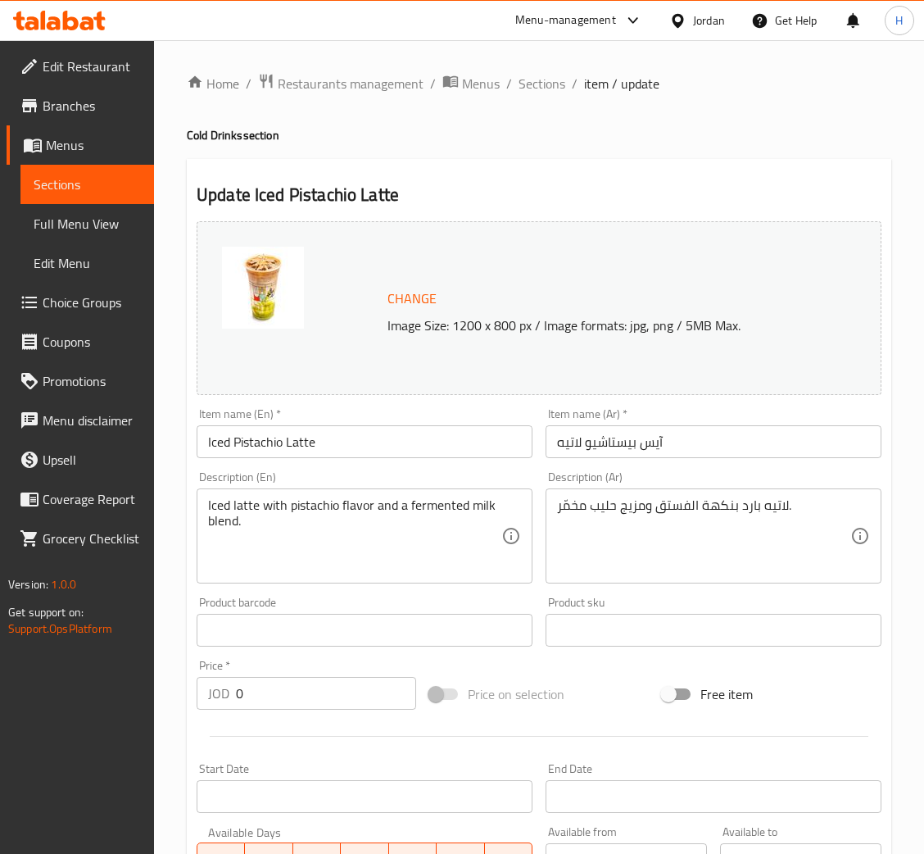
click at [725, 433] on input "آيس بيستاشيو لاتيه" at bounding box center [714, 441] width 336 height 33
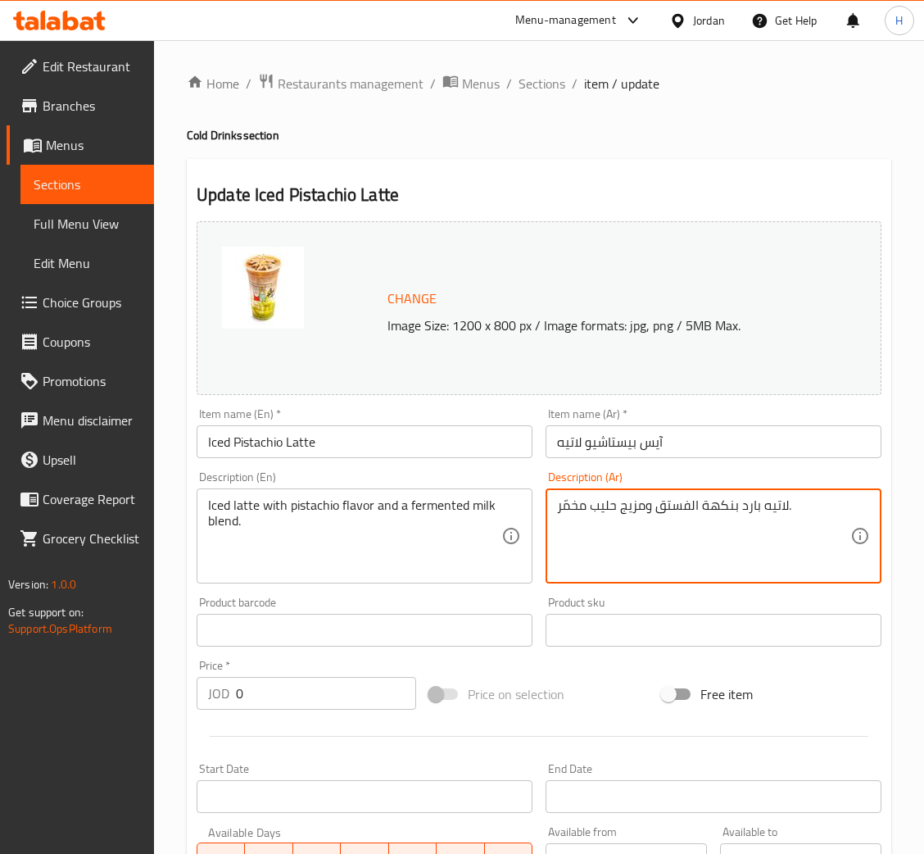
drag, startPoint x: 721, startPoint y: 570, endPoint x: 455, endPoint y: 569, distance: 266.4
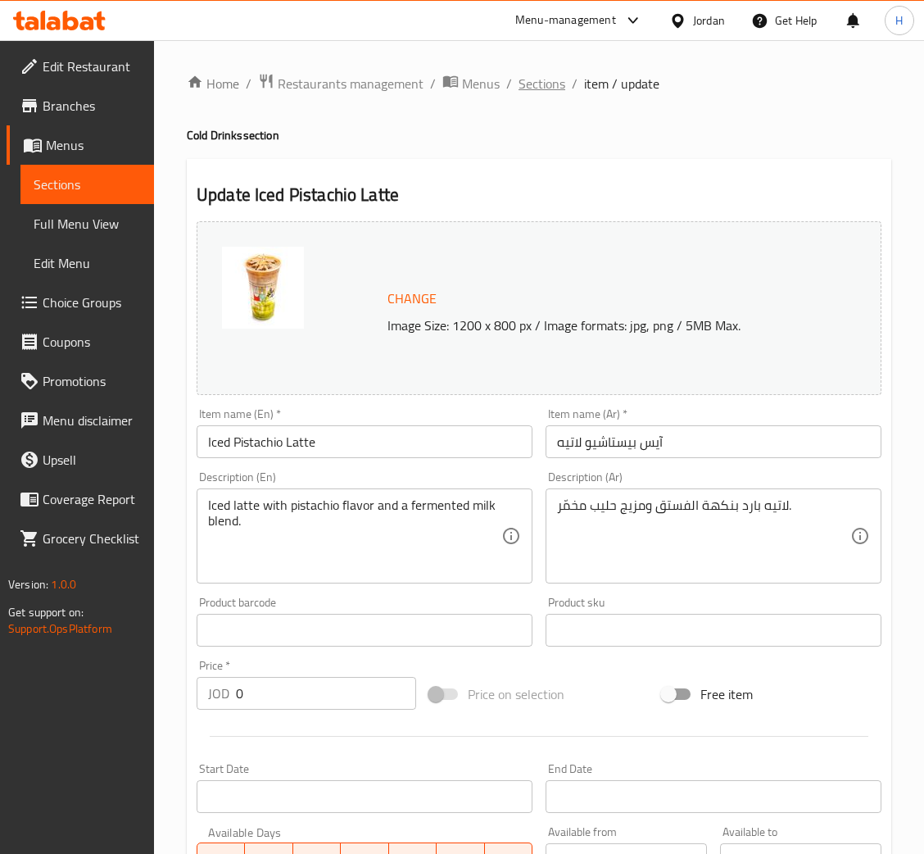
click at [538, 87] on span "Sections" at bounding box center [542, 84] width 47 height 20
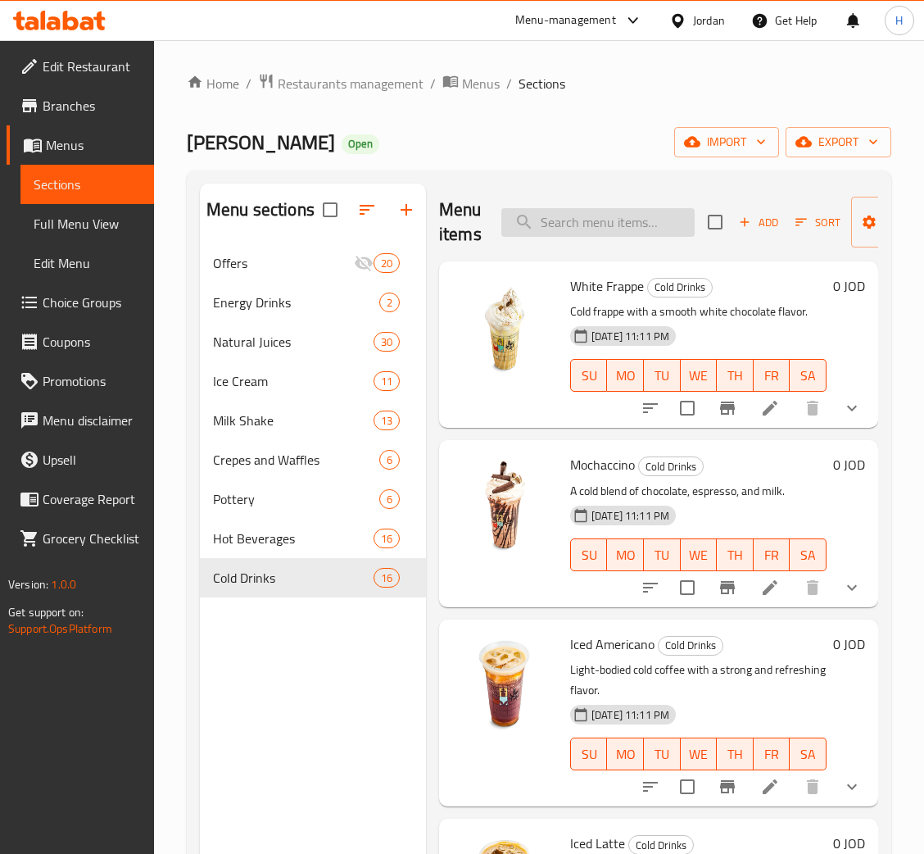
click at [579, 228] on input "search" at bounding box center [598, 222] width 193 height 29
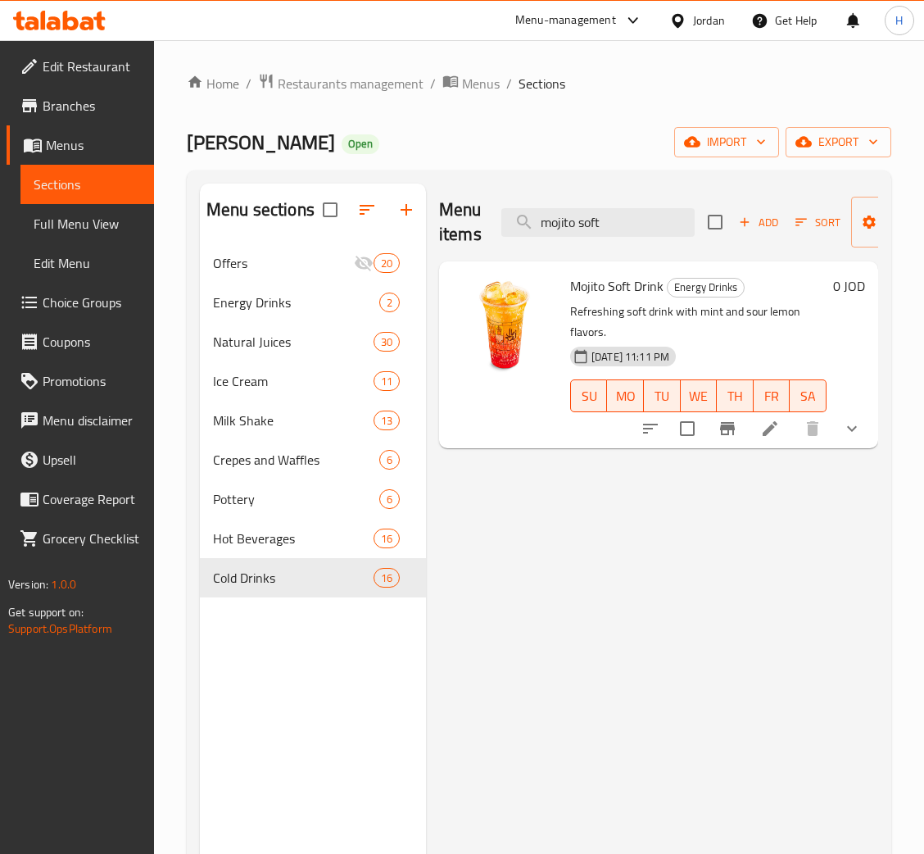
type input "mojito soft"
click at [770, 420] on icon at bounding box center [771, 429] width 20 height 20
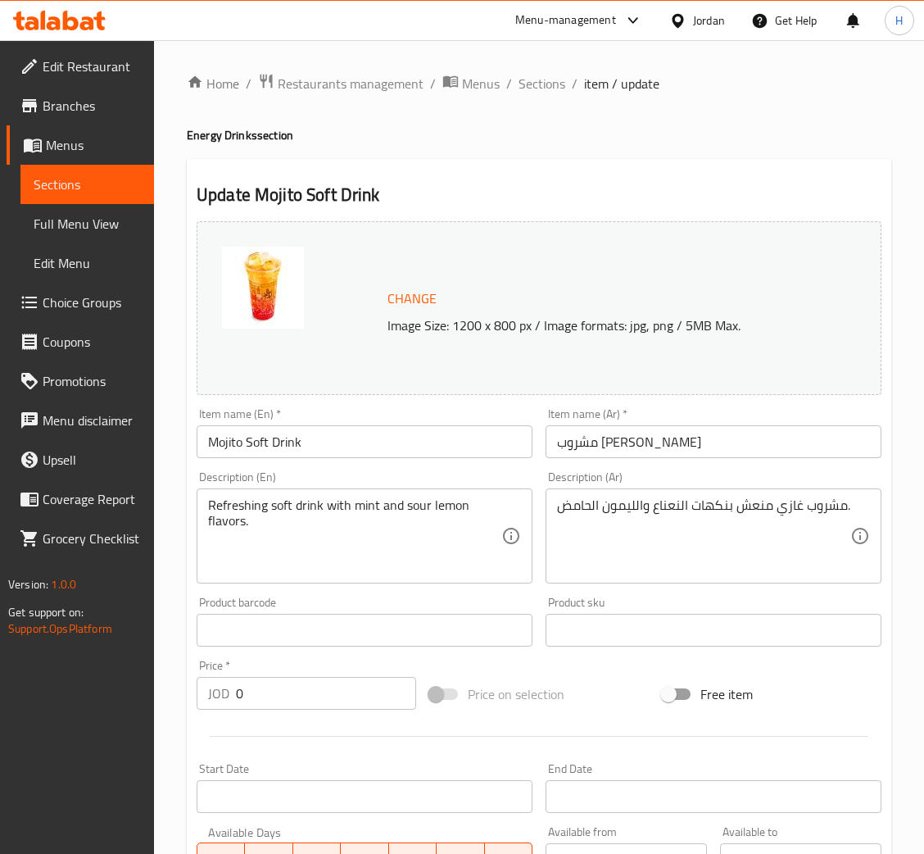
click at [325, 439] on input "Mojito Soft Drink" at bounding box center [365, 441] width 336 height 33
click at [607, 455] on input "مشروب [PERSON_NAME]" at bounding box center [714, 441] width 336 height 33
click at [328, 484] on div "Description (En) Refreshing soft drink with mint and sour lemon flavors. Descri…" at bounding box center [365, 527] width 336 height 112
drag, startPoint x: 806, startPoint y: 547, endPoint x: 461, endPoint y: 543, distance: 344.2
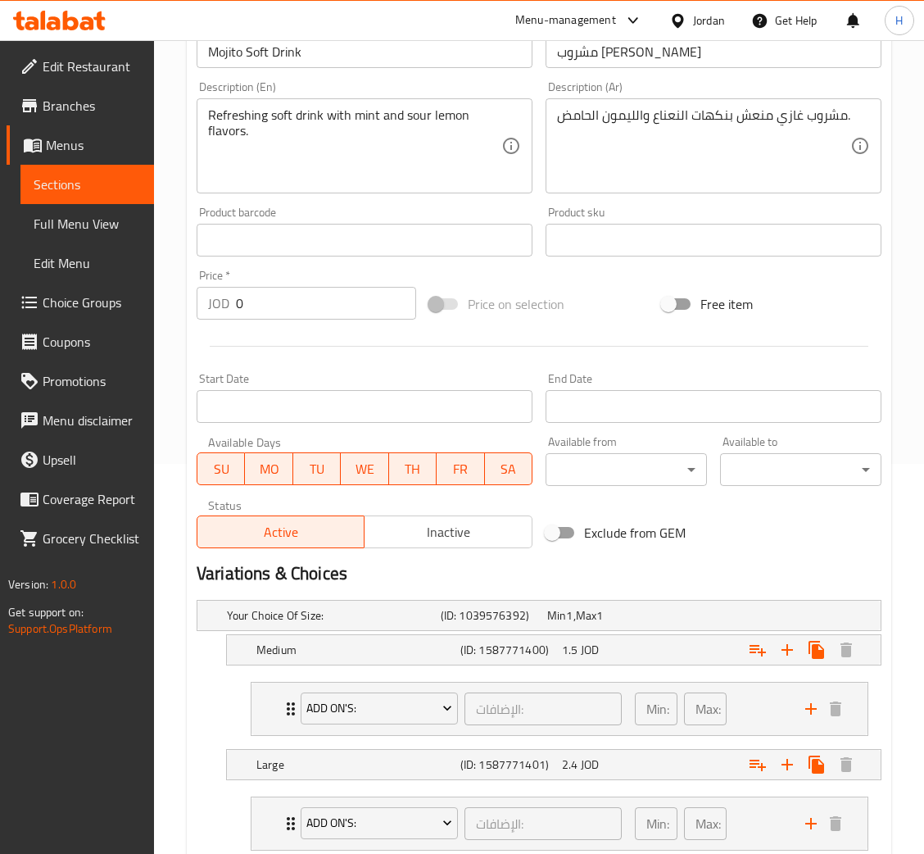
scroll to position [246, 0]
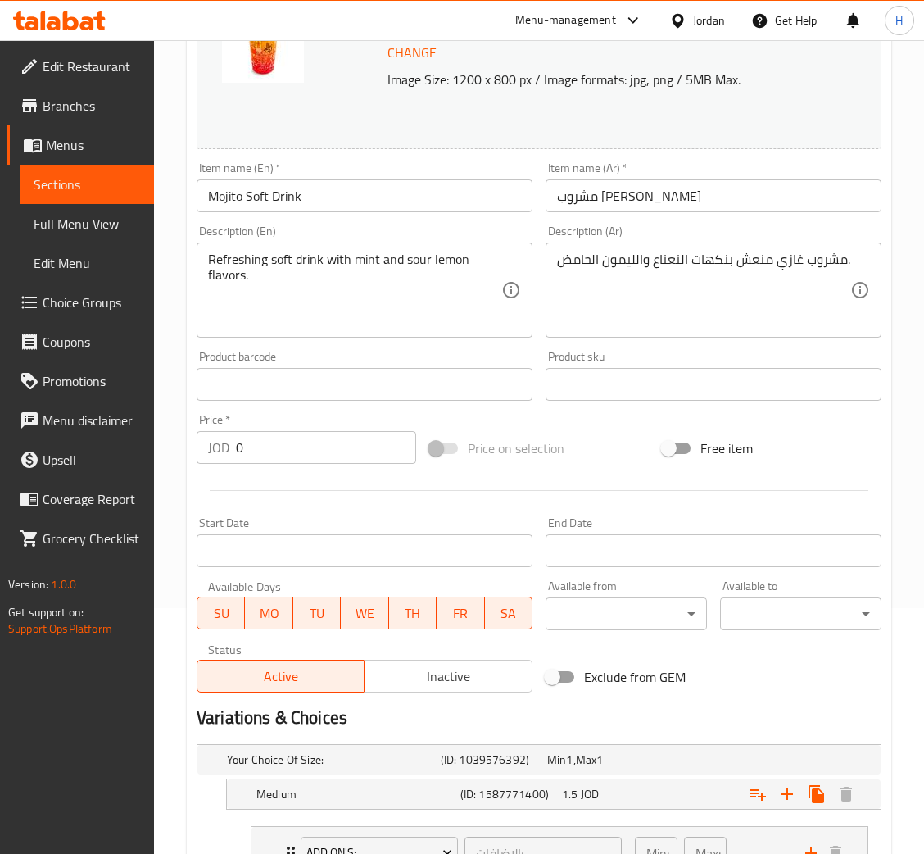
click at [335, 189] on input "Mojito Soft Drink" at bounding box center [365, 195] width 336 height 33
drag, startPoint x: 470, startPoint y: 283, endPoint x: 455, endPoint y: 287, distance: 15.3
drag, startPoint x: 663, startPoint y: 207, endPoint x: 325, endPoint y: 280, distance: 345.6
click at [661, 207] on input "مشروب [PERSON_NAME]" at bounding box center [714, 195] width 336 height 33
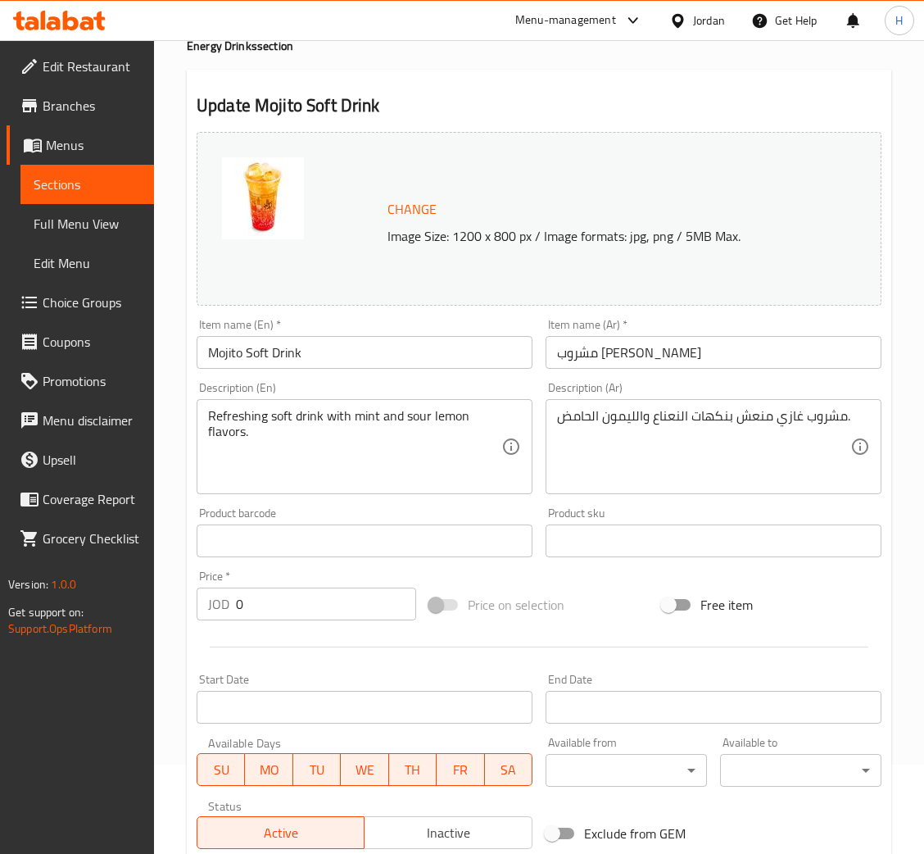
scroll to position [0, 0]
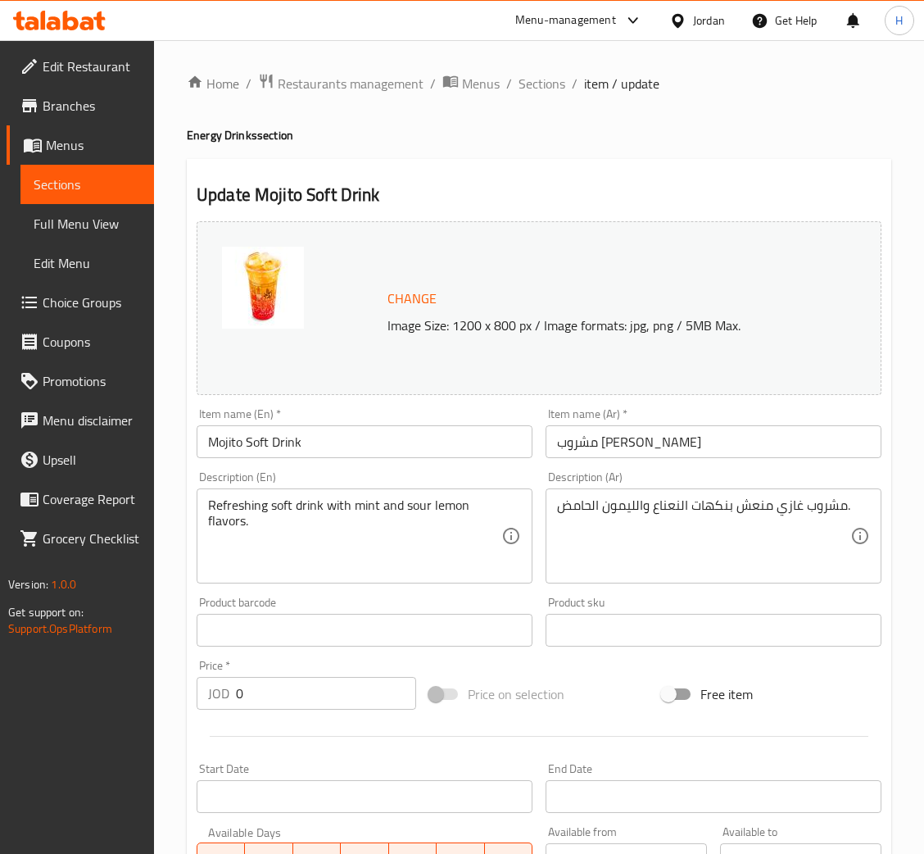
click at [550, 91] on span "Sections" at bounding box center [542, 84] width 47 height 20
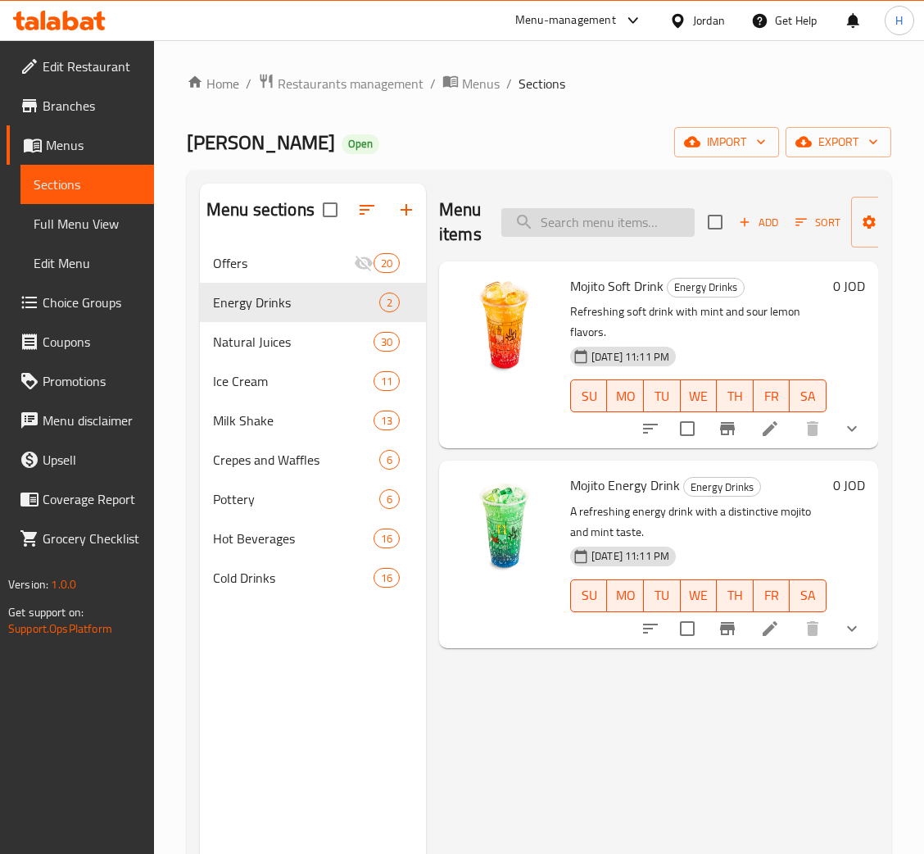
click at [543, 203] on div "Menu items Add Sort Manage items" at bounding box center [658, 223] width 439 height 78
click at [549, 220] on input "search" at bounding box center [598, 222] width 193 height 29
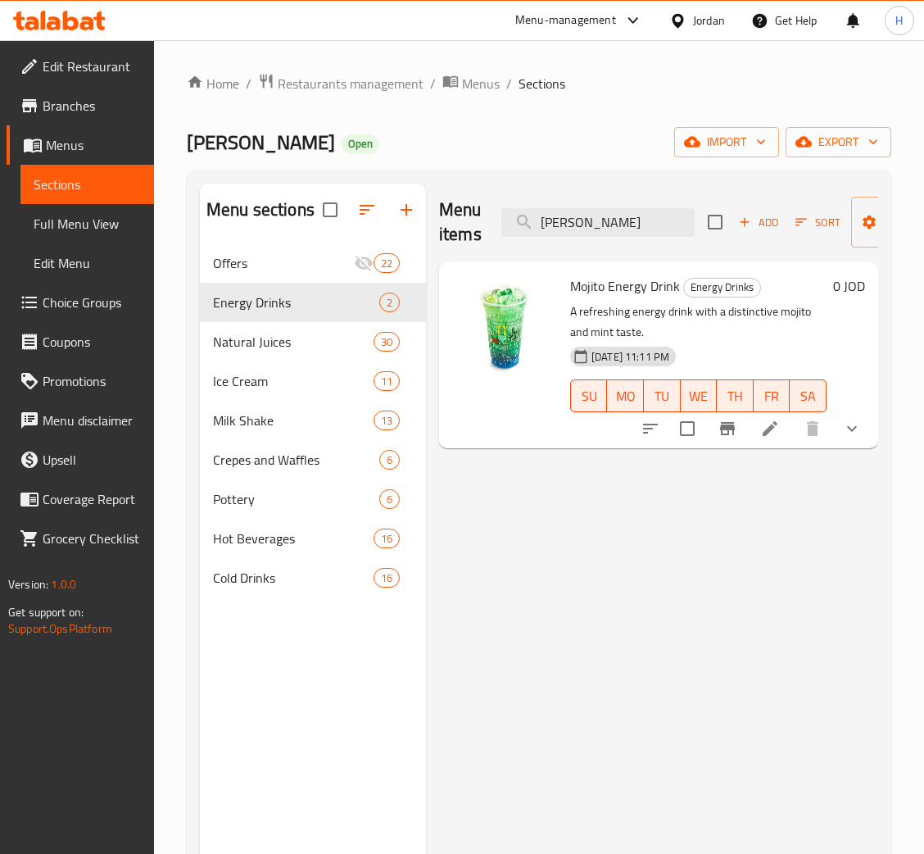
type input "[PERSON_NAME]"
click at [766, 416] on li at bounding box center [770, 429] width 46 height 30
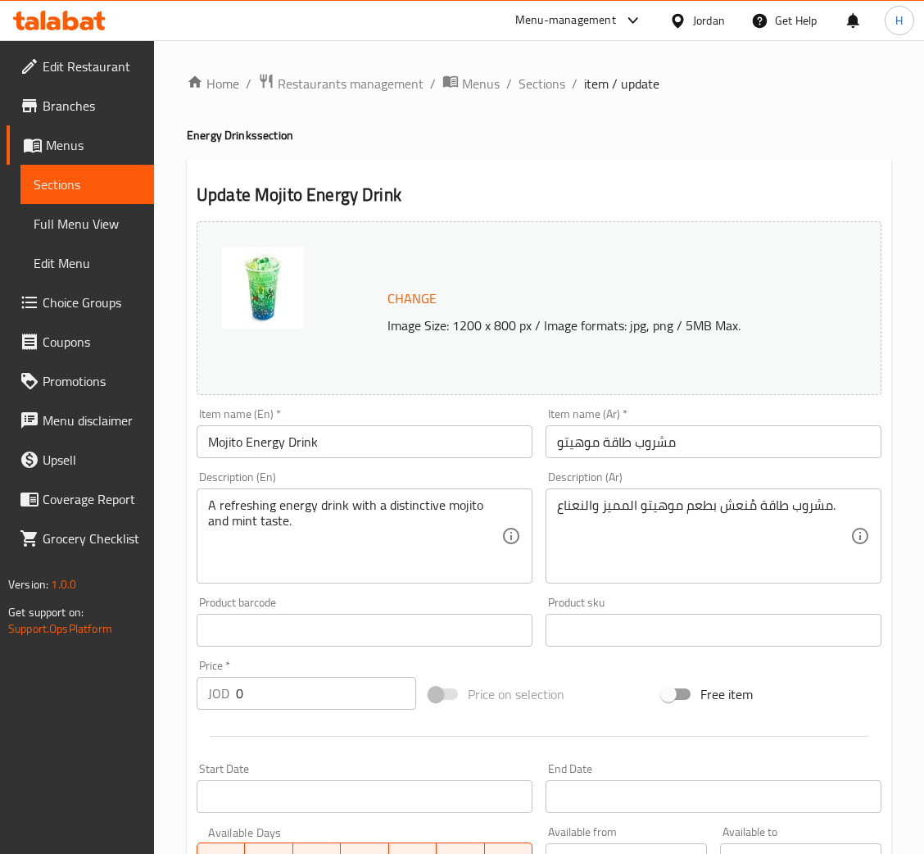
drag, startPoint x: 420, startPoint y: 439, endPoint x: 410, endPoint y: 436, distance: 10.4
click at [420, 438] on input "Mojito Energy Drink" at bounding box center [365, 441] width 336 height 33
drag, startPoint x: 652, startPoint y: 449, endPoint x: 442, endPoint y: 423, distance: 212.3
click at [652, 449] on input "مشروب طاقة موهيتو" at bounding box center [714, 441] width 336 height 33
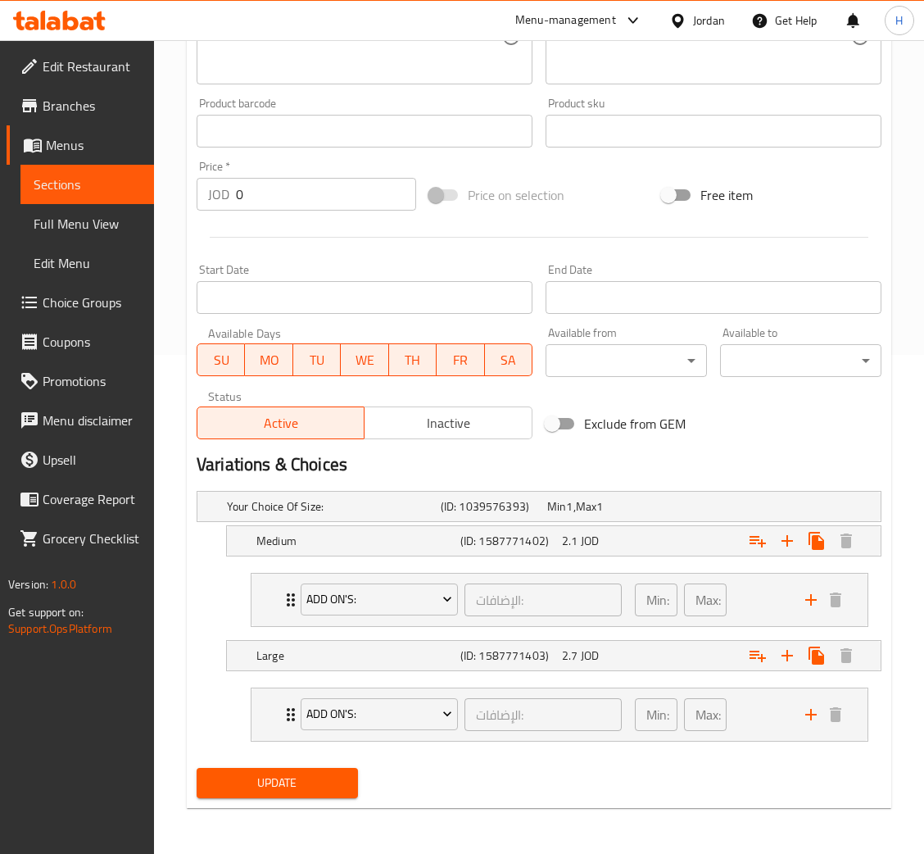
scroll to position [131, 0]
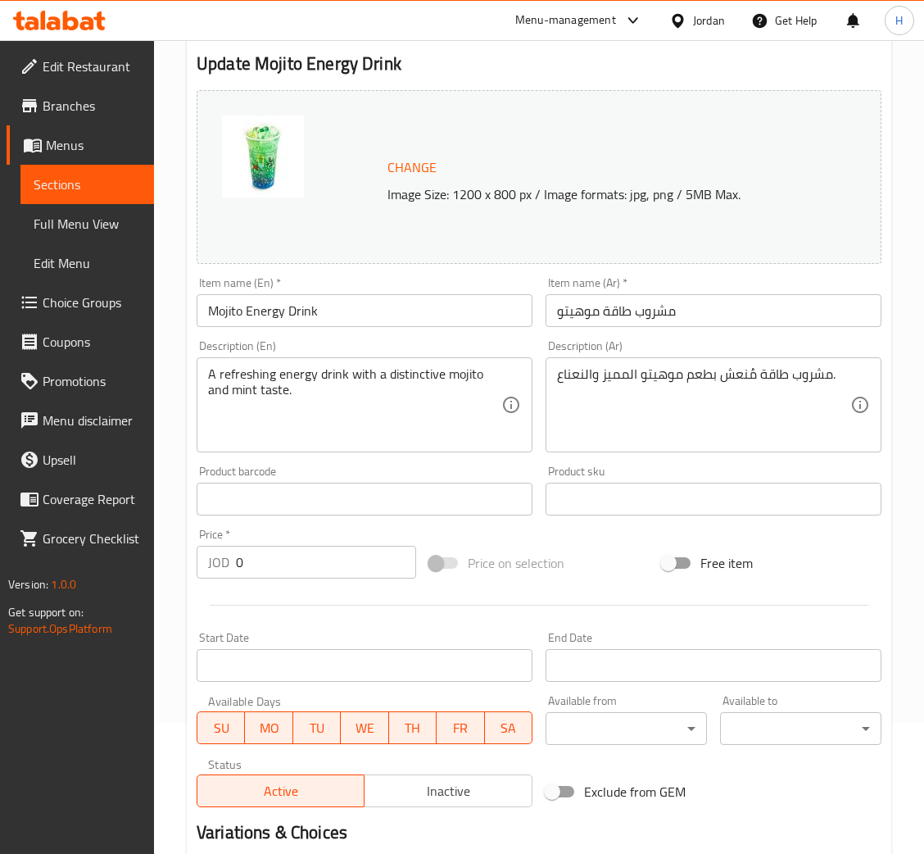
drag, startPoint x: 319, startPoint y: 314, endPoint x: 264, endPoint y: 343, distance: 62.0
click at [319, 314] on input "Mojito Energy Drink" at bounding box center [365, 310] width 336 height 33
click at [597, 297] on input "مشروب طاقة موهيتو" at bounding box center [714, 310] width 336 height 33
drag, startPoint x: 691, startPoint y: 420, endPoint x: 533, endPoint y: 452, distance: 161.5
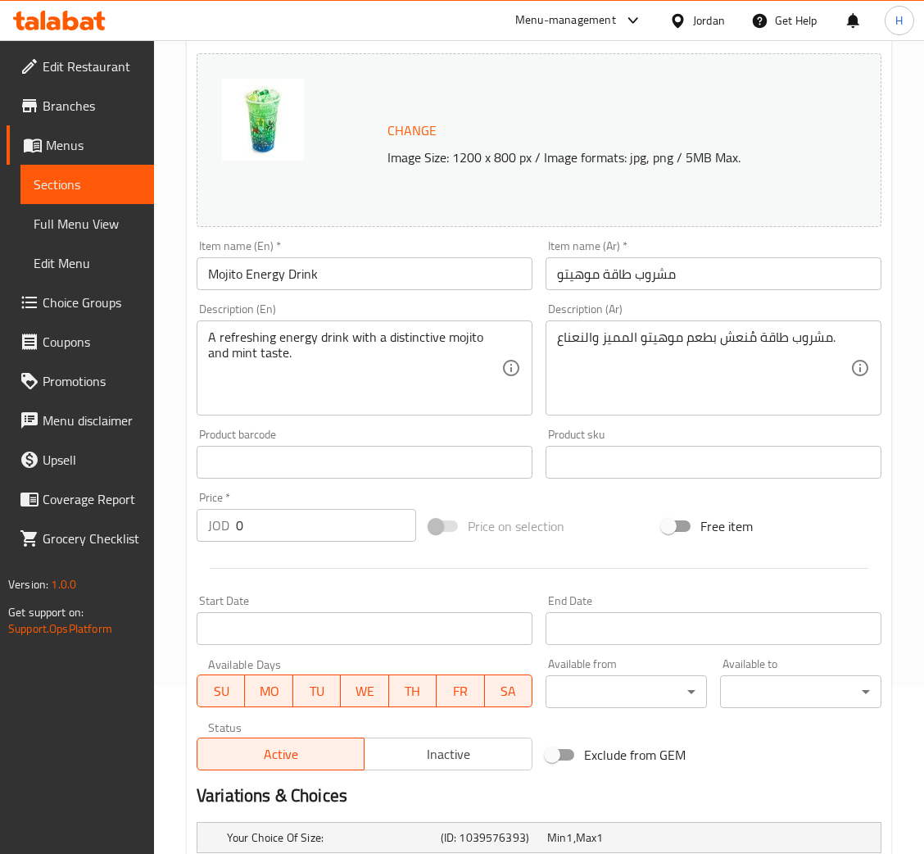
scroll to position [0, 0]
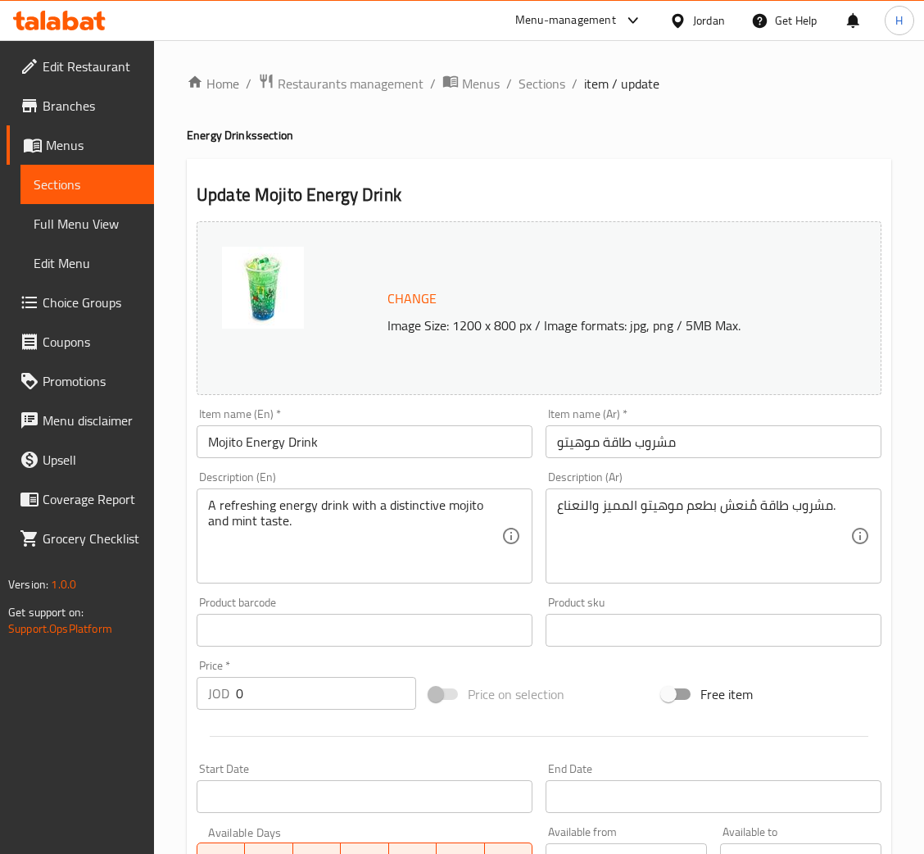
click at [534, 96] on div "Home / Restaurants management / Menus / Sections / item / update Energy Drinks …" at bounding box center [539, 696] width 705 height 1247
click at [535, 83] on span "Sections" at bounding box center [542, 84] width 47 height 20
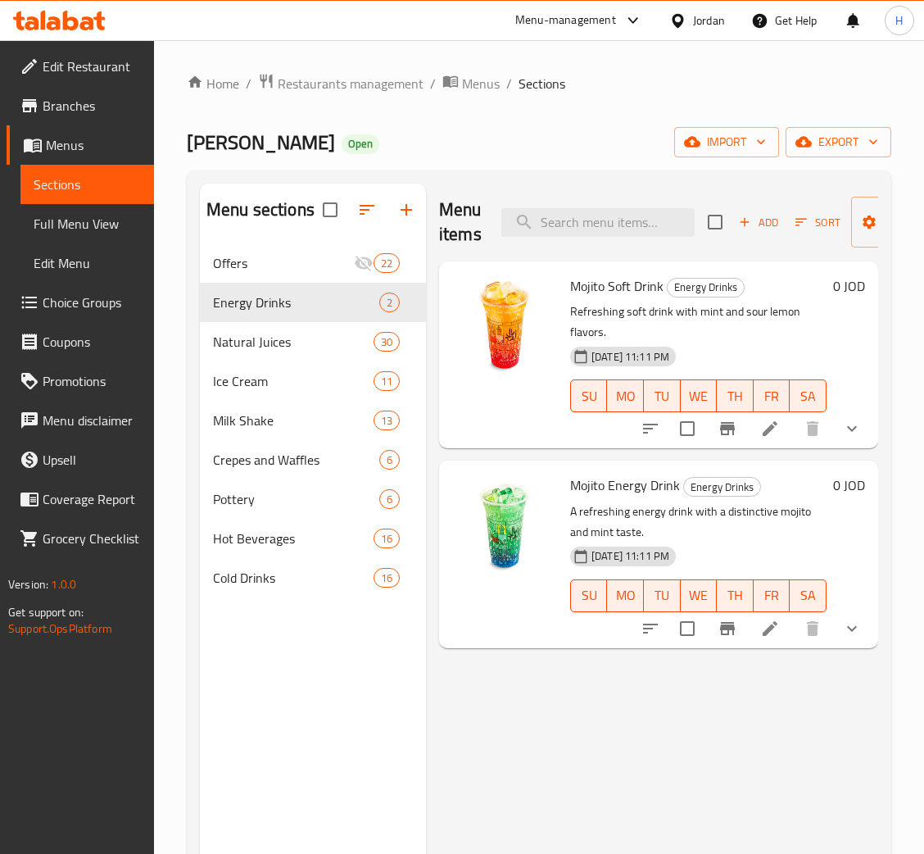
click at [611, 249] on div "Menu items Add Sort Manage items" at bounding box center [658, 223] width 439 height 78
click at [609, 237] on input "search" at bounding box center [598, 222] width 193 height 29
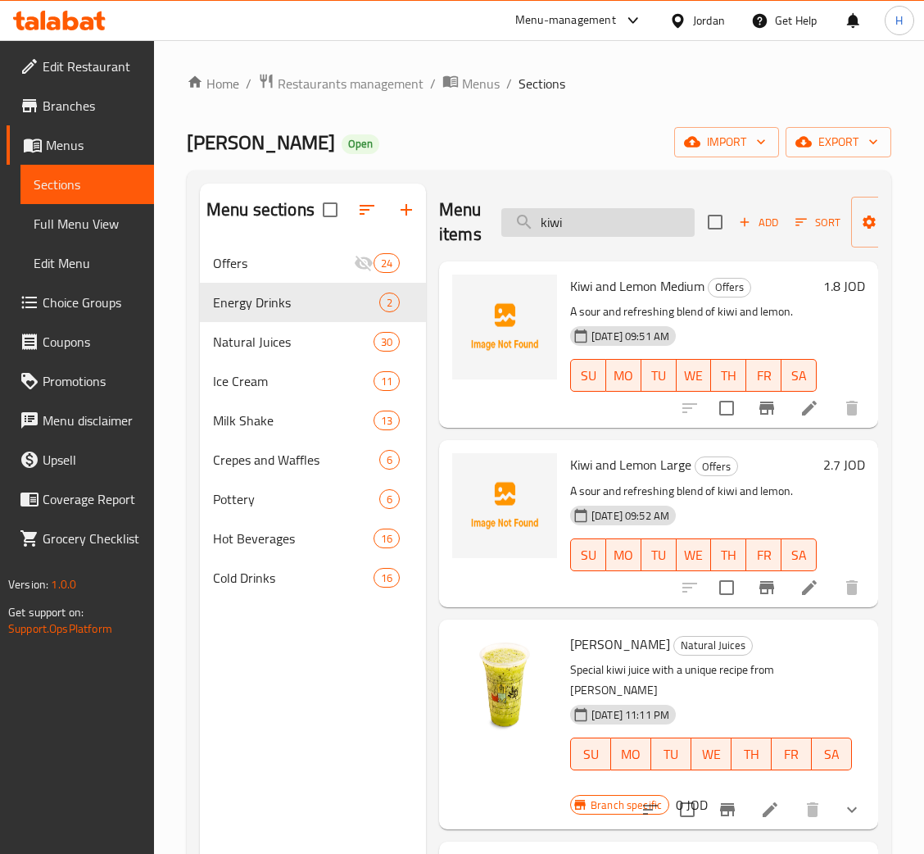
click at [615, 216] on input "kiwi" at bounding box center [598, 222] width 193 height 29
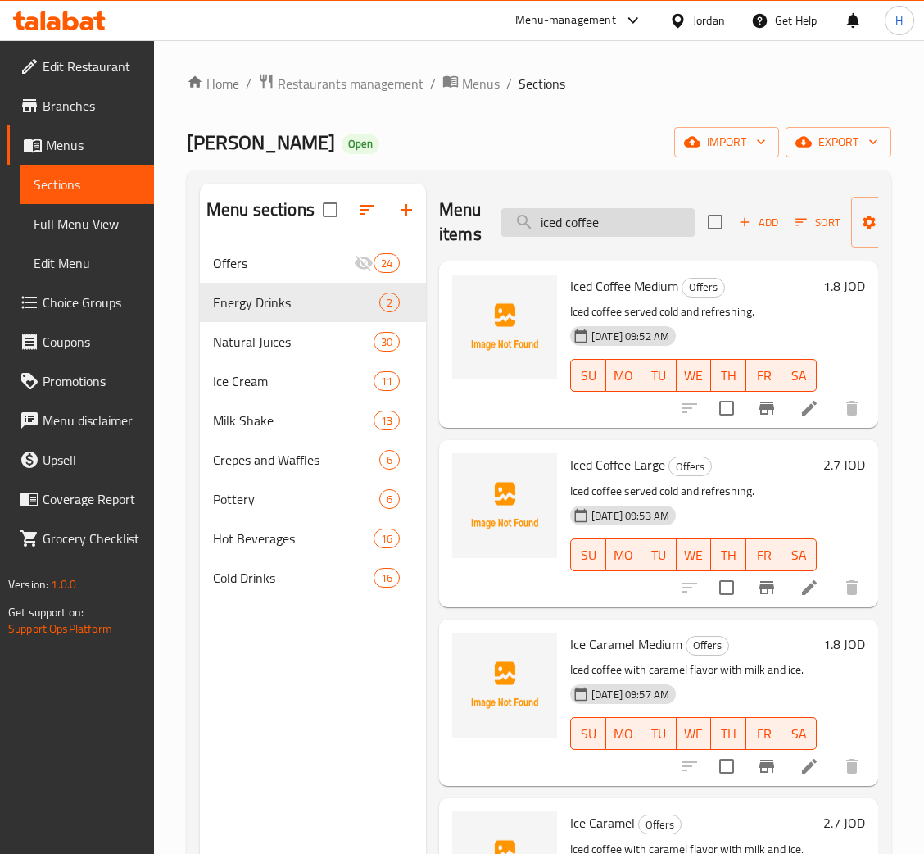
click at [587, 198] on div "Menu items iced coffee Add Sort Manage items" at bounding box center [658, 223] width 439 height 78
click at [602, 230] on input "iced coffee" at bounding box center [598, 222] width 193 height 29
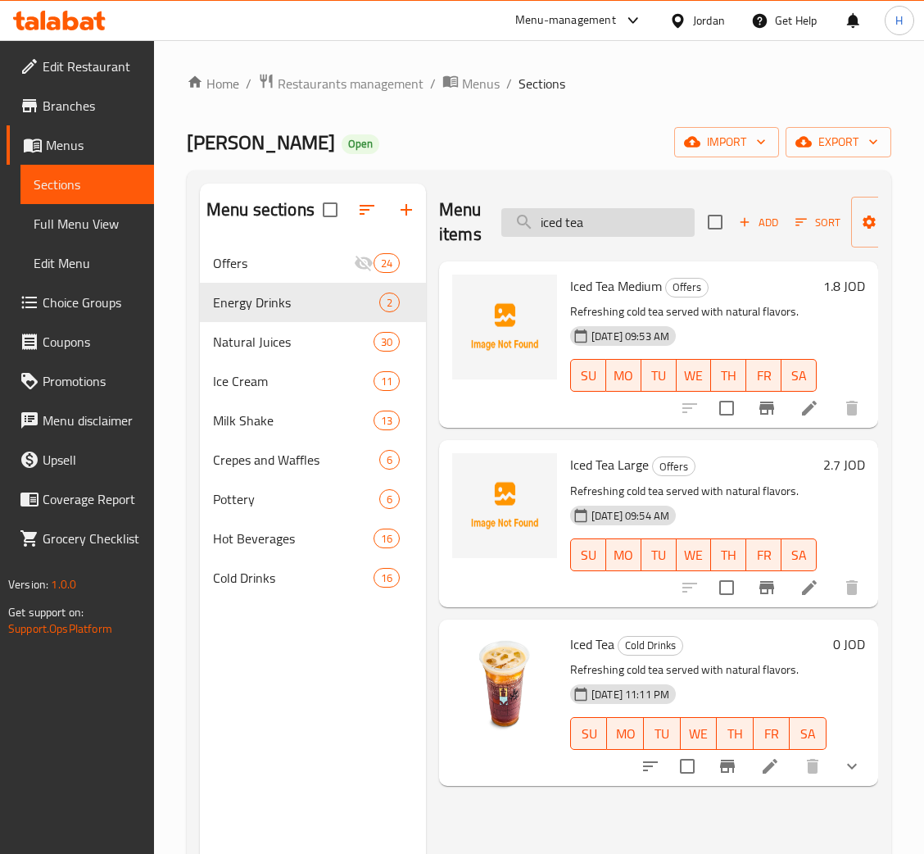
click at [562, 213] on input "iced tea" at bounding box center [598, 222] width 193 height 29
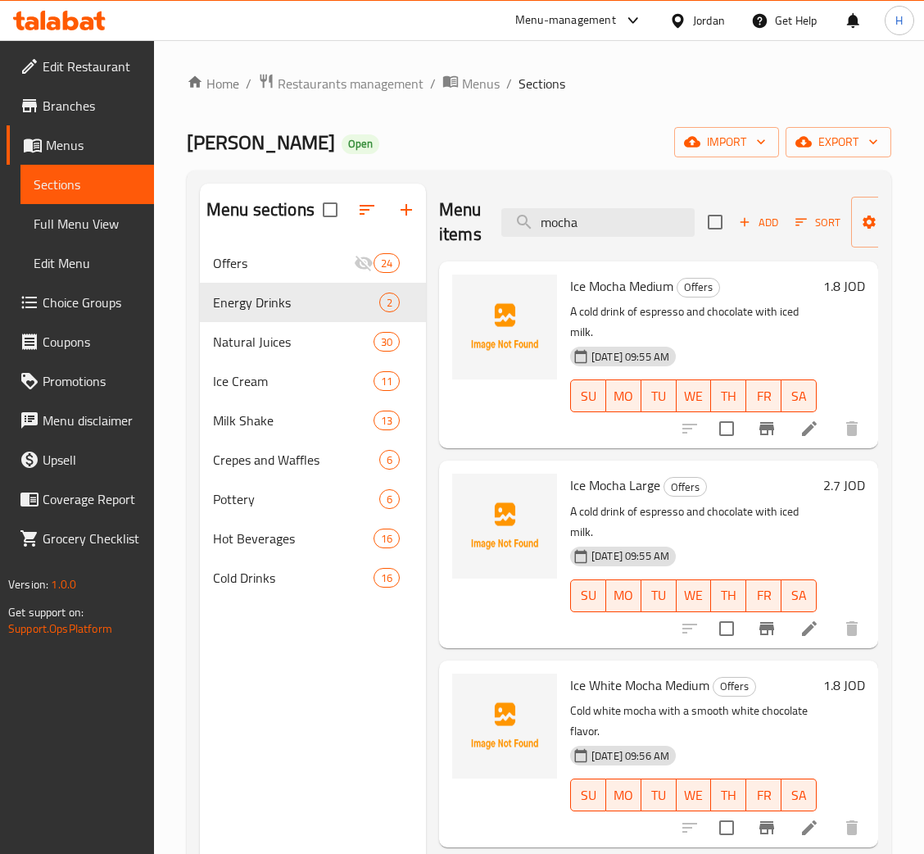
click at [571, 200] on div "Menu items mocha Add Sort Manage items" at bounding box center [658, 223] width 439 height 78
click at [562, 215] on input "mocha" at bounding box center [598, 222] width 193 height 29
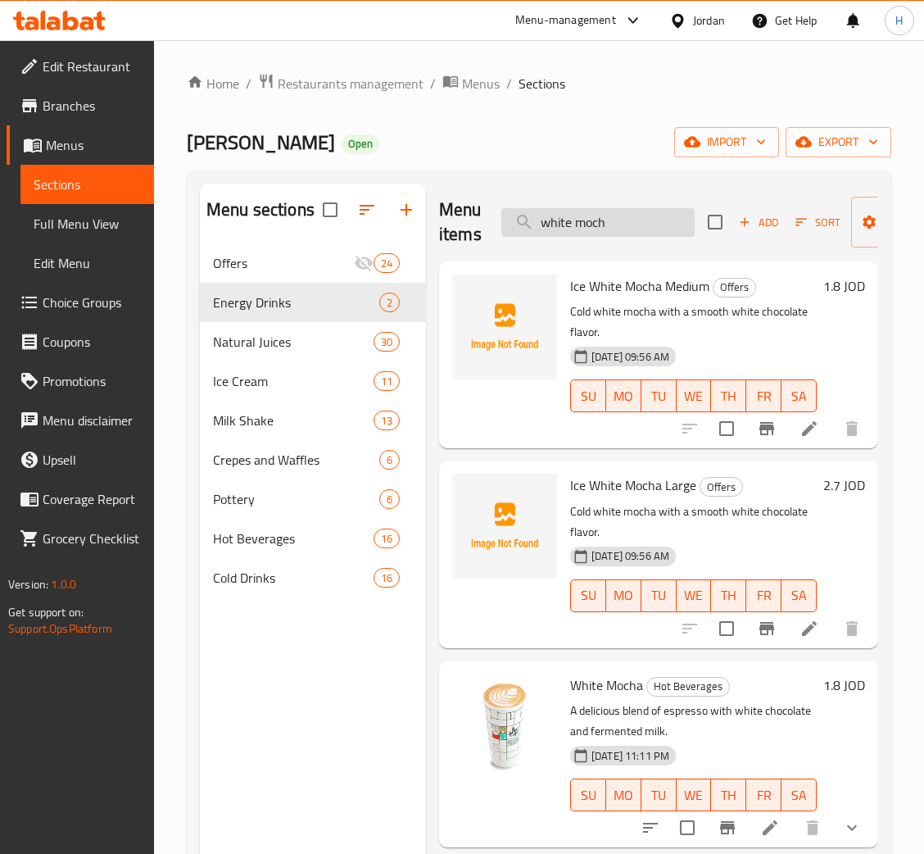
click at [609, 210] on input "white moch" at bounding box center [598, 222] width 193 height 29
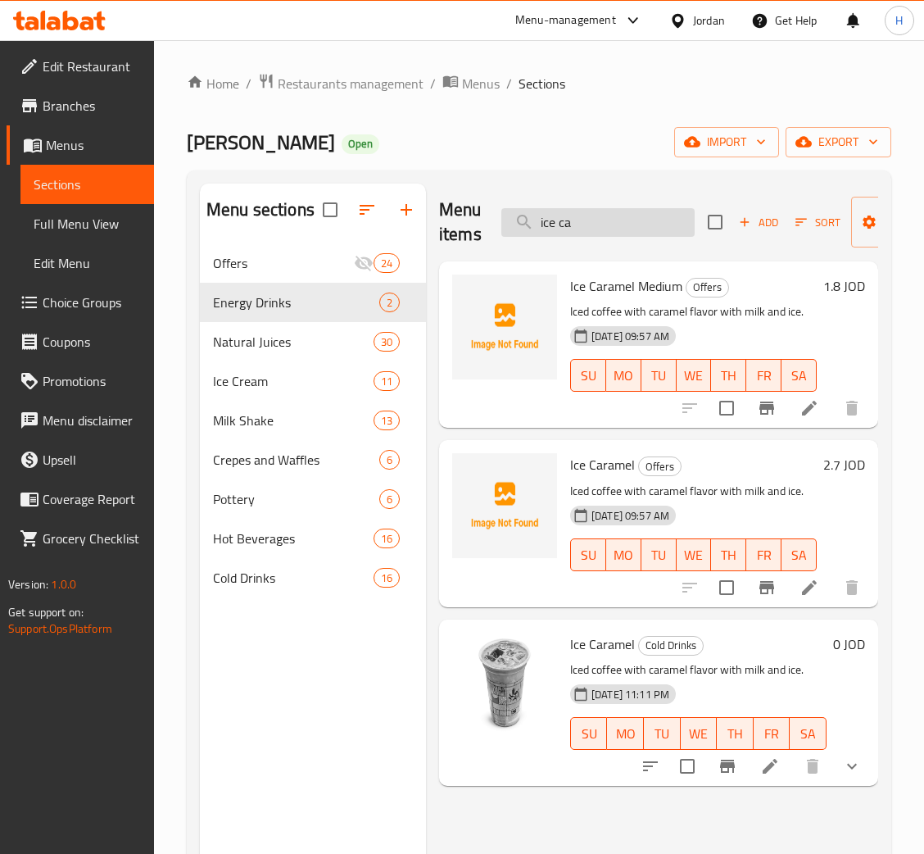
drag, startPoint x: 598, startPoint y: 218, endPoint x: 571, endPoint y: 221, distance: 27.2
click at [596, 218] on input "ice ca" at bounding box center [598, 222] width 193 height 29
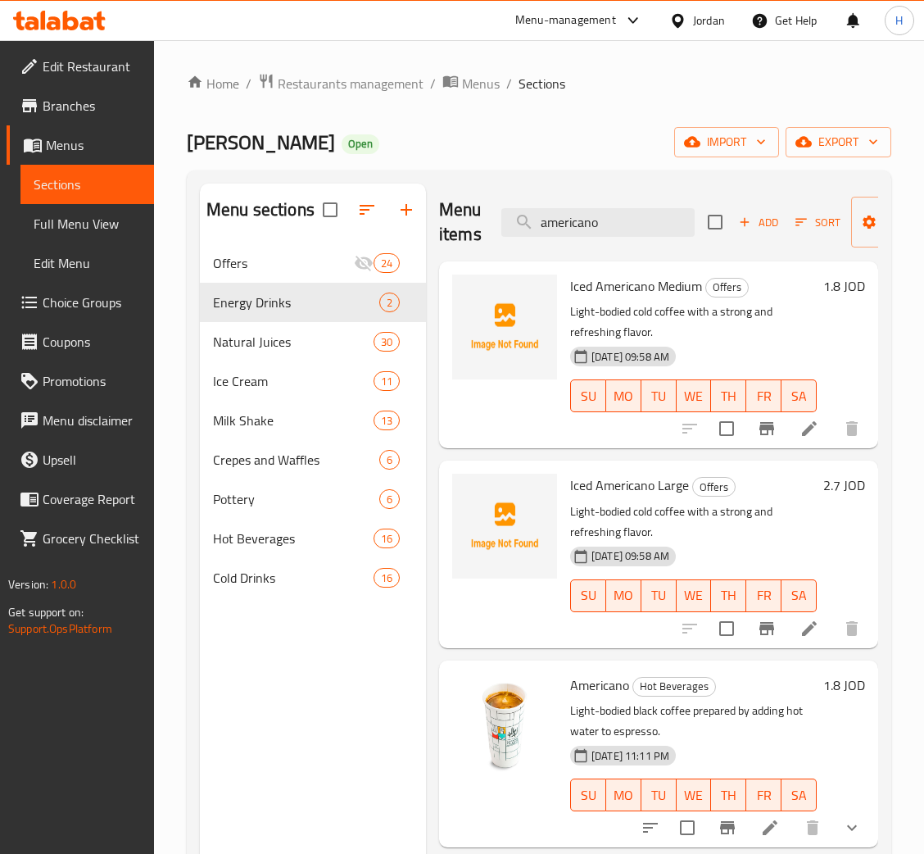
click at [617, 239] on div "Menu items americano Add Sort Manage items" at bounding box center [658, 223] width 439 height 78
click at [633, 225] on input "americano" at bounding box center [598, 222] width 193 height 29
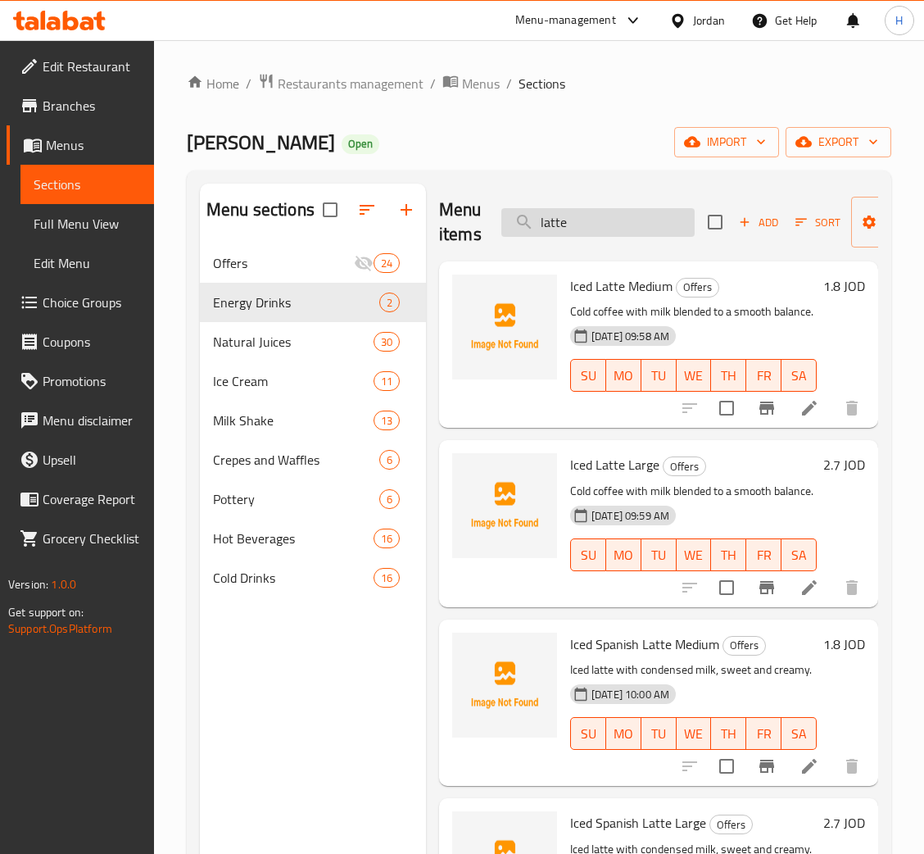
click at [586, 219] on input "latte" at bounding box center [598, 222] width 193 height 29
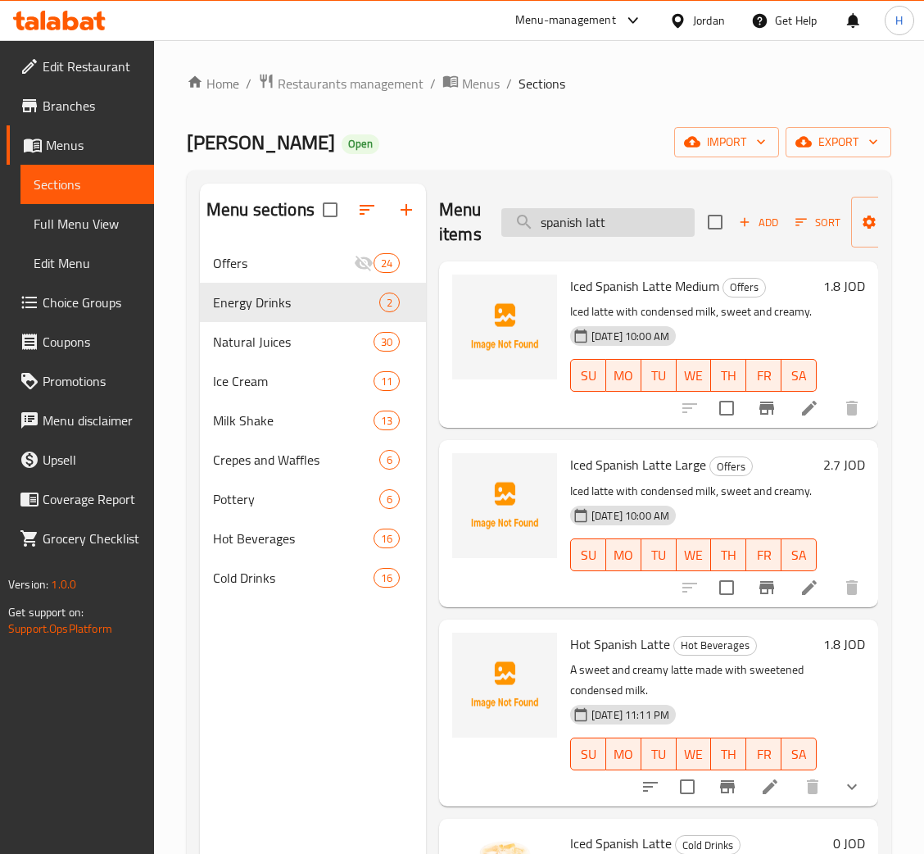
click at [629, 230] on input "spanish latt" at bounding box center [598, 222] width 193 height 29
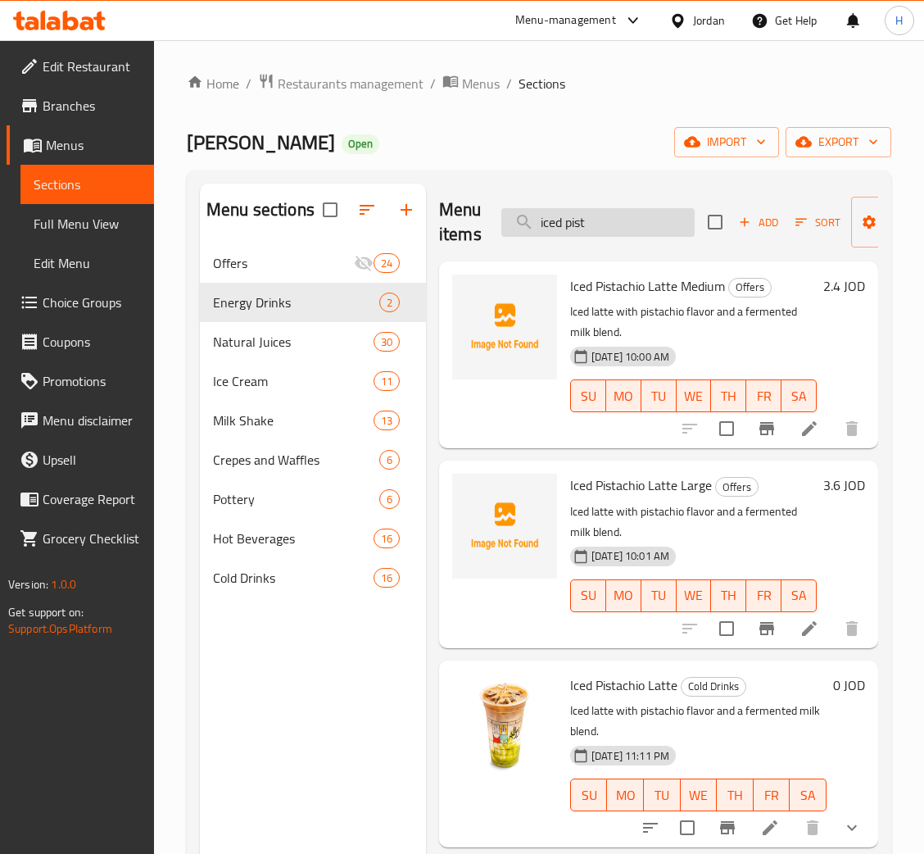
click at [567, 230] on input "iced pist" at bounding box center [598, 222] width 193 height 29
click at [624, 220] on input "mojito sof" at bounding box center [598, 222] width 193 height 29
type input "[PERSON_NAME]"
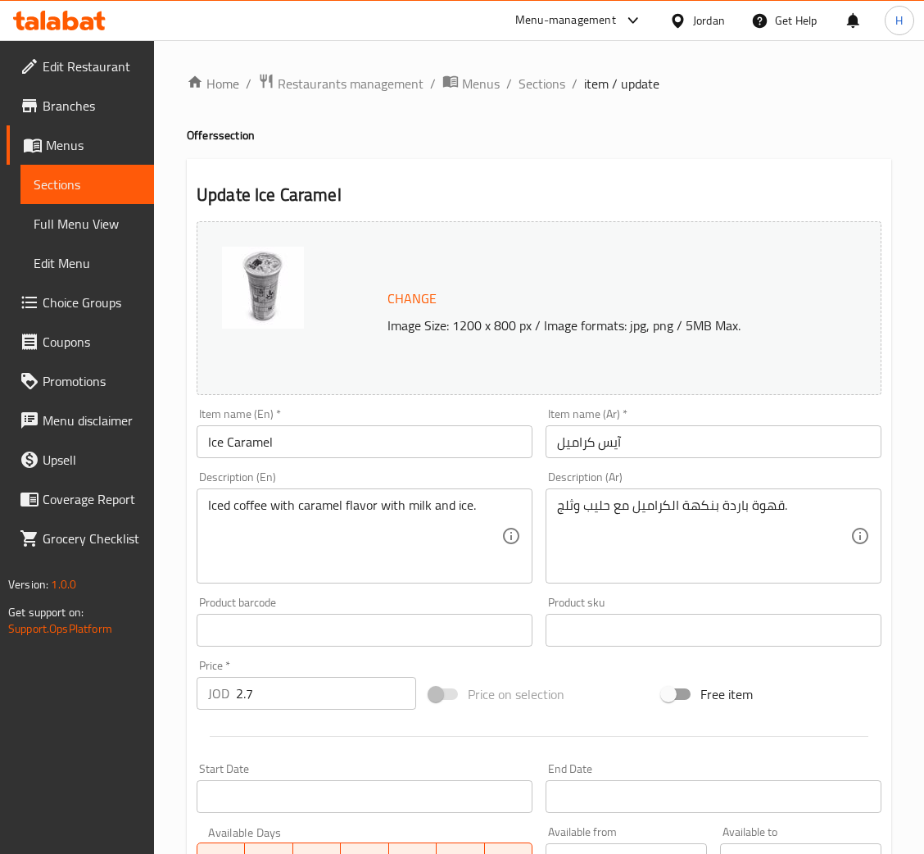
click at [488, 438] on input "Ice Caramel" at bounding box center [365, 441] width 336 height 33
type input "Ice Caramel Large"
click at [759, 443] on input "آيس كراميل" at bounding box center [714, 441] width 336 height 33
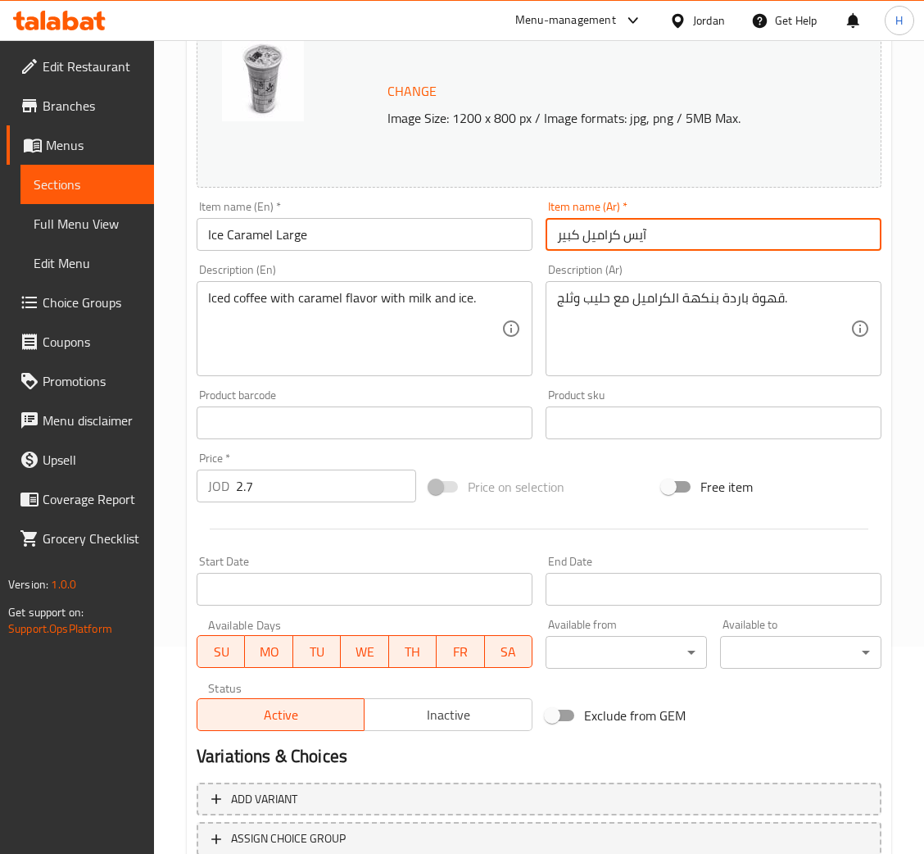
scroll to position [325, 0]
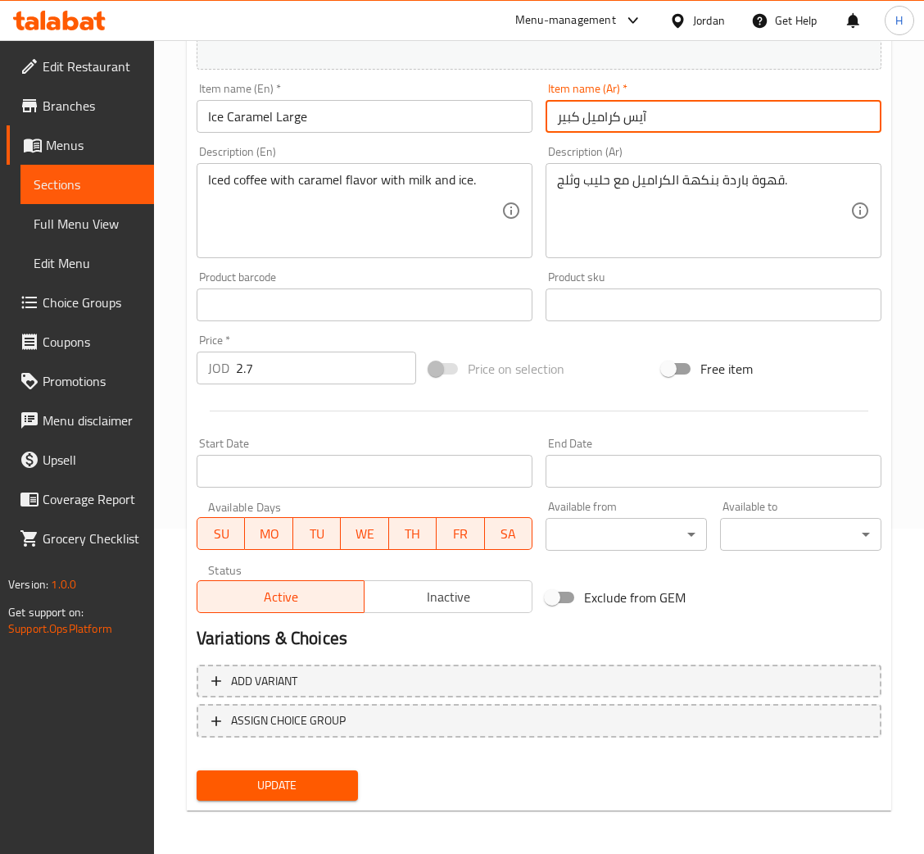
type input "آيس كراميل كبير"
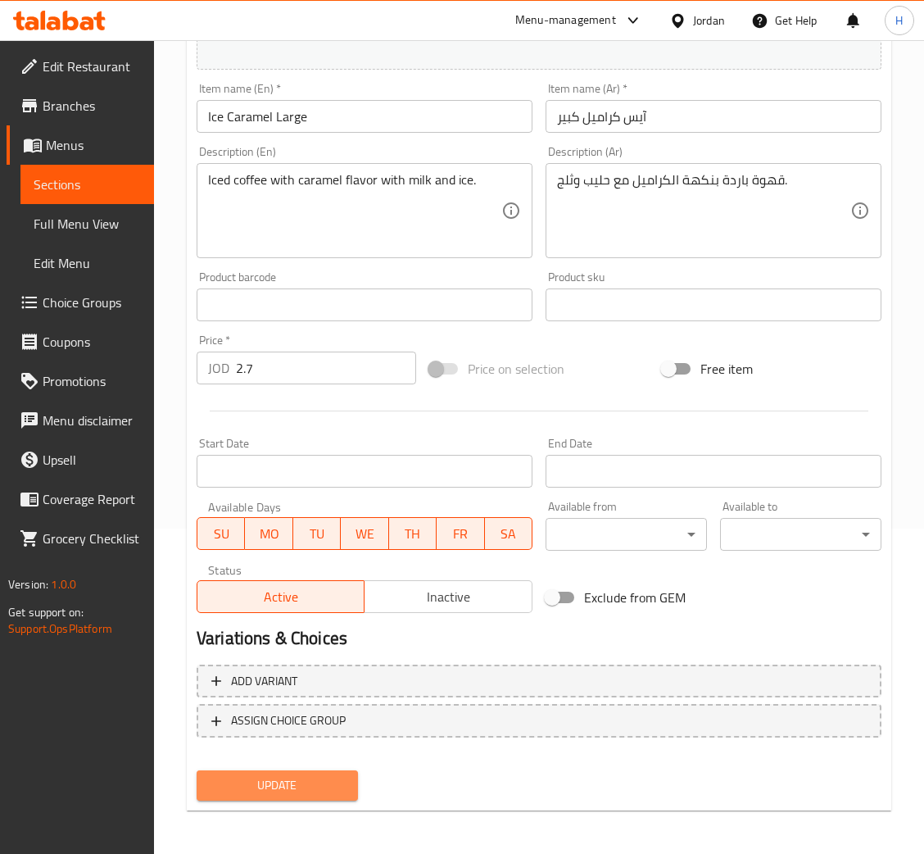
click at [304, 792] on span "Update" at bounding box center [277, 785] width 135 height 20
